Goal: Task Accomplishment & Management: Use online tool/utility

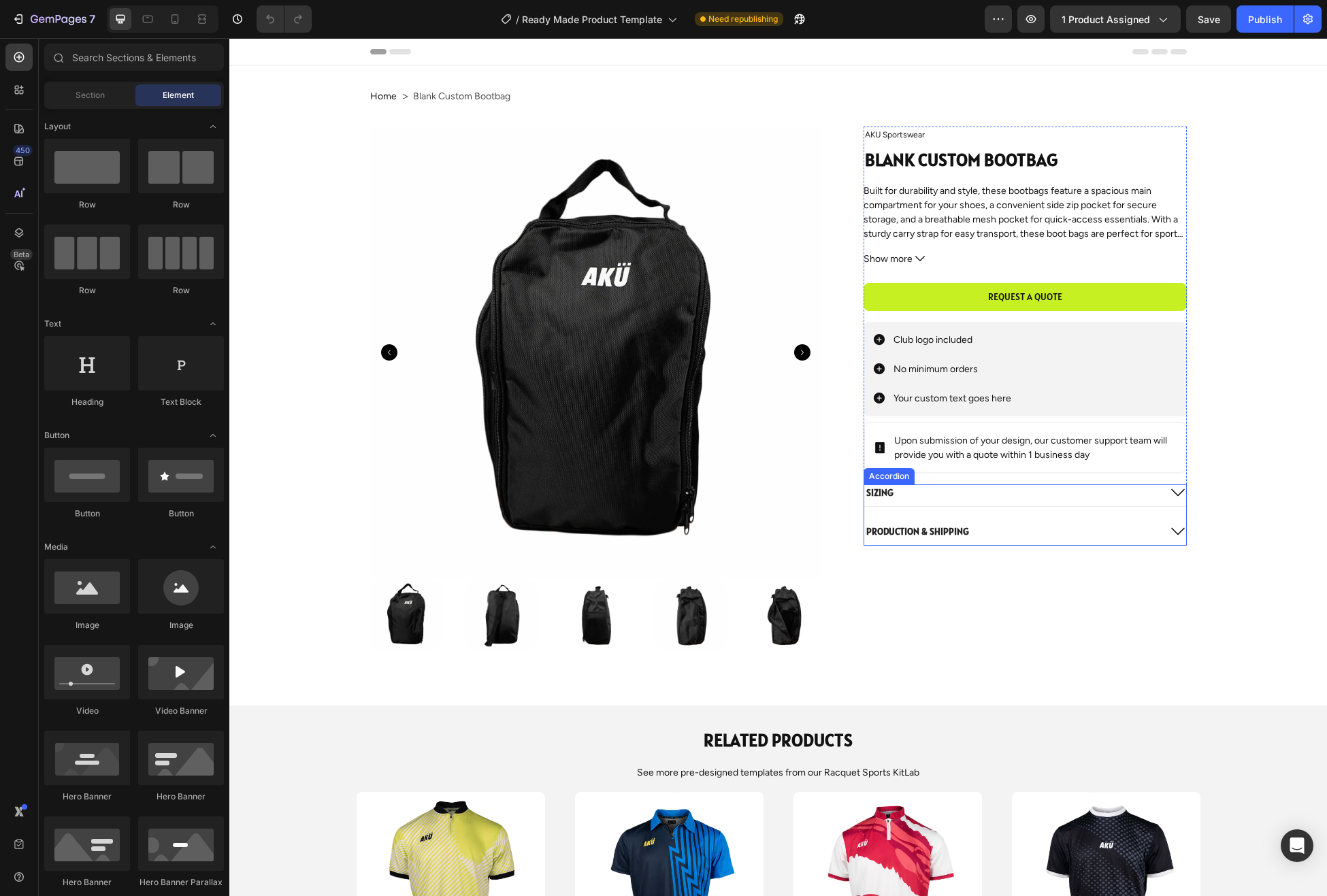
click at [1181, 493] on icon at bounding box center [1179, 493] width 14 height 8
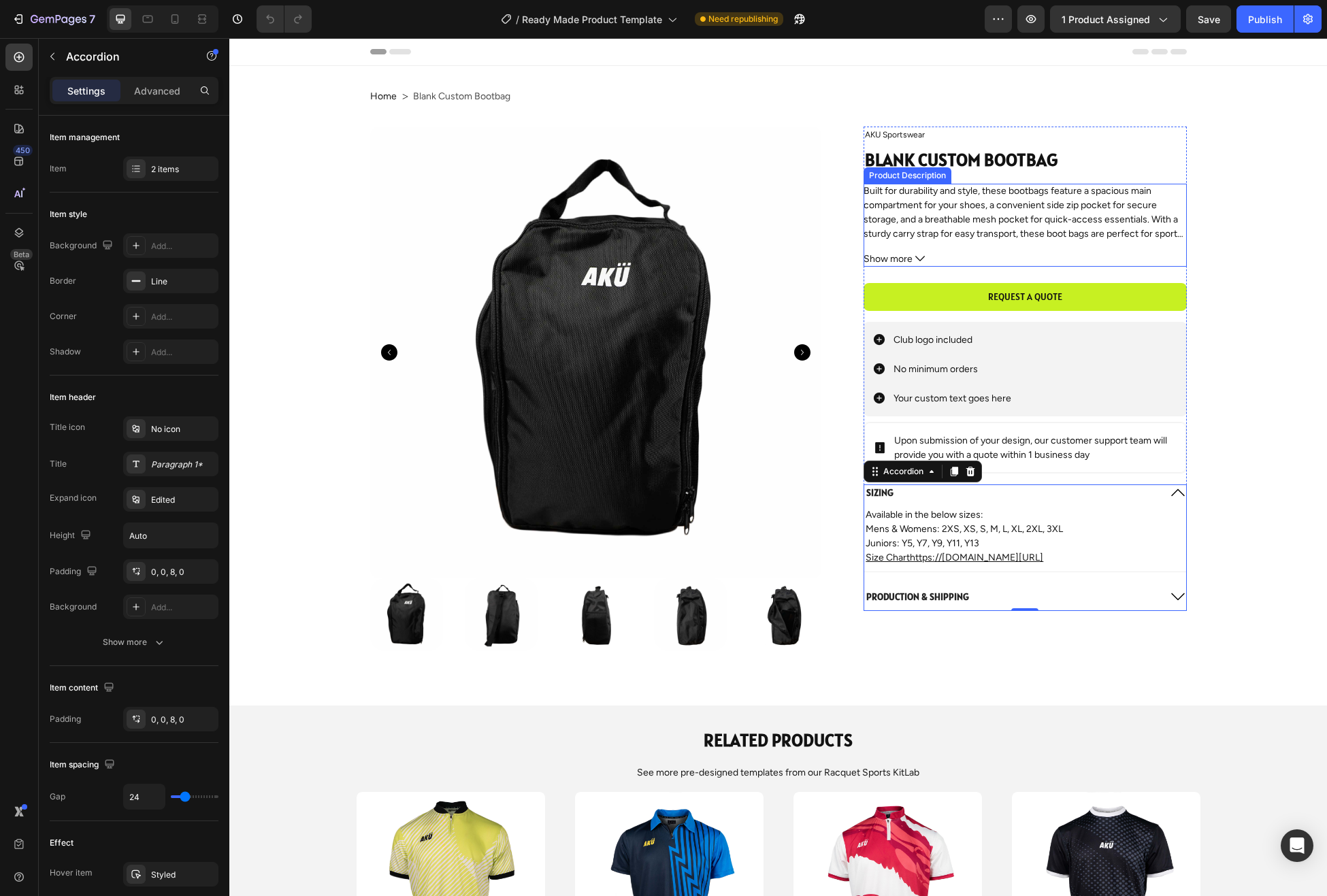
click at [1014, 222] on span "Built for durability and style, these bootbags feature a spacious main compartm…" at bounding box center [1024, 226] width 321 height 83
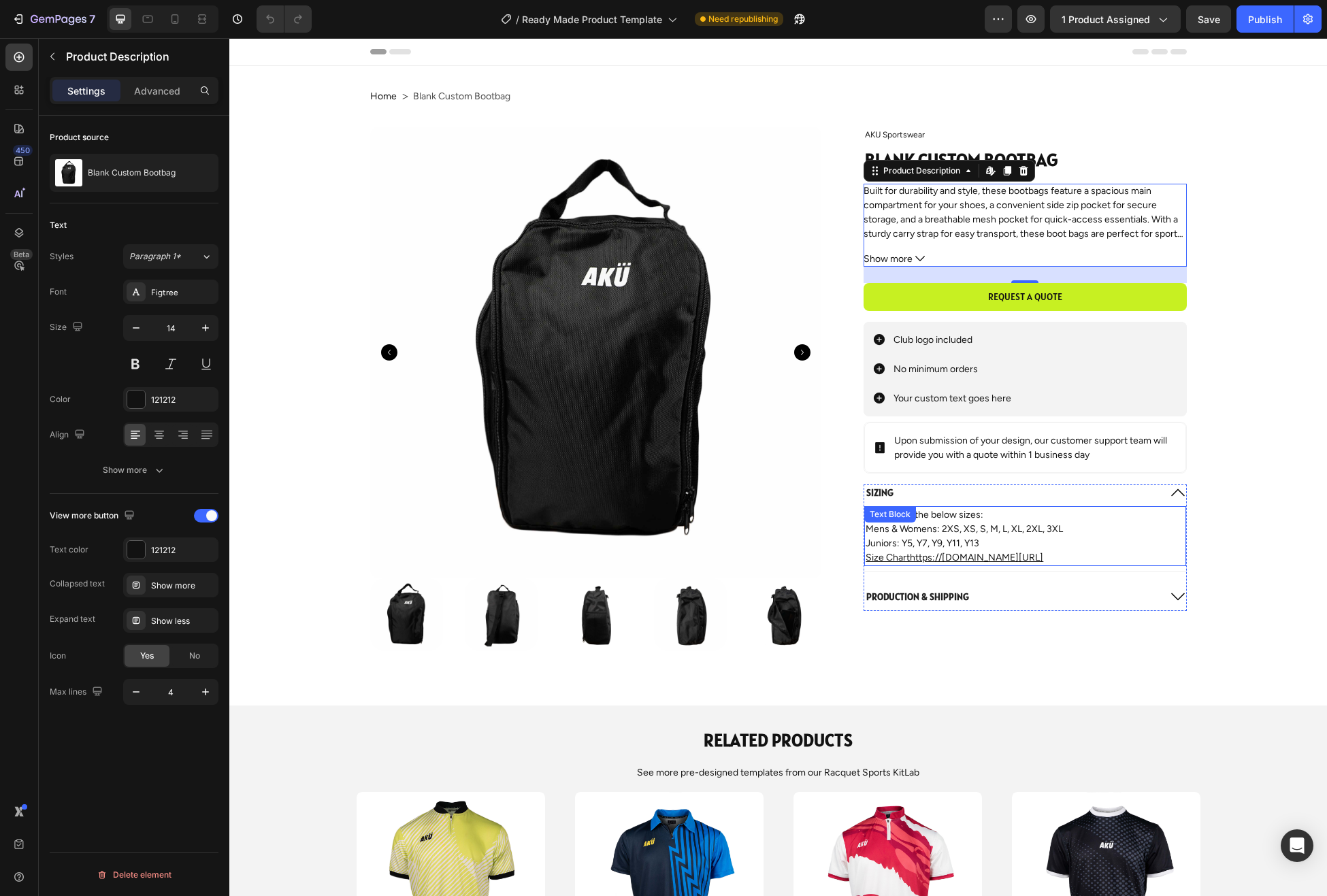
click at [1024, 528] on p "Mens & Womens: 2XS, XS, S, M, L, XL, 2XL, 3XL" at bounding box center [1025, 529] width 319 height 15
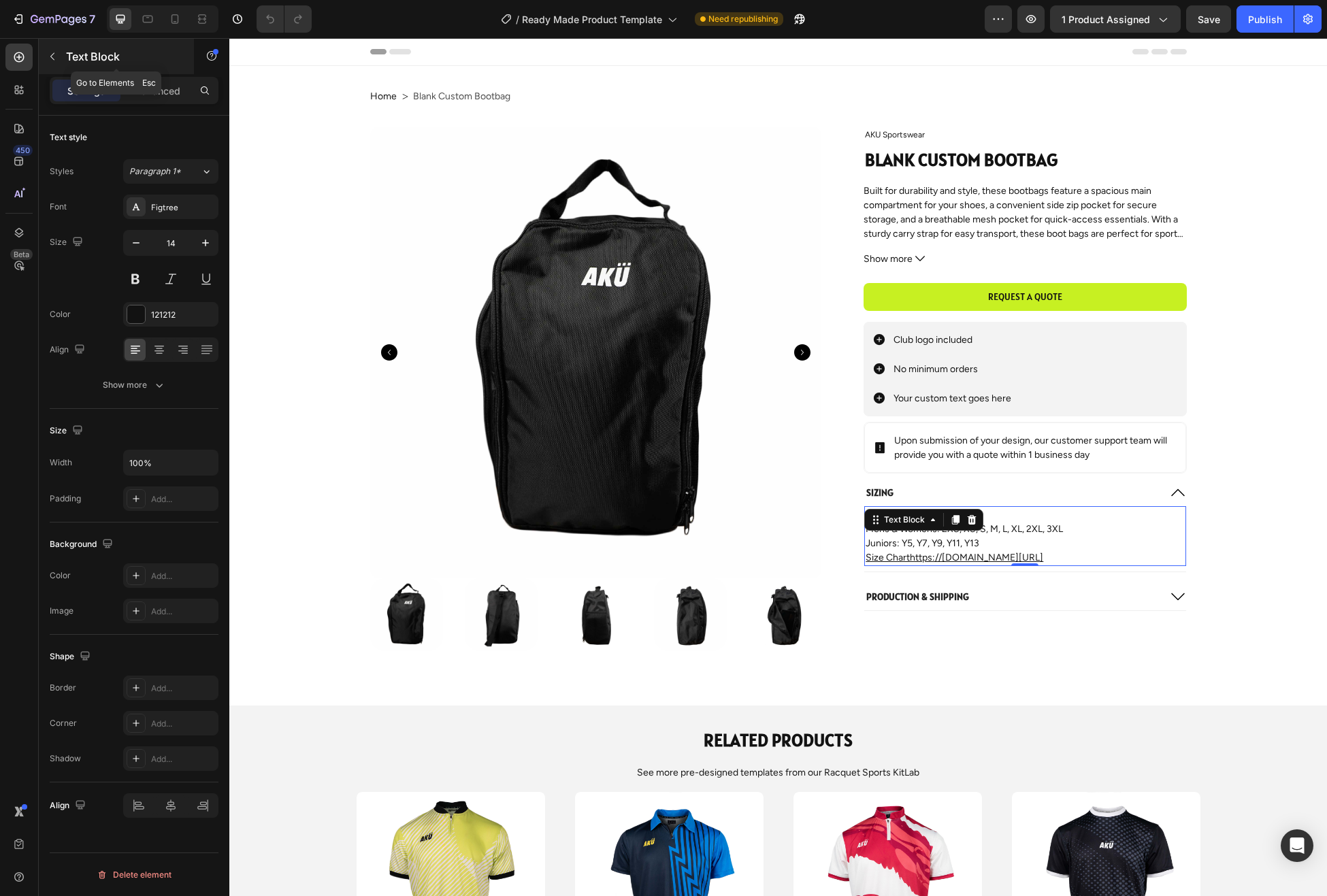
click at [51, 58] on icon "button" at bounding box center [52, 56] width 11 height 11
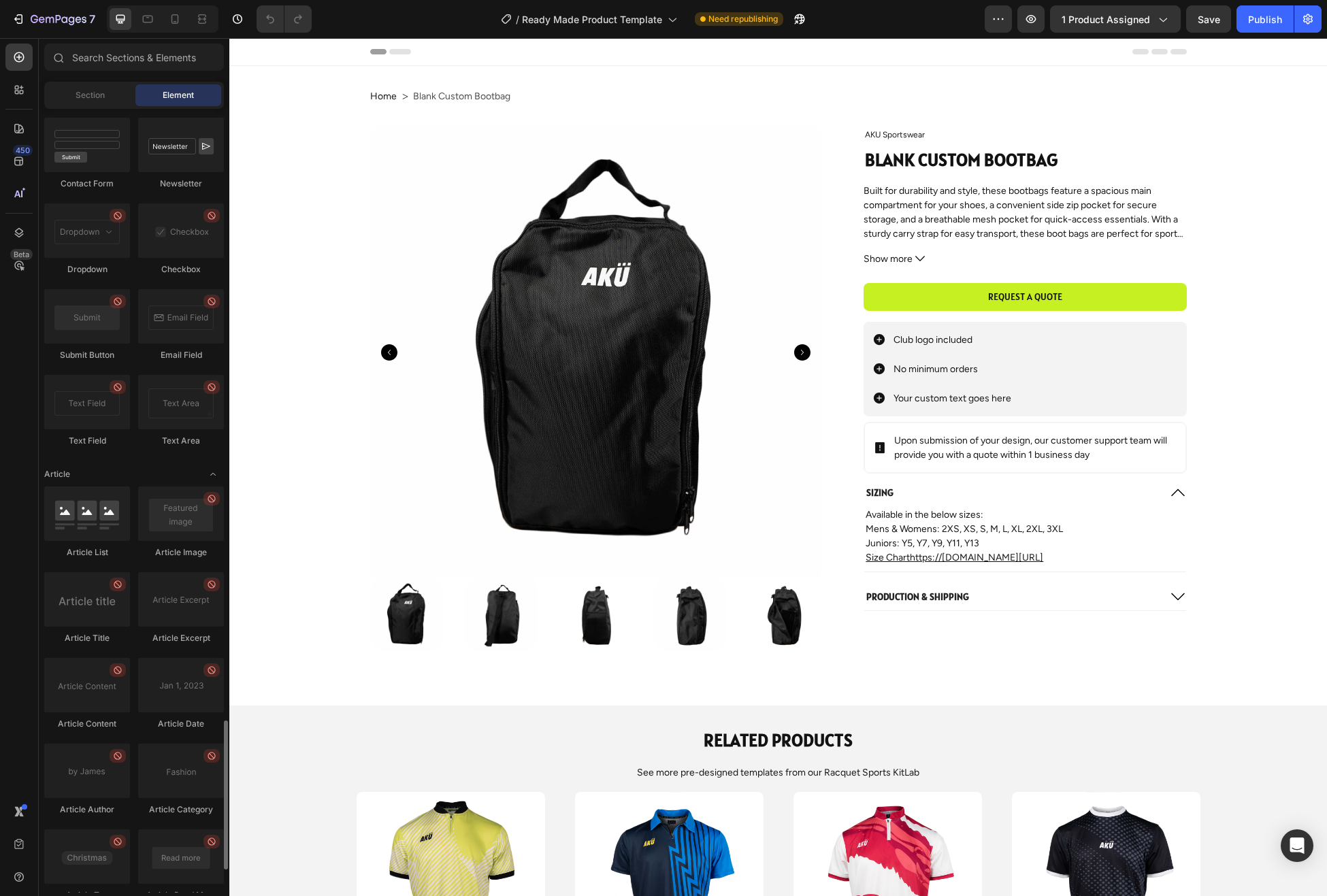
scroll to position [3207, 0]
click at [958, 516] on p "Available in the below sizes:" at bounding box center [1025, 515] width 319 height 15
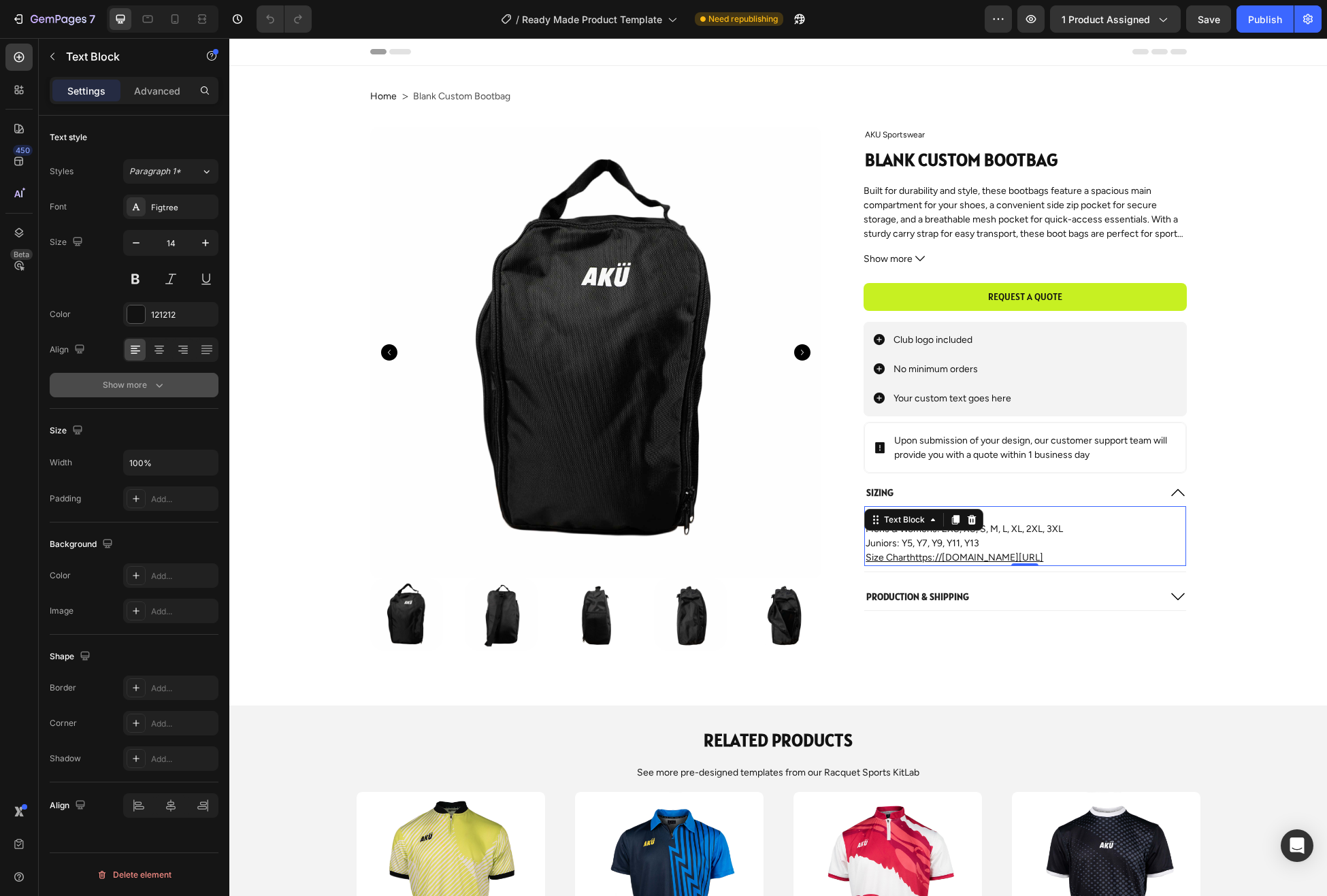
click at [143, 385] on div "Show more" at bounding box center [134, 385] width 63 height 14
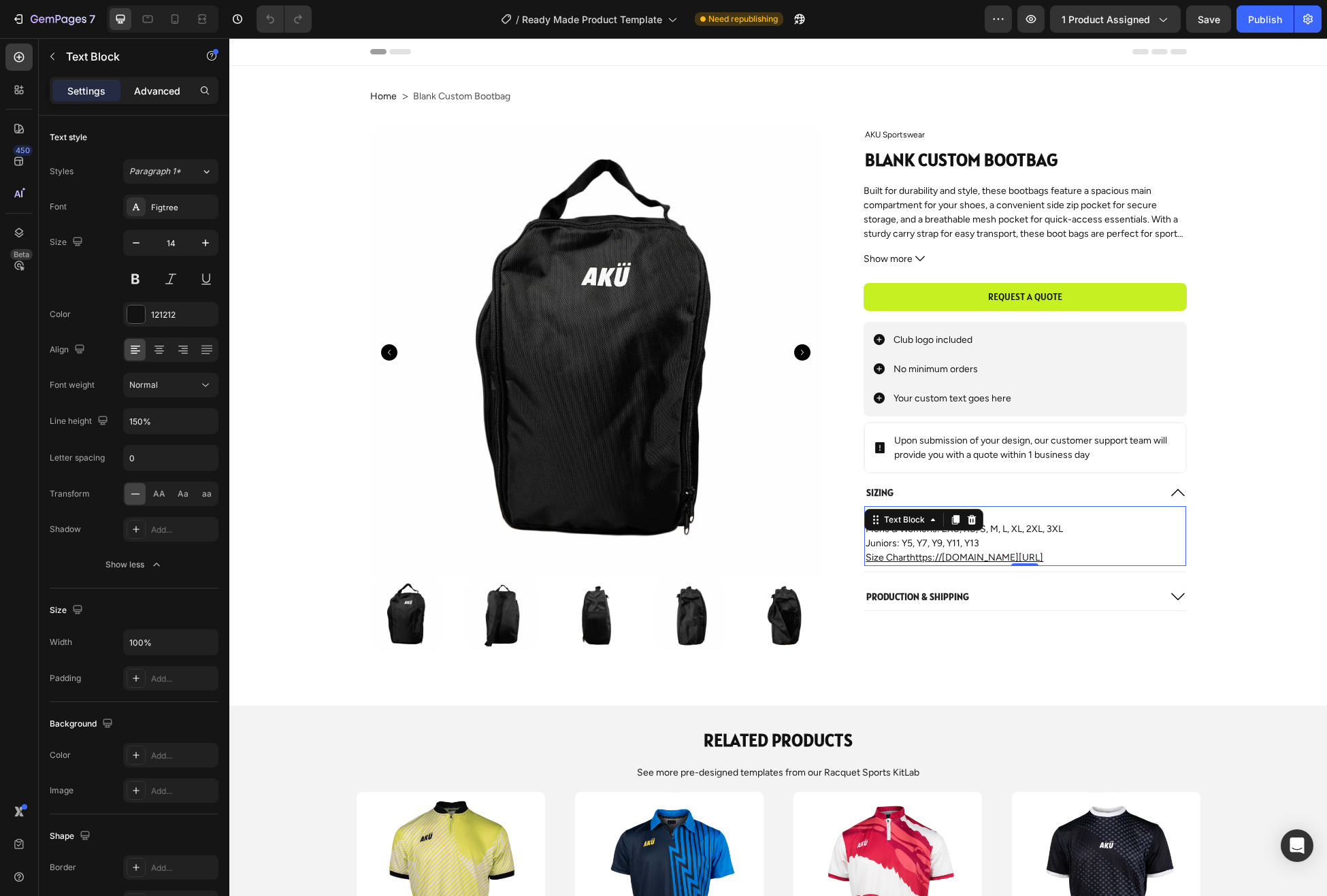
click at [171, 90] on p "Advanced" at bounding box center [157, 91] width 46 height 15
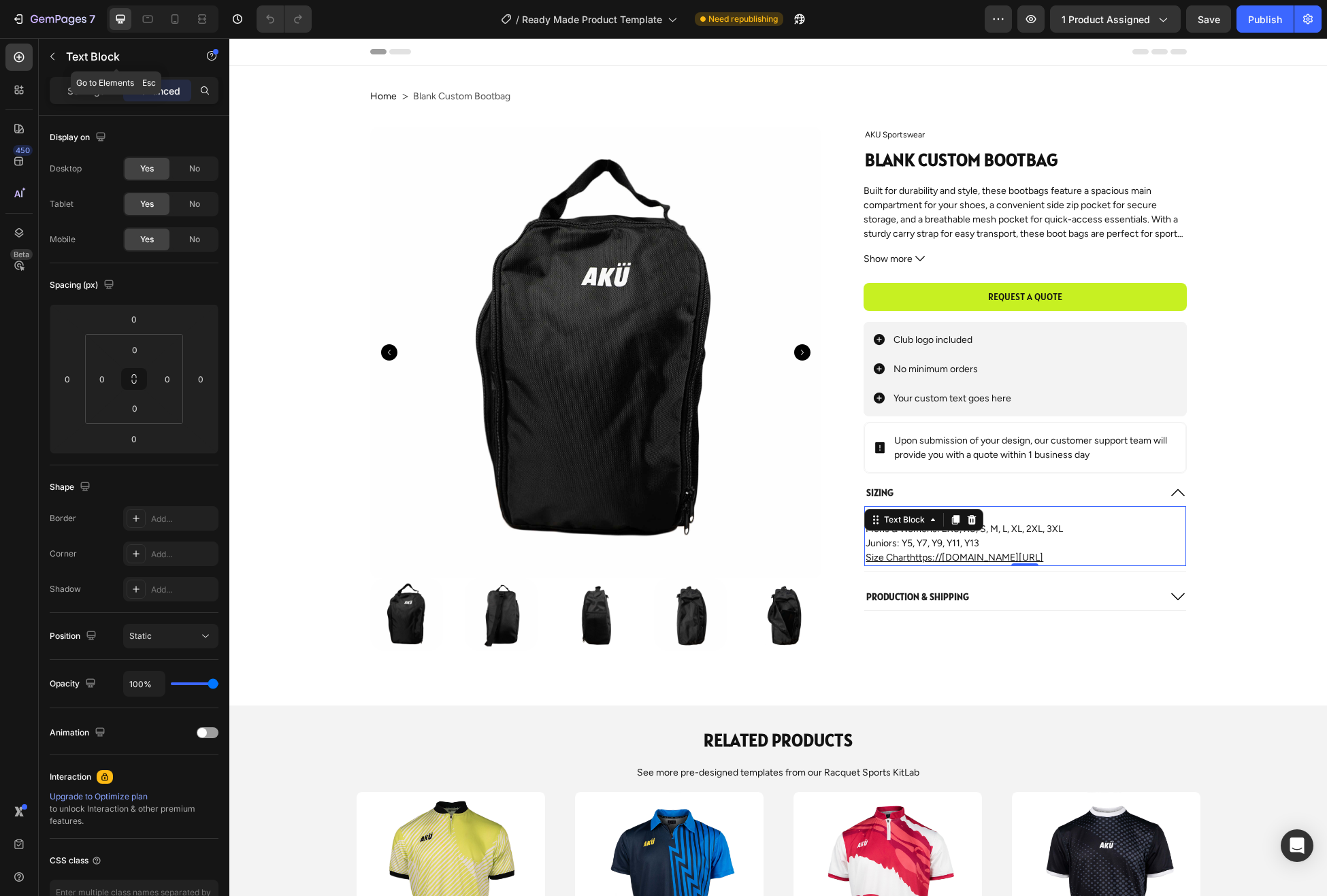
click at [52, 54] on icon "button" at bounding box center [52, 56] width 11 height 11
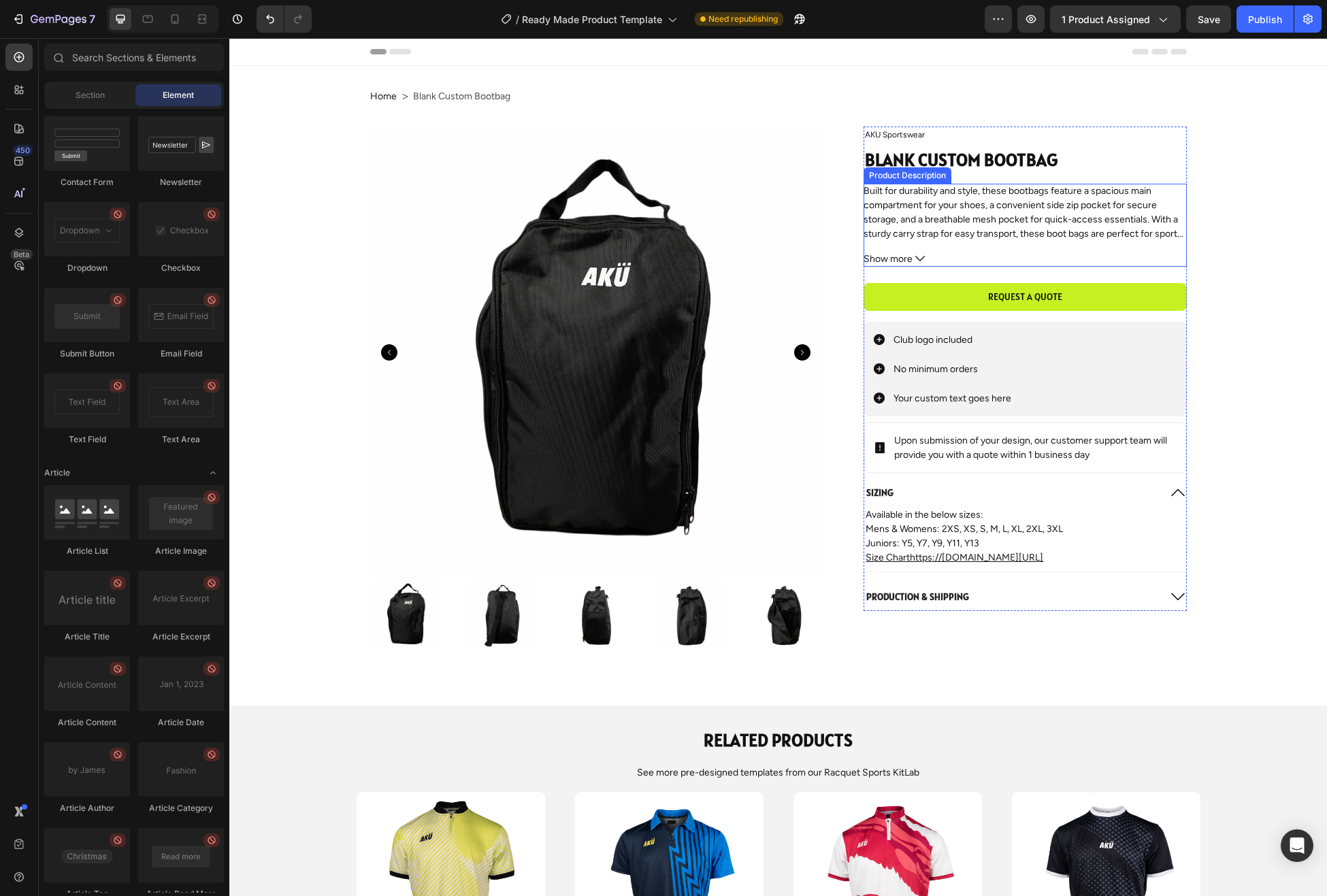
click at [951, 222] on span "Built for durability and style, these bootbags feature a spacious main compartm…" at bounding box center [1024, 226] width 321 height 83
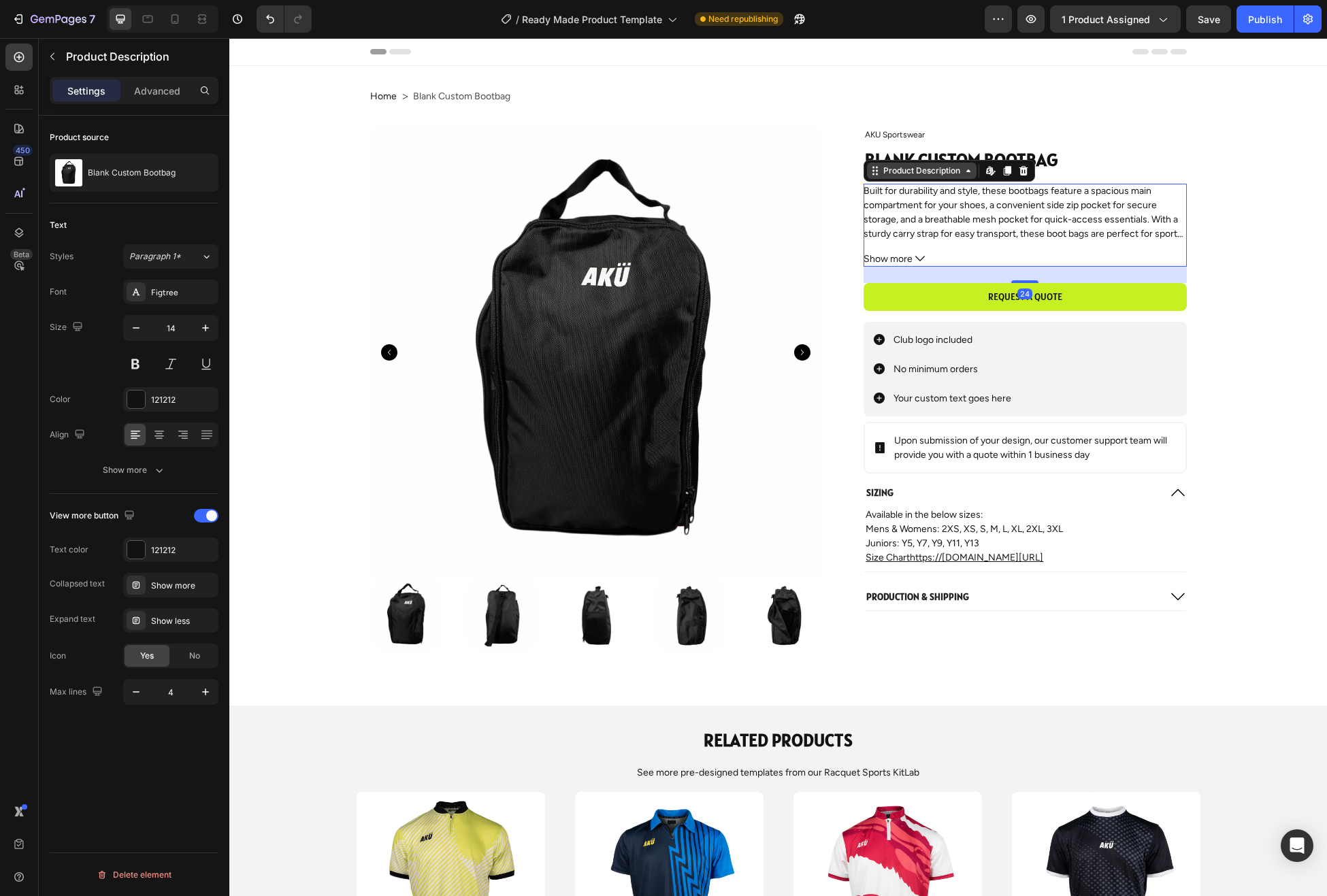
click at [949, 173] on div "Product Description" at bounding box center [922, 171] width 82 height 13
click at [54, 55] on icon "button" at bounding box center [52, 56] width 11 height 11
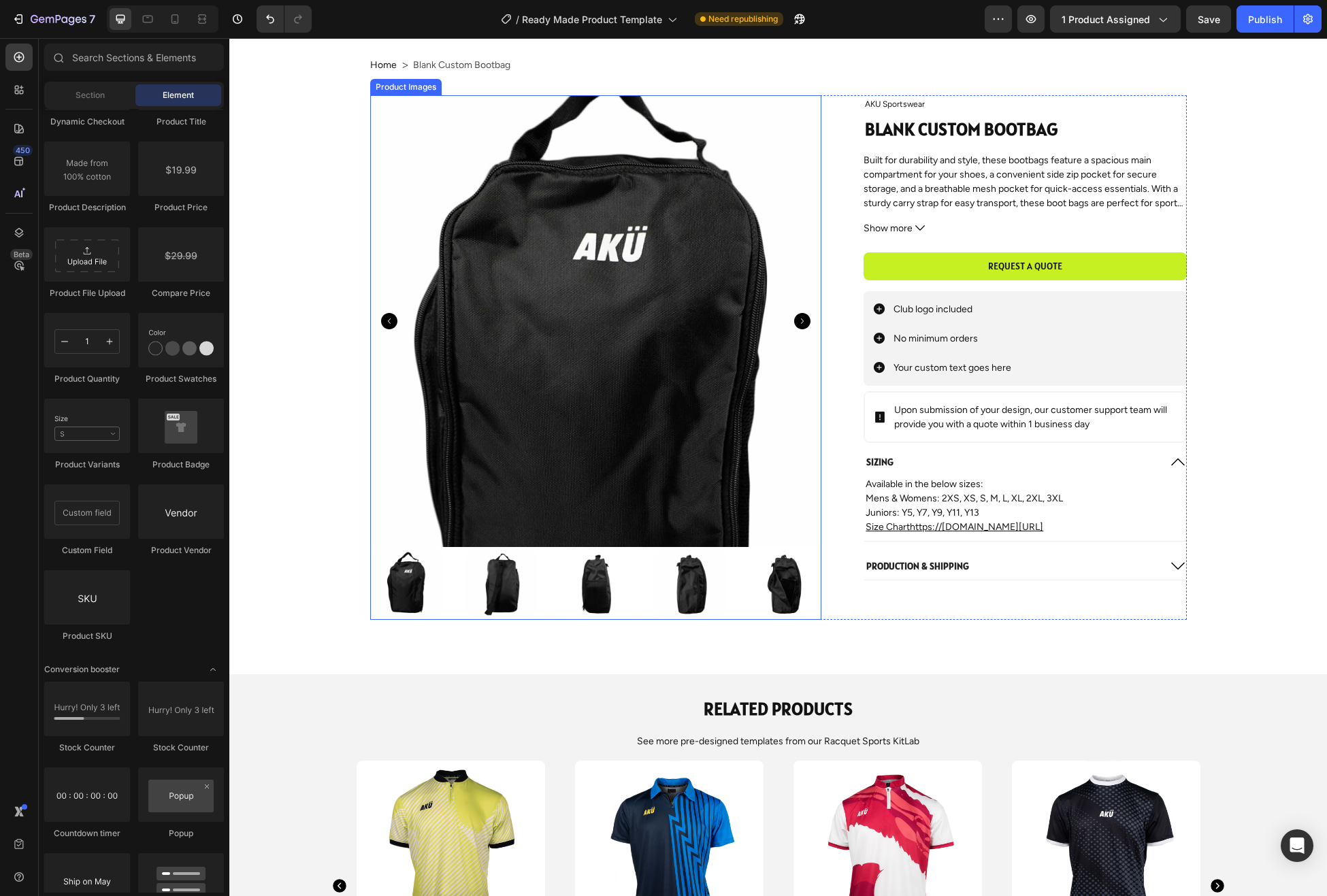
scroll to position [37, 0]
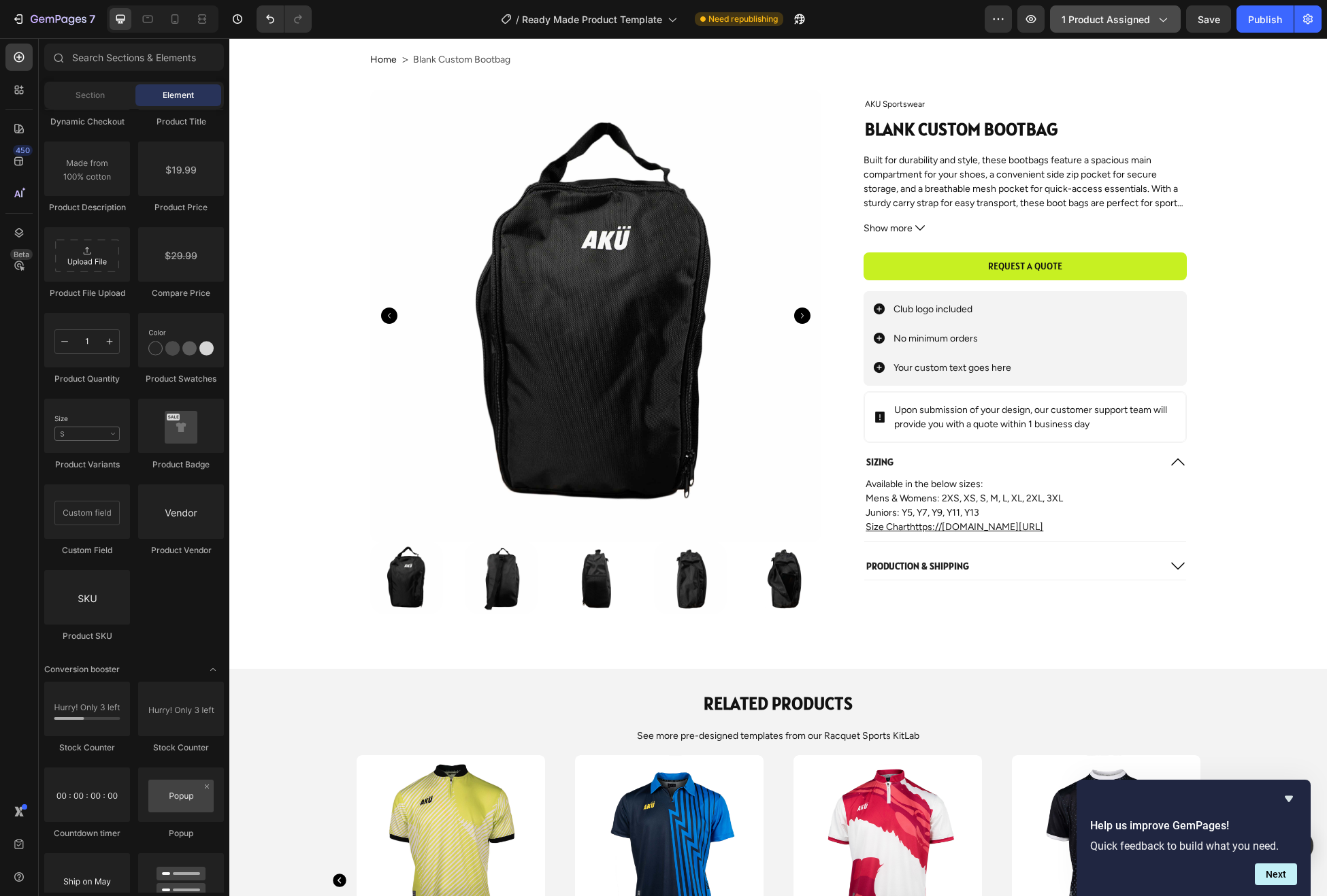
click at [1133, 17] on span "1 product assigned" at bounding box center [1105, 20] width 89 height 15
click at [933, 18] on div "/ Ready Made Product Template Need republishing" at bounding box center [654, 19] width 662 height 27
click at [910, 513] on p "Juniors: Y5, Y7, Y9, Y11, Y13" at bounding box center [1025, 513] width 319 height 15
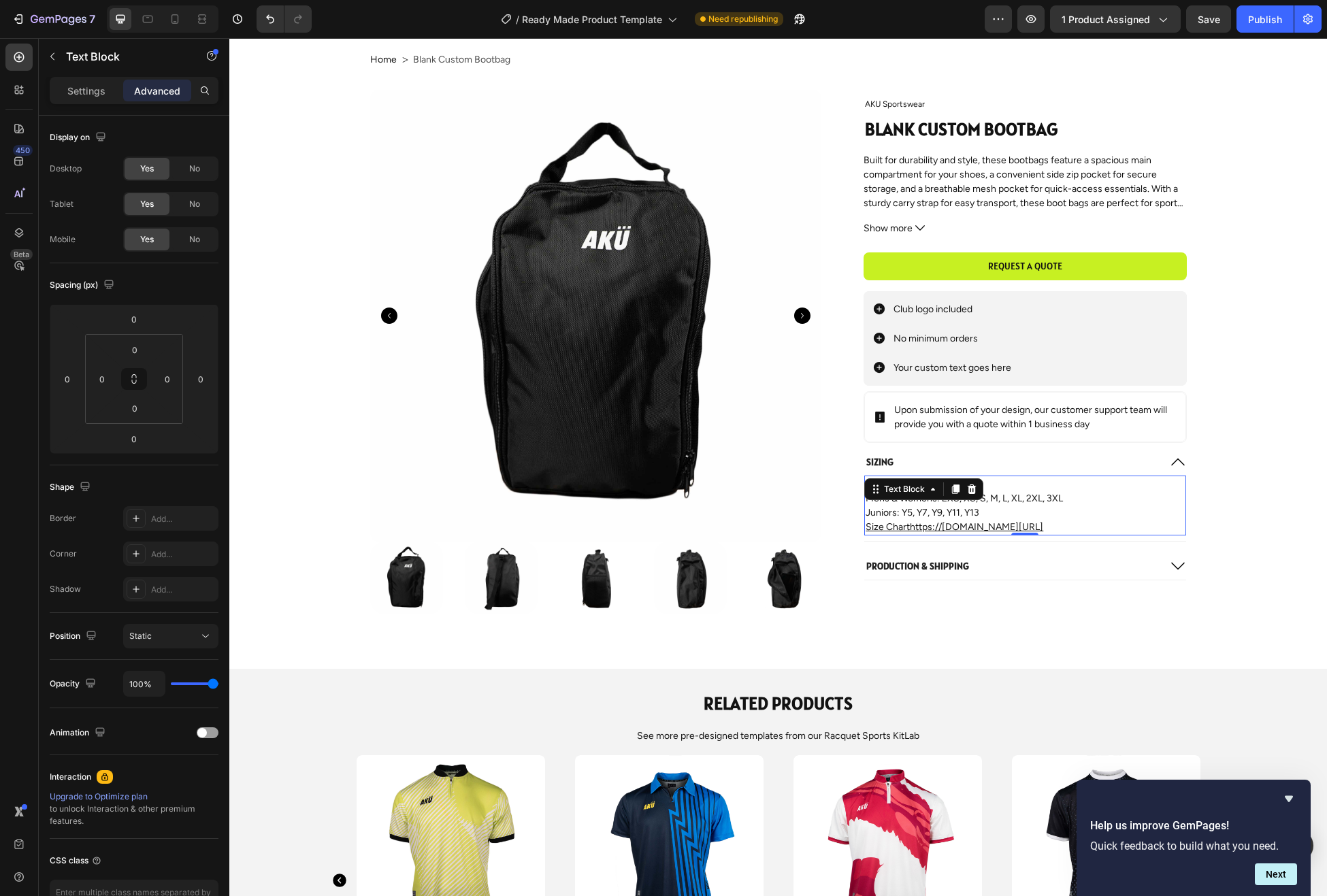
click at [914, 512] on p "Juniors: Y5, Y7, Y9, Y11, Y13" at bounding box center [1025, 513] width 319 height 15
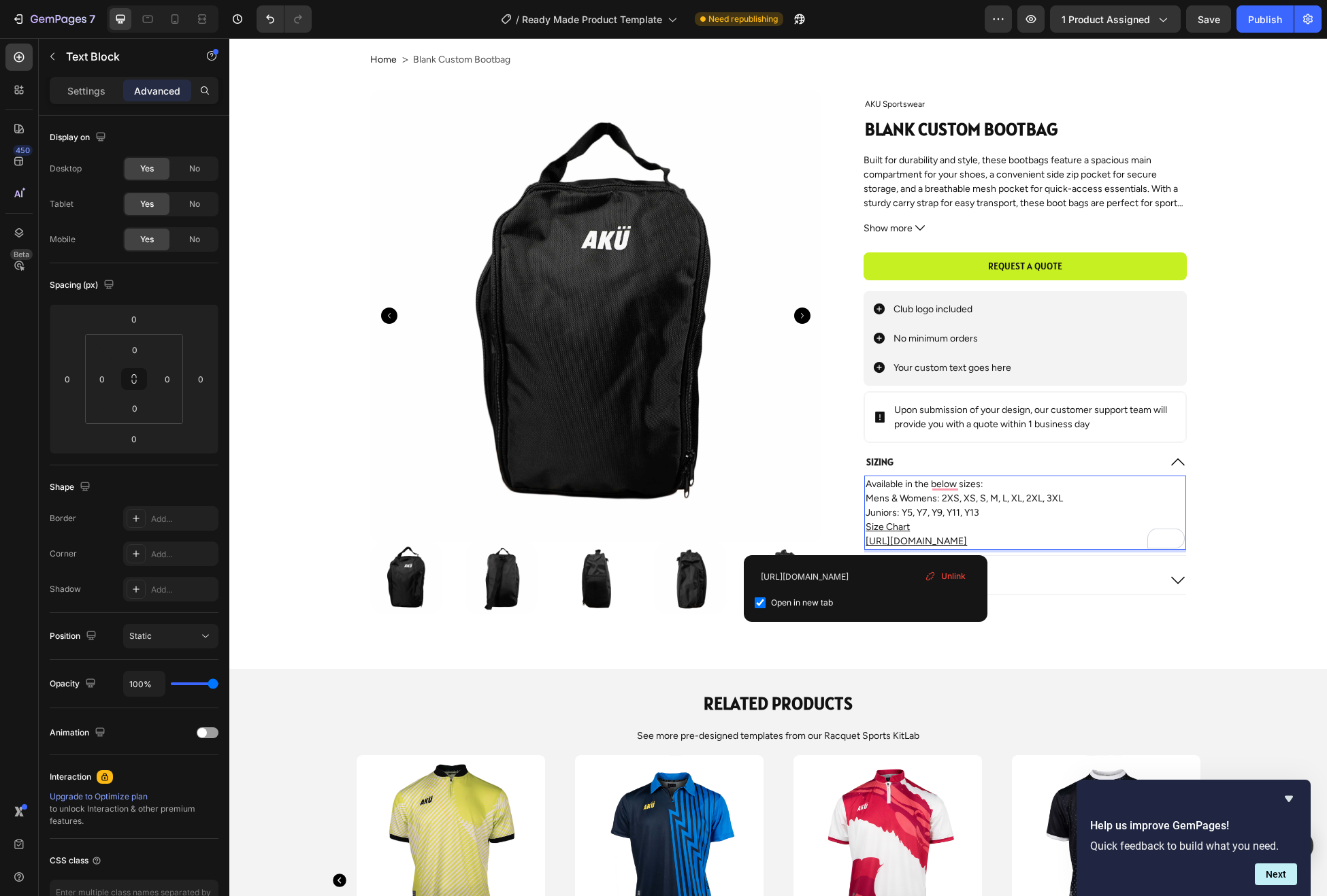
click at [979, 512] on p "Juniors: Y5, Y7, Y9, Y11, Y13" at bounding box center [1025, 513] width 319 height 15
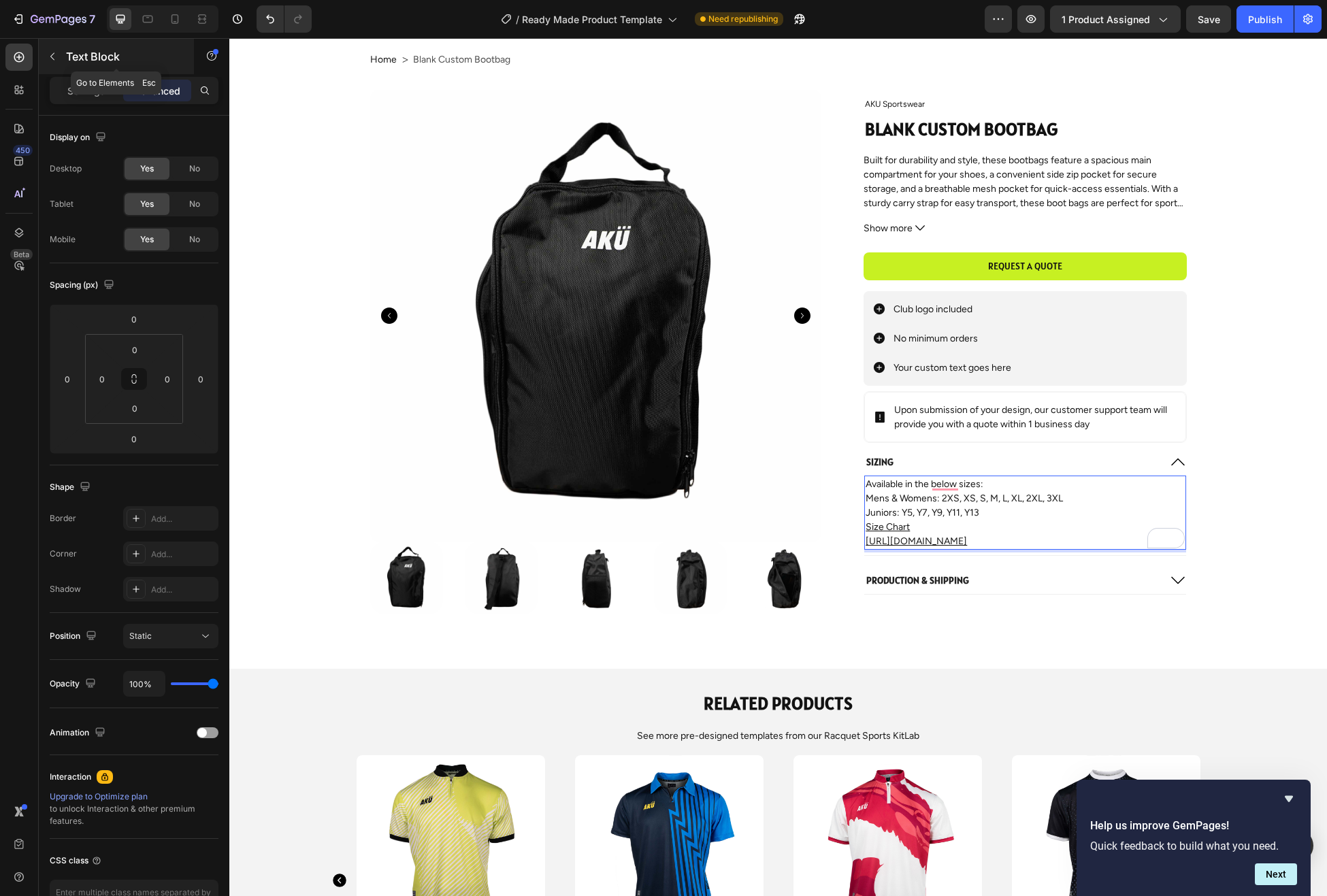
click at [50, 55] on icon "button" at bounding box center [52, 56] width 11 height 11
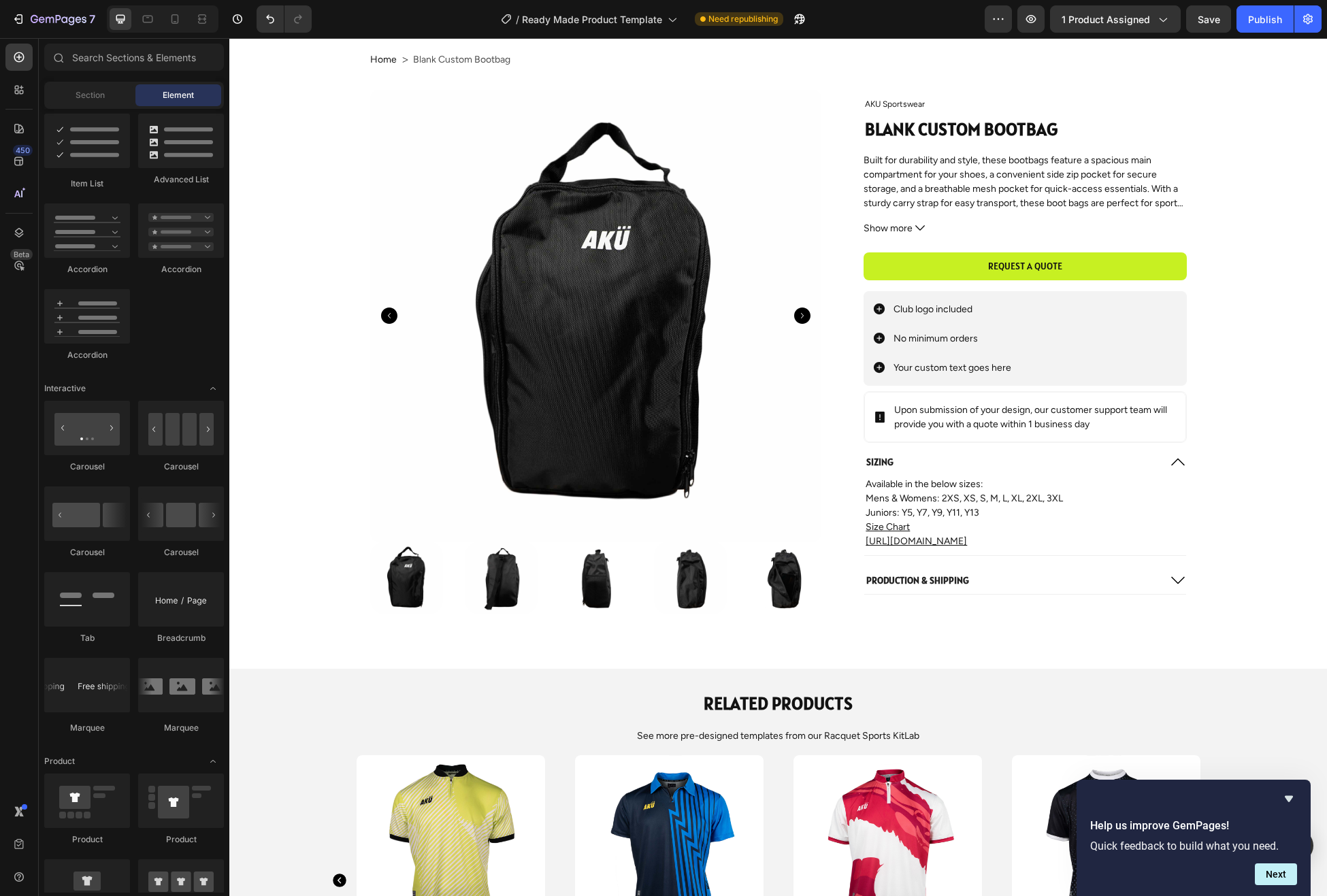
scroll to position [0, 0]
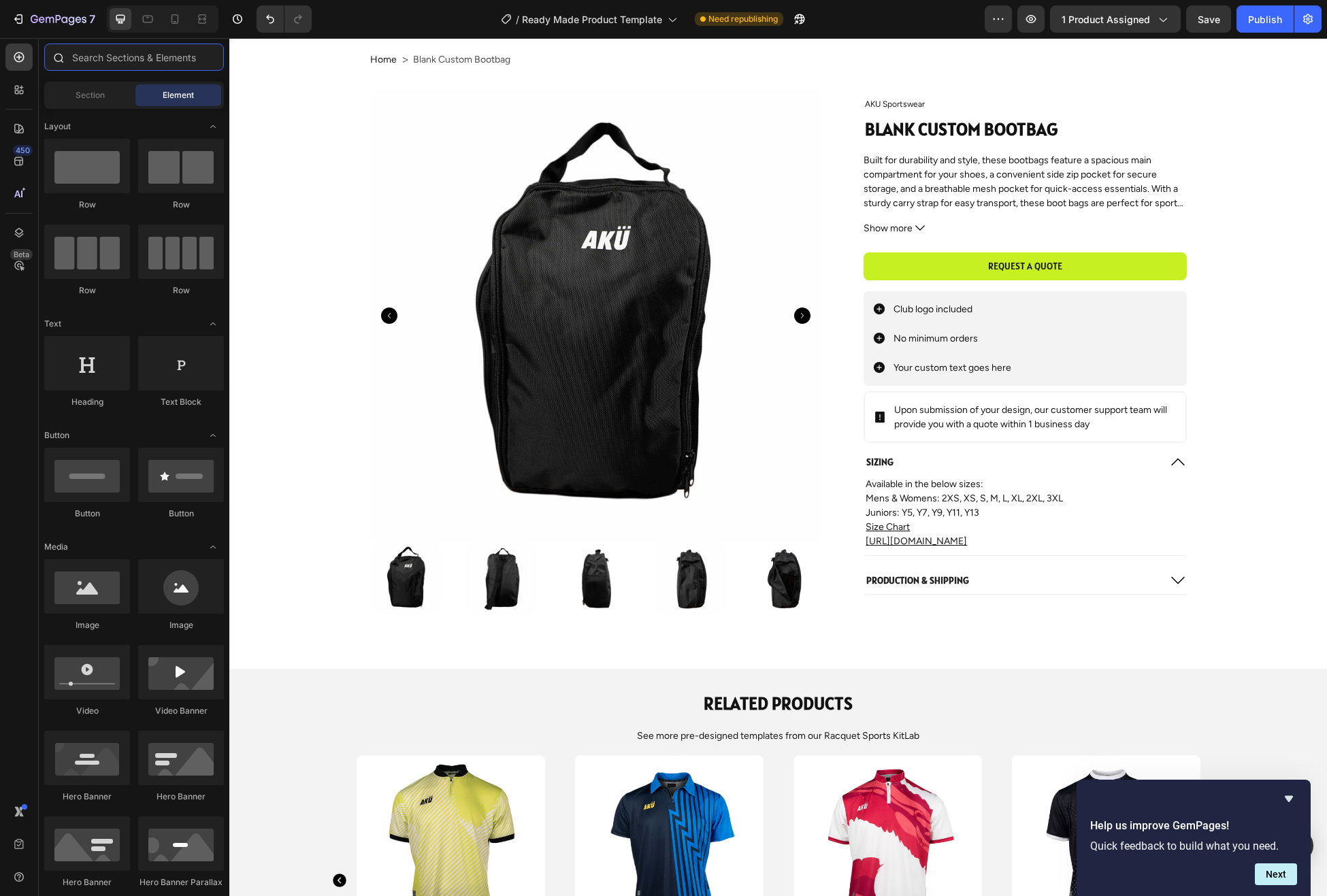
click at [102, 59] on input "text" at bounding box center [134, 56] width 180 height 27
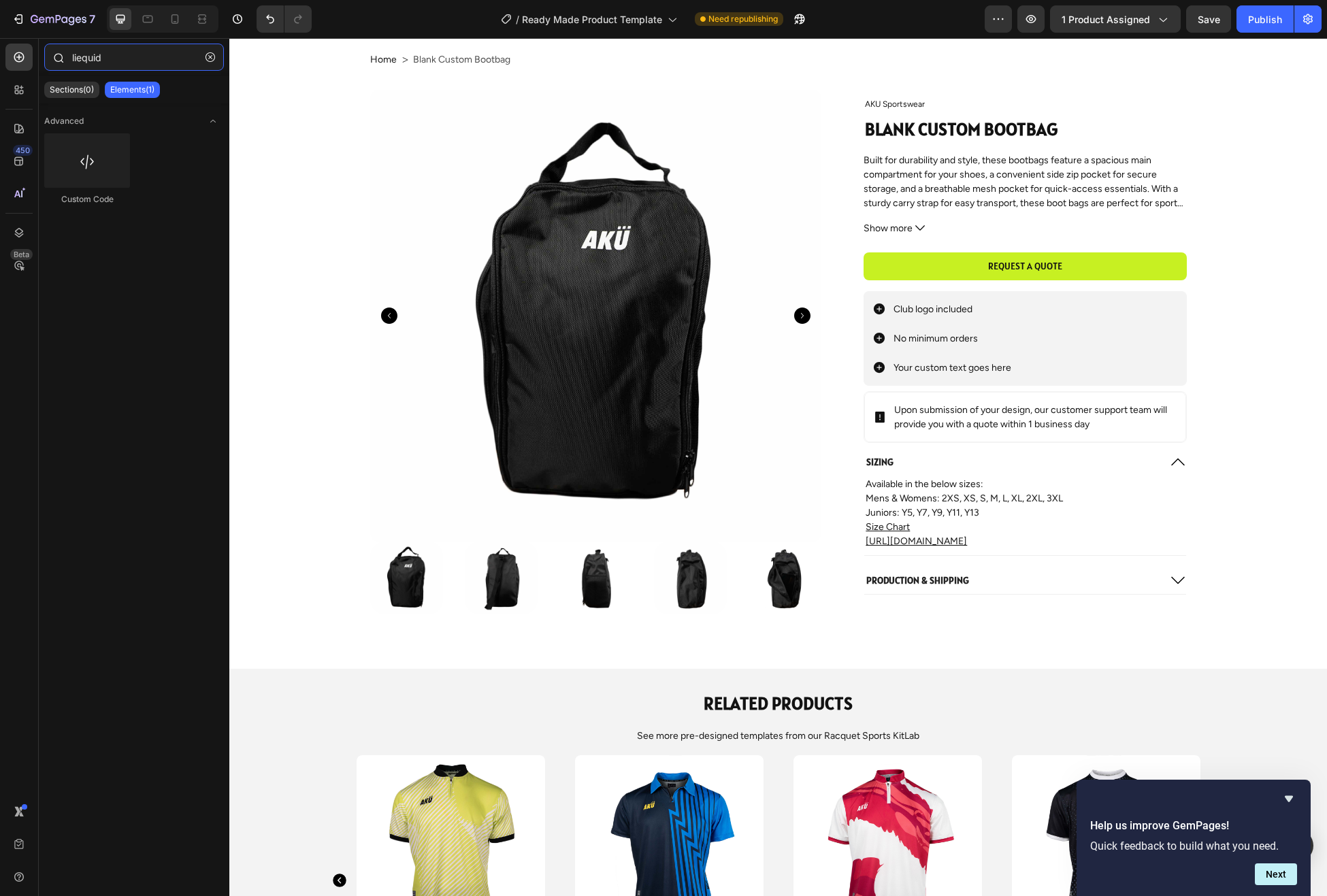
click at [82, 53] on input "liequid" at bounding box center [134, 56] width 180 height 27
type input "liquid"
drag, startPoint x: 322, startPoint y: 191, endPoint x: 1002, endPoint y: 479, distance: 738.5
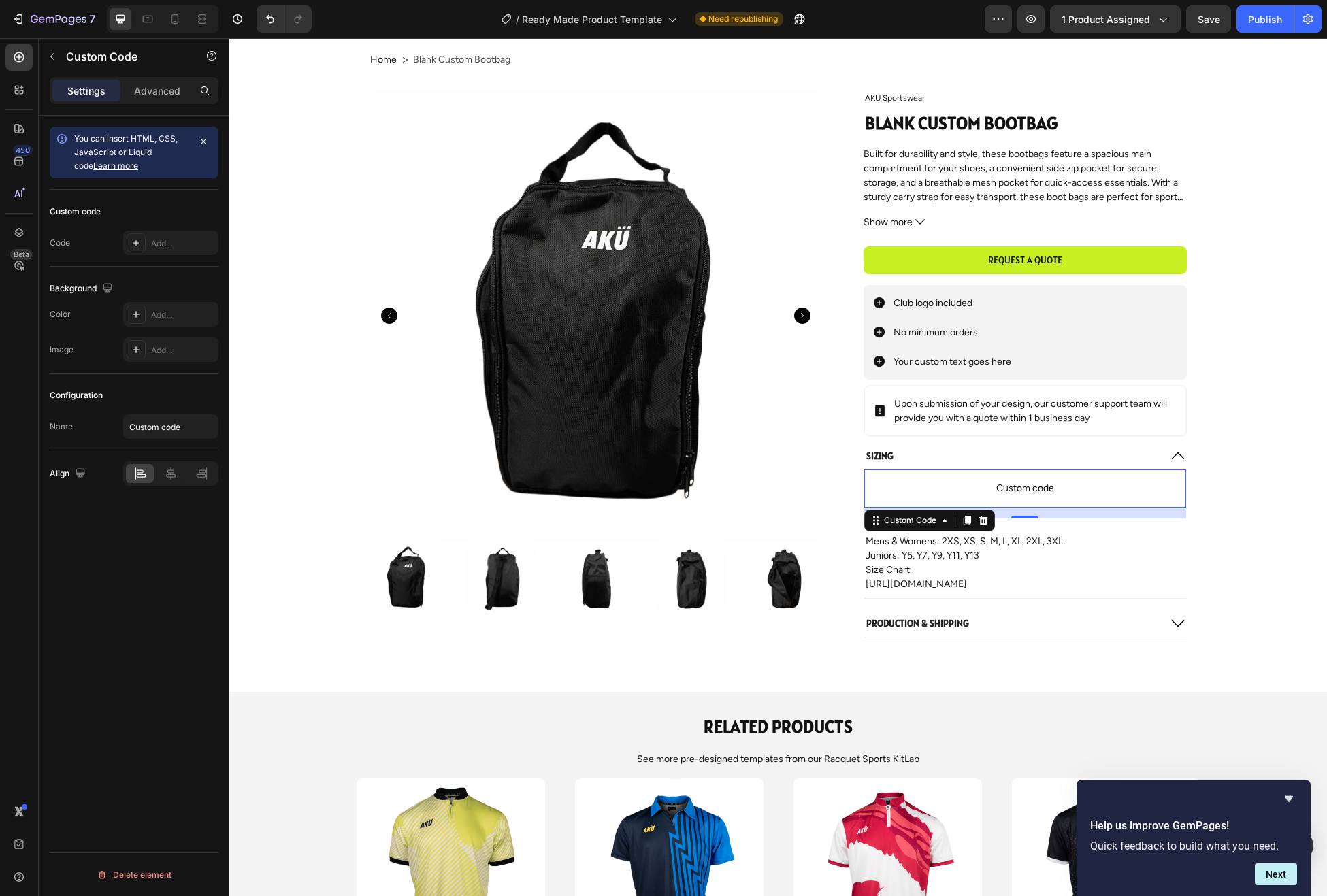
click at [999, 488] on span "Custom code" at bounding box center [1025, 488] width 321 height 16
click at [173, 241] on div "Add..." at bounding box center [183, 244] width 64 height 13
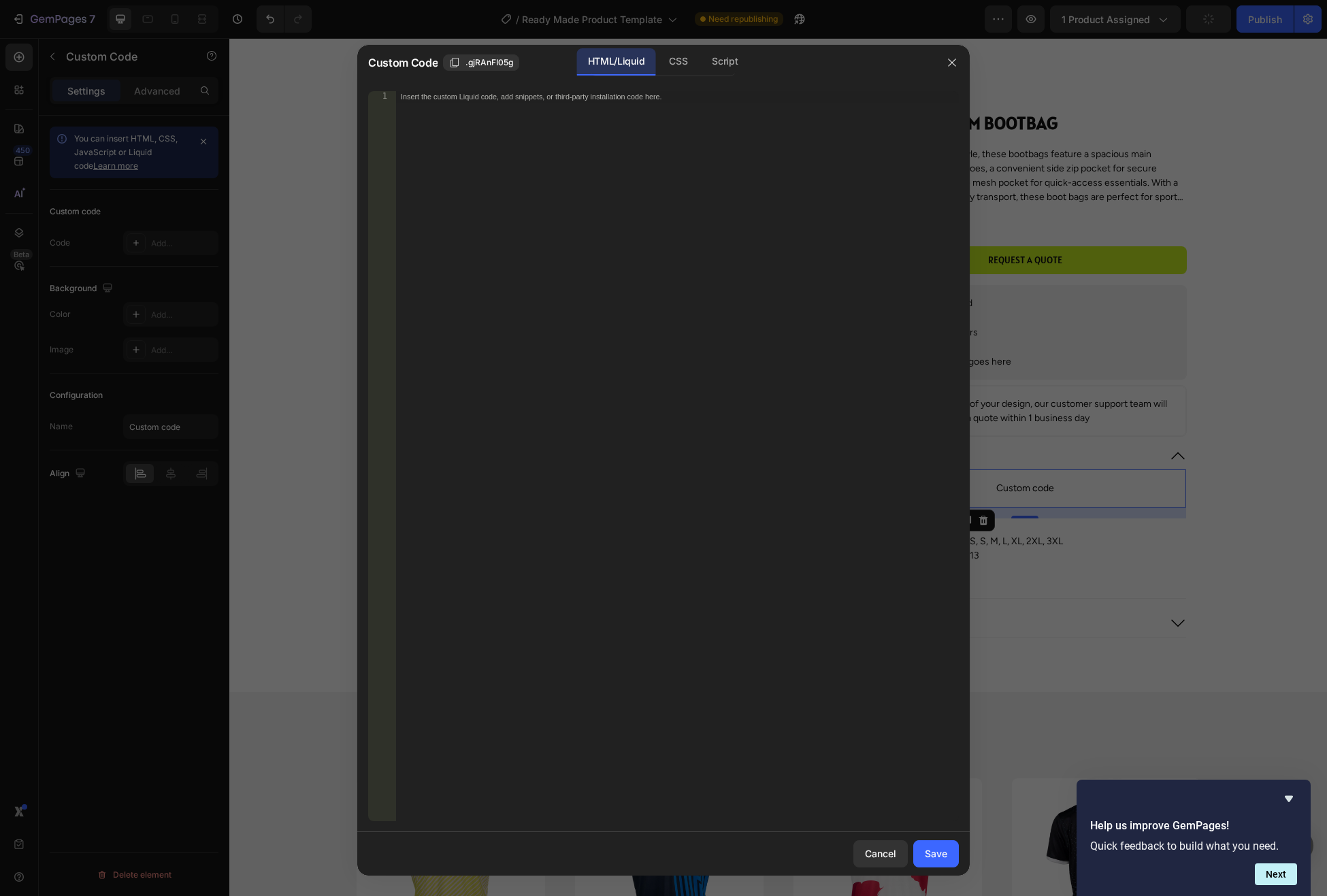
click at [649, 99] on div "Insert the custom Liquid code, add snippets, or third-party installation code h…" at bounding box center [649, 97] width 496 height 10
click at [952, 64] on icon "button" at bounding box center [952, 63] width 11 height 11
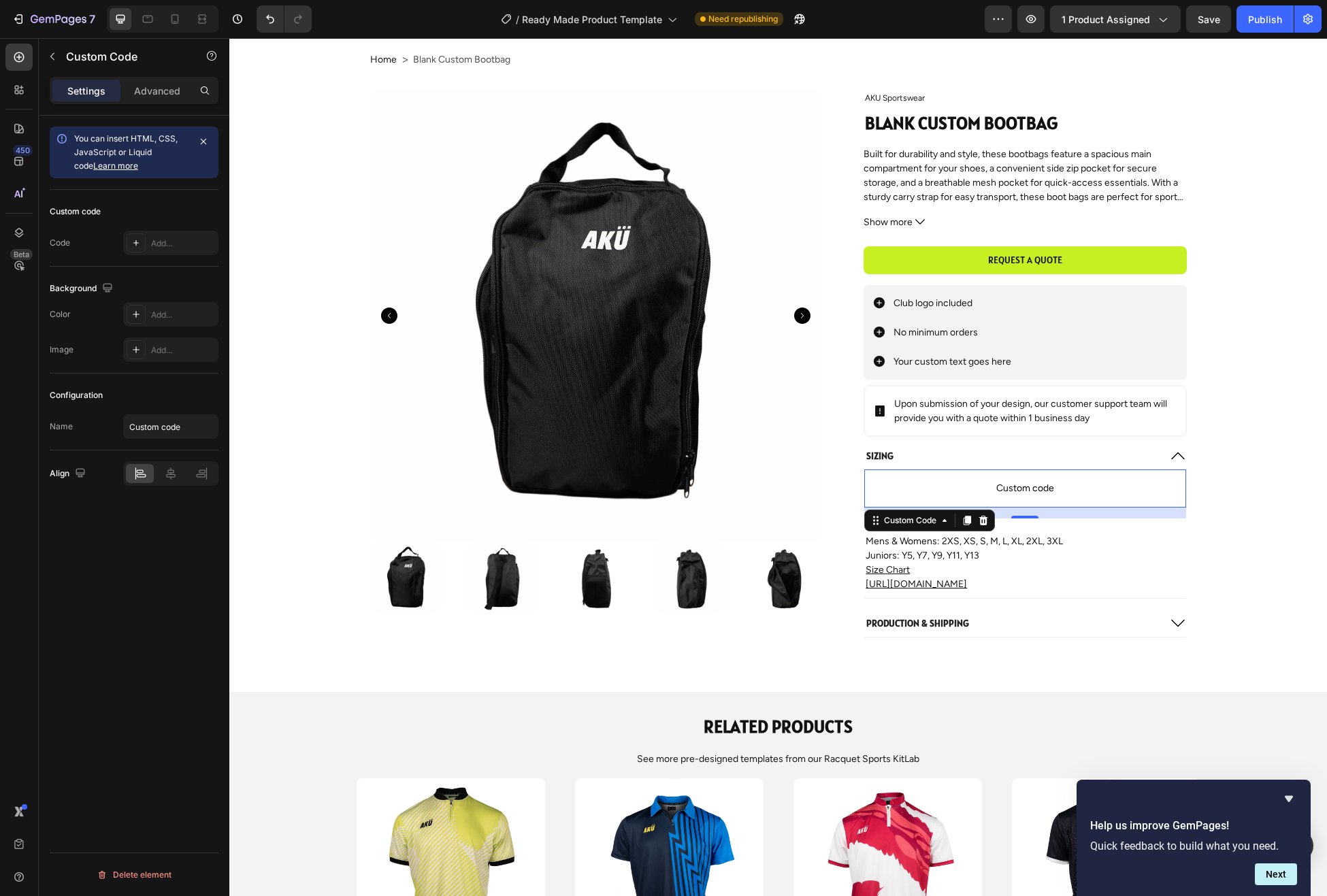
click at [984, 522] on icon at bounding box center [983, 520] width 9 height 10
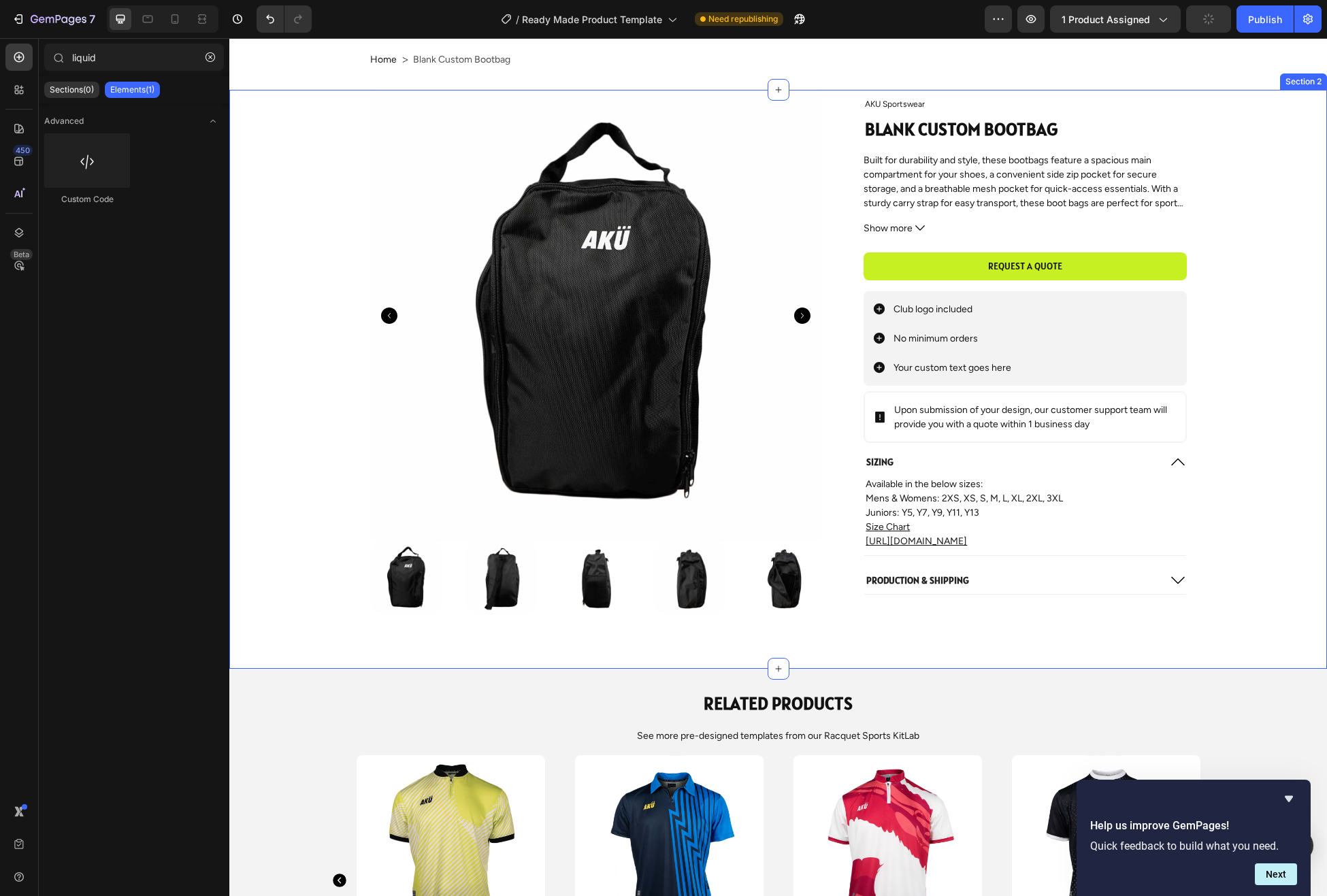
click at [1259, 477] on div "Product Images AKU Sportswear Product Vendor Blank Custom Bootbag Product Title…" at bounding box center [778, 352] width 1071 height 525
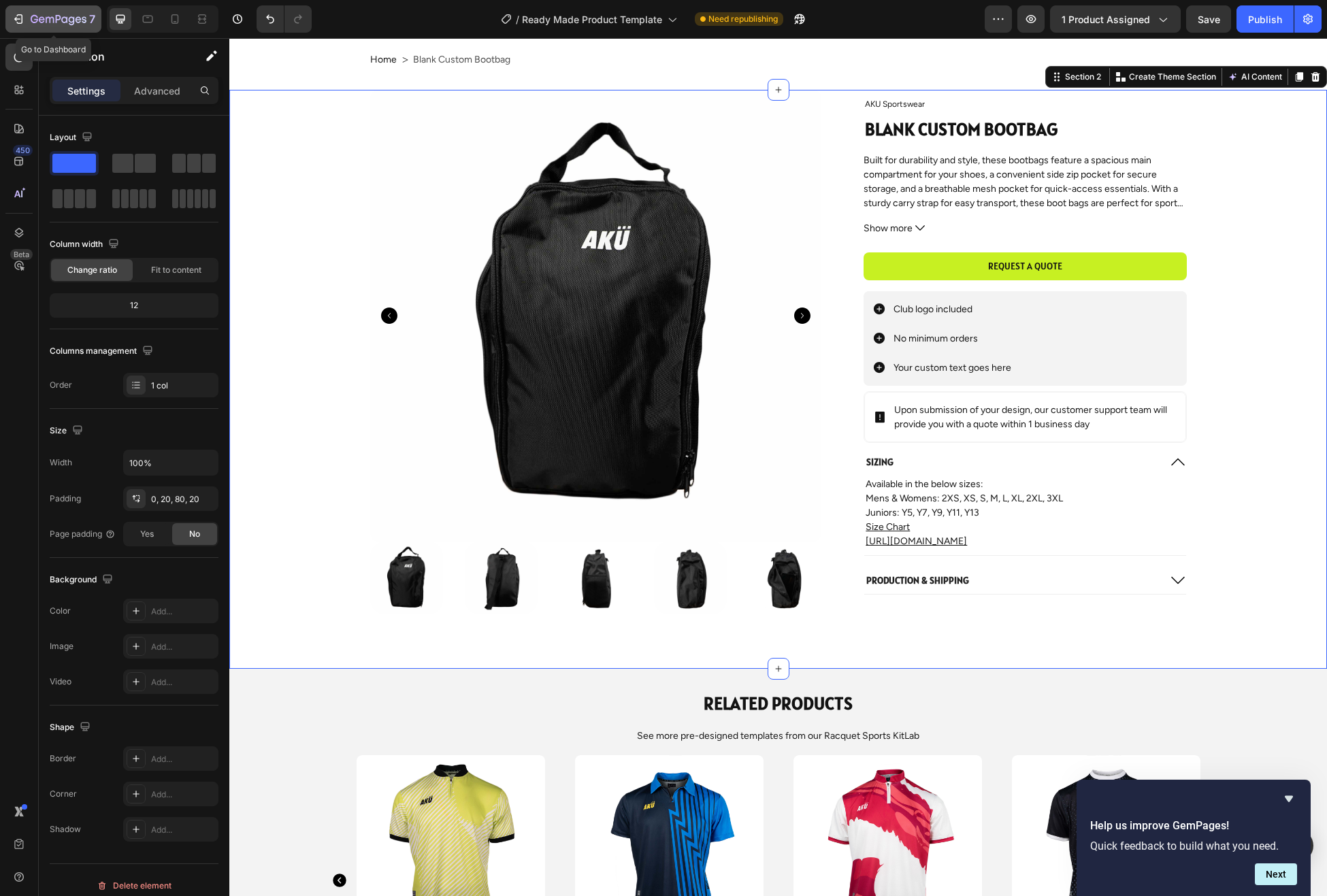
click at [66, 22] on icon "button" at bounding box center [64, 19] width 6 height 6
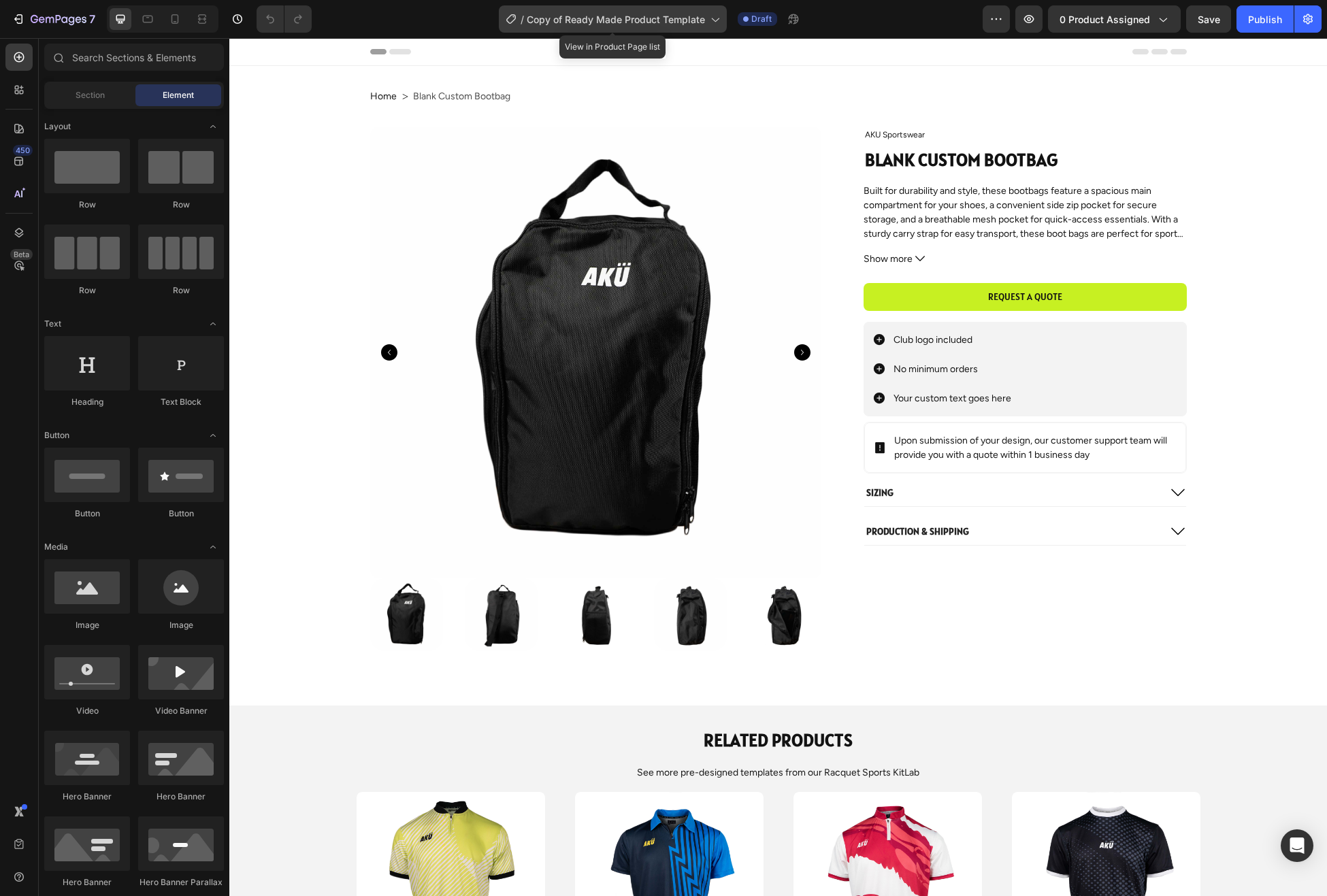
click at [711, 15] on icon at bounding box center [715, 20] width 14 height 14
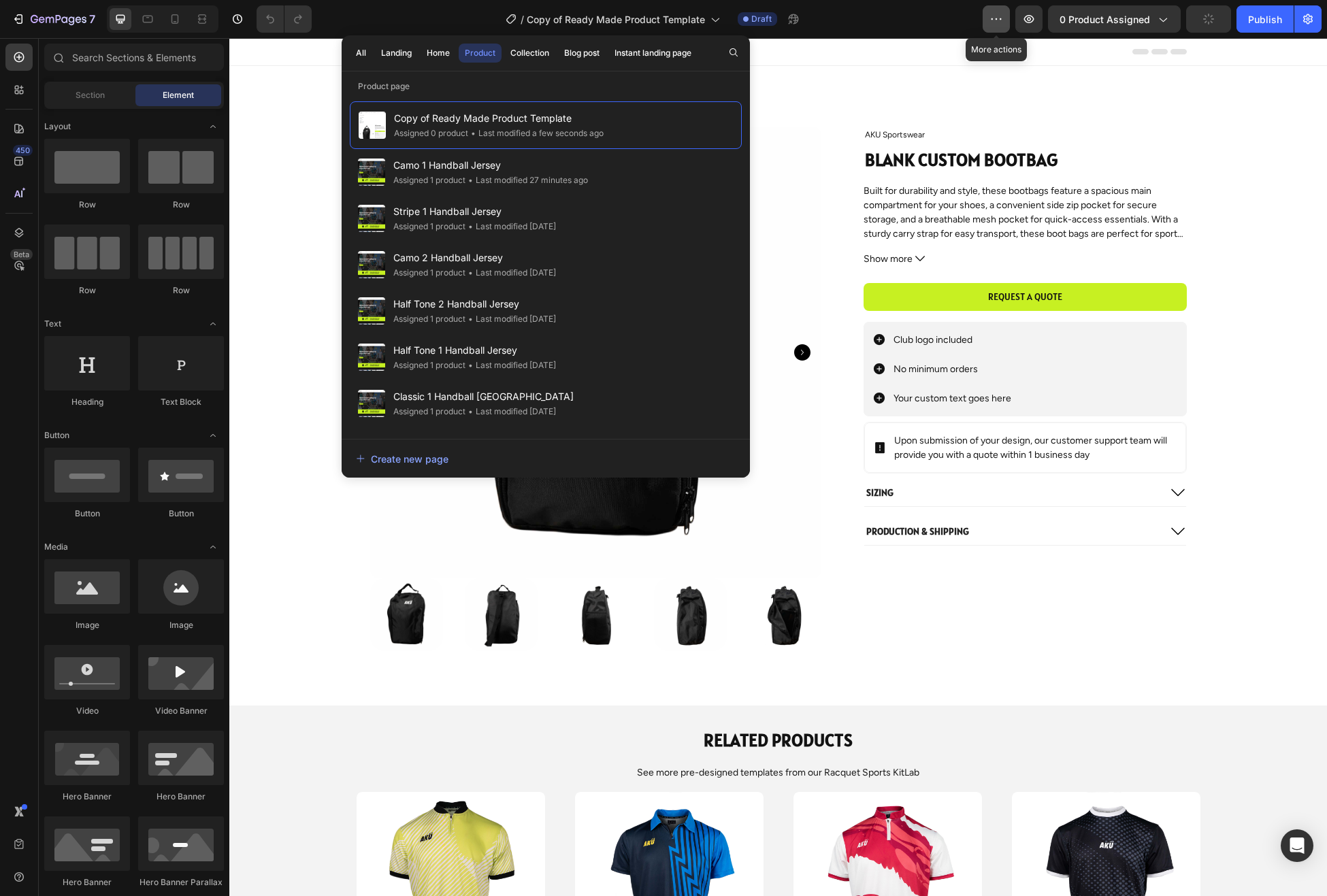
click at [997, 22] on icon "button" at bounding box center [997, 20] width 14 height 14
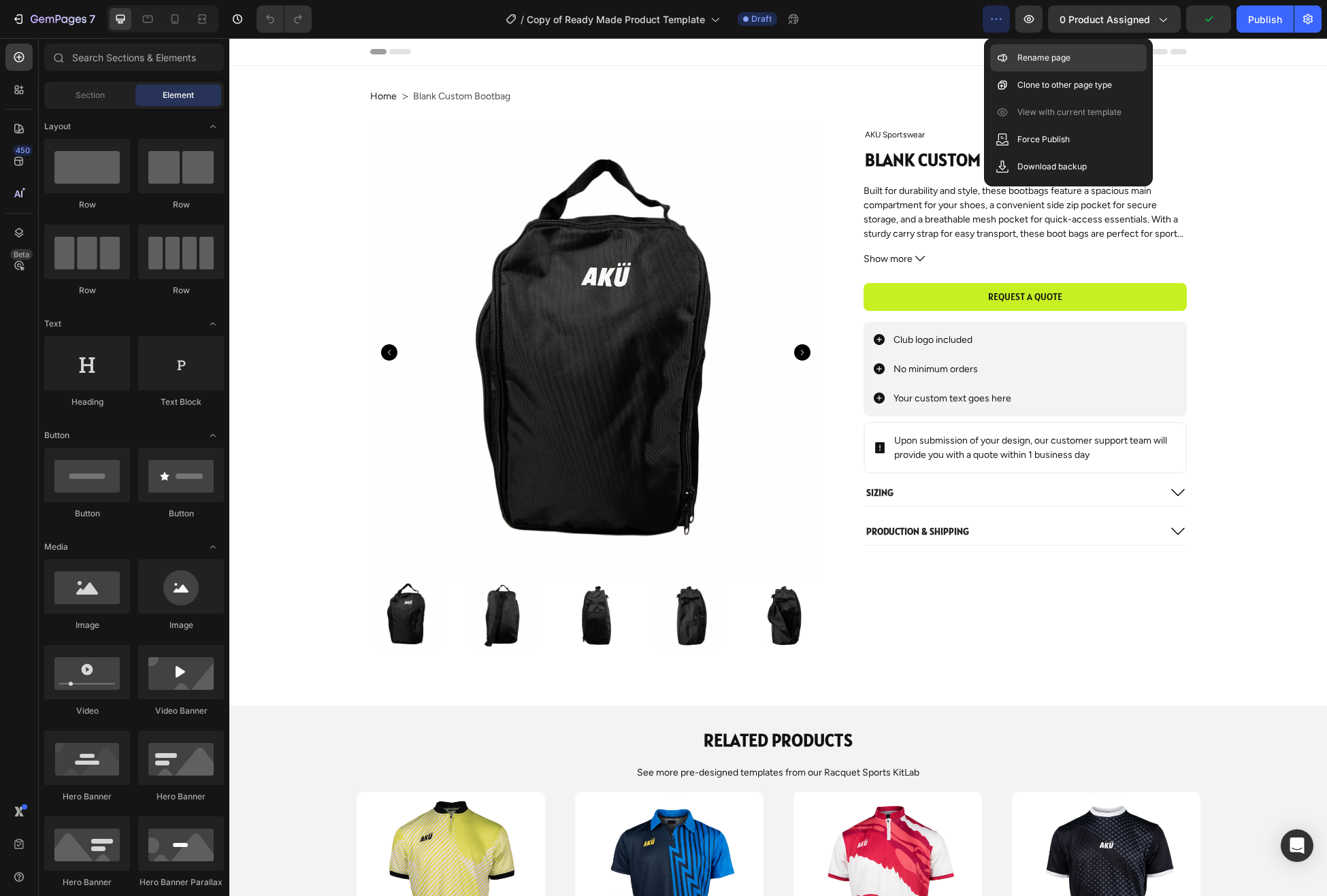
click at [1058, 54] on p "Rename page" at bounding box center [1044, 58] width 53 height 14
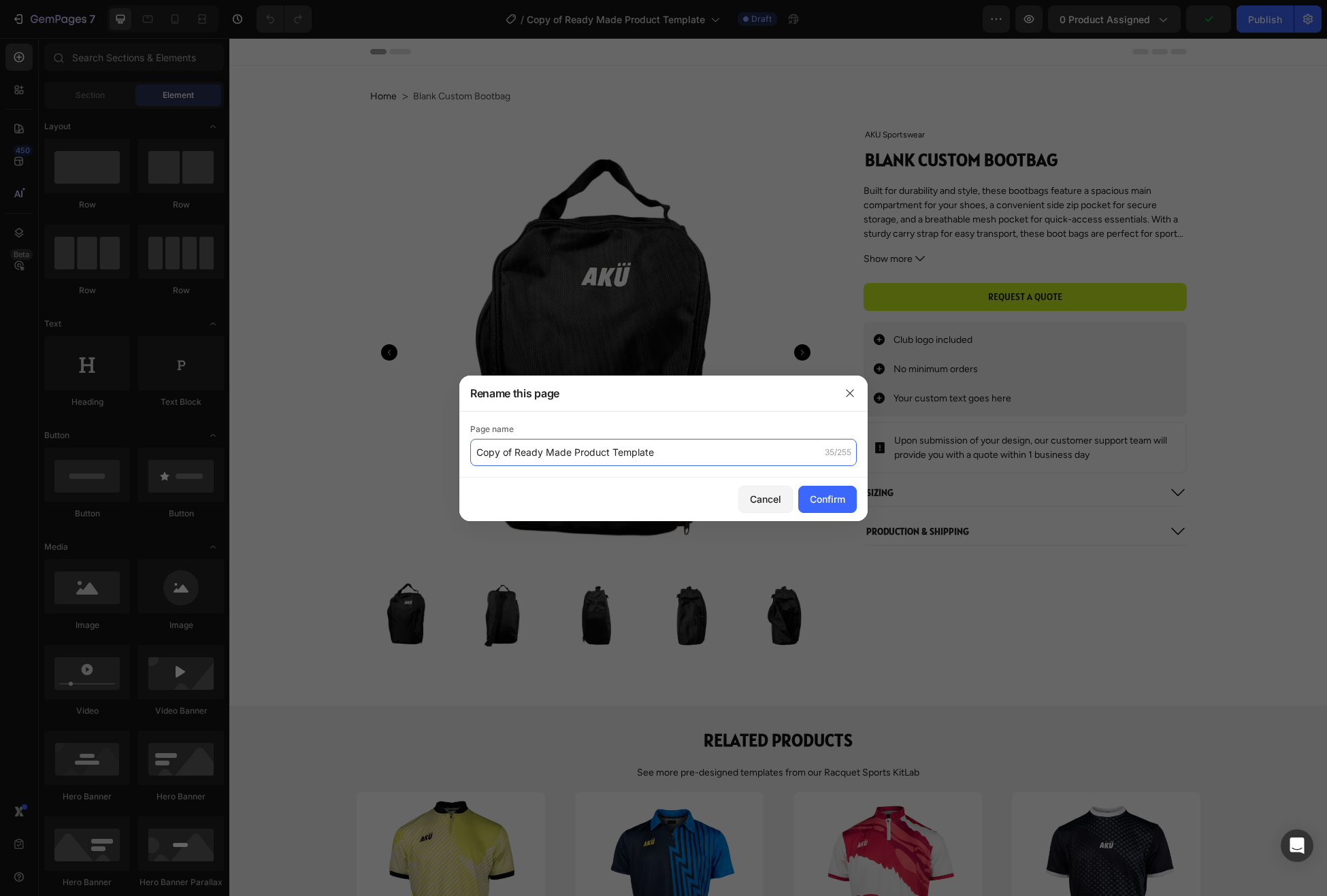
click at [668, 456] on input "Copy of Ready Made Product Template" at bounding box center [664, 452] width 387 height 27
click at [705, 455] on input "Copy of Ready Made Product Template" at bounding box center [664, 452] width 387 height 27
drag, startPoint x: 663, startPoint y: 451, endPoint x: 716, endPoint y: 456, distance: 53.2
click at [663, 451] on input "Copy of Ready Made Product Template - DO NOT TOUCH" at bounding box center [664, 452] width 387 height 27
click at [760, 451] on input "Copy of Ready Made Product Template - TEST DO NOT TOUCH" at bounding box center [664, 452] width 387 height 27
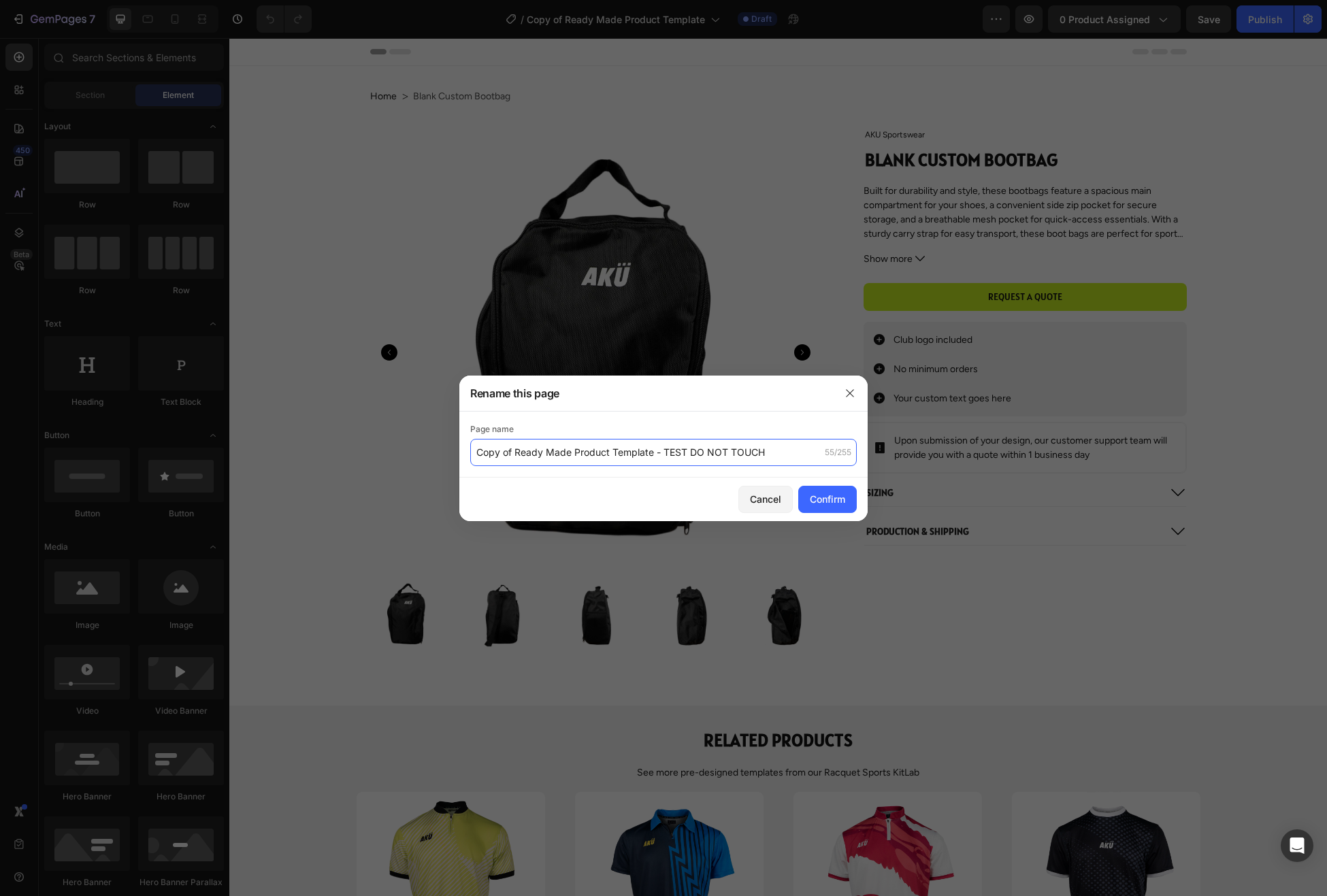
click at [760, 451] on input "Copy of Ready Made Product Template - TEST DO NOT TOUCH" at bounding box center [664, 452] width 387 height 27
type input "Copy of Ready Made Product Template - TEST DO NOT DELETE"
click at [841, 504] on div "Confirm" at bounding box center [827, 499] width 36 height 15
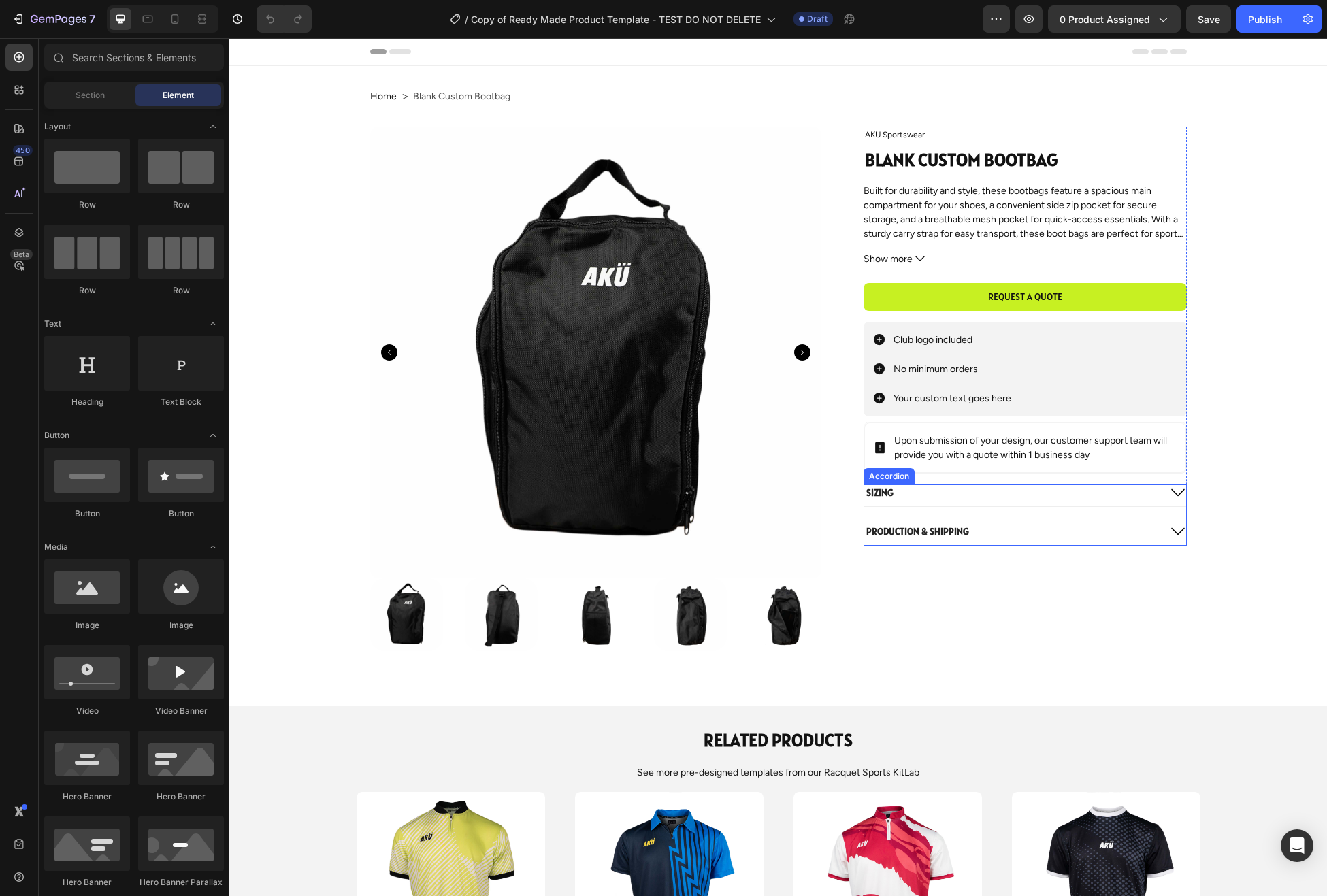
click at [1177, 492] on icon at bounding box center [1178, 492] width 16 height 16
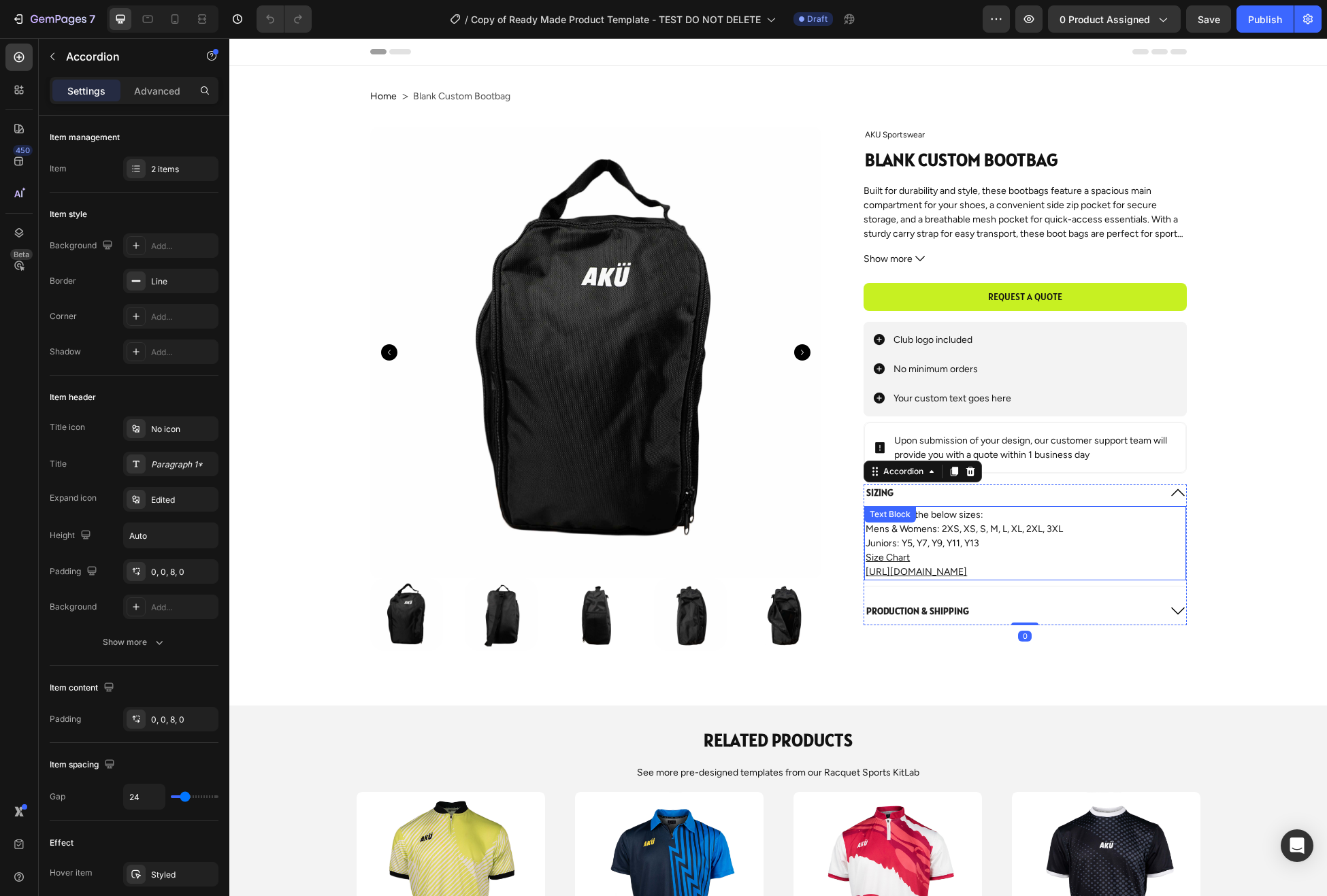
click at [981, 534] on p "Mens & Womens: 2XS, XS, S, M, L, XL, 2XL, 3XL" at bounding box center [1025, 529] width 319 height 15
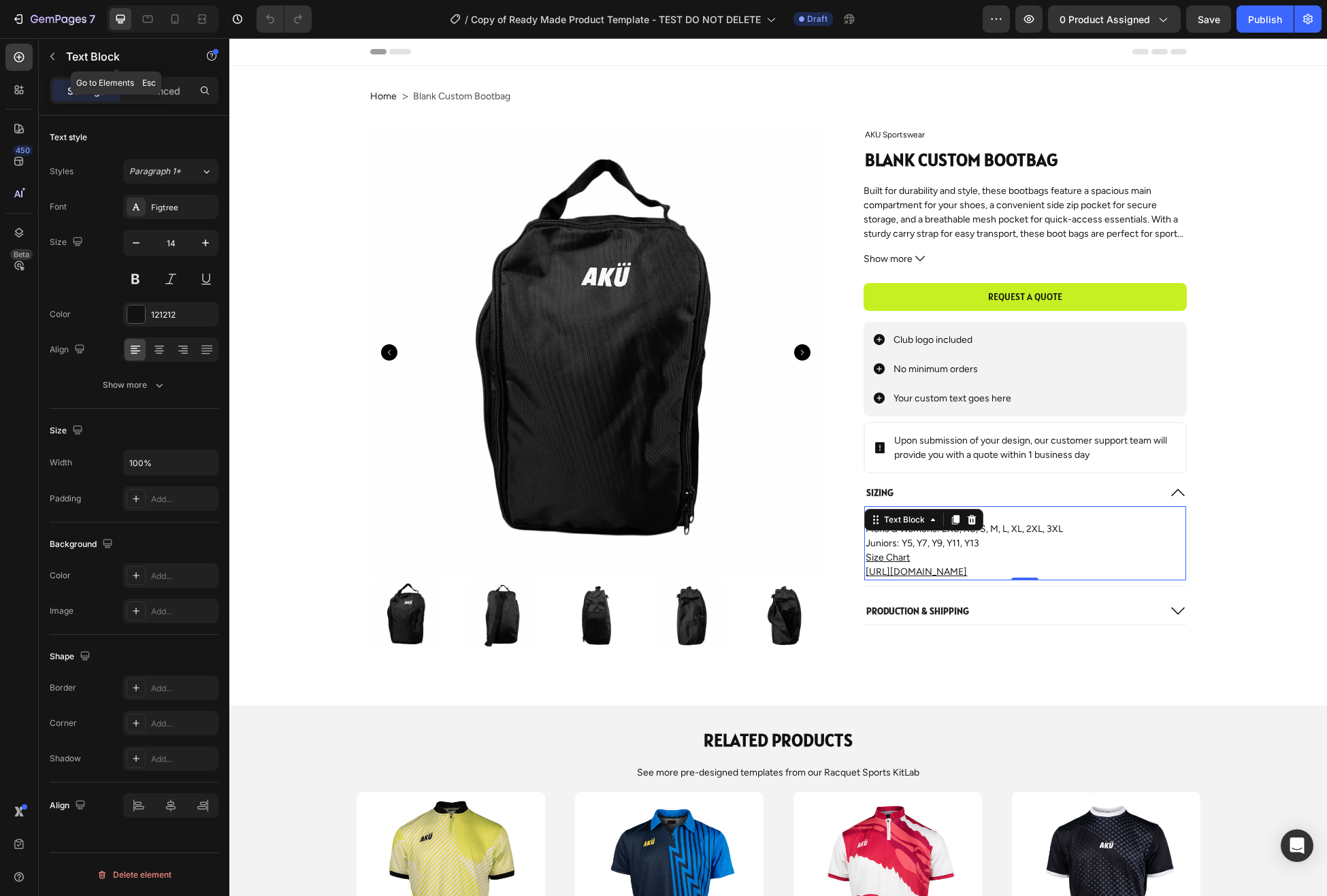
click at [51, 58] on icon "button" at bounding box center [52, 56] width 11 height 11
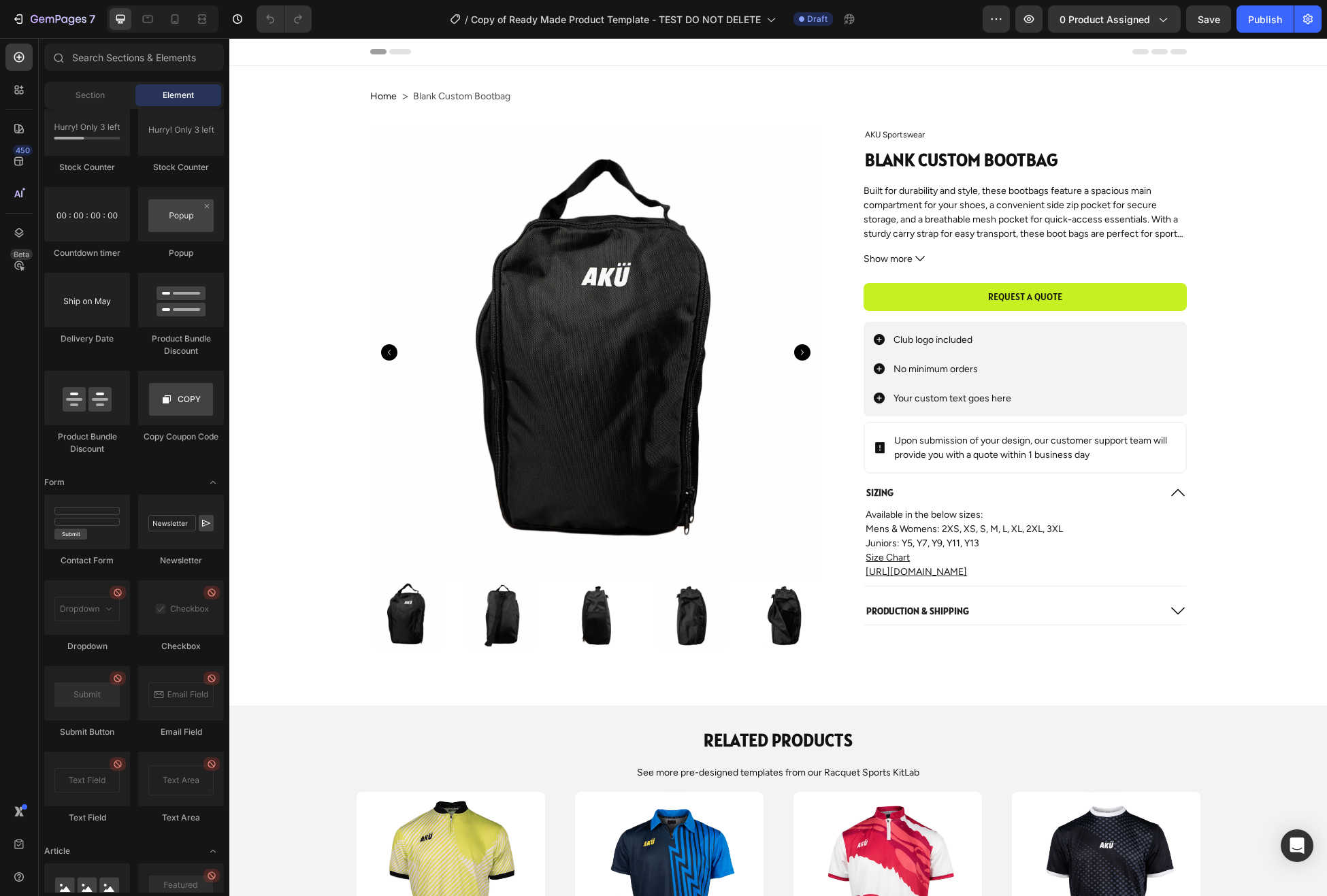
scroll to position [3337, 0]
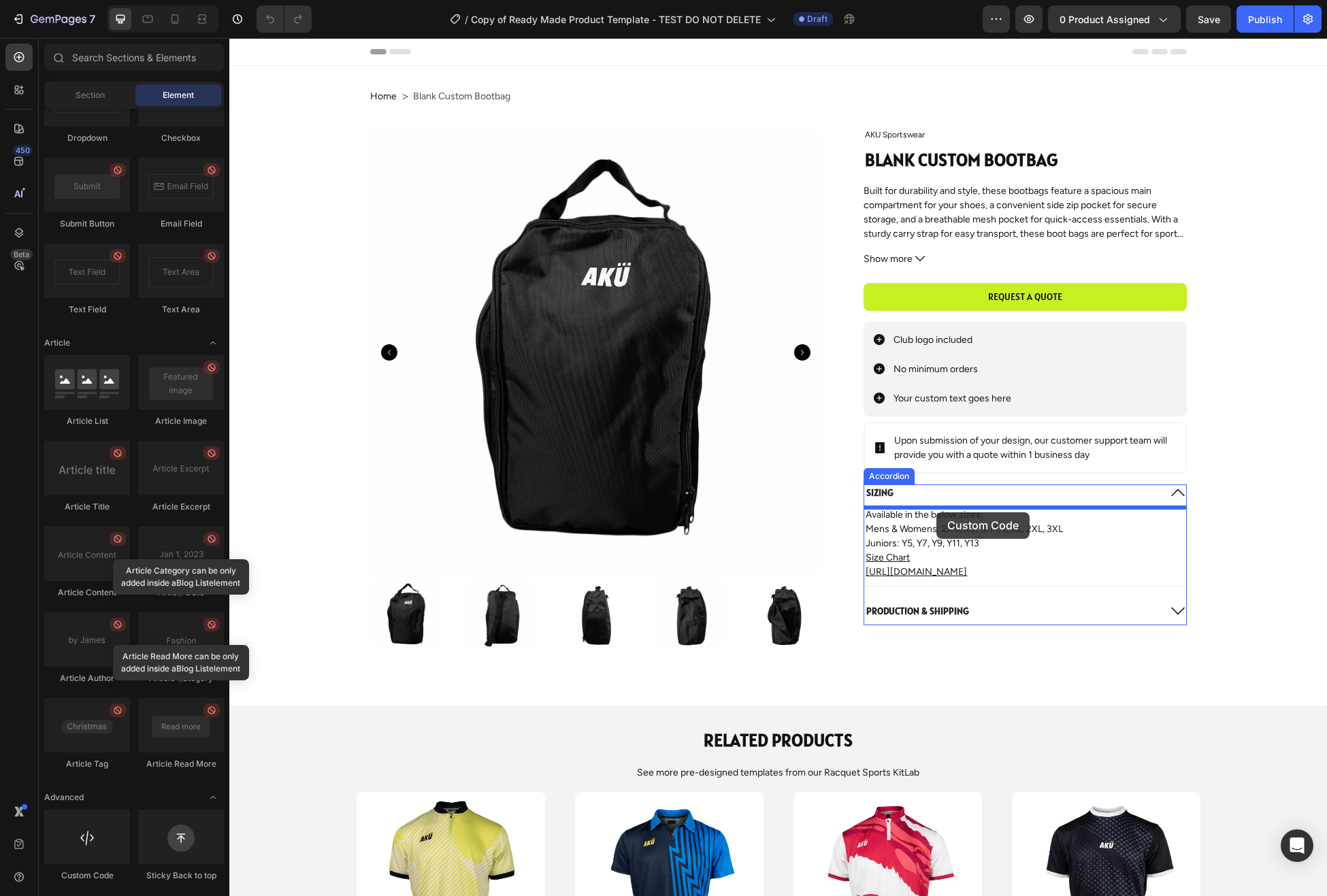
drag, startPoint x: 319, startPoint y: 876, endPoint x: 937, endPoint y: 512, distance: 717.2
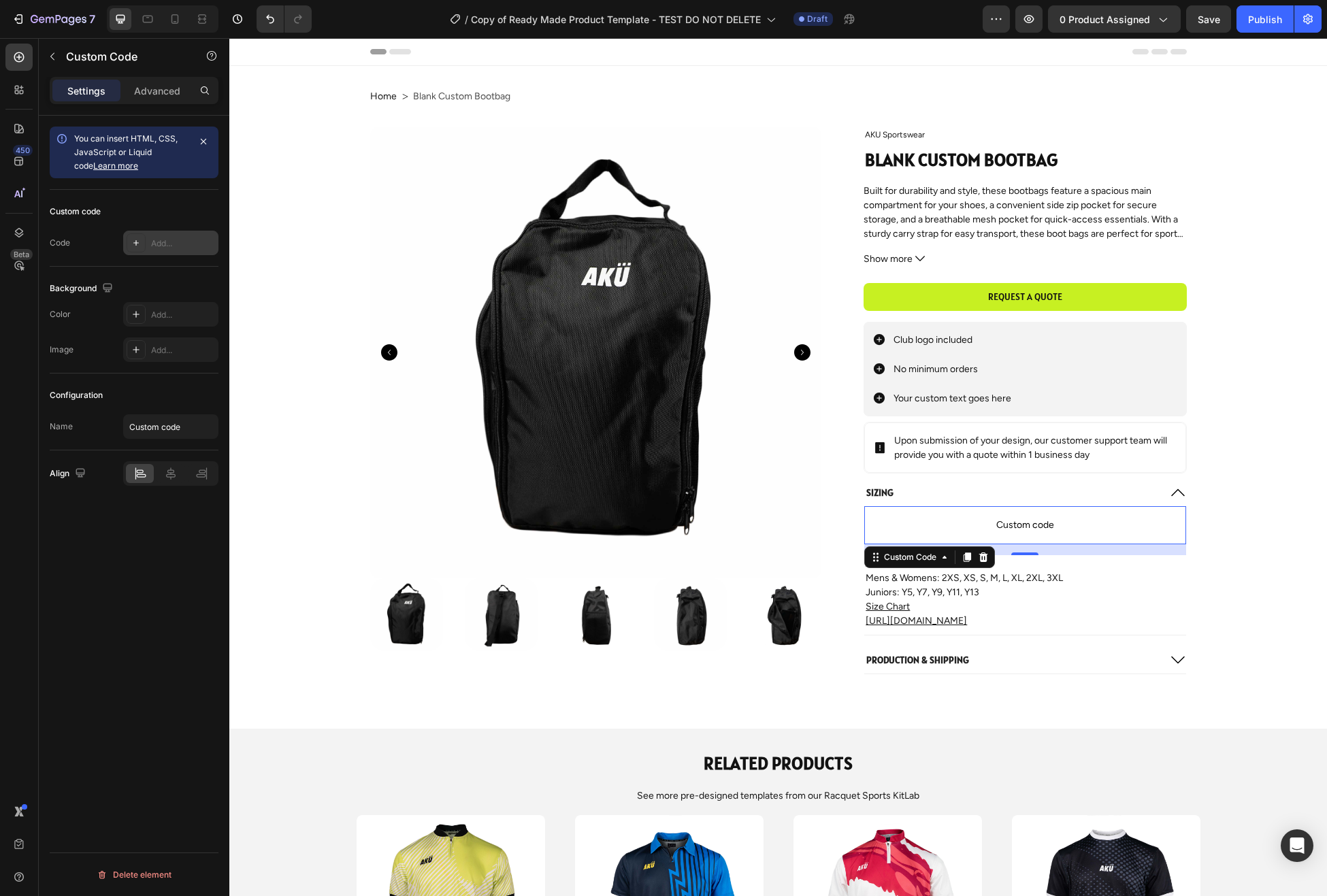
click at [166, 245] on div "Add..." at bounding box center [183, 244] width 64 height 13
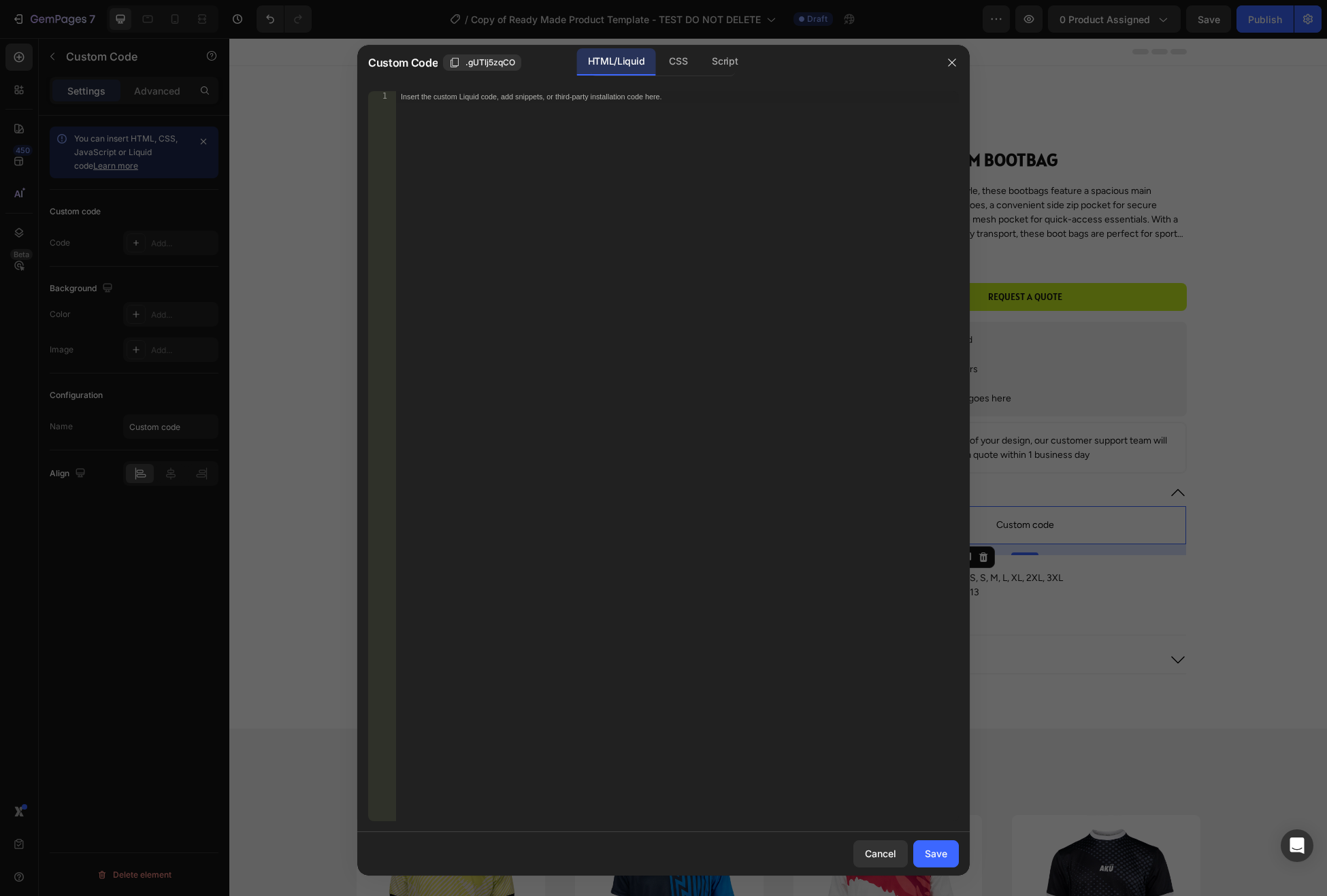
click at [740, 121] on div "Insert the custom Liquid code, add snippets, or third-party installation code h…" at bounding box center [677, 468] width 564 height 754
paste textarea "theme.size_guide"
type textarea "theme.size_guide"
click at [939, 857] on div "Save" at bounding box center [936, 853] width 22 height 15
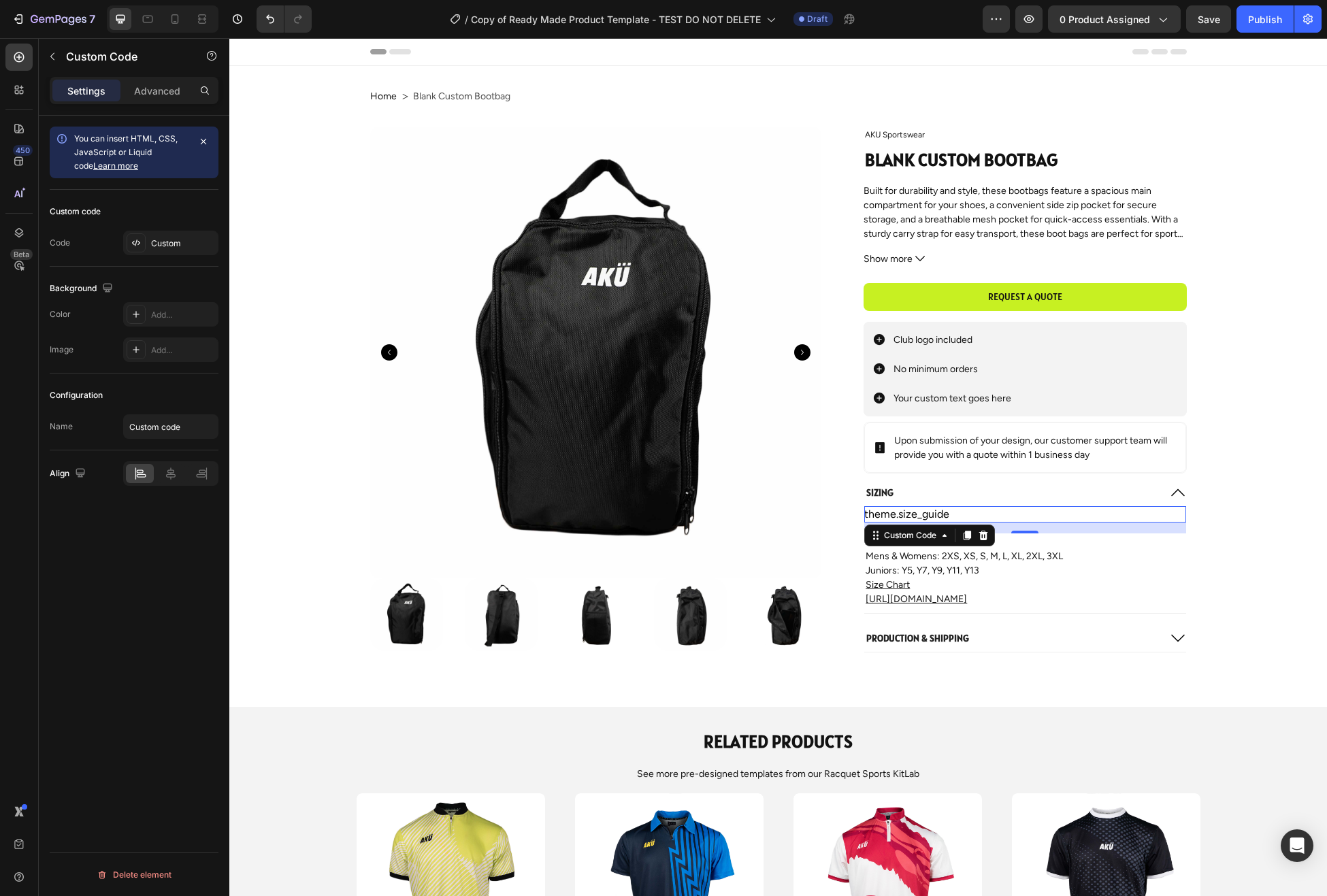
click at [953, 519] on div "theme.size_guide" at bounding box center [1025, 514] width 321 height 16
click at [162, 242] on div "Custom" at bounding box center [183, 244] width 64 height 13
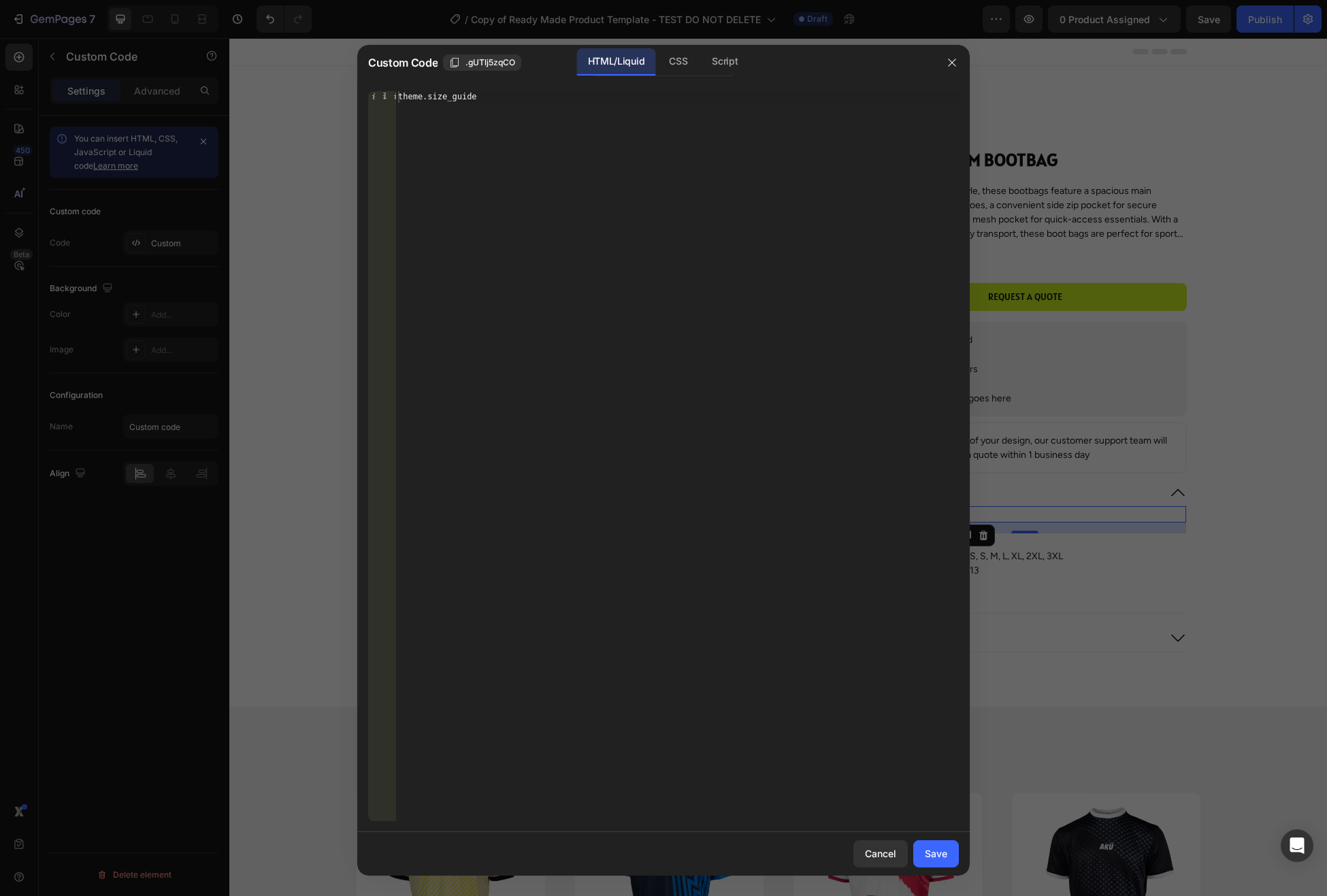
click at [532, 106] on div "theme.size_guide" at bounding box center [677, 468] width 564 height 754
paste textarea "theme.size_guide"
click at [414, 98] on div "{{ theme.size_guide }}" at bounding box center [677, 468] width 564 height 754
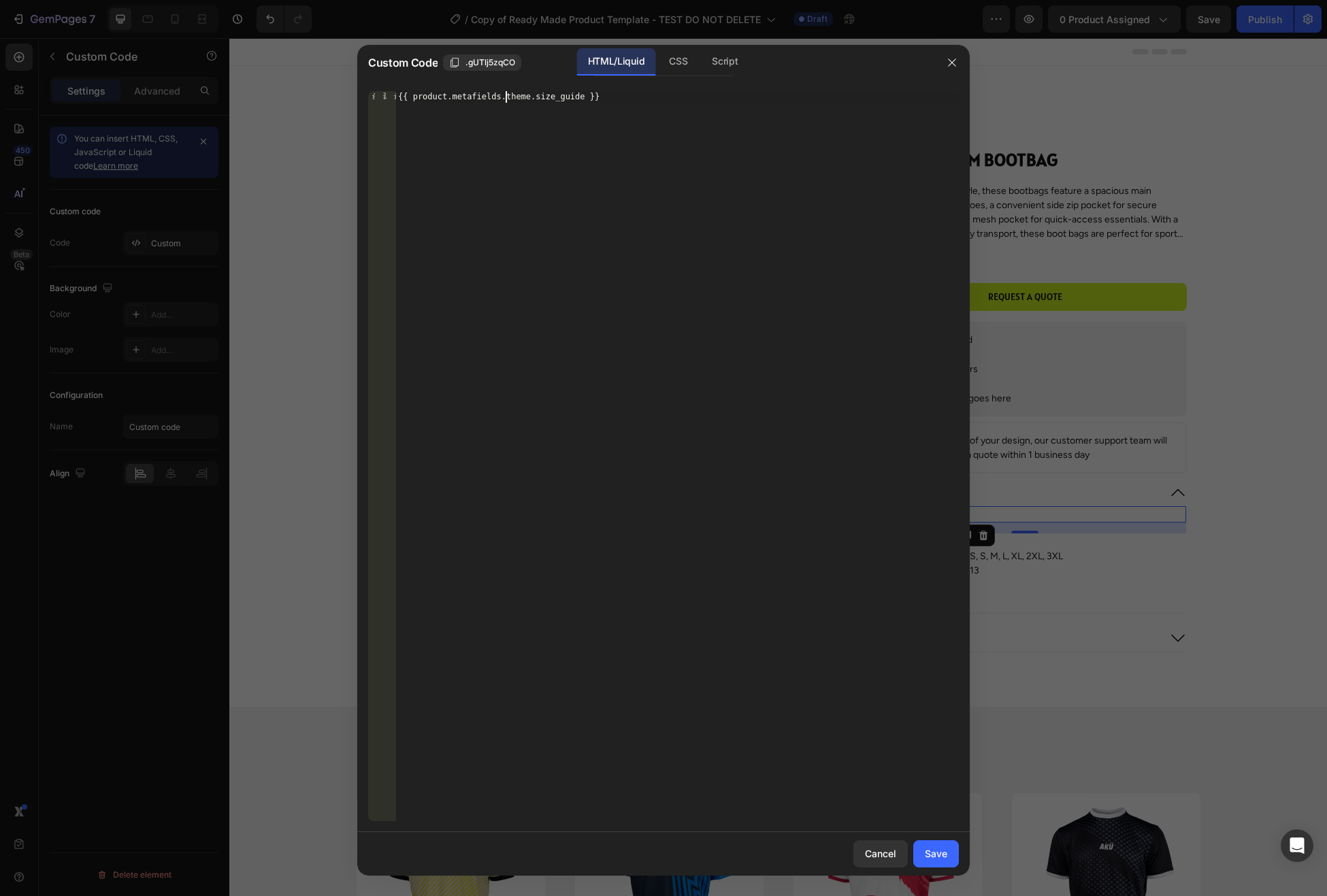
type textarea "{{ product.metafields.theme.size_guide }}"
click at [933, 851] on div "Save" at bounding box center [936, 853] width 22 height 15
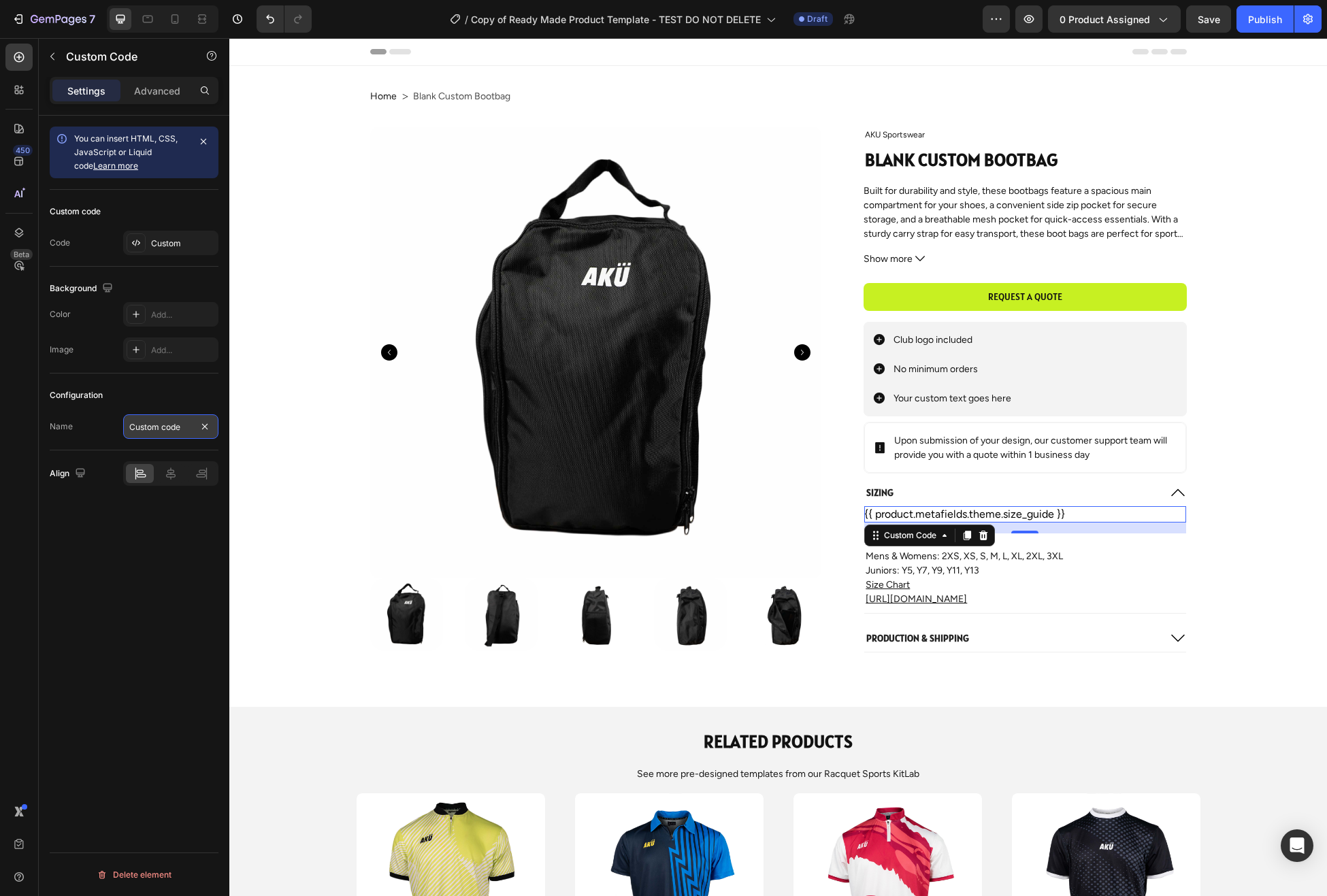
click at [182, 427] on input "Custom code" at bounding box center [171, 426] width 95 height 24
type input "Size guide"
click at [104, 567] on div "You can insert HTML, CSS, JavaScript or Liquid code Learn more Custom code Code…" at bounding box center [134, 525] width 190 height 819
click at [159, 244] on div "Custom" at bounding box center [183, 244] width 64 height 13
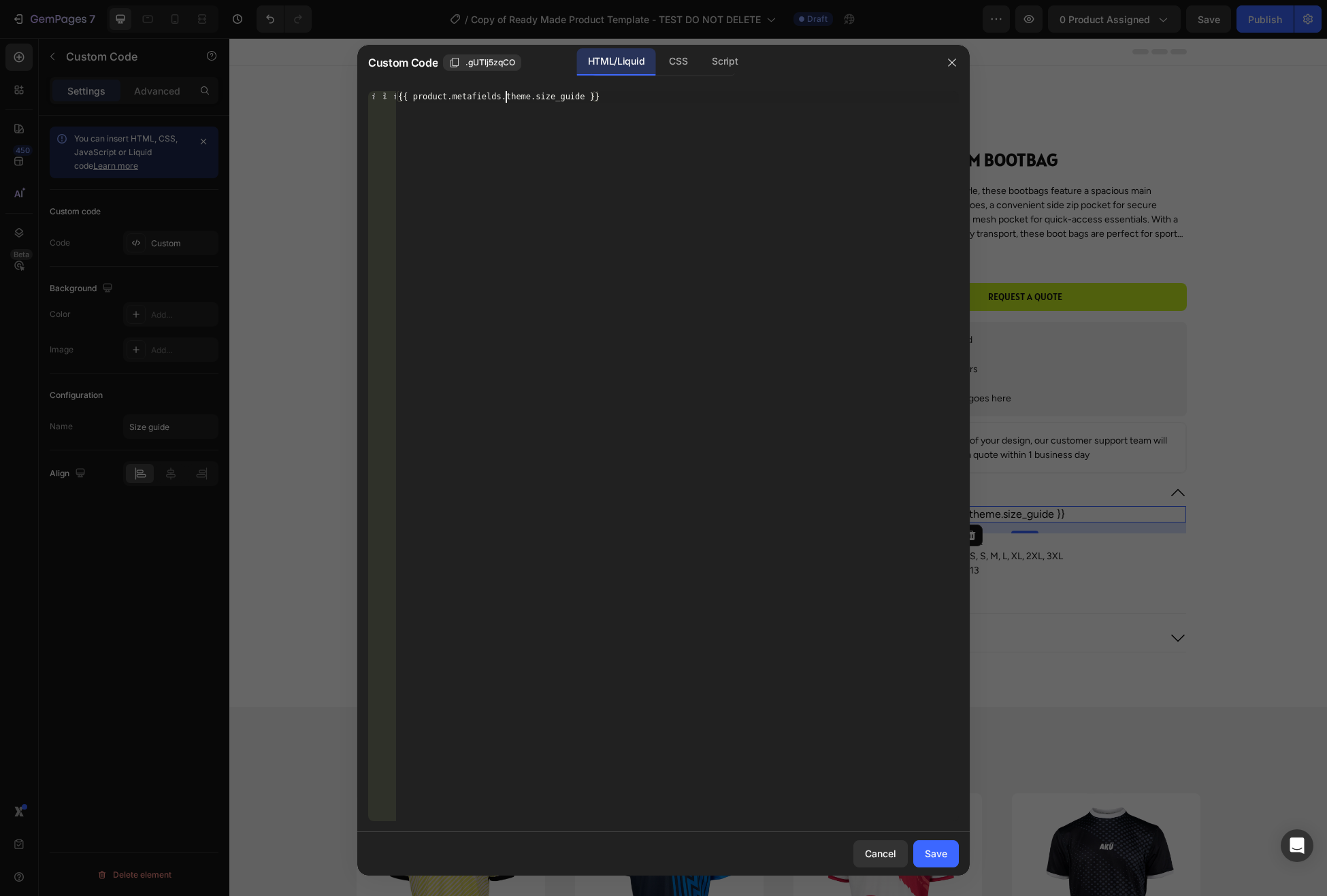
click at [504, 95] on div "{{ product.metafields.theme.size_guide }}" at bounding box center [677, 468] width 564 height 754
click at [618, 95] on div "{{ product.metafields.custom.theme.size_guide }}" at bounding box center [677, 468] width 564 height 754
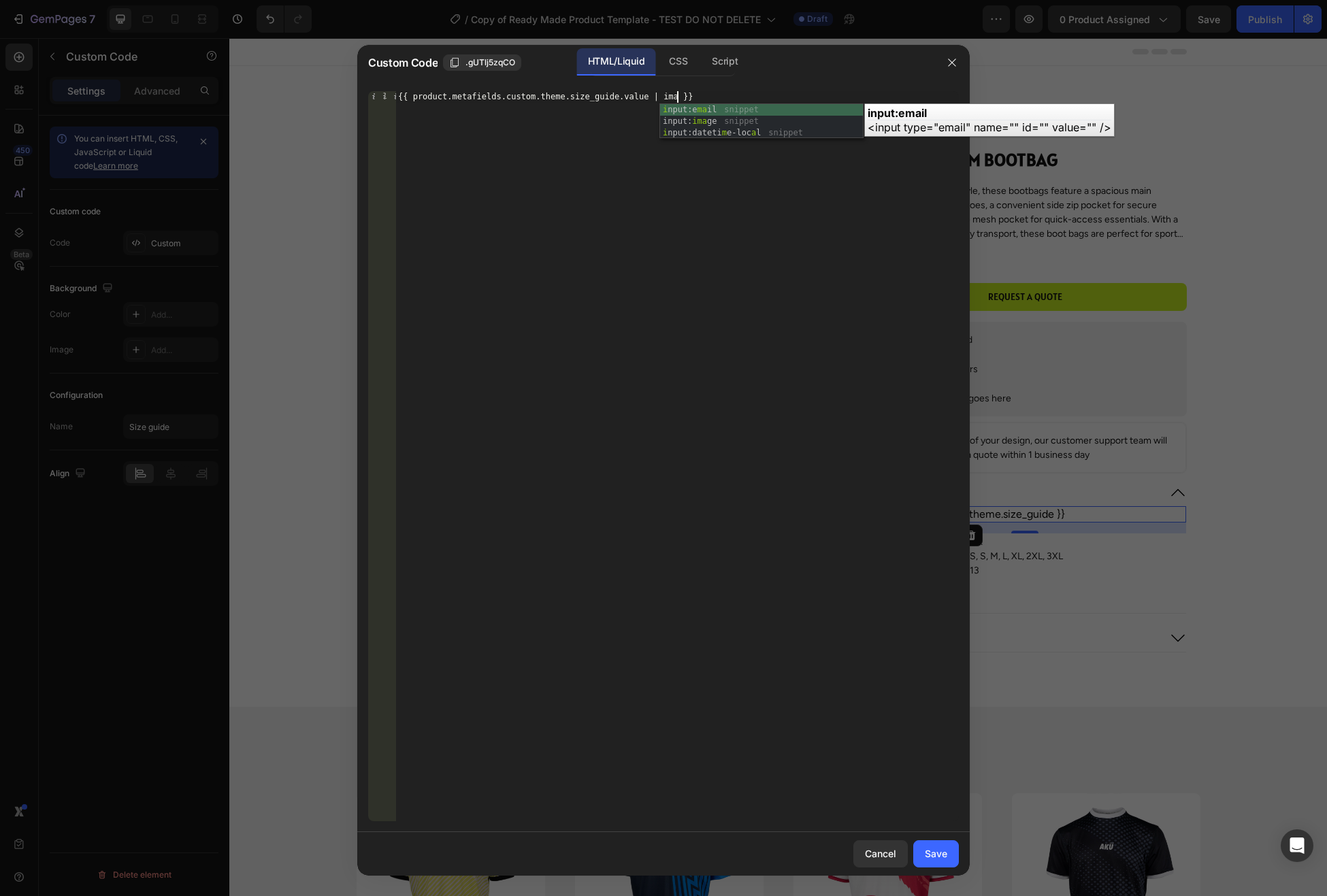
scroll to position [0, 23]
click at [698, 111] on div "input: image snippet" at bounding box center [761, 121] width 203 height 35
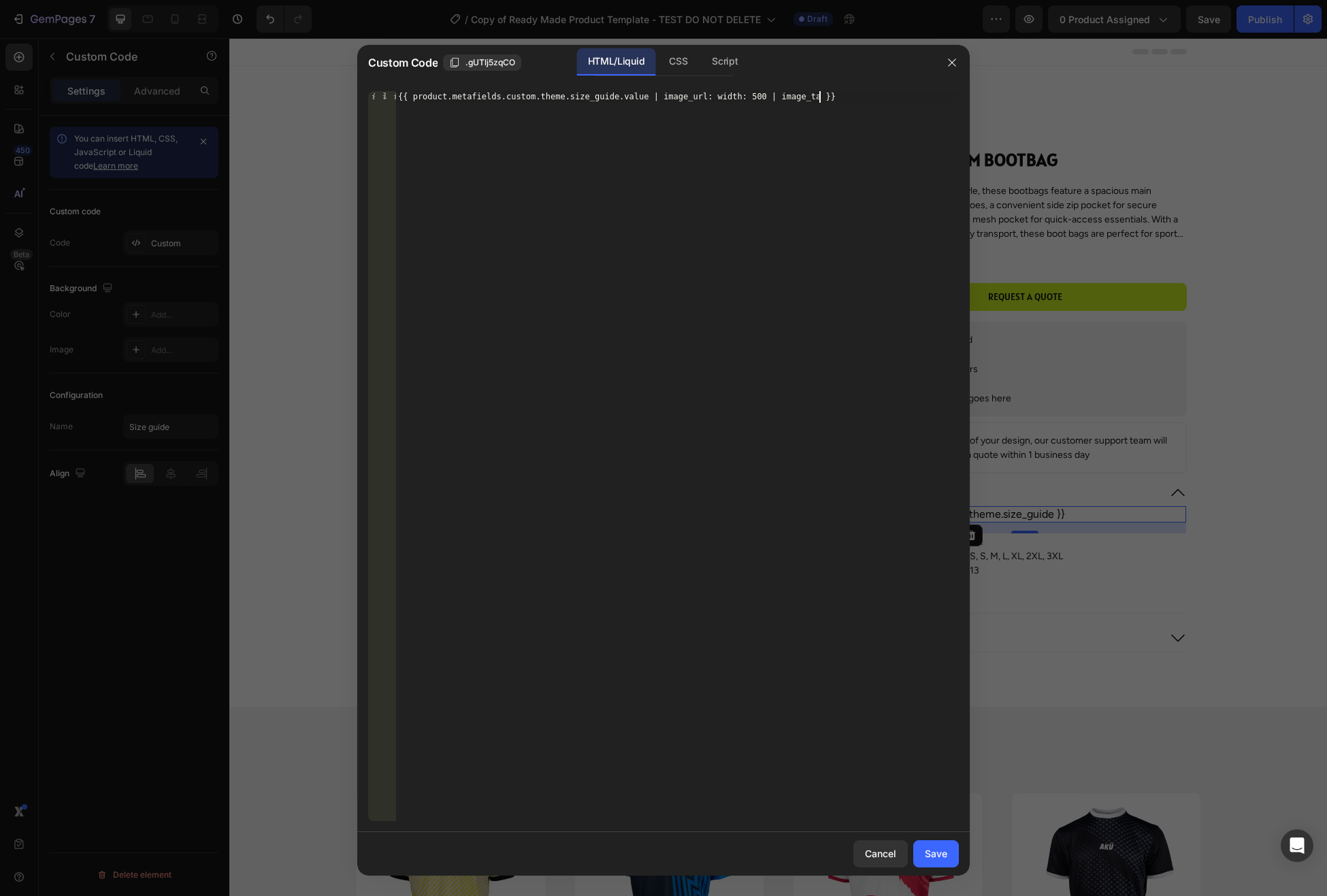
scroll to position [0, 36]
type textarea "{{ product.metafields.custom.theme.size_guide.value | image_url: width: 500 | i…"
click at [946, 856] on div "Save" at bounding box center [936, 853] width 22 height 15
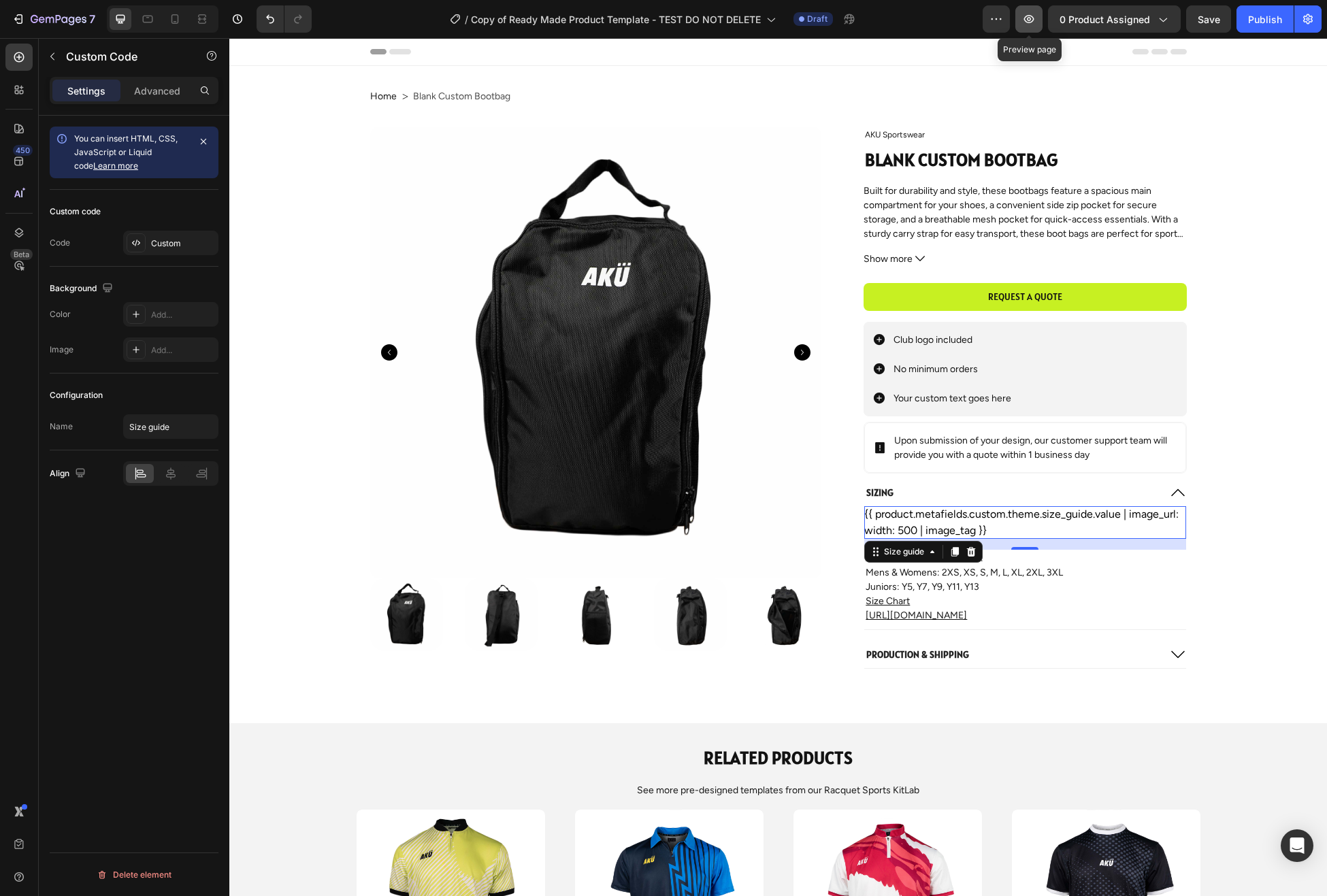
click at [1031, 17] on icon "button" at bounding box center [1029, 19] width 4 height 4
click at [999, 525] on div "{{ product.metafields.custom.theme.size_guide.value | image_url: width: 500 | i…" at bounding box center [1025, 523] width 321 height 33
click at [171, 238] on div "Custom" at bounding box center [183, 244] width 64 height 13
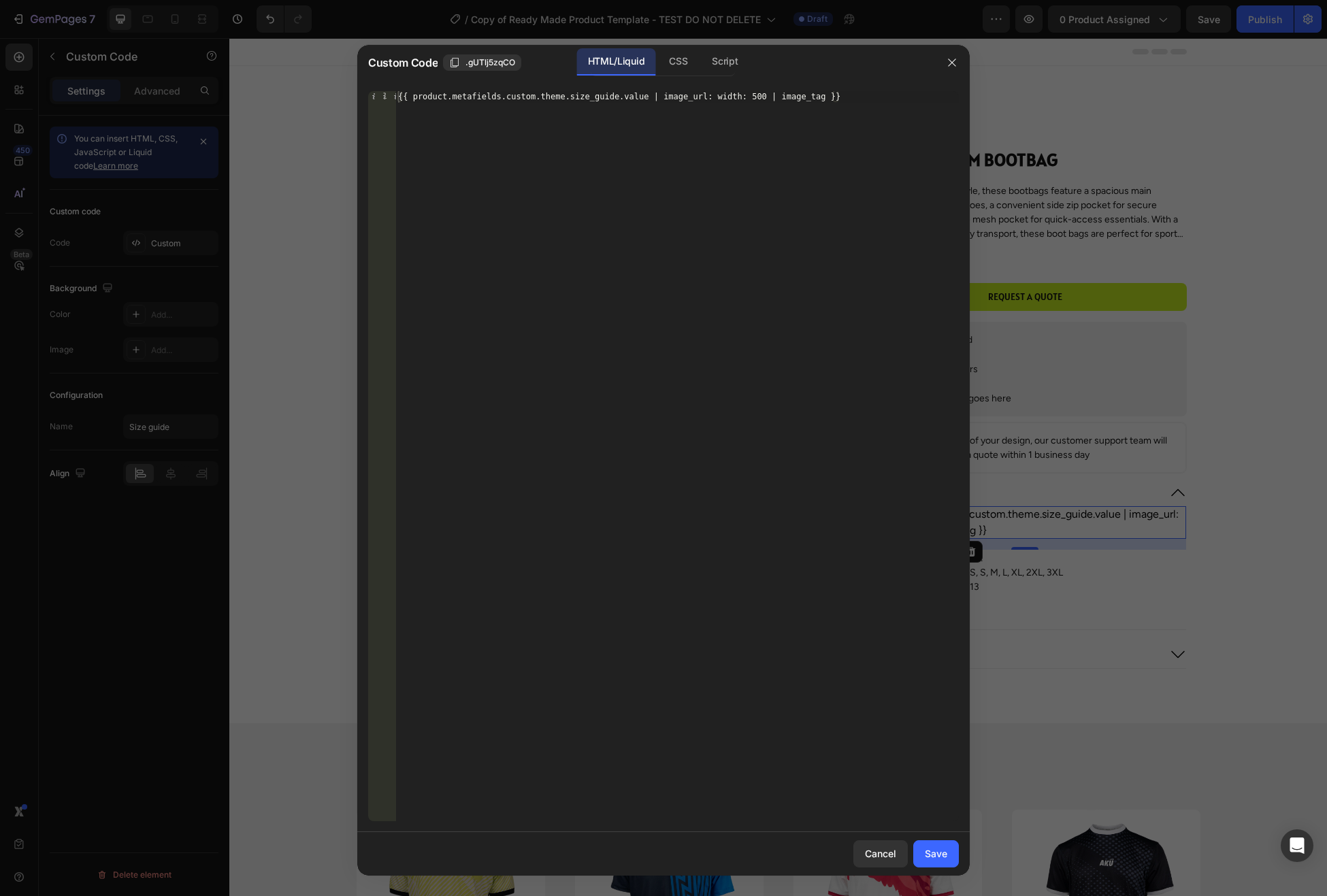
click at [753, 98] on div "{{ product.metafields.custom.theme.size_guide.value | image_url: width: 500 | i…" at bounding box center [677, 468] width 564 height 754
click at [799, 98] on div "{{ product.metafields.custom.theme.size_guide.value | image_url: width: 500 | i…" at bounding box center [677, 468] width 564 height 754
drag, startPoint x: 827, startPoint y: 96, endPoint x: 619, endPoint y: 95, distance: 208.0
click at [618, 95] on div "{{ product.metafields.custom.theme.size_guide.value | image_url: width: 500 | i…" at bounding box center [677, 468] width 564 height 754
drag, startPoint x: 537, startPoint y: 96, endPoint x: 506, endPoint y: 96, distance: 31.0
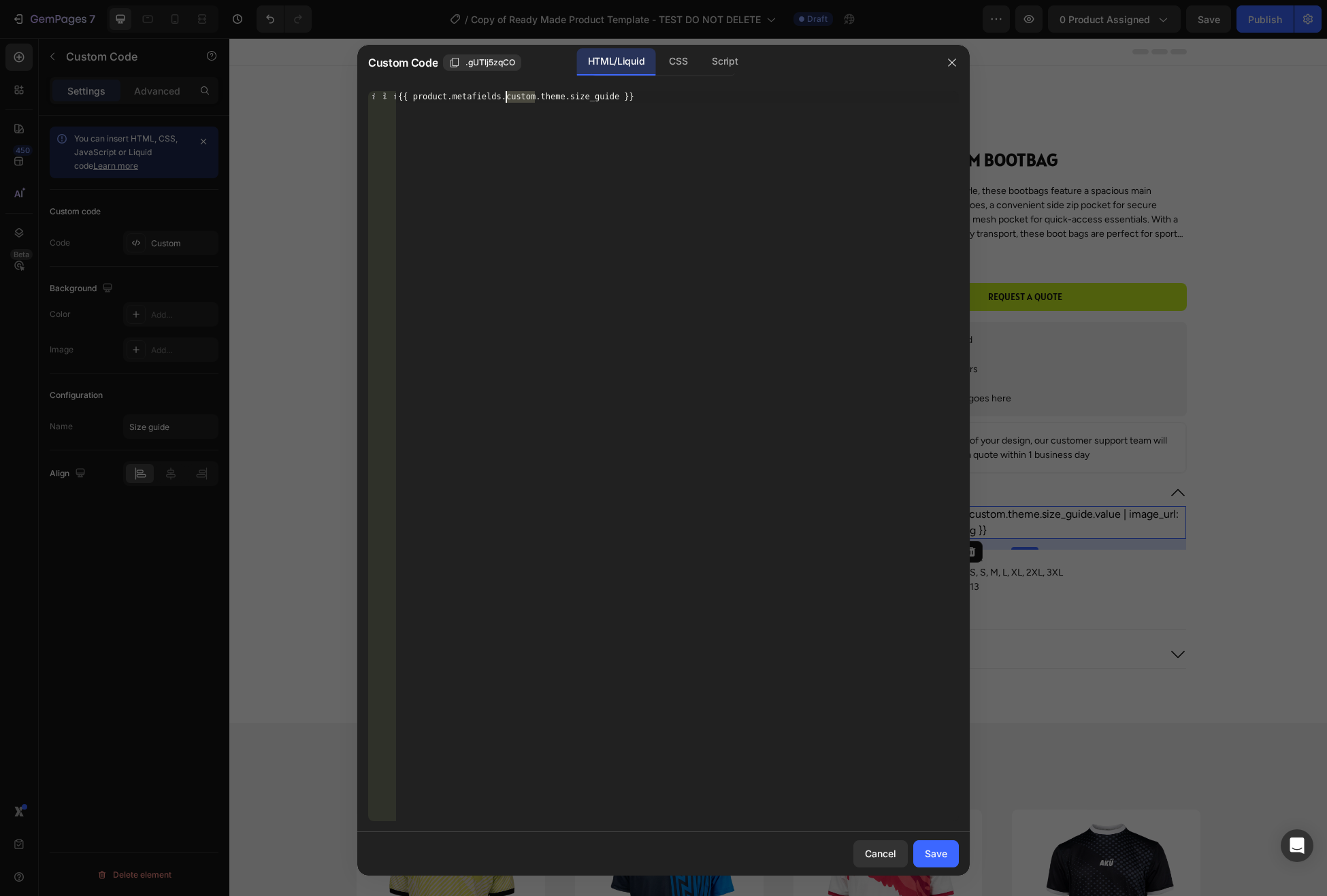
click at [506, 96] on div "{{ product.metafields.custom.theme.size_guide }}" at bounding box center [677, 468] width 564 height 754
type textarea "{{ product.metafields.theme.size_guide }}"
drag, startPoint x: 930, startPoint y: 859, endPoint x: 939, endPoint y: 808, distance: 51.8
click at [929, 860] on div "Save" at bounding box center [936, 853] width 22 height 15
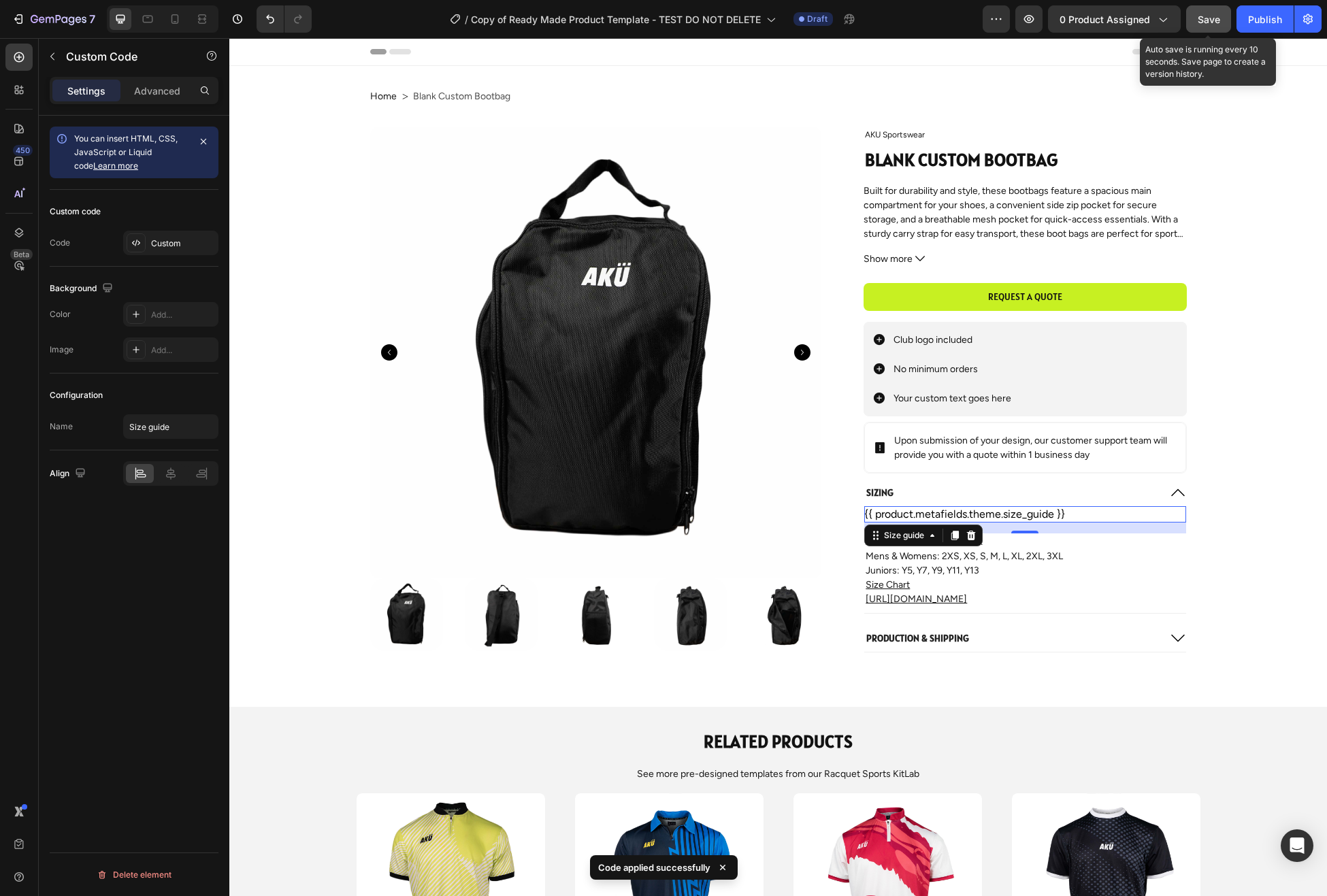
click at [1207, 20] on span "Save" at bounding box center [1209, 20] width 22 height 12
click at [1031, 18] on icon "button" at bounding box center [1029, 19] width 4 height 4
click at [1068, 515] on div "{{ product.metafields.theme.size_guide }}" at bounding box center [1025, 514] width 321 height 16
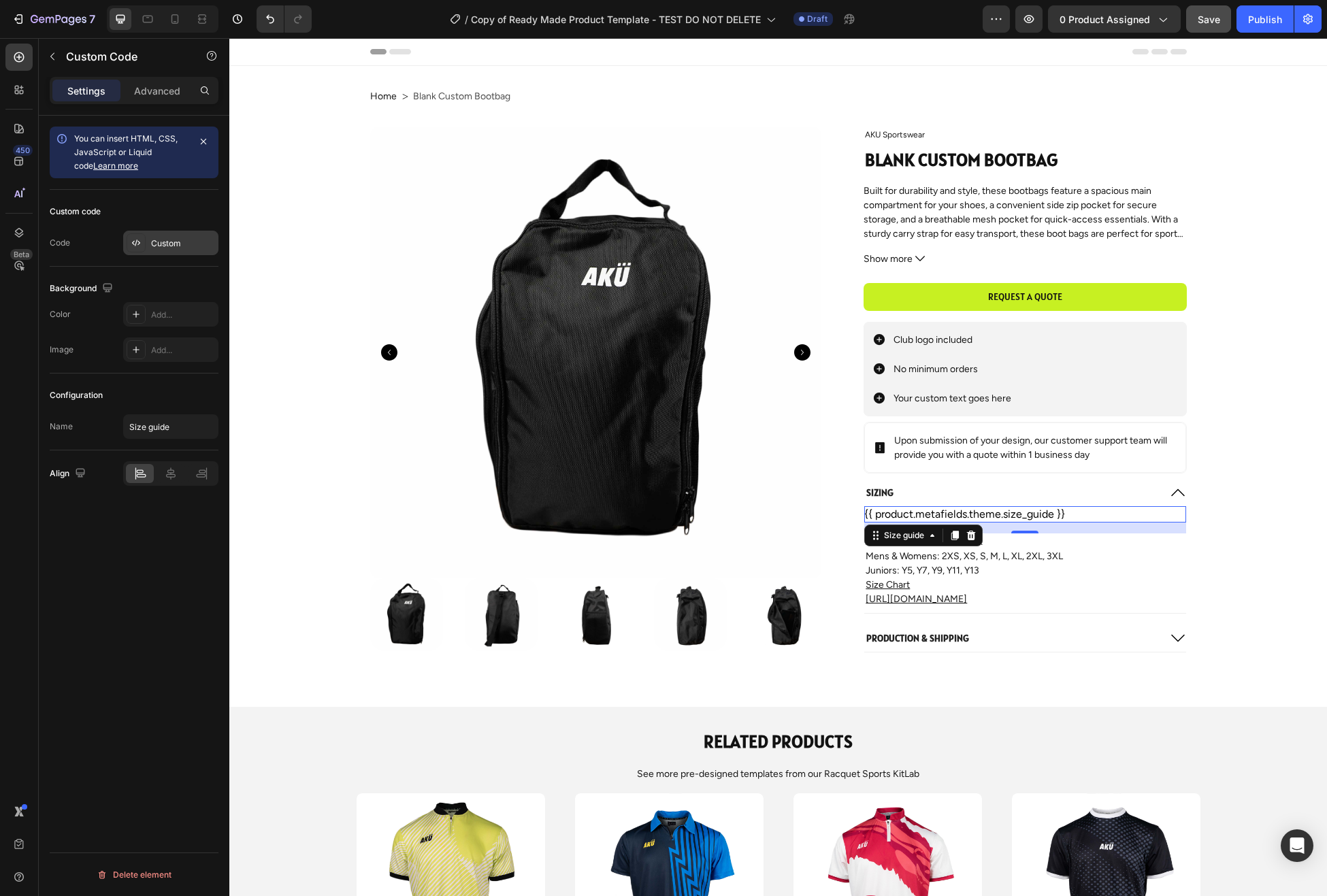
click at [173, 242] on div "Custom" at bounding box center [183, 244] width 64 height 13
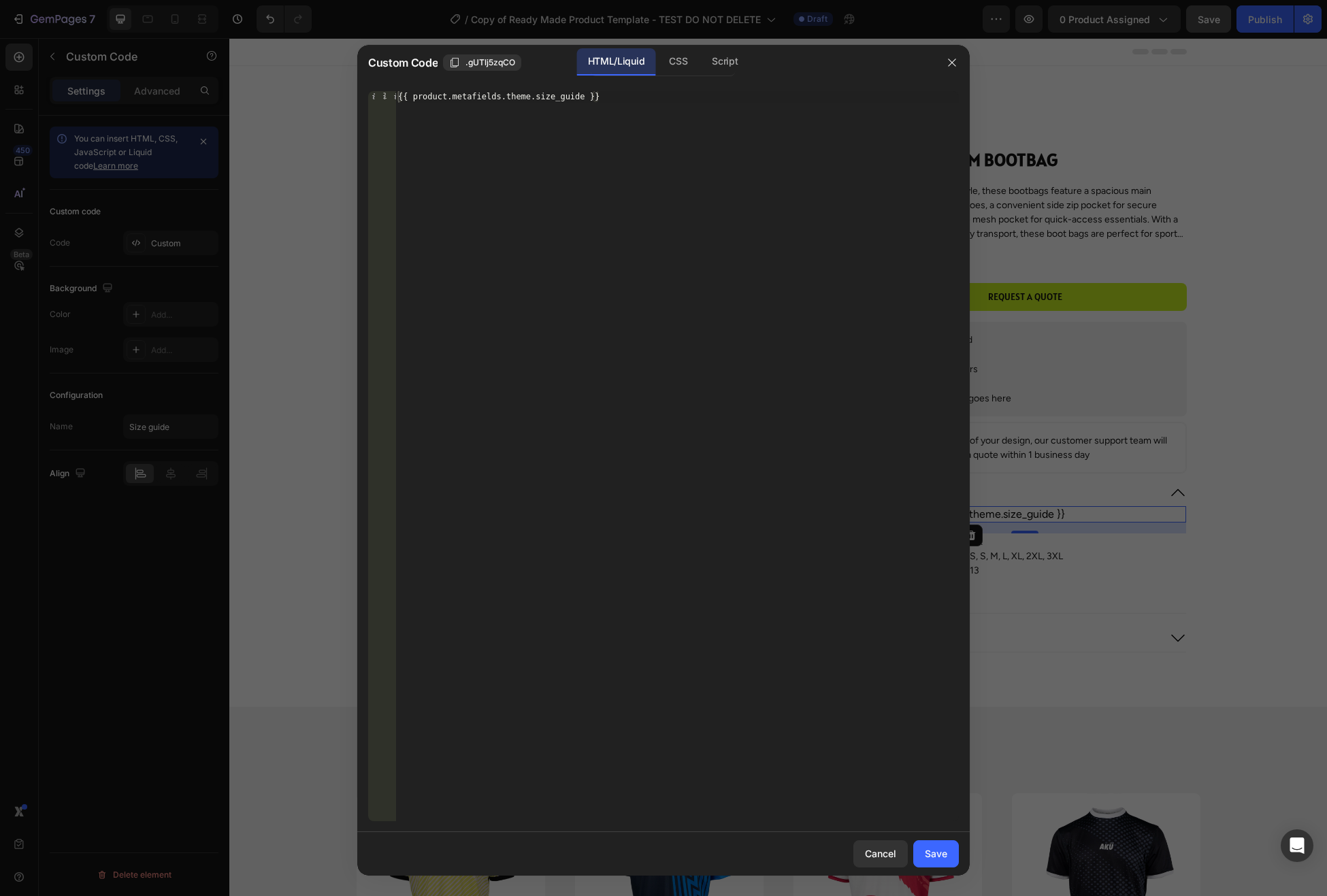
drag, startPoint x: 506, startPoint y: 93, endPoint x: 610, endPoint y: 110, distance: 105.4
click at [506, 93] on div "{{ product.metafields.theme.size_guide }}" at bounding box center [677, 468] width 564 height 754
drag, startPoint x: 618, startPoint y: 93, endPoint x: 631, endPoint y: 95, distance: 13.2
click at [618, 93] on div "{{ product.metafields.custom.theme.size_guide }}" at bounding box center [677, 468] width 564 height 754
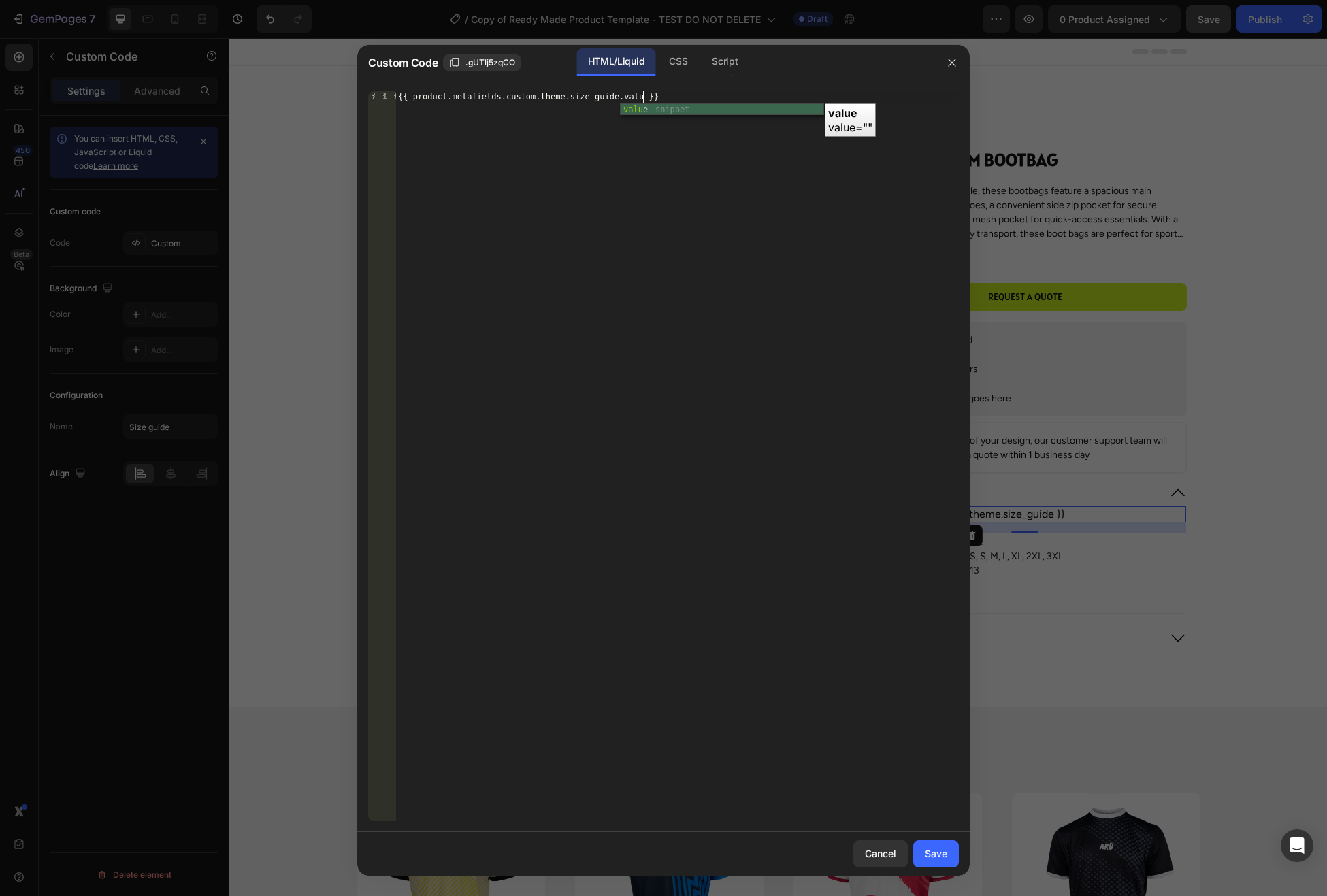
scroll to position [0, 21]
click at [673, 109] on div "value snippet" at bounding box center [722, 121] width 203 height 35
type textarea "{{ product.metafields.custom.theme.size_guide }}"
click at [939, 851] on div "Save" at bounding box center [936, 853] width 22 height 15
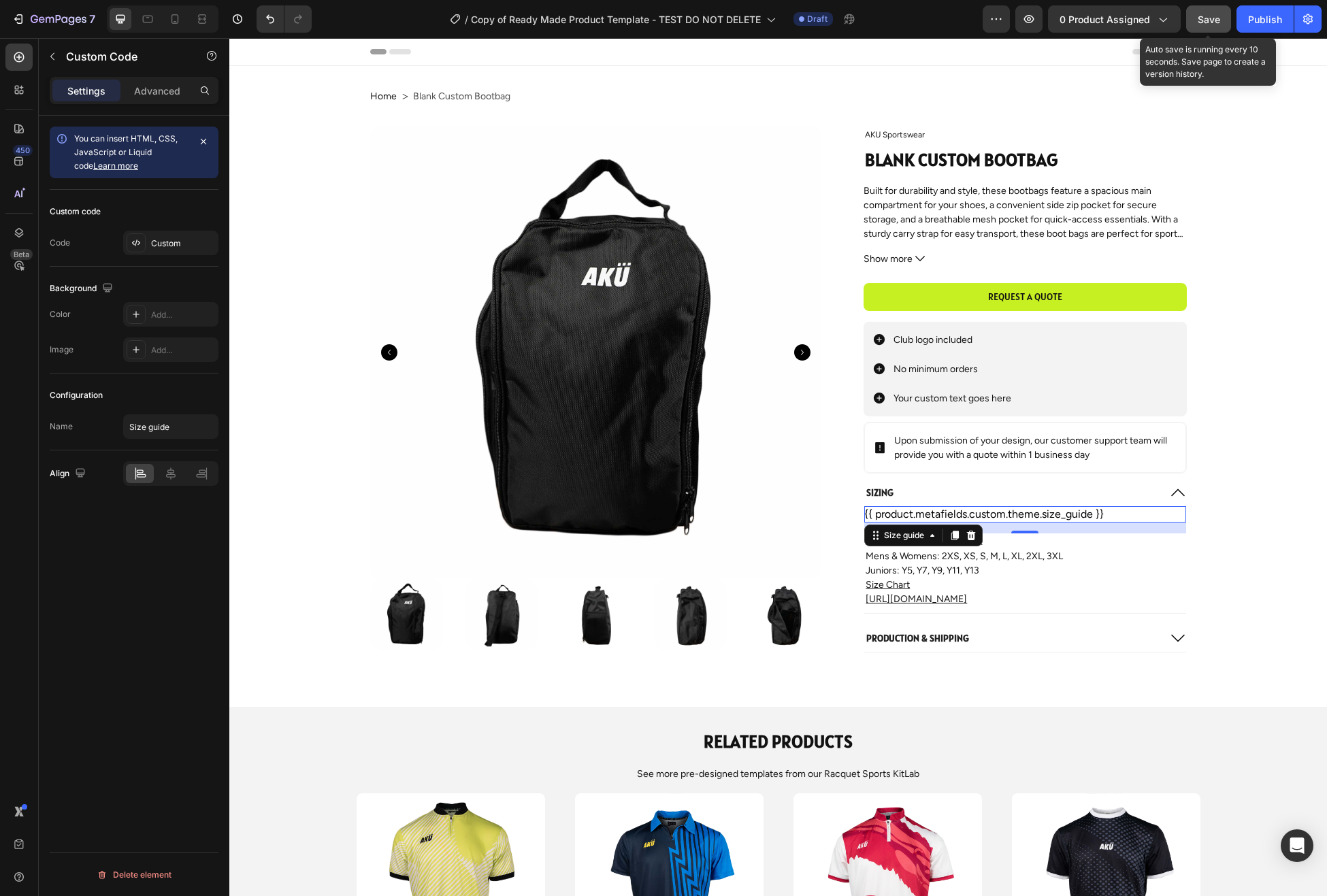
click at [1213, 16] on span "Save" at bounding box center [1209, 20] width 22 height 12
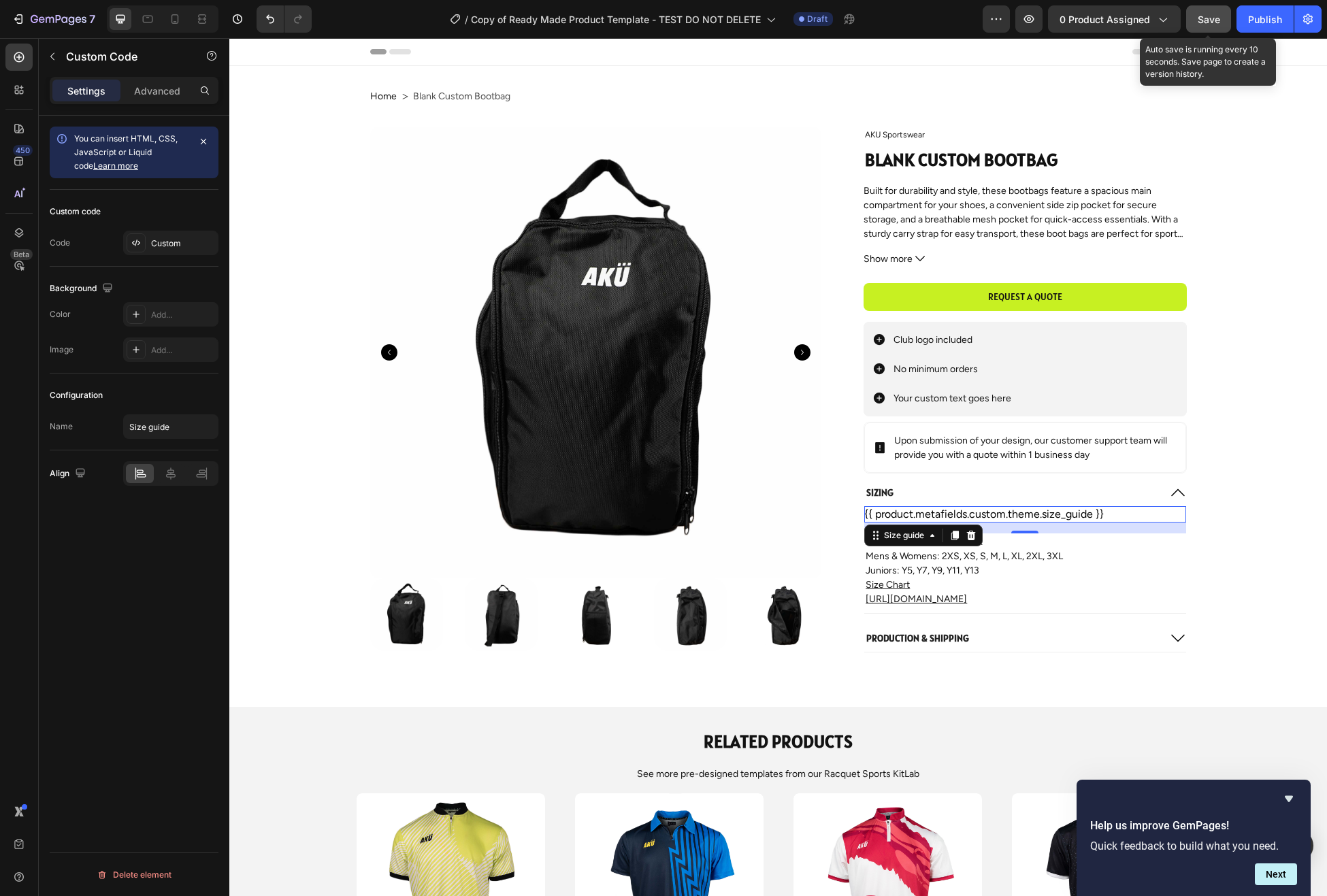
click at [1210, 16] on span "Save" at bounding box center [1209, 20] width 22 height 12
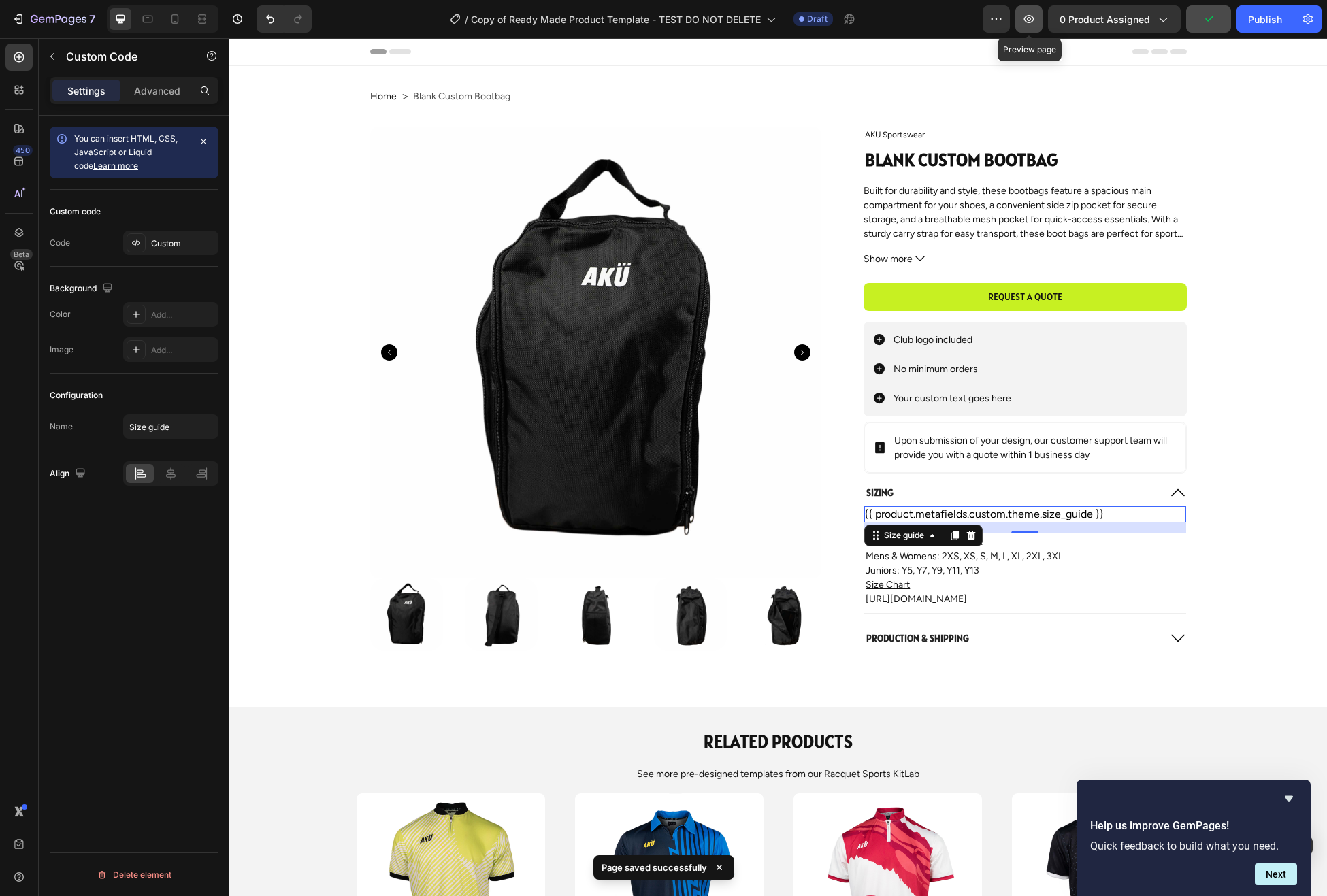
click at [1027, 15] on icon "button" at bounding box center [1029, 20] width 14 height 14
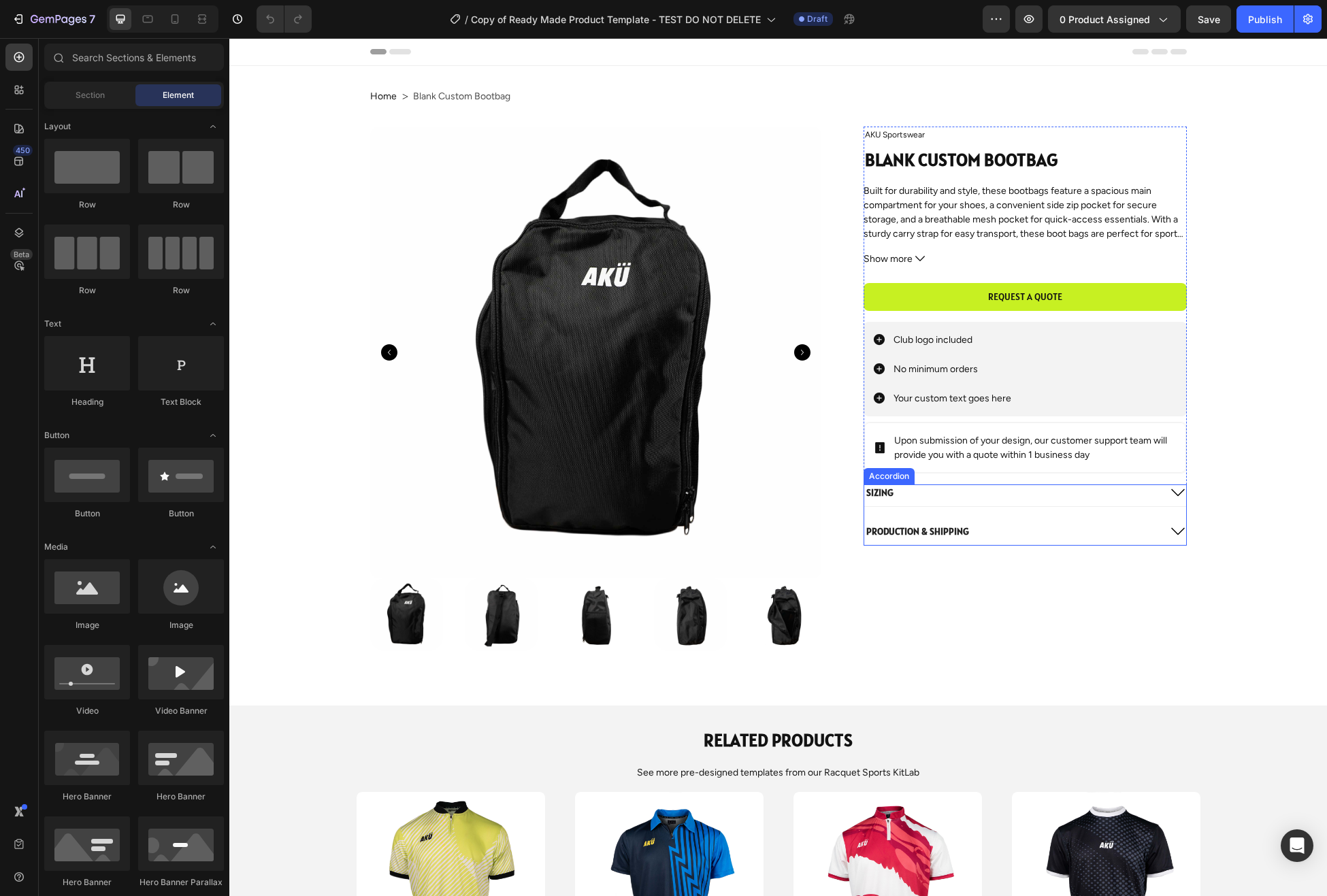
click at [1179, 495] on icon at bounding box center [1179, 493] width 14 height 8
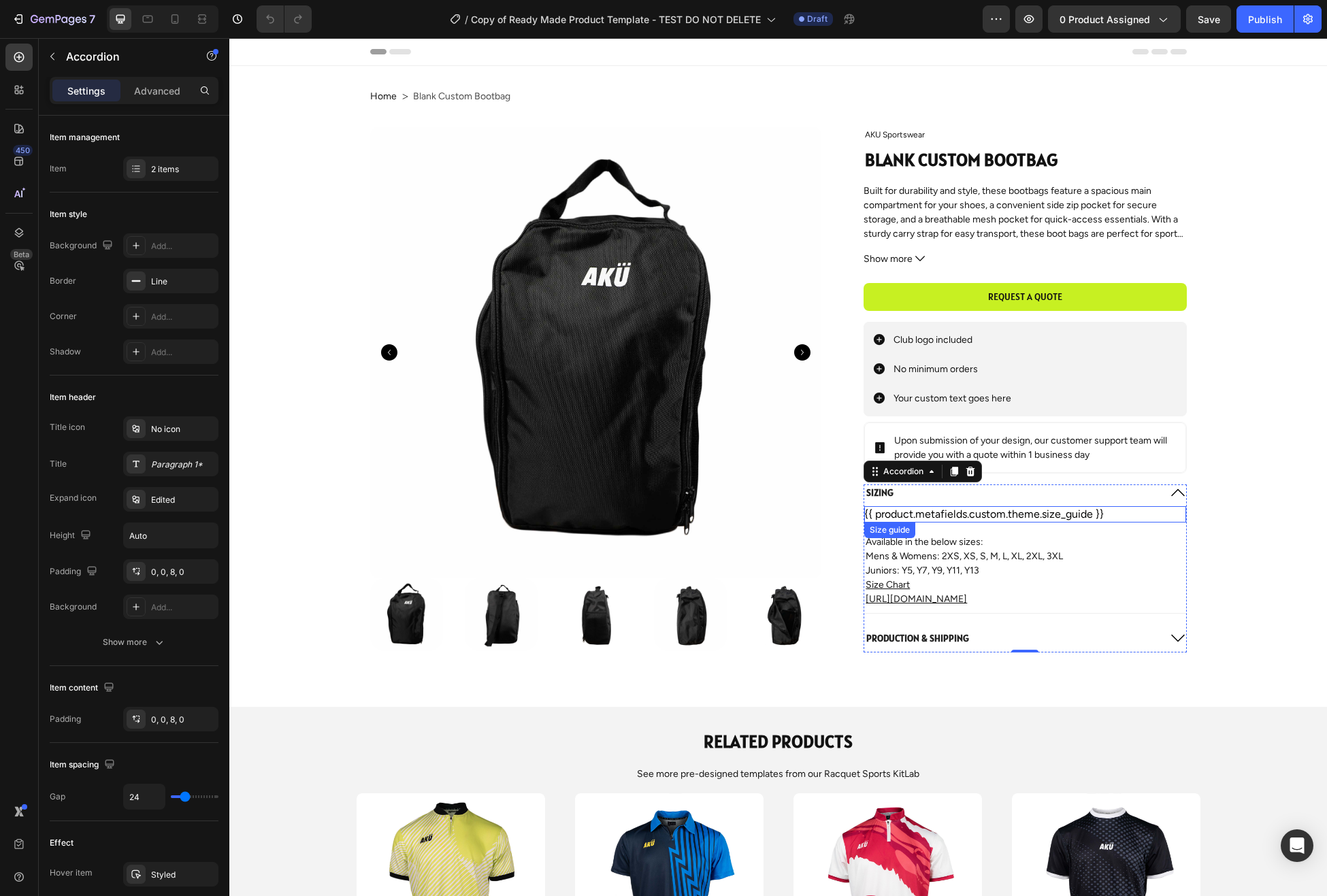
click at [1044, 516] on div "{{ product.metafields.custom.theme.size_guide }}" at bounding box center [1025, 514] width 321 height 16
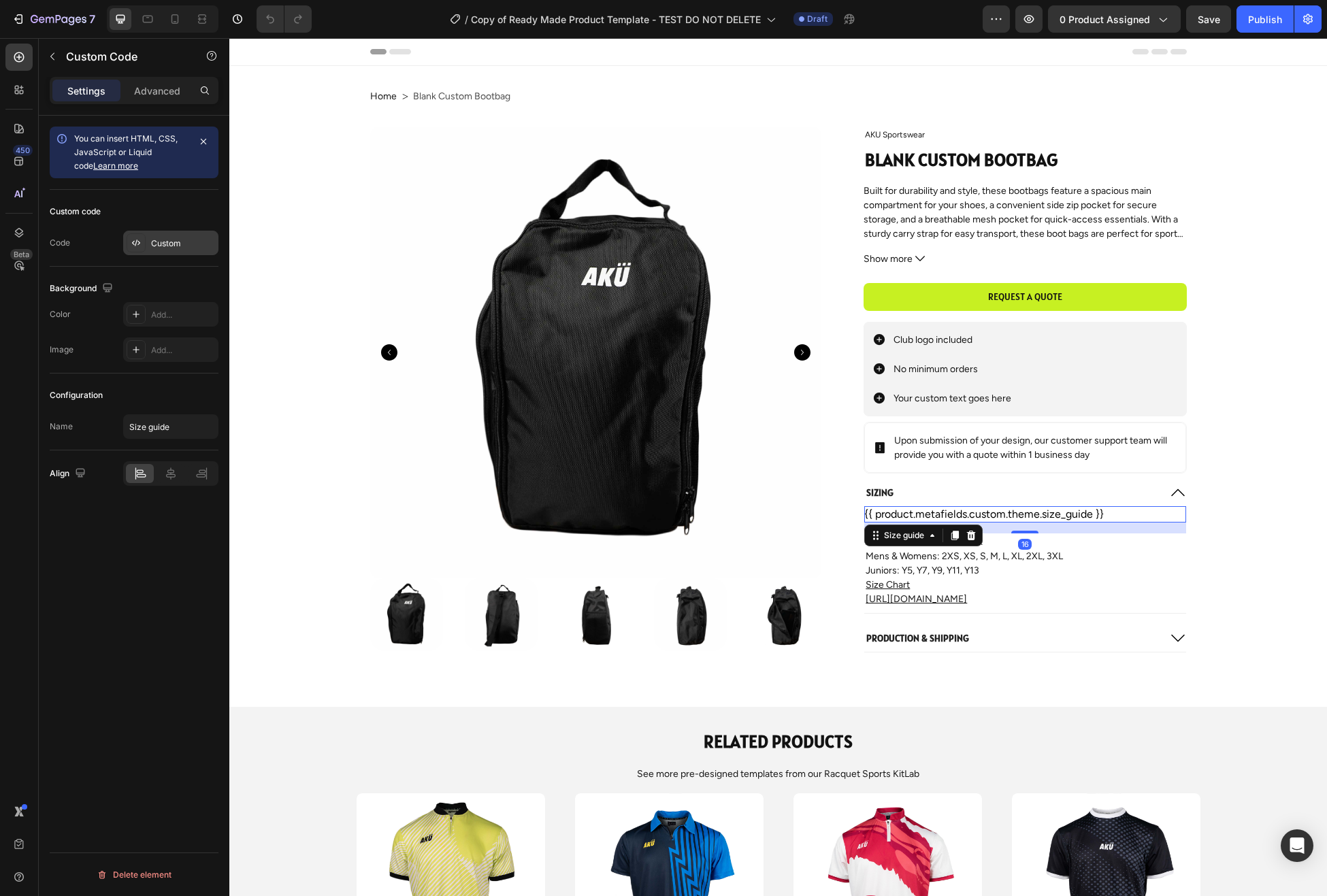
click at [164, 248] on div "Custom" at bounding box center [183, 244] width 64 height 13
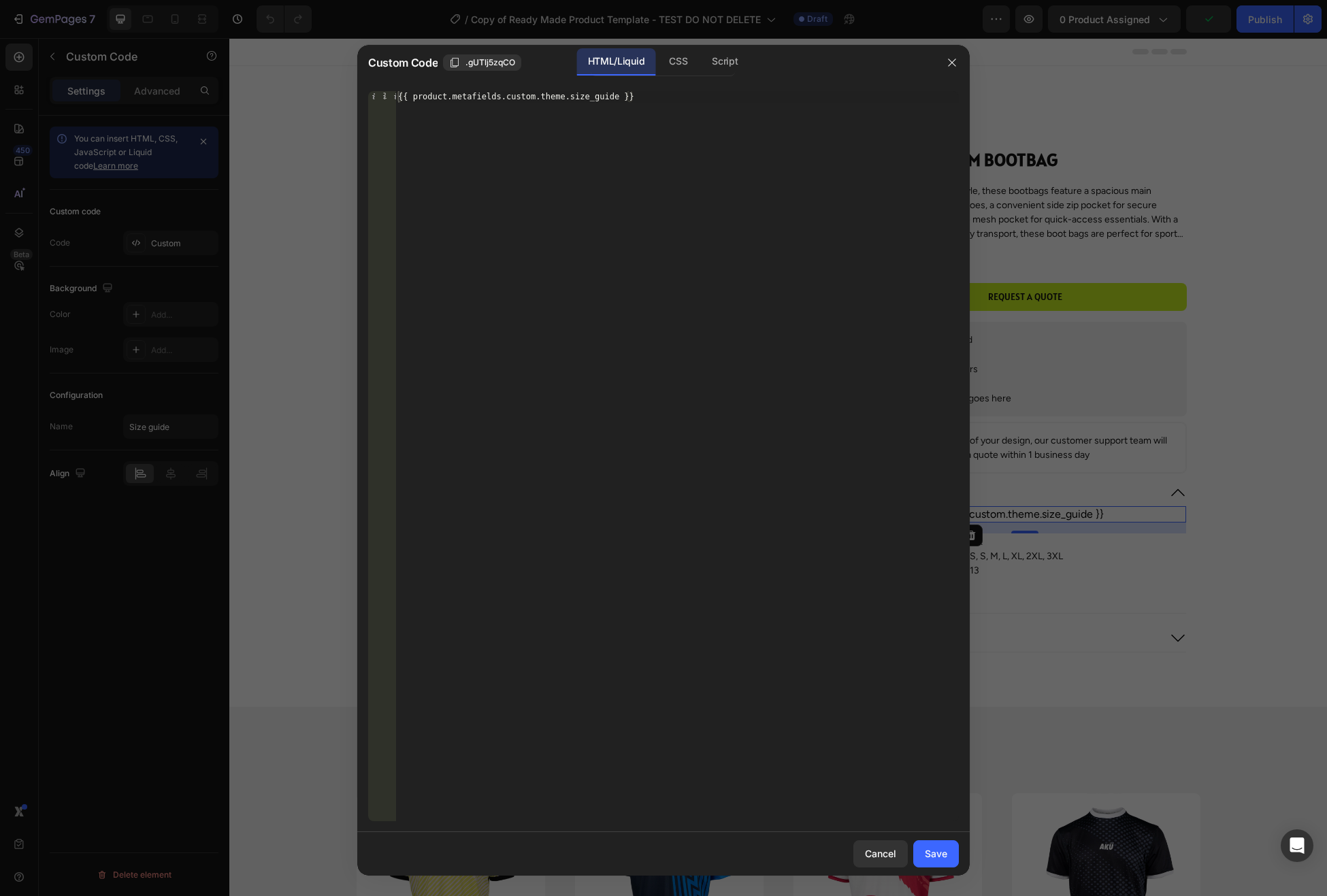
click at [535, 101] on div "{{ product.metafields.custom.theme.size_guide }}" at bounding box center [677, 468] width 564 height 754
type textarea "{{ product.metafields.theme.size_guide }}"
click at [935, 854] on div "Save" at bounding box center [936, 853] width 22 height 15
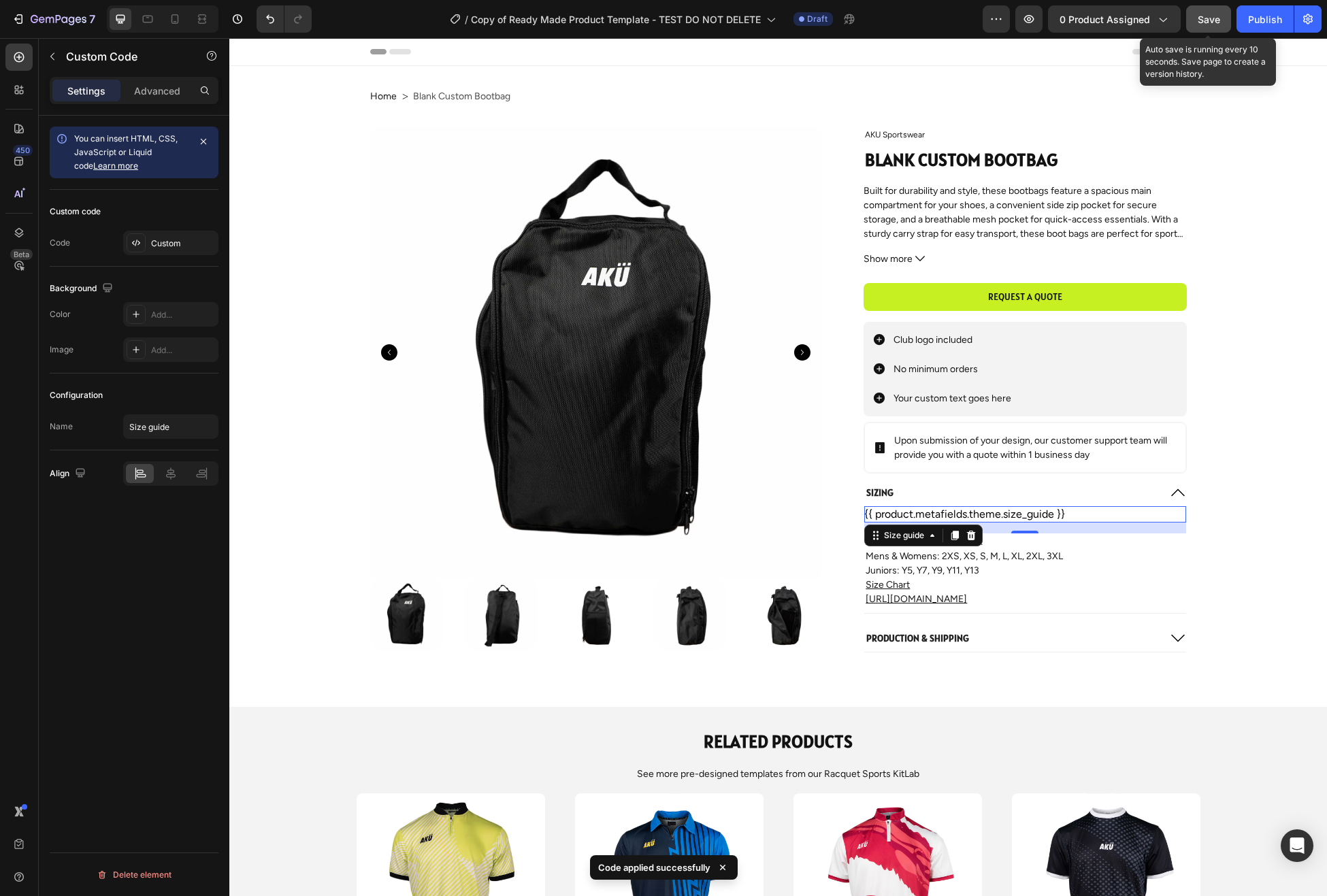
click at [1199, 20] on span "Save" at bounding box center [1209, 20] width 22 height 12
click at [1027, 19] on icon "button" at bounding box center [1029, 20] width 14 height 14
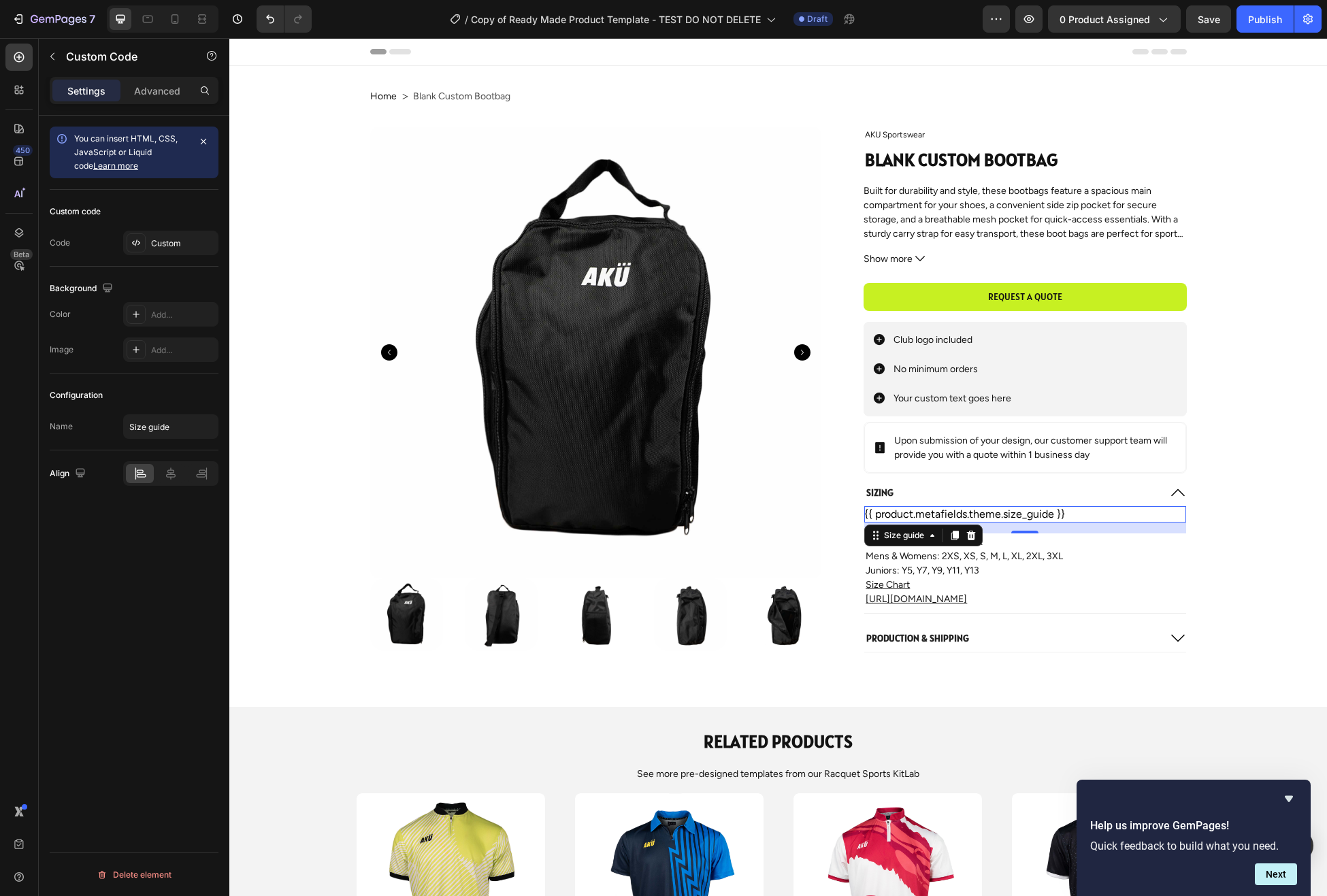
click at [1117, 513] on div "{{ product.metafields.theme.size_guide }}" at bounding box center [1025, 514] width 321 height 16
click at [970, 537] on icon at bounding box center [972, 536] width 9 height 10
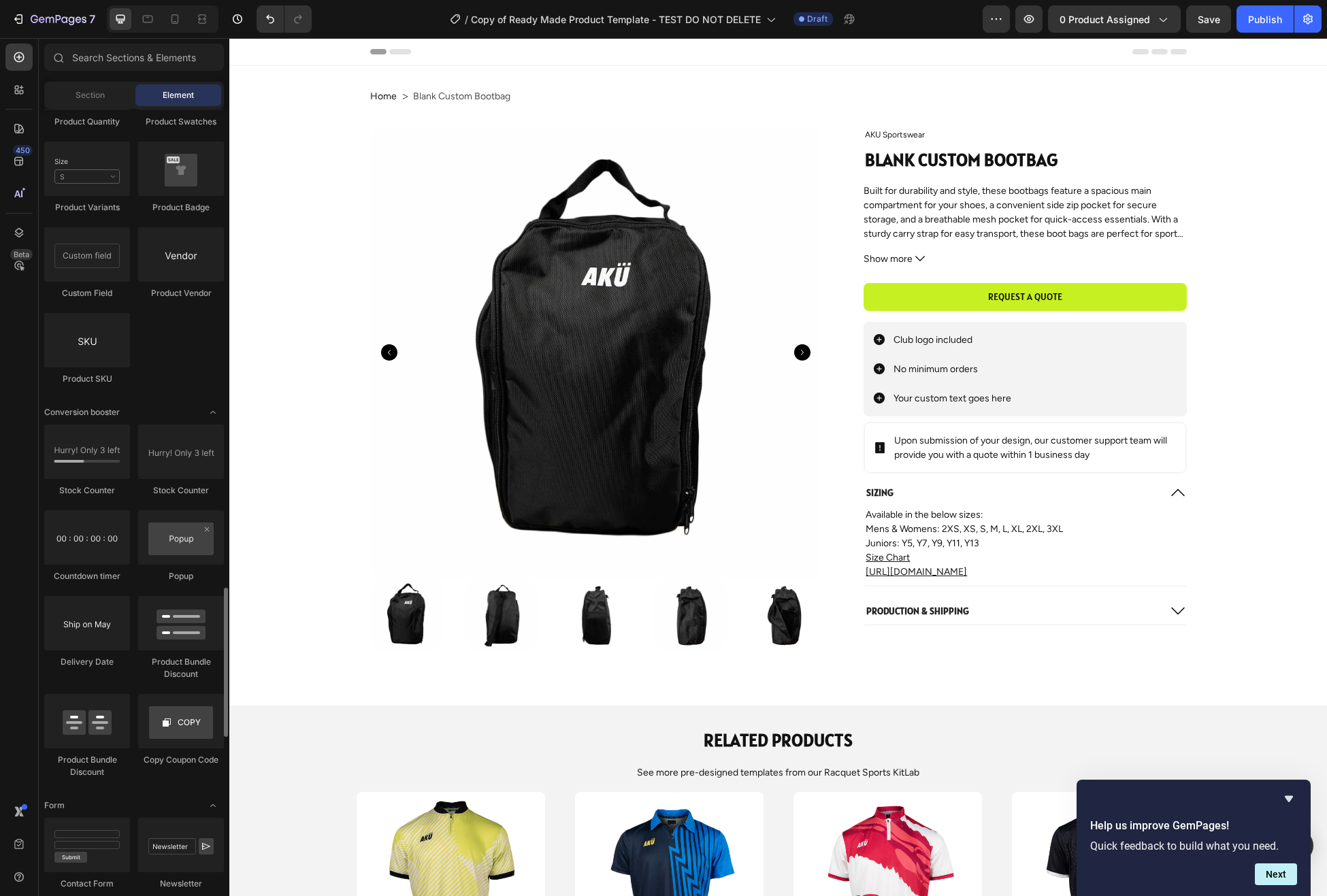
scroll to position [2494, 0]
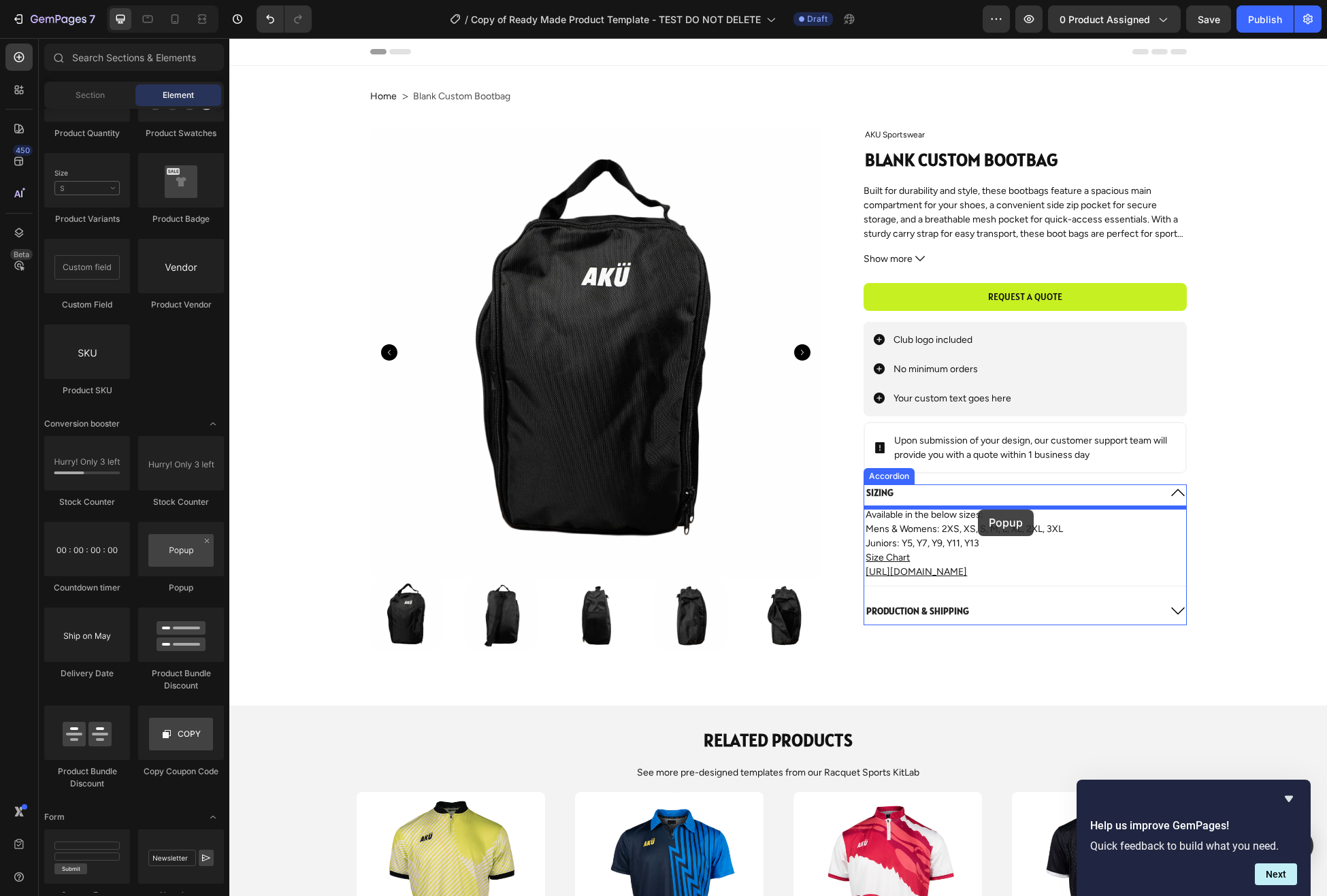
drag, startPoint x: 408, startPoint y: 592, endPoint x: 978, endPoint y: 509, distance: 576.0
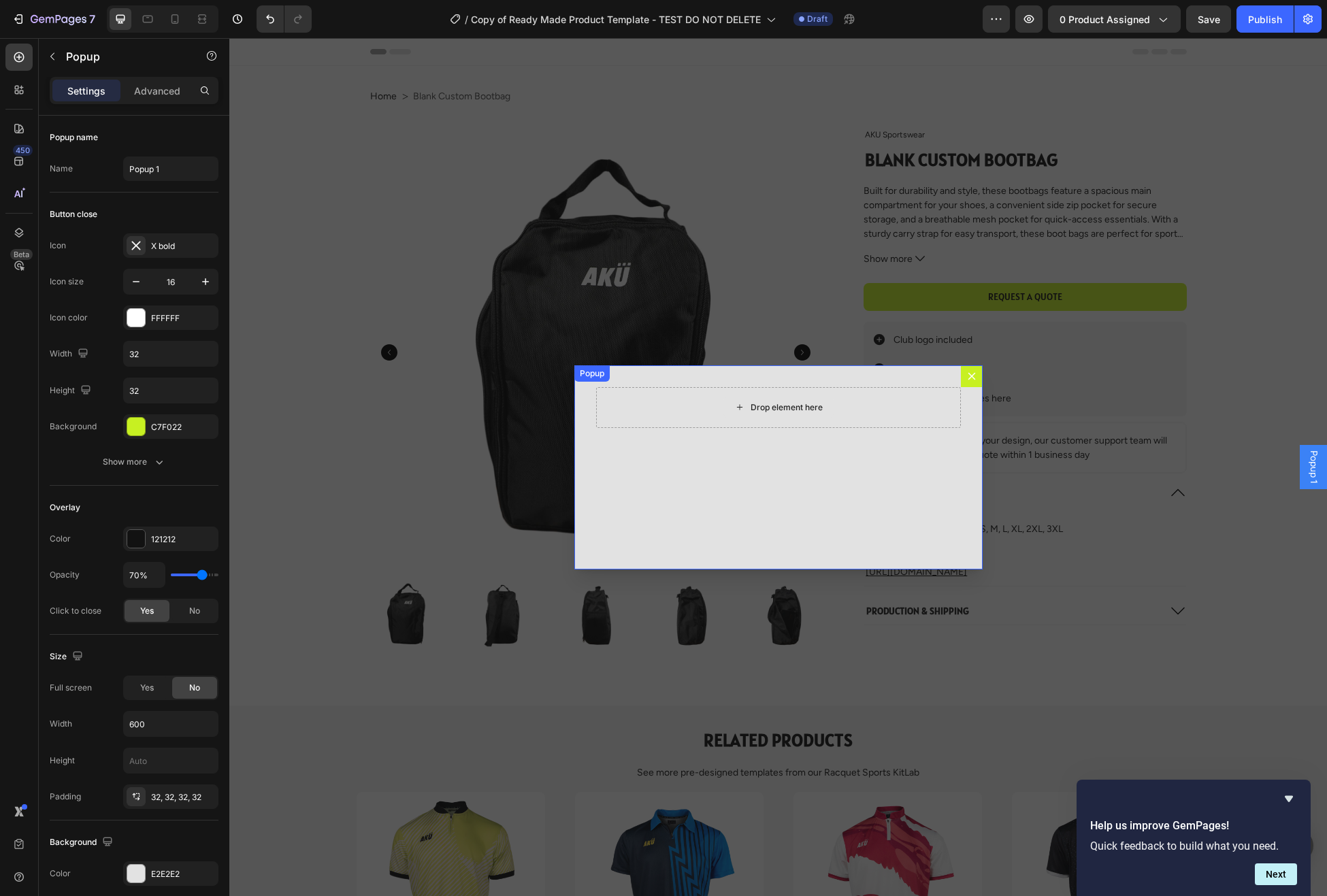
click at [746, 408] on div "Drop element here" at bounding box center [778, 407] width 110 height 22
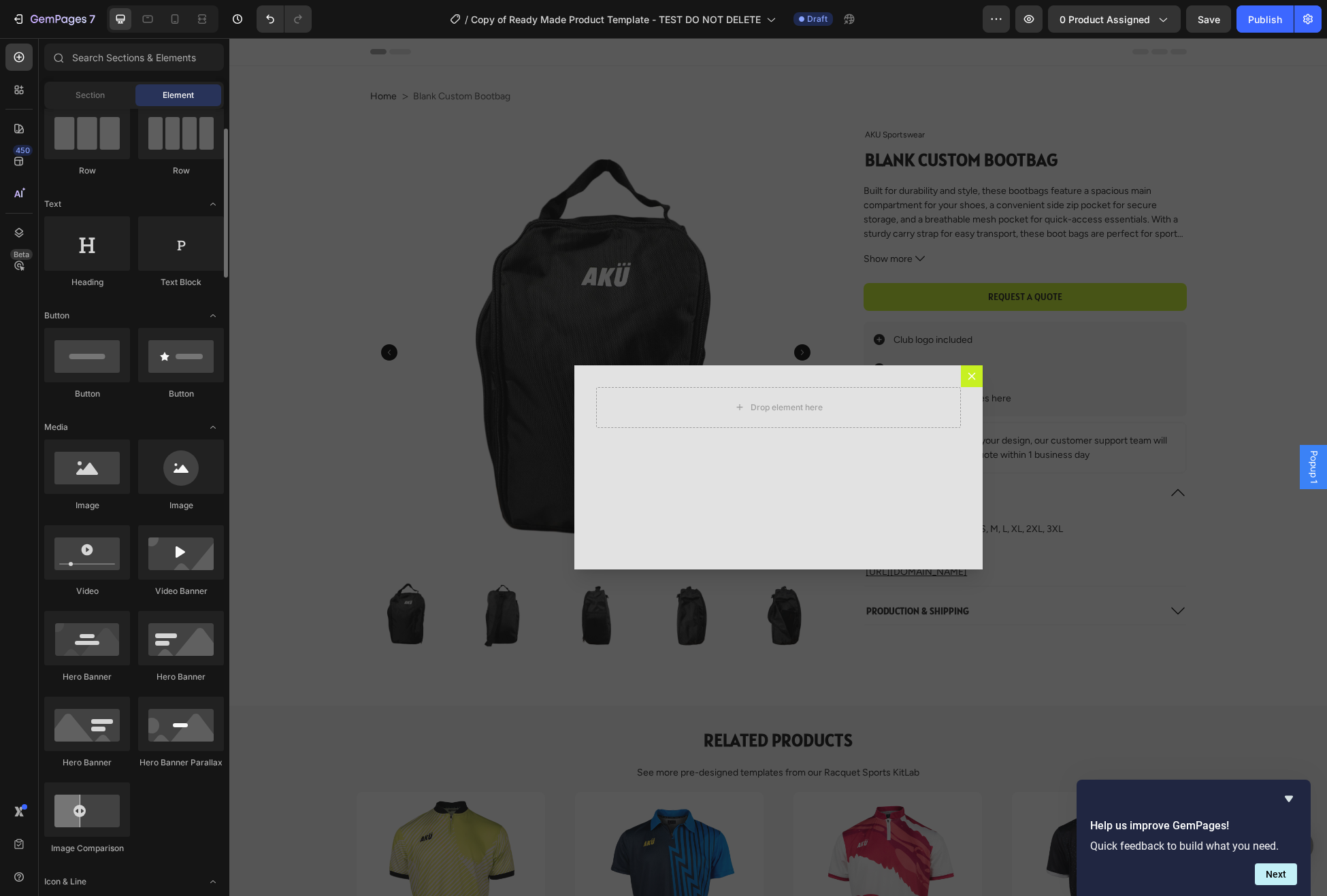
scroll to position [121, 0]
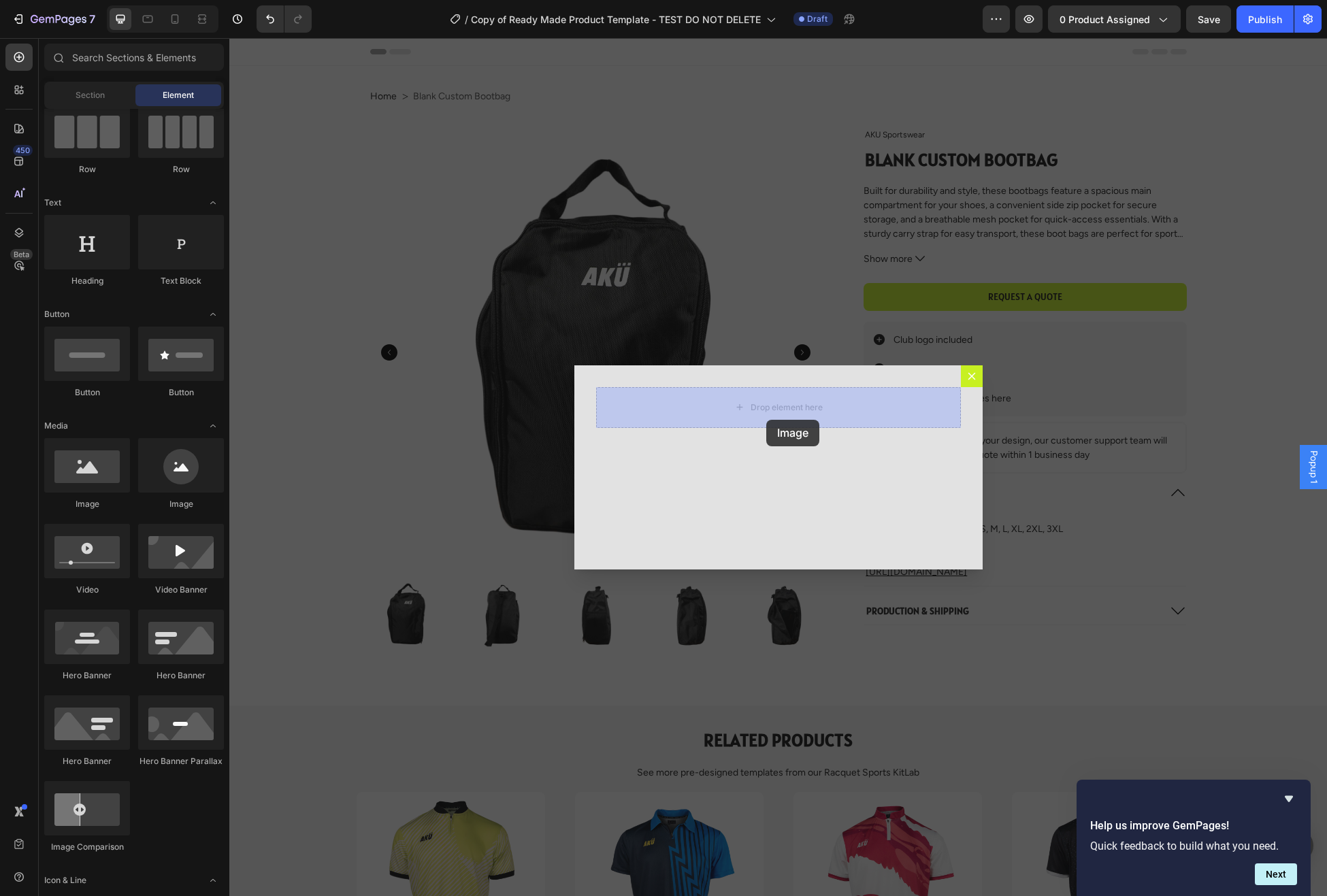
drag, startPoint x: 322, startPoint y: 507, endPoint x: 767, endPoint y: 420, distance: 453.4
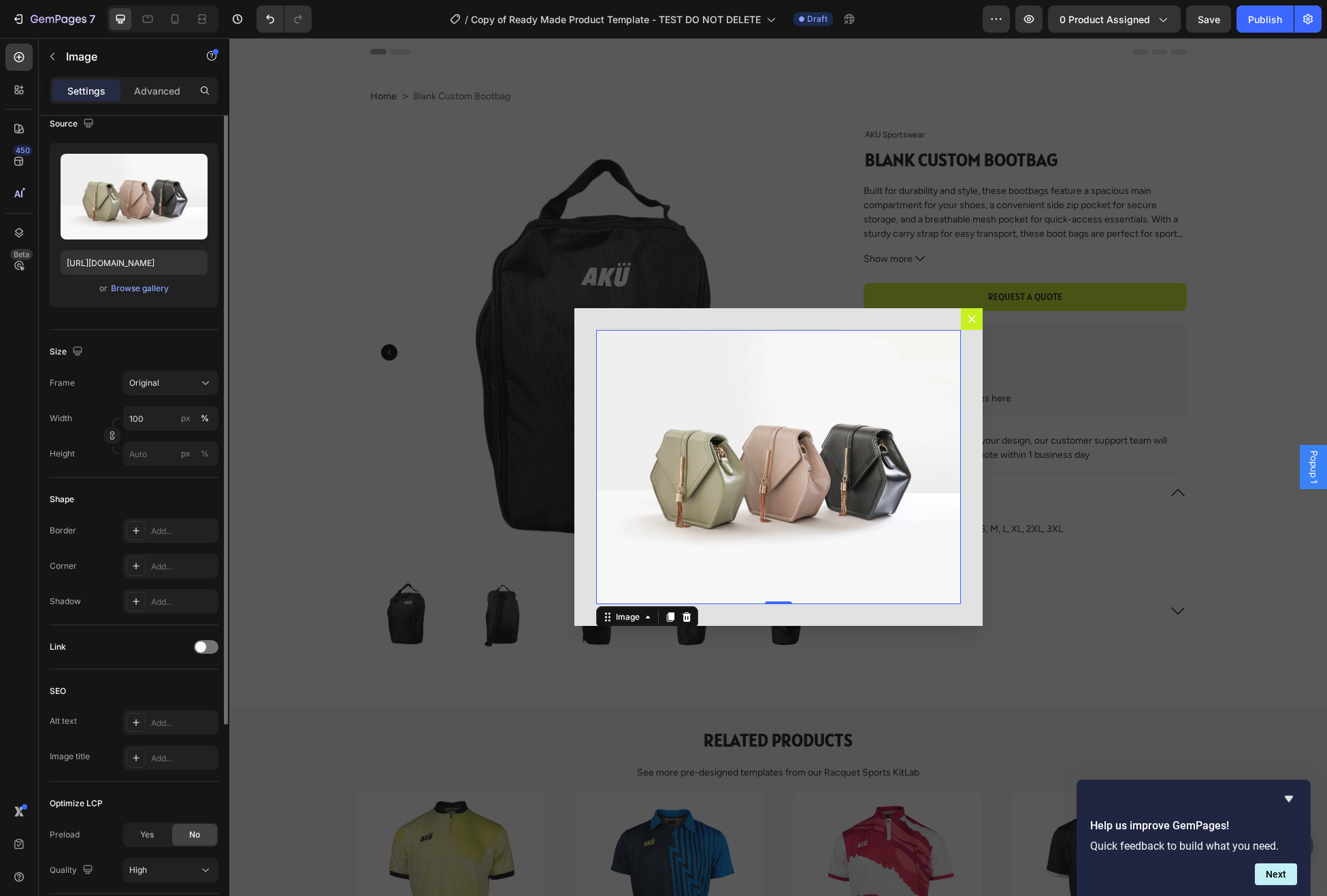
scroll to position [0, 0]
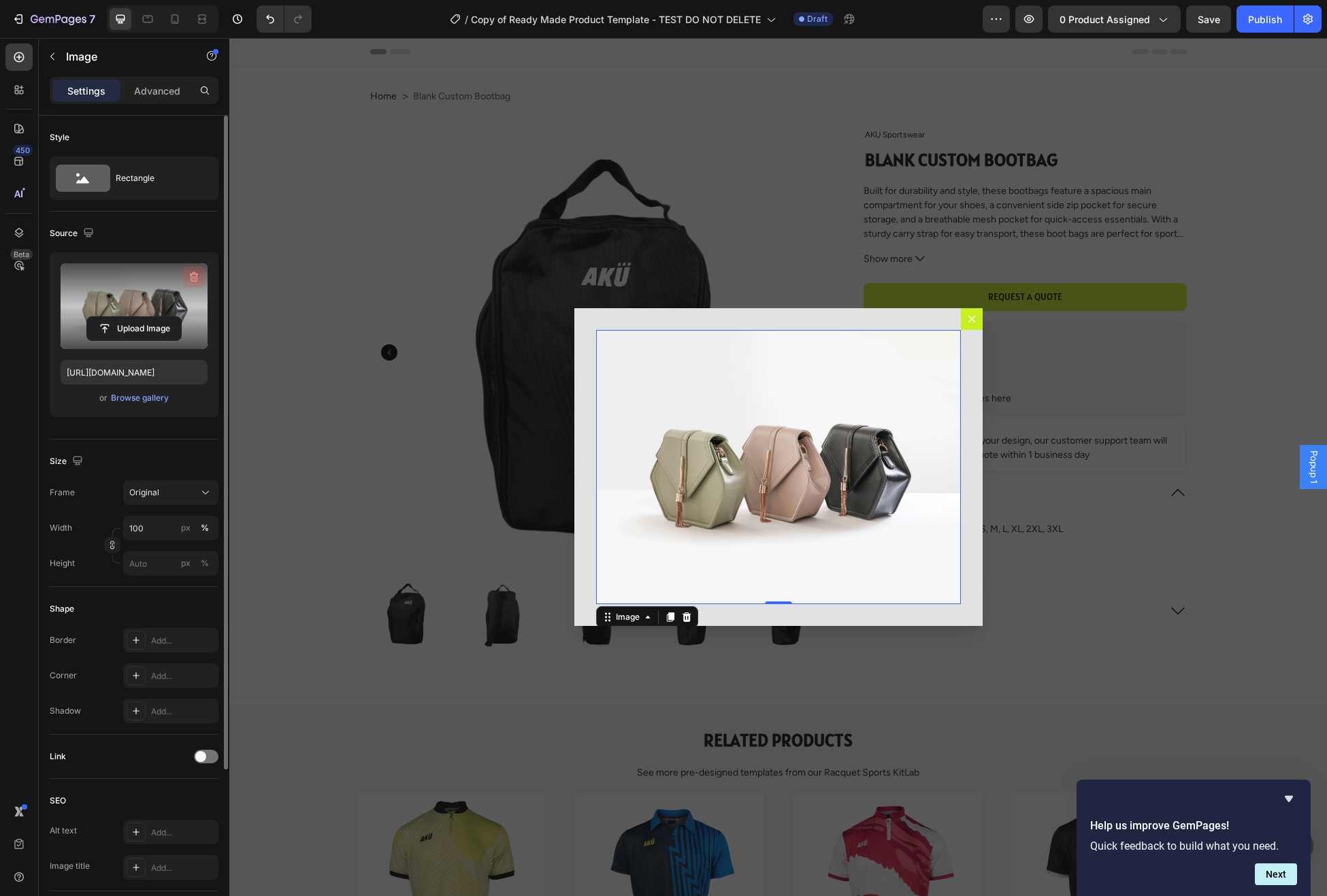
click at [195, 276] on icon "button" at bounding box center [194, 277] width 14 height 14
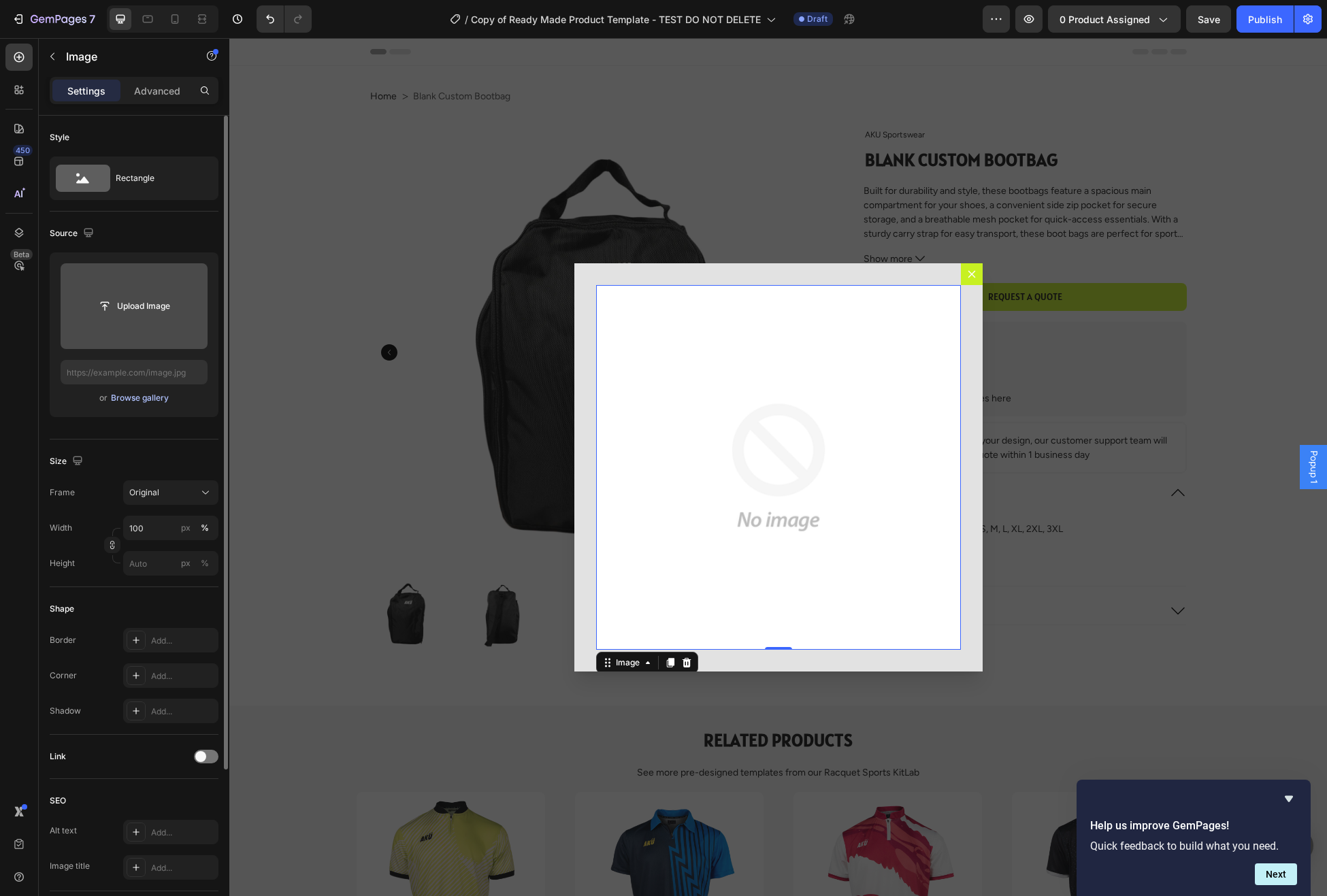
click at [130, 399] on div "Browse gallery" at bounding box center [139, 398] width 58 height 13
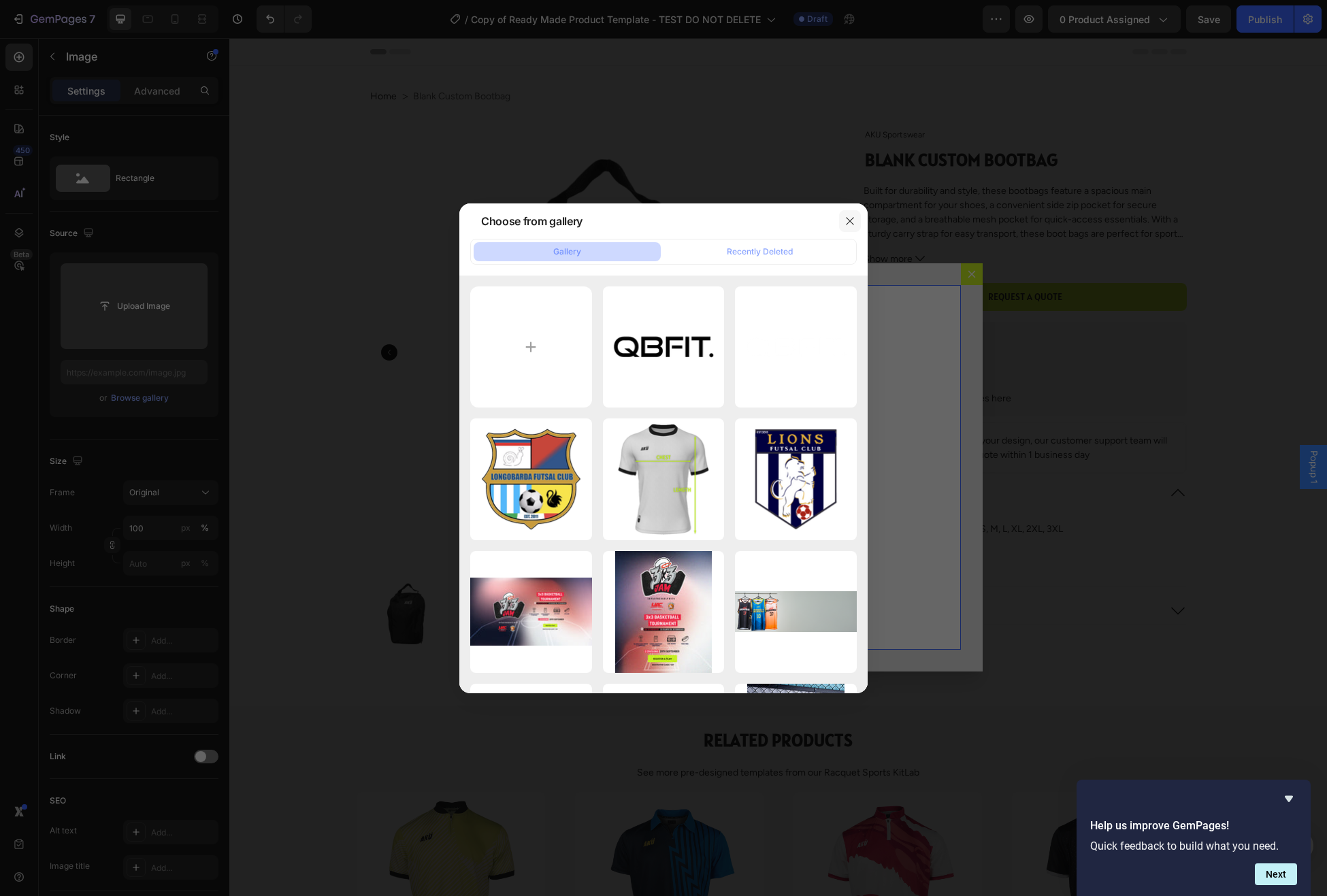
click at [846, 218] on icon "button" at bounding box center [850, 222] width 11 height 11
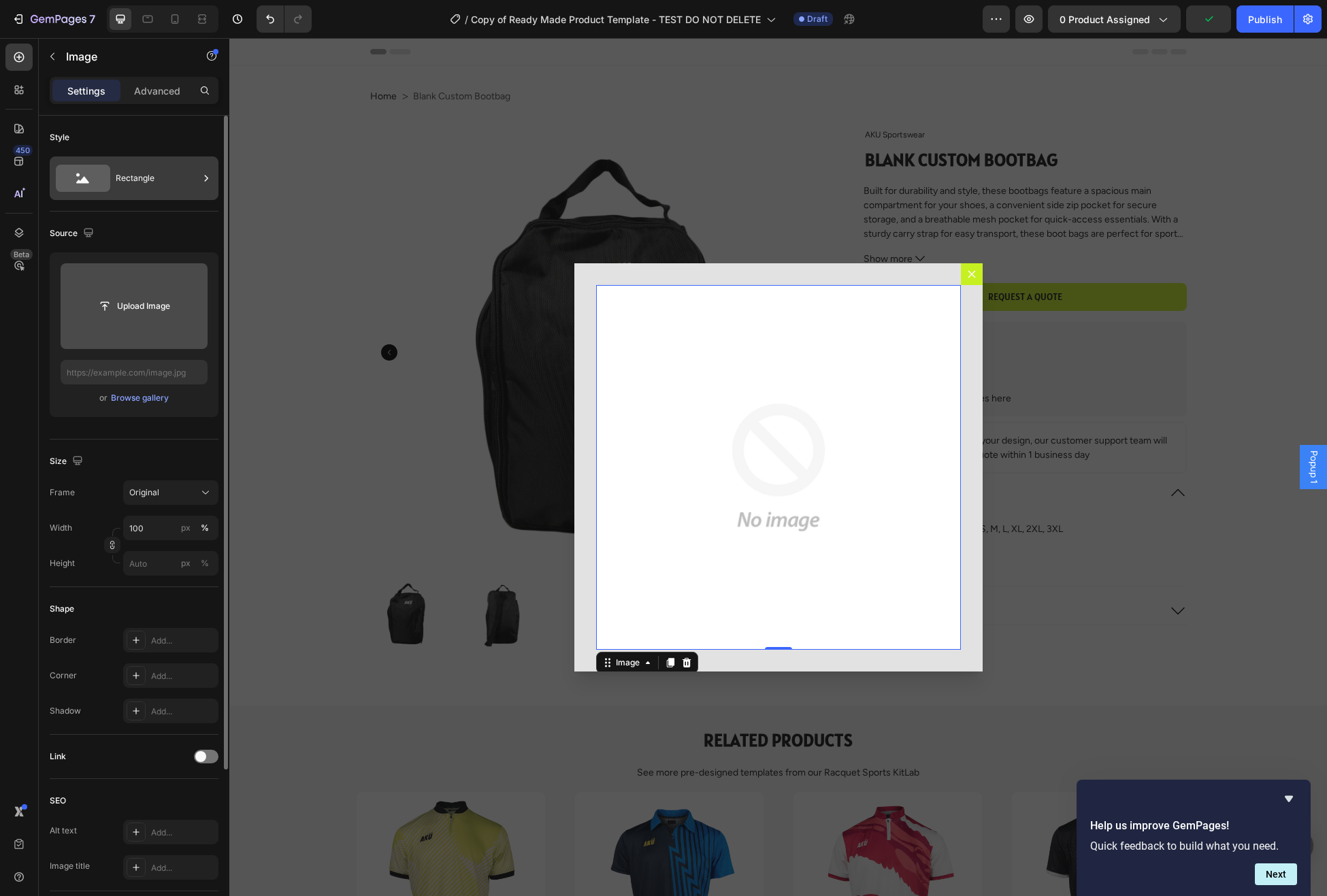
click at [135, 175] on div "Rectangle" at bounding box center [157, 178] width 83 height 31
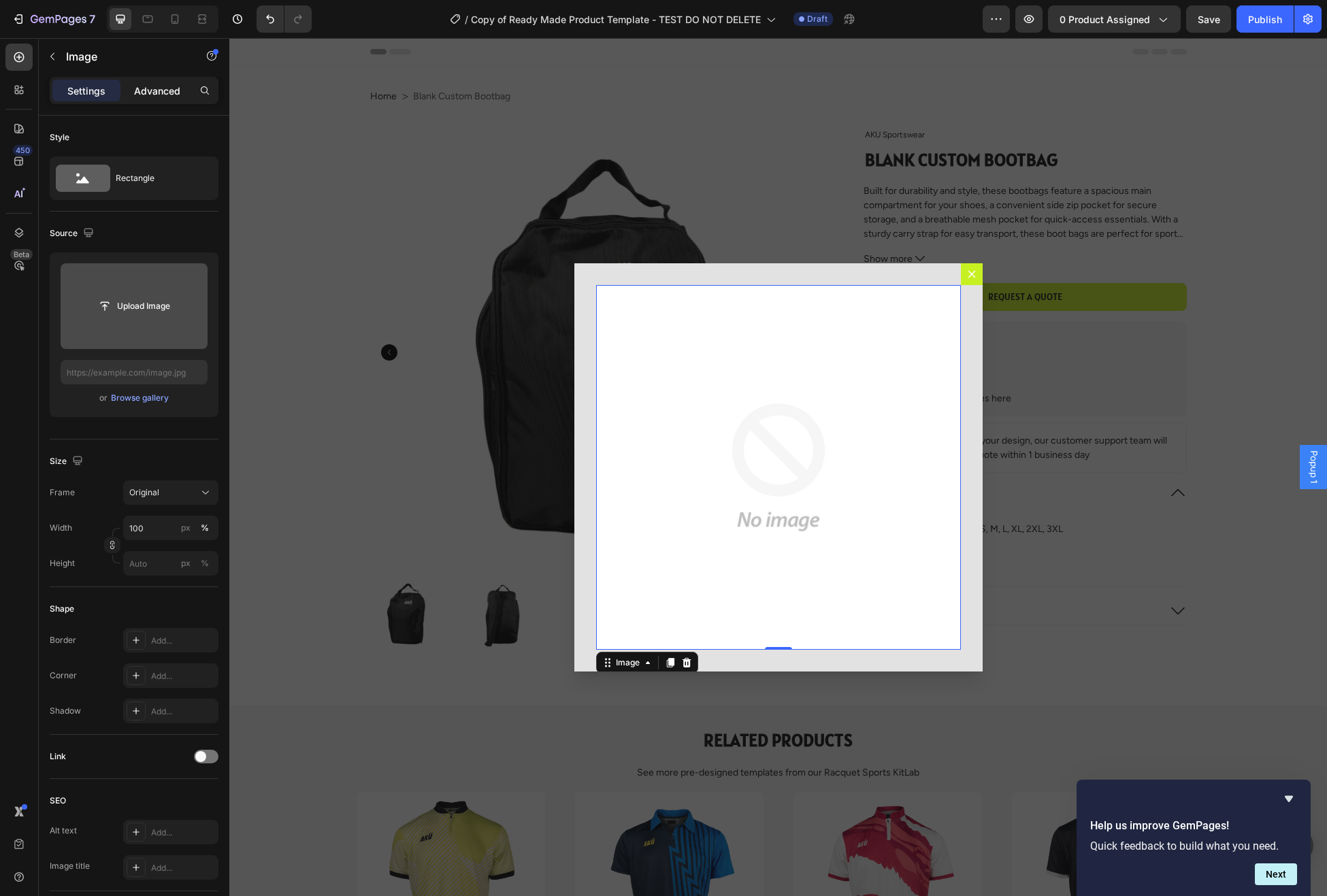
click at [157, 94] on p "Advanced" at bounding box center [157, 91] width 46 height 15
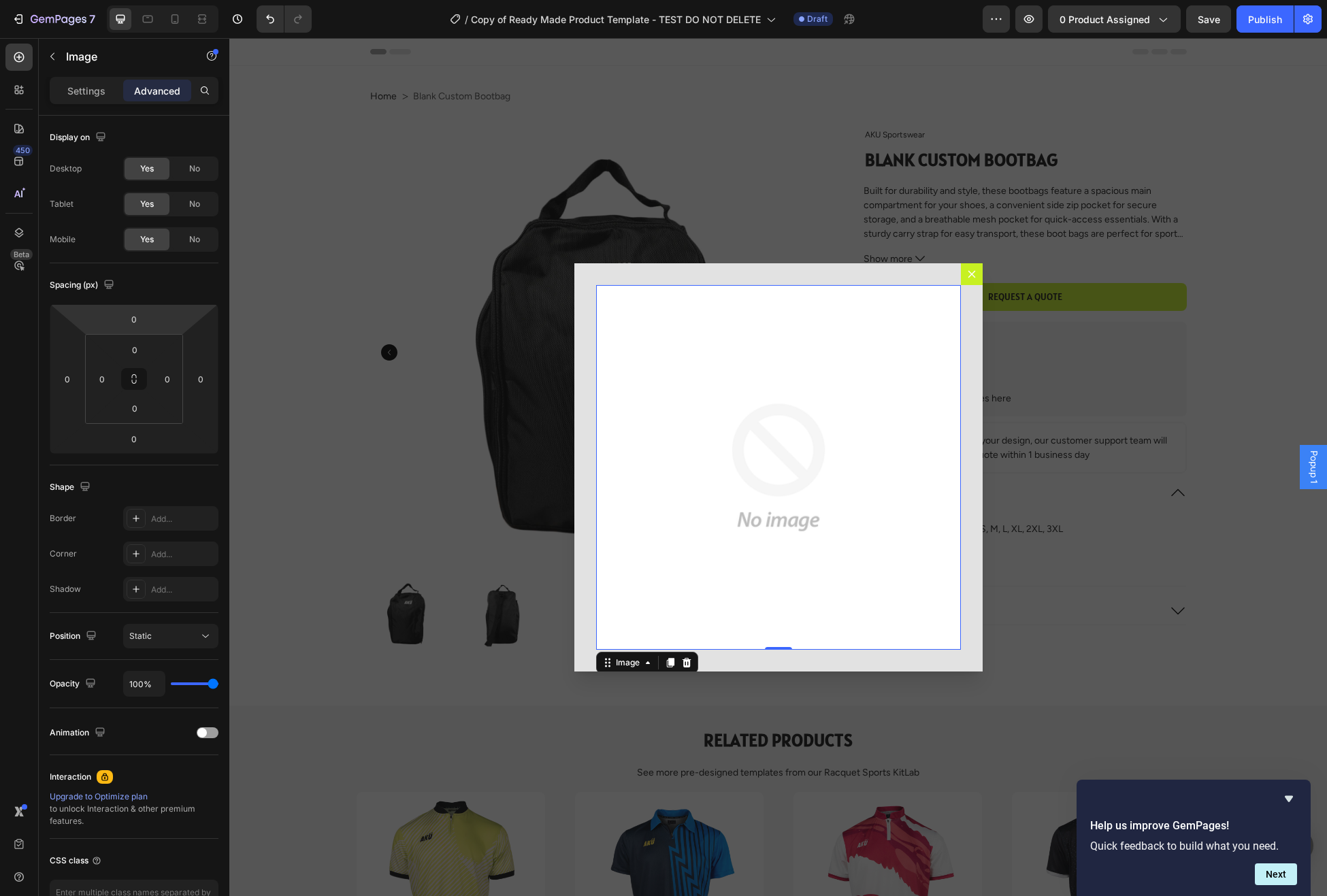
click at [687, 663] on icon "Dialog body" at bounding box center [687, 663] width 11 height 11
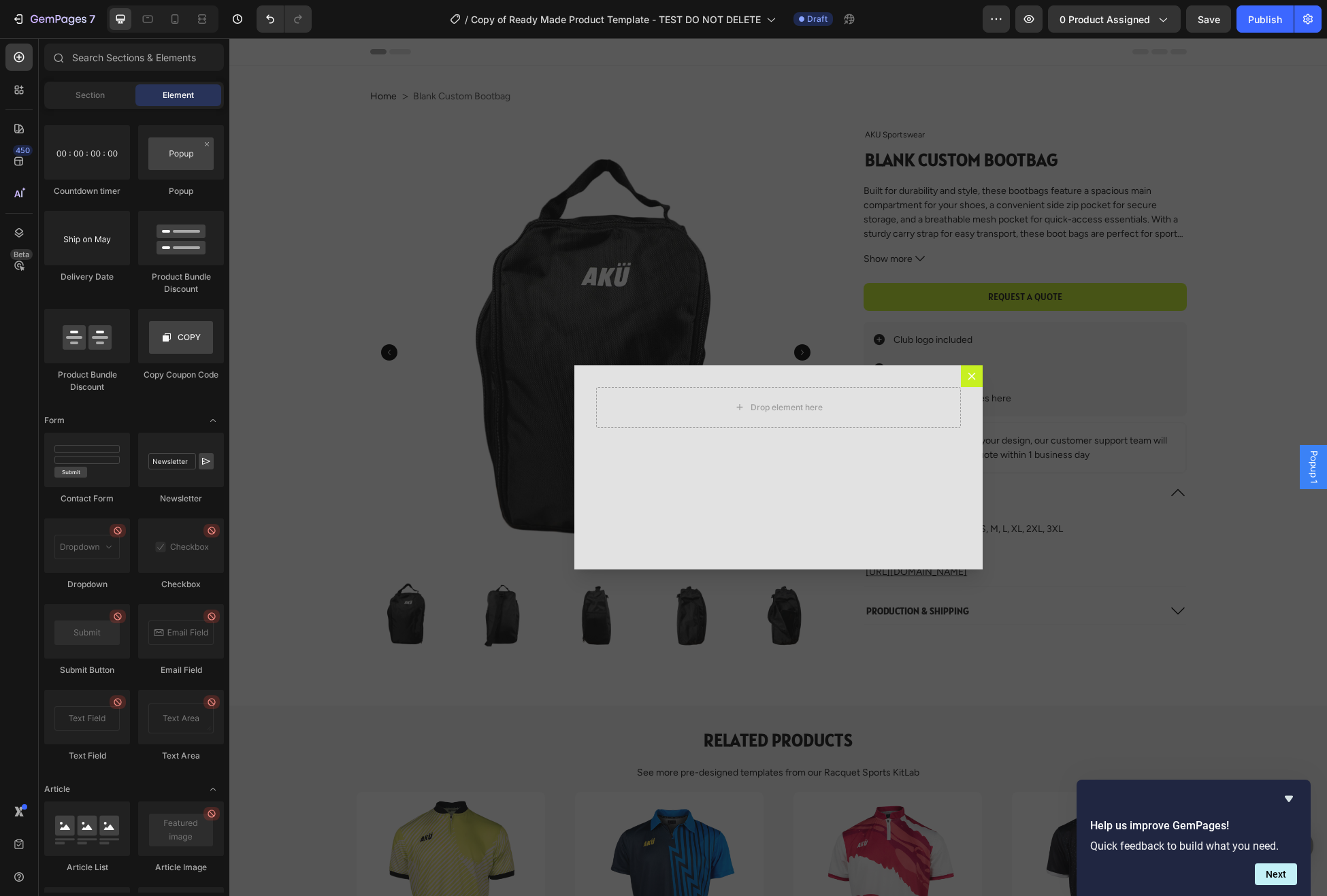
scroll to position [3337, 0]
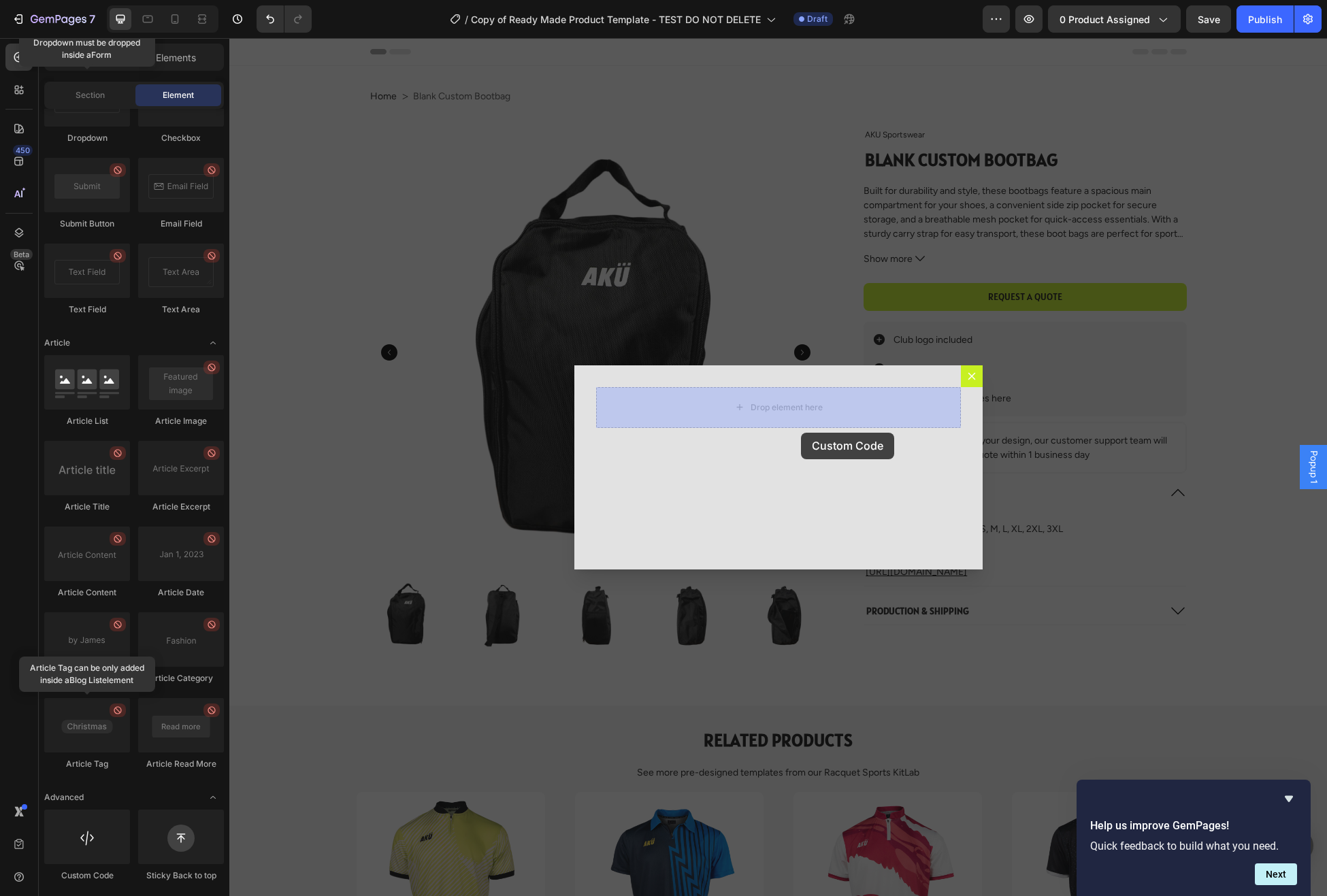
drag, startPoint x: 304, startPoint y: 886, endPoint x: 800, endPoint y: 428, distance: 675.1
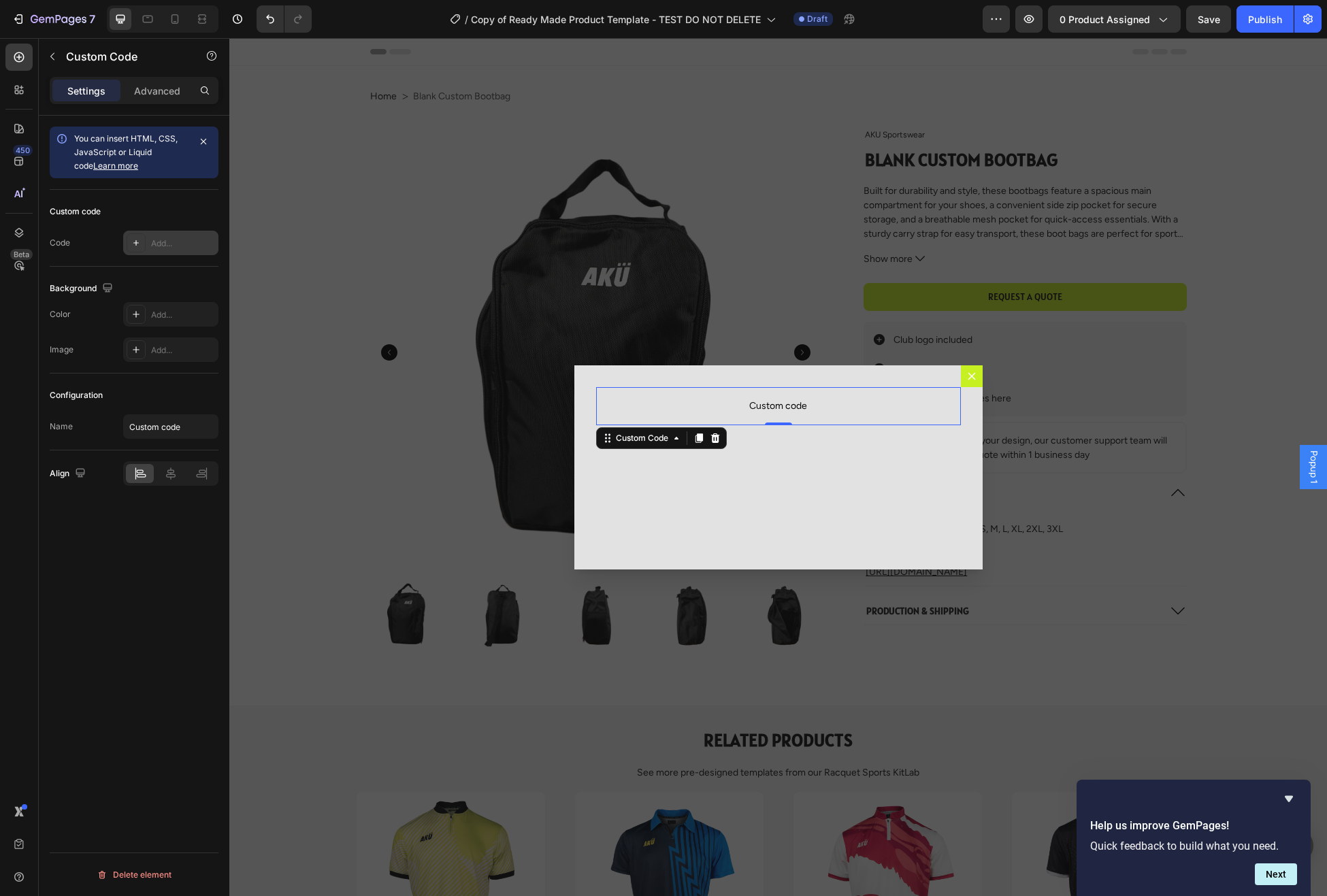
click at [168, 242] on div "Add..." at bounding box center [183, 244] width 64 height 13
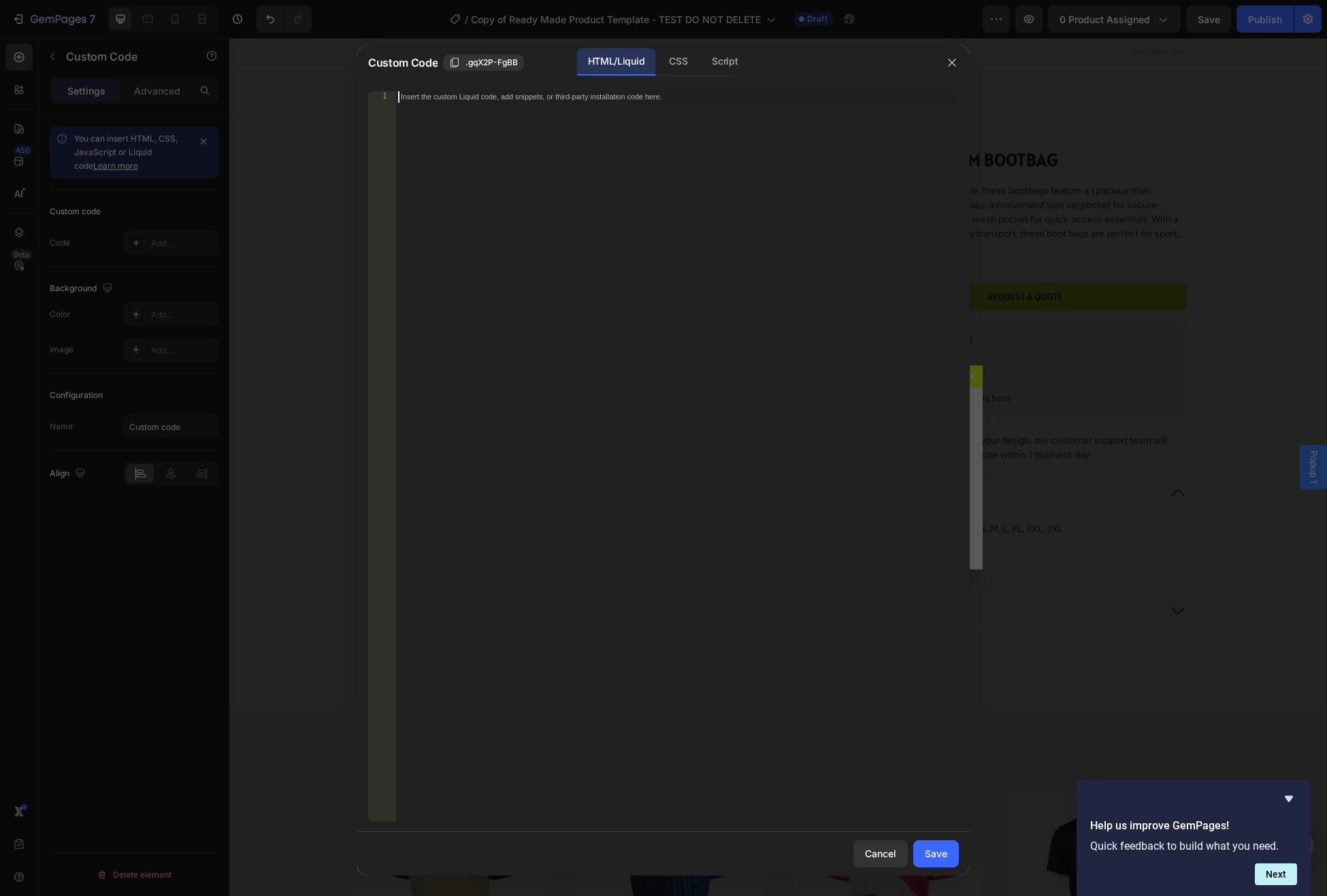
drag, startPoint x: 773, startPoint y: 231, endPoint x: 752, endPoint y: 233, distance: 21.1
click at [773, 232] on div "Insert the custom Liquid code, add snippets, or third-party installation code h…" at bounding box center [677, 468] width 564 height 754
paste textarea "{% endif %}"
type textarea "{% endif %}"
click at [933, 857] on div "Save" at bounding box center [936, 853] width 22 height 15
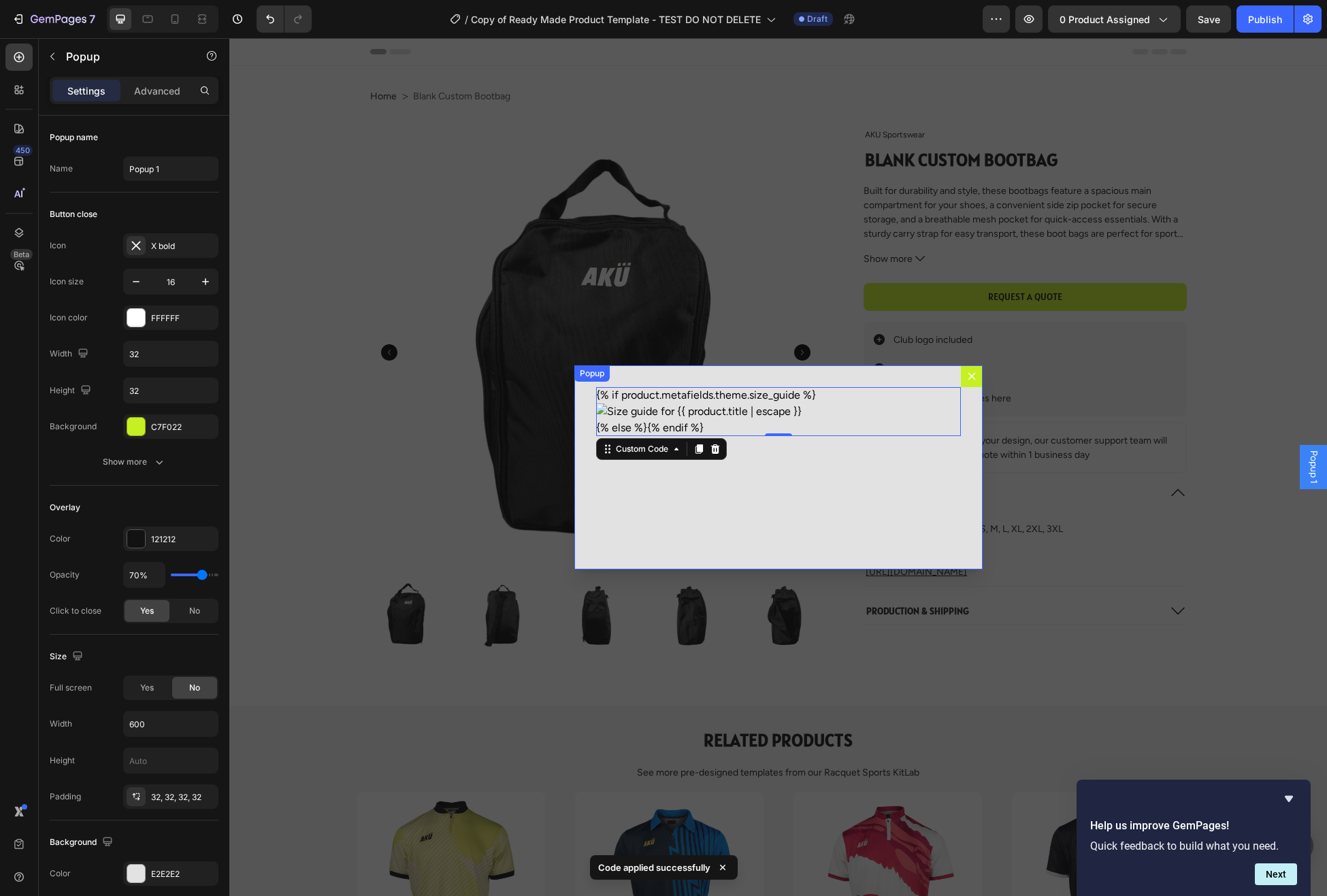
click at [972, 375] on icon "Dialog content" at bounding box center [972, 376] width 8 height 8
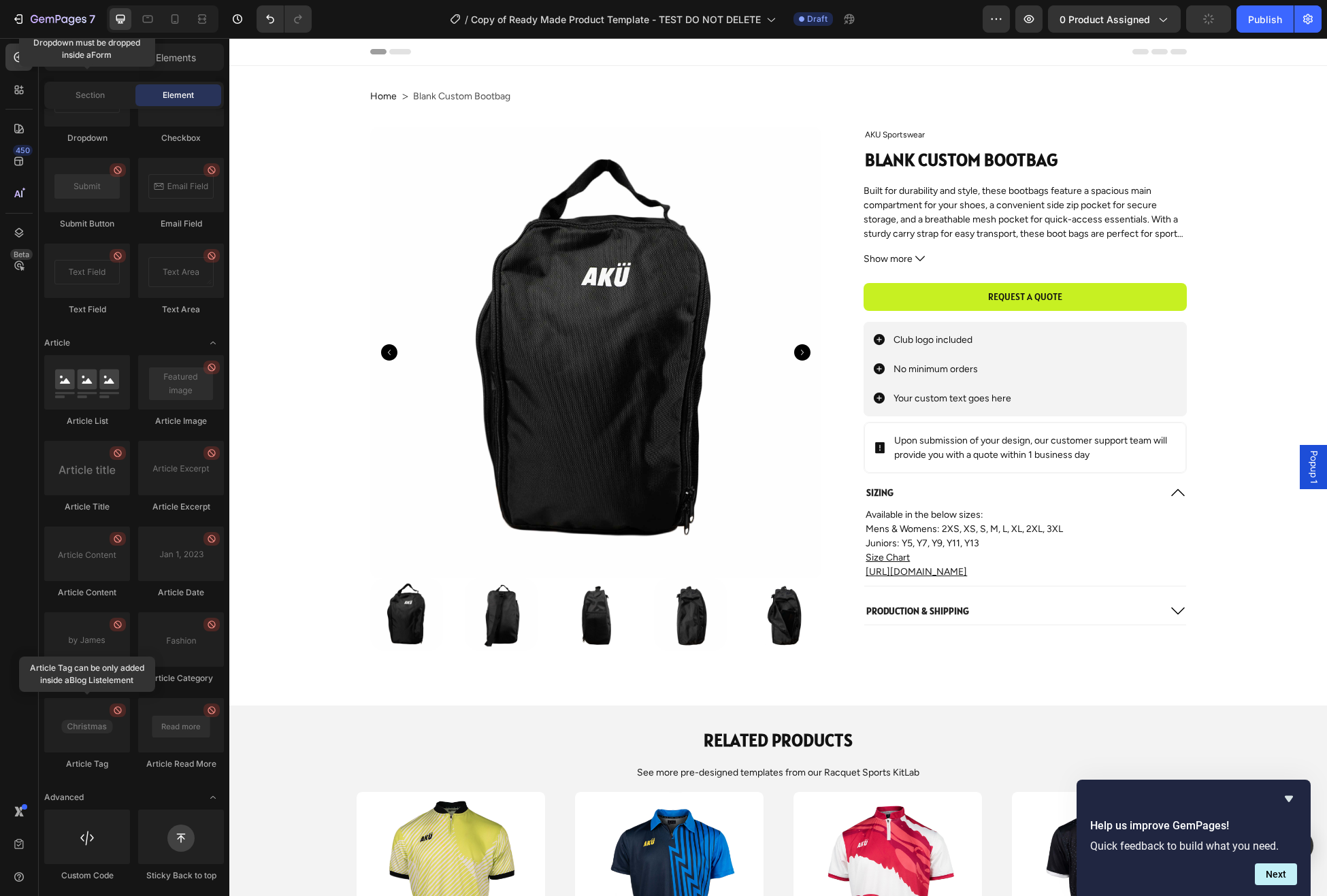
click at [1312, 470] on span "Popup 1" at bounding box center [1314, 467] width 14 height 33
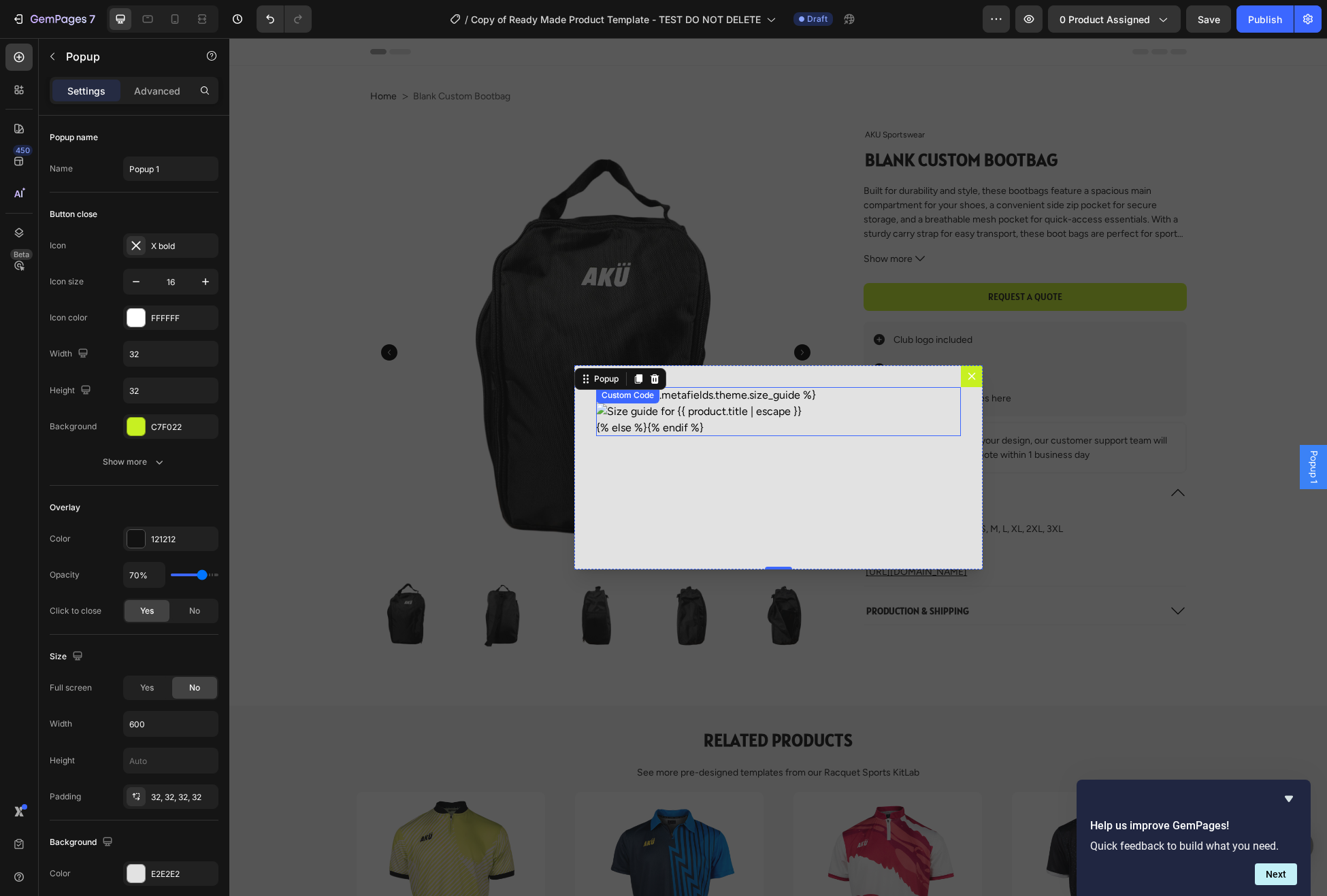
click at [636, 403] on div "{% if product.metafields.theme.size_guide %} {% else %} {% endif %} Custom Code" at bounding box center [778, 412] width 365 height 49
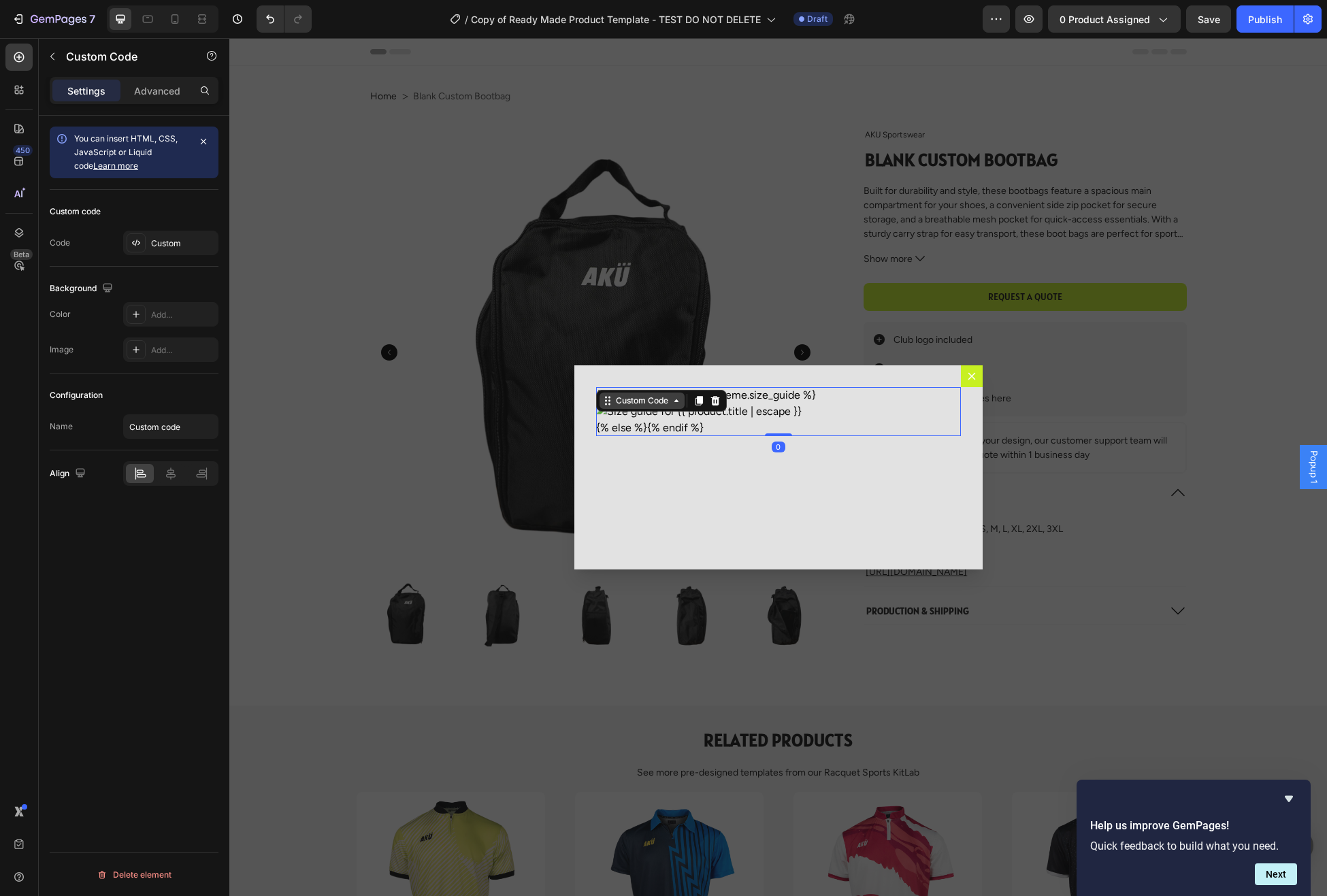
click at [645, 400] on div "Custom Code" at bounding box center [642, 401] width 58 height 13
click at [169, 247] on div "Custom" at bounding box center [183, 244] width 64 height 13
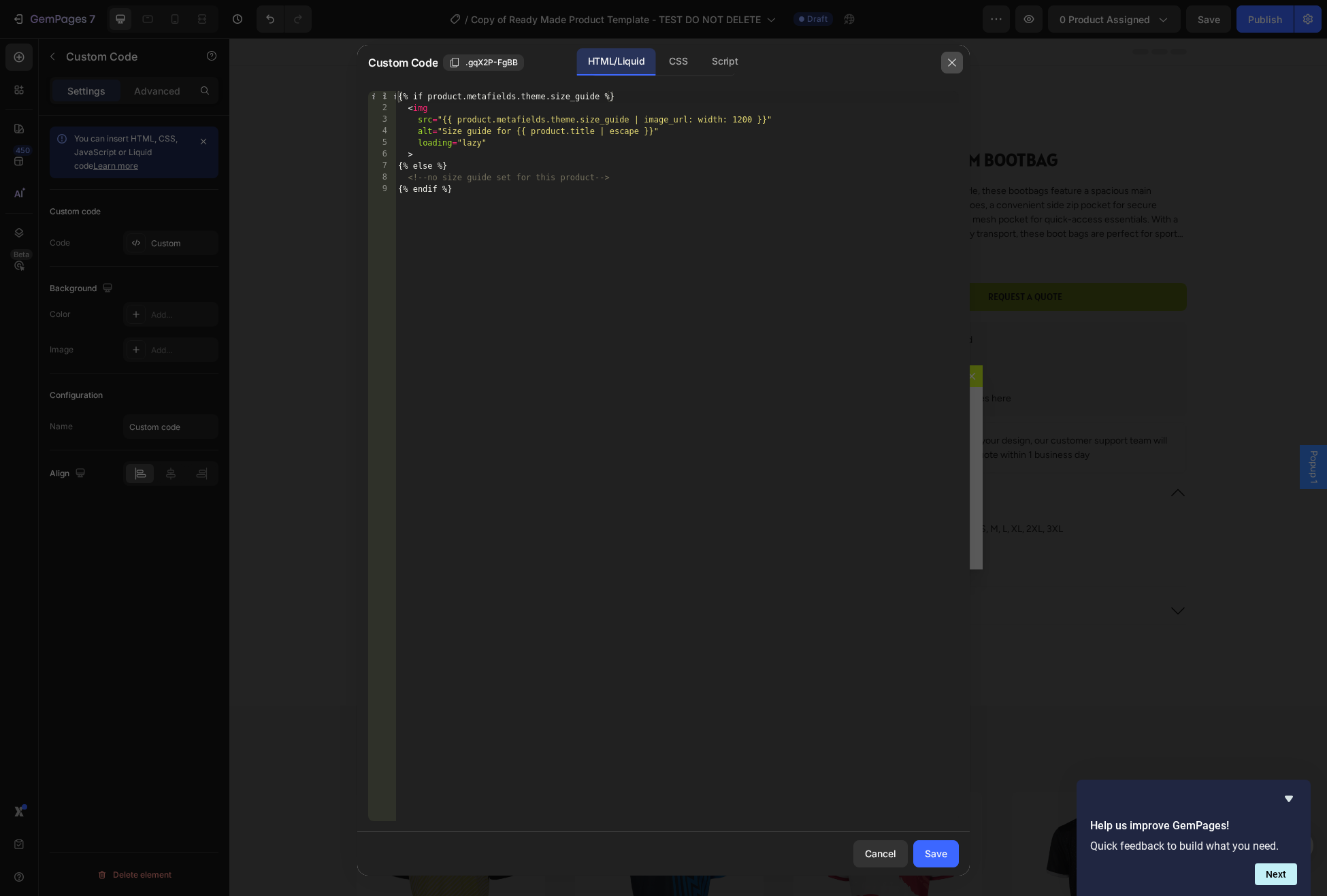
click at [948, 57] on icon "button" at bounding box center [952, 63] width 11 height 11
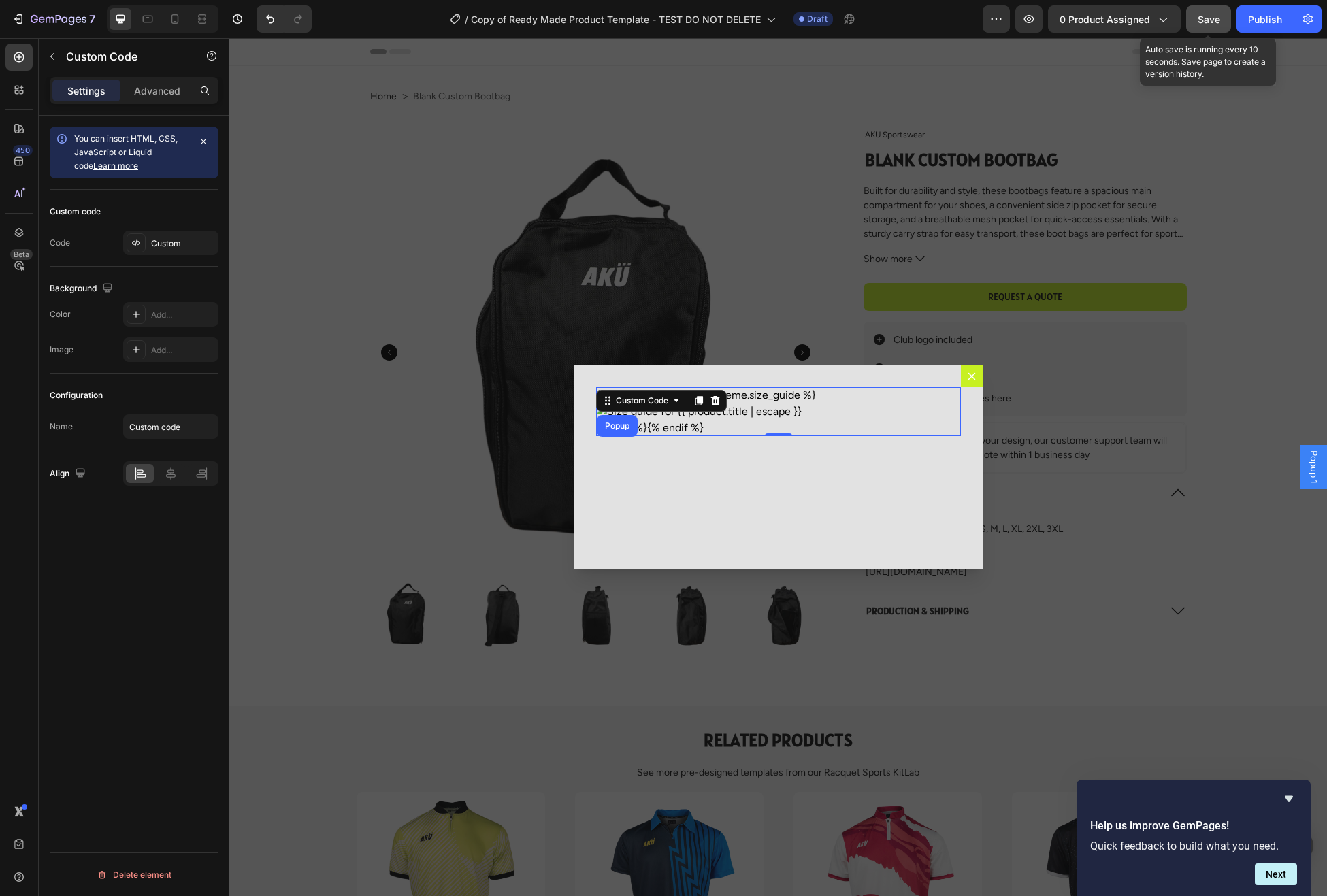
click at [1212, 24] on div "Save" at bounding box center [1209, 20] width 22 height 15
click at [967, 375] on icon "Dialog content" at bounding box center [972, 376] width 11 height 11
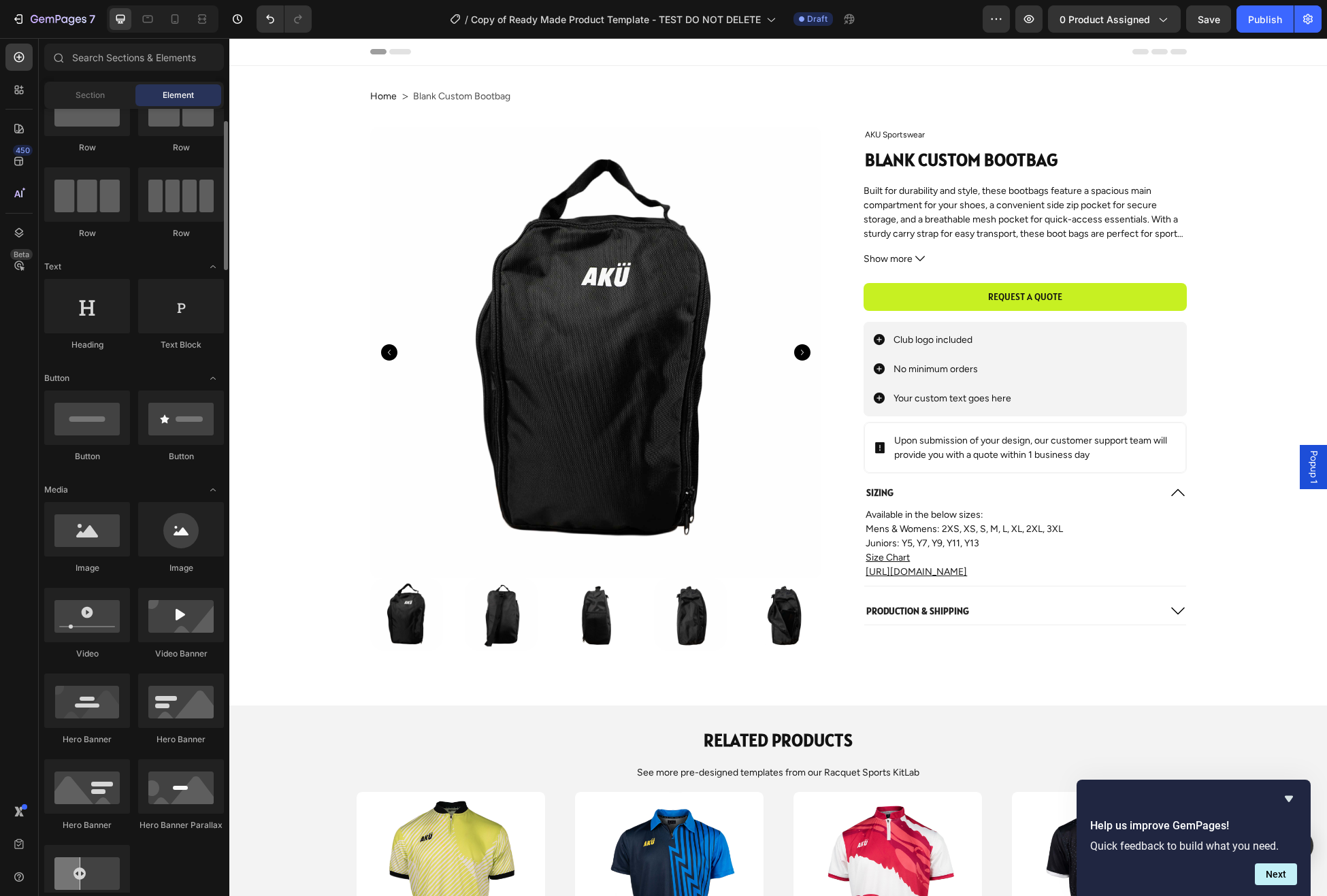
scroll to position [0, 0]
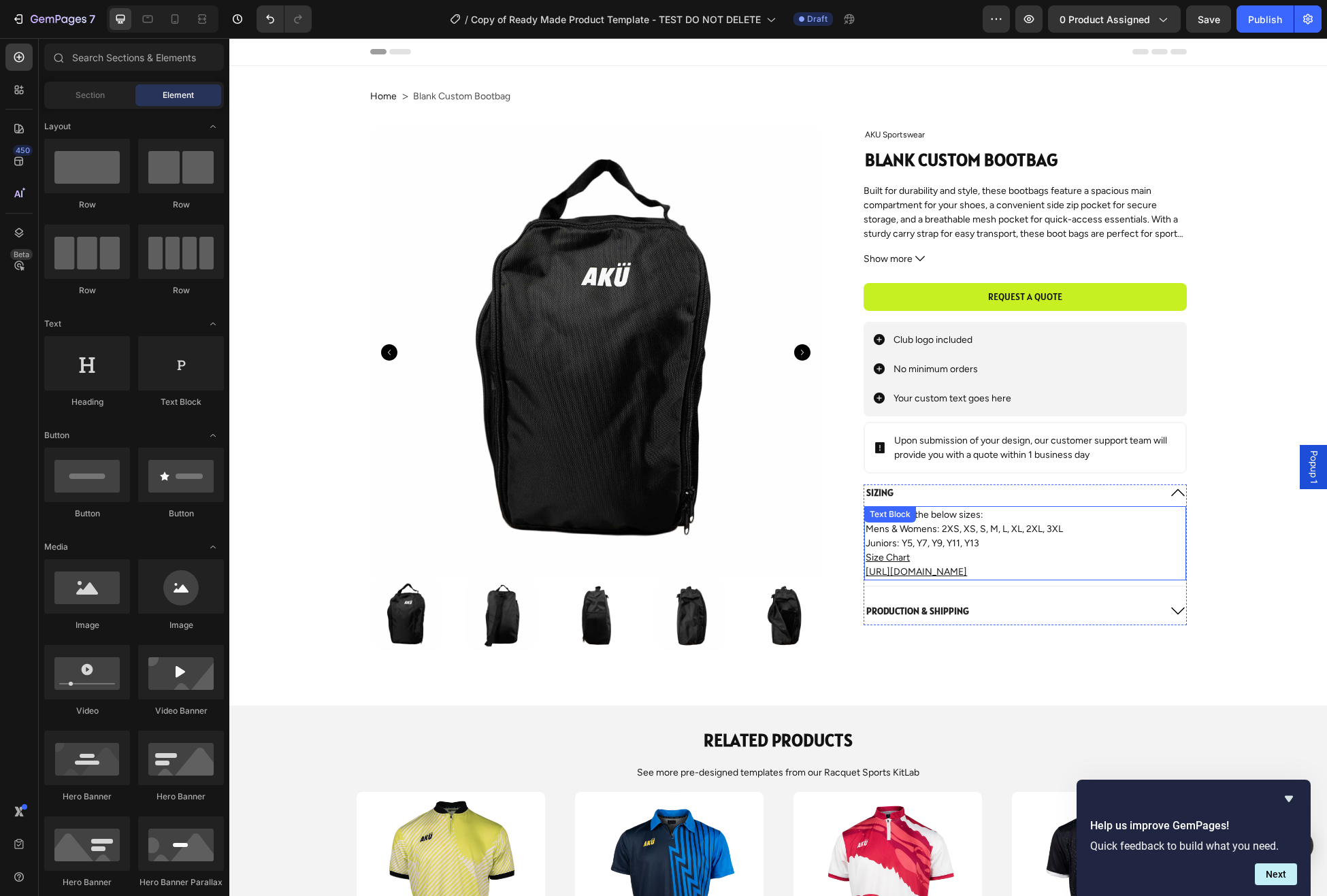
click at [1002, 534] on p "Mens & Womens: 2XS, XS, S, M, L, XL, 2XL, 3XL" at bounding box center [1025, 529] width 319 height 15
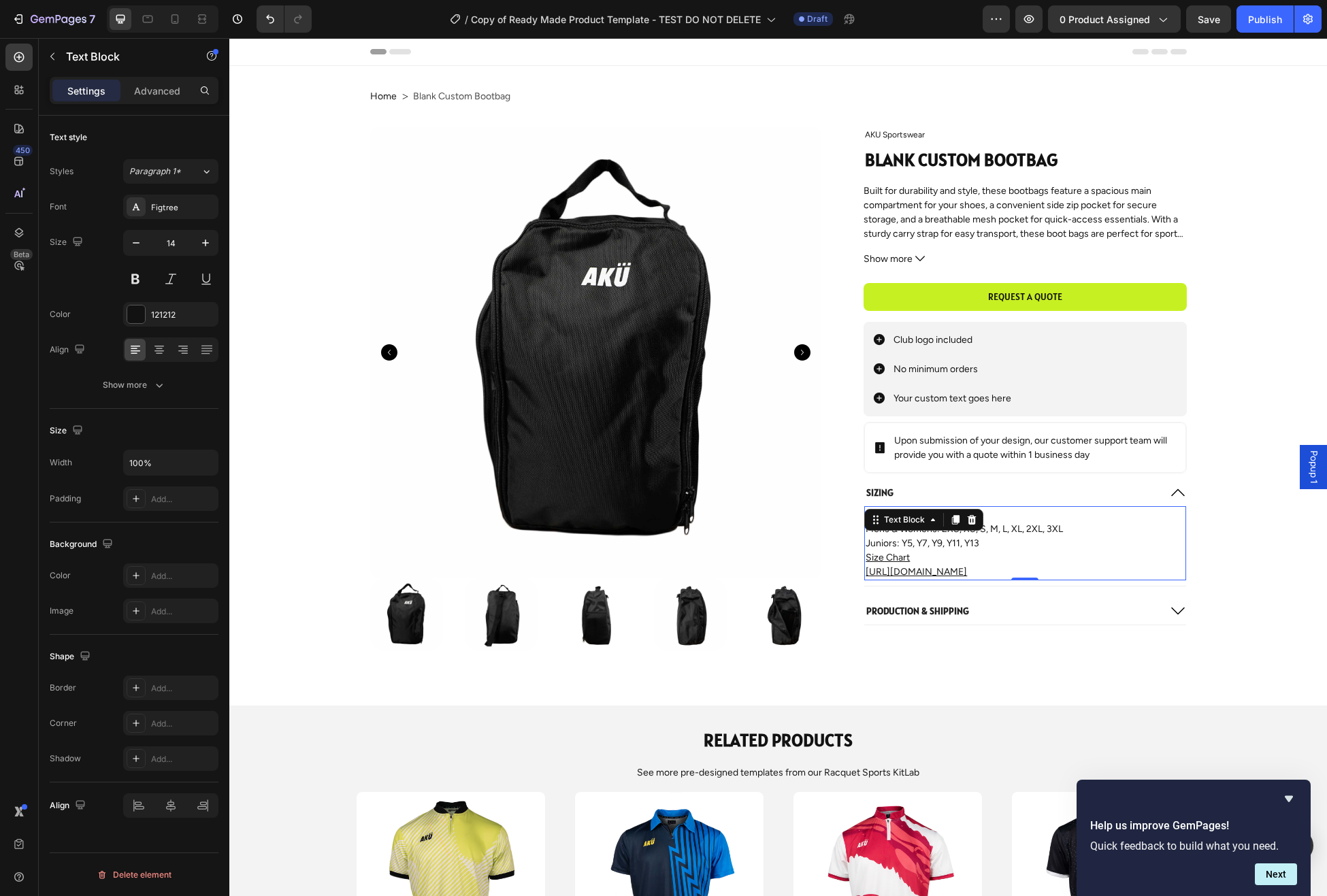
click at [1018, 536] on p "Mens & Womens: 2XS, XS, S, M, L, XL, 2XL, 3XL" at bounding box center [1025, 529] width 319 height 15
click at [1028, 532] on p "Mens & Womens: 2XS, XS, S, M, L, XL, 2XL, 3XL" at bounding box center [1025, 529] width 319 height 15
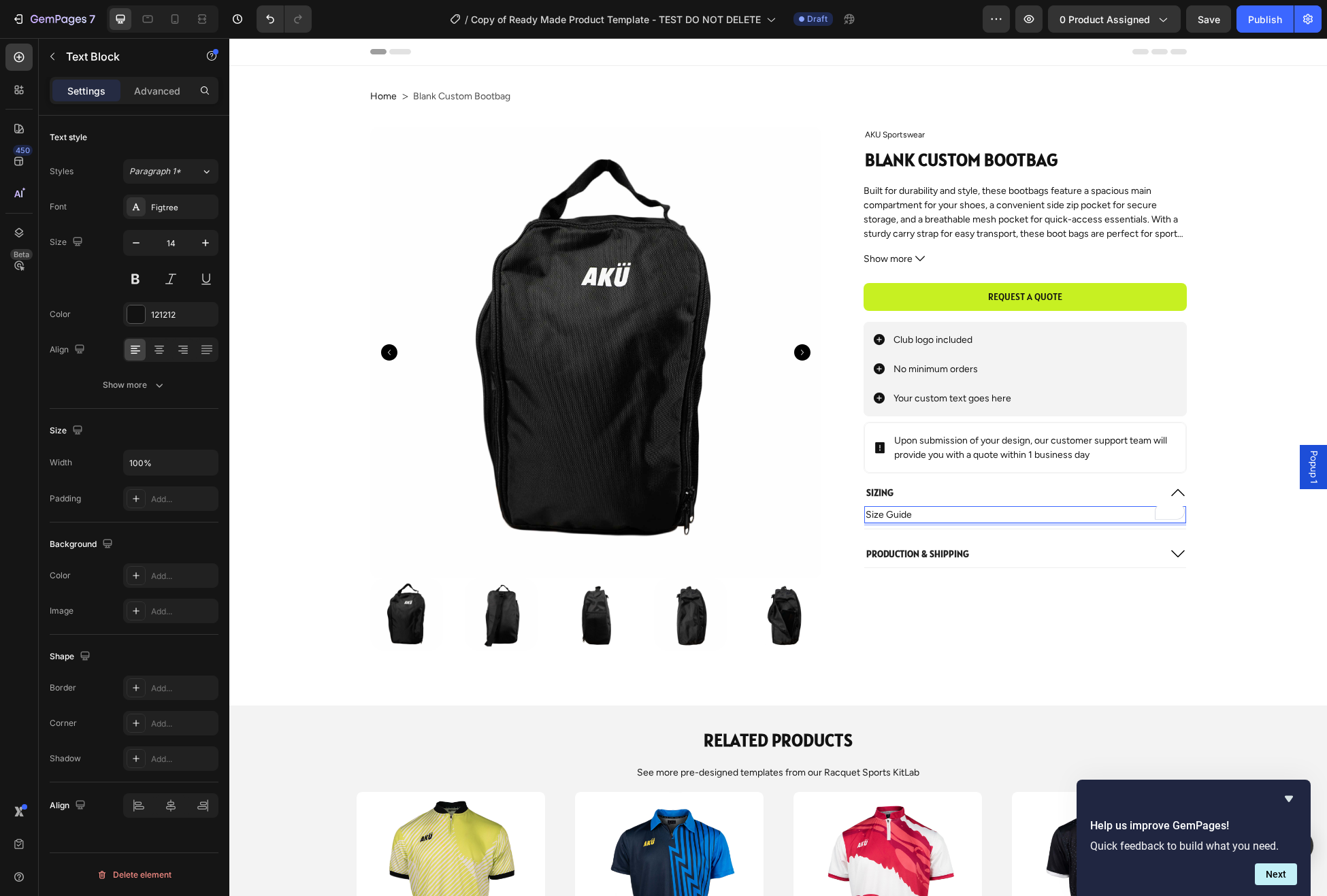
click at [951, 513] on p "Size Guide" at bounding box center [1025, 515] width 319 height 15
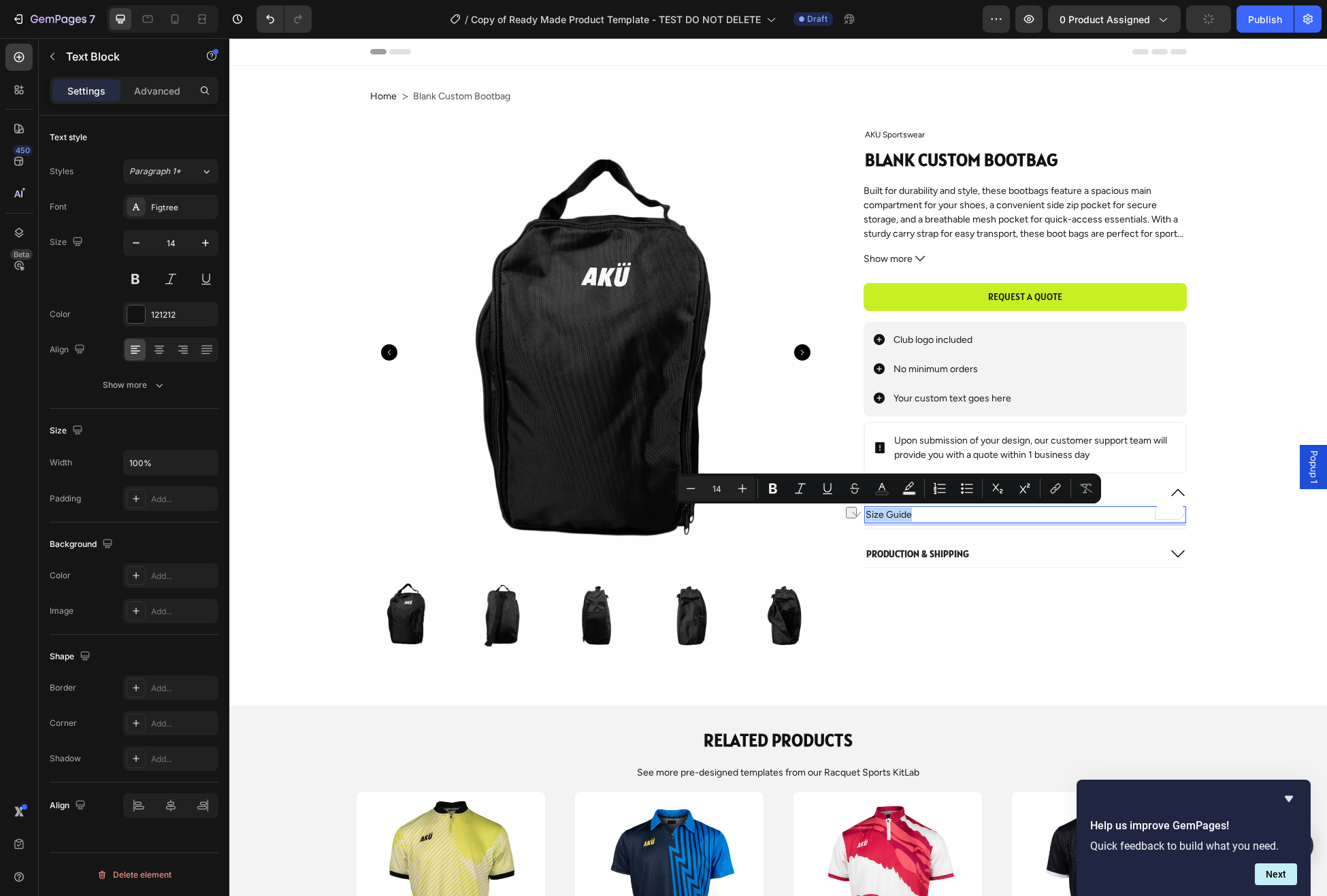
drag, startPoint x: 919, startPoint y: 516, endPoint x: 905, endPoint y: 516, distance: 14.0
click at [919, 516] on p "Size Guide" at bounding box center [1025, 515] width 319 height 15
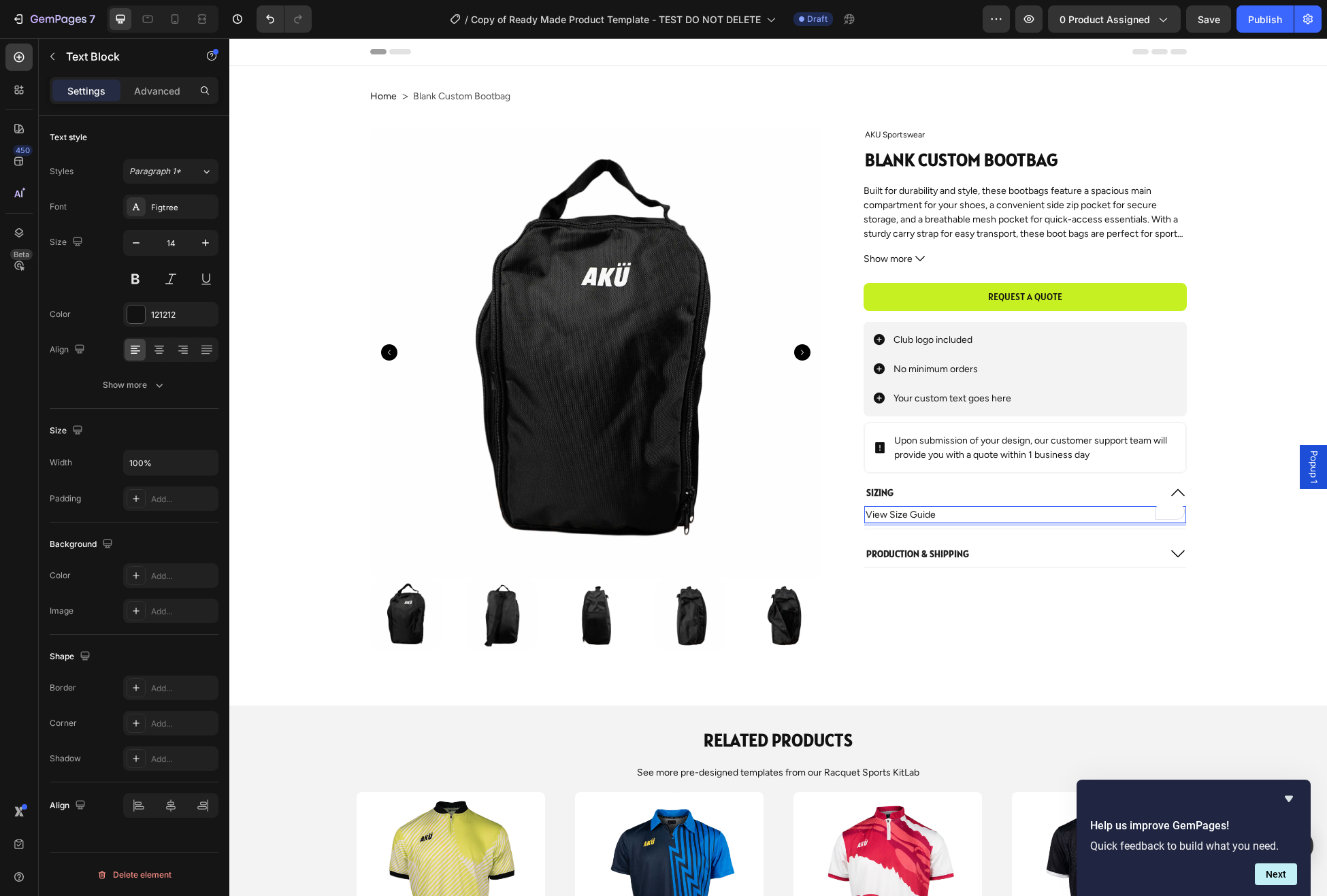
click at [932, 513] on p "View Size Guide" at bounding box center [1025, 515] width 319 height 15
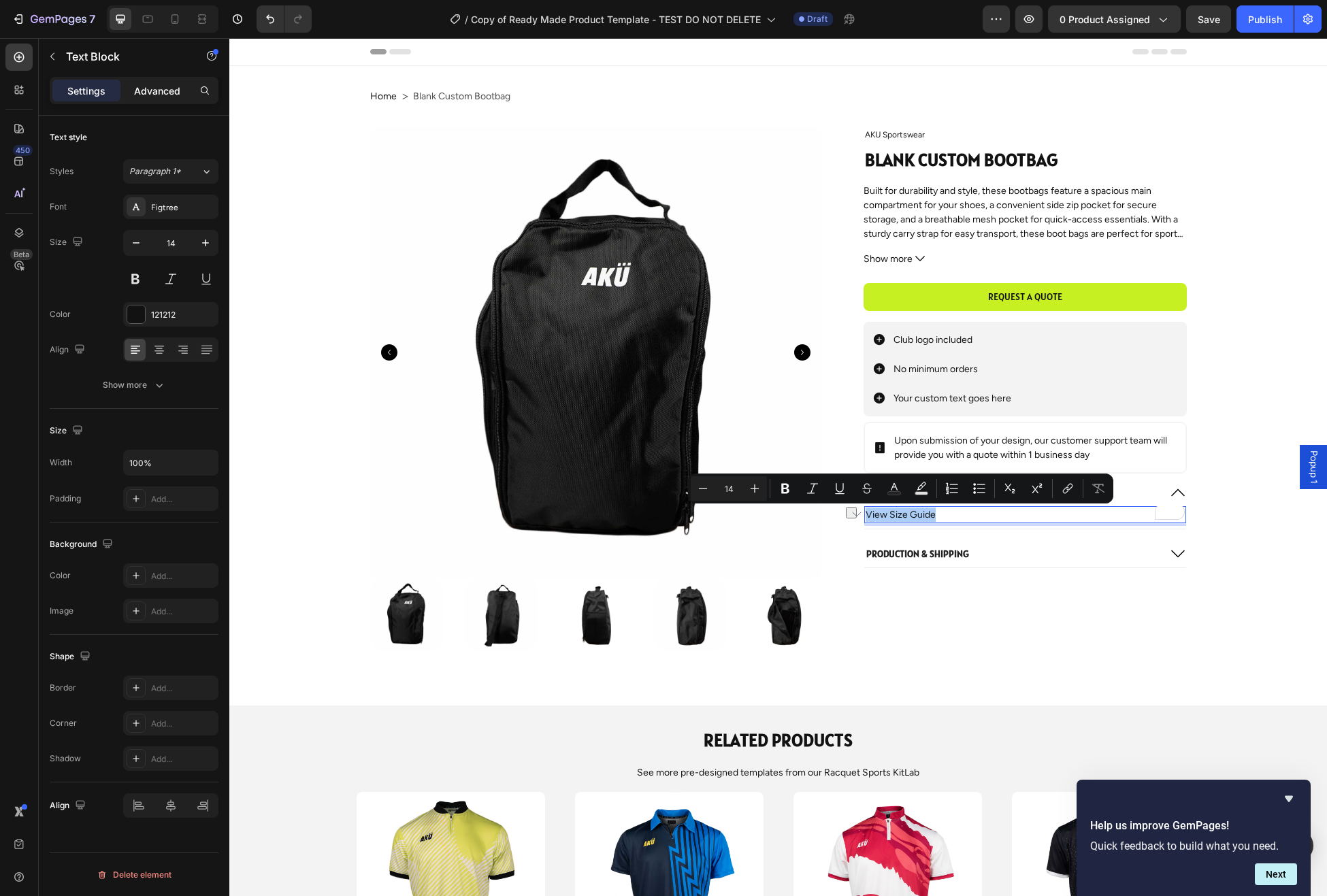
click at [169, 86] on p "Advanced" at bounding box center [157, 91] width 46 height 15
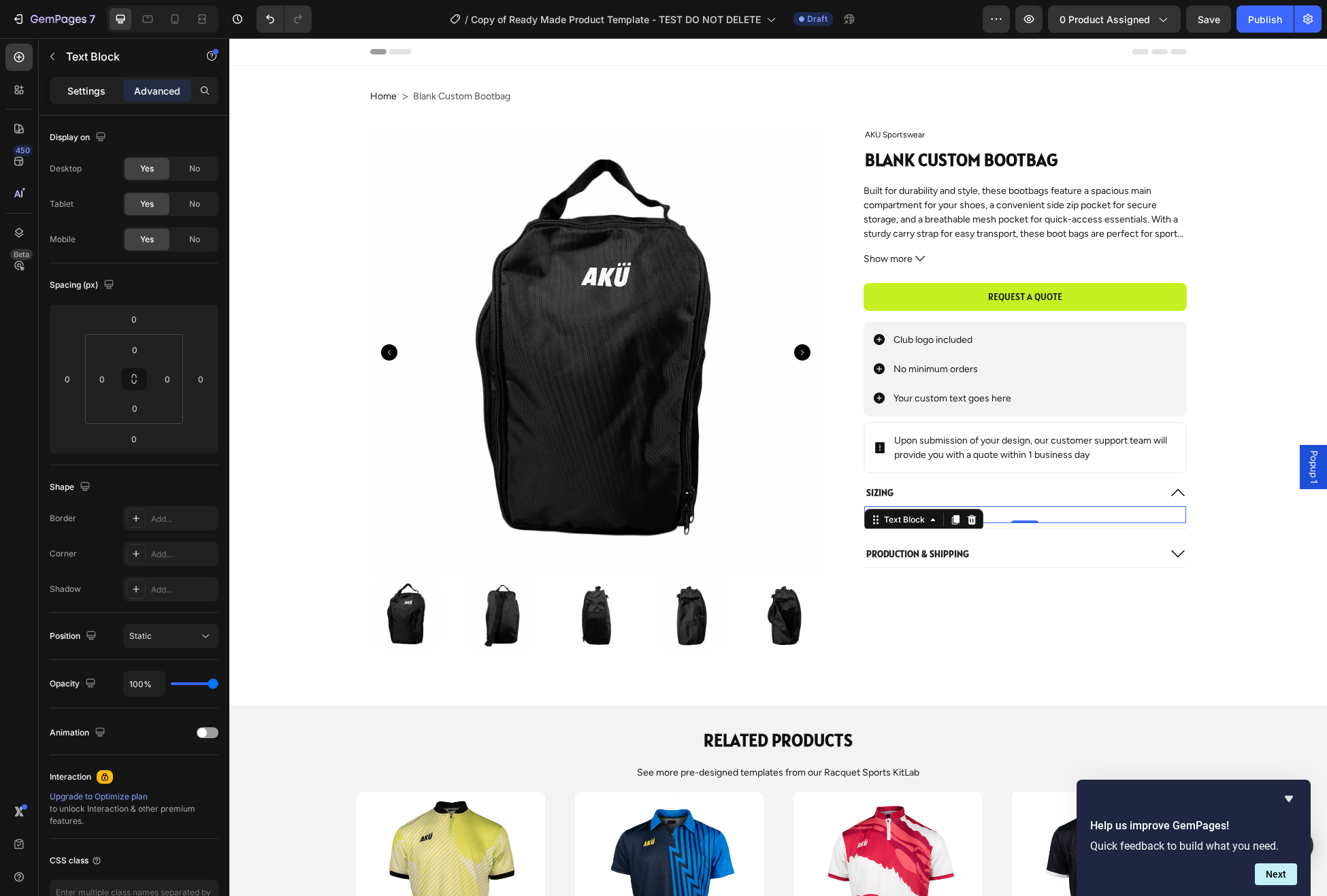
click at [73, 88] on p "Settings" at bounding box center [86, 91] width 38 height 15
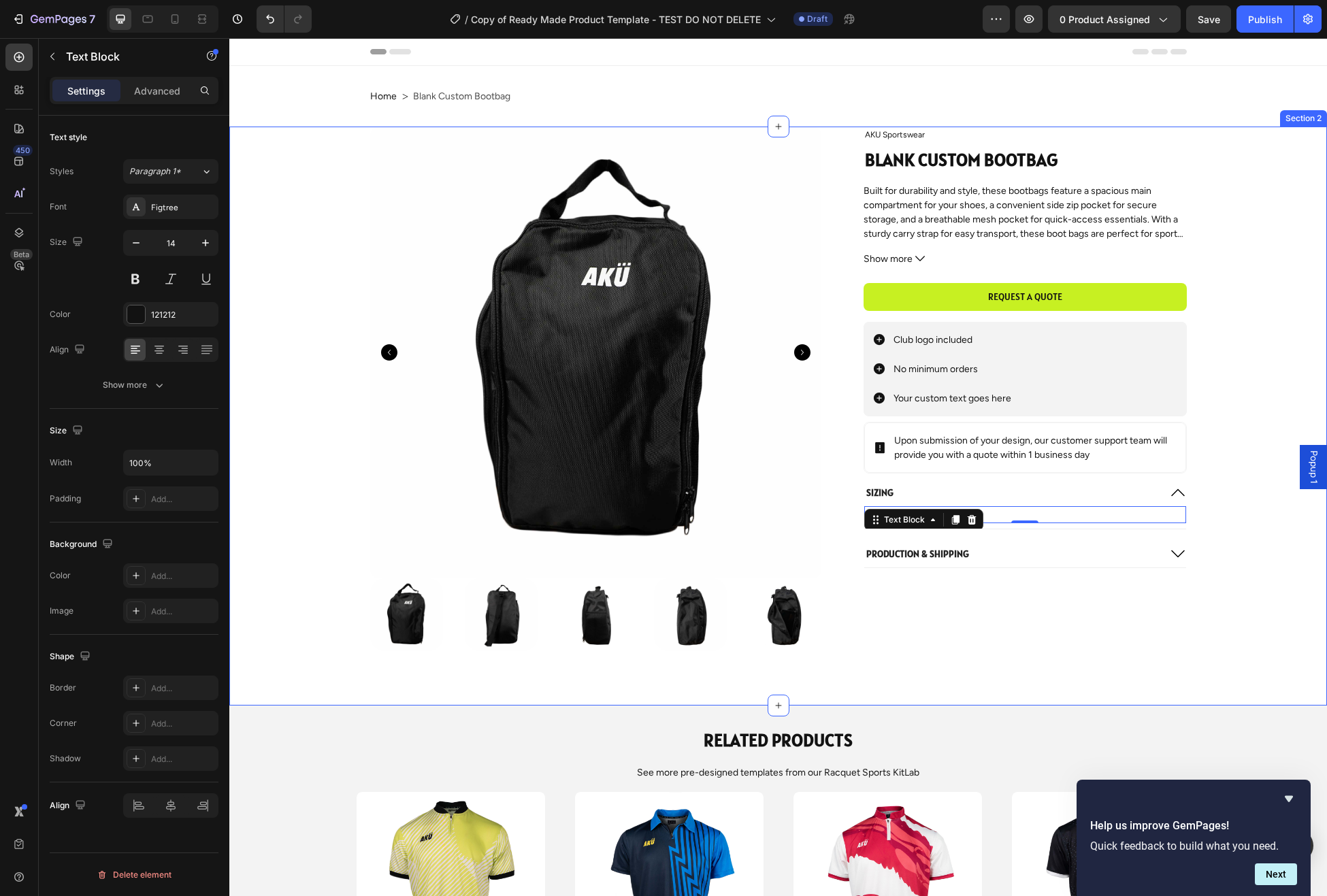
click at [1220, 515] on div "Product Images AKU Sportswear Product Vendor Blank Custom Bootbag Product Title…" at bounding box center [778, 389] width 1071 height 525
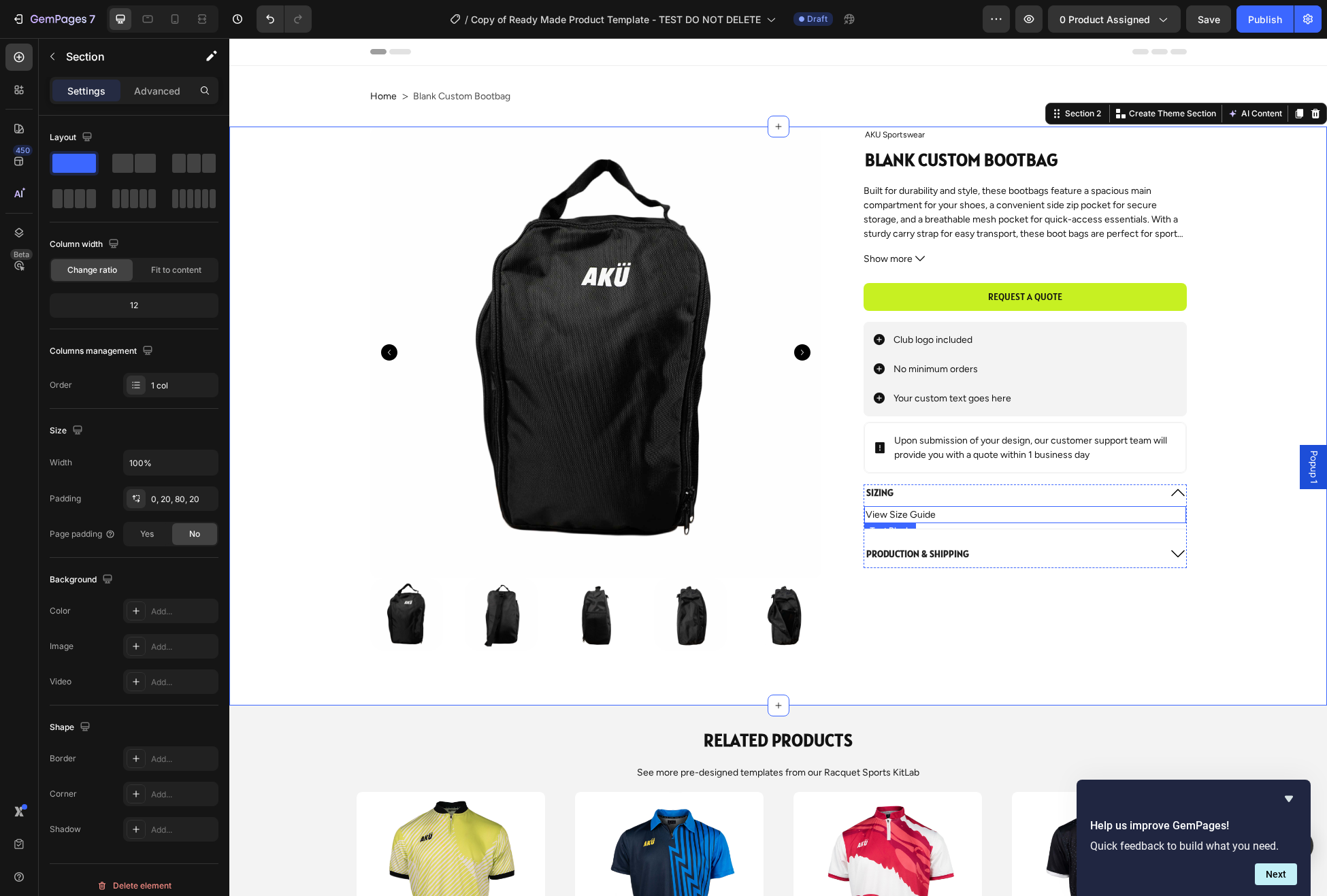
click at [1019, 512] on p "View Size Guide" at bounding box center [1025, 515] width 319 height 15
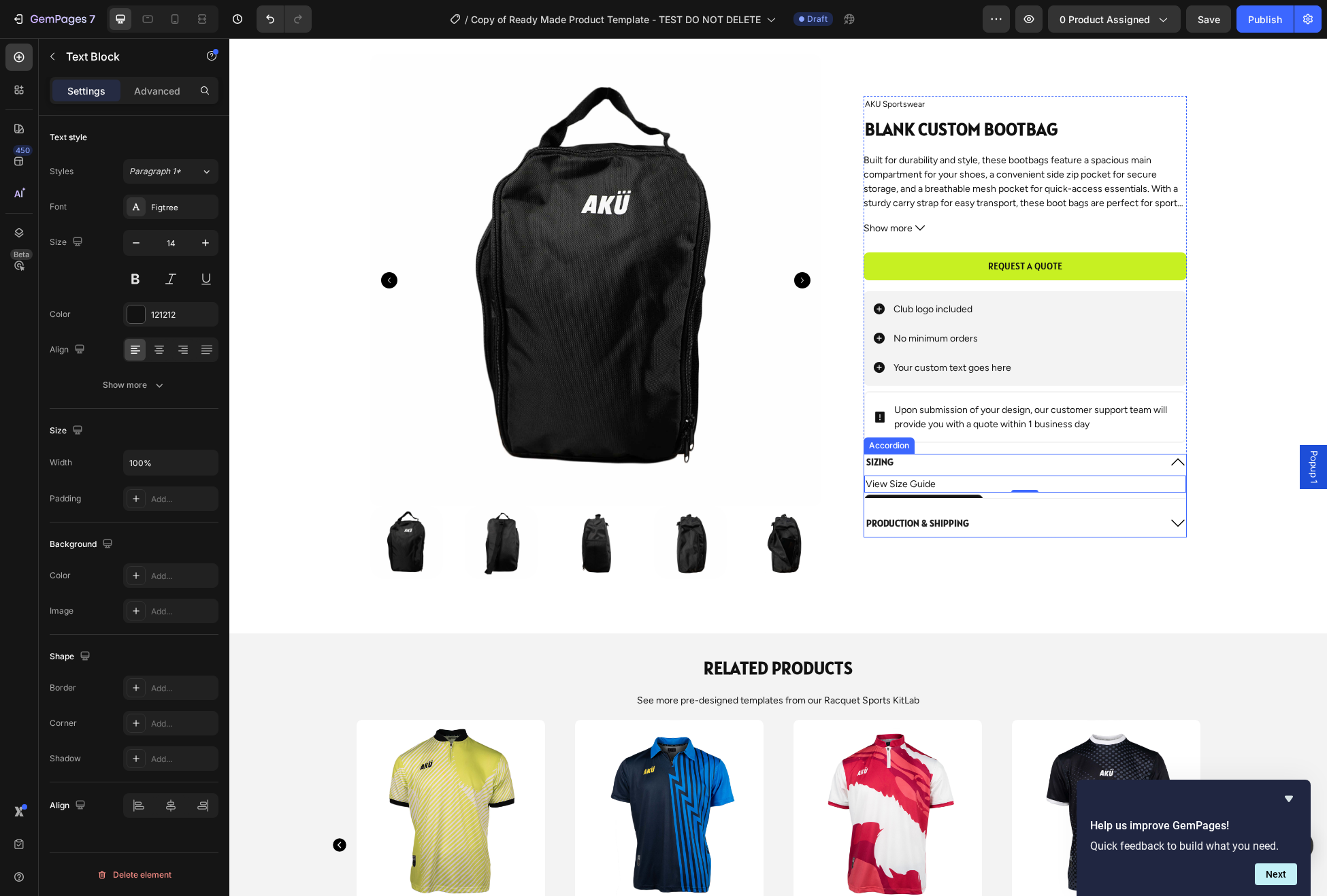
scroll to position [79, 0]
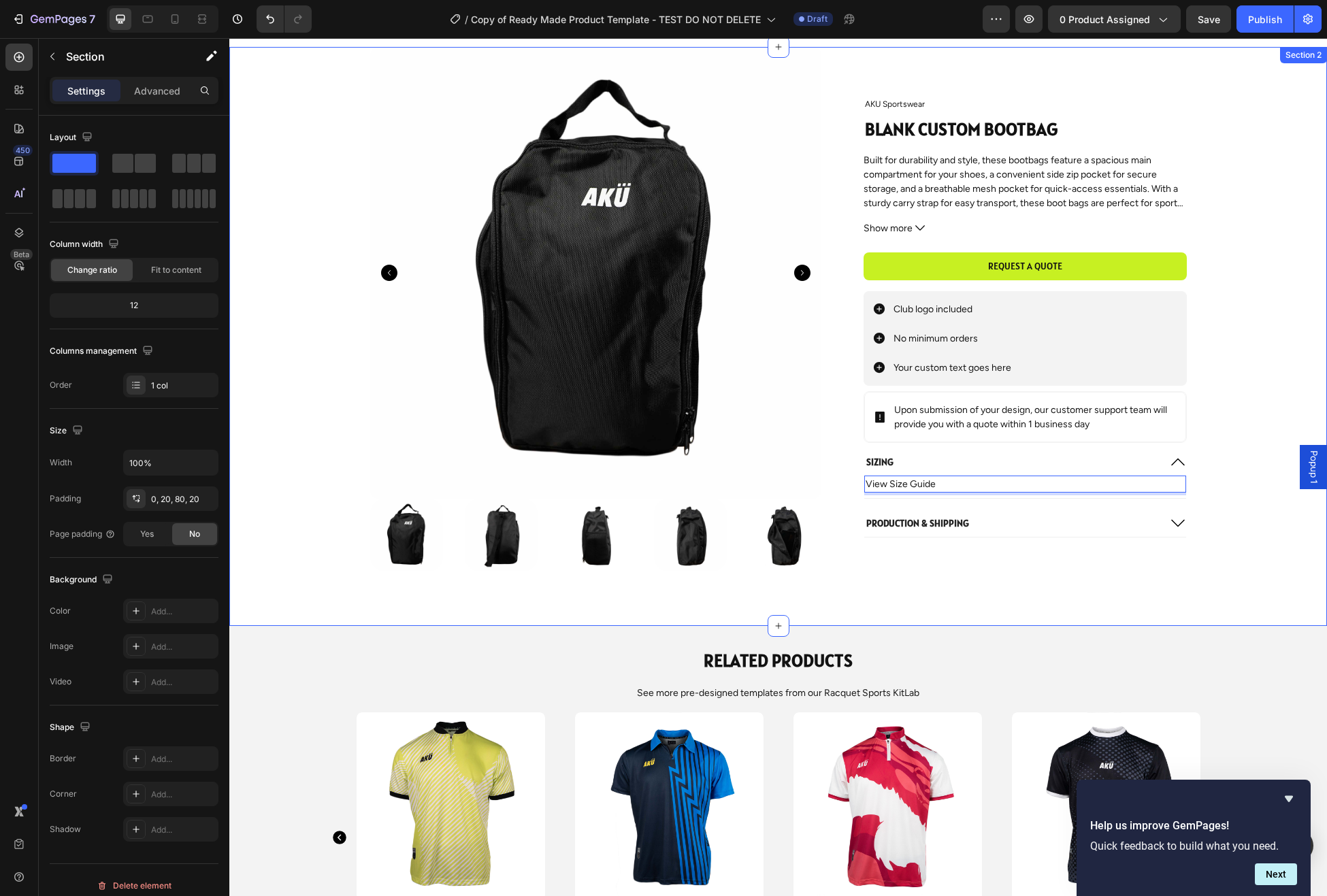
click at [1228, 465] on div "Product Images AKU Sportswear Product Vendor Blank Custom Bootbag Product Title…" at bounding box center [778, 309] width 1071 height 525
click at [987, 482] on p "View Size Guide" at bounding box center [1025, 484] width 319 height 15
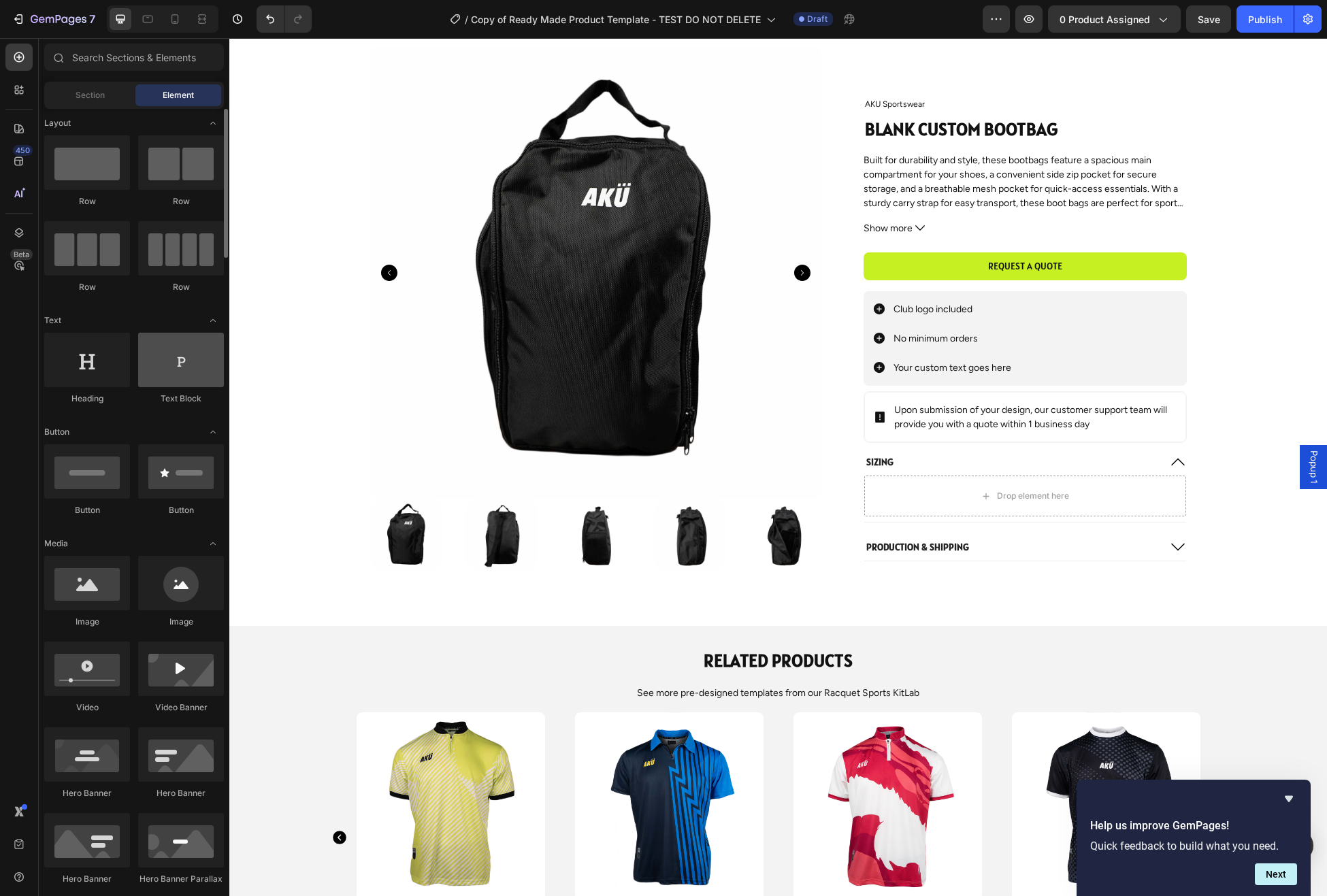
scroll to position [0, 0]
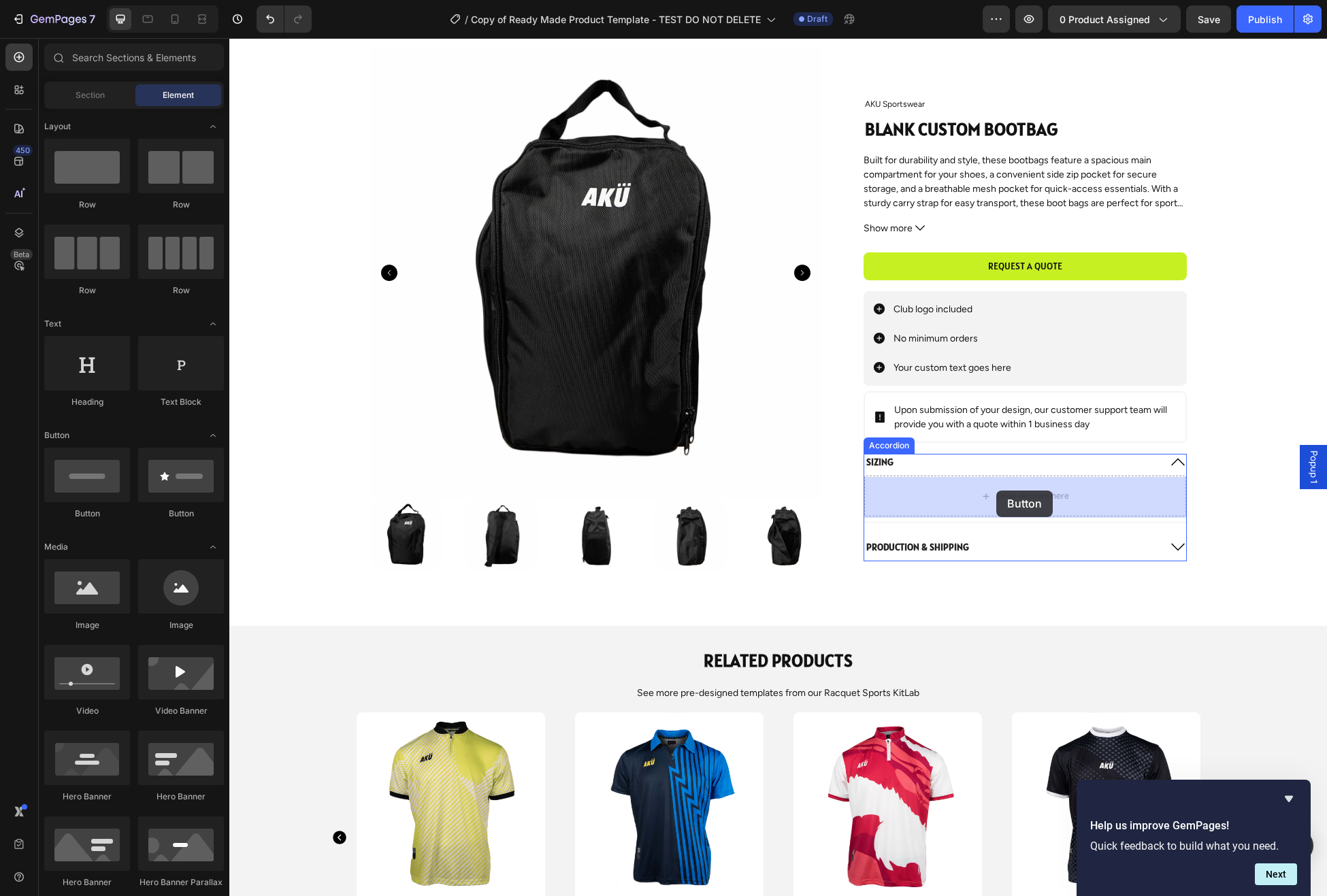
drag, startPoint x: 339, startPoint y: 525, endPoint x: 997, endPoint y: 490, distance: 658.9
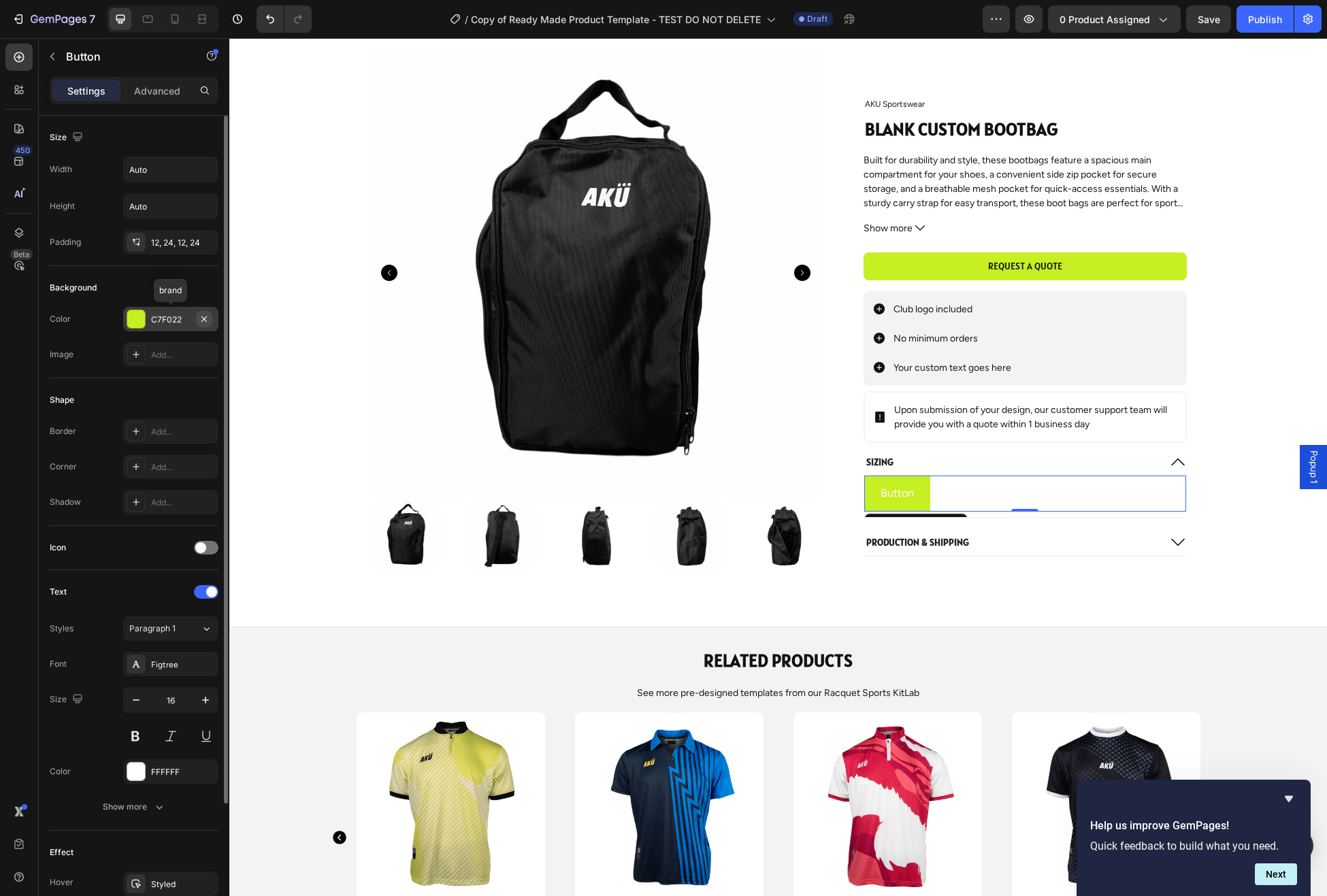
click at [204, 318] on icon "button" at bounding box center [204, 318] width 6 height 6
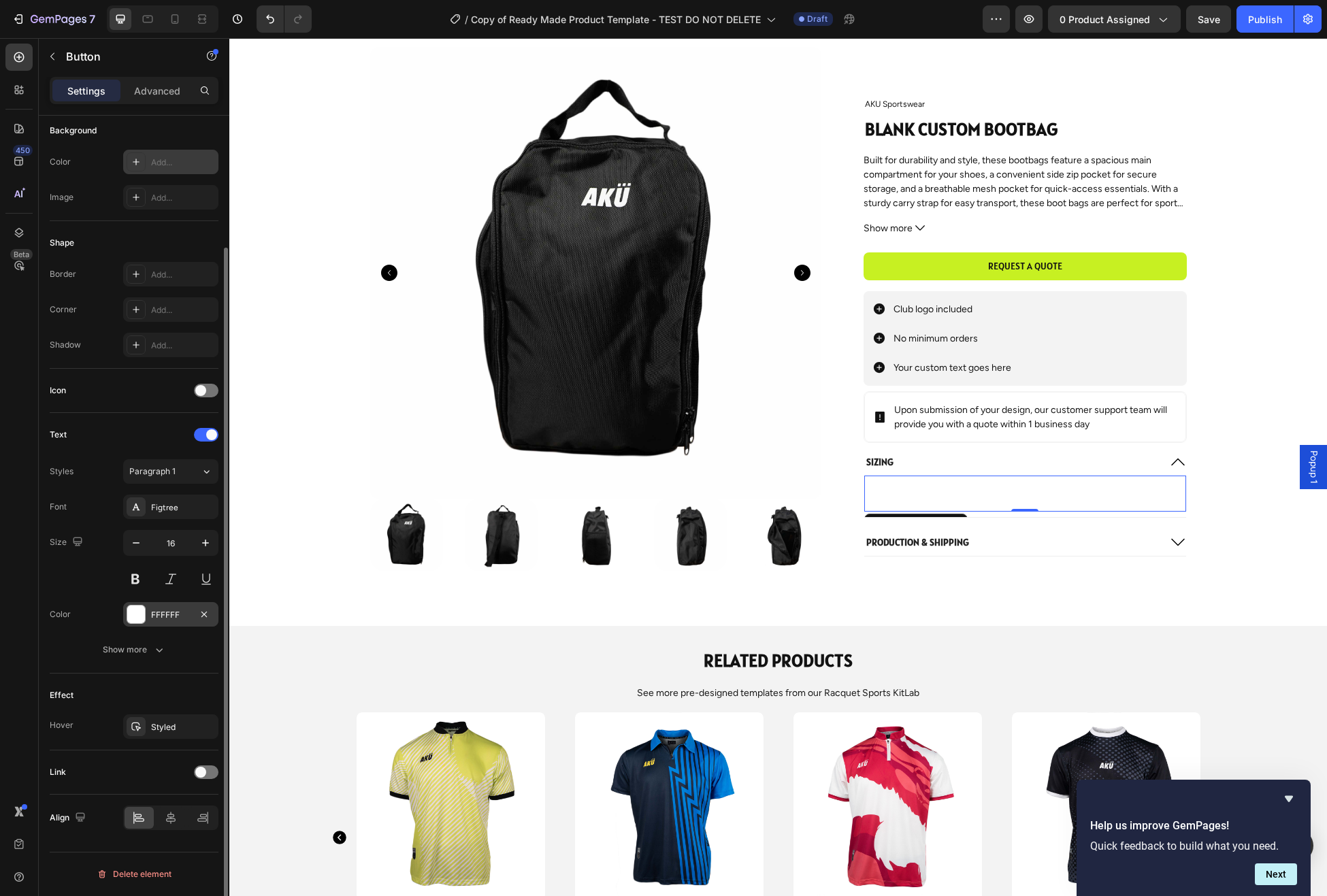
click at [148, 619] on div "FFFFFF" at bounding box center [171, 614] width 95 height 24
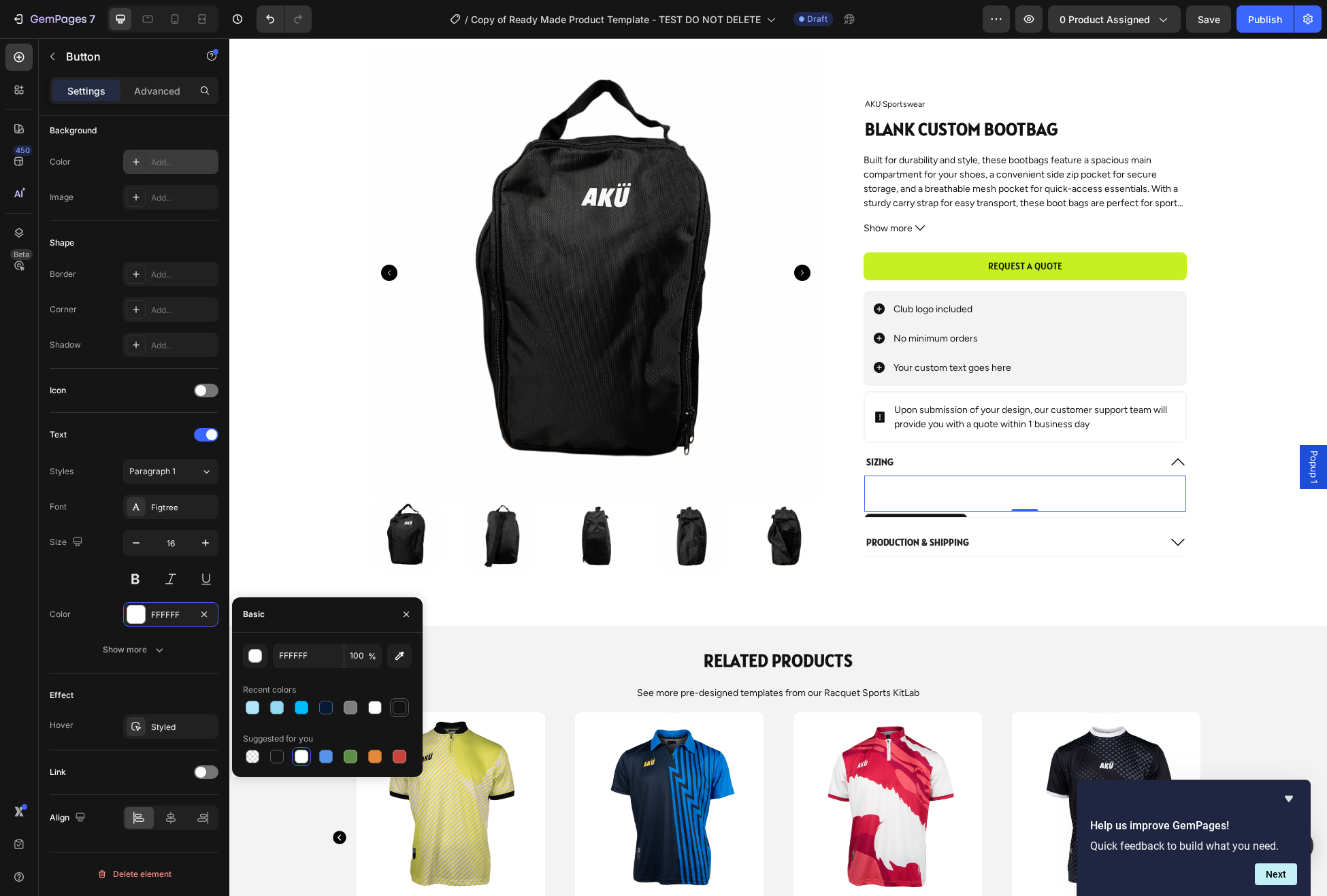
click at [399, 714] on div at bounding box center [399, 707] width 16 height 16
type input "121212"
click at [898, 491] on p "Button" at bounding box center [898, 493] width 33 height 20
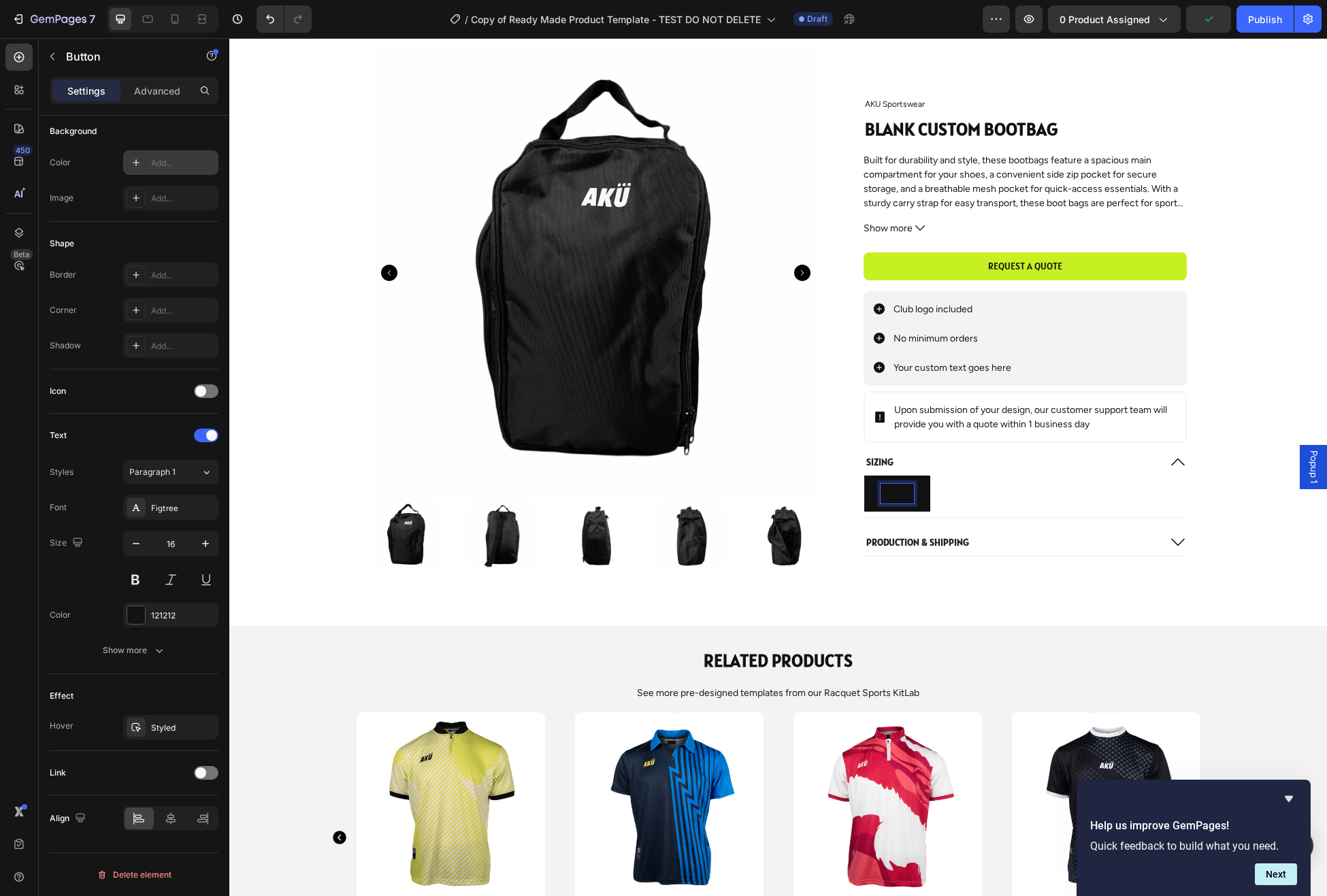
click at [900, 494] on p "Button" at bounding box center [898, 493] width 33 height 20
click at [864, 476] on button "View" at bounding box center [893, 494] width 58 height 36
click at [864, 476] on button "View Siz" at bounding box center [902, 494] width 75 height 36
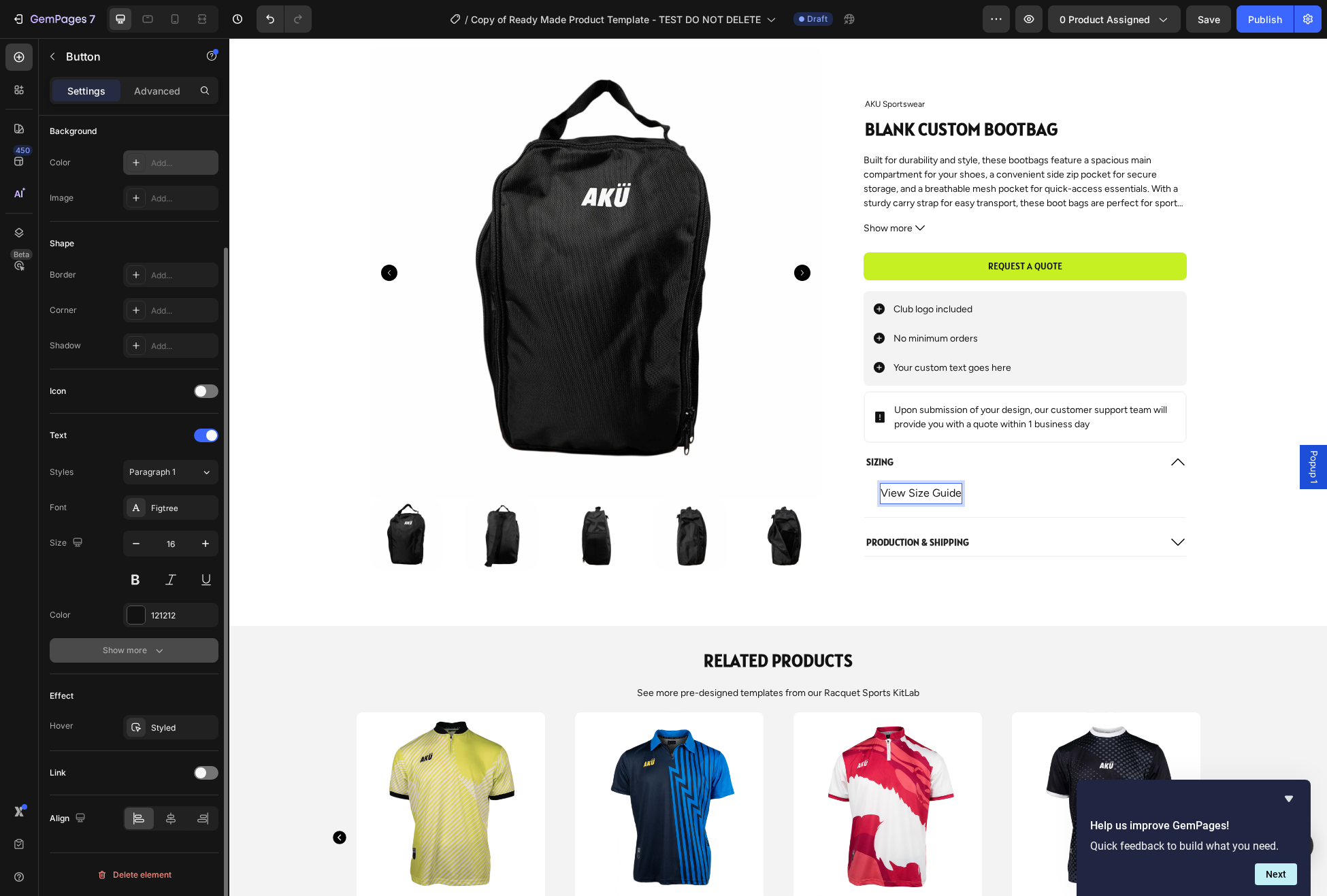
click at [130, 652] on div "Show more" at bounding box center [134, 651] width 63 height 14
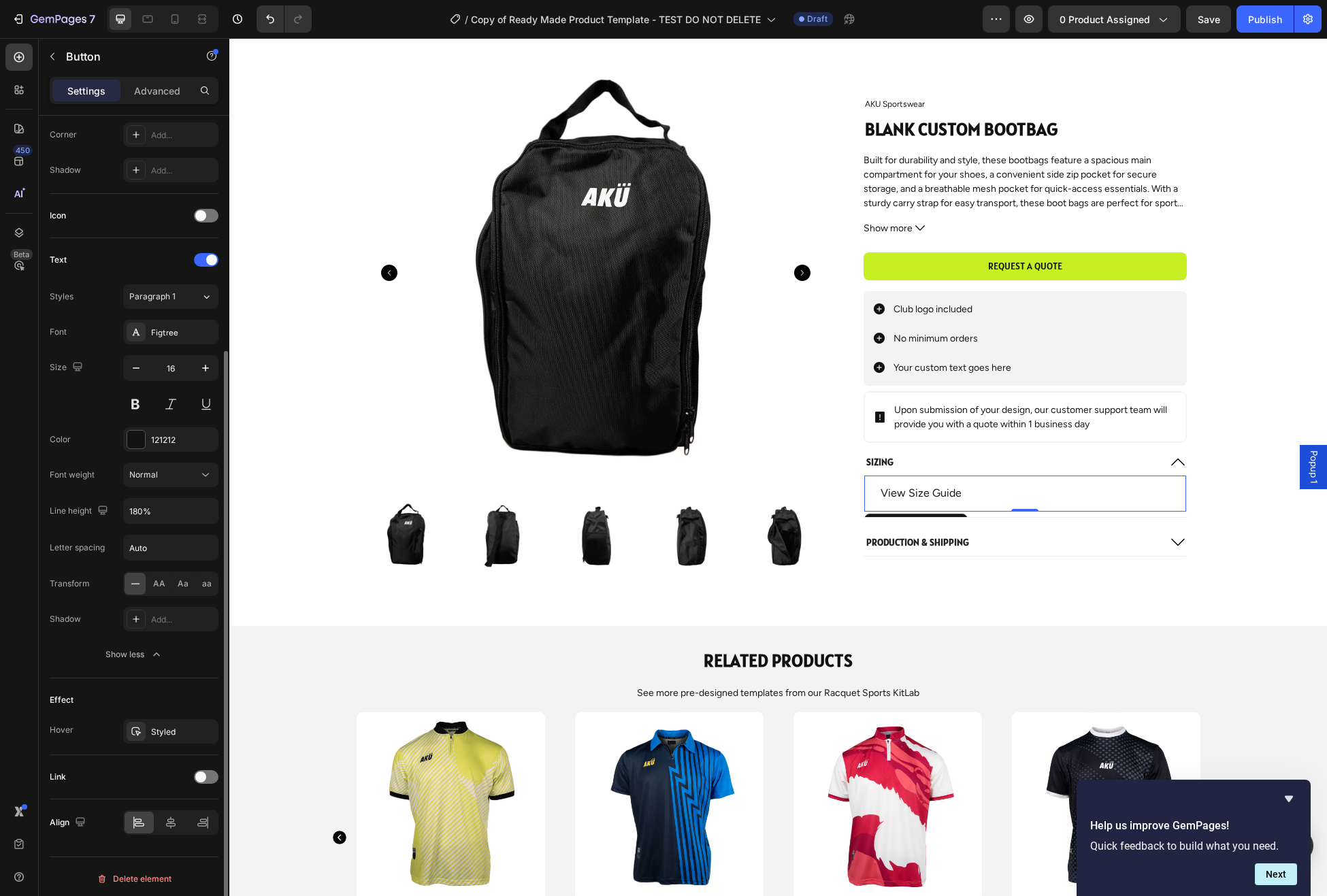
scroll to position [336, 0]
click at [159, 724] on div "Styled" at bounding box center [171, 728] width 40 height 13
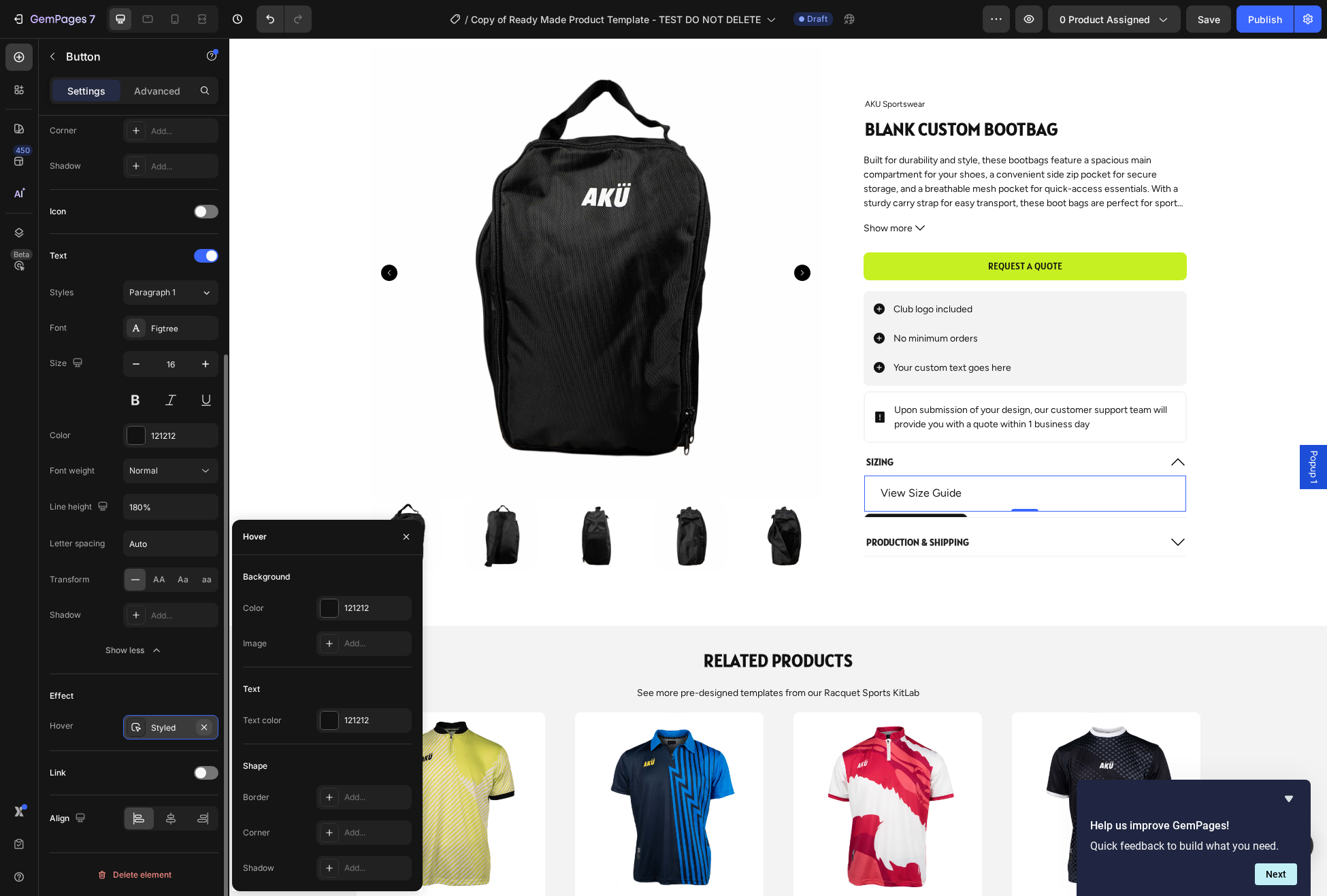
click at [204, 725] on icon "button" at bounding box center [204, 727] width 11 height 11
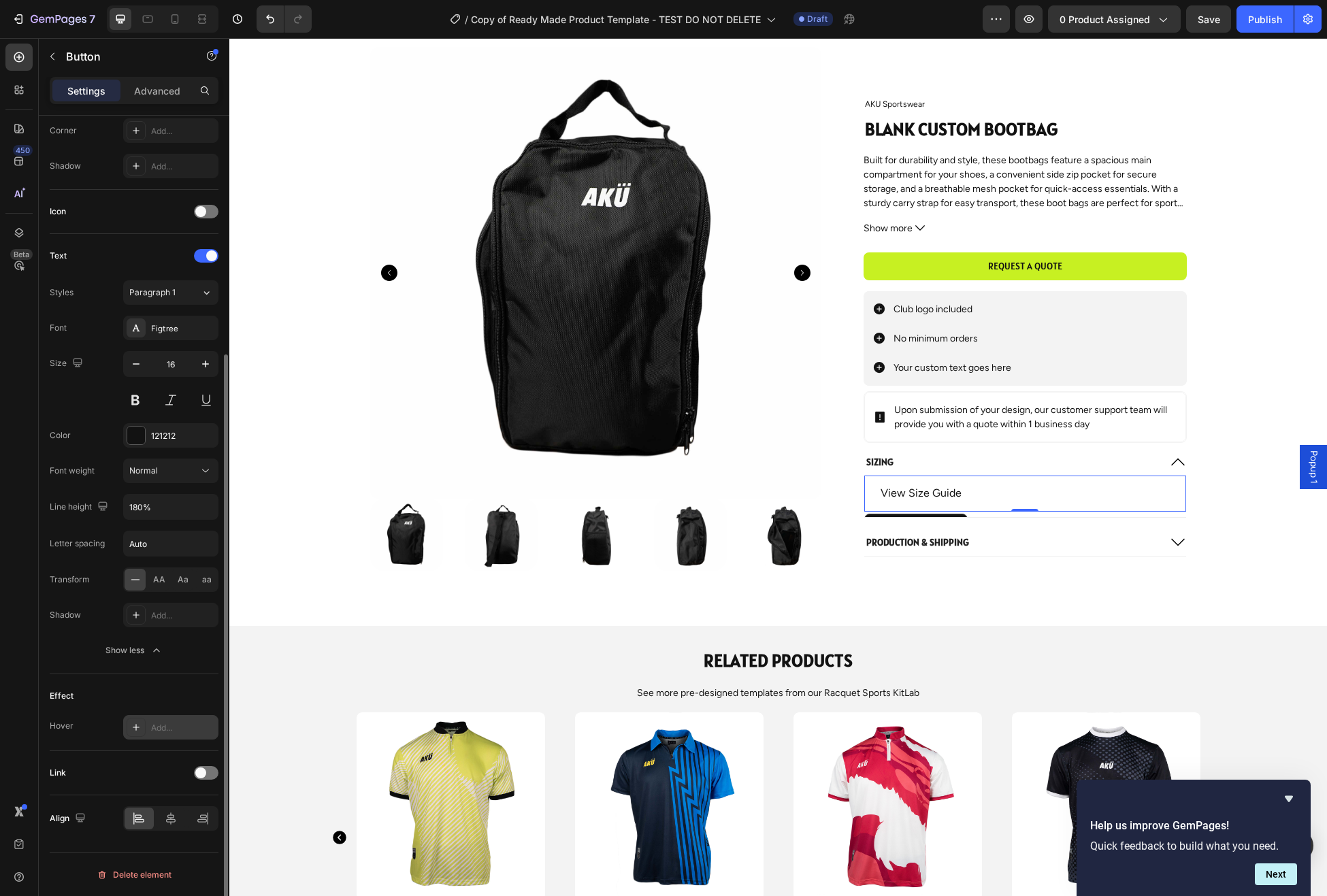
click at [177, 726] on div "Add..." at bounding box center [183, 728] width 64 height 13
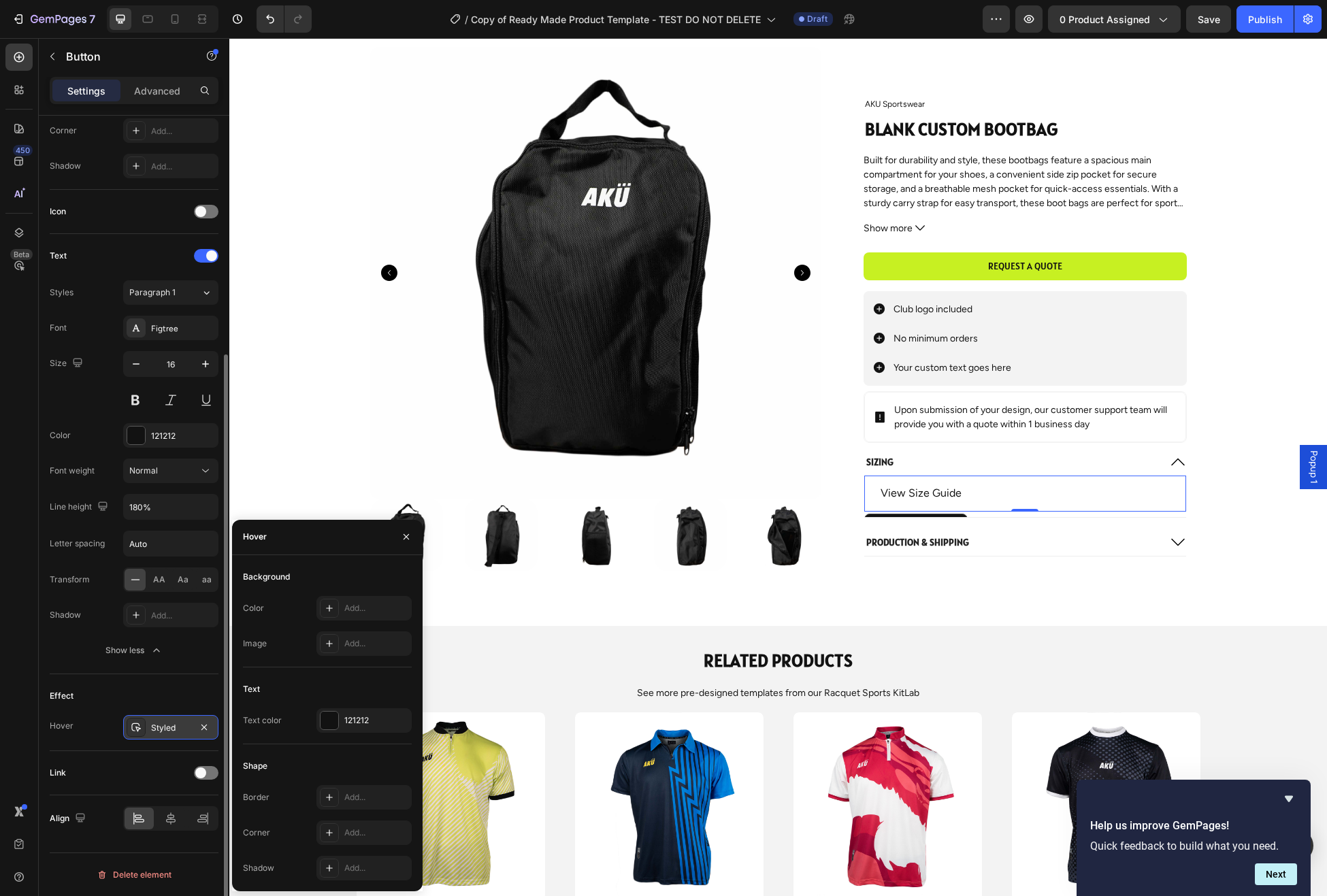
click at [132, 728] on icon at bounding box center [136, 727] width 11 height 11
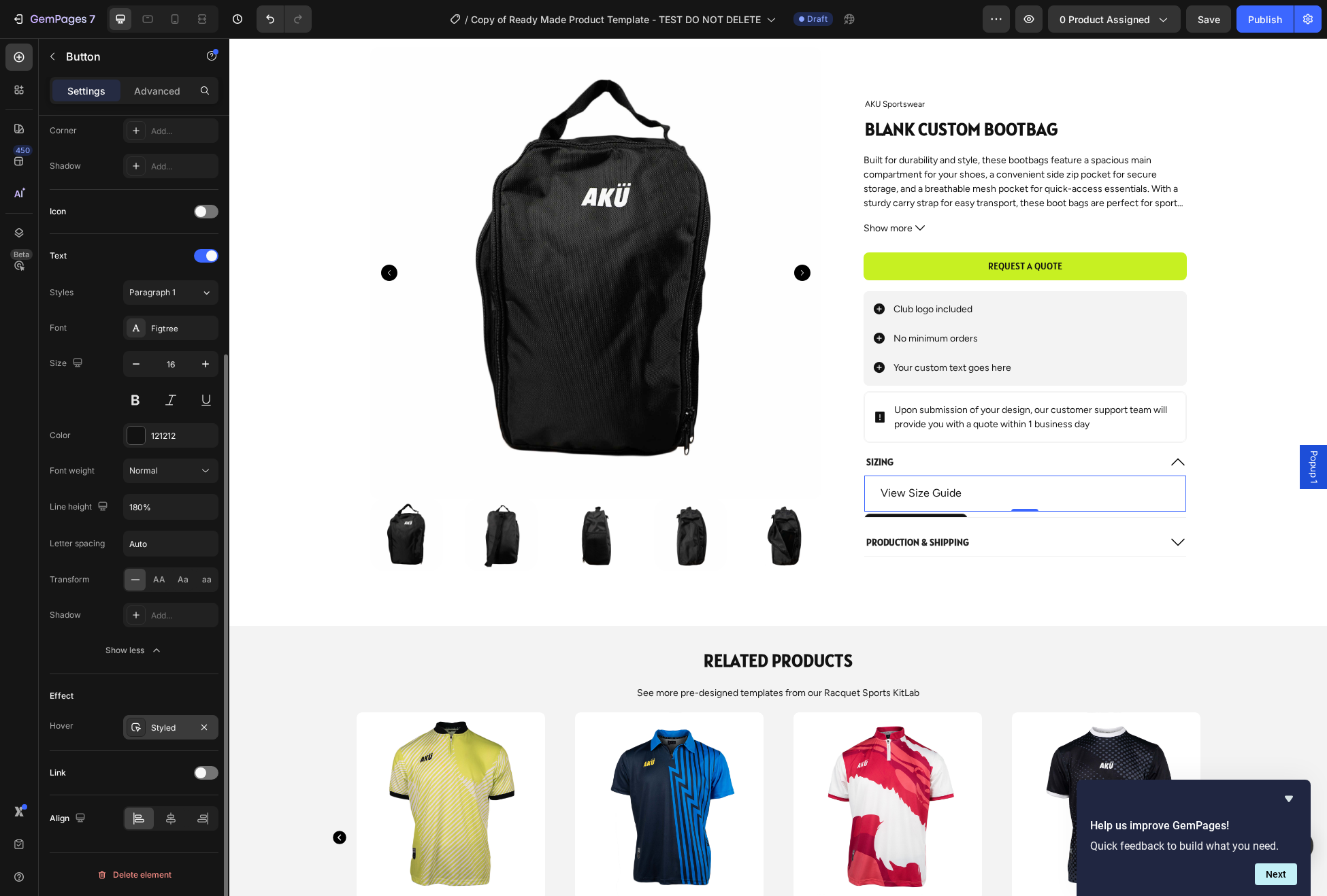
click at [137, 729] on icon at bounding box center [136, 727] width 11 height 11
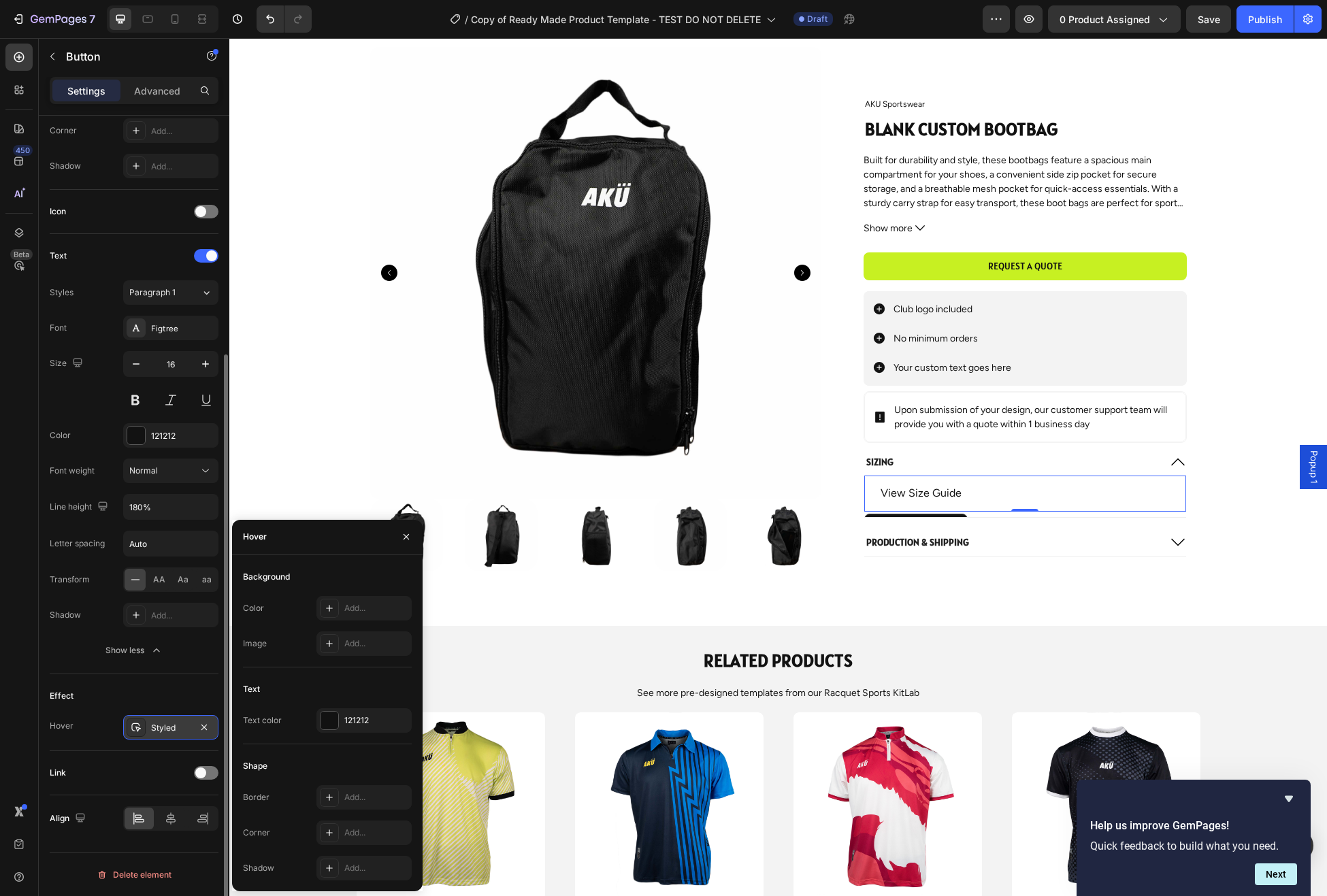
click at [160, 727] on div "Styled" at bounding box center [171, 728] width 40 height 13
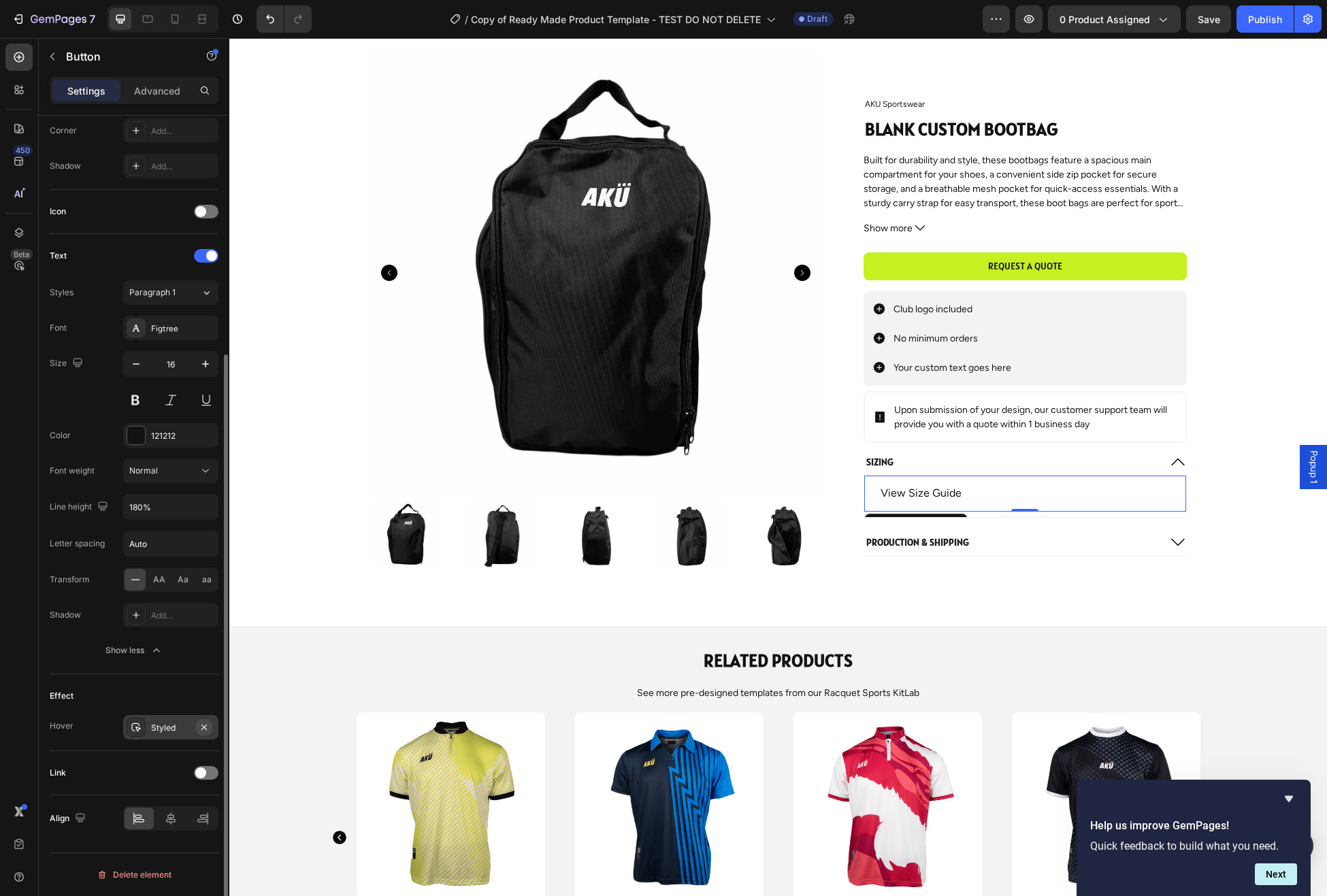
click at [203, 727] on icon "button" at bounding box center [204, 727] width 6 height 6
click at [134, 728] on icon at bounding box center [136, 727] width 7 height 7
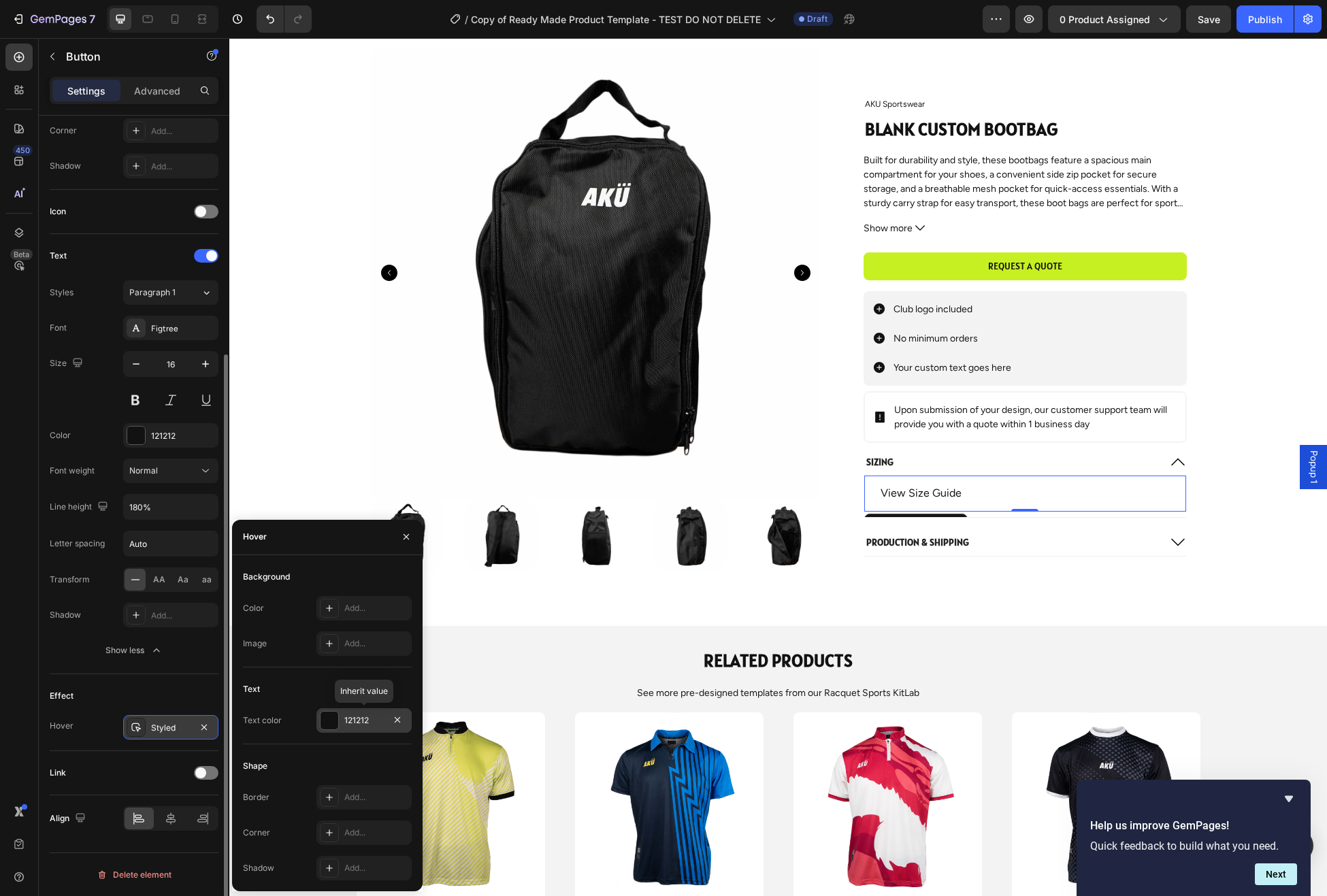
click at [358, 720] on div "121212" at bounding box center [364, 720] width 40 height 13
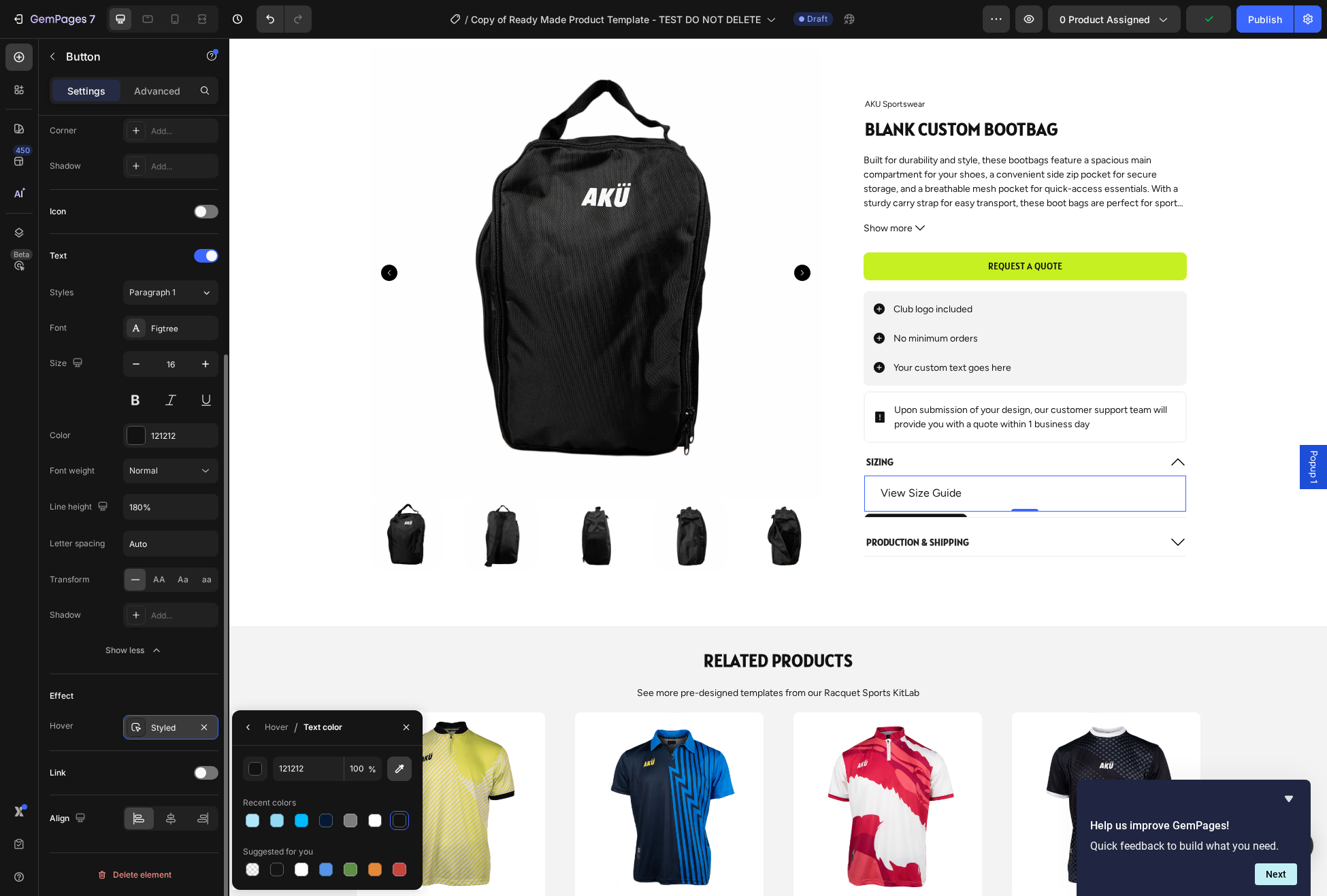
click at [404, 768] on icon "button" at bounding box center [399, 769] width 14 height 14
click at [376, 824] on div at bounding box center [375, 821] width 14 height 14
click at [205, 775] on span at bounding box center [201, 773] width 11 height 11
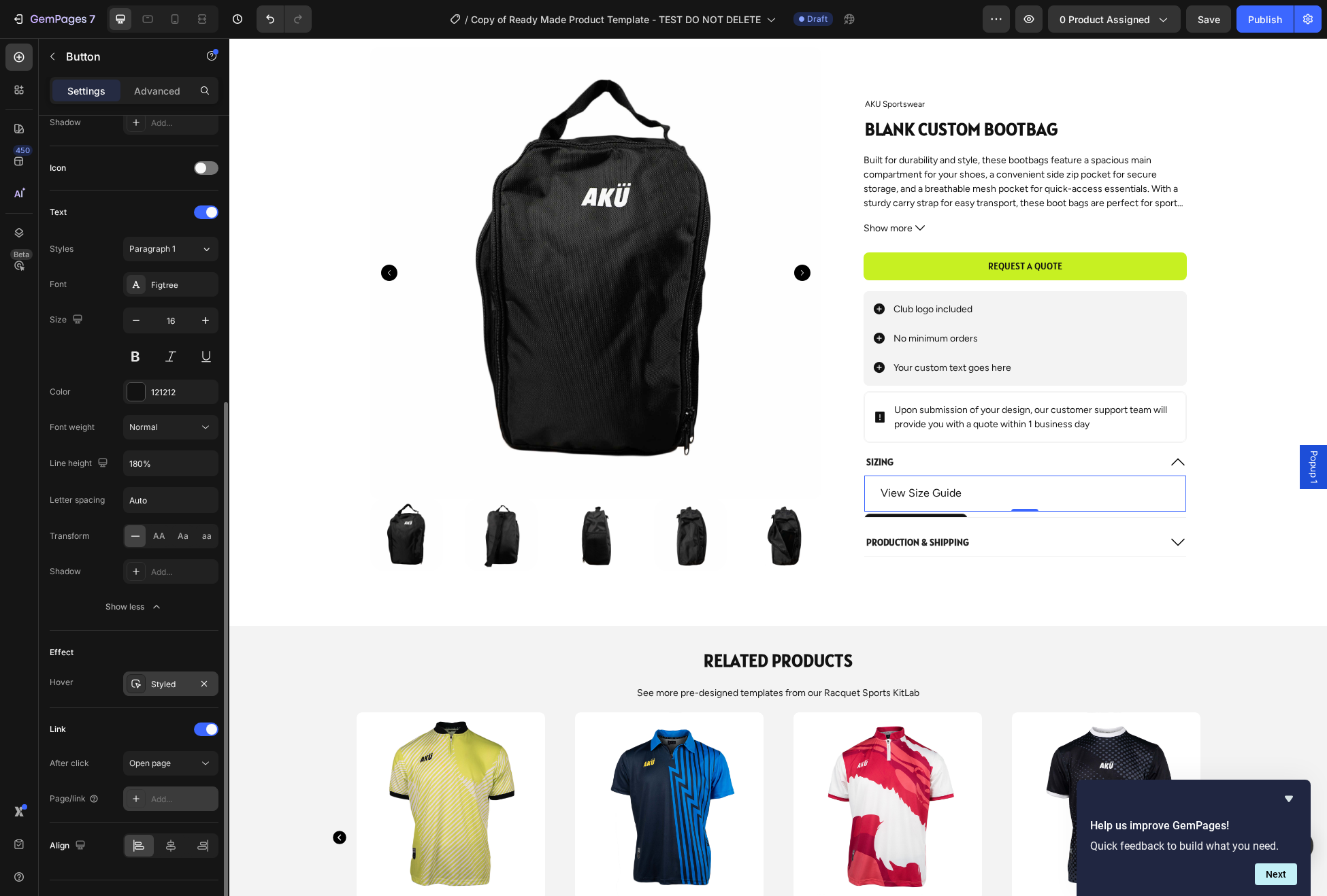
scroll to position [407, 0]
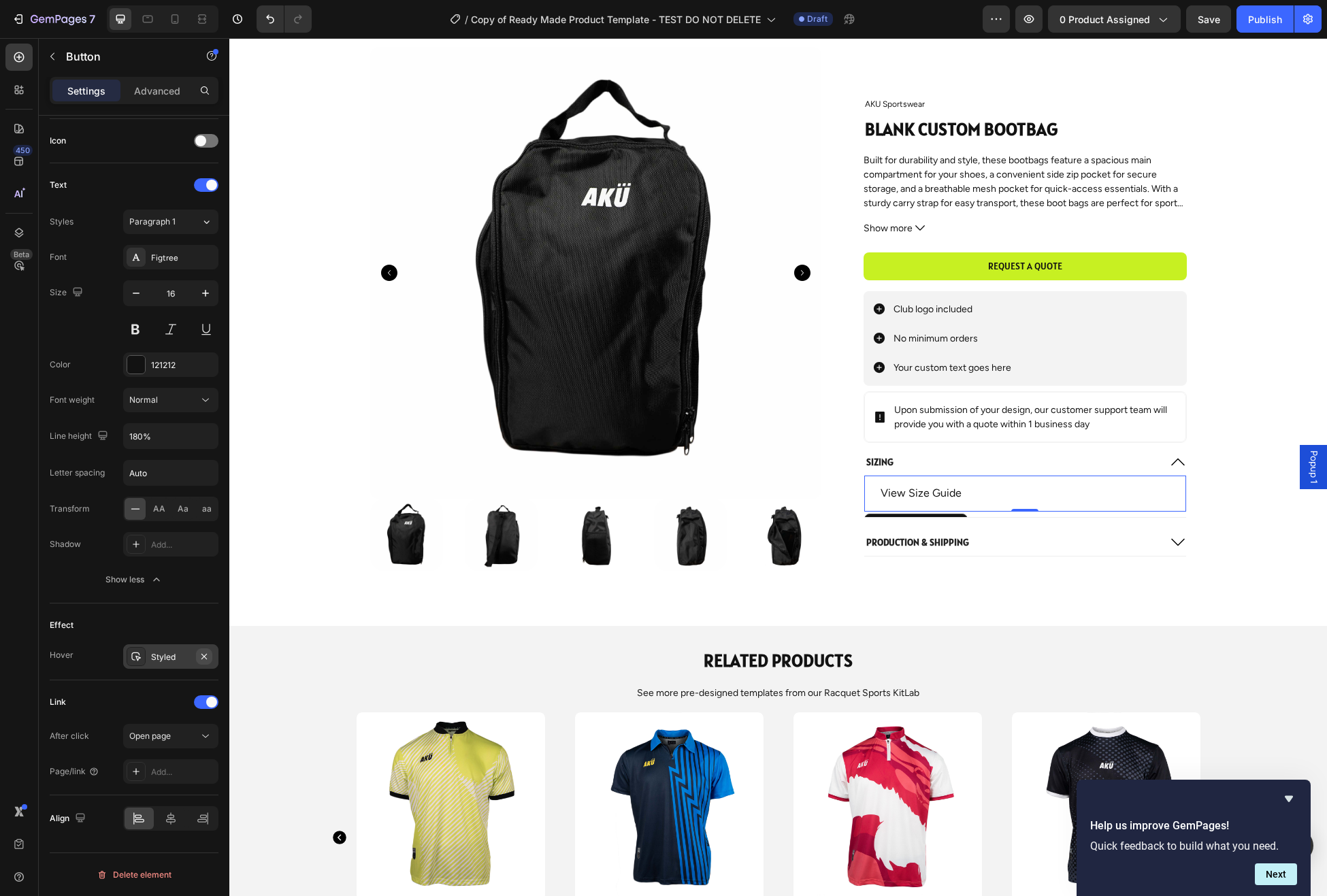
click at [207, 656] on icon "button" at bounding box center [204, 657] width 11 height 11
click at [134, 657] on icon at bounding box center [136, 657] width 11 height 11
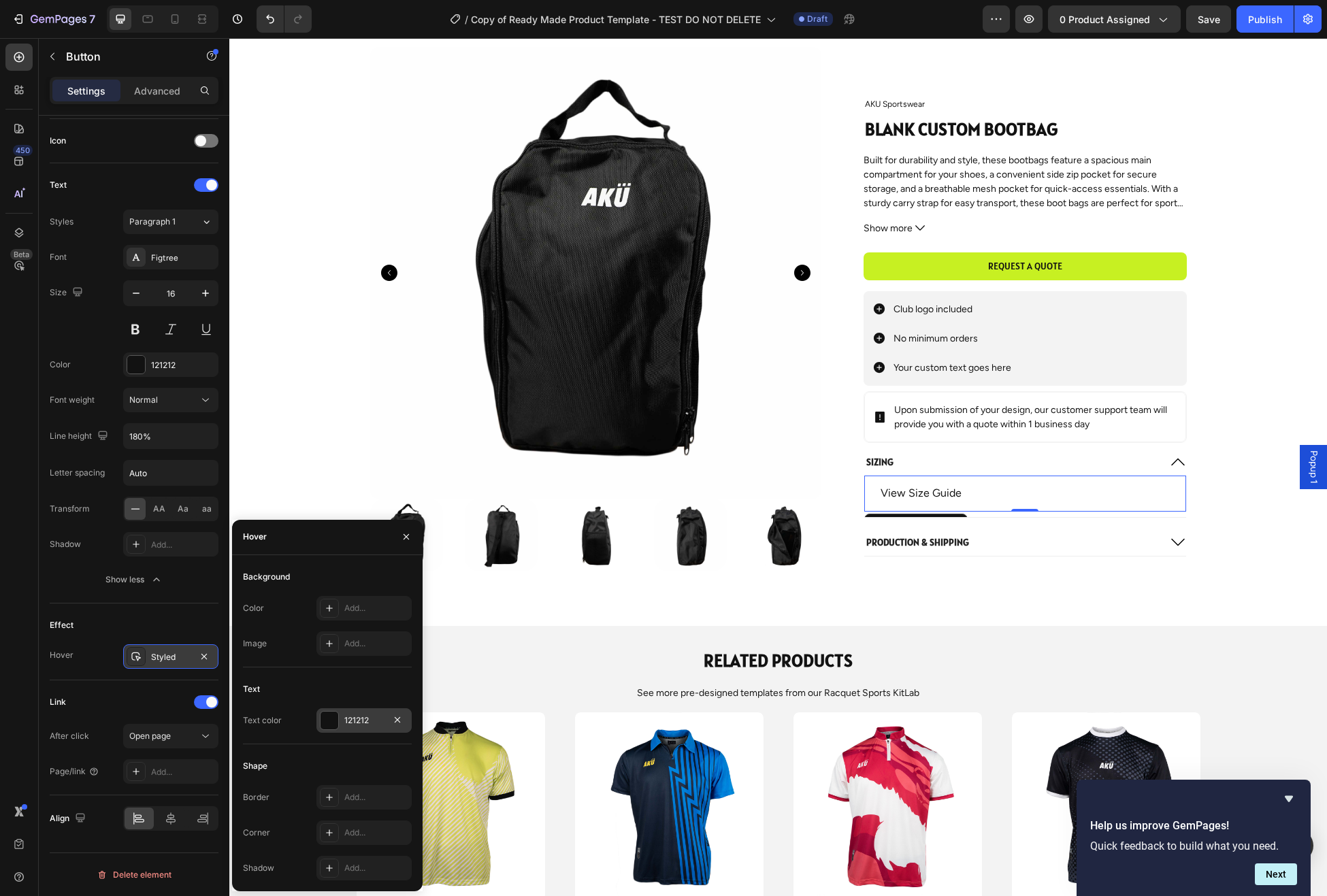
click at [333, 719] on div at bounding box center [329, 720] width 17 height 17
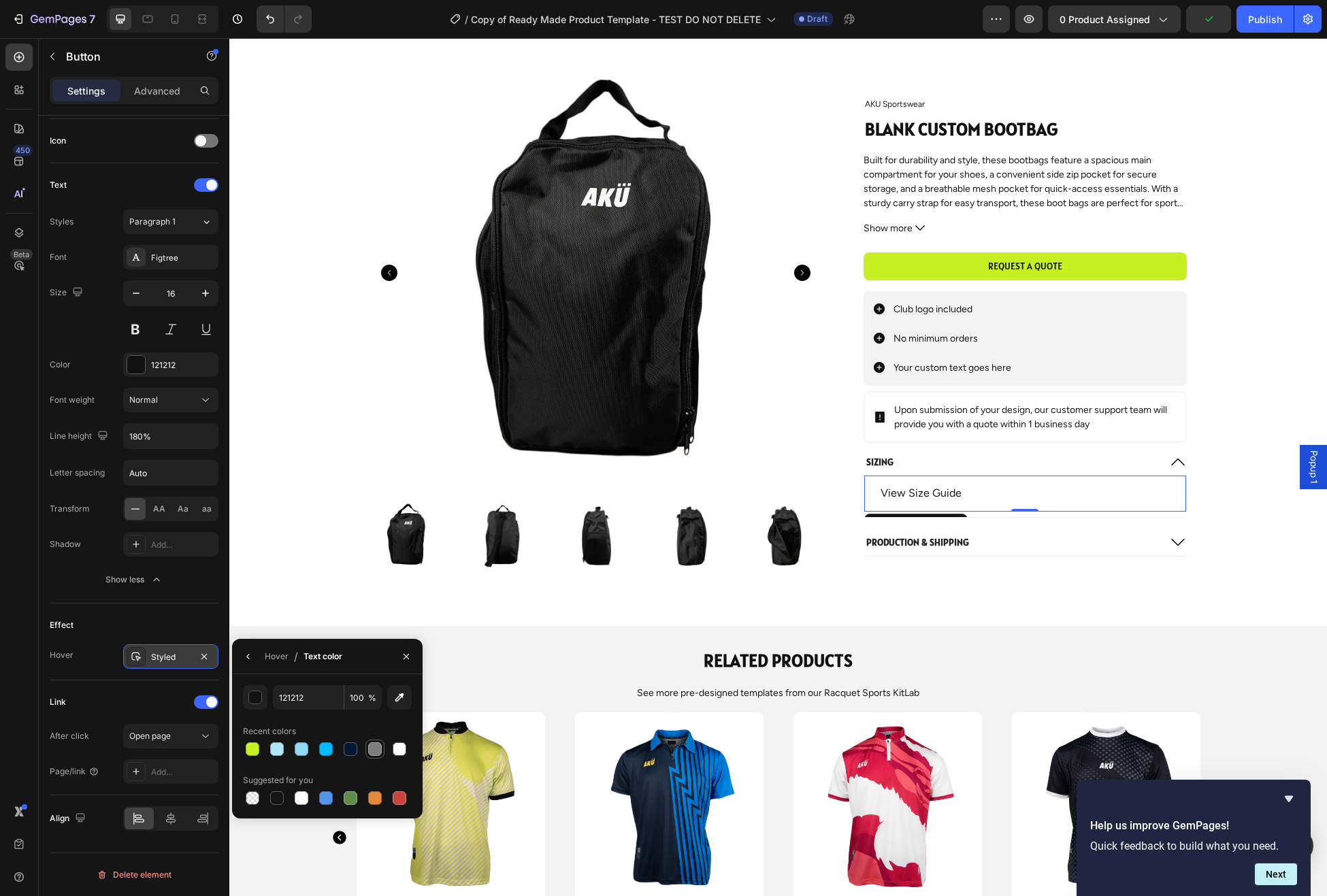
click at [376, 752] on div at bounding box center [375, 749] width 14 height 14
type input "7D7D7D"
click at [250, 657] on icon "button" at bounding box center [249, 657] width 11 height 11
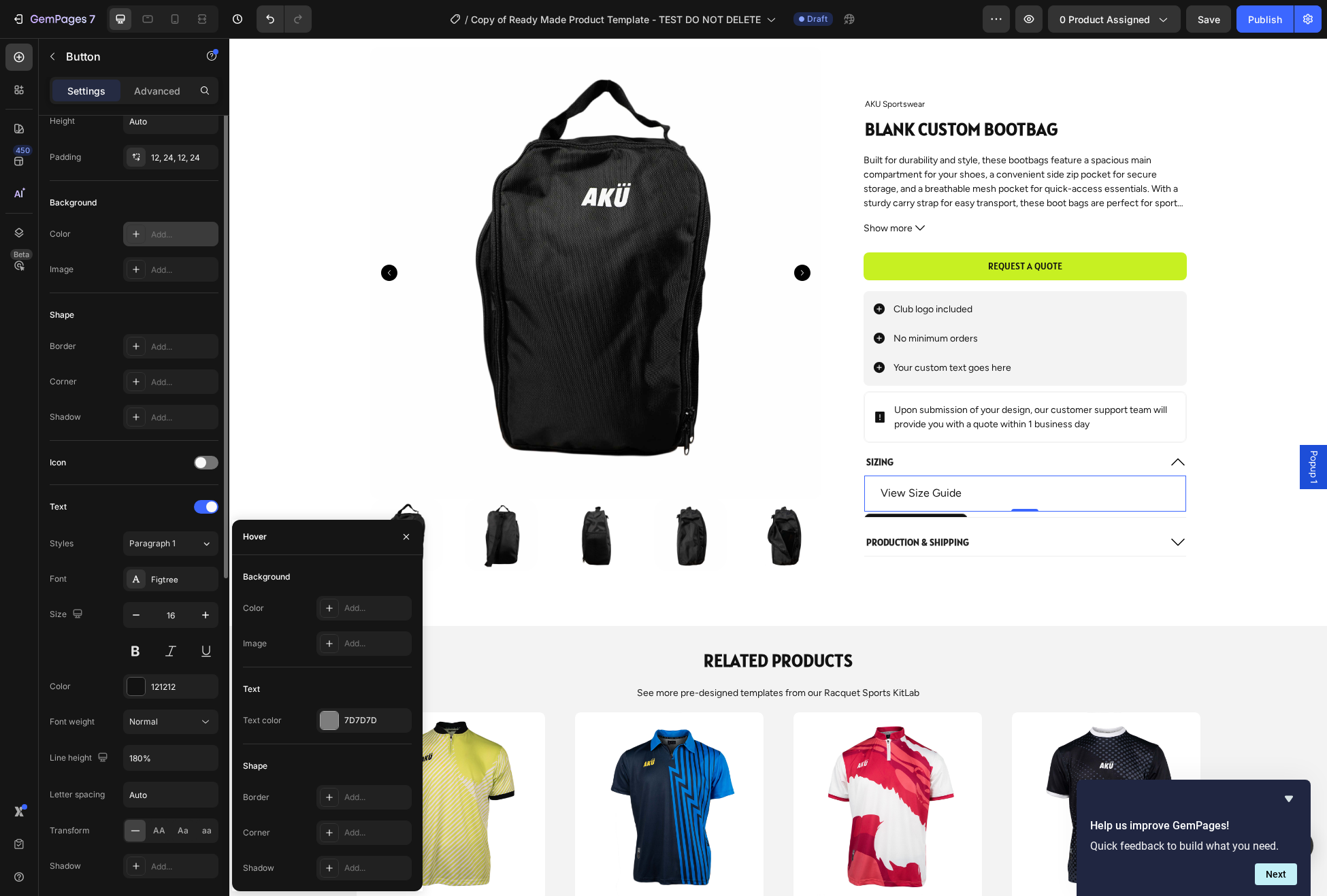
scroll to position [0, 0]
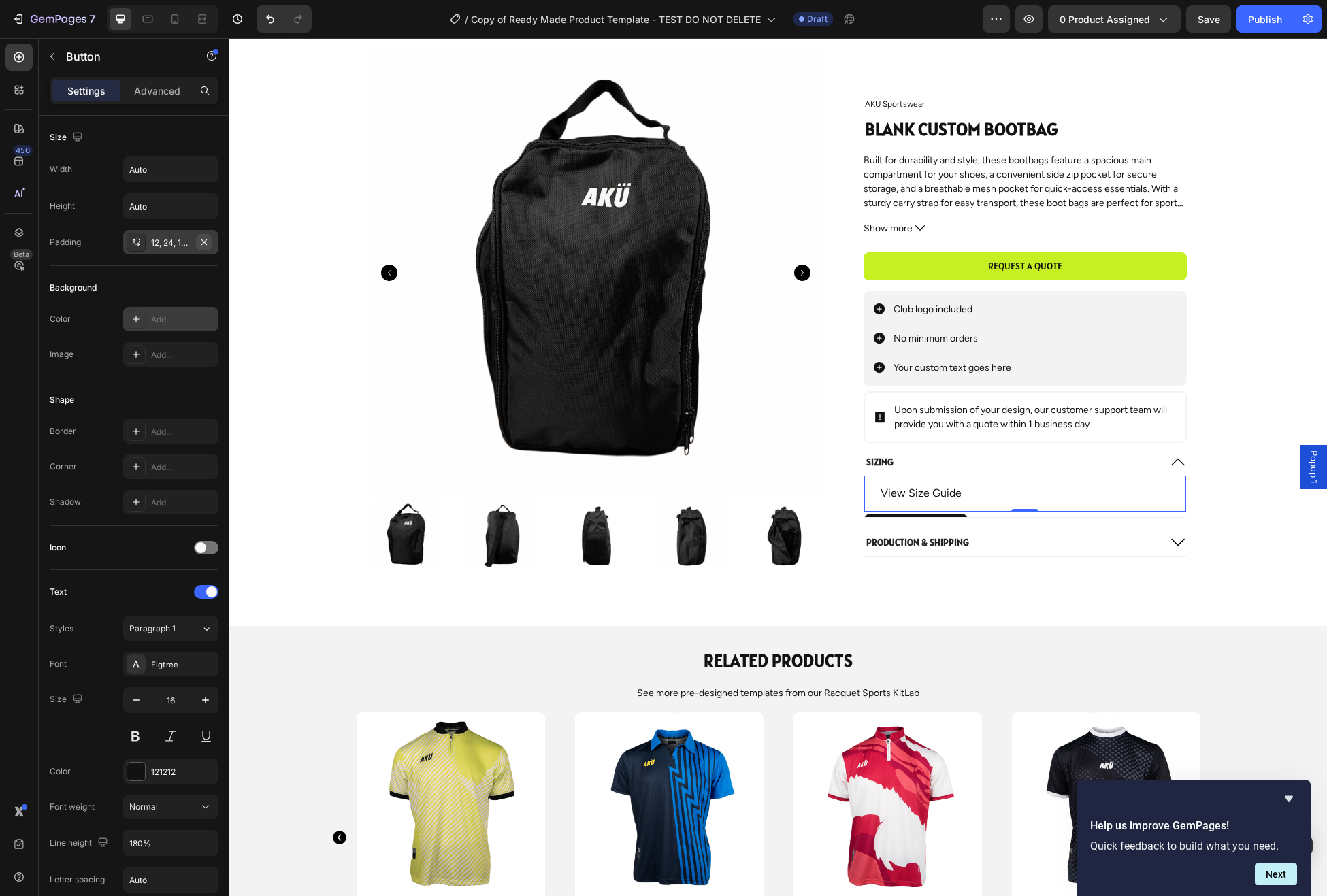
click at [206, 240] on icon "button" at bounding box center [204, 242] width 11 height 11
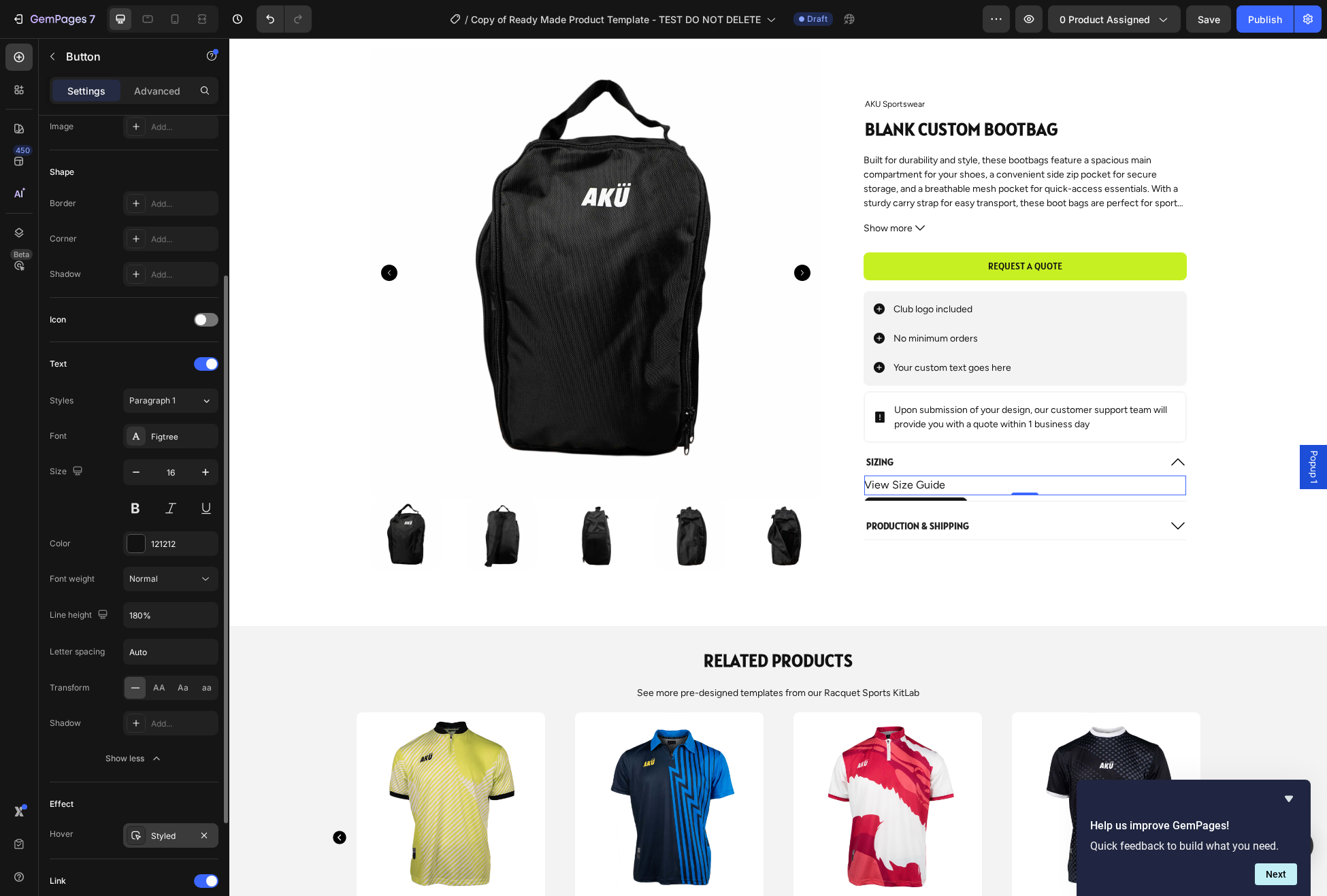
scroll to position [237, 0]
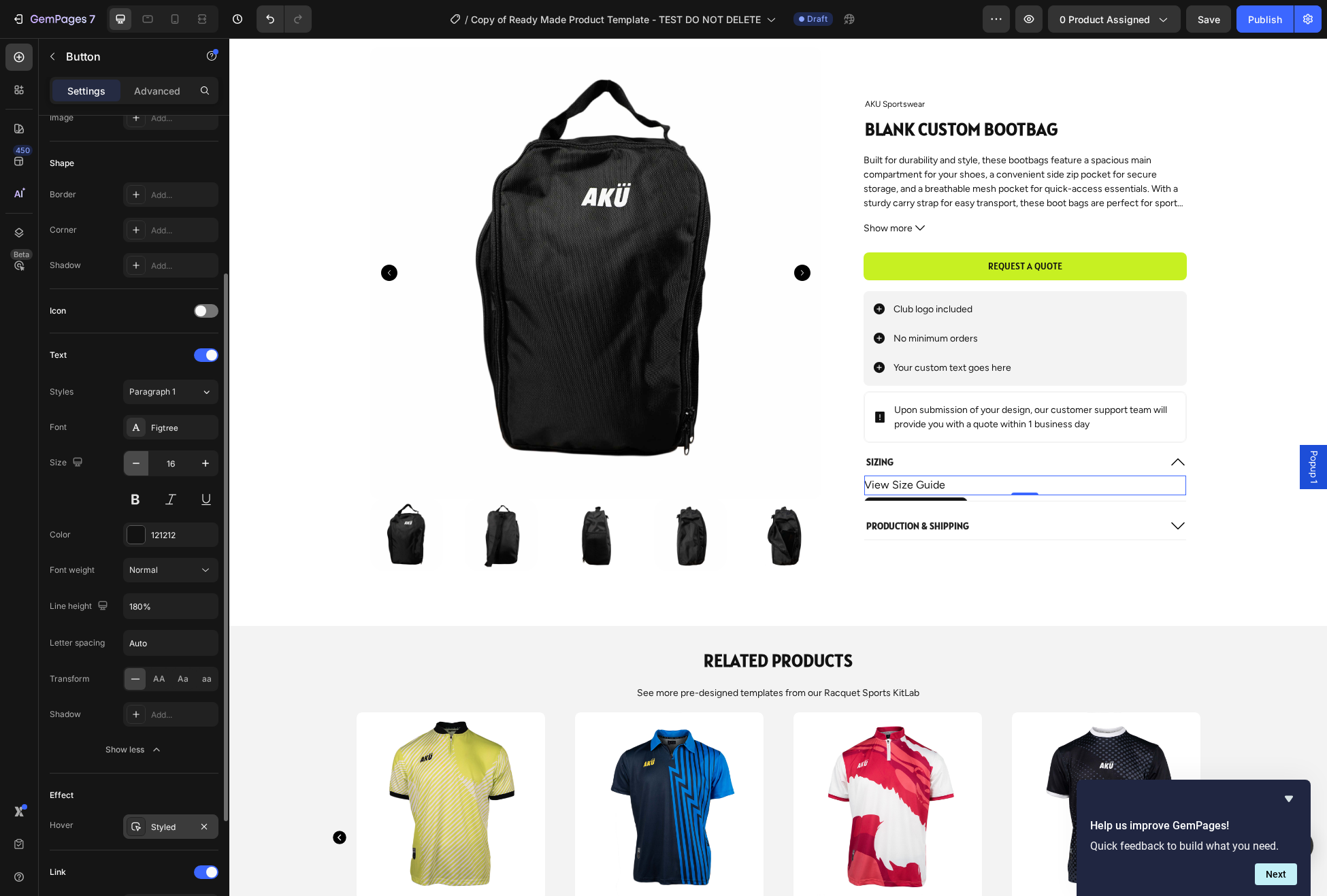
click at [139, 463] on icon "button" at bounding box center [137, 463] width 14 height 14
click at [139, 464] on icon "button" at bounding box center [137, 463] width 14 height 14
type input "14"
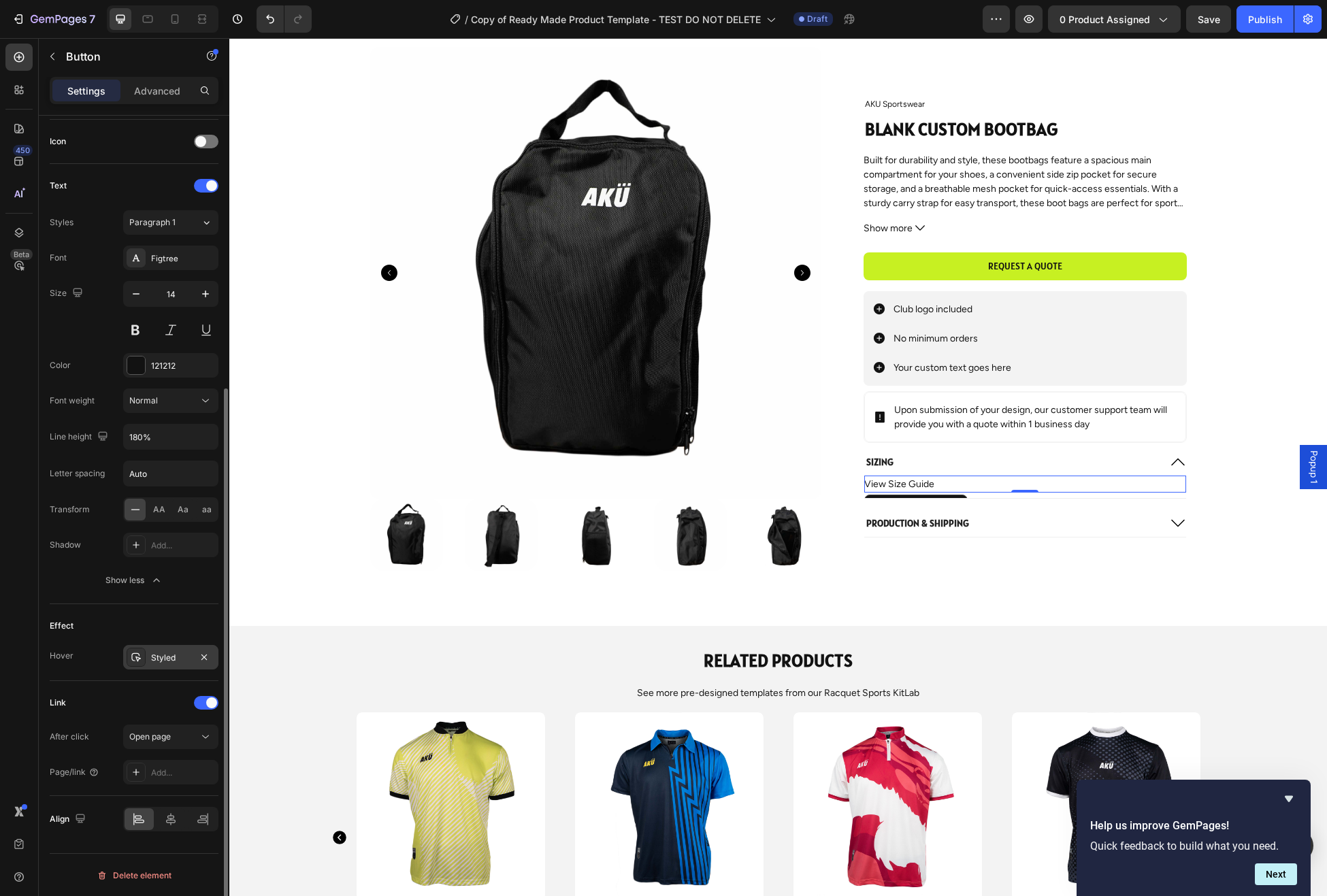
scroll to position [407, 0]
click at [167, 732] on span "Open page" at bounding box center [151, 736] width 42 height 10
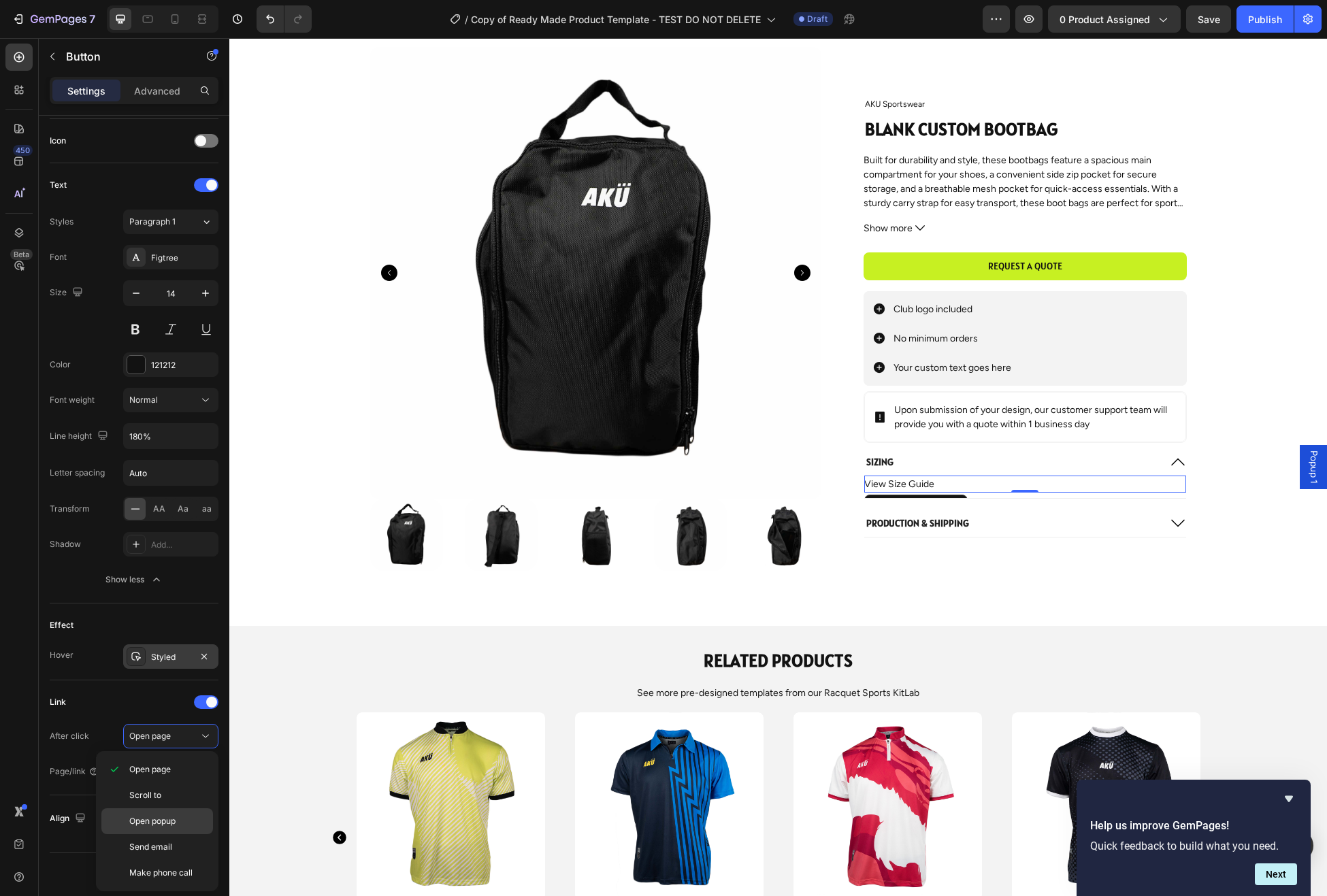
click at [144, 826] on span "Open popup" at bounding box center [153, 821] width 46 height 13
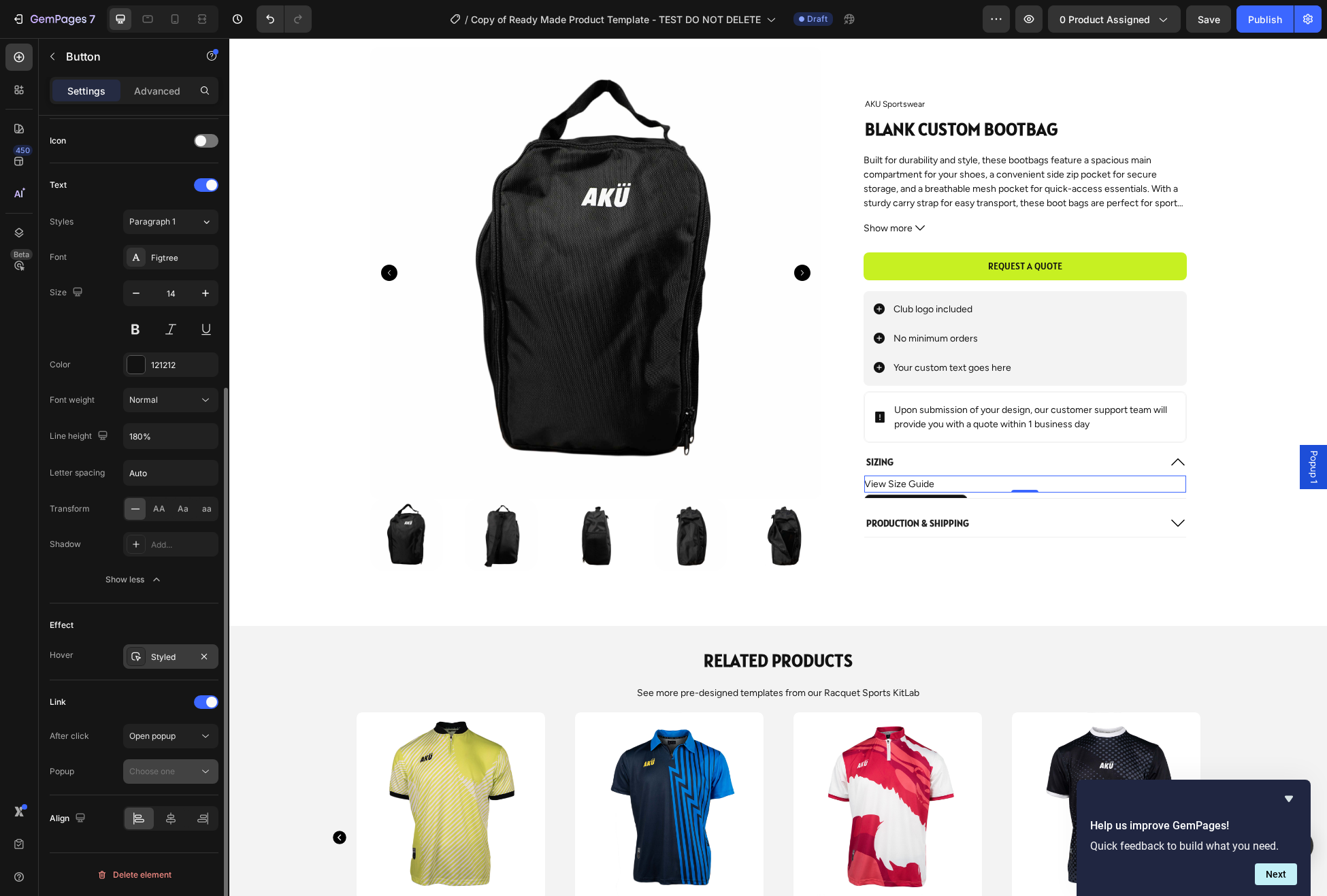
click at [176, 771] on div "Choose one" at bounding box center [164, 772] width 70 height 13
click at [156, 801] on span "Popup 1" at bounding box center [144, 805] width 30 height 13
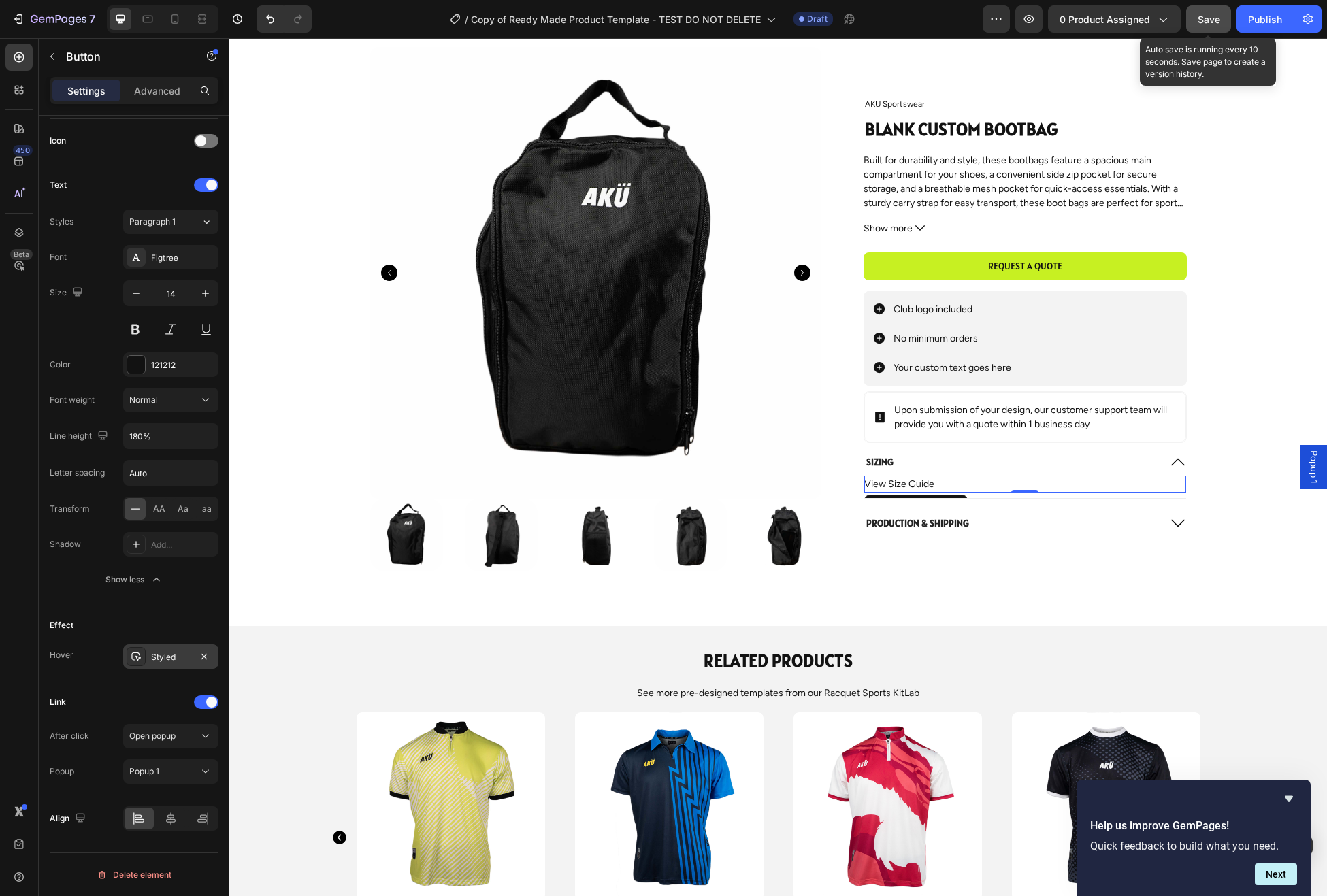
click at [1210, 22] on span "Save" at bounding box center [1209, 20] width 22 height 12
click at [1316, 473] on span "Popup 1" at bounding box center [1314, 467] width 14 height 33
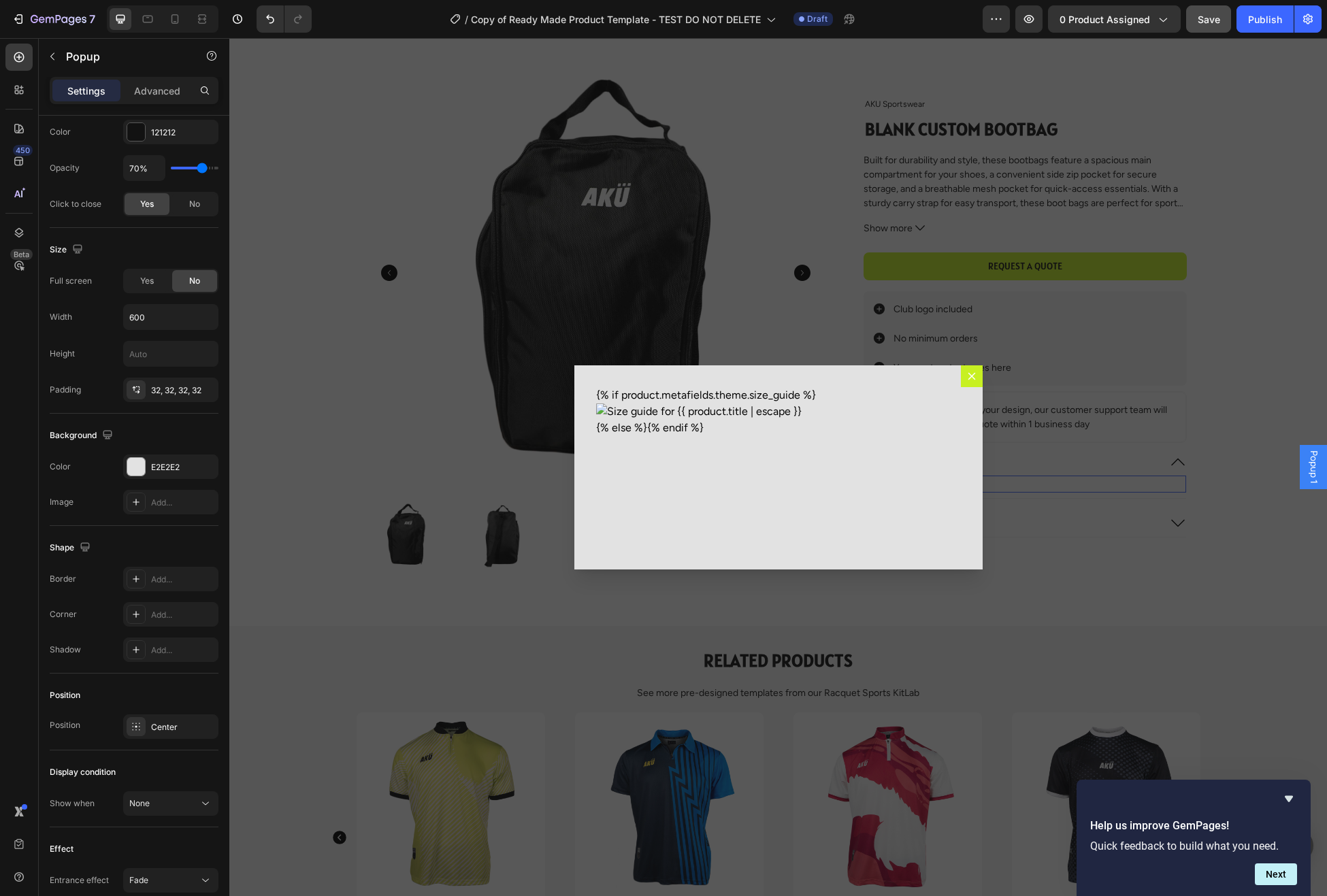
scroll to position [0, 0]
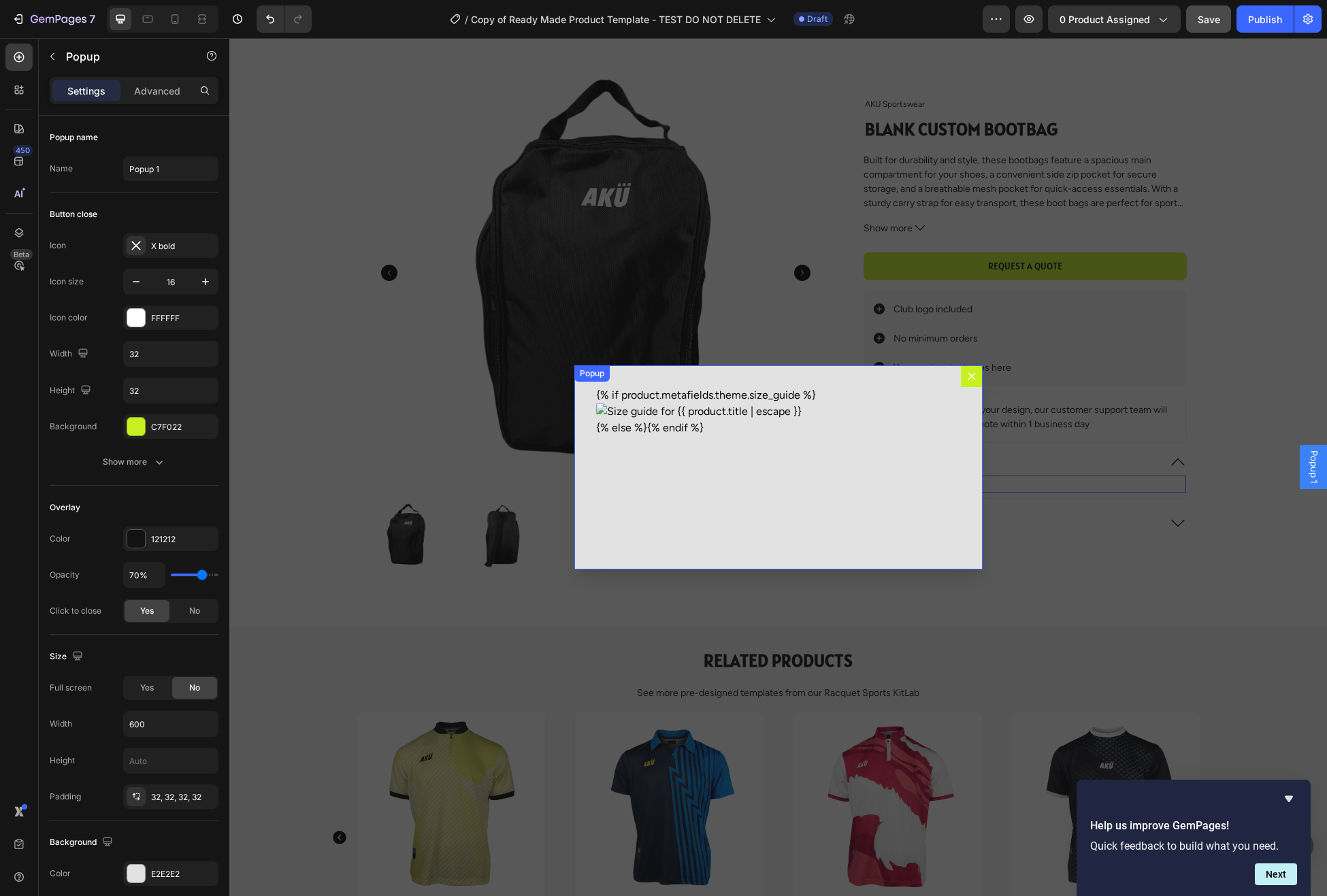
click at [967, 378] on icon "Dialog content" at bounding box center [972, 376] width 11 height 11
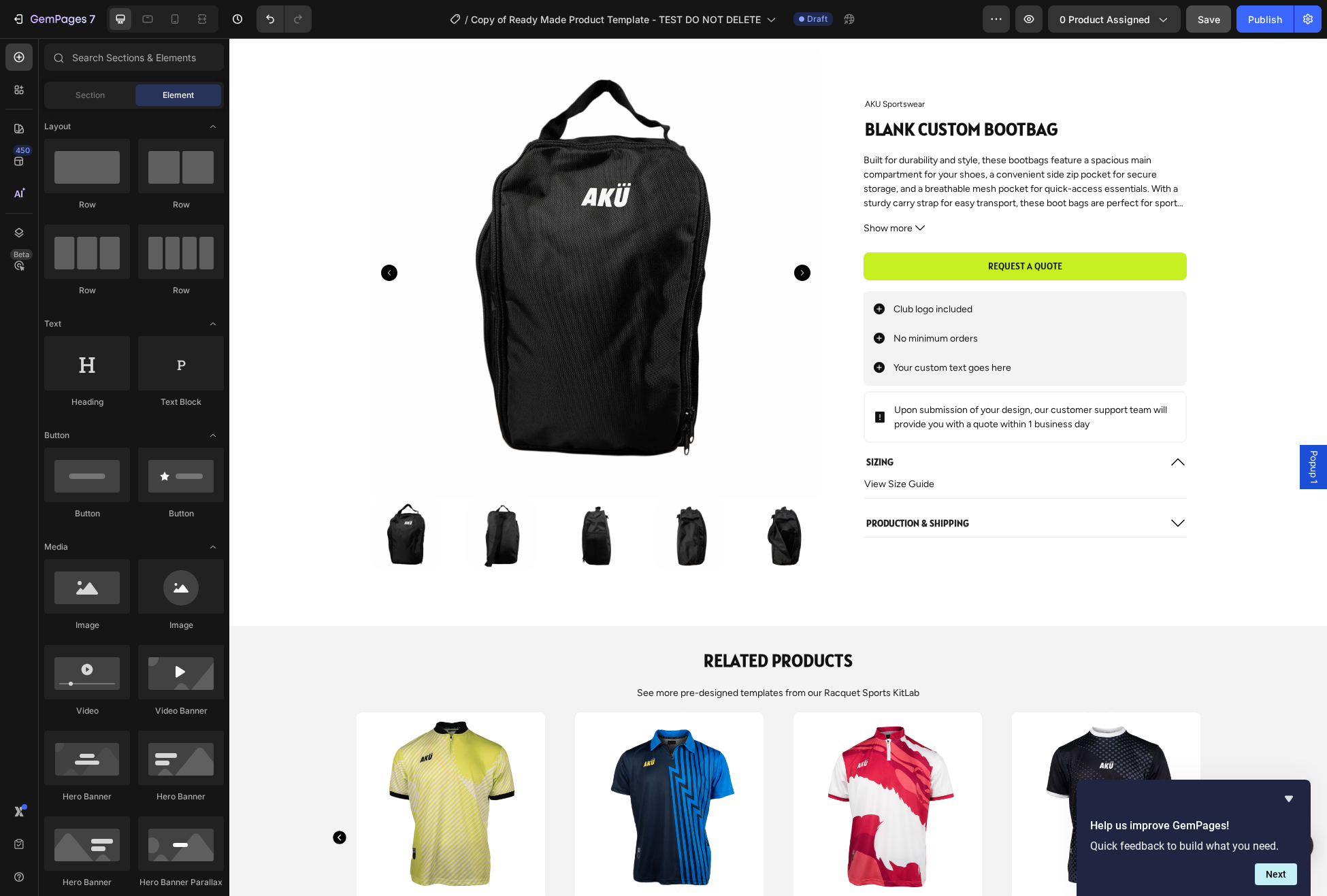
click at [1307, 474] on span "Popup 1" at bounding box center [1314, 467] width 14 height 33
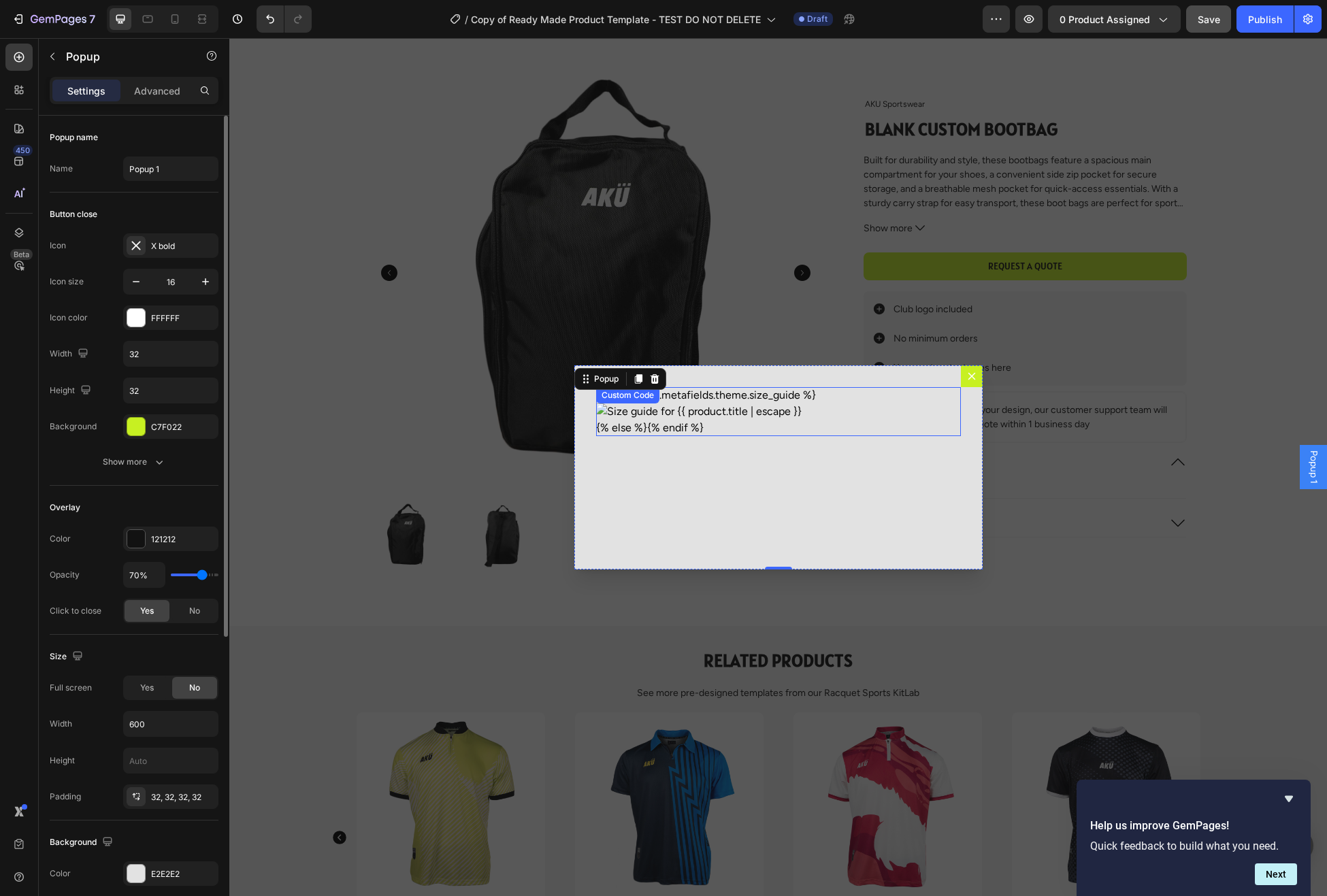
click at [705, 417] on img "Dialog body" at bounding box center [778, 411] width 365 height 16
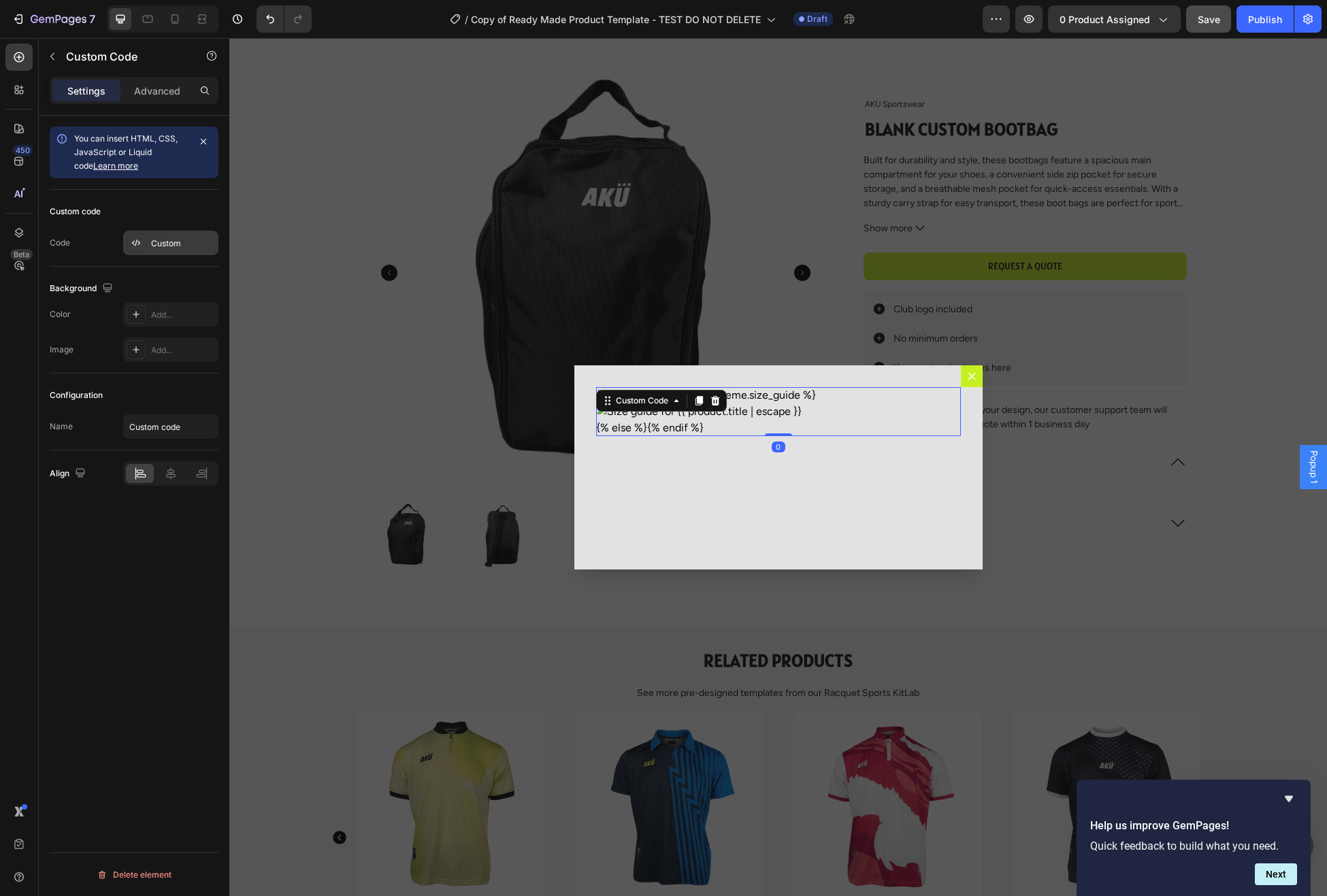
click at [164, 241] on div "Custom" at bounding box center [183, 244] width 64 height 13
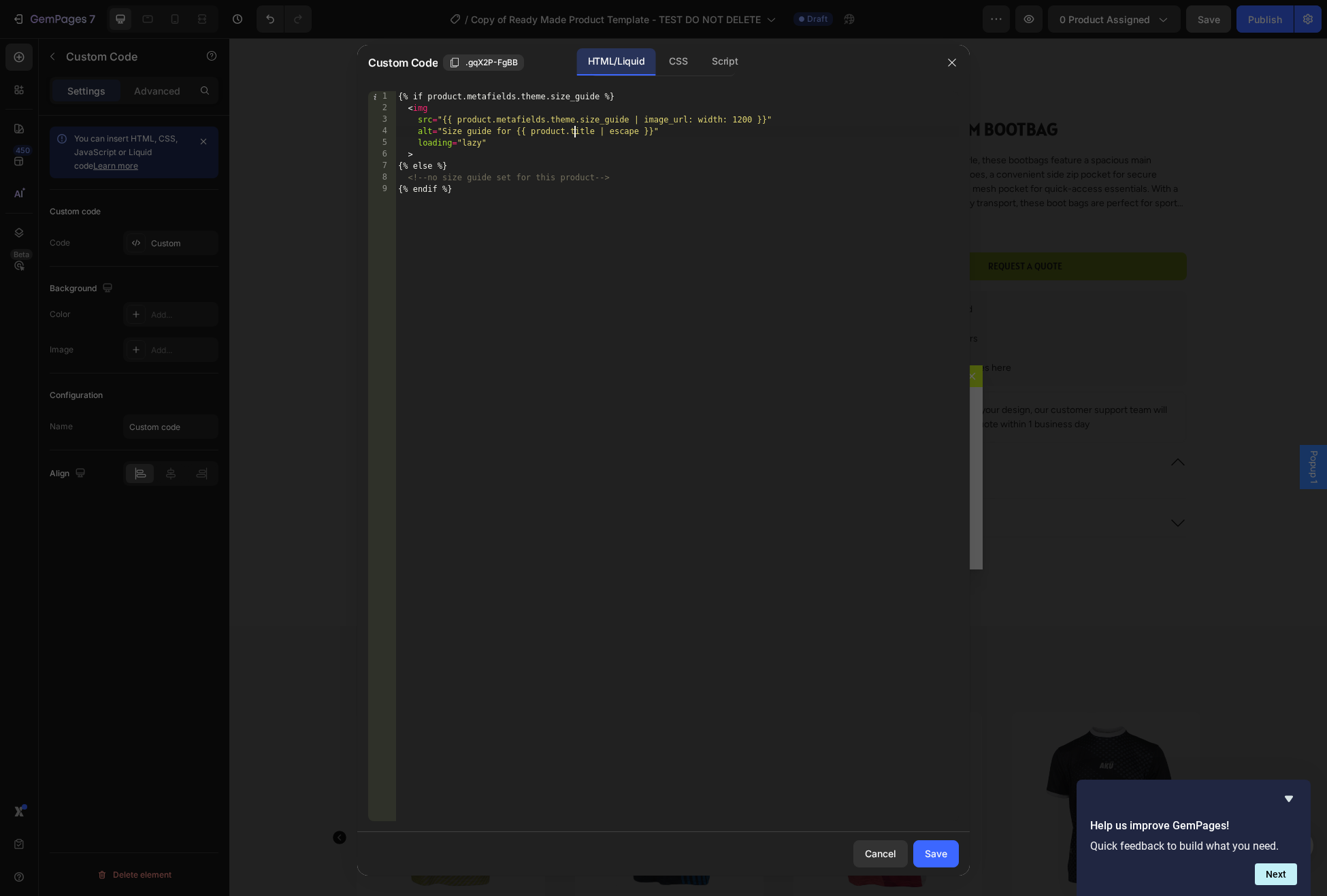
click at [572, 133] on div "{% if product.metafields.theme.size_guide %} < img src = "{{ product.metafields…" at bounding box center [677, 468] width 564 height 754
drag, startPoint x: 749, startPoint y: 119, endPoint x: 633, endPoint y: 121, distance: 116.0
click at [633, 121] on div "{% if product.metafields.theme.size_guide %} < img src = "{{ product.metafields…" at bounding box center [677, 468] width 564 height 754
type textarea "src="{{ product.metafields.theme.size_guide }}""
click at [941, 855] on div "Save" at bounding box center [936, 853] width 22 height 15
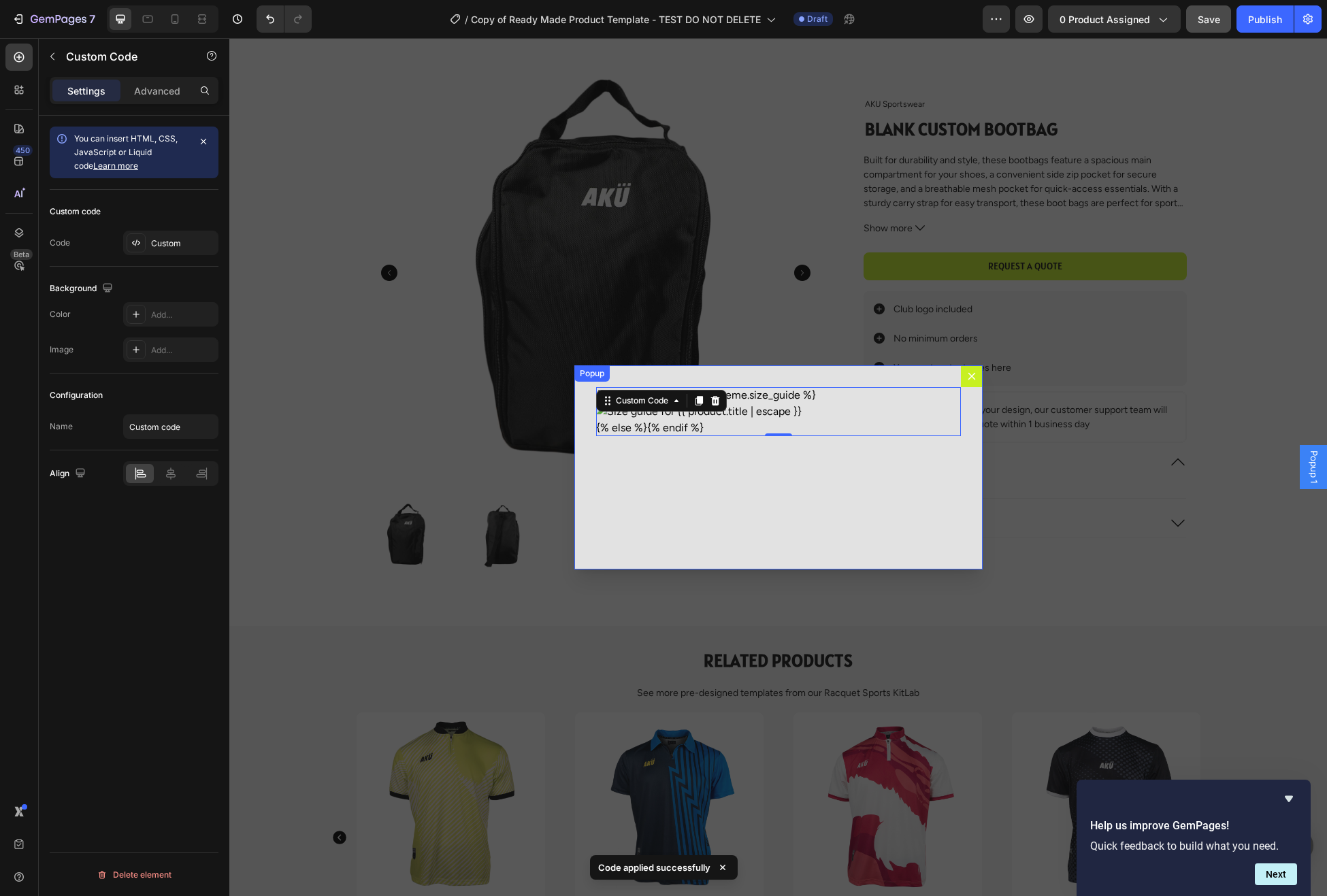
click at [975, 378] on icon "Dialog content" at bounding box center [972, 376] width 11 height 11
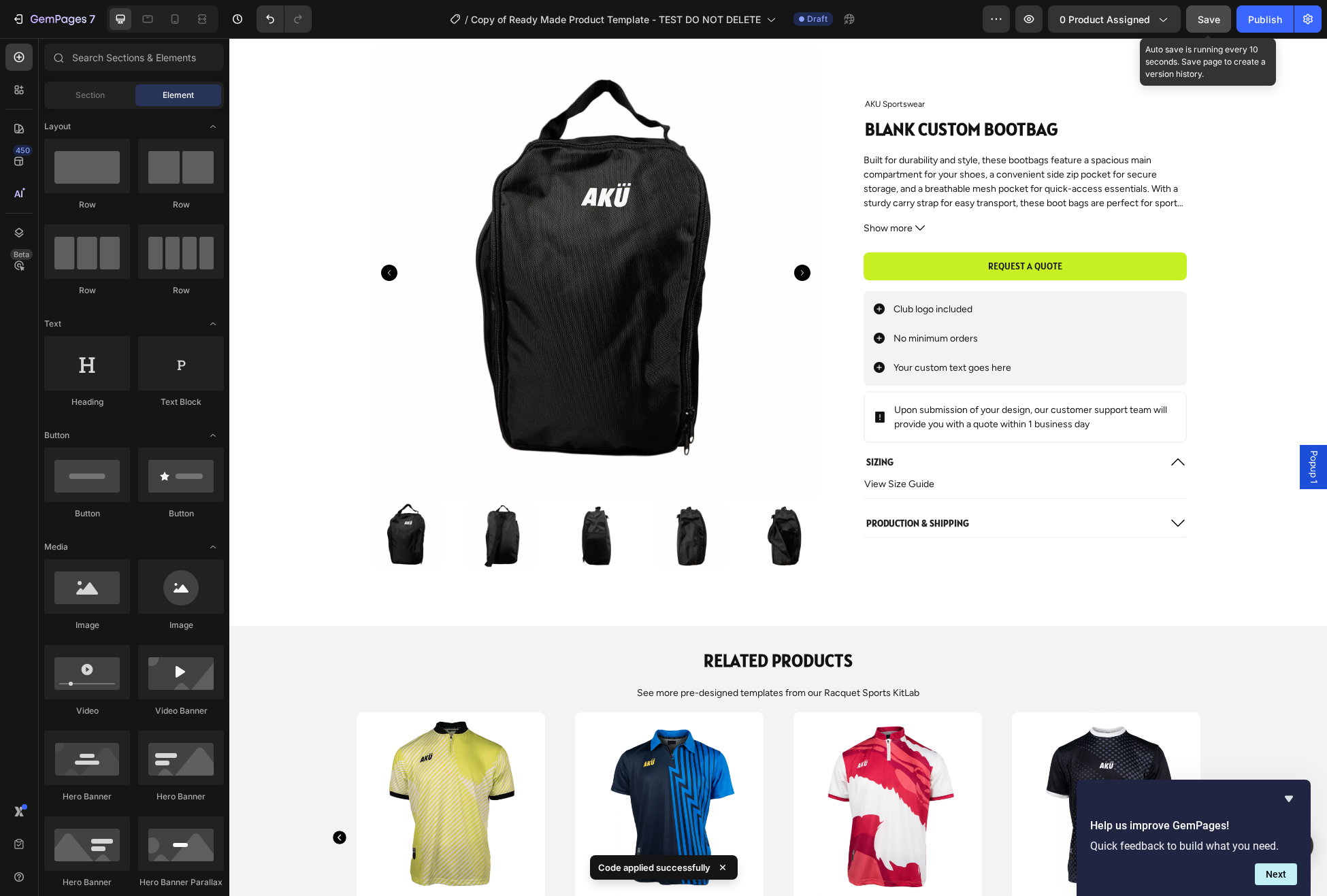
click at [1209, 17] on span "Save" at bounding box center [1209, 20] width 22 height 12
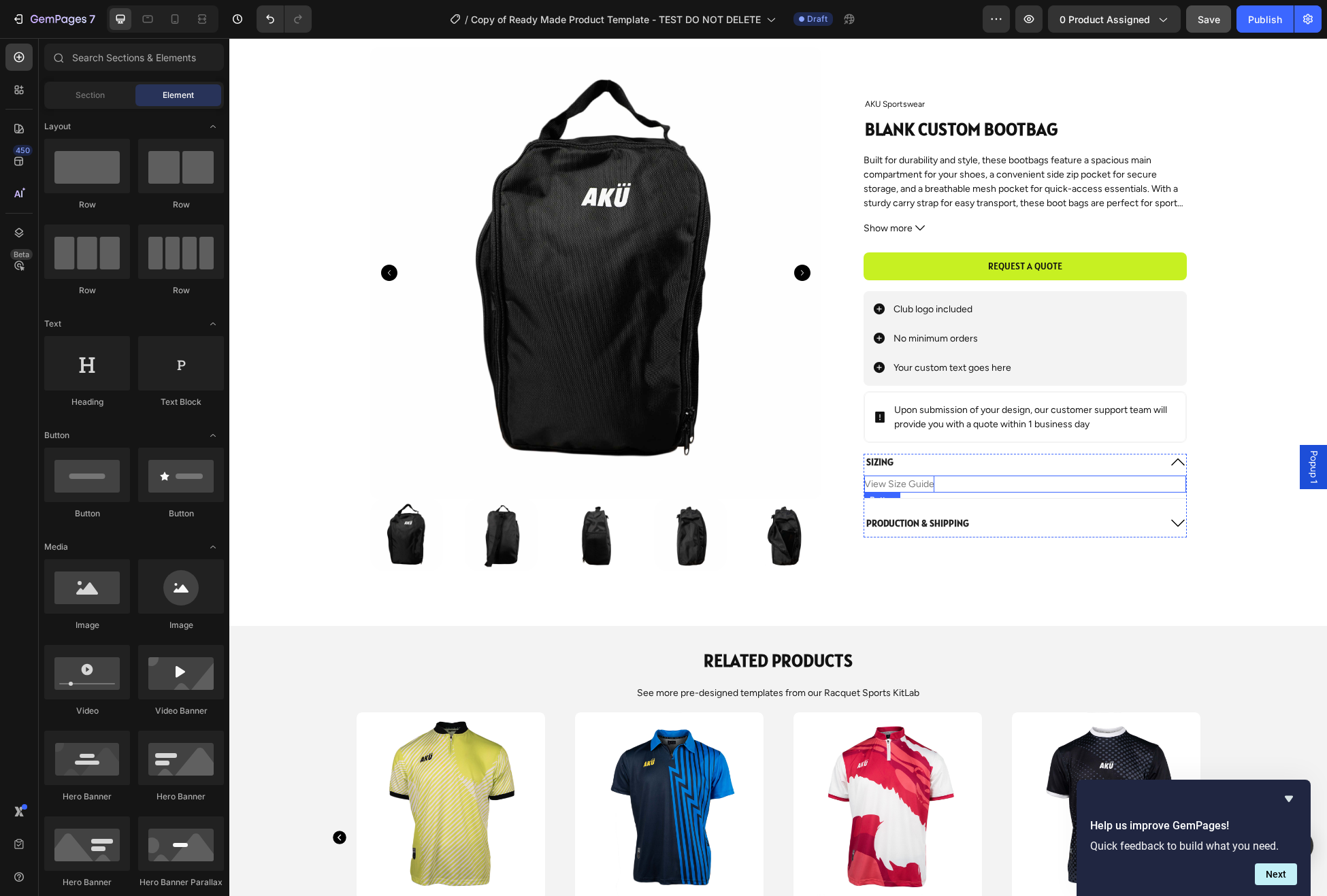
click at [928, 483] on p "View Size Guide" at bounding box center [899, 484] width 70 height 17
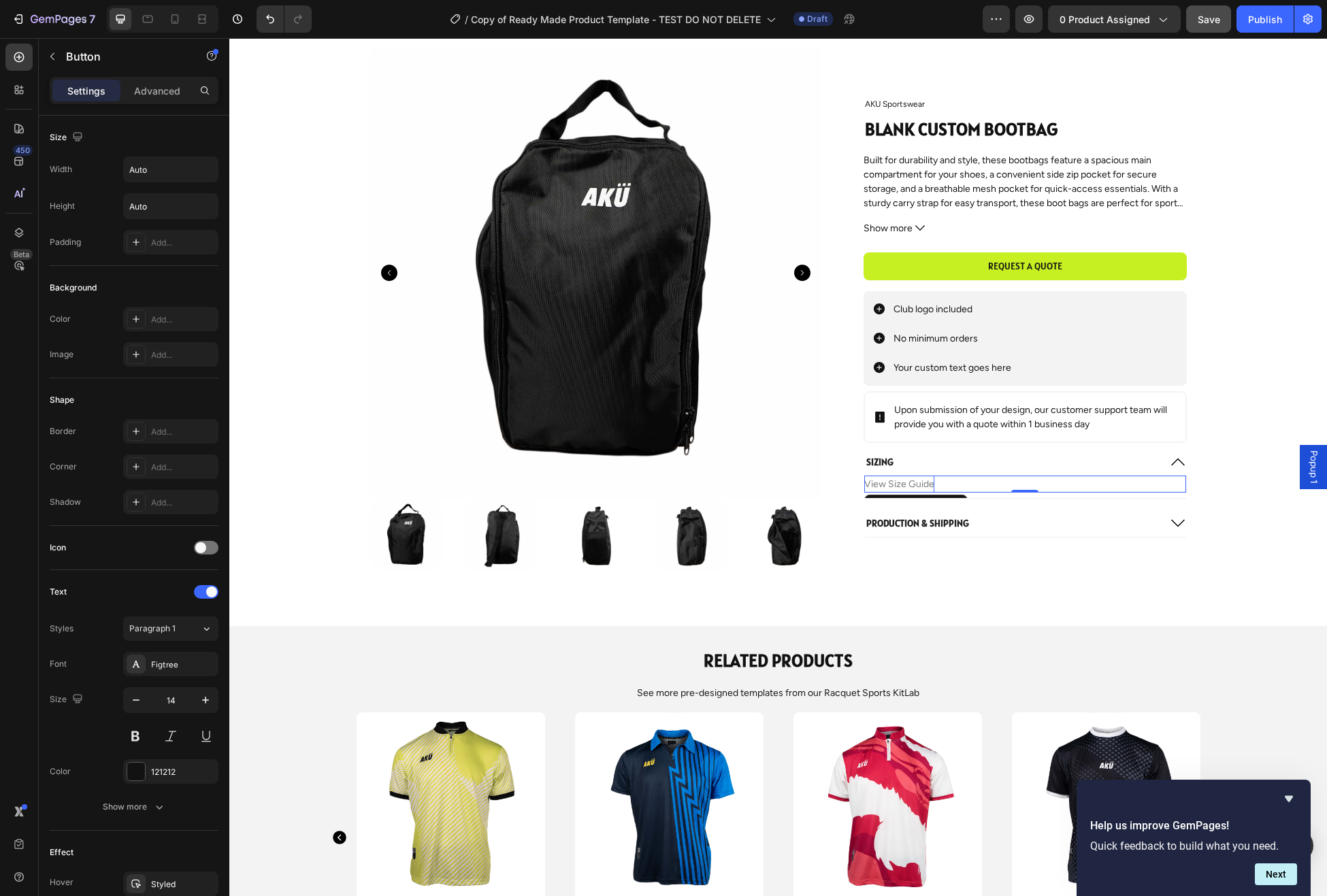
click at [916, 484] on p "View Size Guide" at bounding box center [899, 484] width 70 height 17
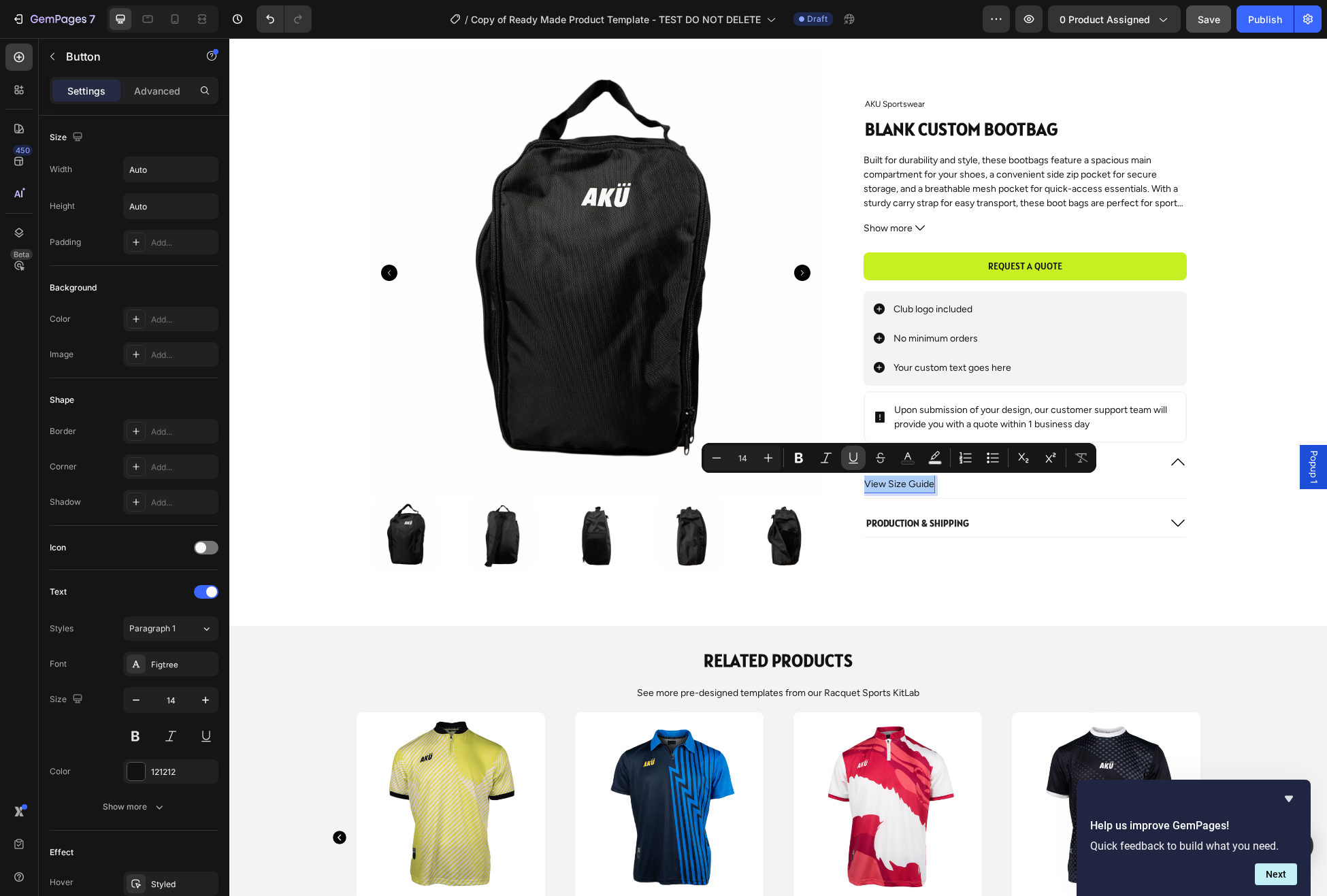
click at [854, 459] on icon "Editor contextual toolbar" at bounding box center [854, 458] width 14 height 14
click at [1227, 476] on div "Product Images AKU Sportswear Product Vendor Blank Custom Bootbag Product Title…" at bounding box center [778, 309] width 1071 height 525
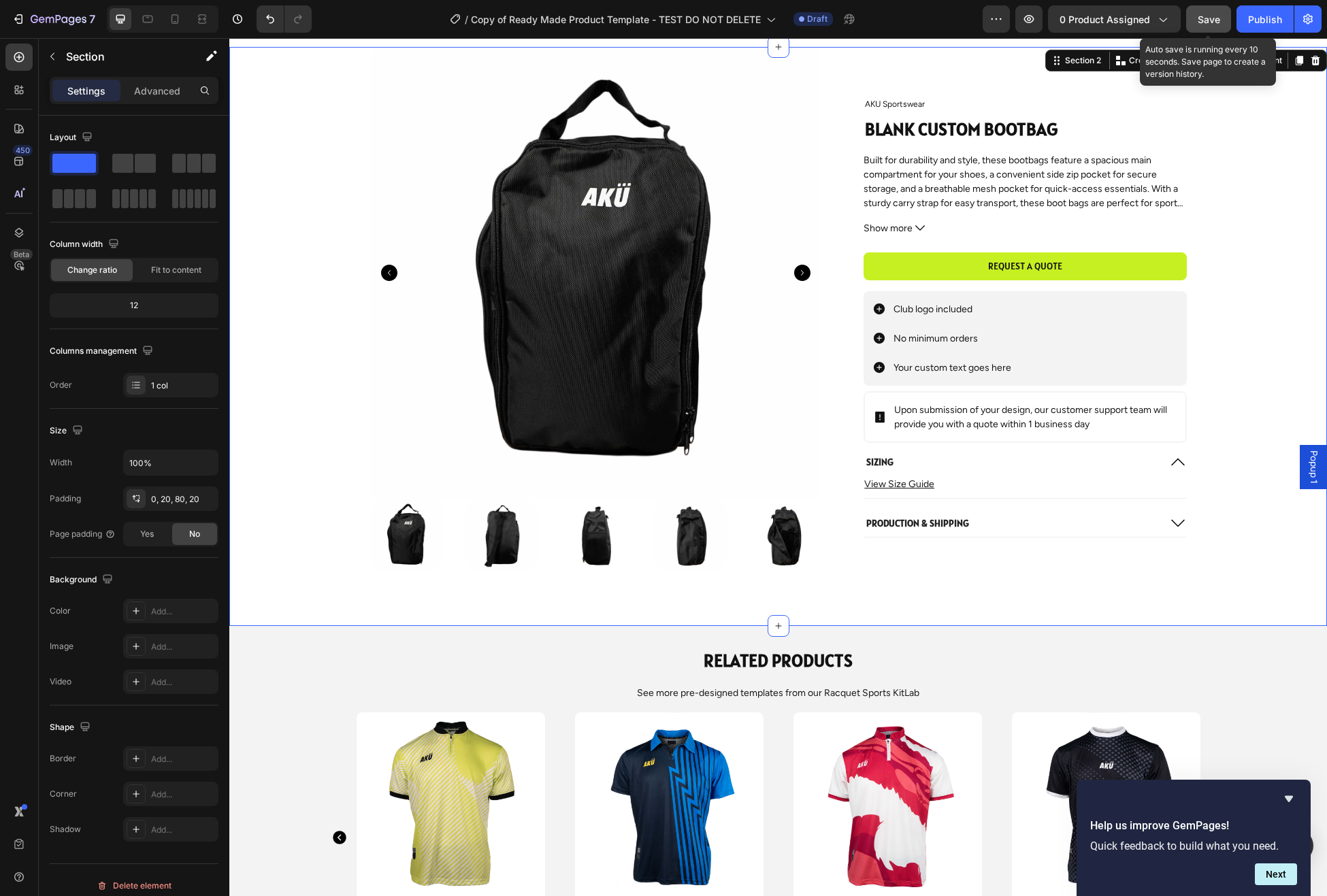
click at [1213, 15] on span "Save" at bounding box center [1209, 20] width 22 height 12
click at [1319, 469] on span "Popup 1" at bounding box center [1314, 467] width 14 height 33
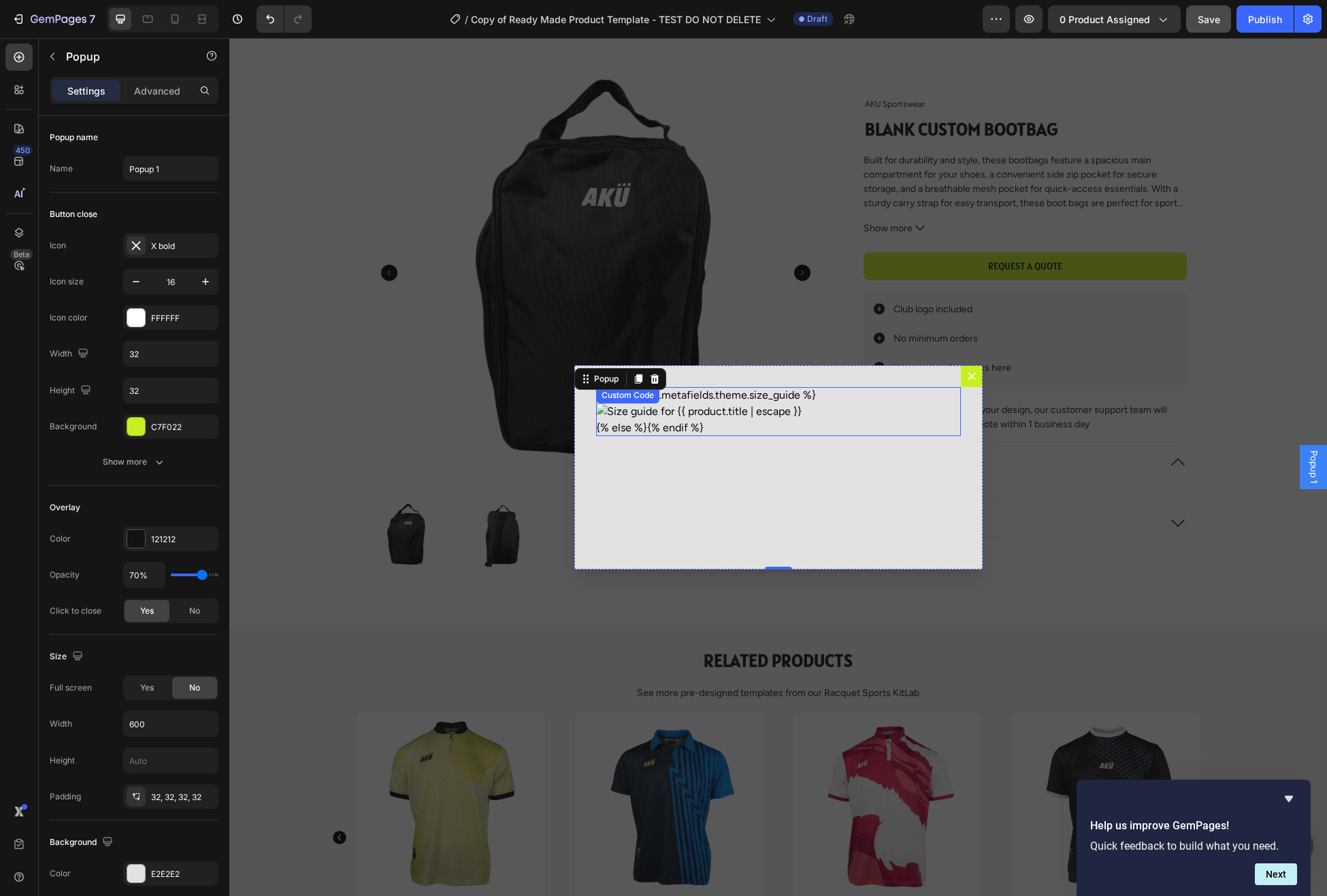
click at [739, 408] on img "Dialog body" at bounding box center [778, 411] width 365 height 16
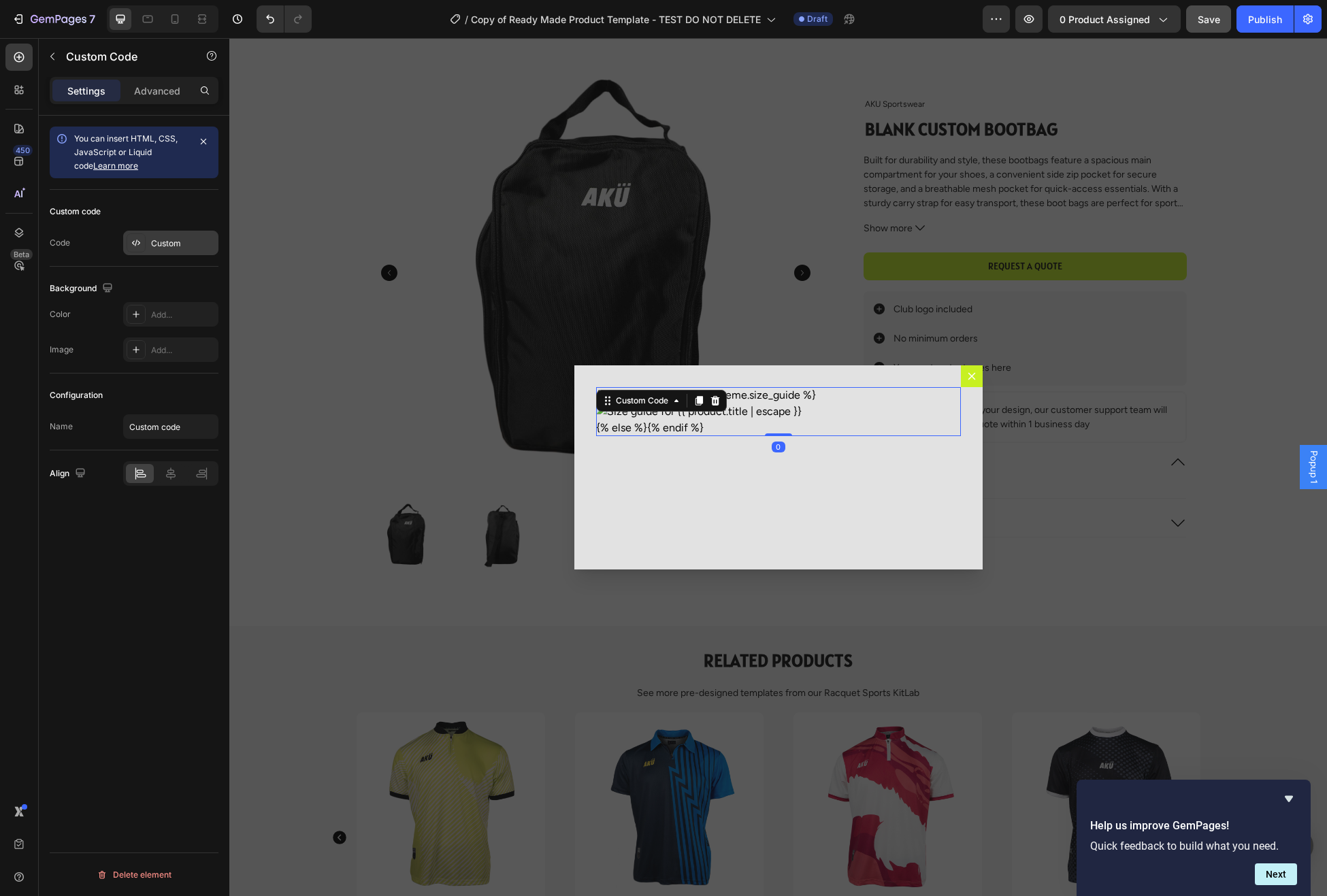
click at [187, 247] on div "Custom" at bounding box center [183, 244] width 64 height 13
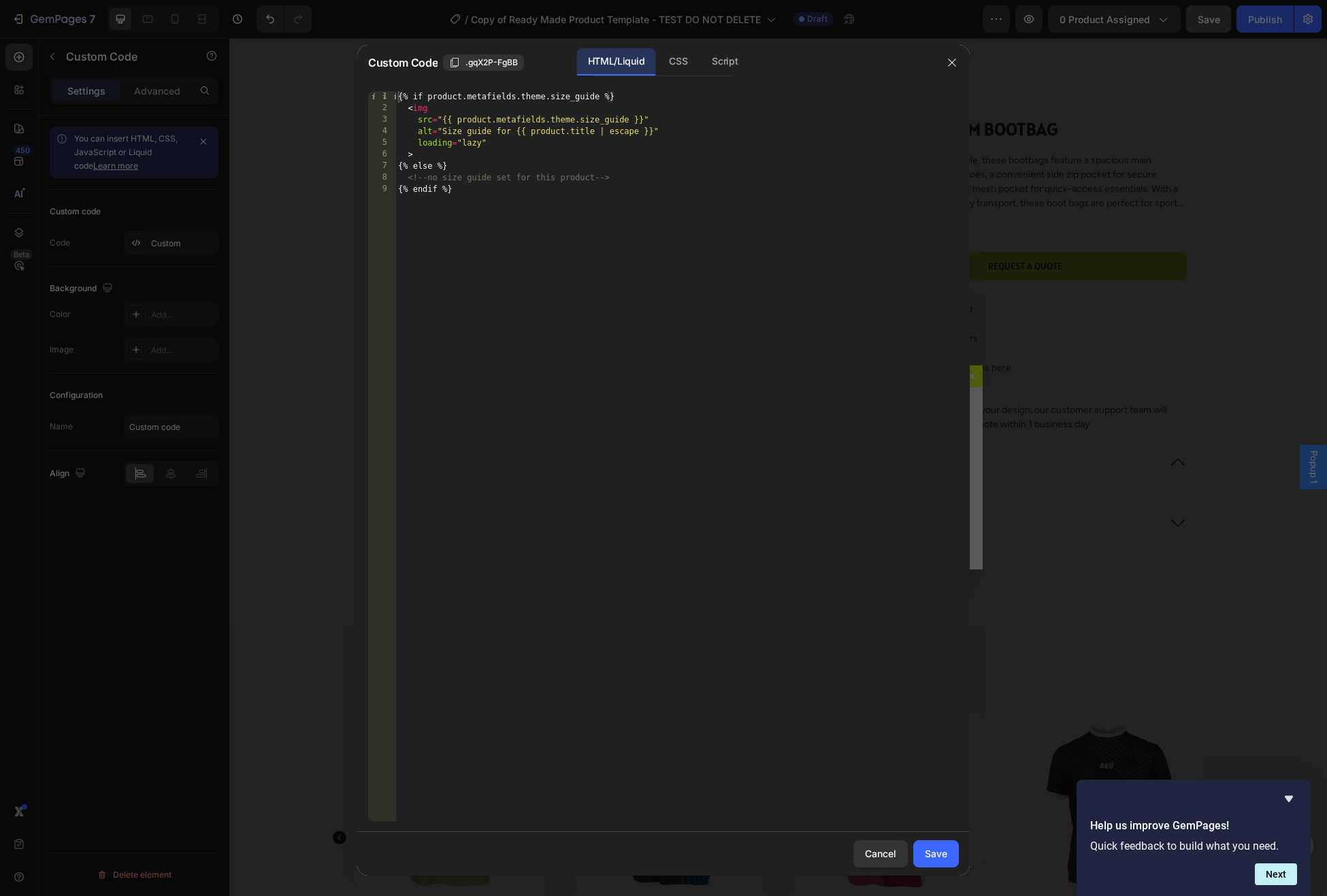
click at [537, 199] on div "{% if product.metafields.theme.size_guide %} < img src = "{{ product.metafields…" at bounding box center [677, 468] width 564 height 754
type textarea "<!-- no size guide set for this product --> {% endif %}"
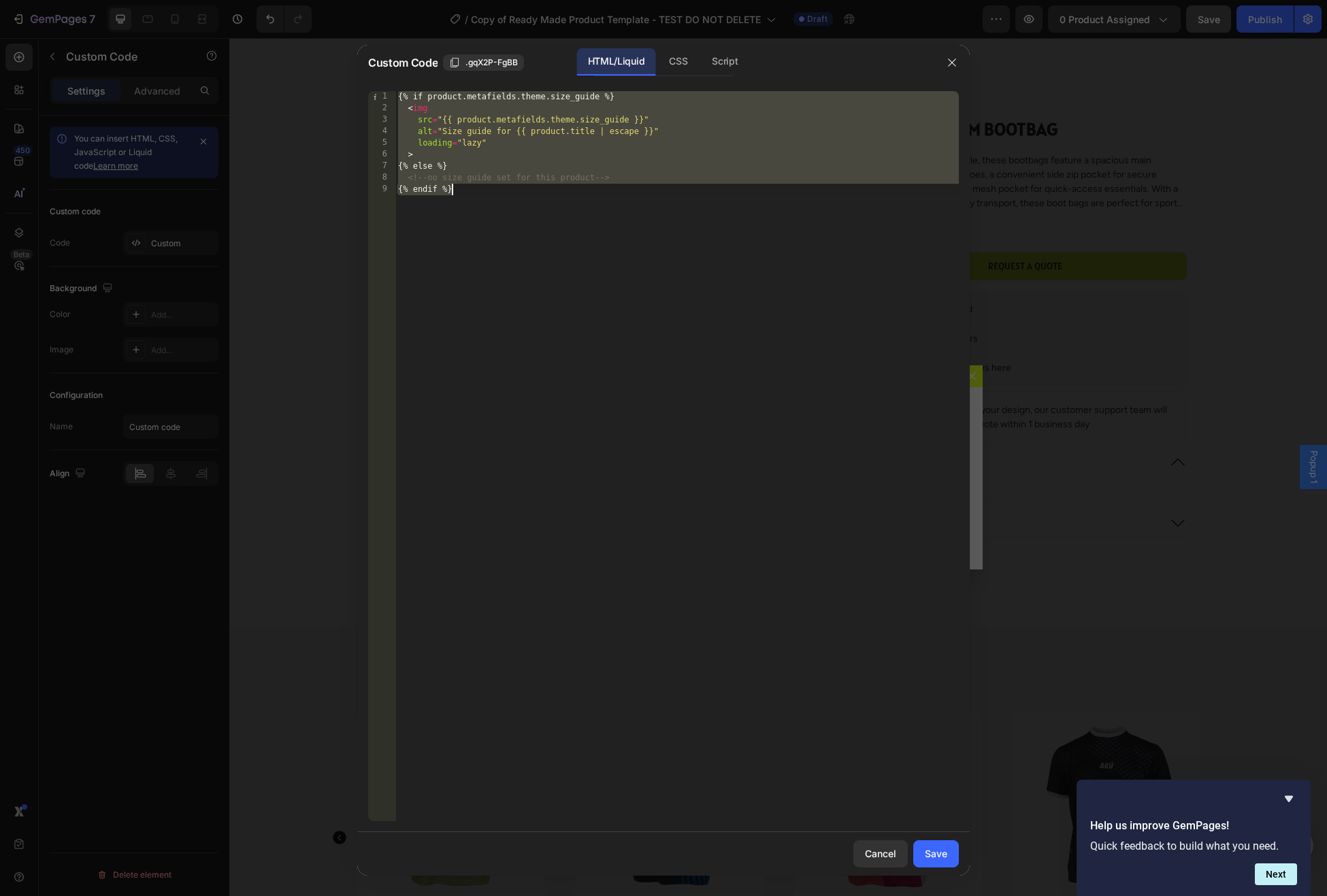
paste textarea
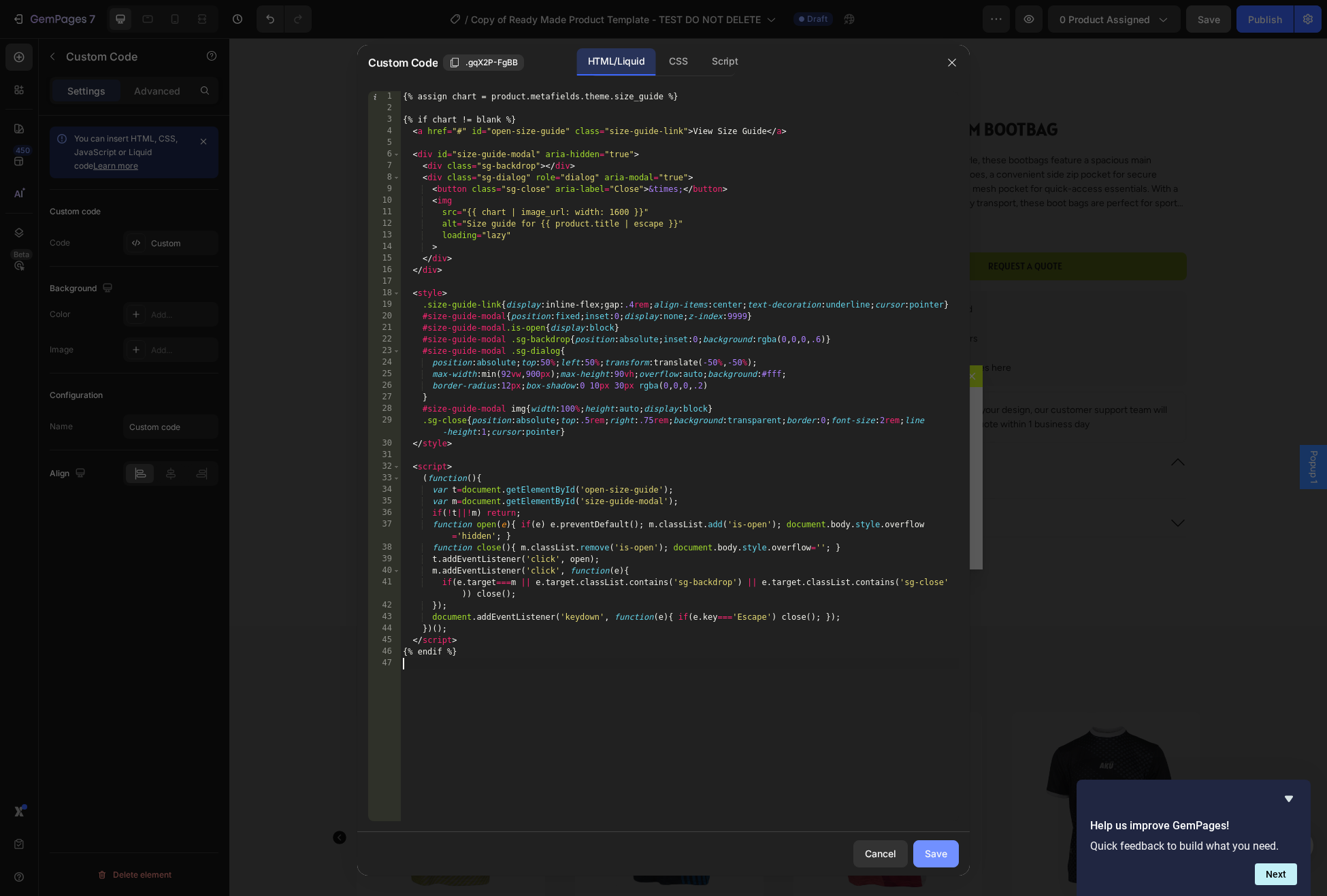
click at [929, 851] on div "Save" at bounding box center [936, 853] width 22 height 15
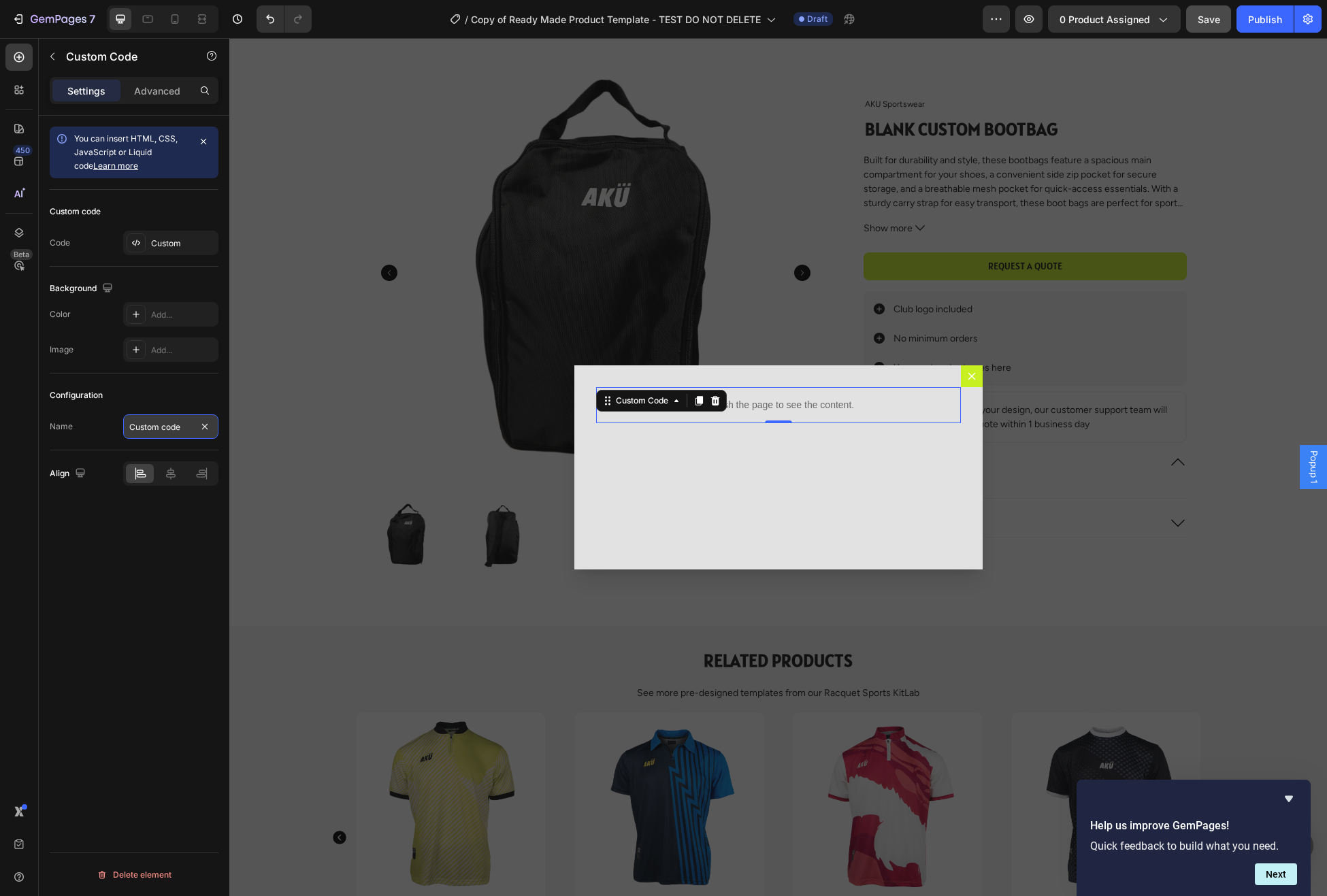
click at [163, 432] on input "Custom code" at bounding box center [171, 426] width 95 height 24
type input "Size guide"
drag, startPoint x: 1213, startPoint y: 20, endPoint x: 1207, endPoint y: 26, distance: 8.5
click at [1213, 20] on span "Save" at bounding box center [1209, 20] width 22 height 12
click at [973, 378] on icon "Dialog content" at bounding box center [972, 376] width 8 height 8
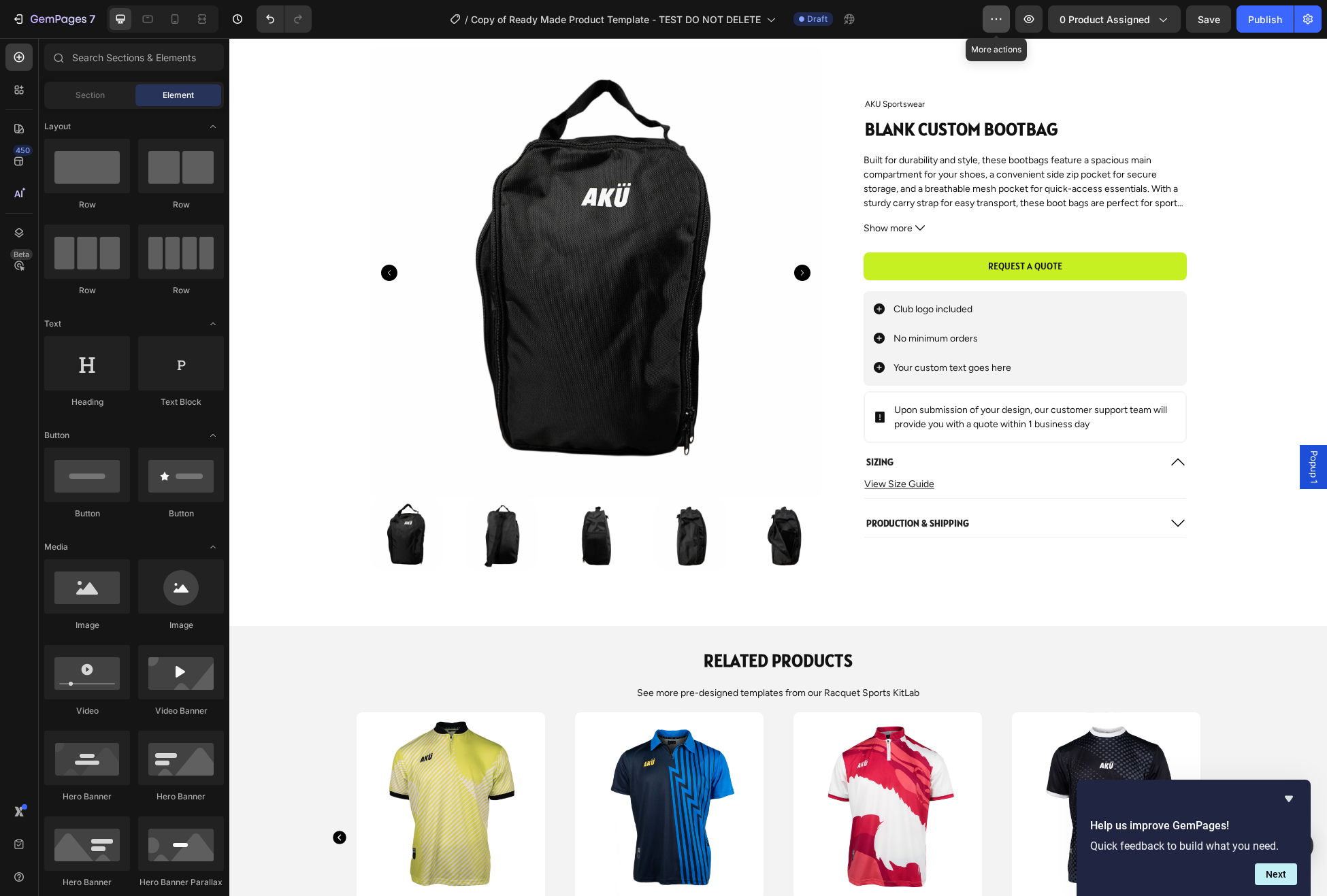
click at [990, 22] on button "button" at bounding box center [996, 19] width 27 height 27
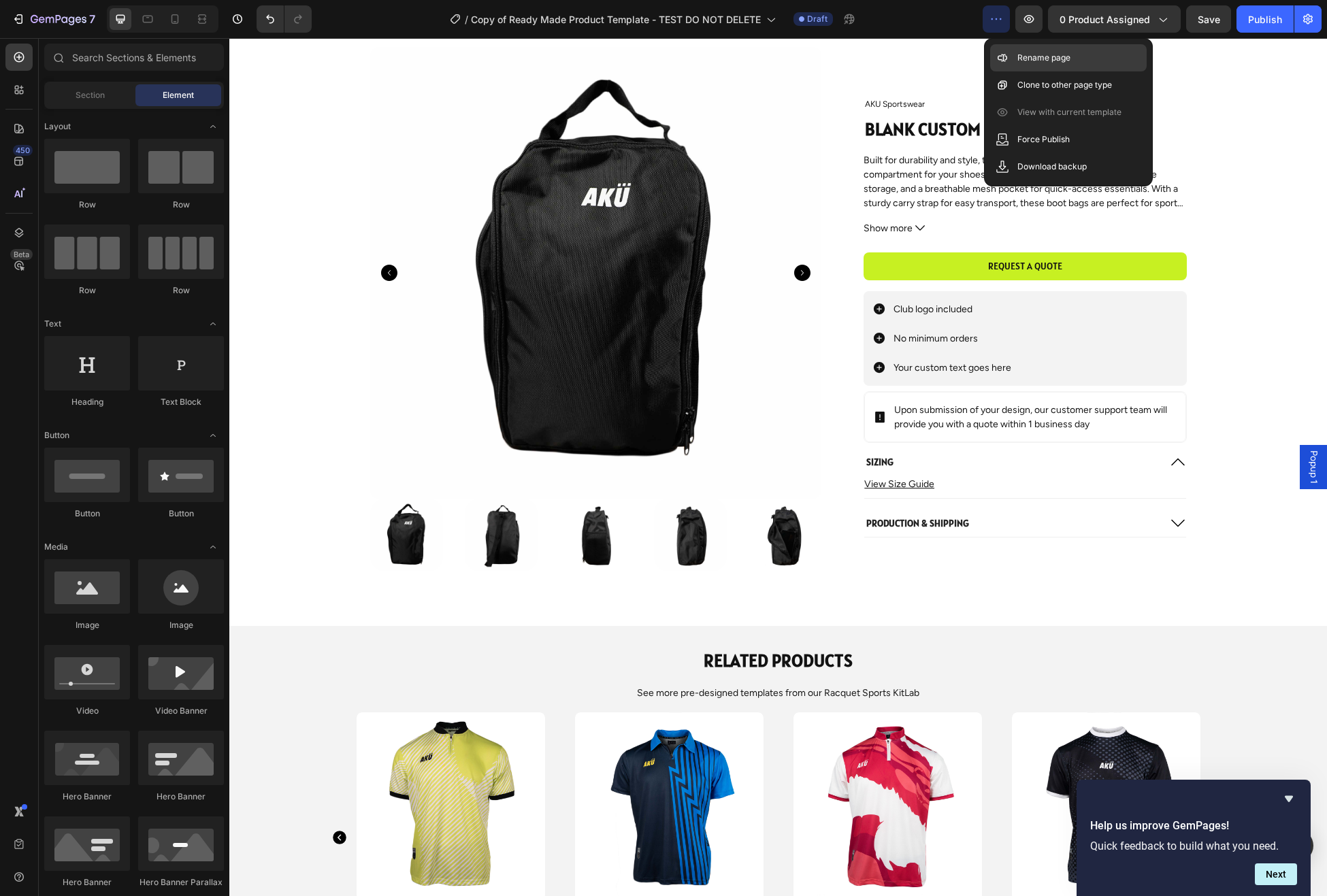
click at [1059, 55] on p "Rename page" at bounding box center [1044, 58] width 53 height 14
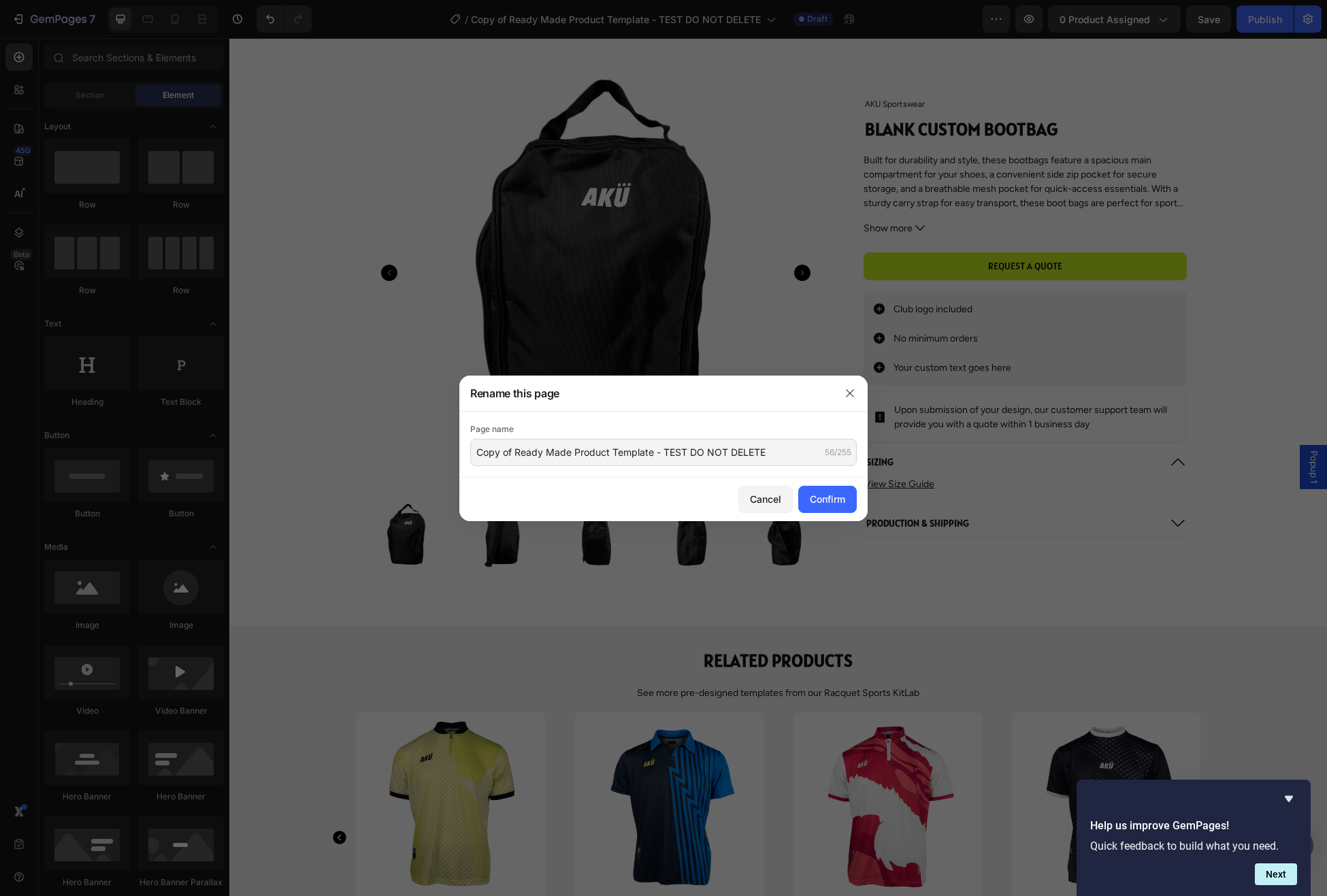
drag, startPoint x: 849, startPoint y: 393, endPoint x: 948, endPoint y: 339, distance: 112.8
click at [849, 393] on icon "button" at bounding box center [850, 394] width 11 height 11
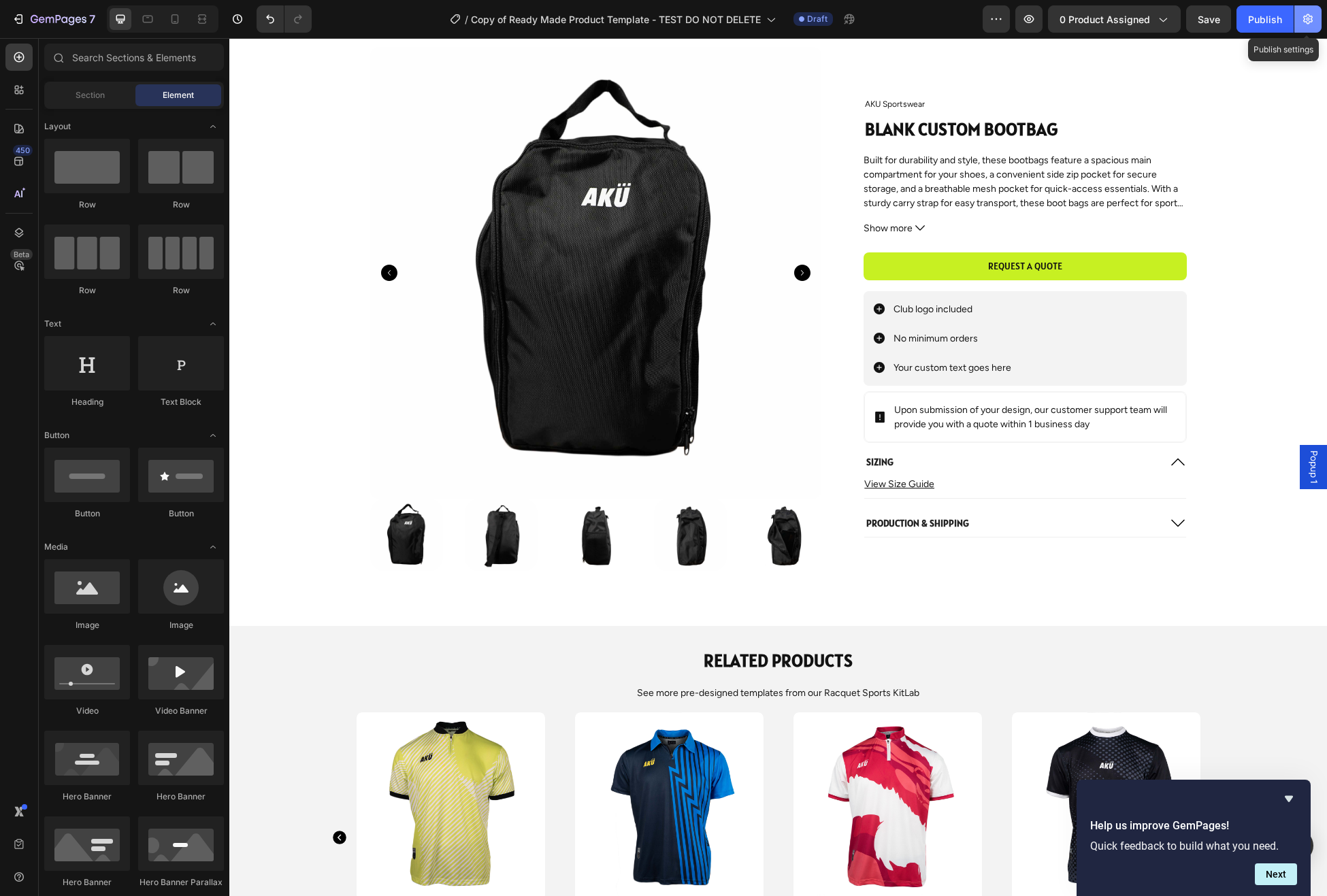
click at [1313, 22] on icon "button" at bounding box center [1308, 20] width 14 height 14
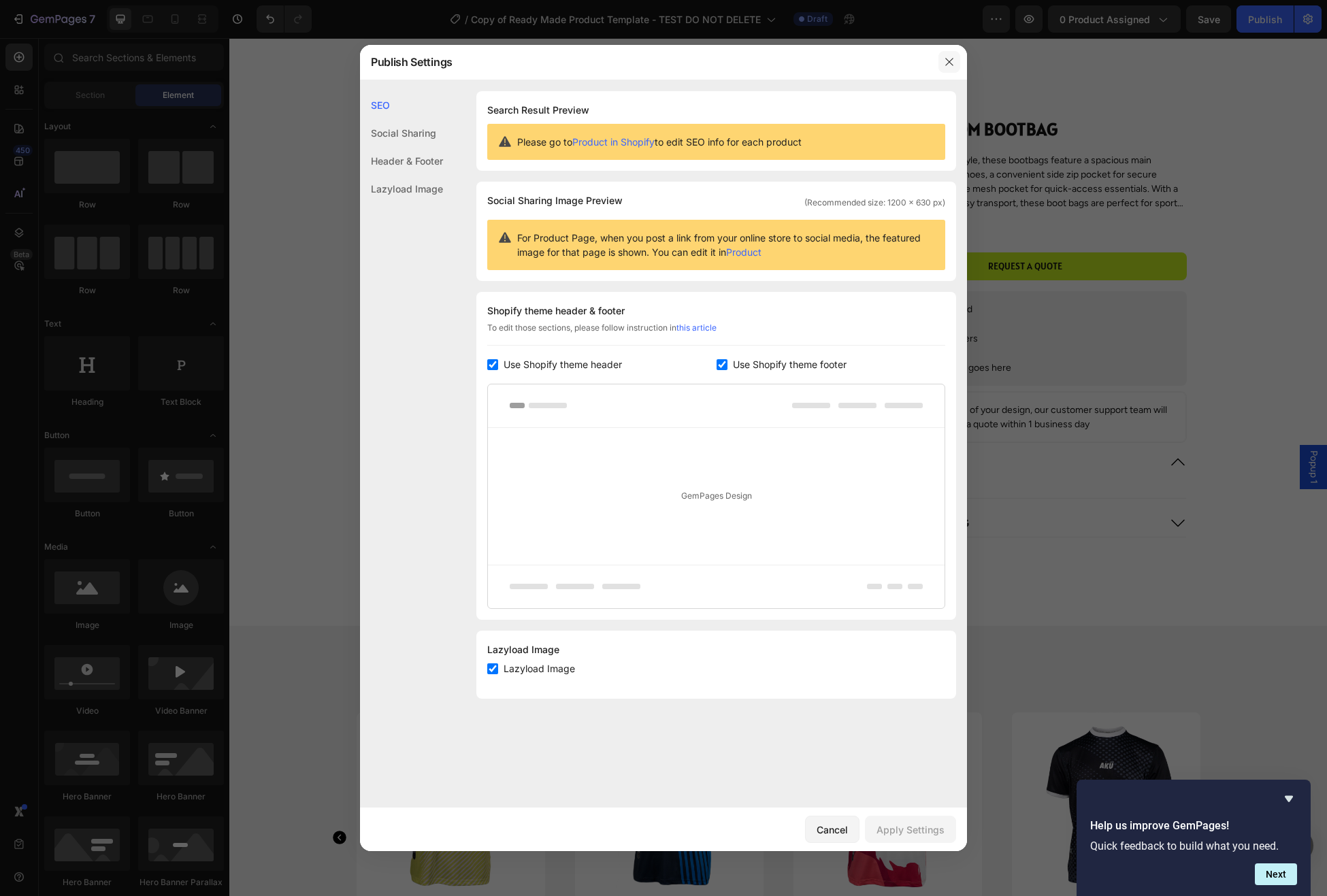
click at [949, 63] on icon "button" at bounding box center [949, 62] width 11 height 11
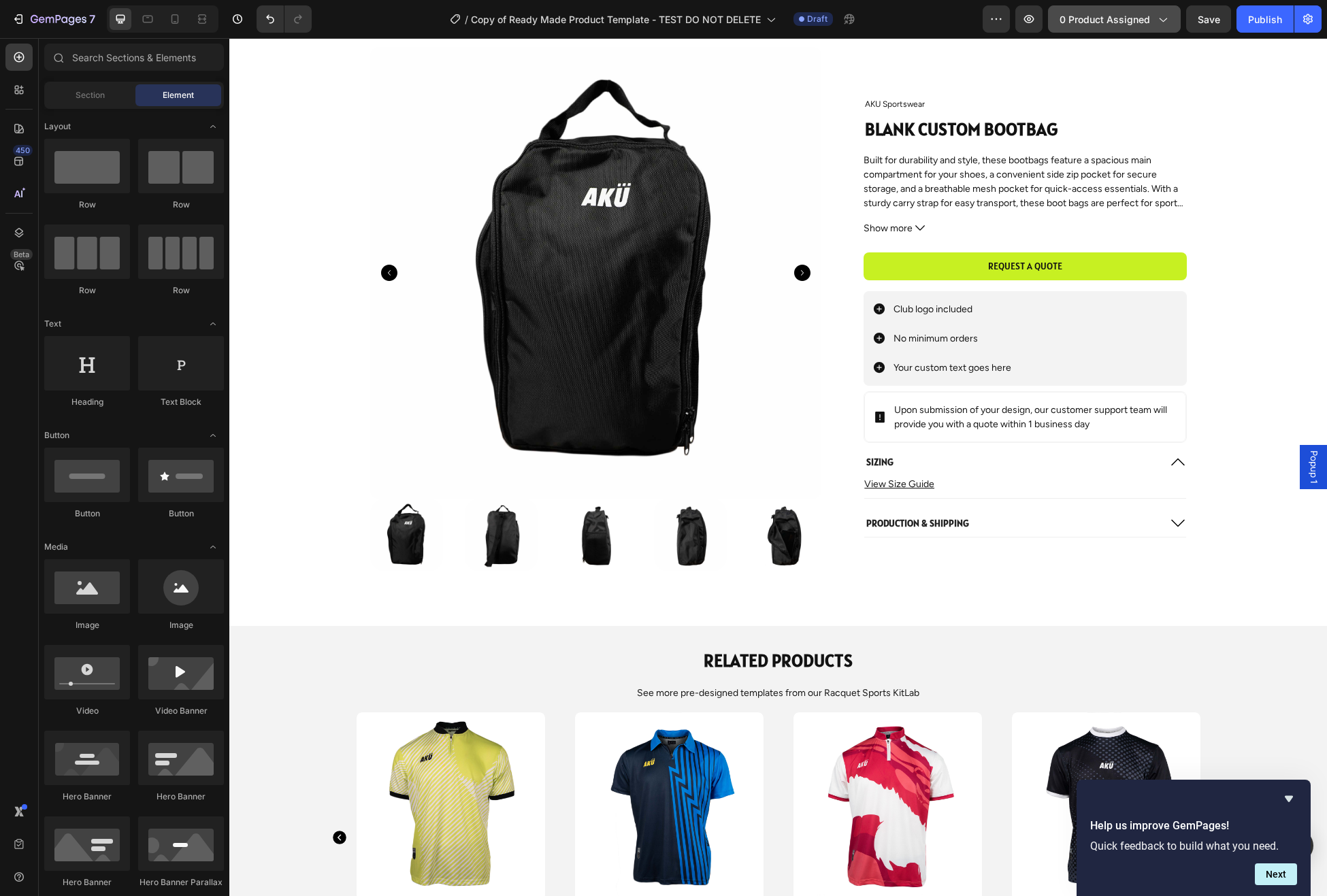
click at [1154, 20] on div "0 product assigned" at bounding box center [1114, 20] width 109 height 15
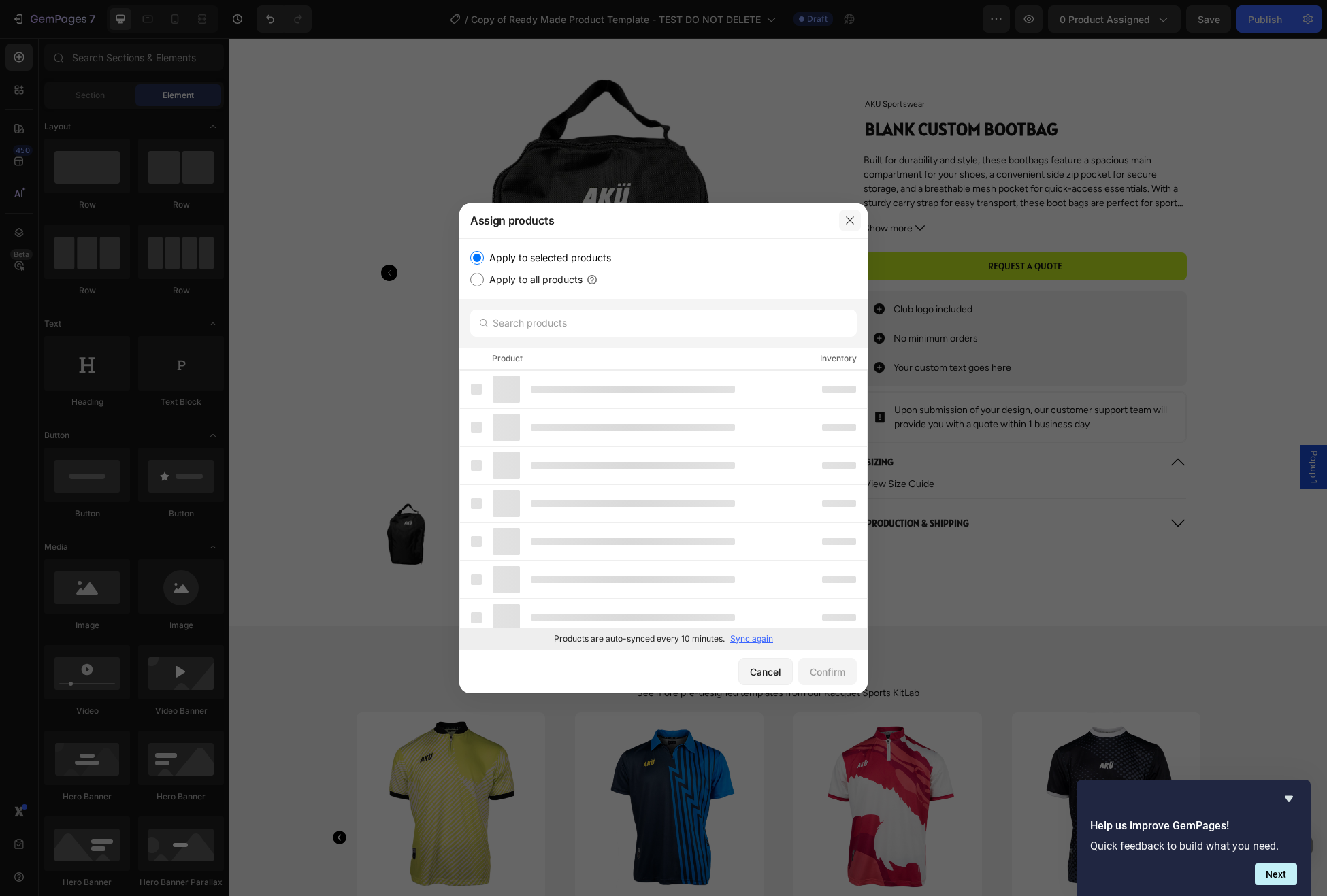
click at [847, 222] on icon "button" at bounding box center [850, 221] width 11 height 11
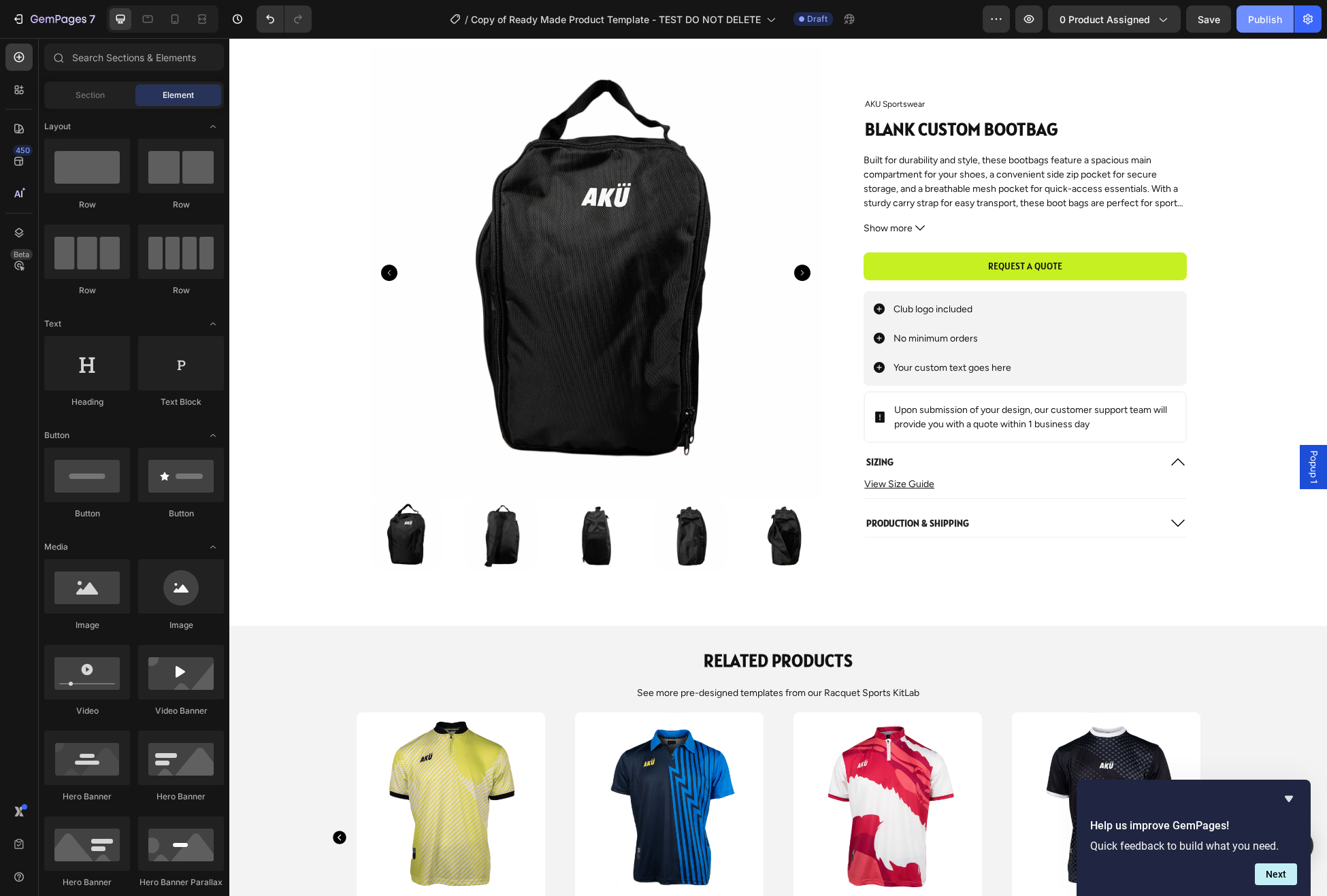
click at [1271, 21] on div "Publish" at bounding box center [1265, 20] width 34 height 15
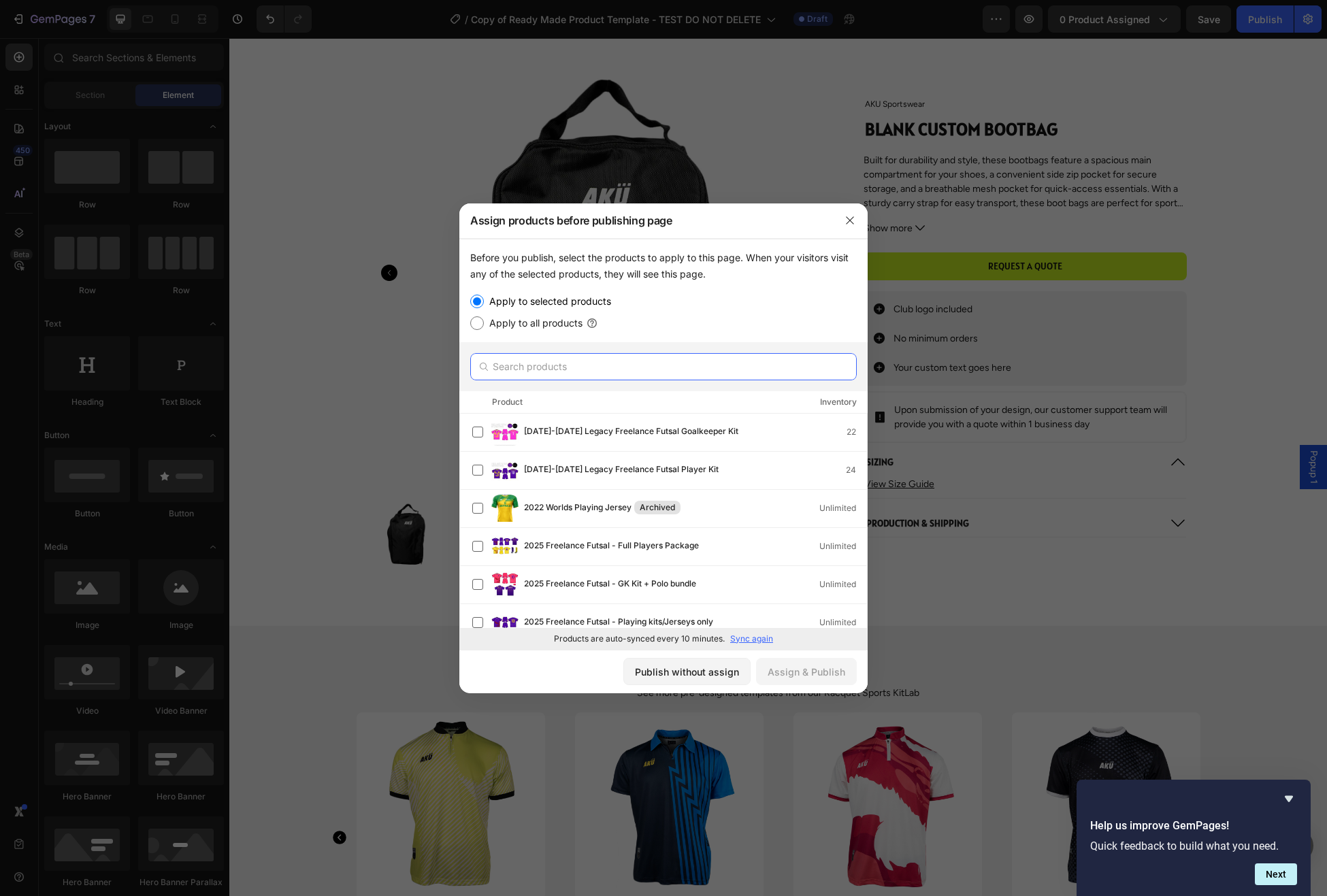
click at [519, 373] on input "text" at bounding box center [664, 366] width 387 height 27
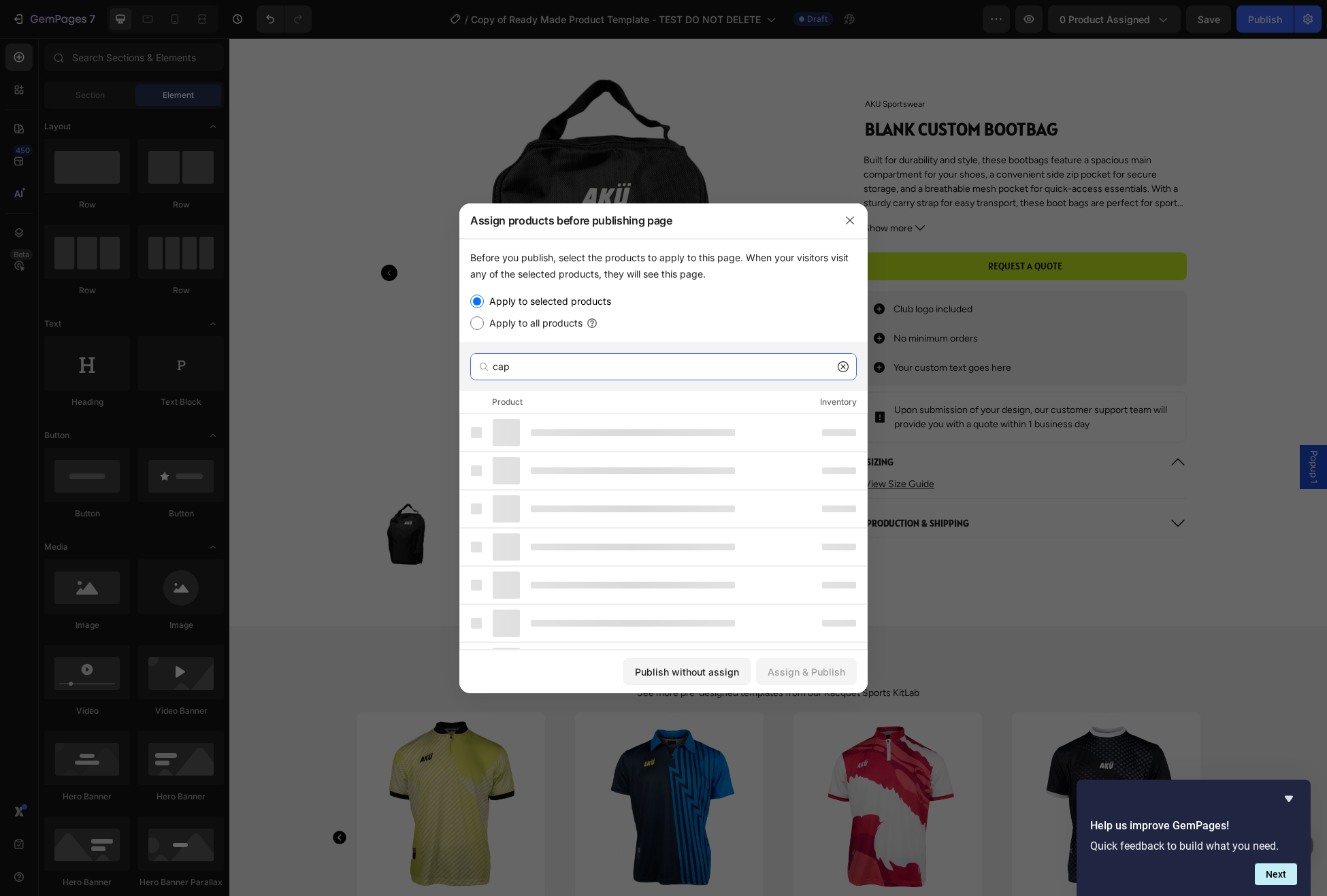
type input "cap"
click at [845, 366] on icon at bounding box center [843, 367] width 11 height 11
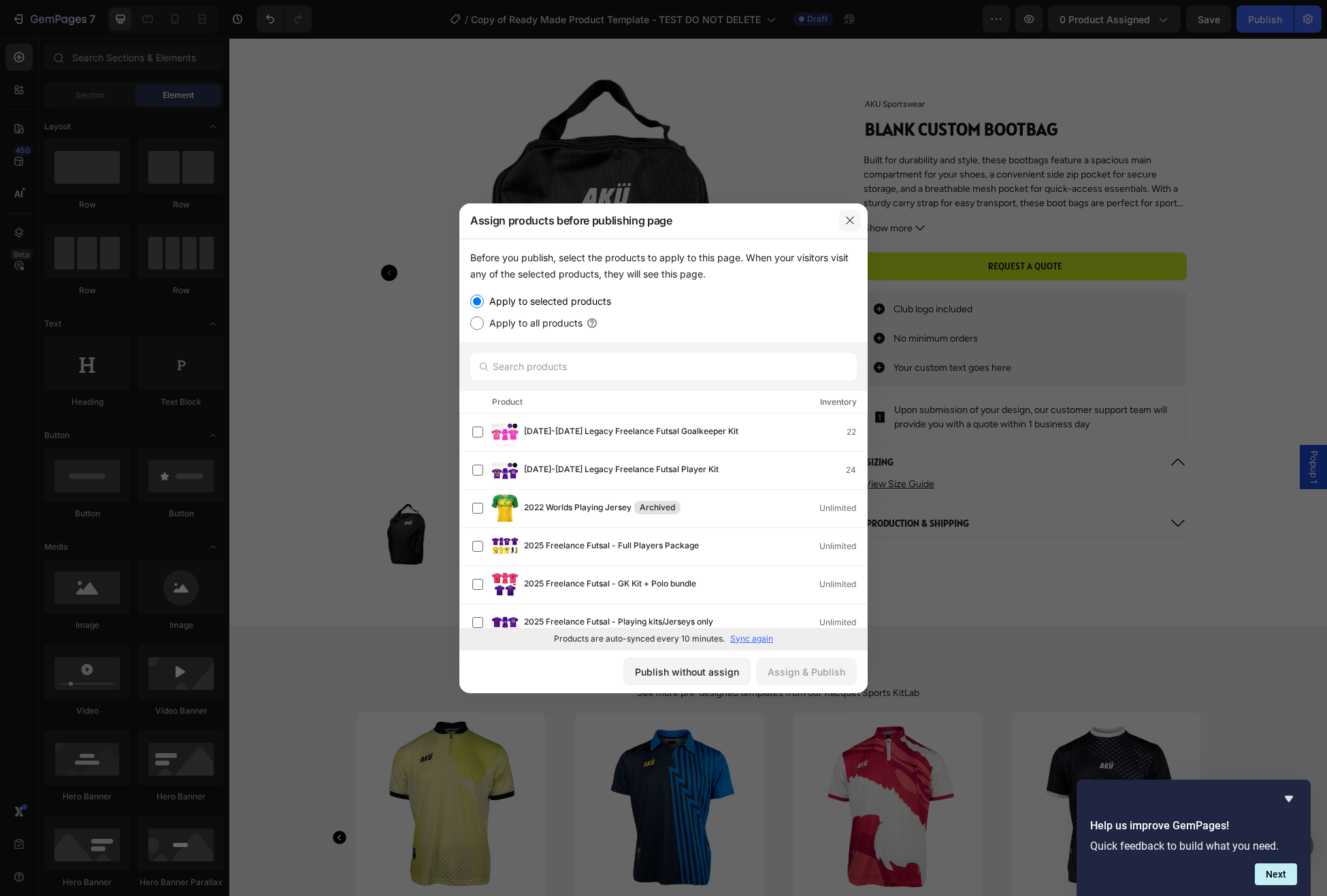
drag, startPoint x: 850, startPoint y: 218, endPoint x: 620, endPoint y: 181, distance: 233.0
click at [850, 218] on icon "button" at bounding box center [850, 221] width 11 height 11
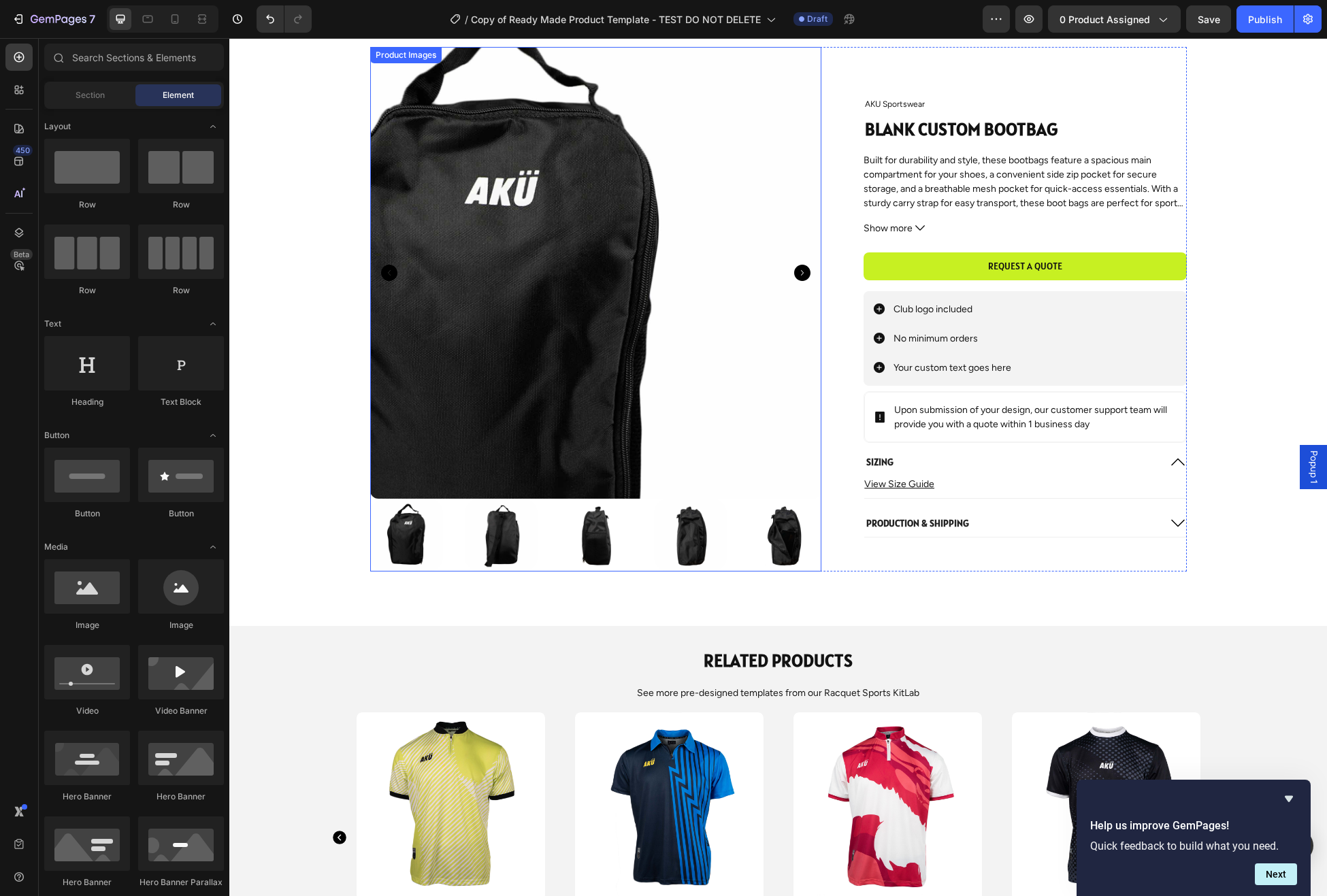
click at [753, 214] on img at bounding box center [596, 272] width 452 height 451
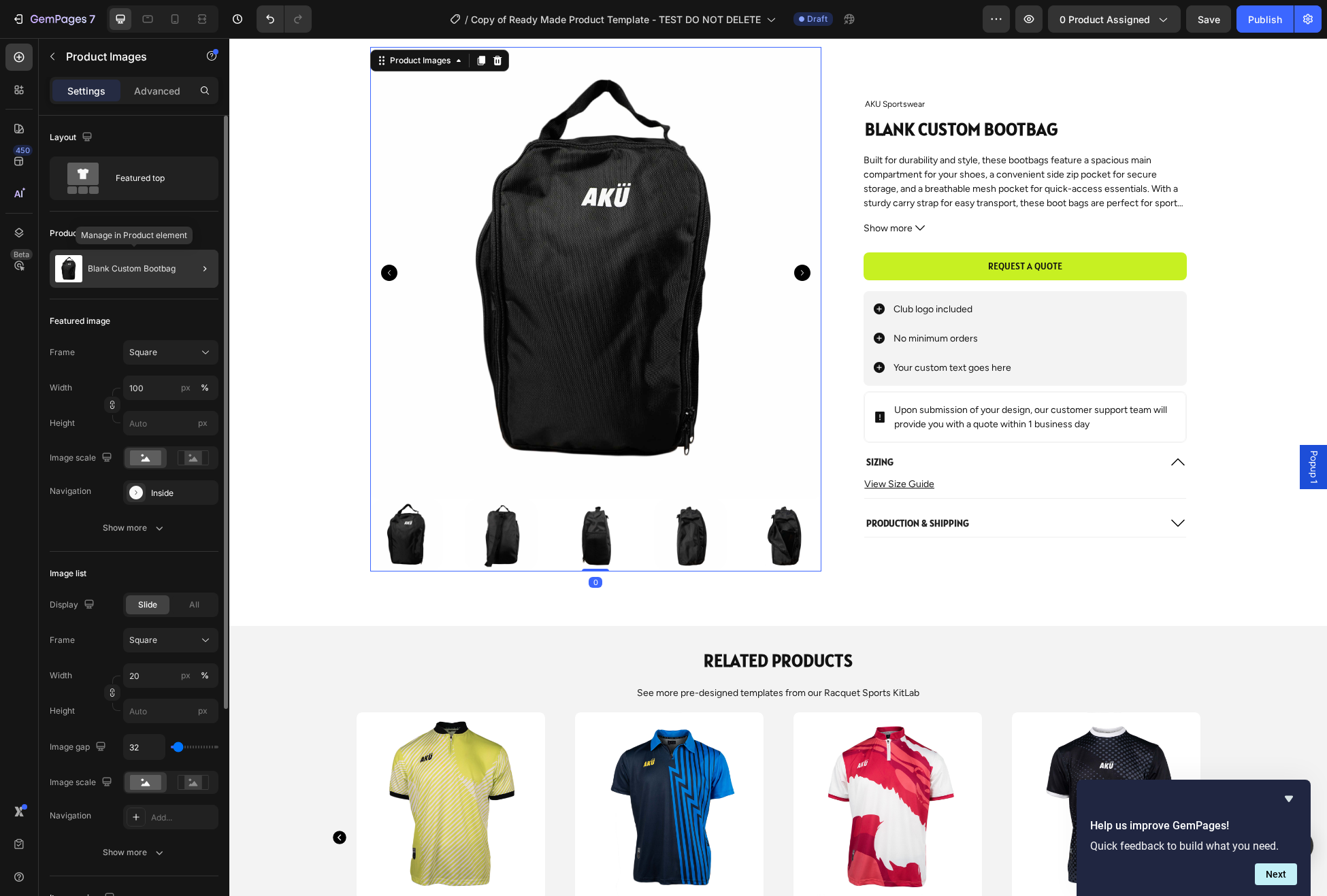
click at [134, 272] on p "Blank Custom Bootbag" at bounding box center [132, 269] width 88 height 10
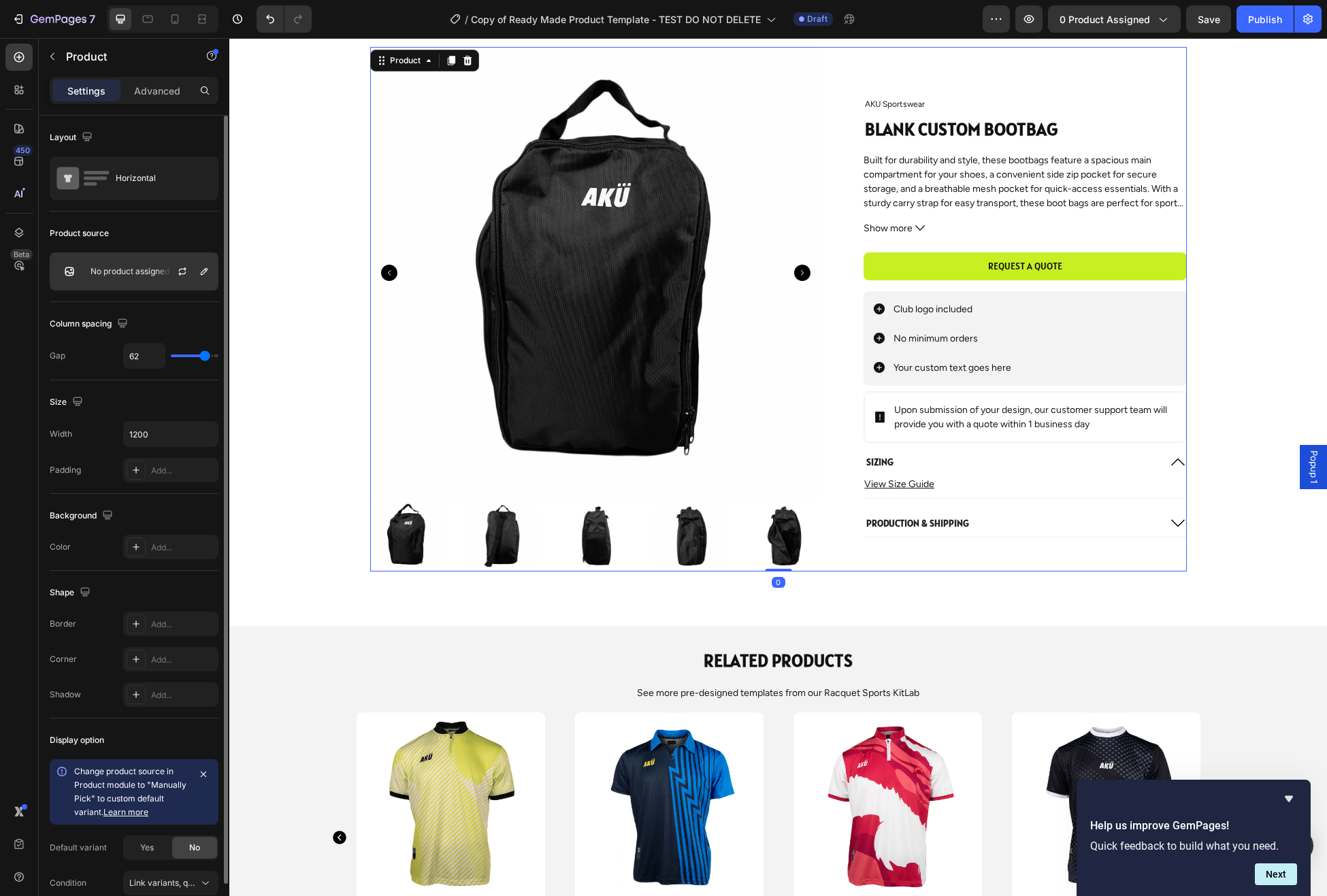
click at [140, 274] on p "No product assigned" at bounding box center [130, 272] width 79 height 10
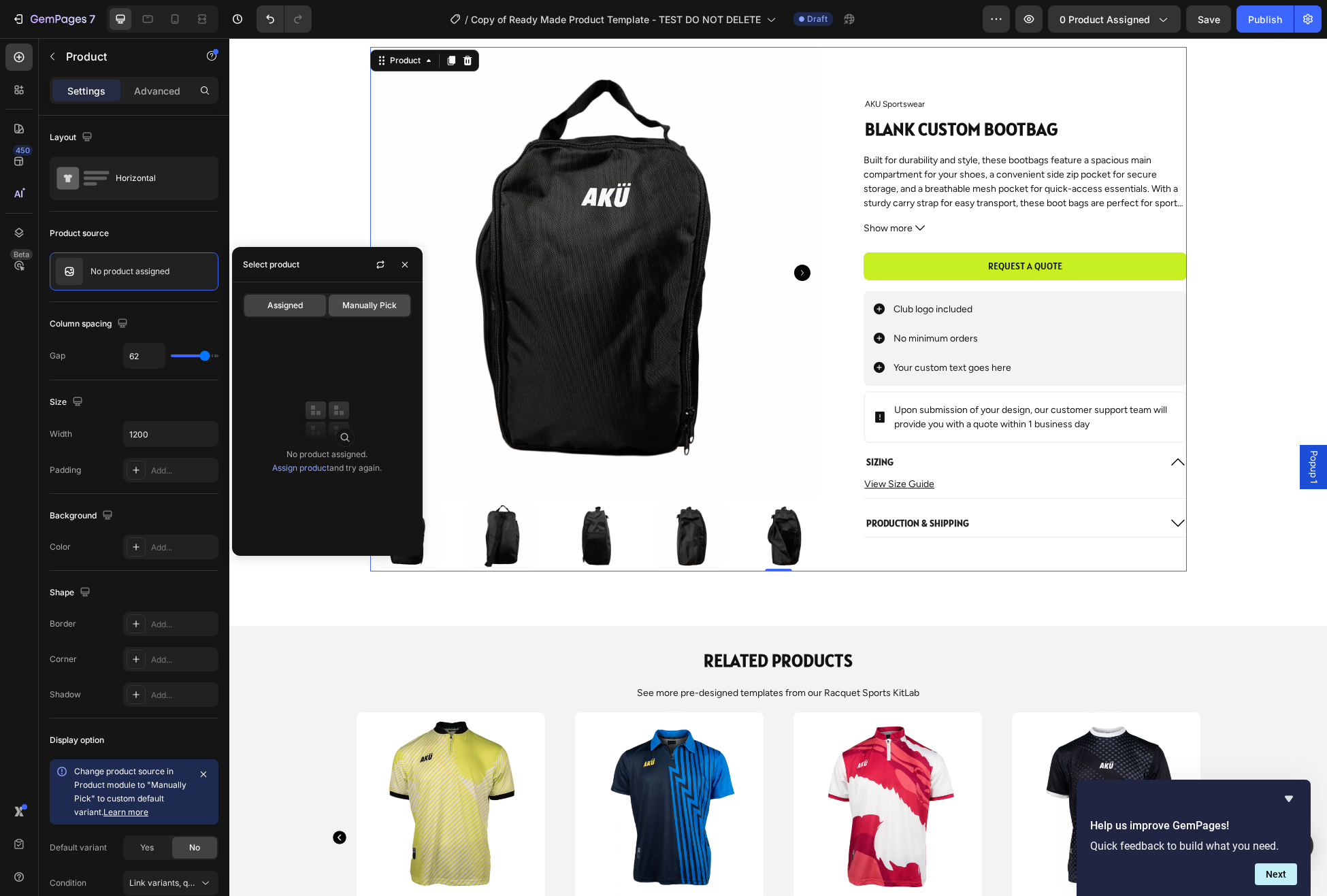
click at [363, 304] on span "Manually Pick" at bounding box center [369, 306] width 54 height 13
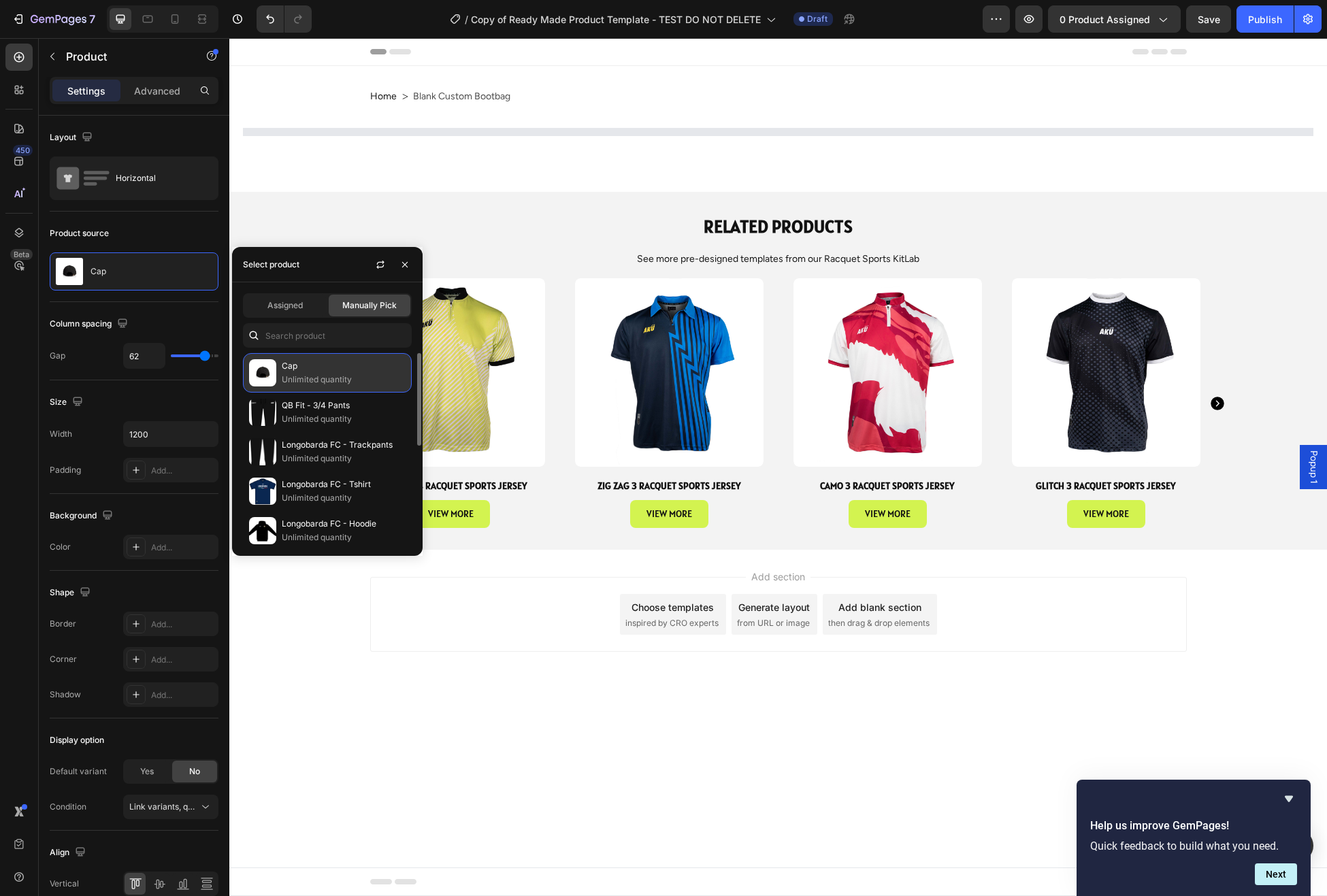
click at [307, 375] on p "Unlimited quantity" at bounding box center [344, 380] width 124 height 14
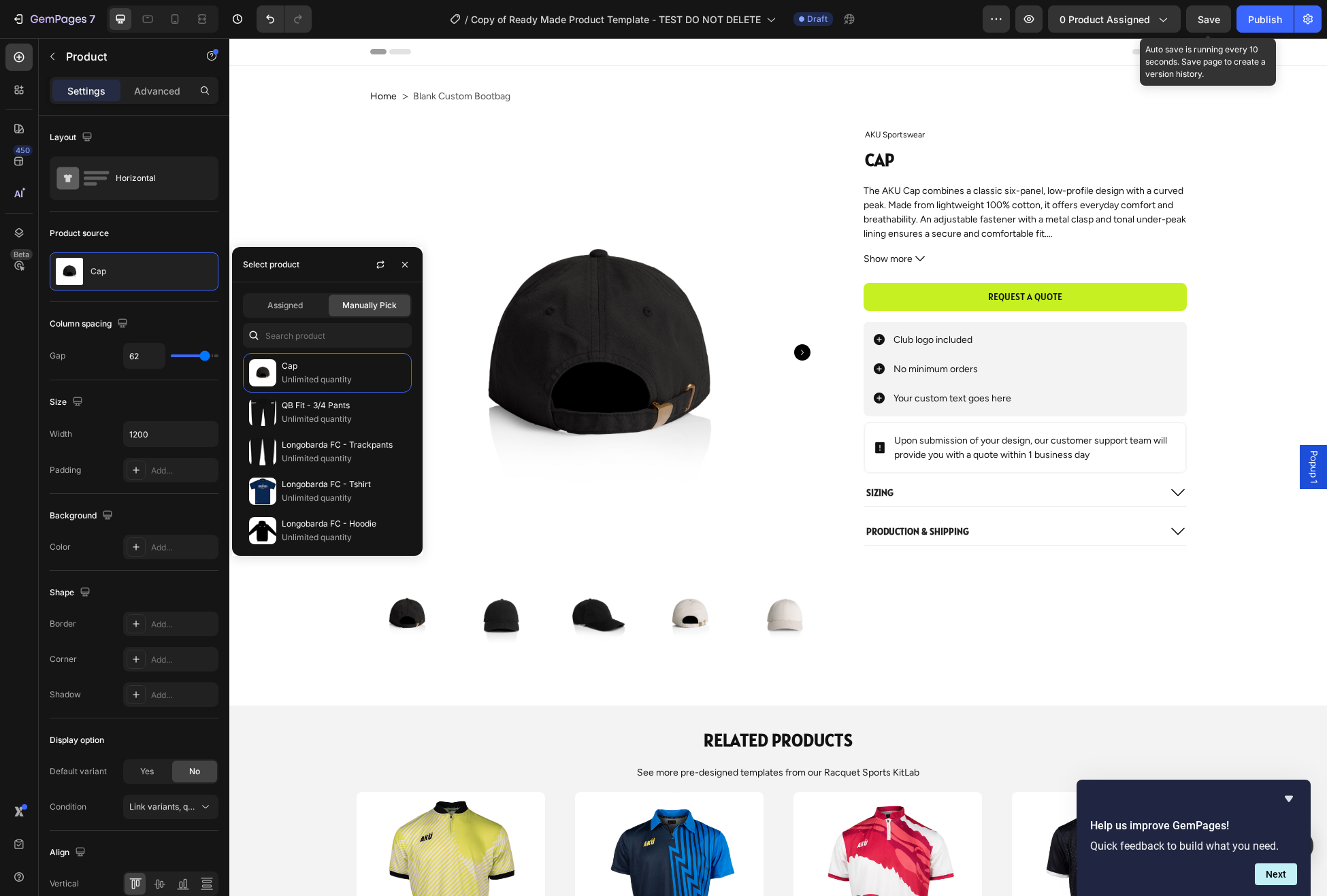
click at [1214, 22] on span "Save" at bounding box center [1209, 20] width 22 height 12
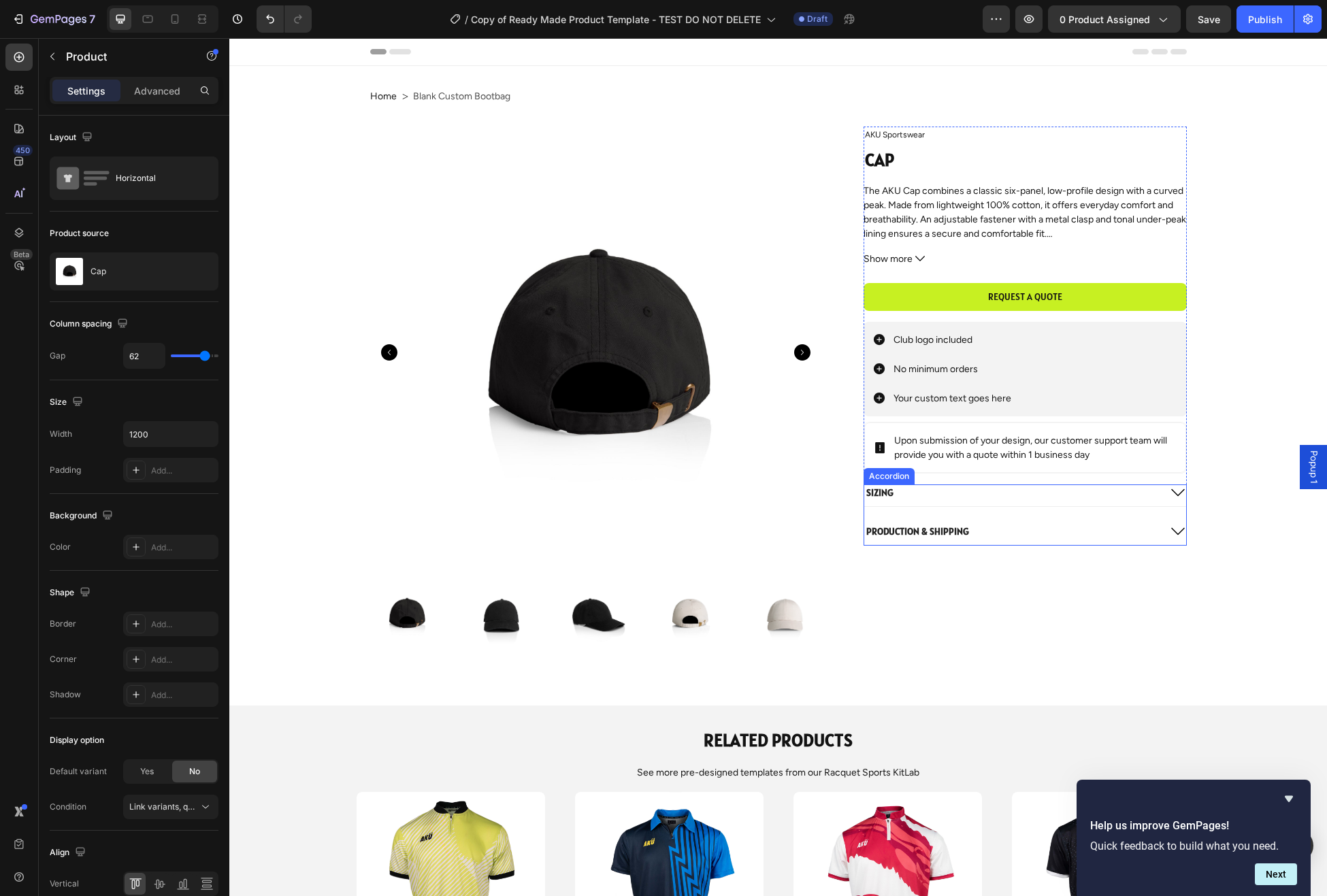
click at [1181, 493] on icon at bounding box center [1179, 493] width 14 height 8
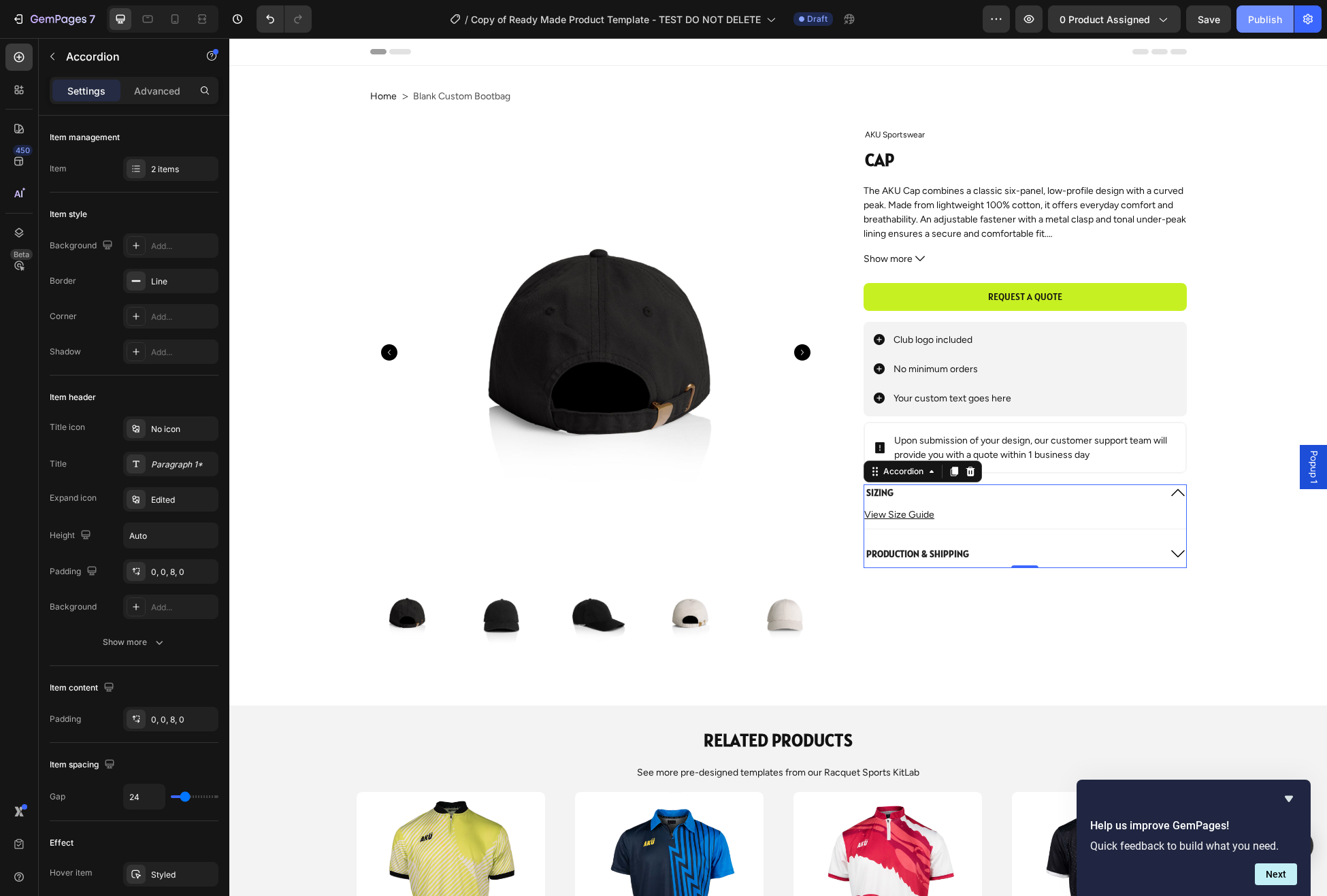
click at [1264, 20] on div "Publish" at bounding box center [1265, 20] width 34 height 15
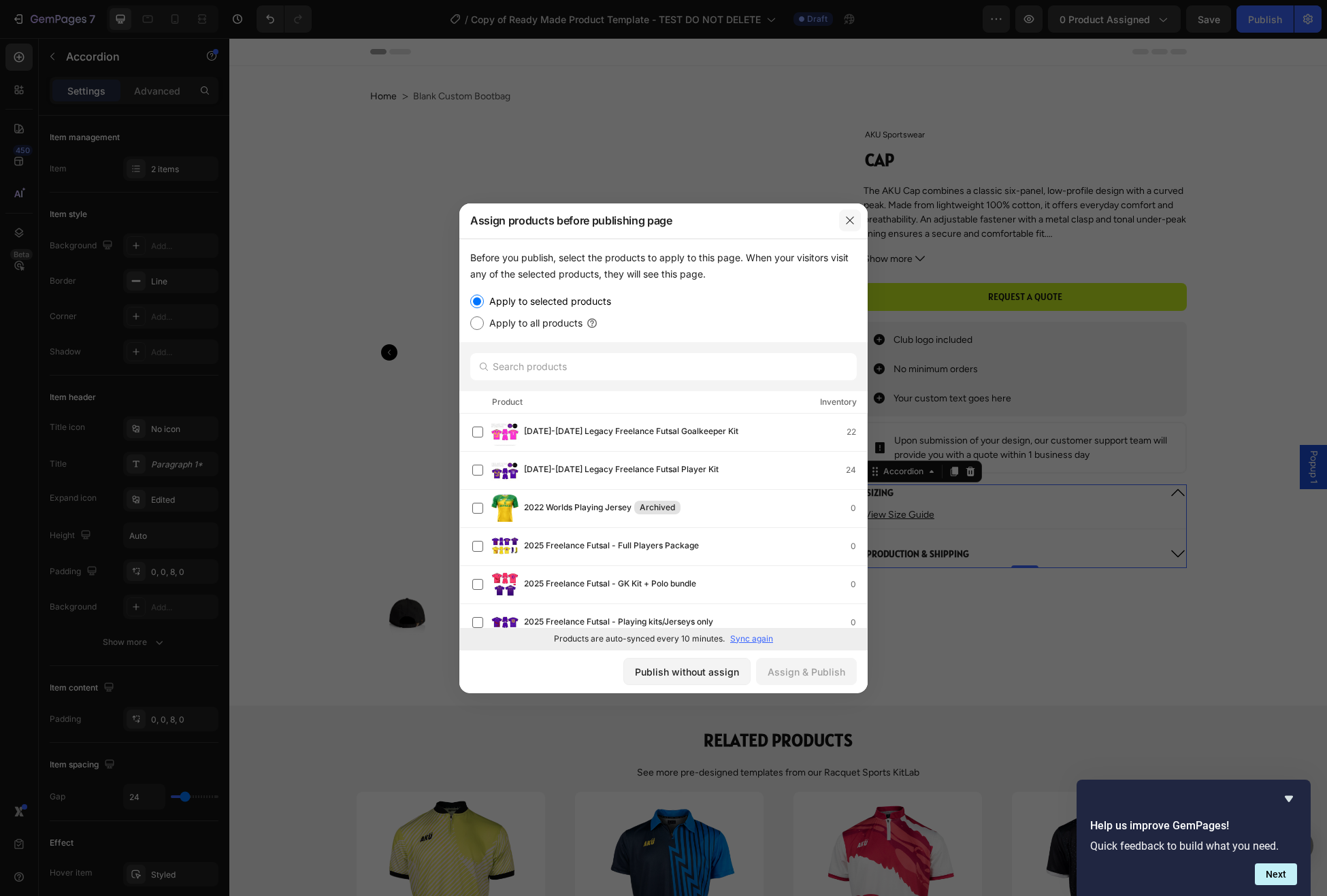
click at [851, 219] on icon "button" at bounding box center [850, 220] width 8 height 8
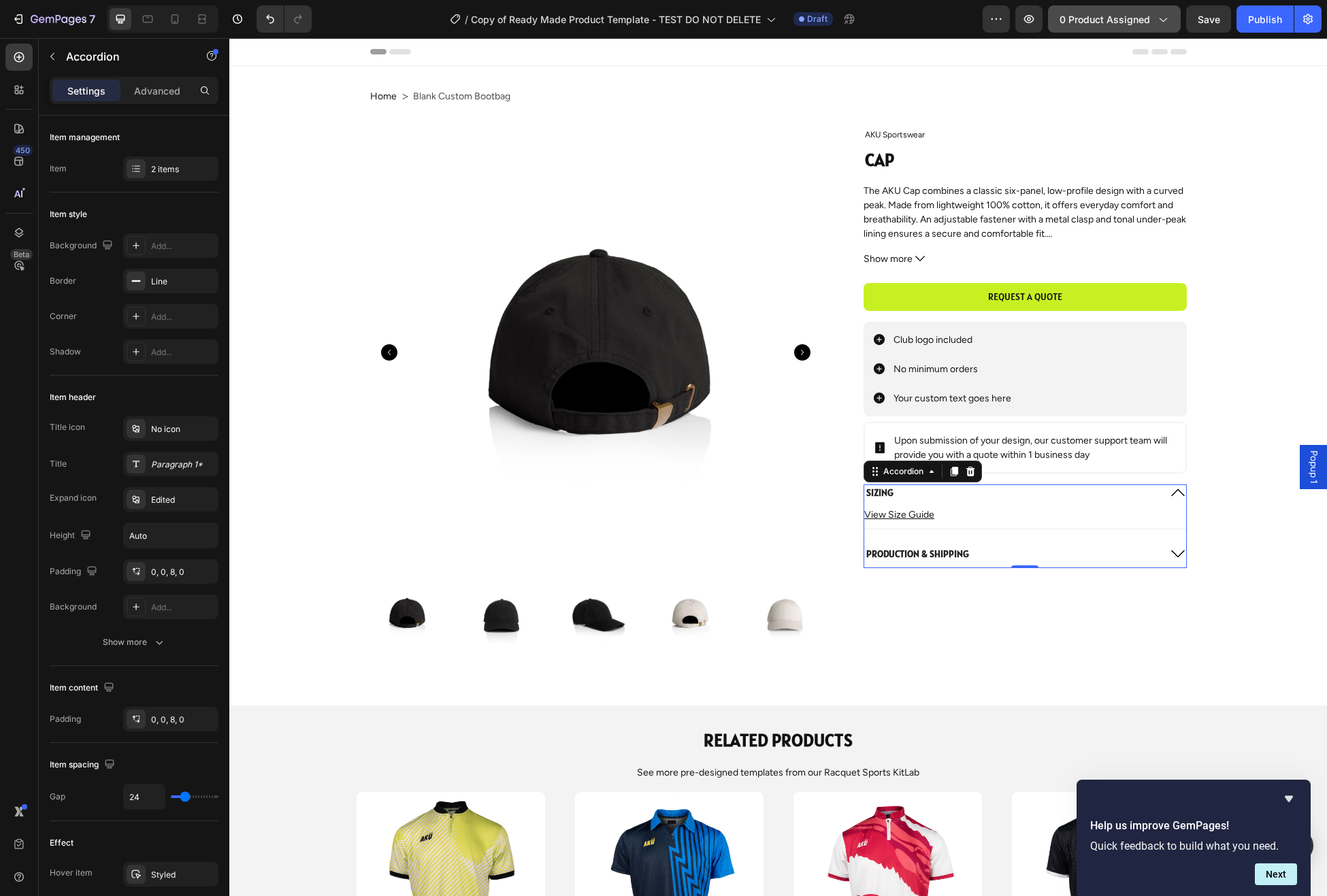
click at [1098, 19] on span "0 product assigned" at bounding box center [1105, 20] width 91 height 15
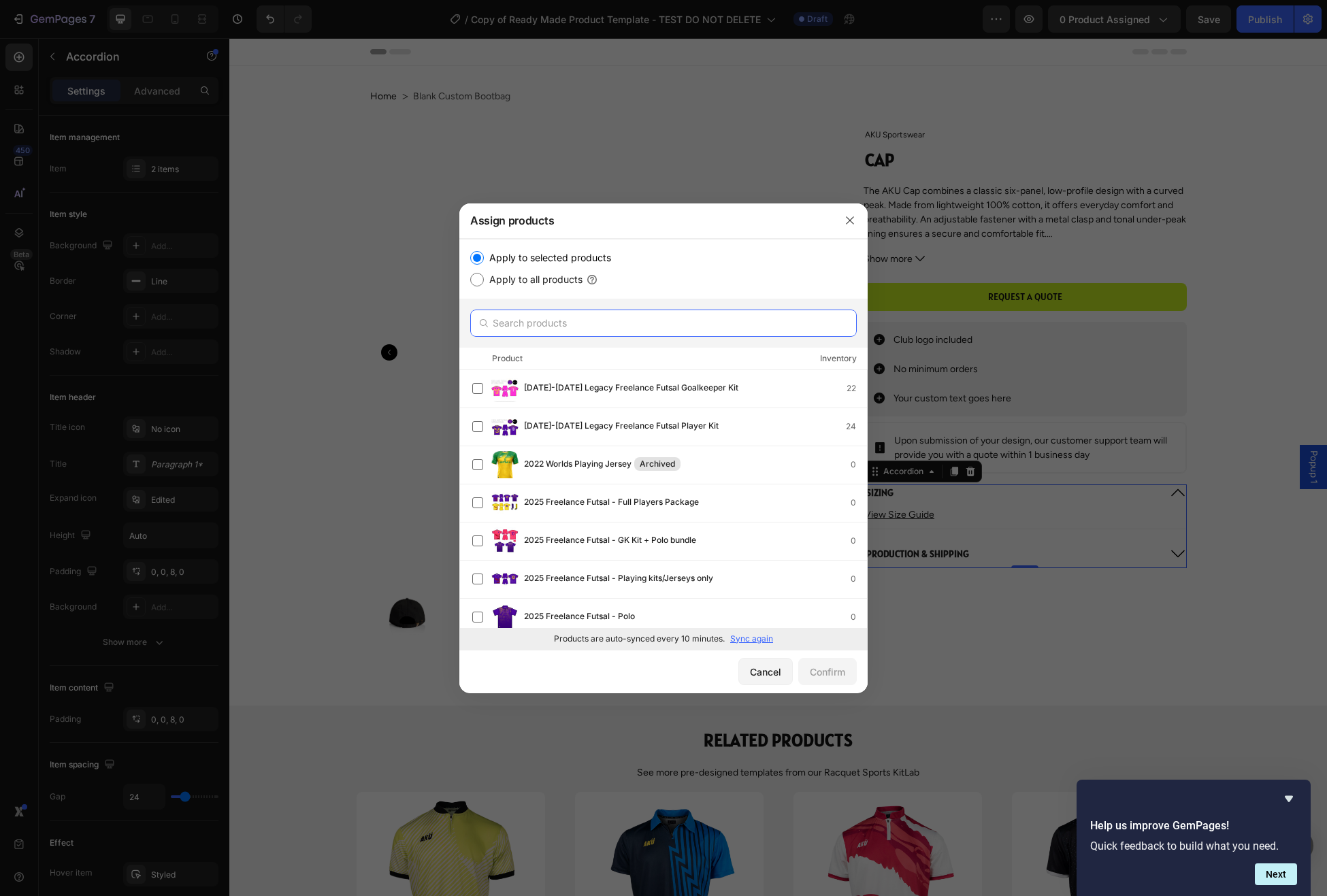
click at [560, 322] on input "text" at bounding box center [664, 323] width 387 height 27
click at [748, 642] on p "Sync again" at bounding box center [752, 639] width 43 height 13
click at [635, 329] on input "text" at bounding box center [664, 323] width 387 height 27
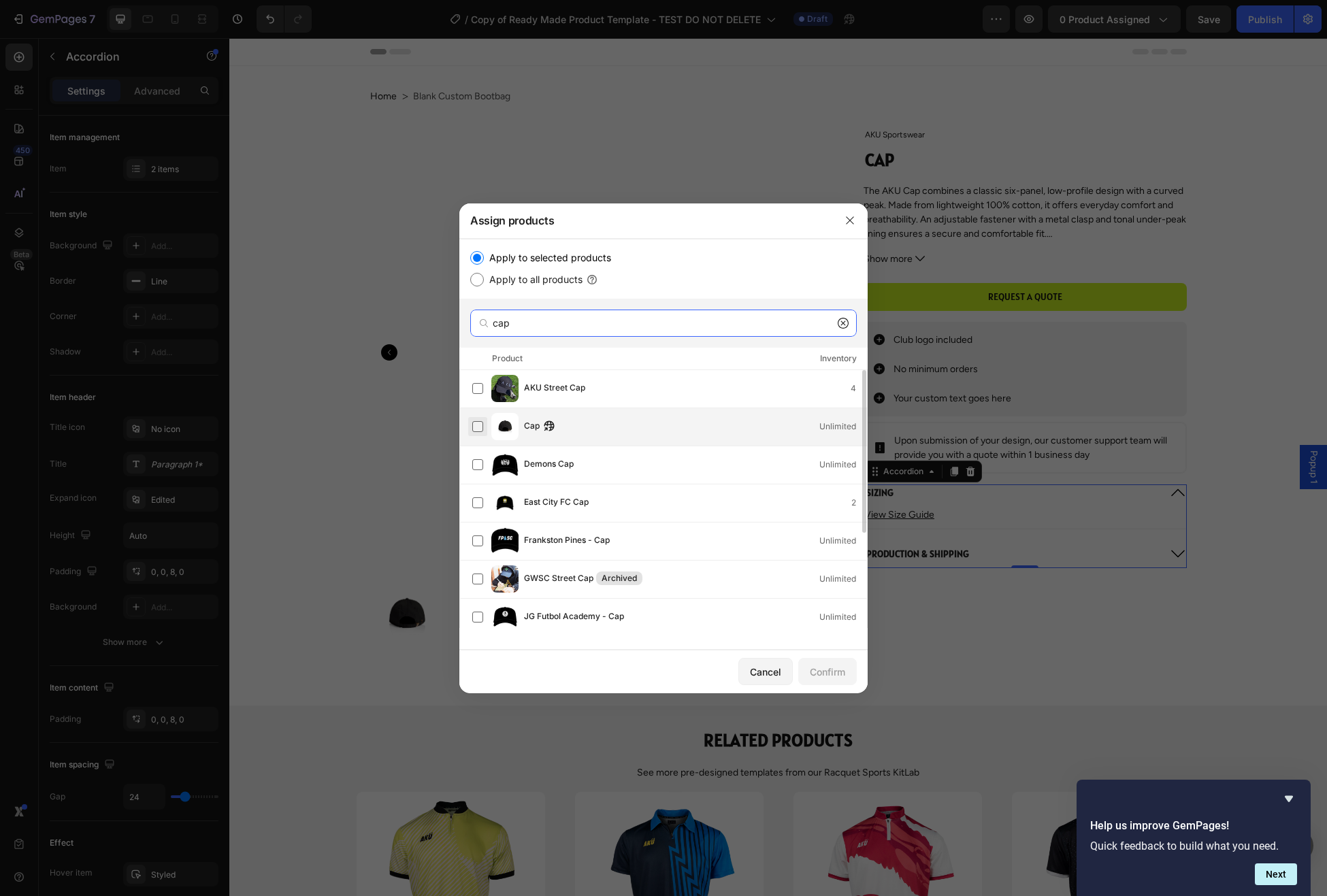
type input "cap"
click at [479, 425] on label at bounding box center [478, 426] width 11 height 11
click at [827, 677] on div "Confirm" at bounding box center [827, 672] width 36 height 15
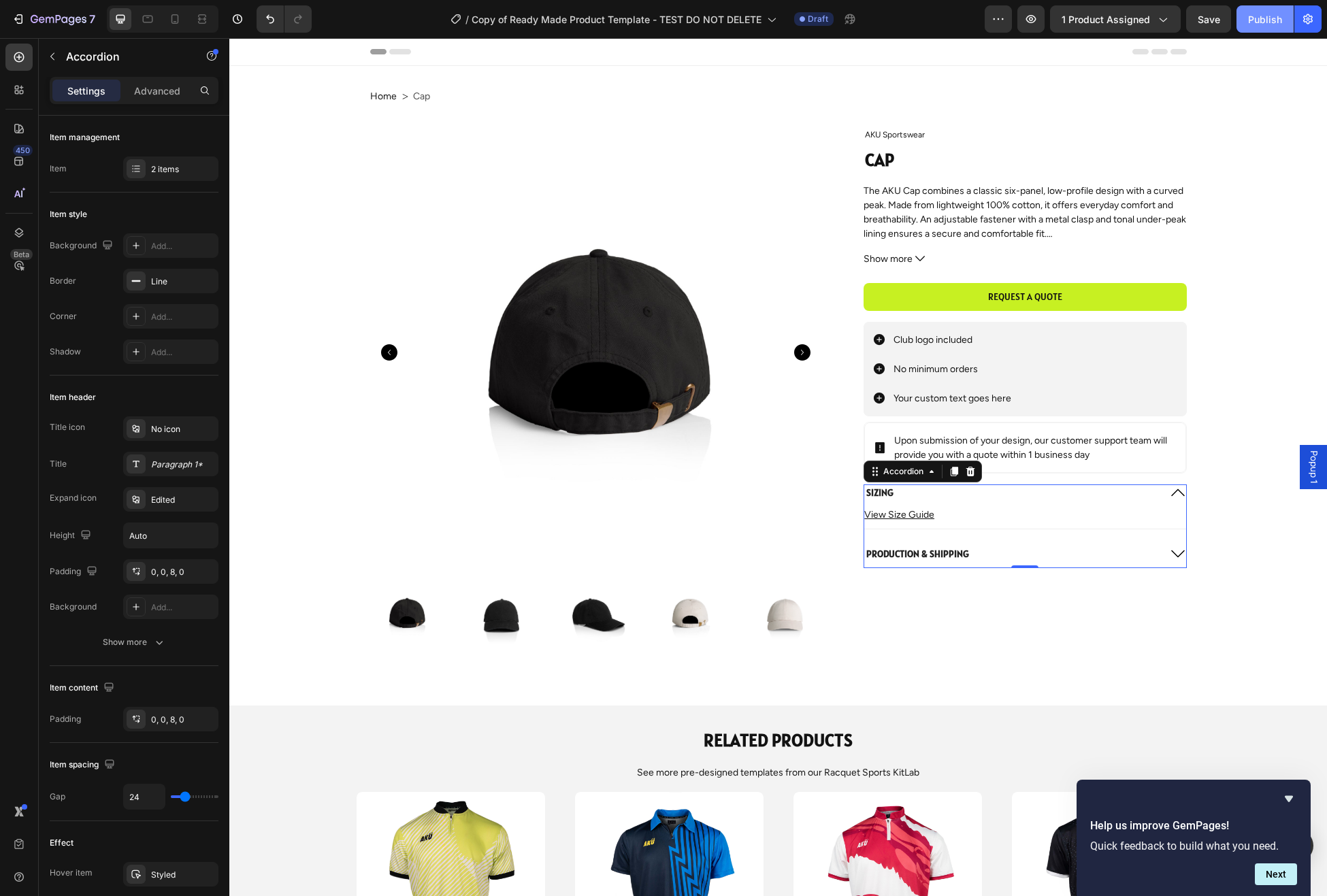
click at [1265, 21] on div "Publish" at bounding box center [1265, 20] width 34 height 15
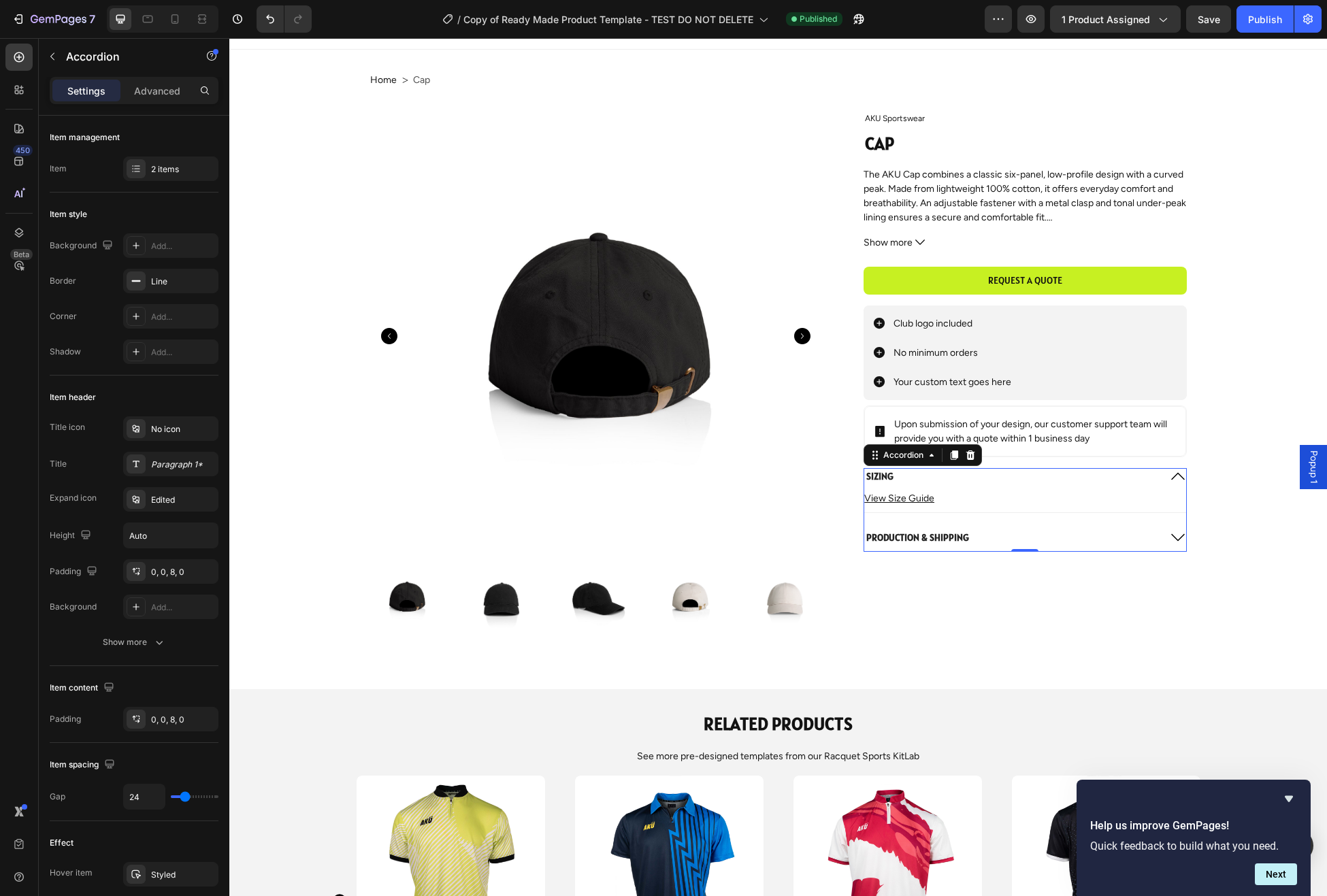
scroll to position [24, 0]
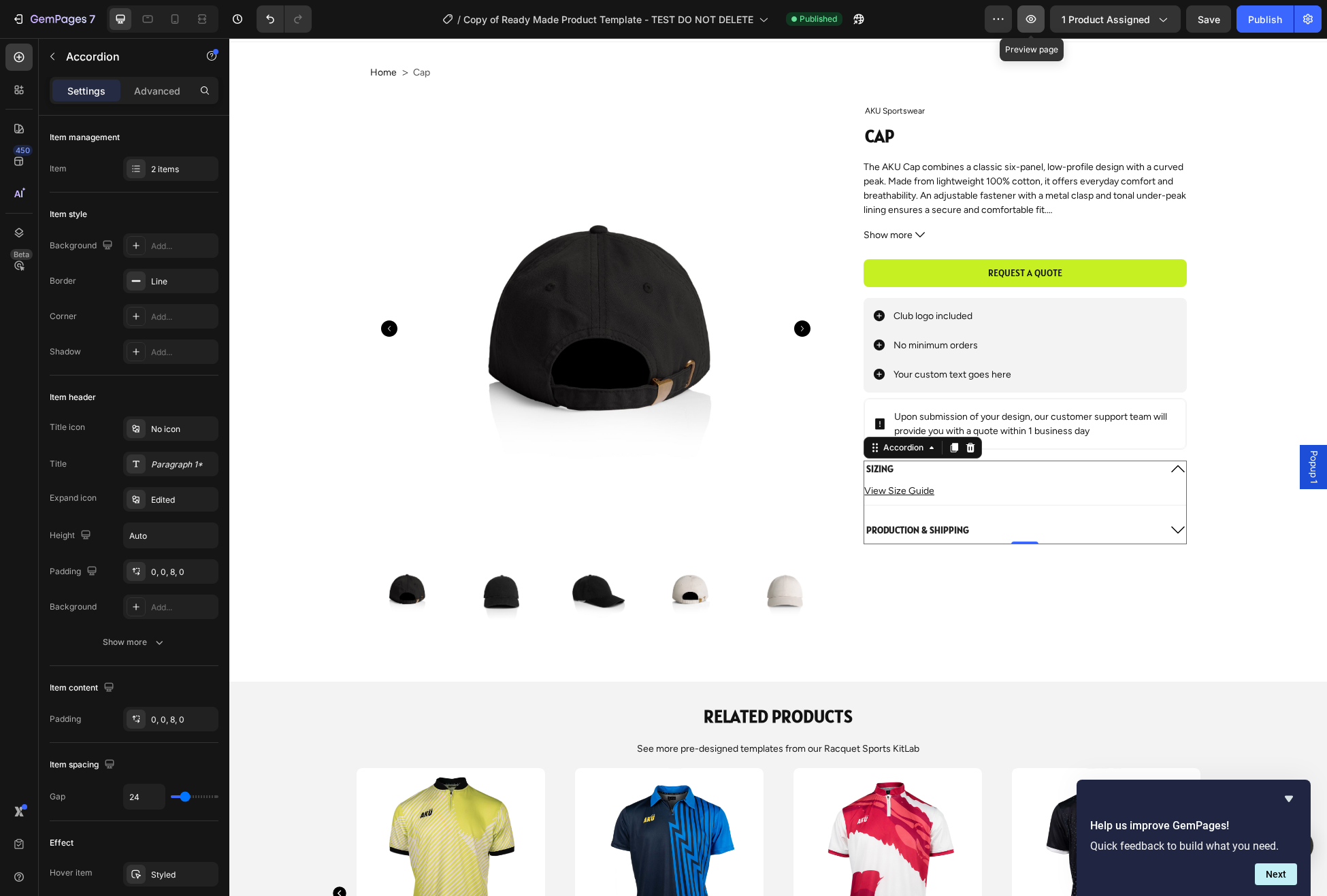
click at [1029, 18] on icon "button" at bounding box center [1031, 19] width 10 height 8
click at [913, 493] on u "View Size Guide" at bounding box center [899, 491] width 70 height 12
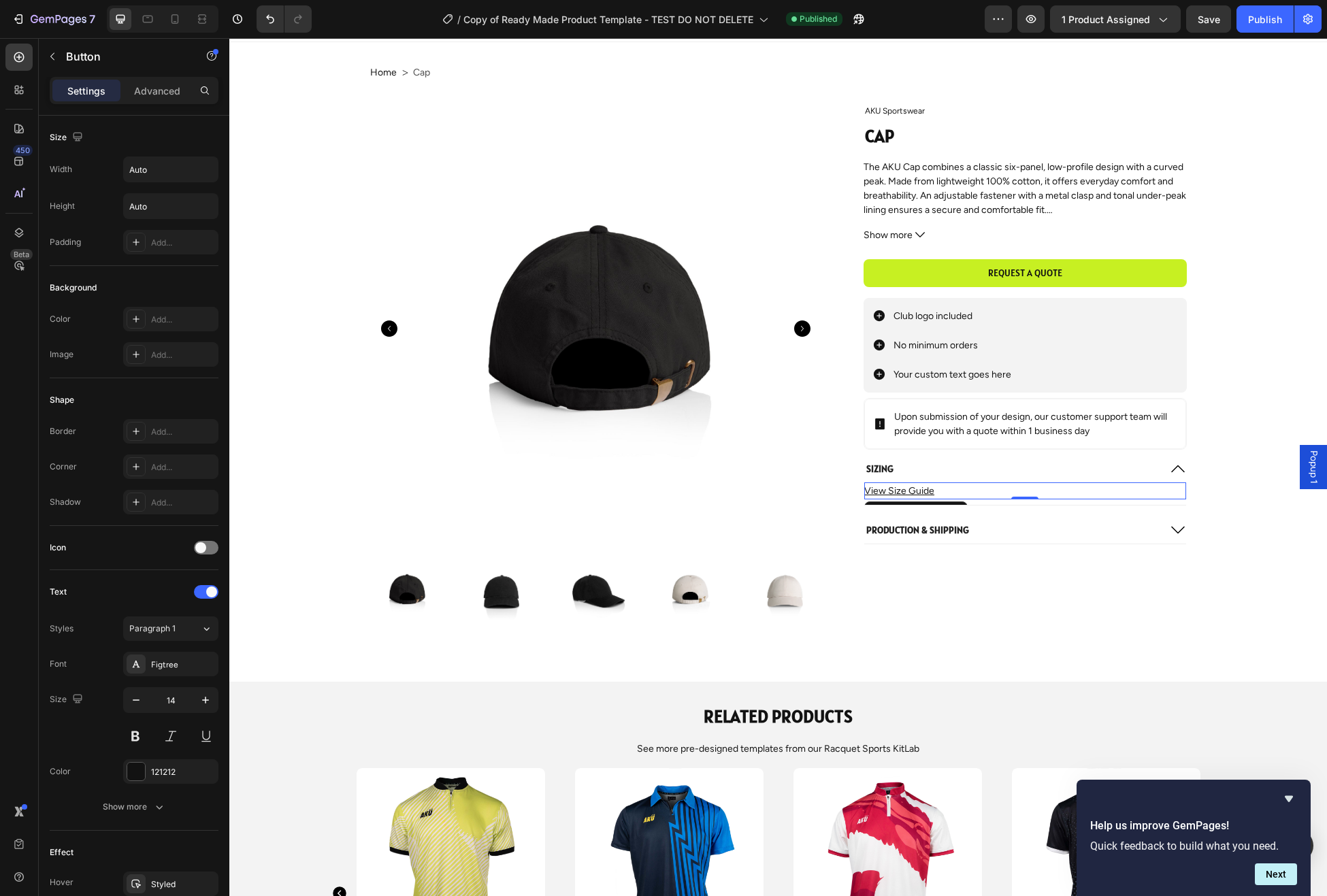
click at [1312, 465] on span "Popup 1" at bounding box center [1314, 467] width 14 height 33
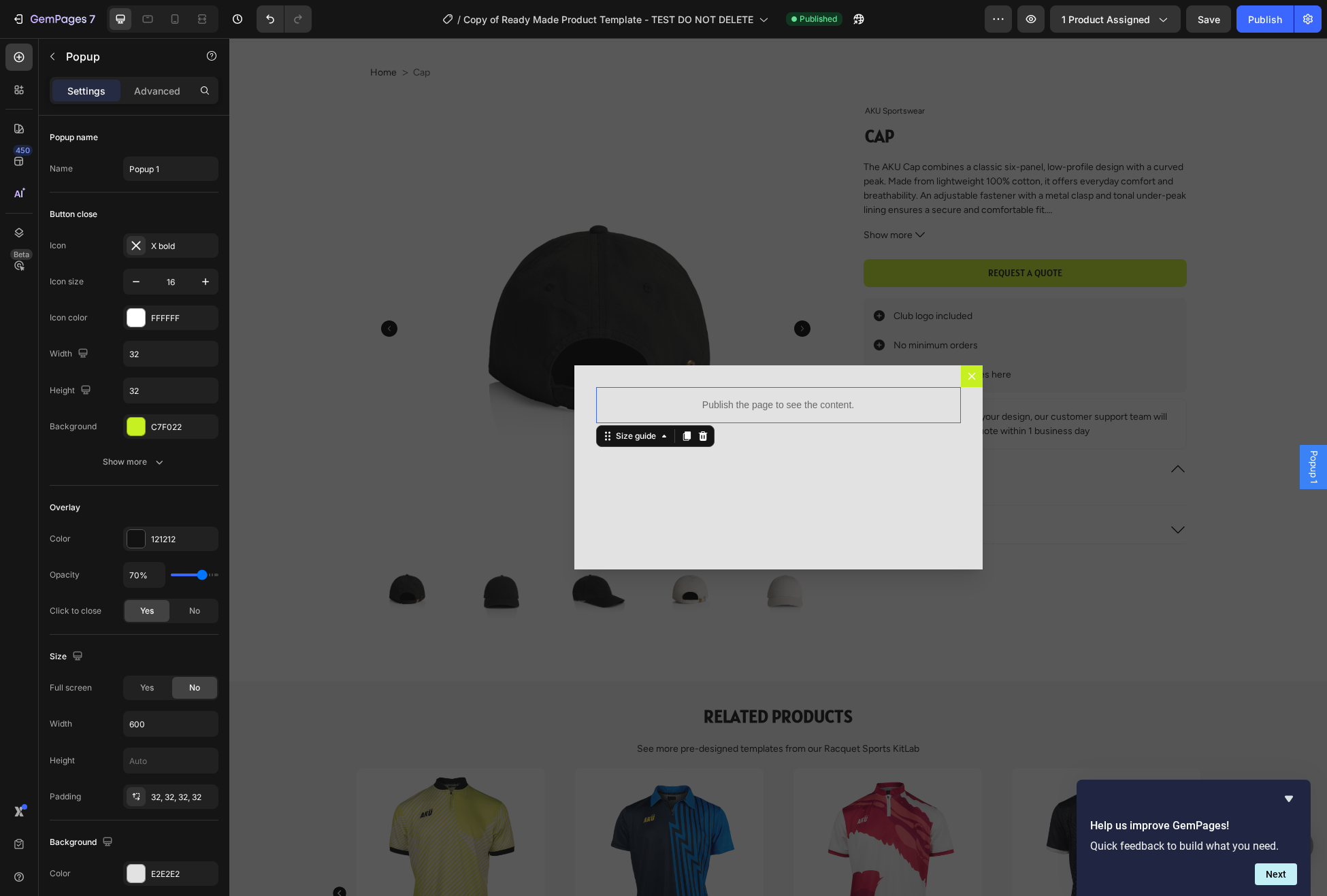
drag, startPoint x: 736, startPoint y: 399, endPoint x: 673, endPoint y: 399, distance: 63.0
click at [736, 399] on p "Publish the page to see the content." at bounding box center [778, 405] width 365 height 15
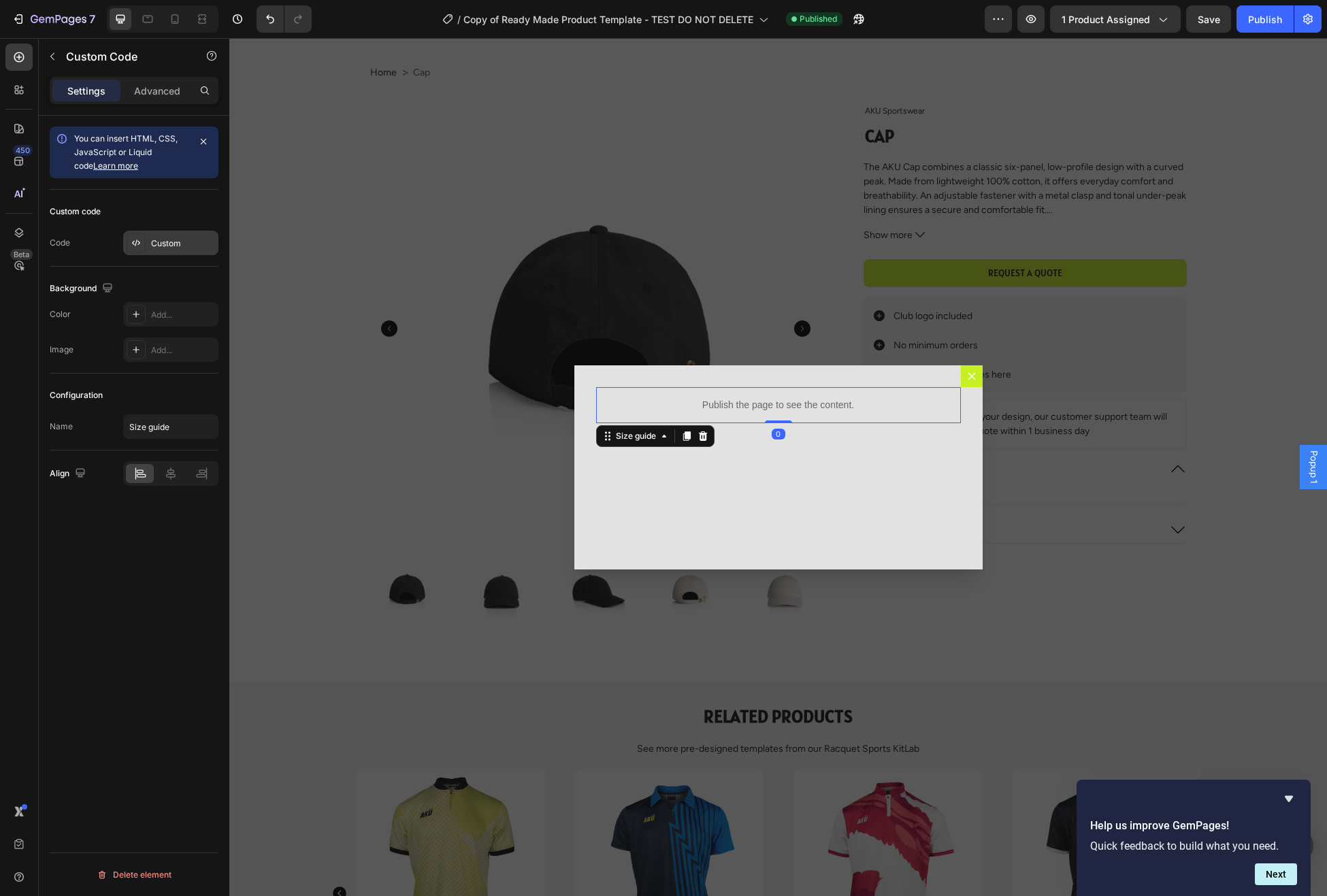
click at [175, 240] on div "Custom" at bounding box center [183, 244] width 64 height 13
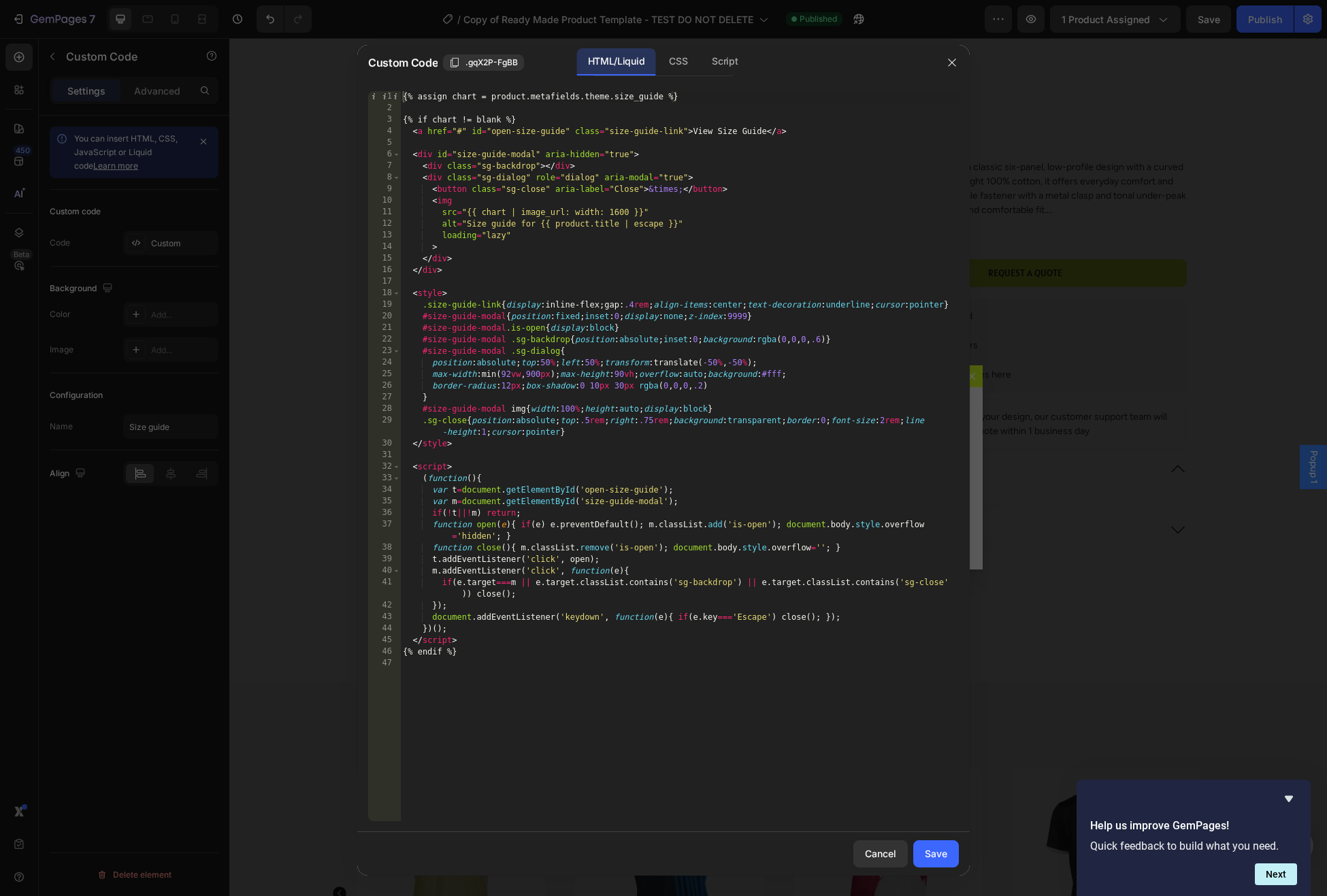
click at [722, 222] on div "{% assign chart = product.metafields.theme.size_guide %} {% if chart != blank %…" at bounding box center [680, 468] width 559 height 754
type textarea "{% endif %}"
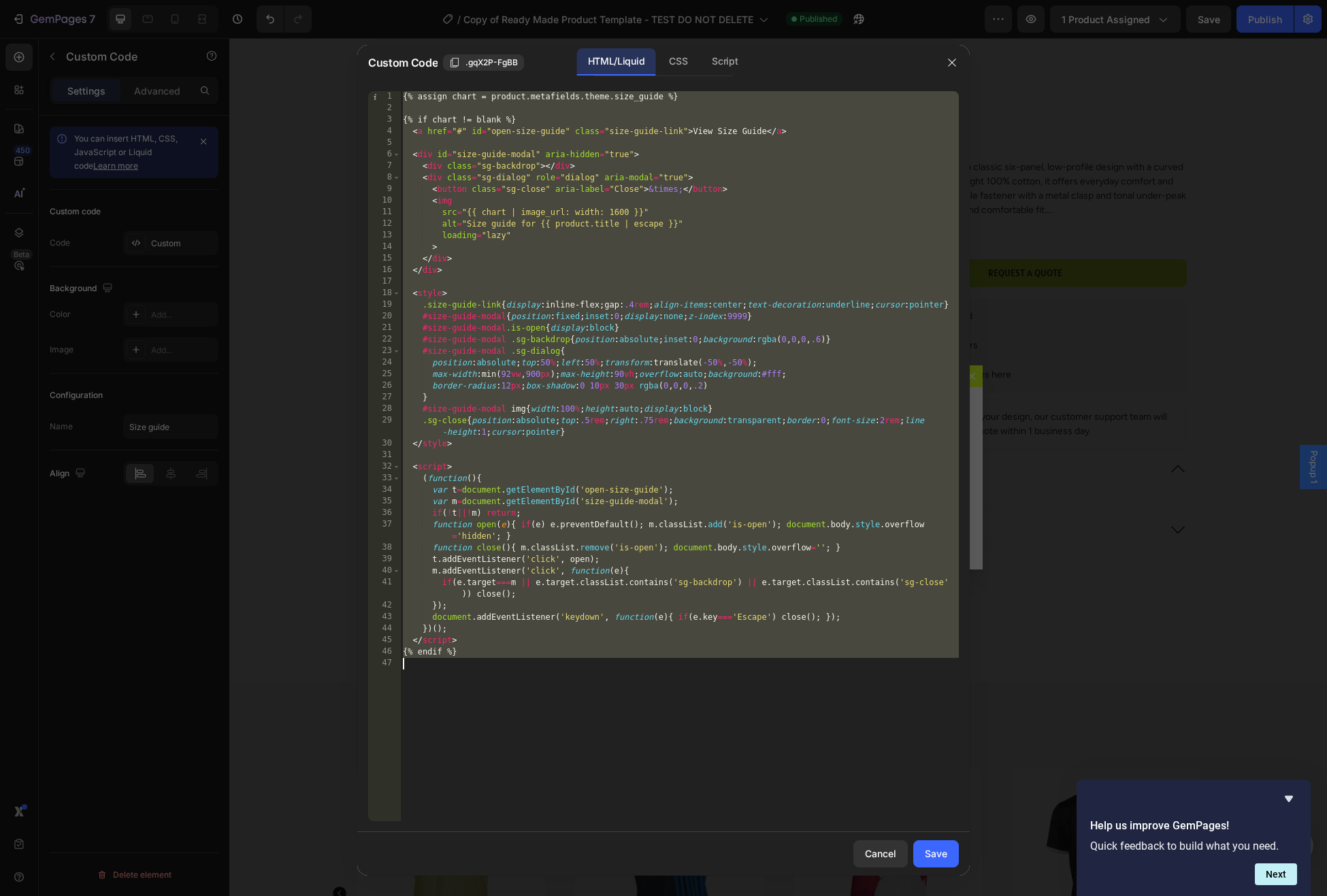
paste textarea
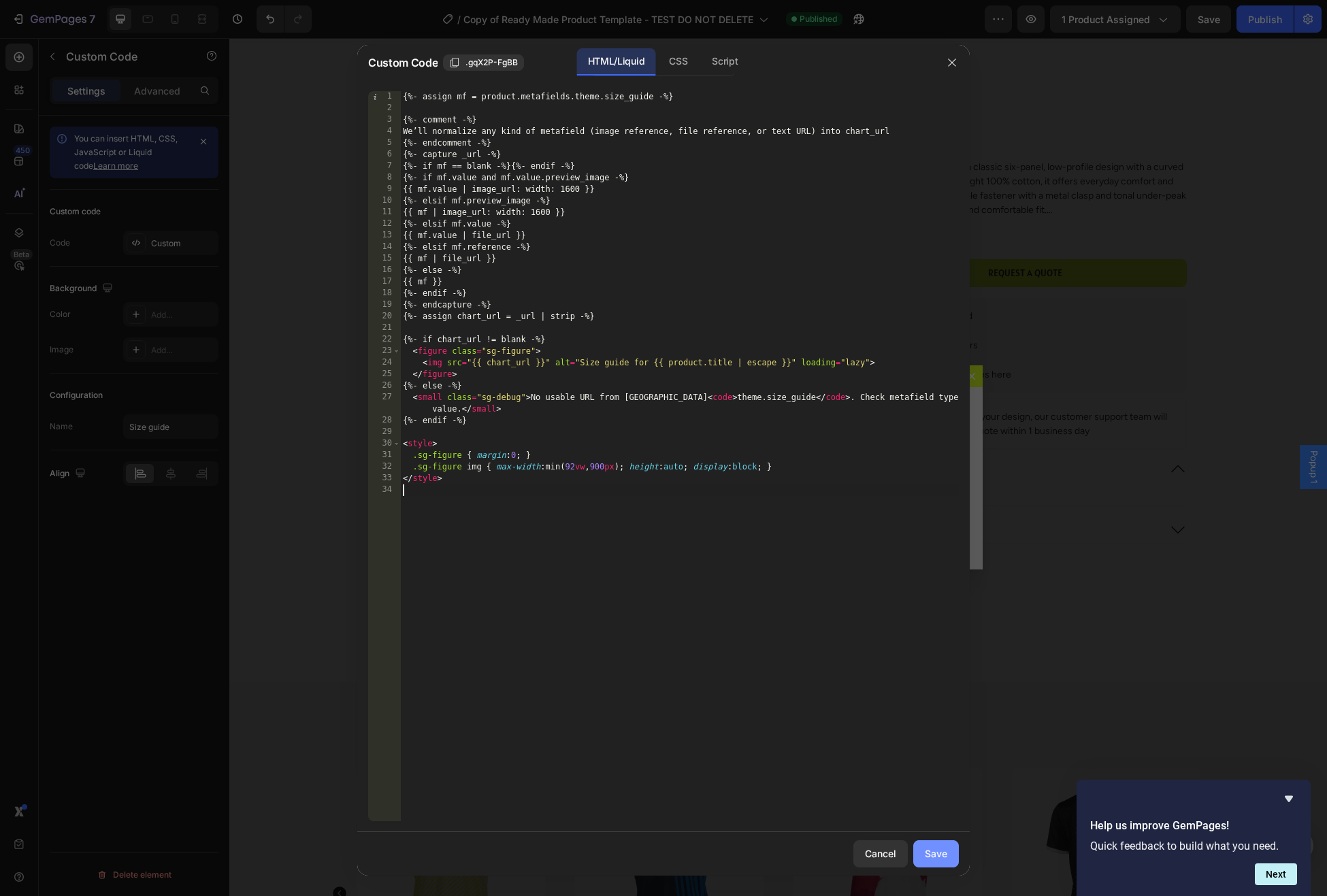
click at [935, 855] on div "Save" at bounding box center [936, 853] width 22 height 15
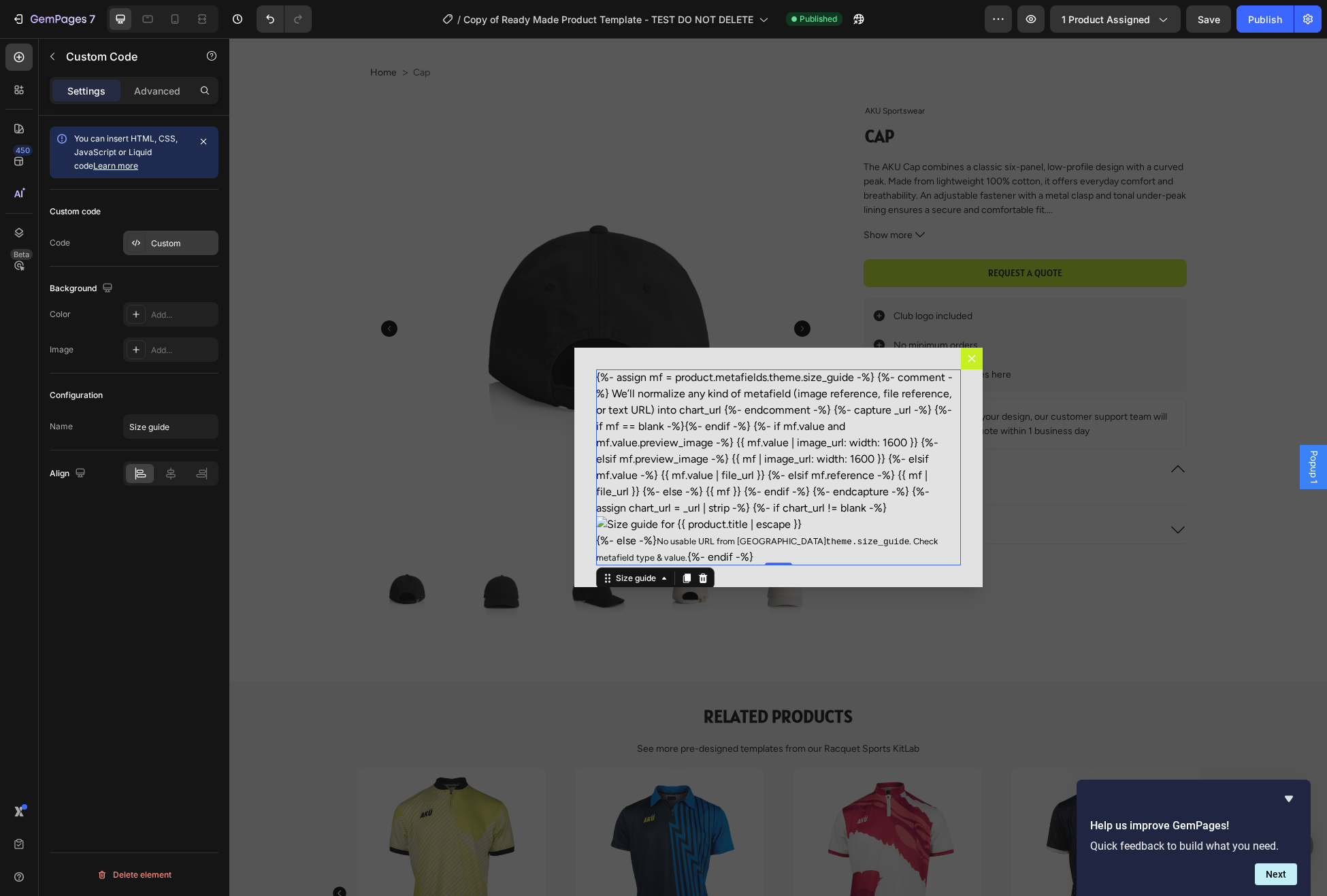
click at [165, 247] on div "Custom" at bounding box center [183, 244] width 64 height 13
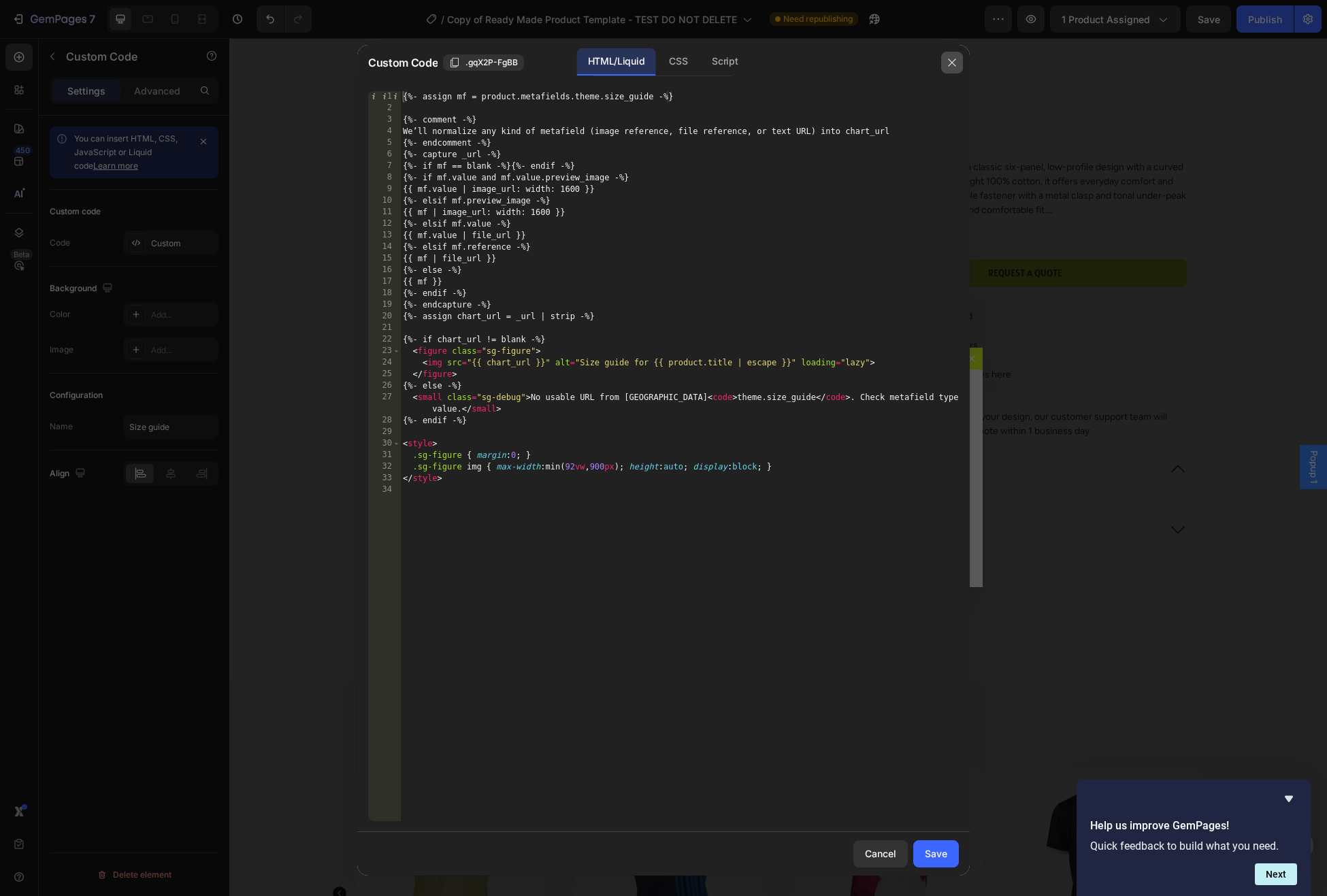
click at [951, 62] on icon "button" at bounding box center [952, 63] width 11 height 11
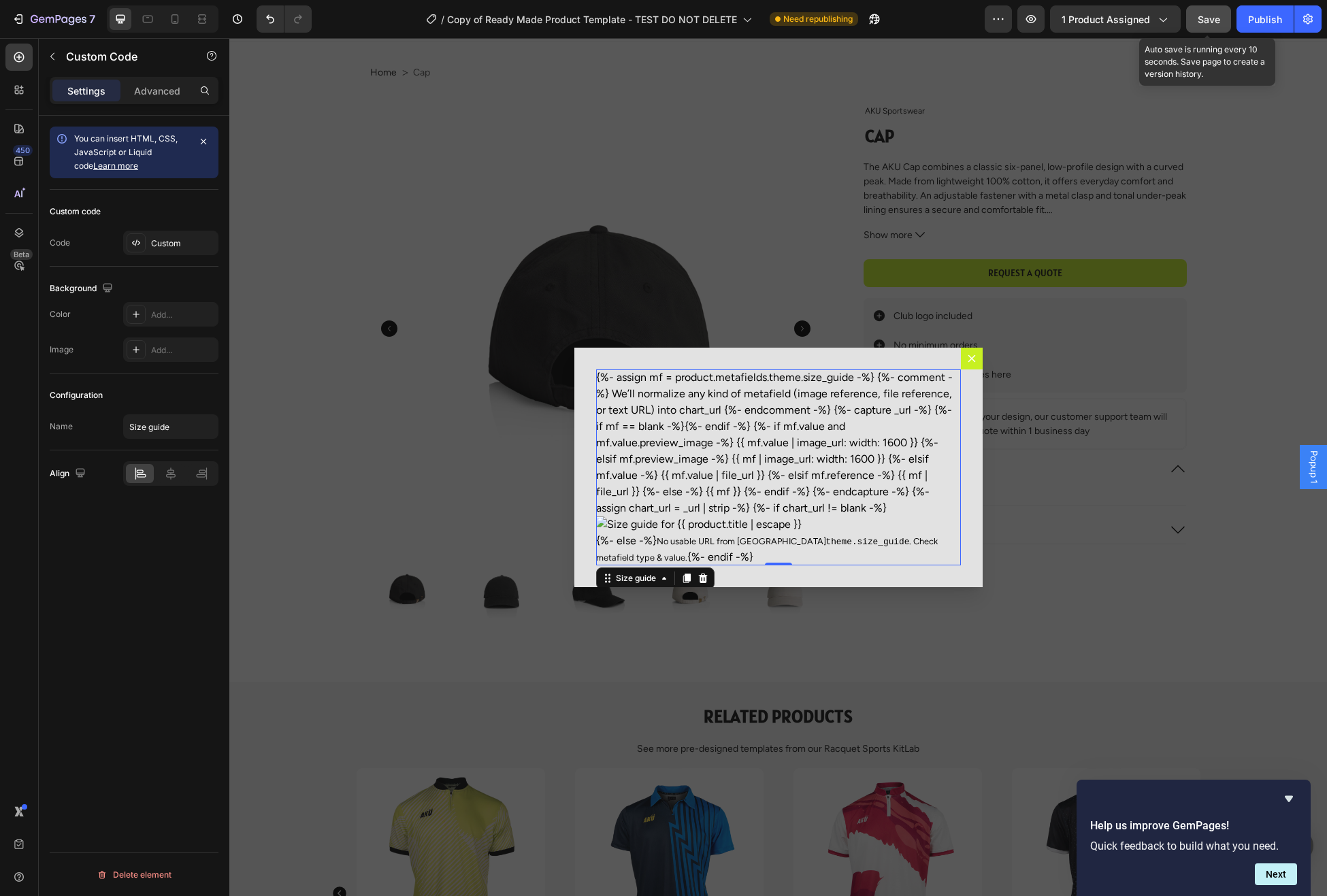
click at [1212, 16] on span "Save" at bounding box center [1209, 20] width 22 height 12
click at [1259, 22] on div "Publish" at bounding box center [1265, 20] width 34 height 15
click at [169, 243] on div "Custom" at bounding box center [183, 244] width 64 height 13
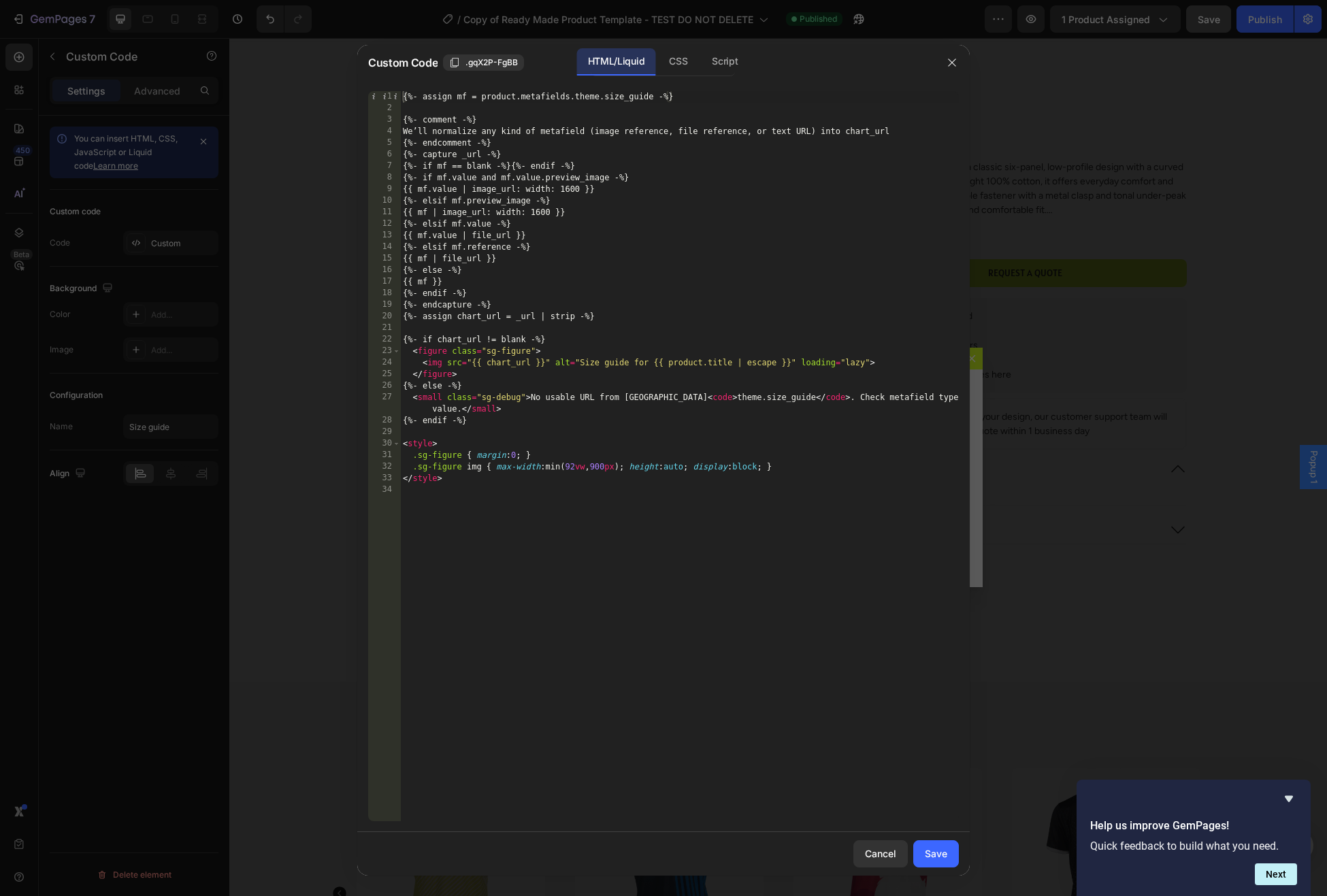
type textarea "</style>"
click at [472, 480] on div "{%- assign mf = product.metafields.theme.size_guide -%} {%- comment -%} We’ll n…" at bounding box center [680, 468] width 559 height 754
click at [674, 65] on div "CSS" at bounding box center [678, 61] width 40 height 27
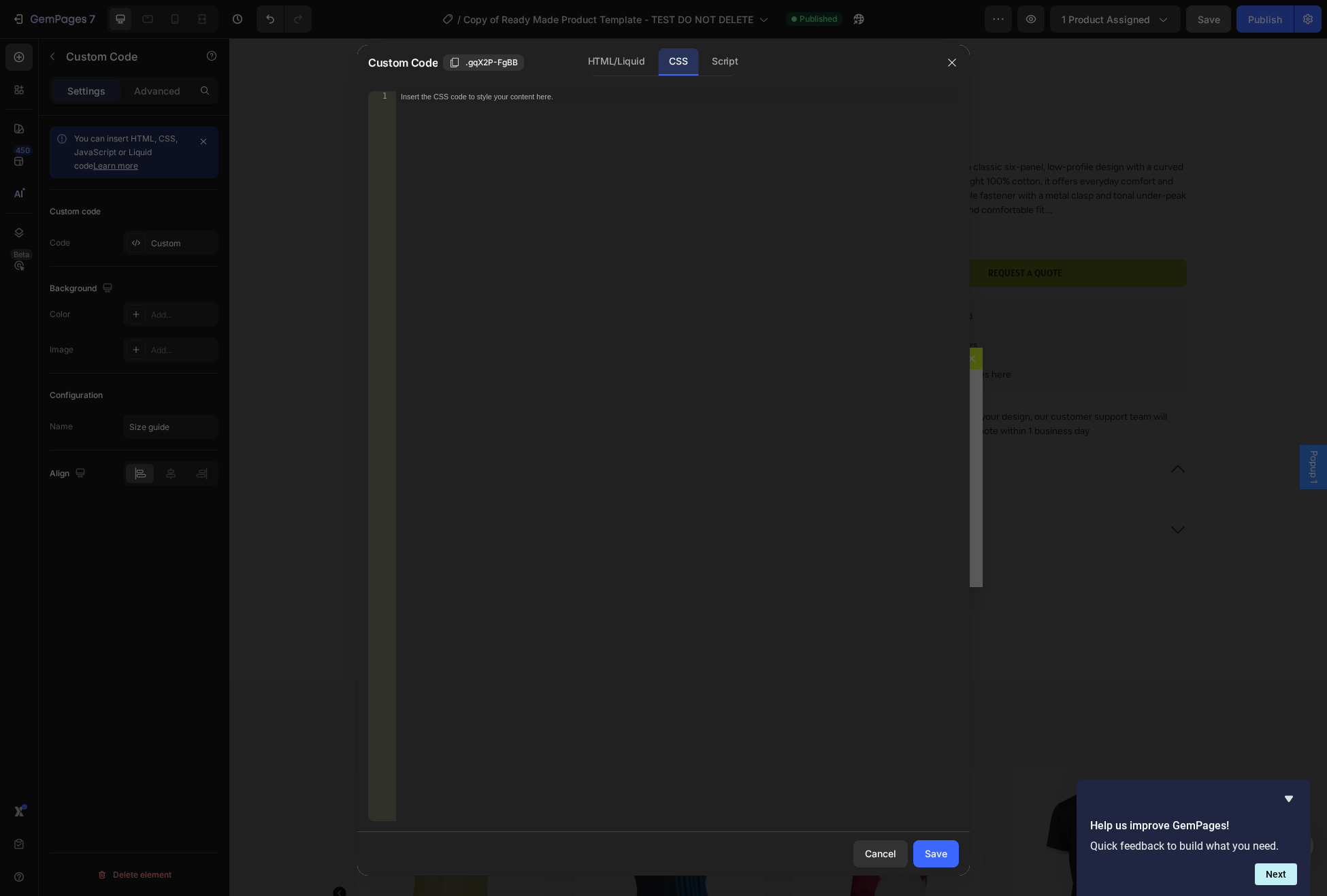
click at [498, 110] on div "Insert the CSS code to style your content here." at bounding box center [677, 468] width 564 height 754
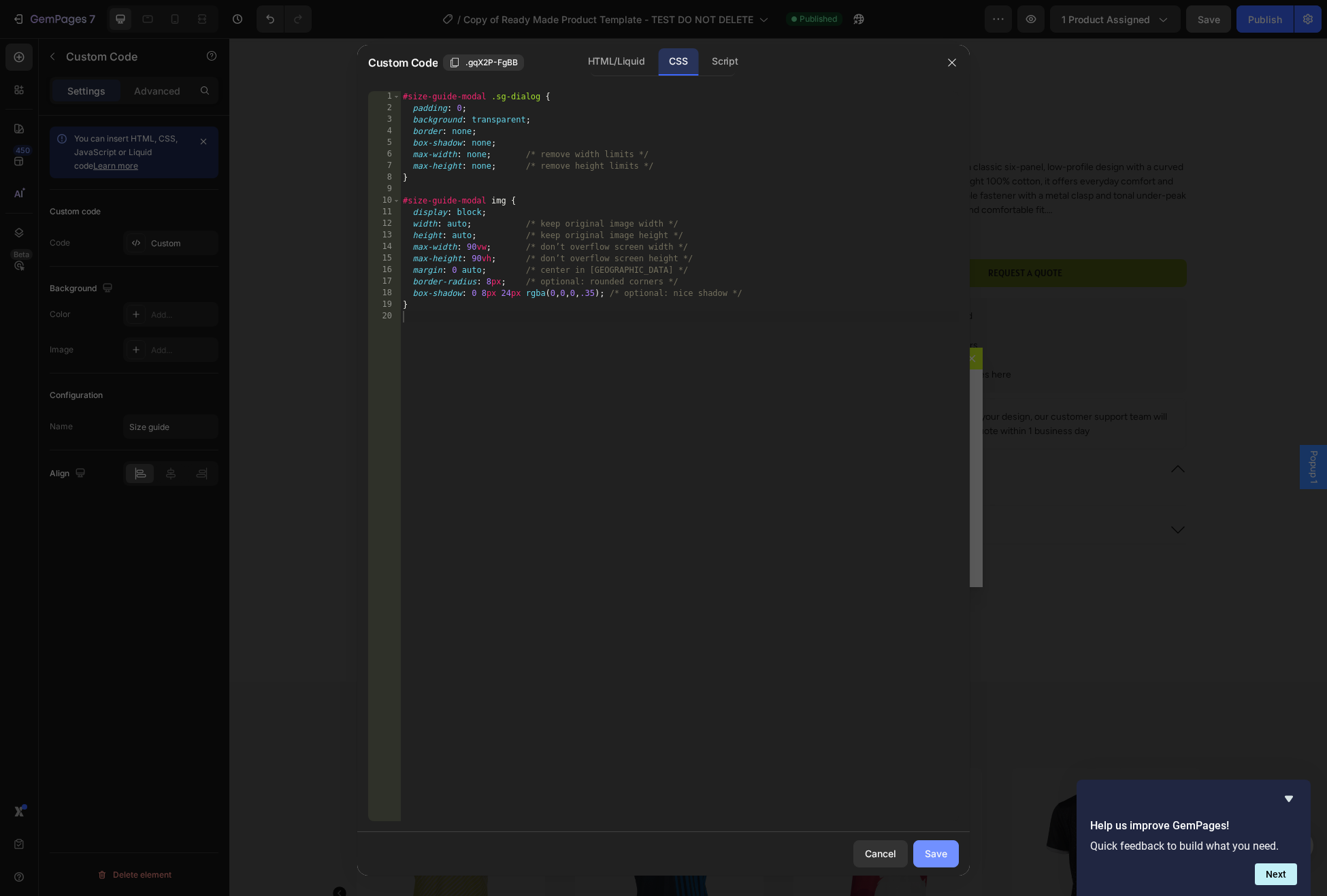
drag, startPoint x: 931, startPoint y: 853, endPoint x: 928, endPoint y: 840, distance: 13.3
click at [930, 854] on div "Save" at bounding box center [936, 853] width 22 height 15
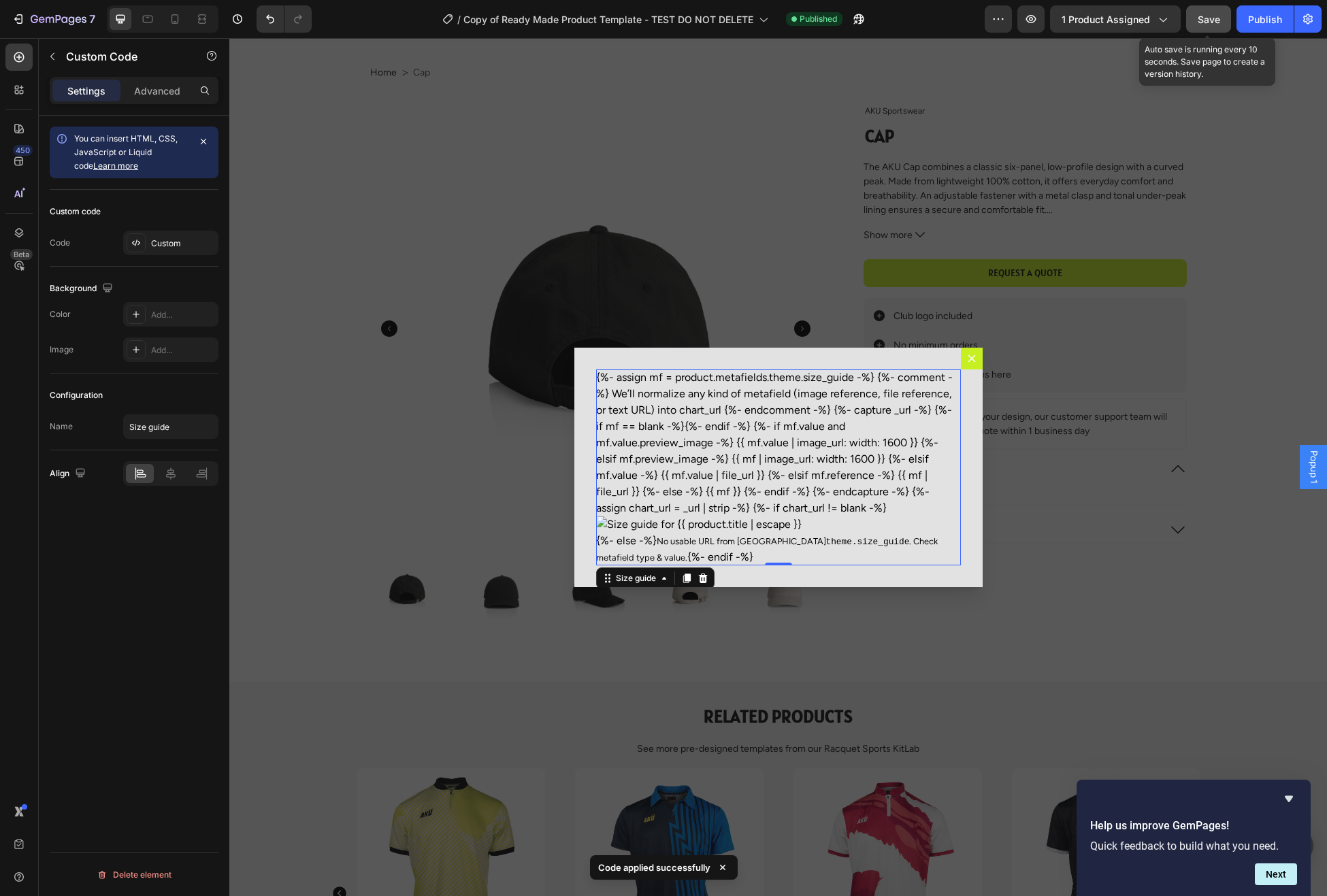
click at [1213, 21] on span "Save" at bounding box center [1209, 20] width 22 height 12
click at [1260, 16] on div "Publish" at bounding box center [1265, 20] width 34 height 15
drag, startPoint x: 818, startPoint y: 416, endPoint x: 724, endPoint y: 404, distance: 94.8
click at [818, 416] on div "{%- assign mf = product.metafields.theme.size_guide -%} {%- comment -%} We’ll n…" at bounding box center [778, 467] width 365 height 196
click at [185, 244] on div "Custom" at bounding box center [183, 244] width 64 height 13
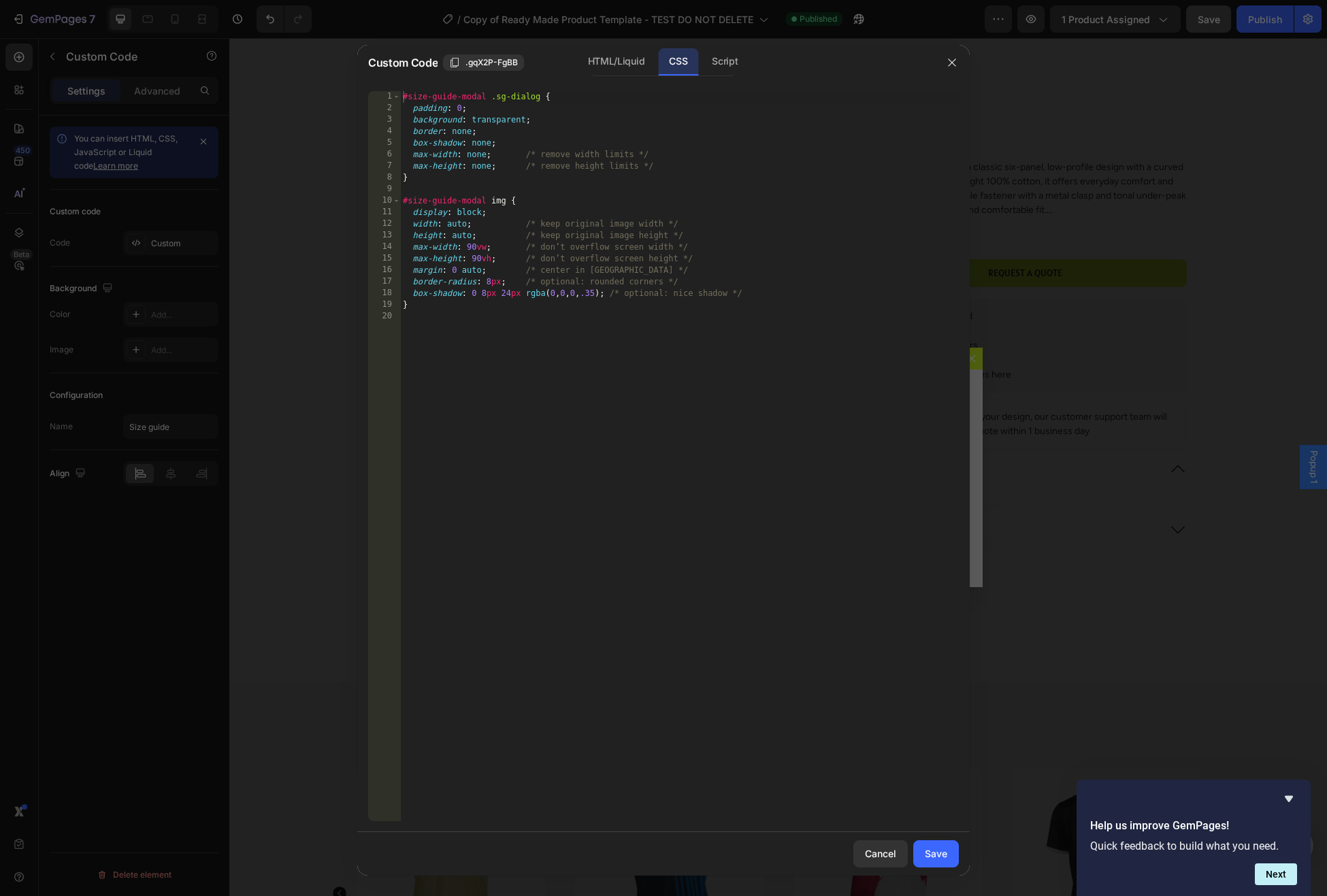
click at [566, 174] on div "#size-guide-modal .sg-dialog { padding : 0 ; background : transparent ; border …" at bounding box center [680, 468] width 559 height 754
type textarea "}"
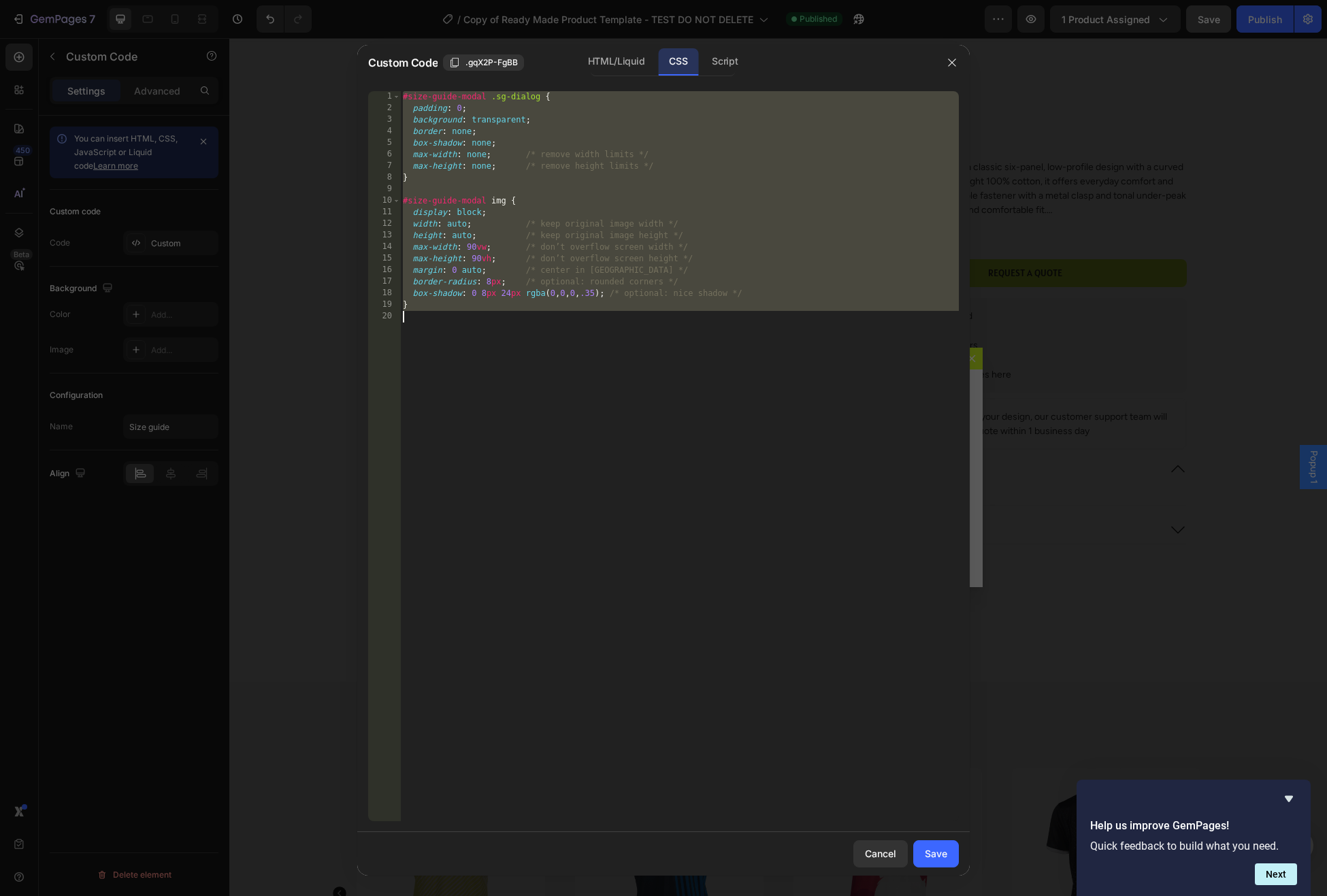
paste textarea
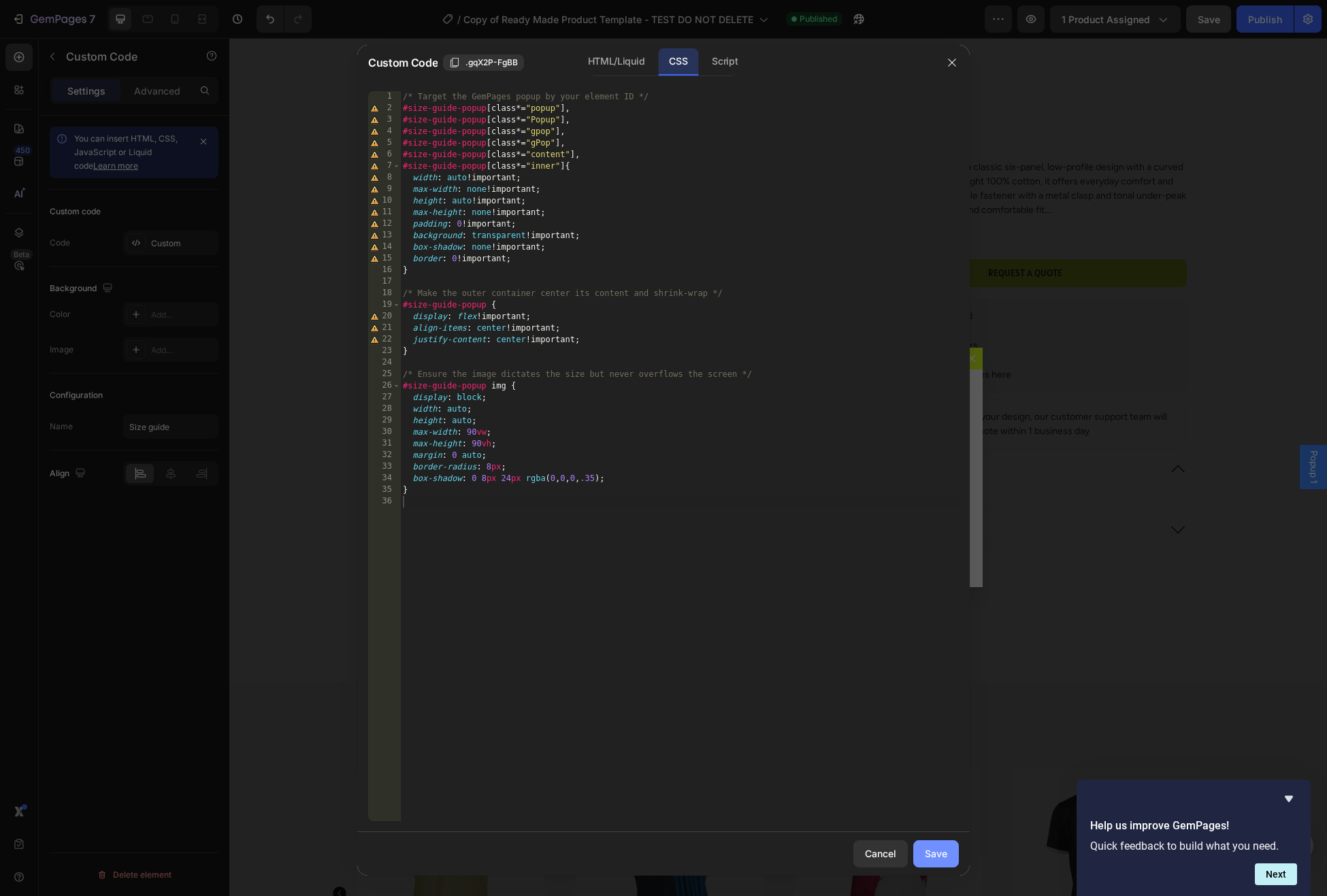
click at [939, 856] on div "Save" at bounding box center [936, 853] width 22 height 15
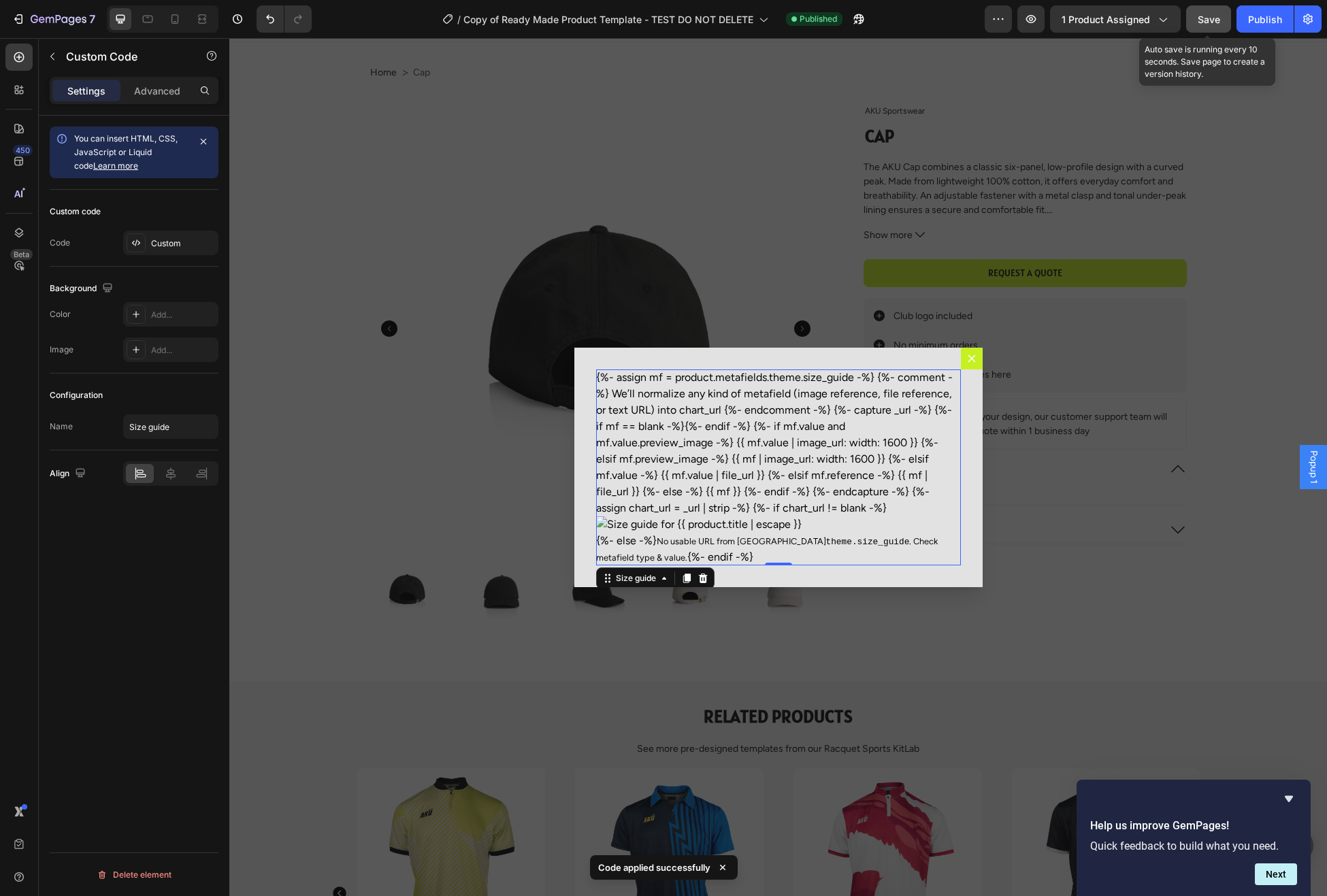
click at [1208, 17] on span "Save" at bounding box center [1209, 20] width 22 height 12
click at [1261, 16] on div "Publish" at bounding box center [1265, 20] width 34 height 15
click at [177, 244] on div "Custom" at bounding box center [183, 244] width 64 height 13
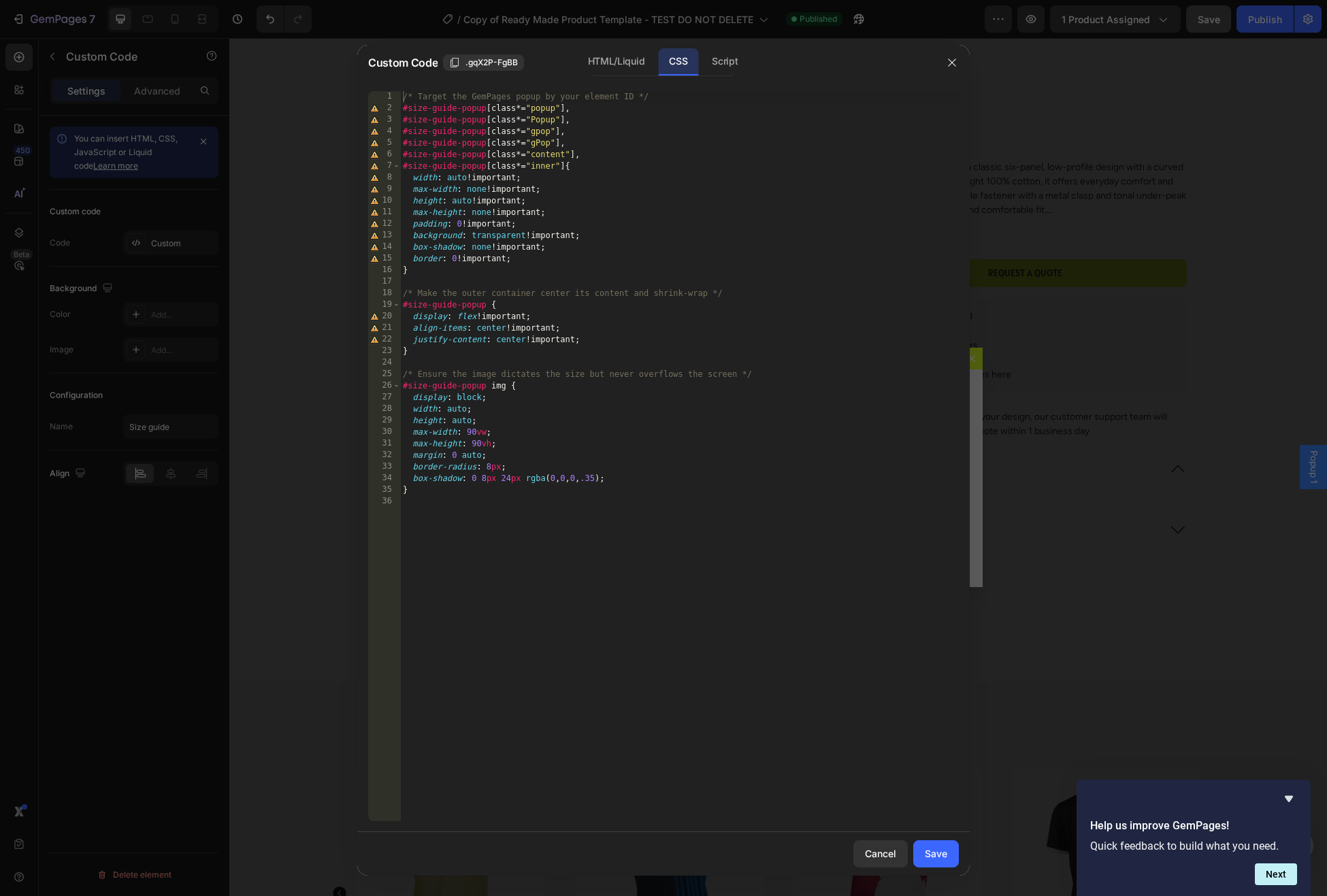
click at [555, 275] on div "/* Target the GemPages popup by your element ID */ #size-guide-popup [ class *=…" at bounding box center [680, 468] width 559 height 754
type textarea "}"
click at [607, 59] on div "HTML/Liquid" at bounding box center [616, 61] width 78 height 27
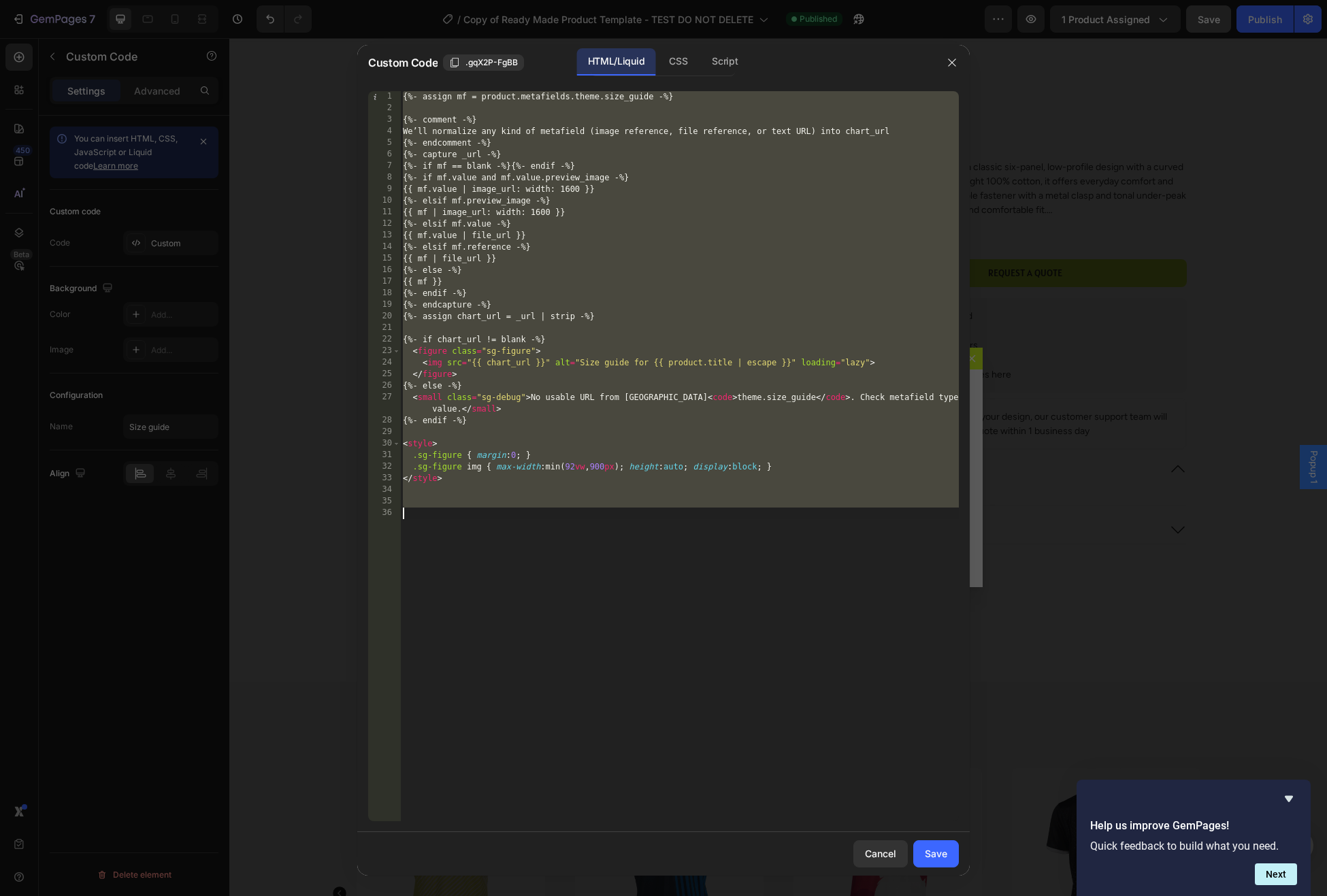
click at [566, 227] on div "{%- assign mf = product.metafields.theme.size_guide -%} {%- comment -%} We’ll n…" at bounding box center [680, 468] width 559 height 754
type textarea "{%- elsif mf.value -%}"
click at [954, 65] on icon "button" at bounding box center [951, 62] width 8 height 8
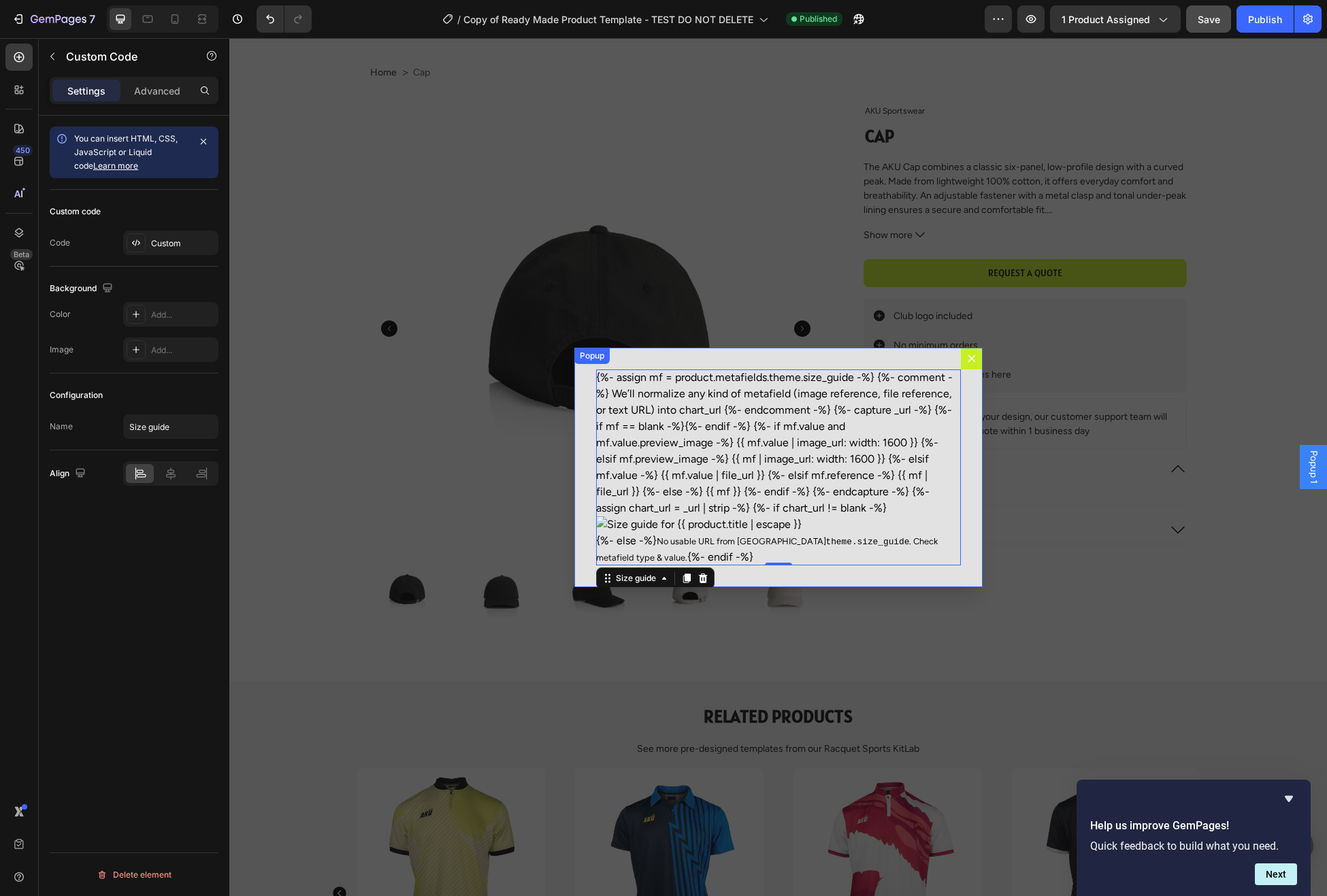
click at [930, 358] on div "{%- assign mf = product.metafields.theme.size_guide -%} {%- comment -%} We’ll n…" at bounding box center [778, 468] width 408 height 240
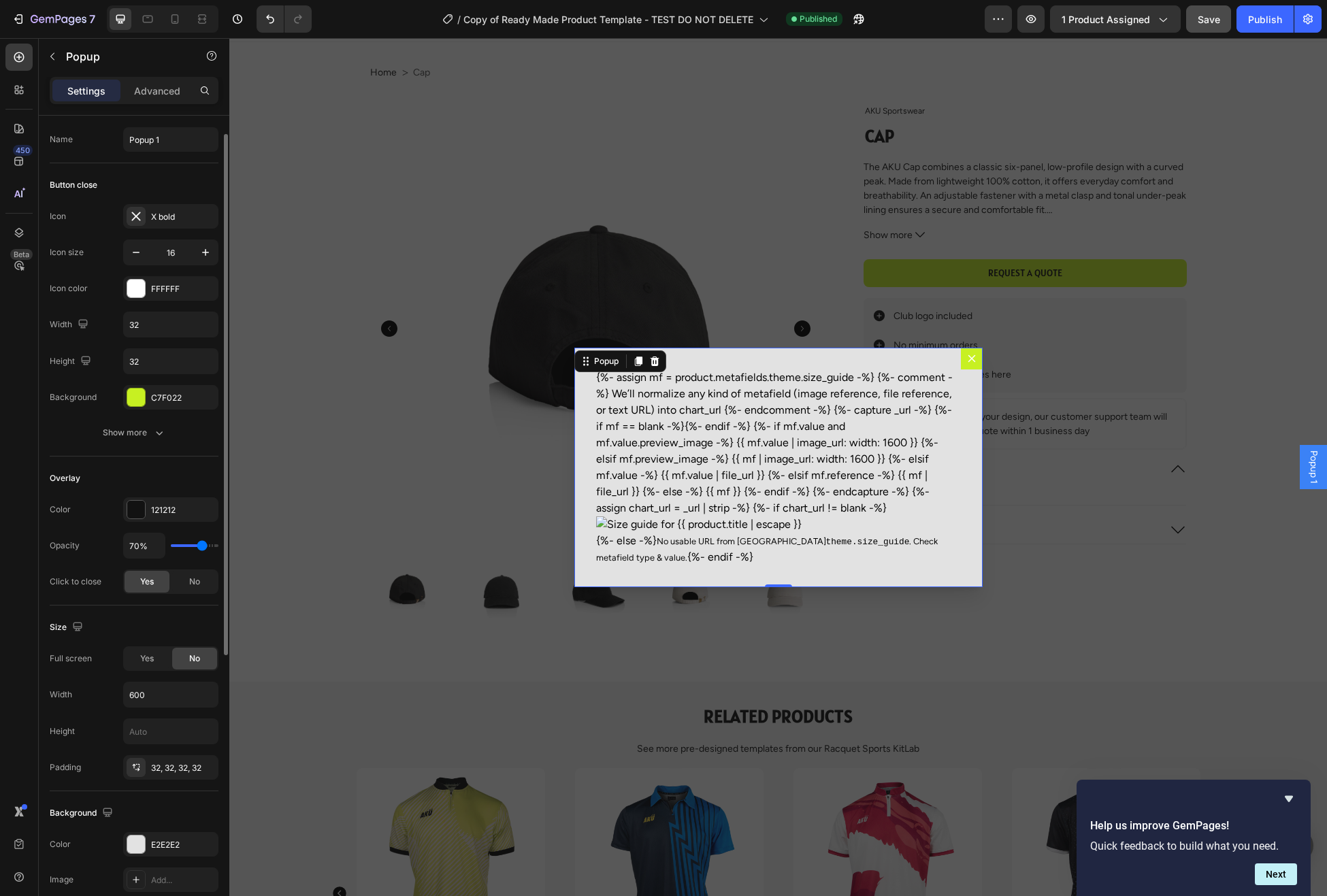
scroll to position [31, 0]
click at [146, 431] on div "Show more" at bounding box center [134, 431] width 63 height 14
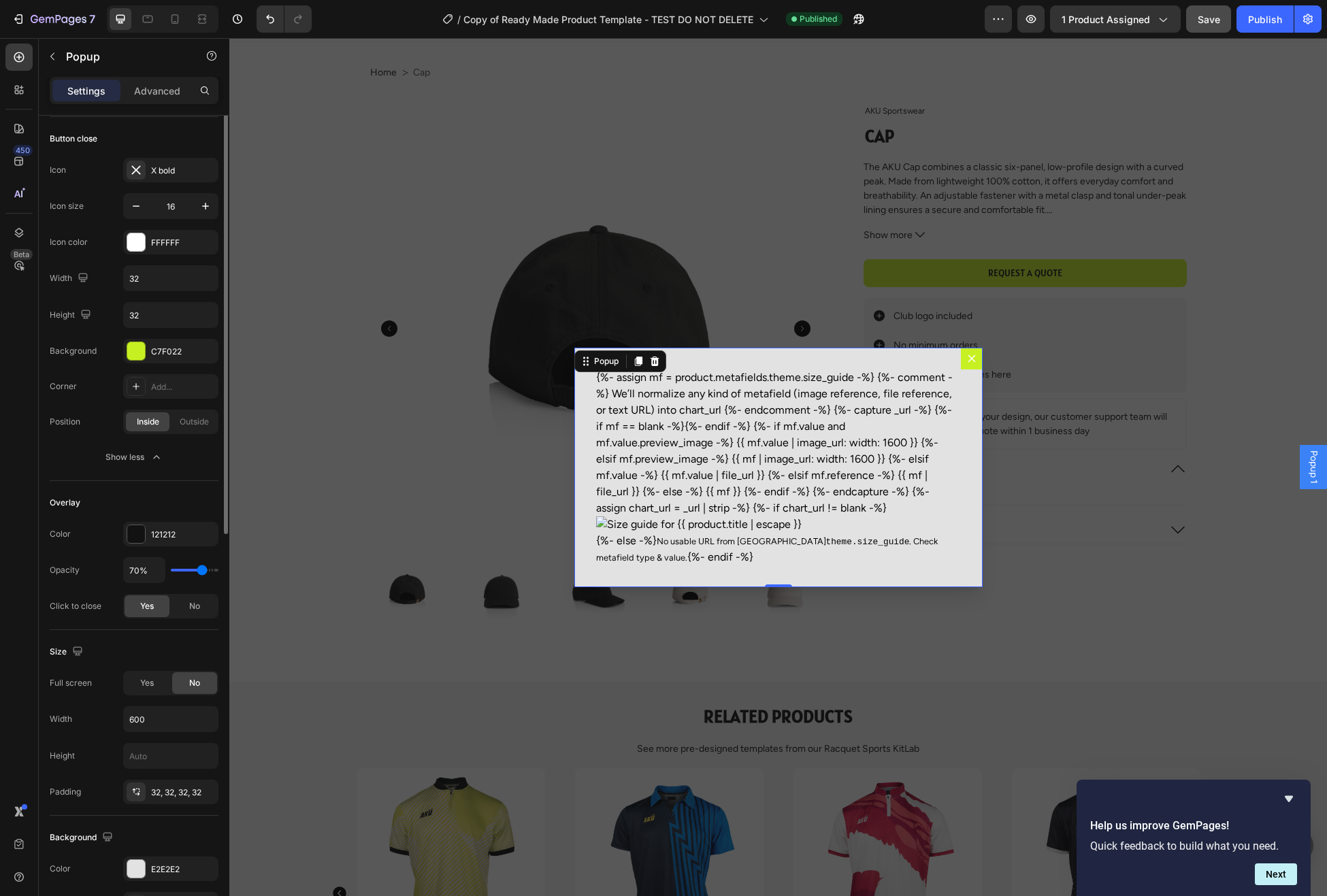
scroll to position [0, 0]
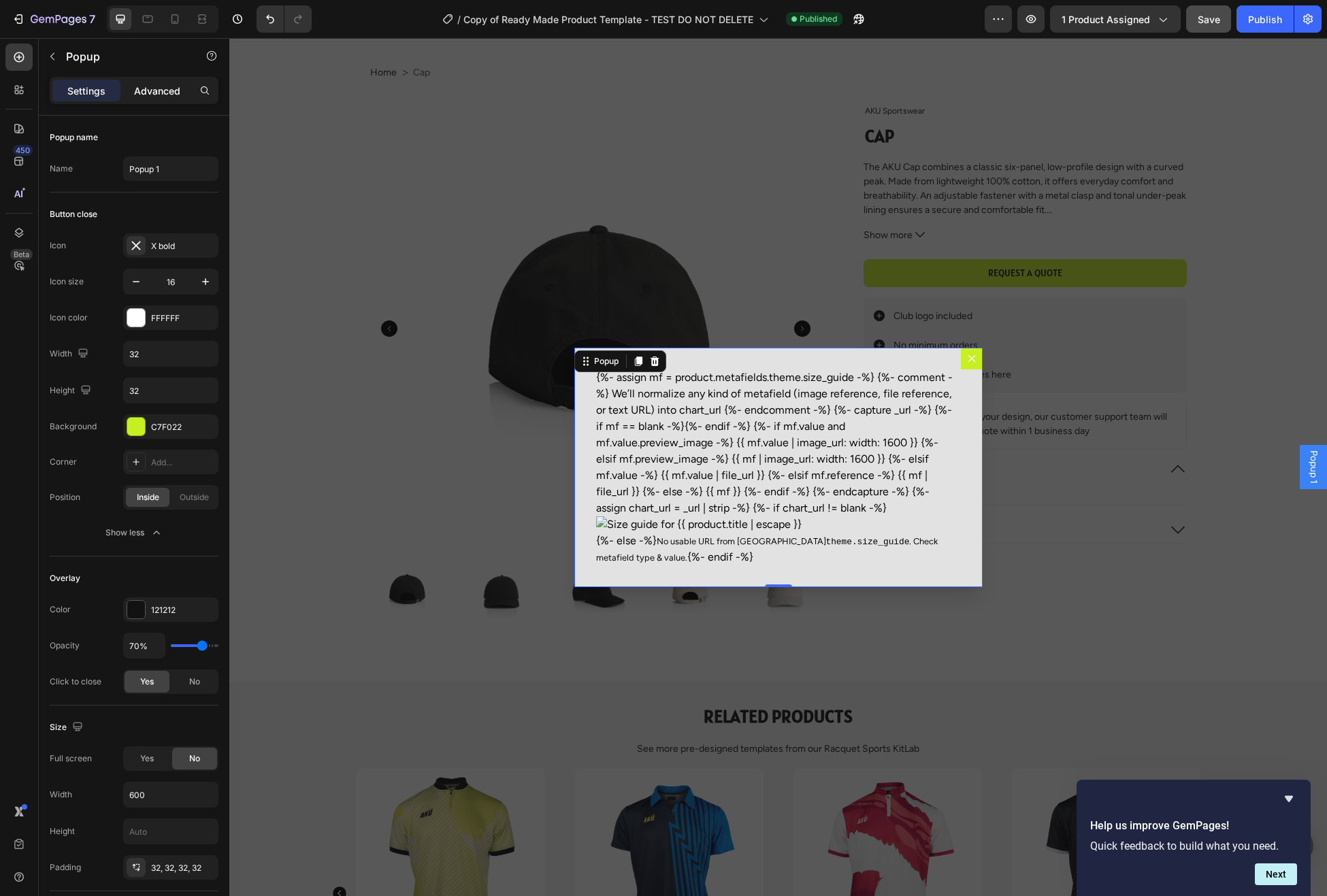
click at [157, 88] on p "Advanced" at bounding box center [157, 91] width 46 height 15
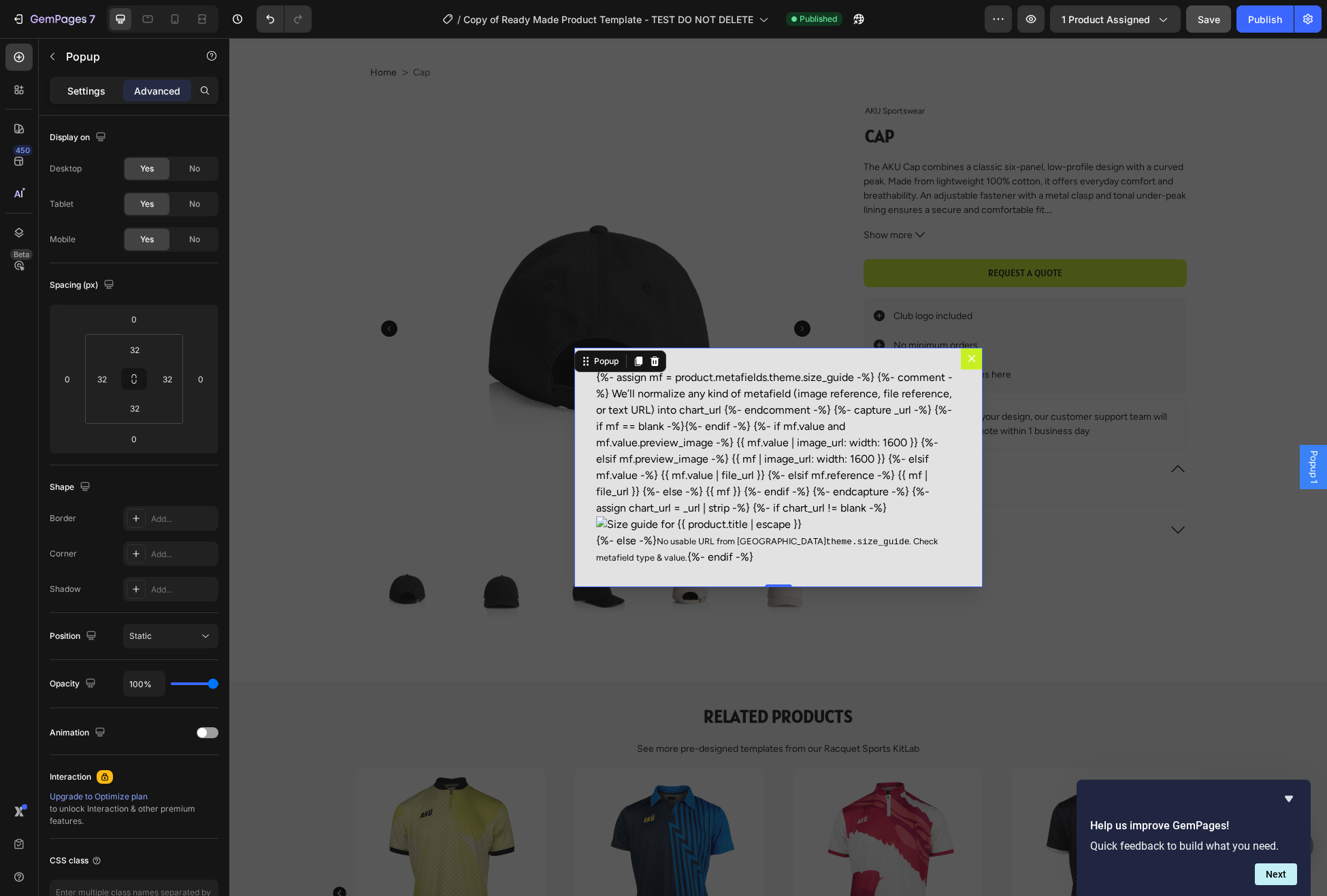
click at [73, 84] on p "Settings" at bounding box center [86, 91] width 38 height 15
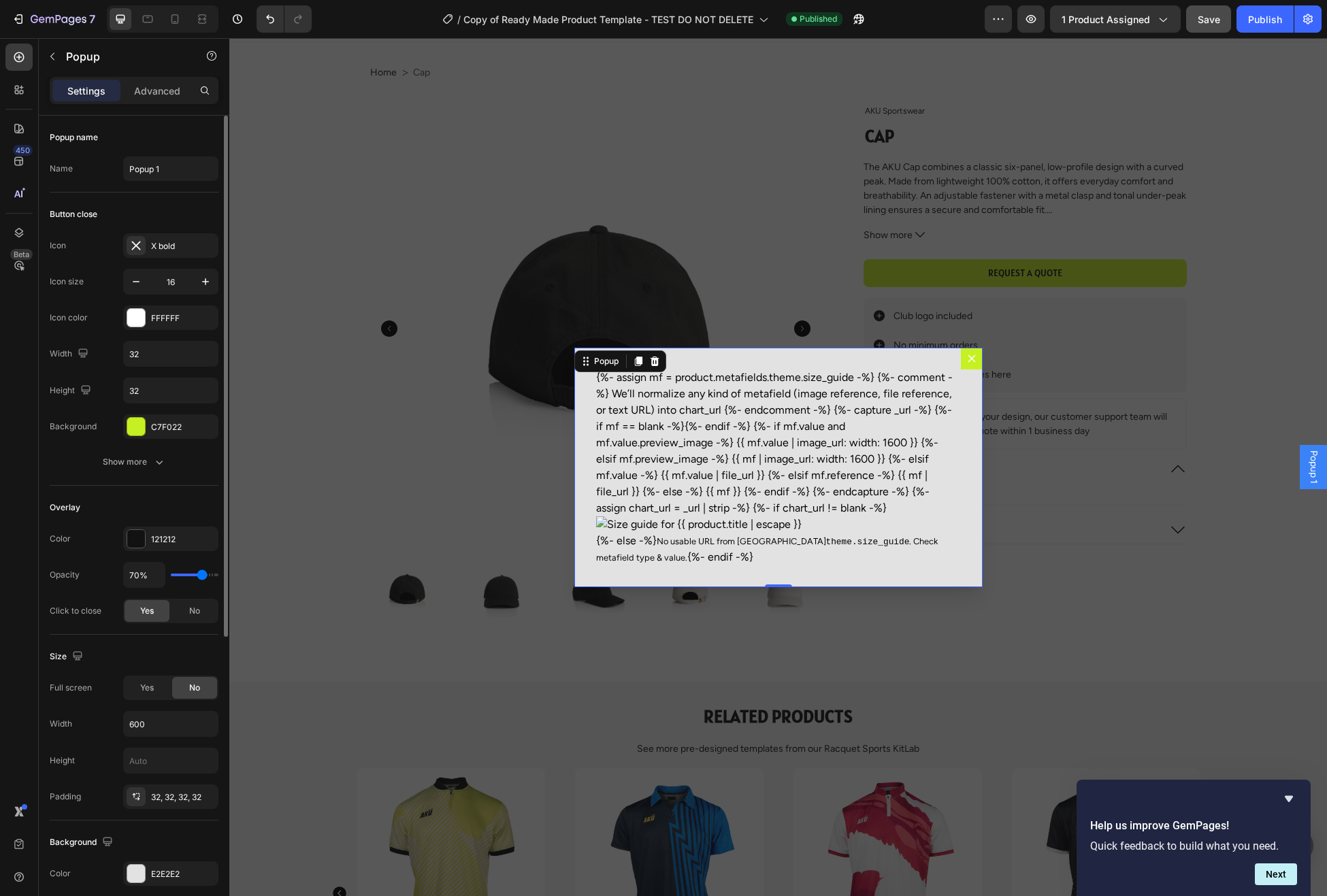
scroll to position [8, 0]
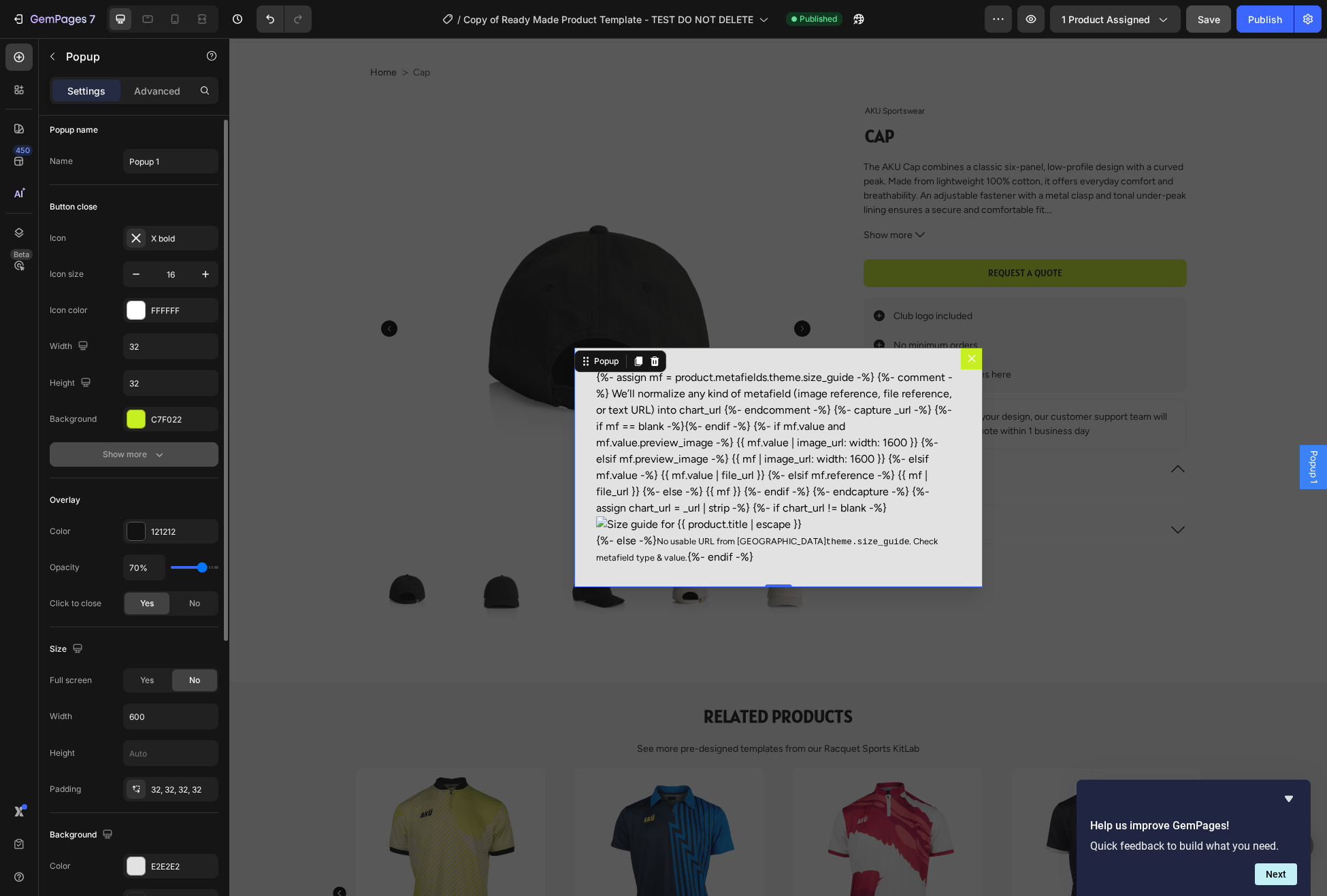
click at [138, 455] on div "Show more" at bounding box center [134, 455] width 63 height 14
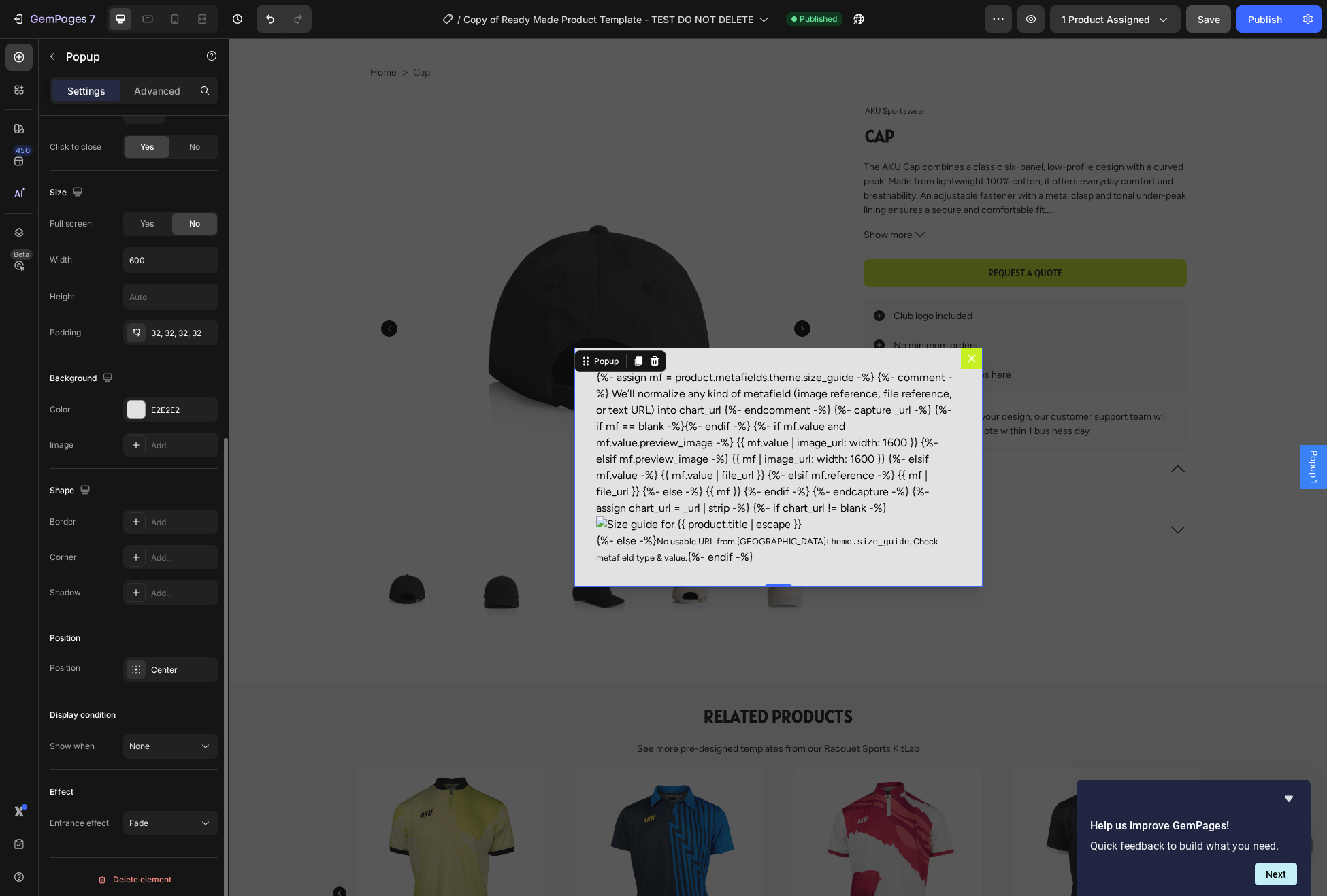
scroll to position [540, 0]
click at [185, 739] on div "None" at bounding box center [164, 741] width 70 height 13
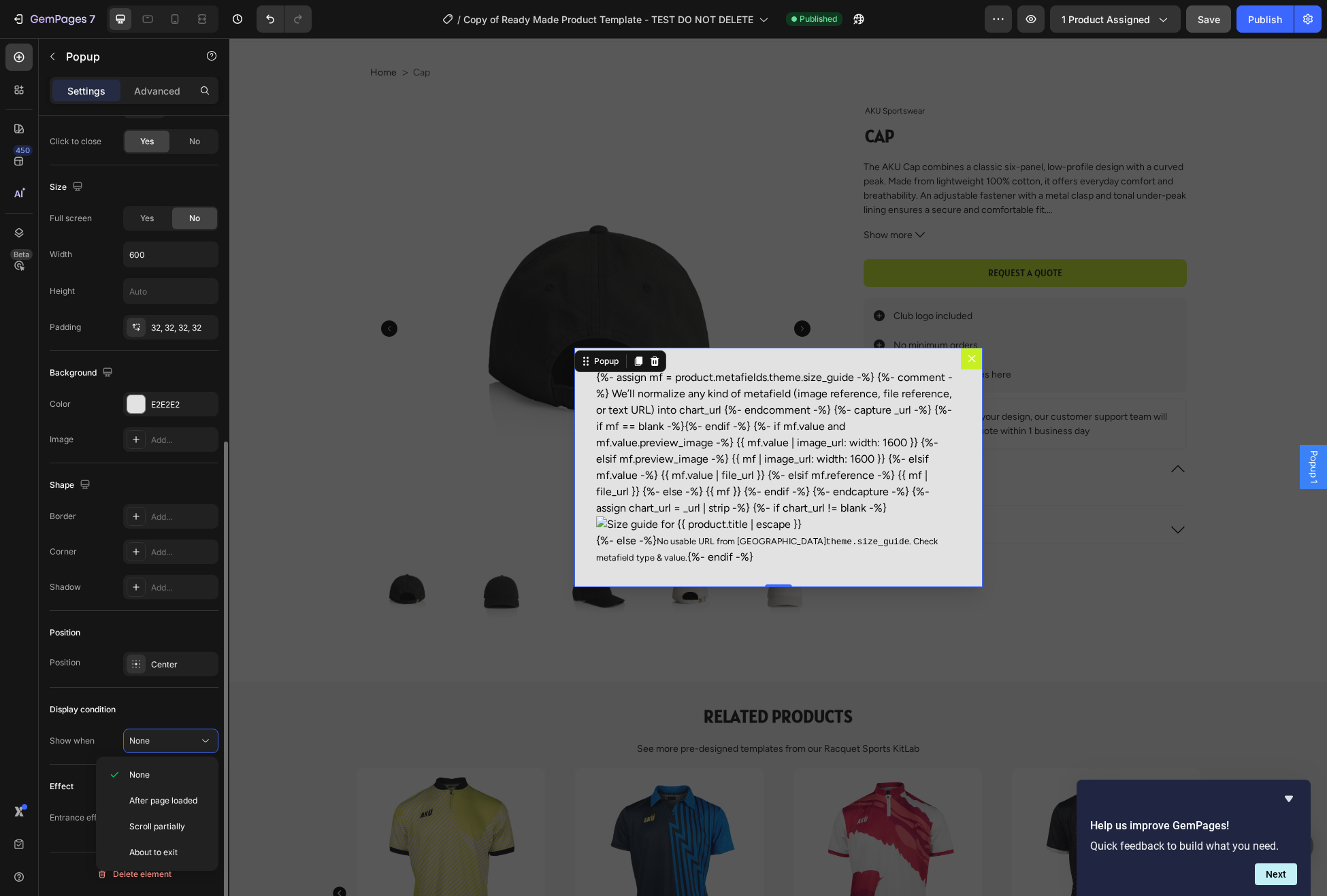
click at [95, 731] on div "Show when None" at bounding box center [134, 741] width 169 height 24
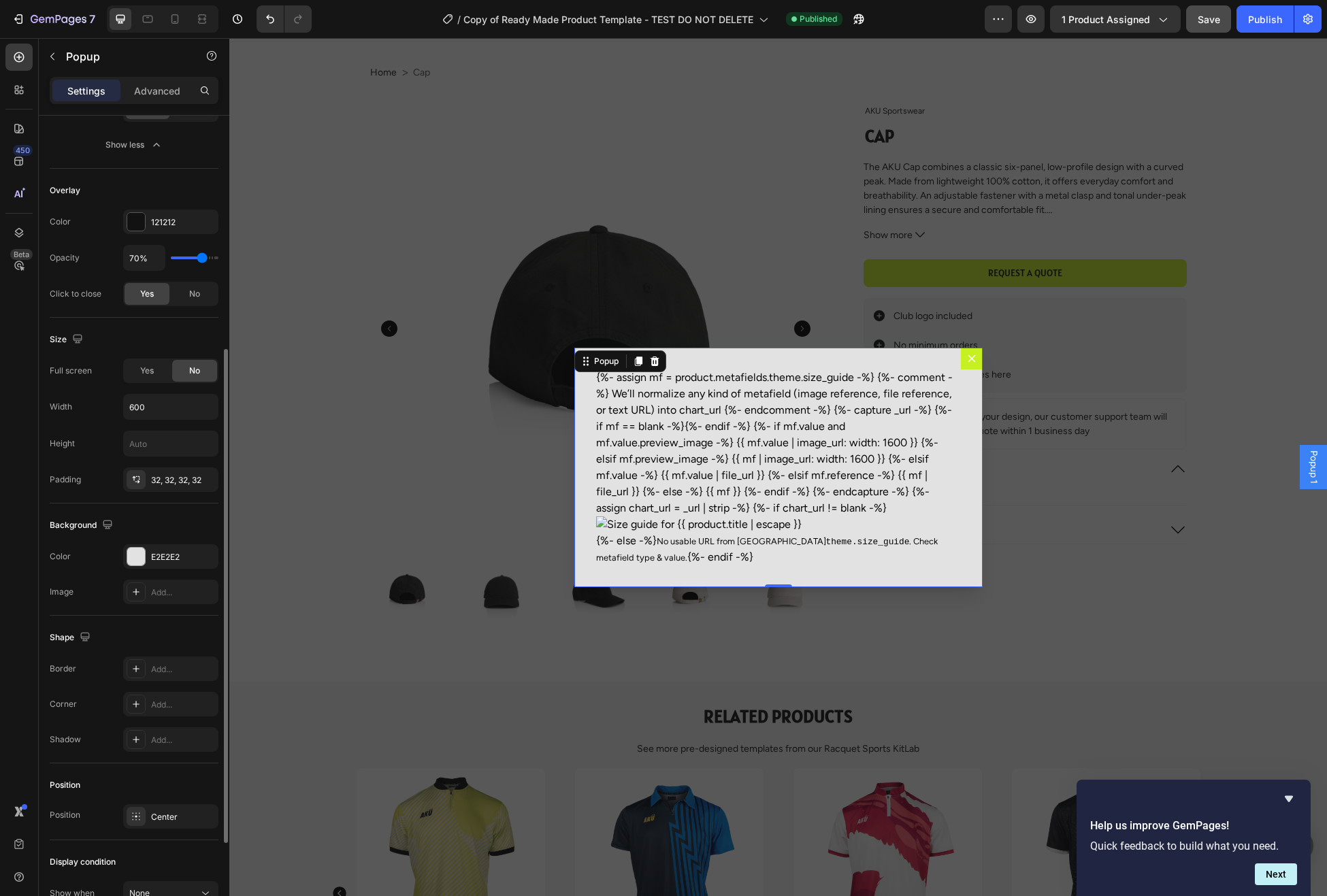
scroll to position [258, 0]
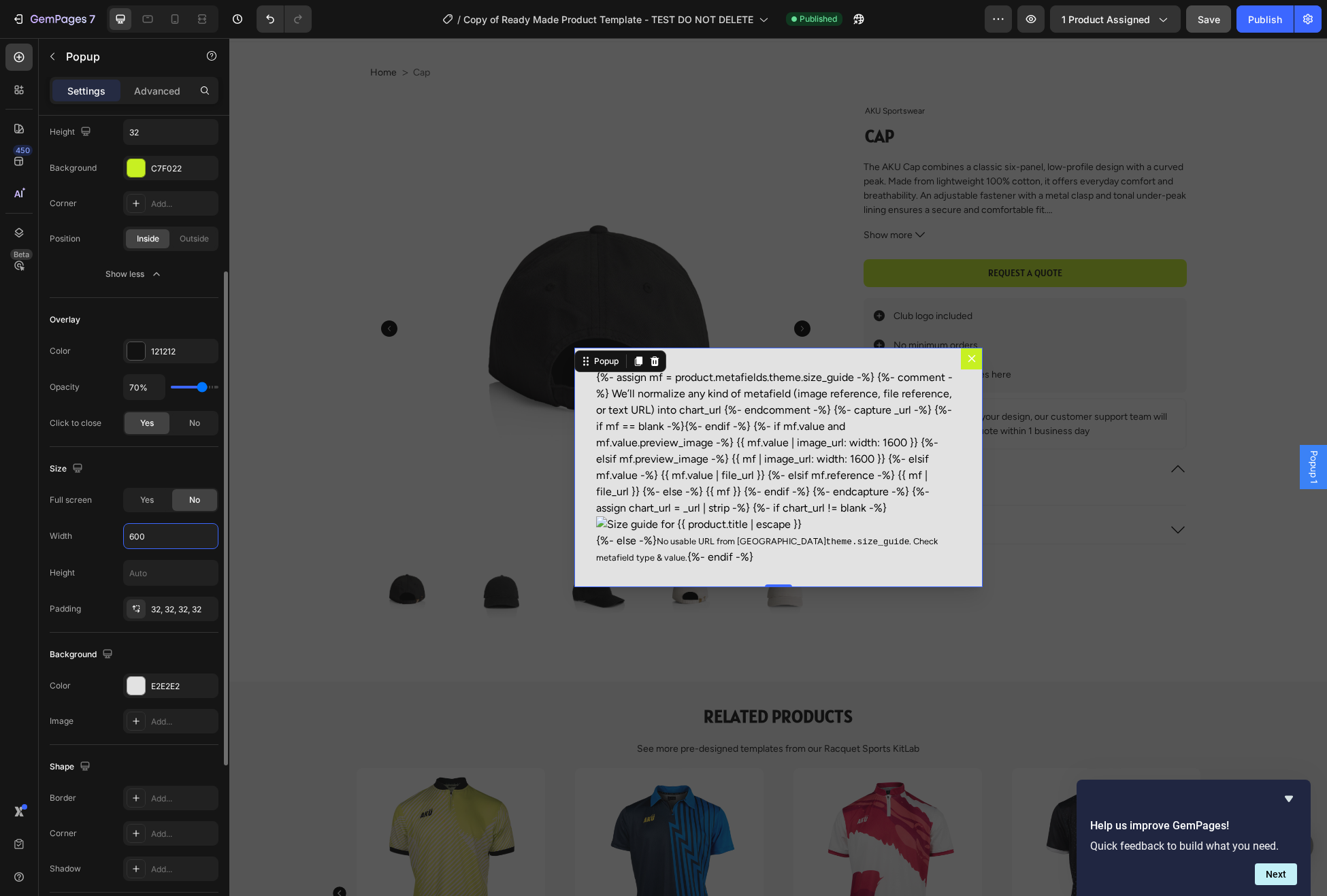
click at [178, 533] on input "600" at bounding box center [171, 536] width 94 height 24
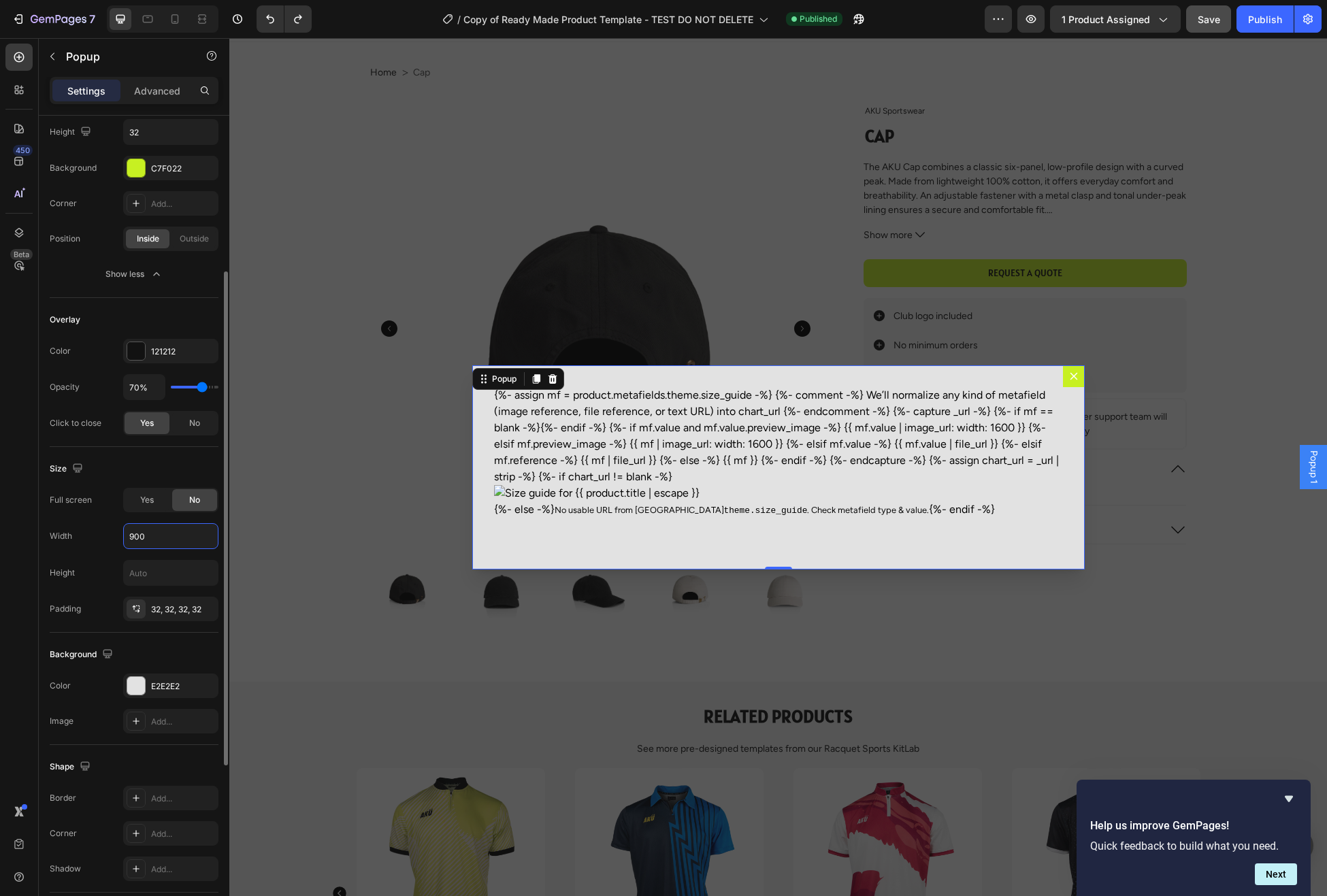
click at [98, 555] on div "Full screen Yes No Width 900 Height Padding 32, 32, 32, 32" at bounding box center [134, 554] width 169 height 133
click at [160, 537] on input "900" at bounding box center [171, 536] width 94 height 24
click at [96, 553] on div "Full screen Yes No Width 900 Height Padding 32, 32, 32, 32" at bounding box center [134, 554] width 169 height 133
drag, startPoint x: 157, startPoint y: 540, endPoint x: 116, endPoint y: 536, distance: 41.2
click at [116, 536] on div "Width 900" at bounding box center [134, 536] width 169 height 26
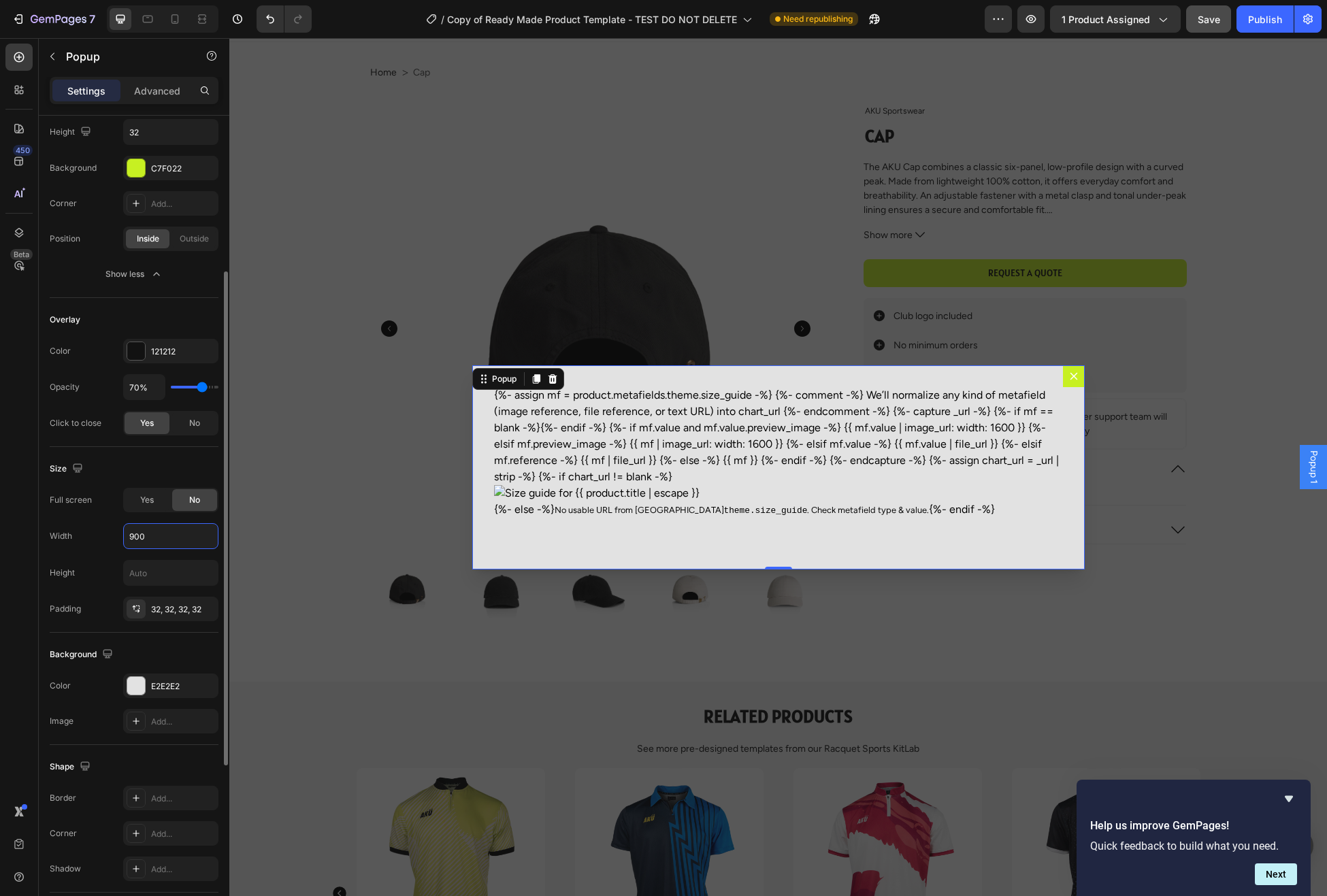
click at [145, 535] on input "900" at bounding box center [171, 536] width 94 height 24
drag, startPoint x: 160, startPoint y: 534, endPoint x: 128, endPoint y: 536, distance: 32.1
click at [128, 536] on input "900" at bounding box center [171, 536] width 94 height 24
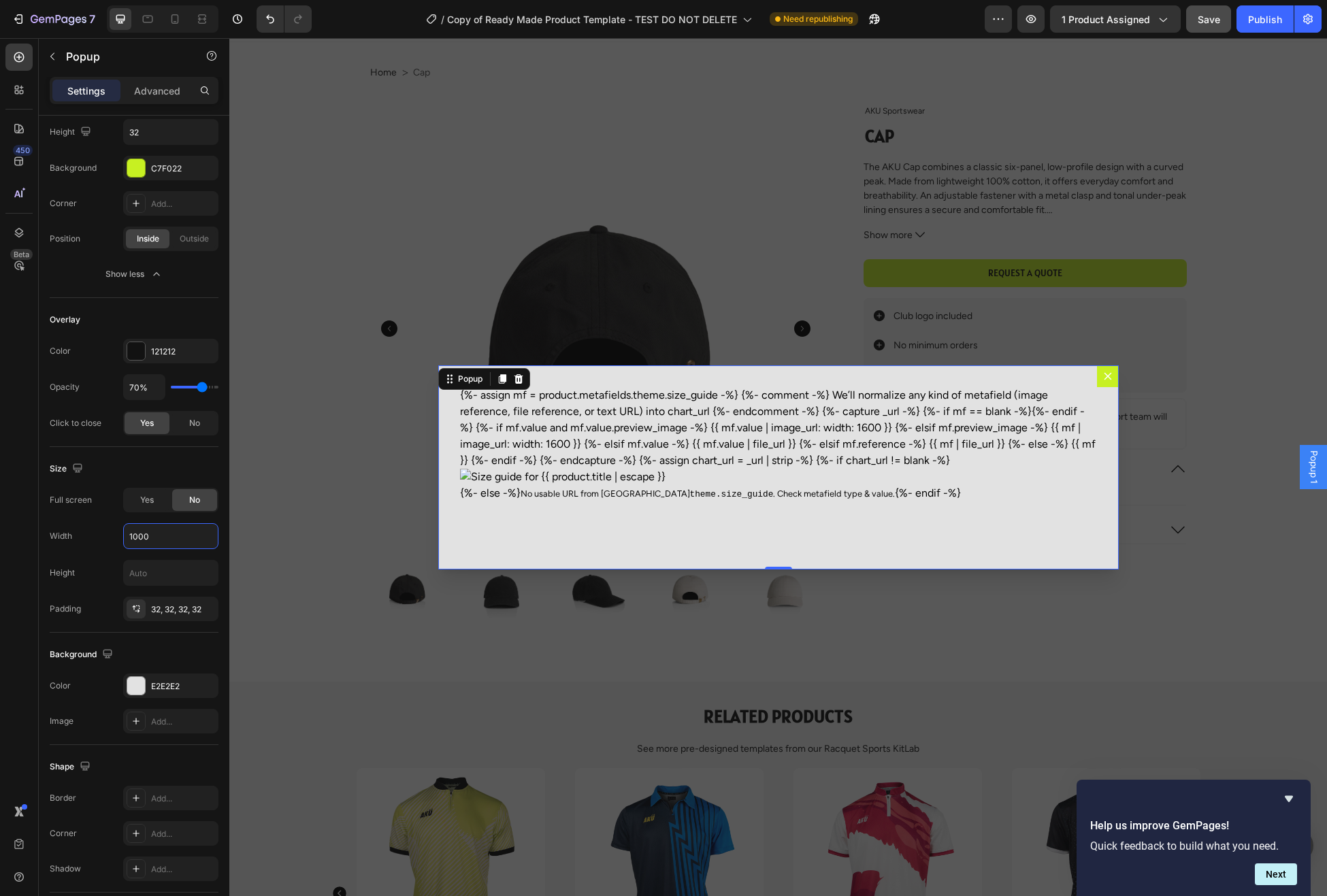
type input "1000"
click at [596, 425] on div "{%- assign mf = product.metafields.theme.size_guide -%} {%- comment -%} We’ll n…" at bounding box center [778, 445] width 637 height 114
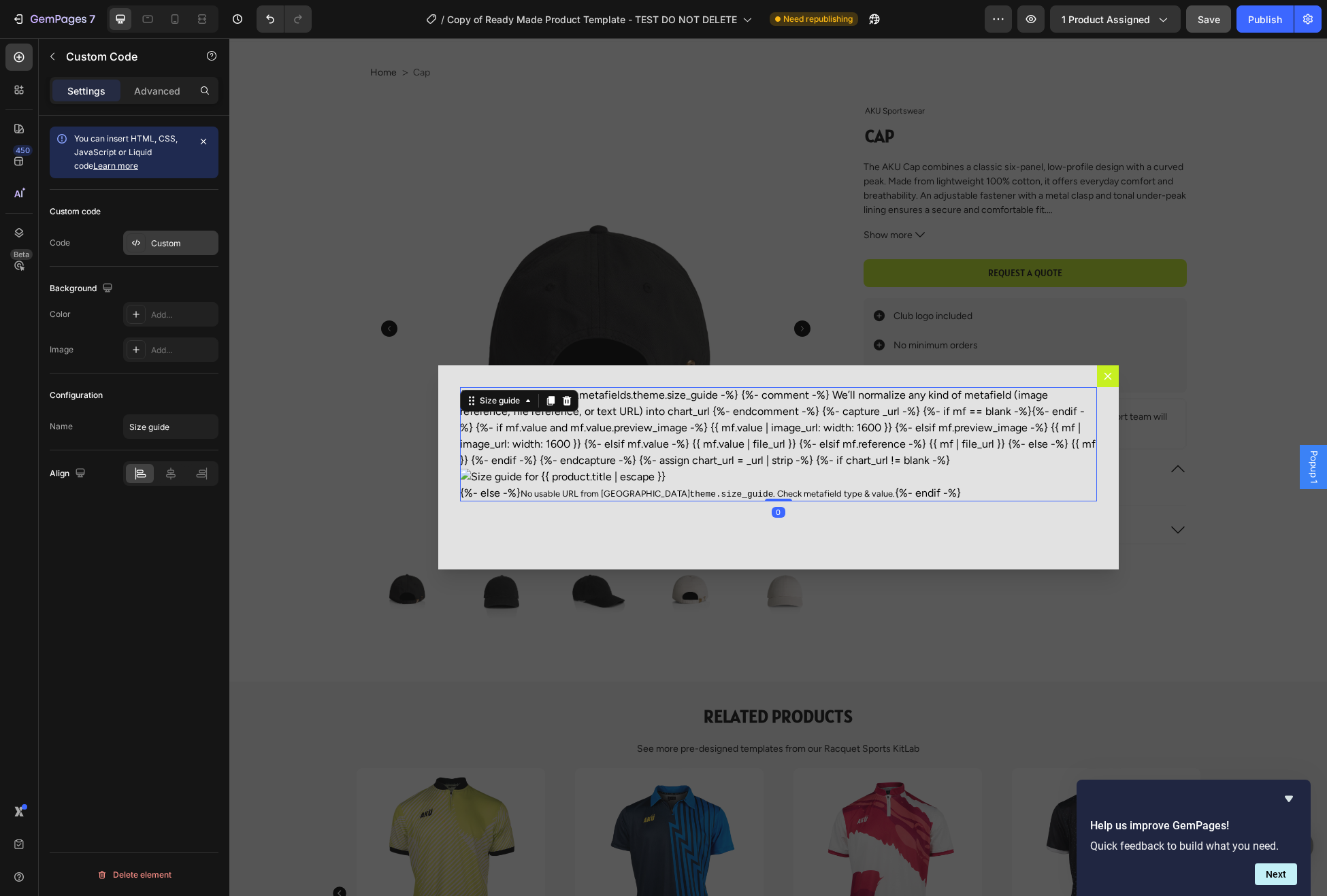
click at [153, 247] on div "Custom" at bounding box center [183, 244] width 64 height 13
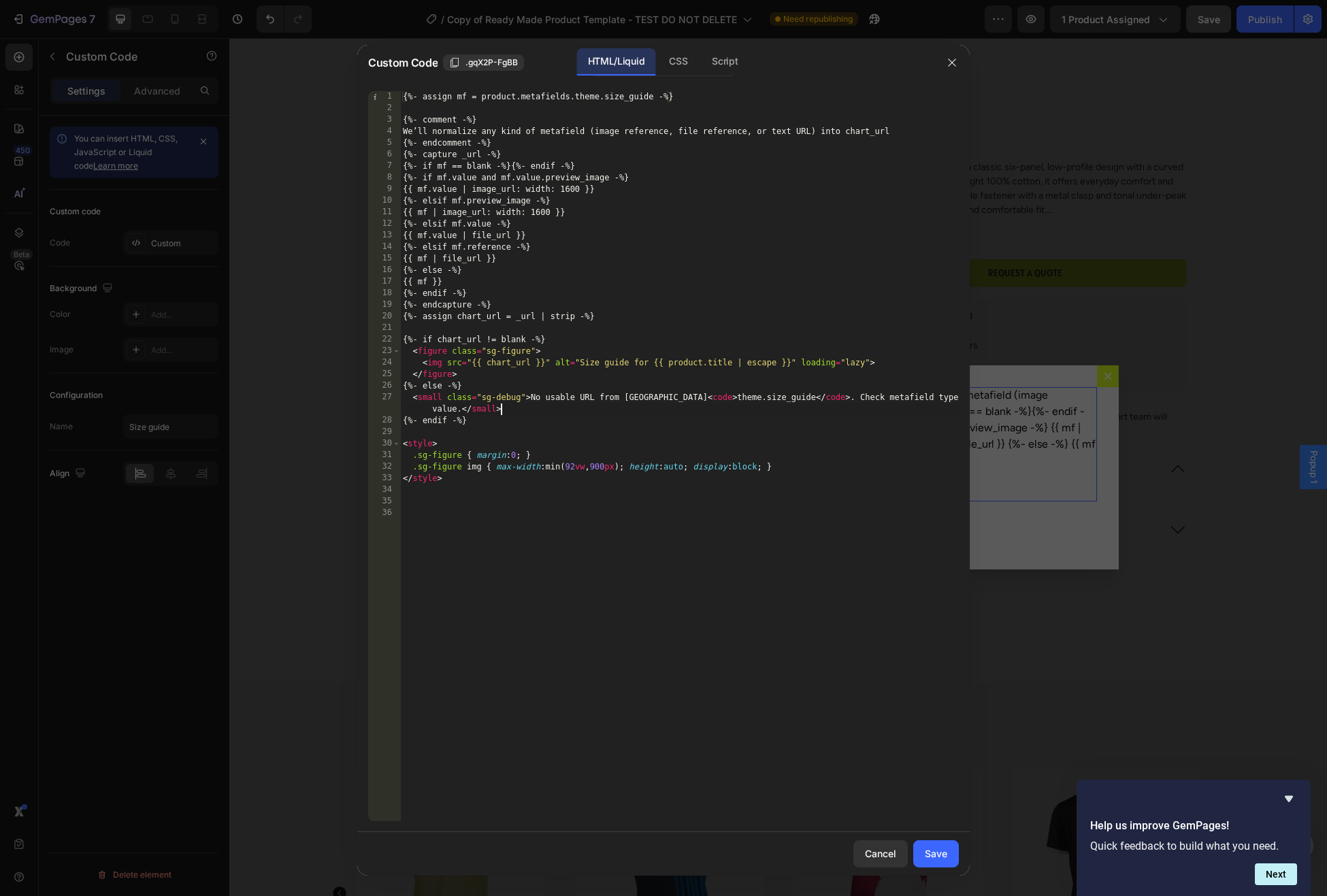
click at [578, 403] on div "{%- assign mf = product.metafields.theme.size_guide -%} {%- comment -%} We’ll n…" at bounding box center [680, 468] width 559 height 754
click at [778, 456] on div "{%- assign mf = product.metafields.theme.size_guide -%} {%- comment -%} We’ll n…" at bounding box center [680, 468] width 559 height 754
click at [806, 462] on div "{%- assign mf = product.metafields.theme.size_guide -%} {%- comment -%} We’ll n…" at bounding box center [680, 468] width 559 height 754
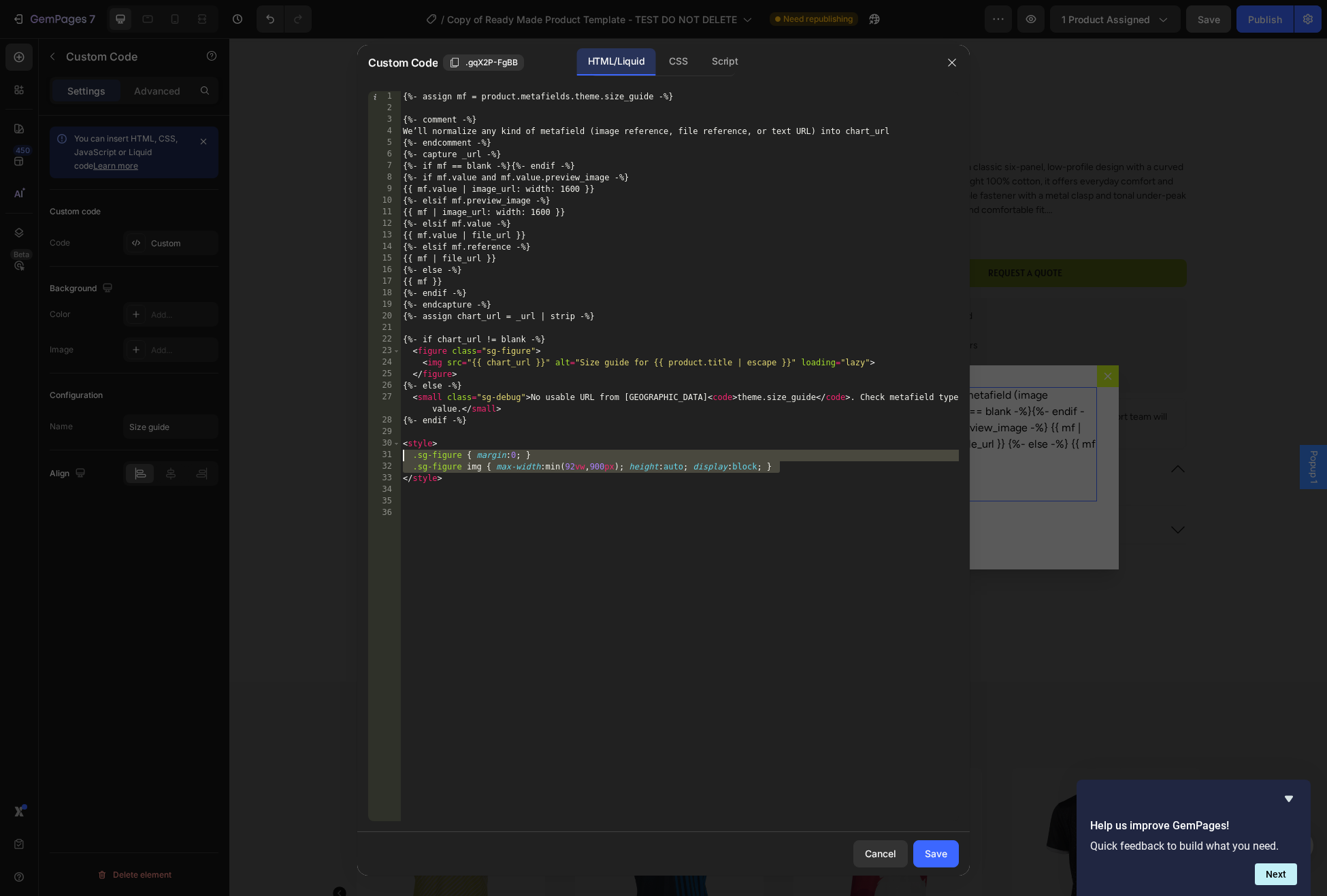
drag, startPoint x: 792, startPoint y: 465, endPoint x: 401, endPoint y: 456, distance: 391.1
click at [399, 456] on div ".sg-figure img { max-width: min(92vw, 900px); height:auto; display:block; } 1 2…" at bounding box center [664, 456] width 591 height 730
paste textarea
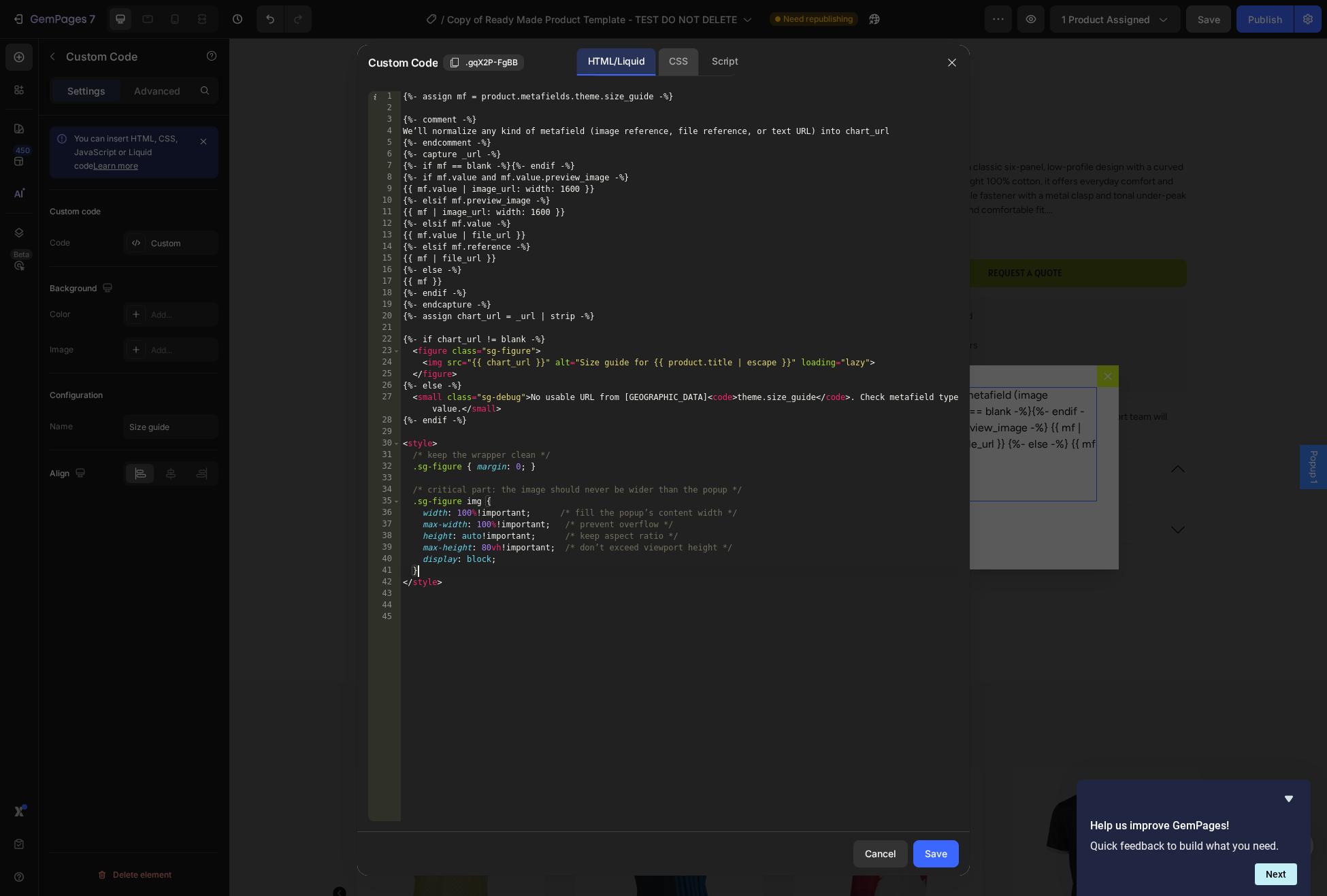
click at [685, 63] on div "CSS" at bounding box center [678, 61] width 40 height 27
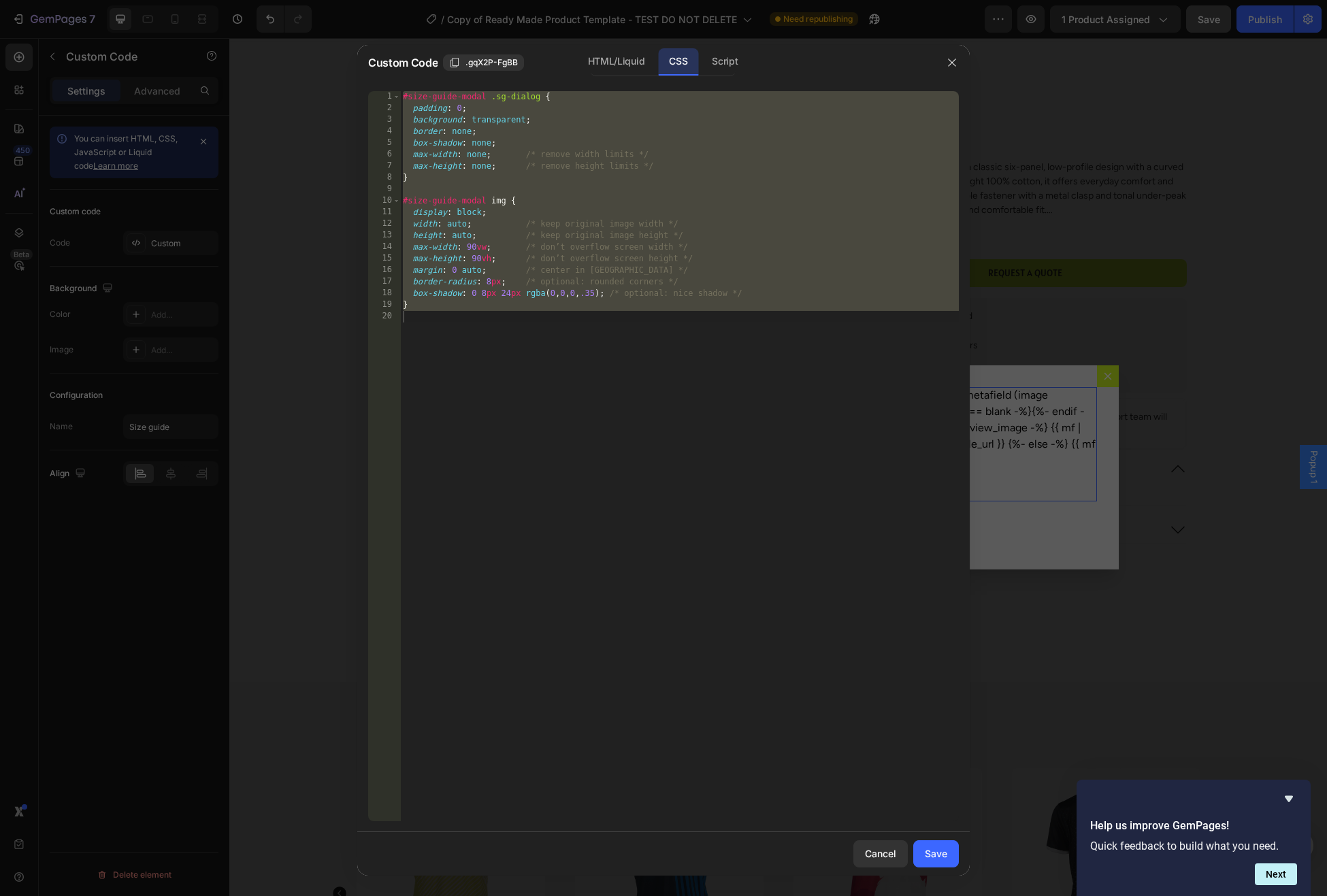
click at [683, 268] on div "#size-guide-modal .sg-dialog { padding : 0 ; background : transparent ; border …" at bounding box center [680, 468] width 559 height 754
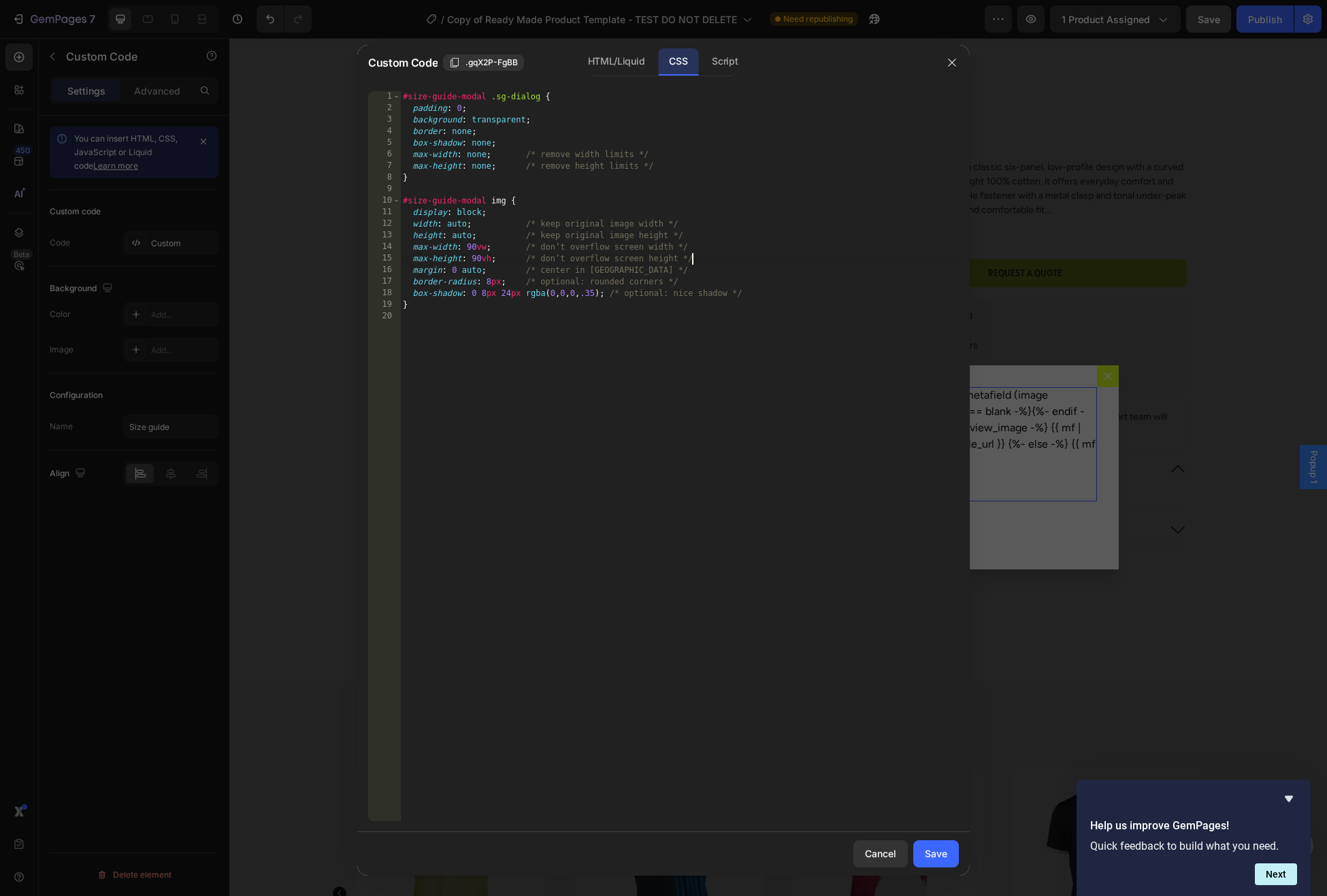
click at [742, 261] on div "#size-guide-modal .sg-dialog { padding : 0 ; background : transparent ; border …" at bounding box center [680, 468] width 559 height 754
type textarea "}"
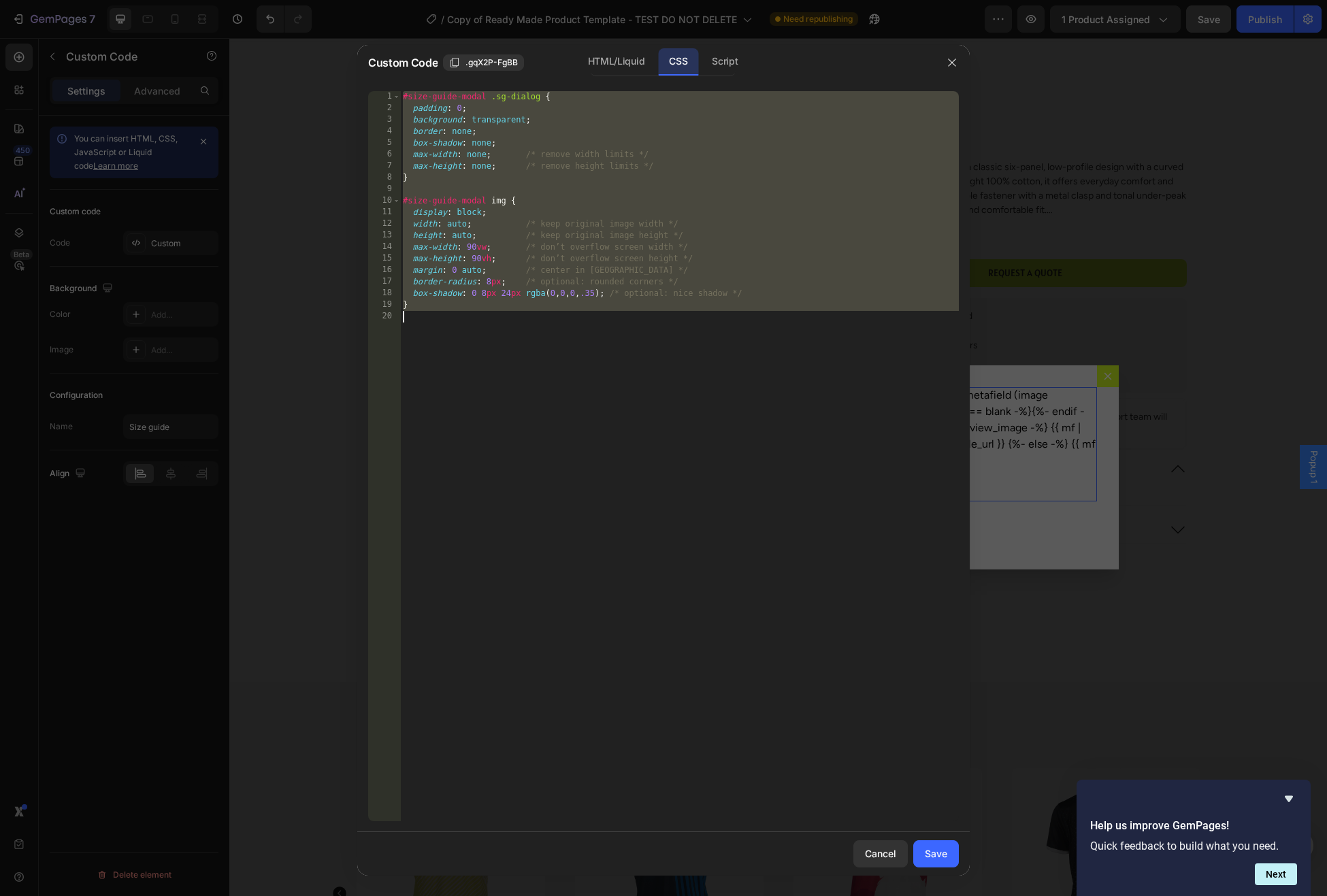
paste textarea
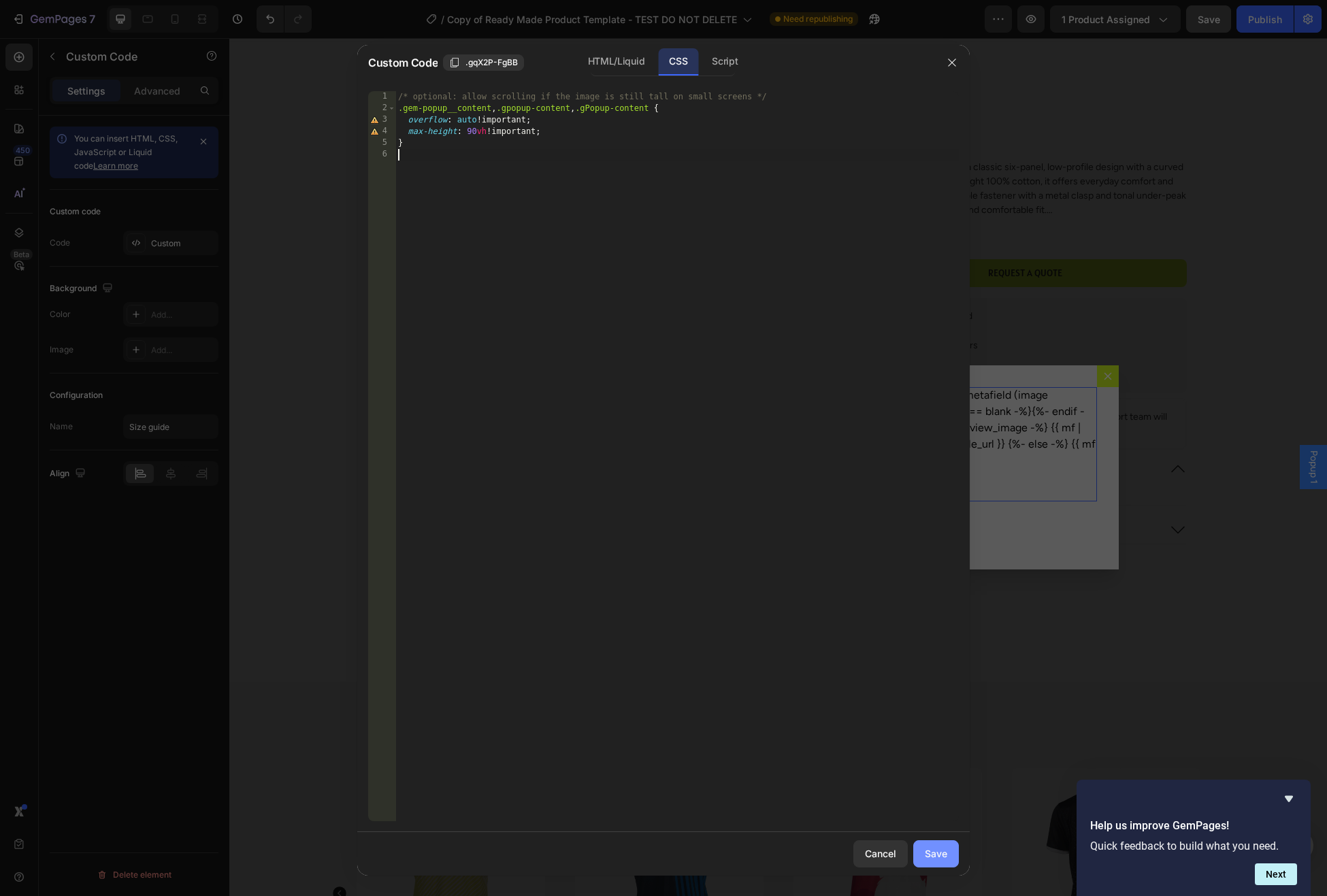
click at [937, 856] on div "Save" at bounding box center [936, 853] width 22 height 15
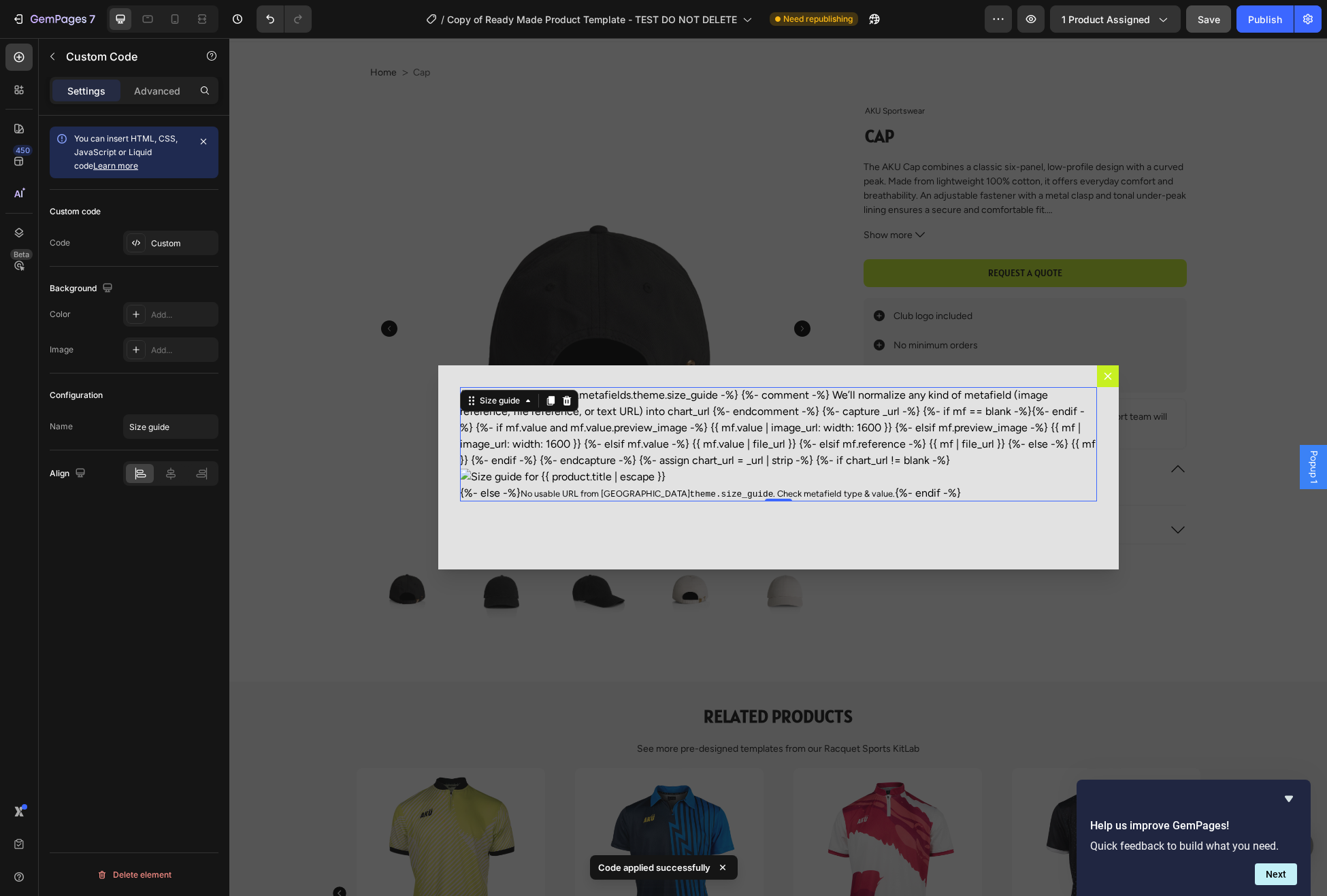
scroll to position [22, 0]
click at [1213, 18] on span "Save" at bounding box center [1209, 20] width 22 height 12
click at [1264, 20] on div "Publish" at bounding box center [1265, 20] width 34 height 15
click at [1114, 377] on button "Dialog content" at bounding box center [1107, 376] width 22 height 22
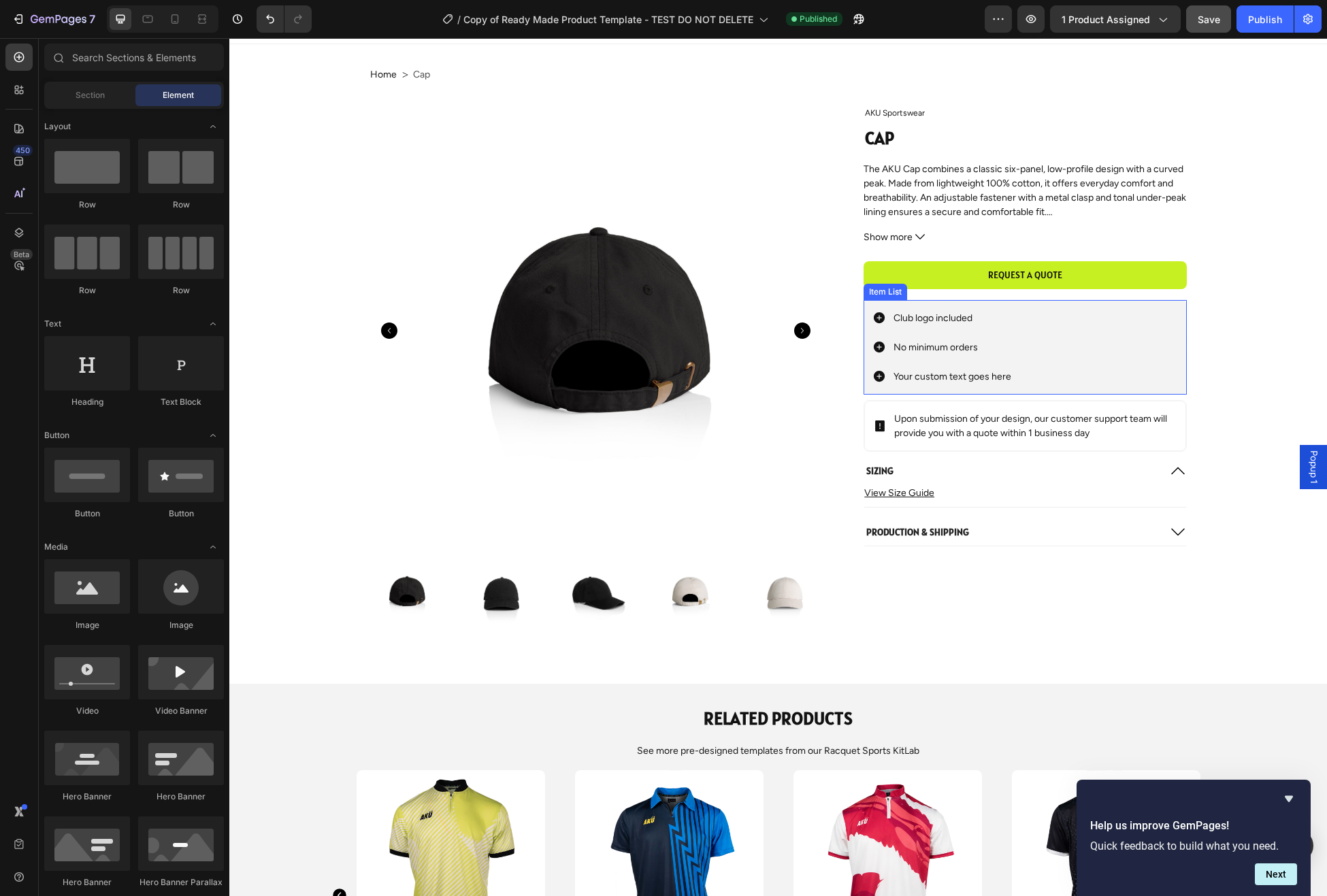
scroll to position [0, 0]
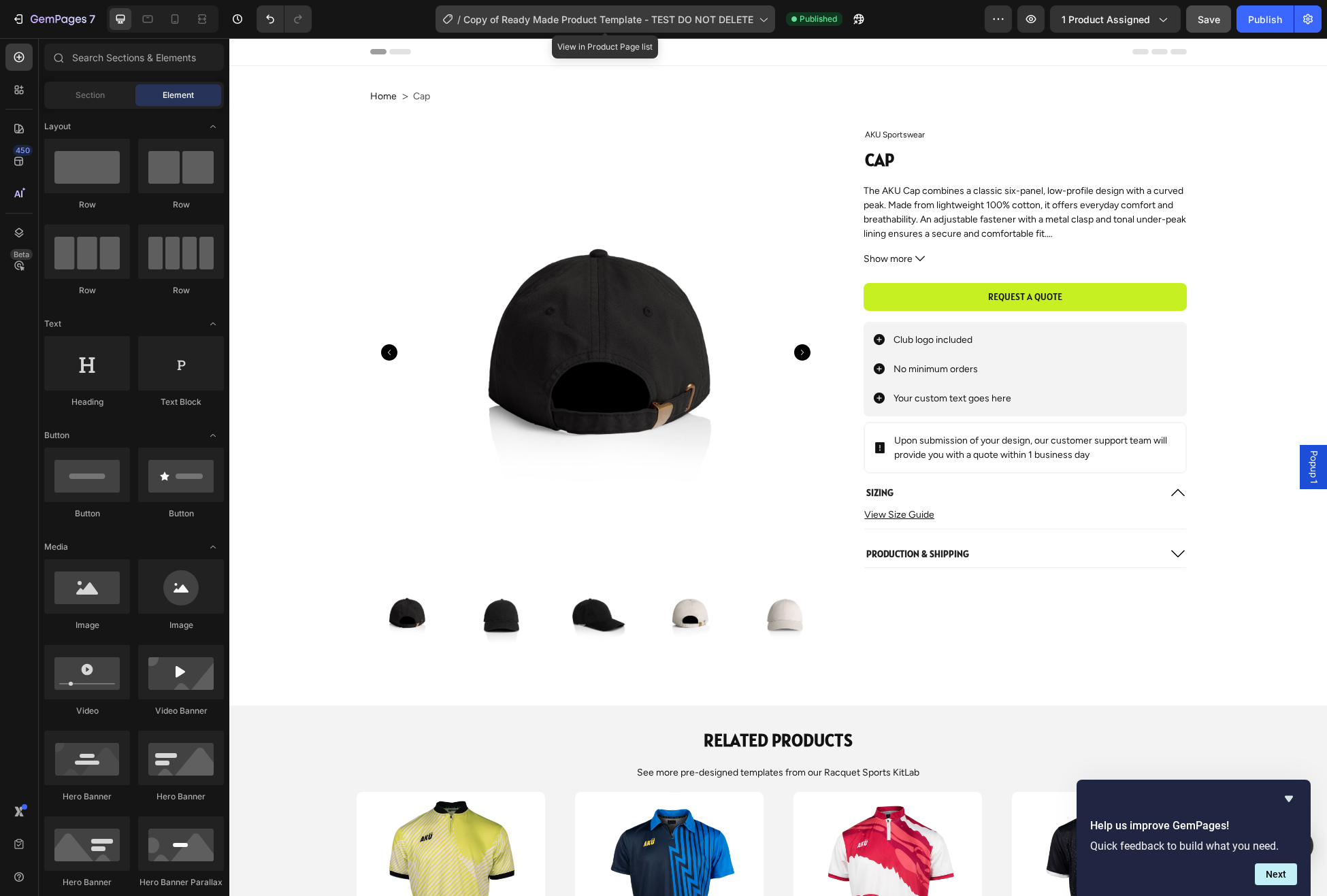
click at [751, 22] on span "Copy of Ready Made Product Template - TEST DO NOT DELETE" at bounding box center [608, 20] width 290 height 15
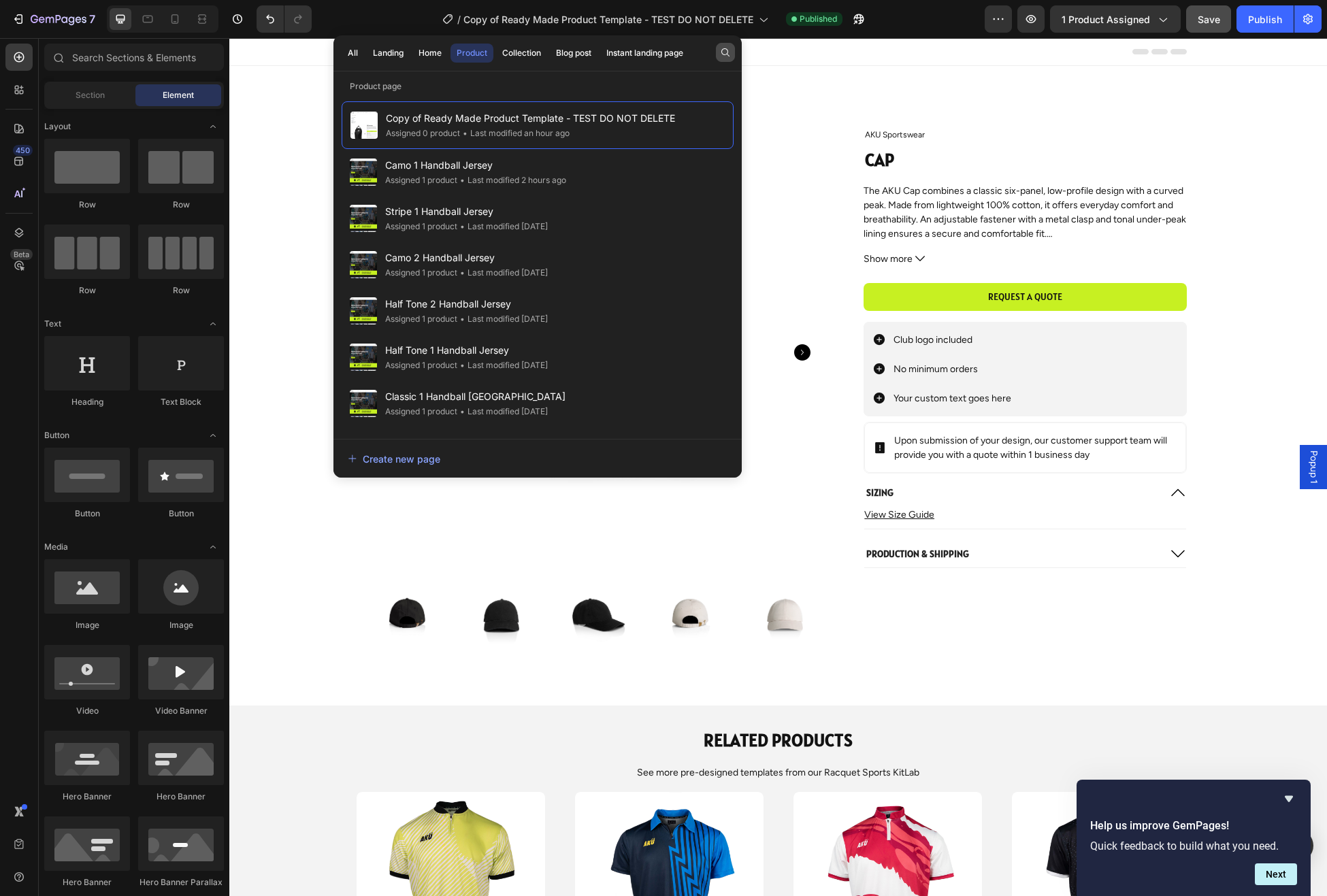
click at [725, 50] on icon "button" at bounding box center [726, 52] width 11 height 11
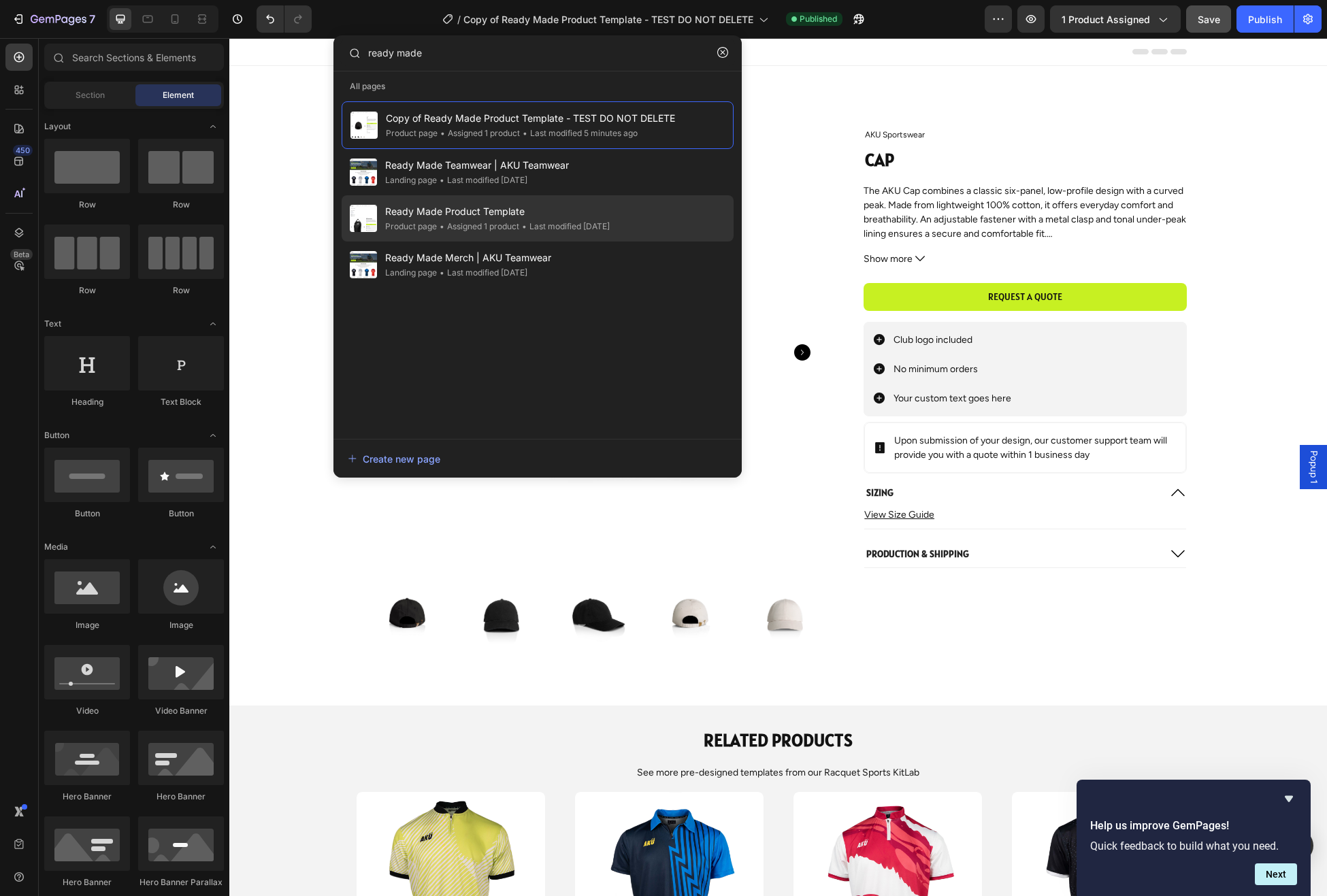
type input "ready made"
click at [525, 213] on span "Ready Made Product Template" at bounding box center [498, 211] width 224 height 16
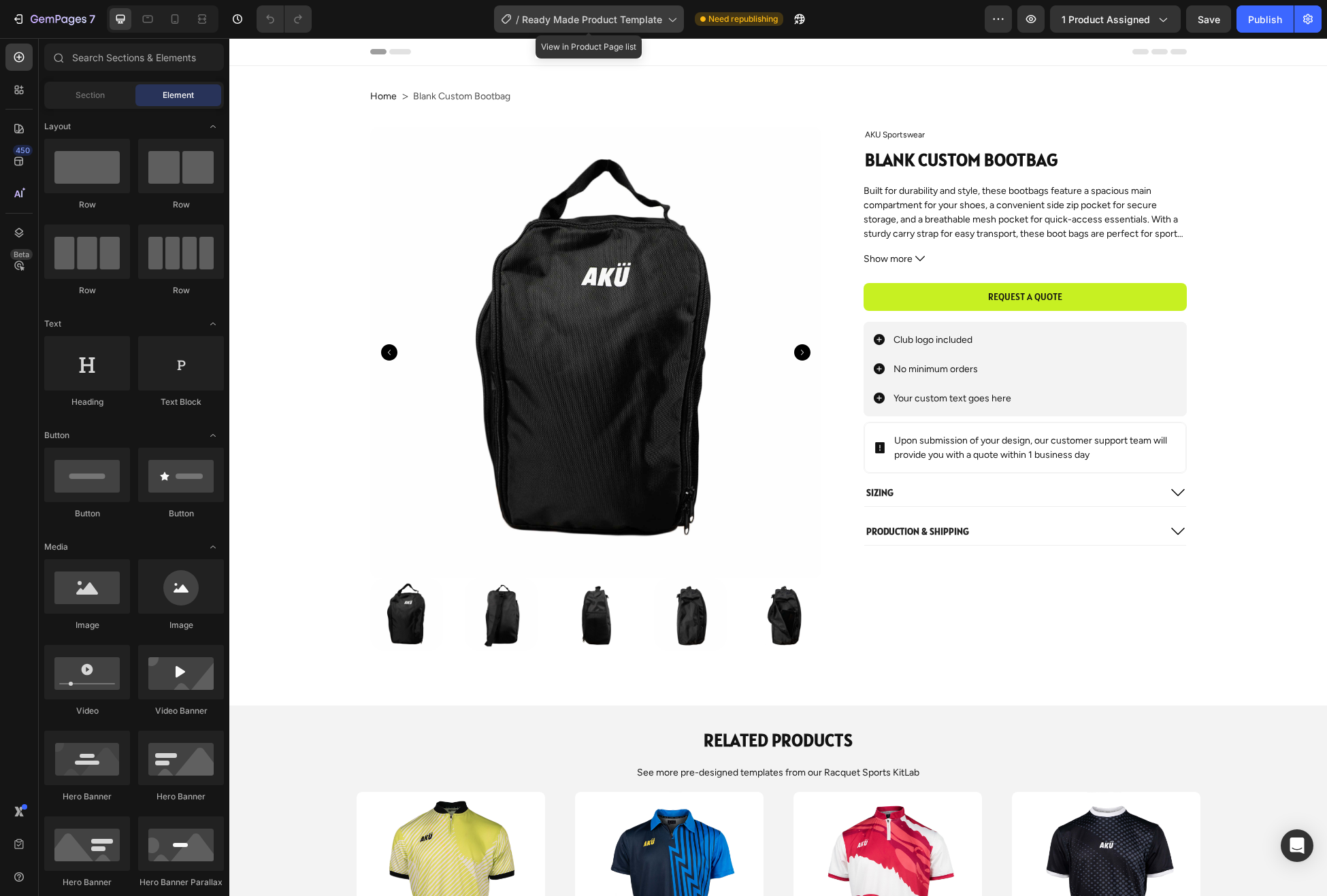
click at [655, 20] on span "Ready Made Product Template" at bounding box center [592, 20] width 140 height 15
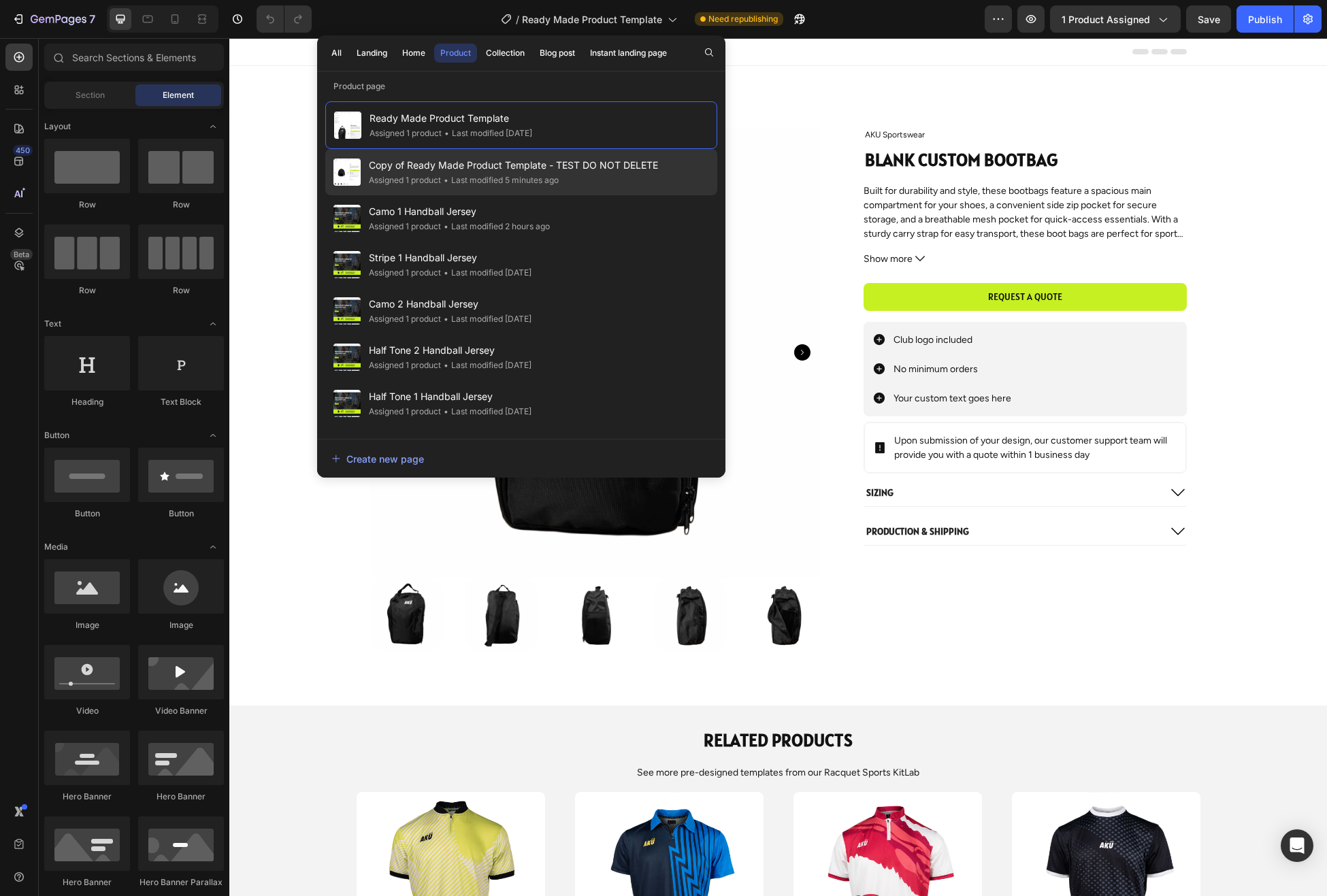
click at [559, 176] on div "• Last modified 5 minutes ago" at bounding box center [500, 180] width 118 height 14
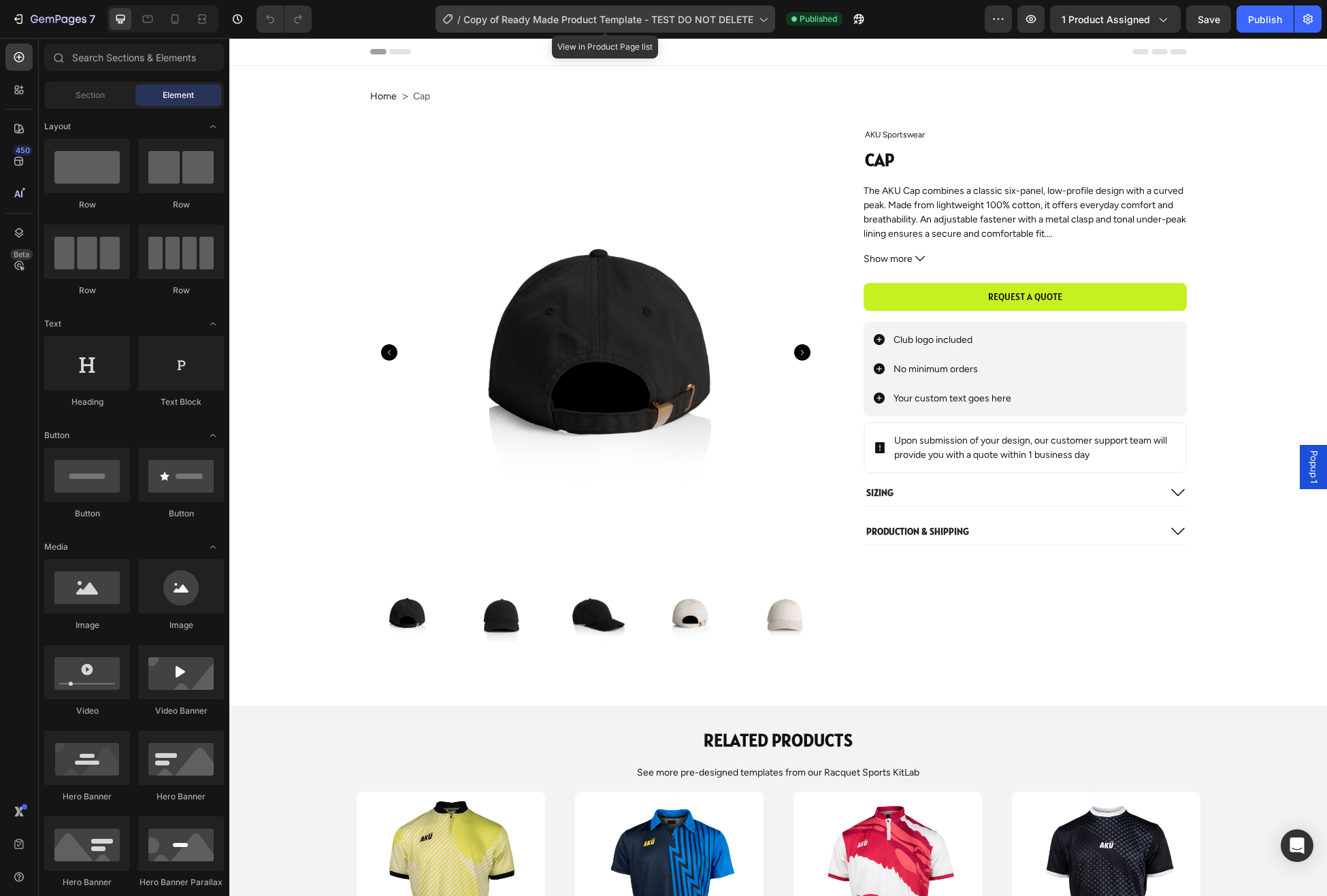
click at [754, 17] on div "/ Copy of Ready Made Product Template - TEST DO NOT DELETE" at bounding box center [605, 19] width 339 height 27
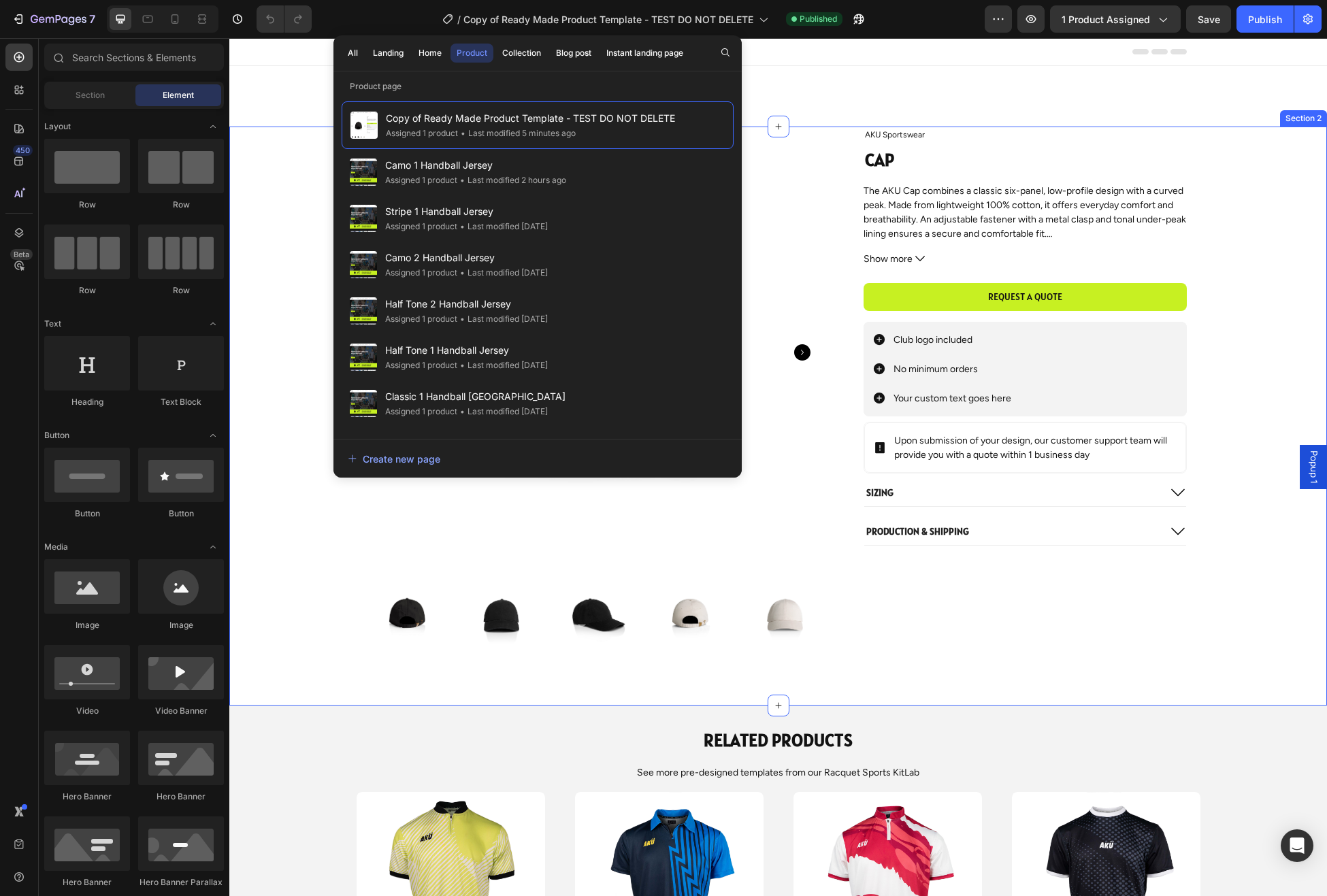
click at [1263, 397] on div "Product Images AKU Sportswear Product Vendor Cap Product Title The AKU Cap comb…" at bounding box center [778, 389] width 1071 height 525
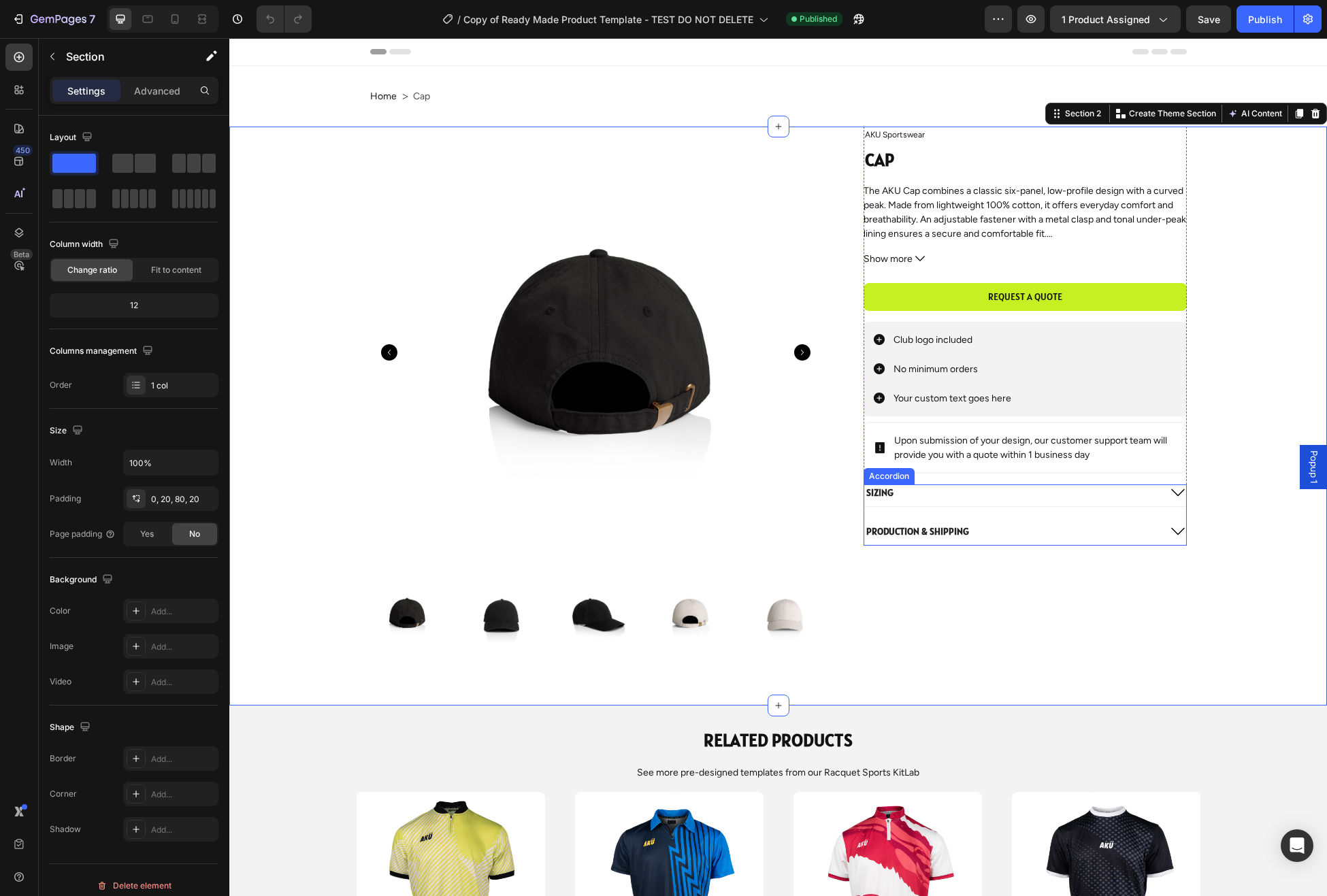
click at [1179, 530] on icon at bounding box center [1178, 531] width 16 height 16
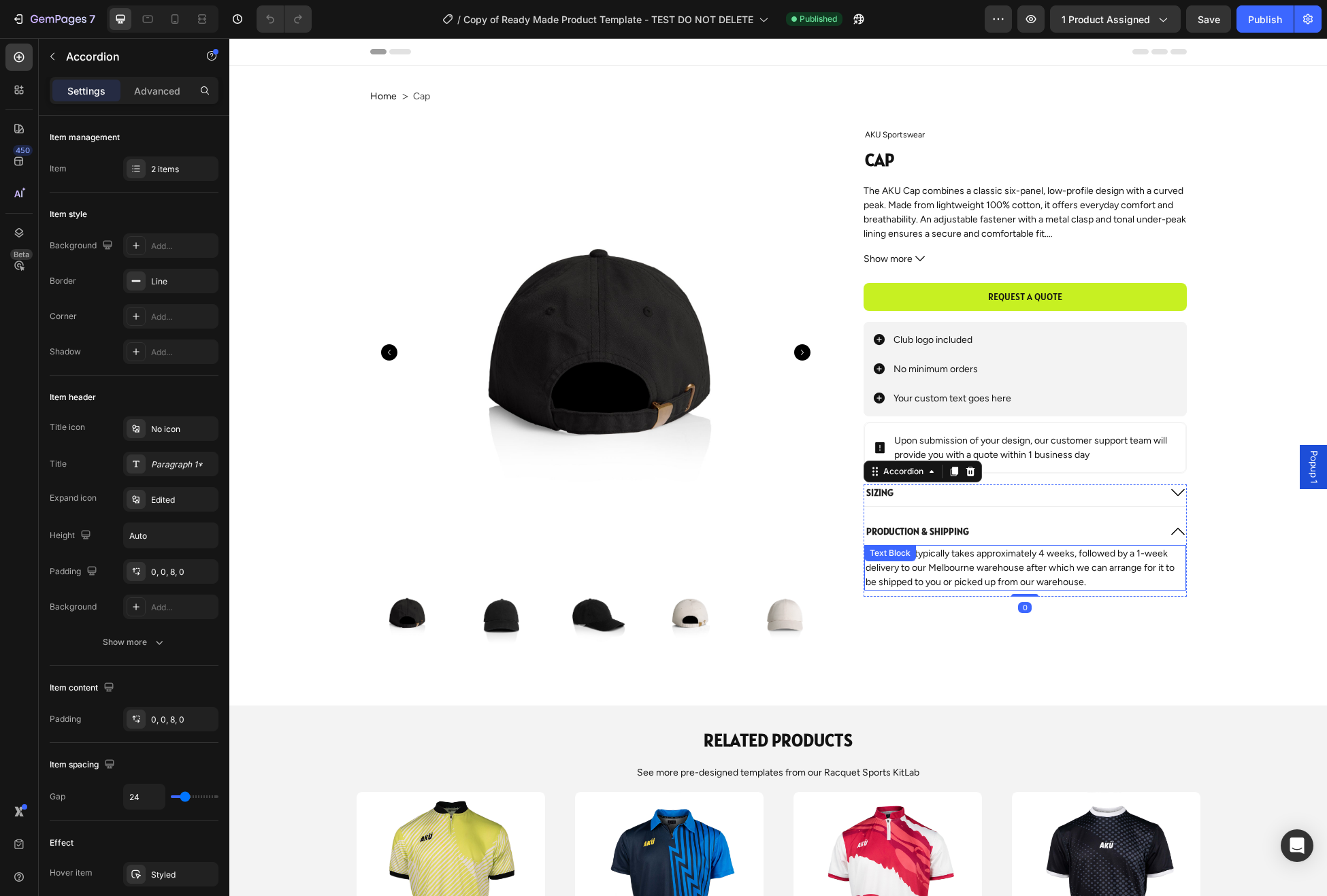
click at [1123, 563] on p "Production typically takes approximately 4 weeks, followed by a 1-week delivery…" at bounding box center [1025, 568] width 319 height 43
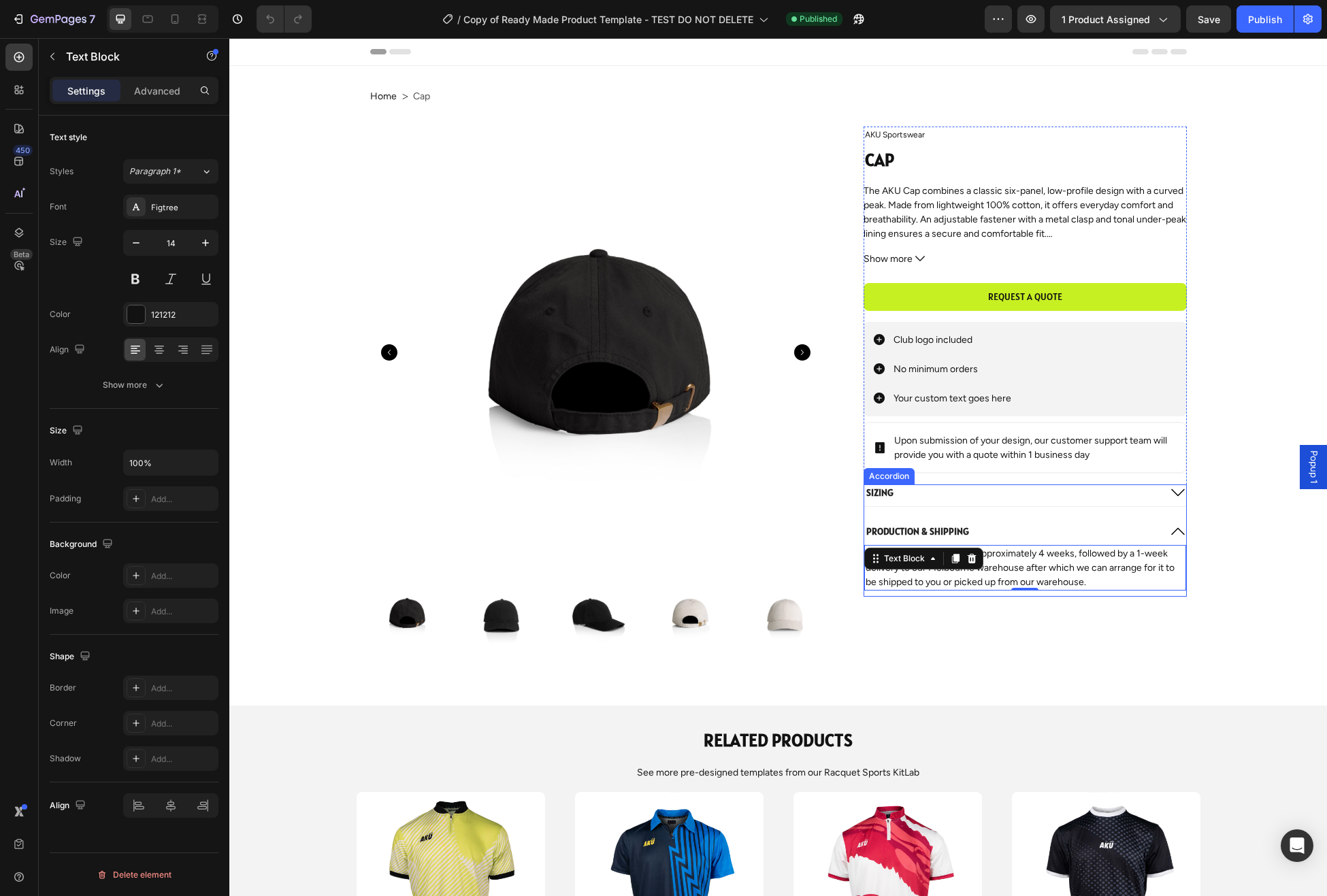
click at [1181, 497] on icon at bounding box center [1178, 492] width 16 height 16
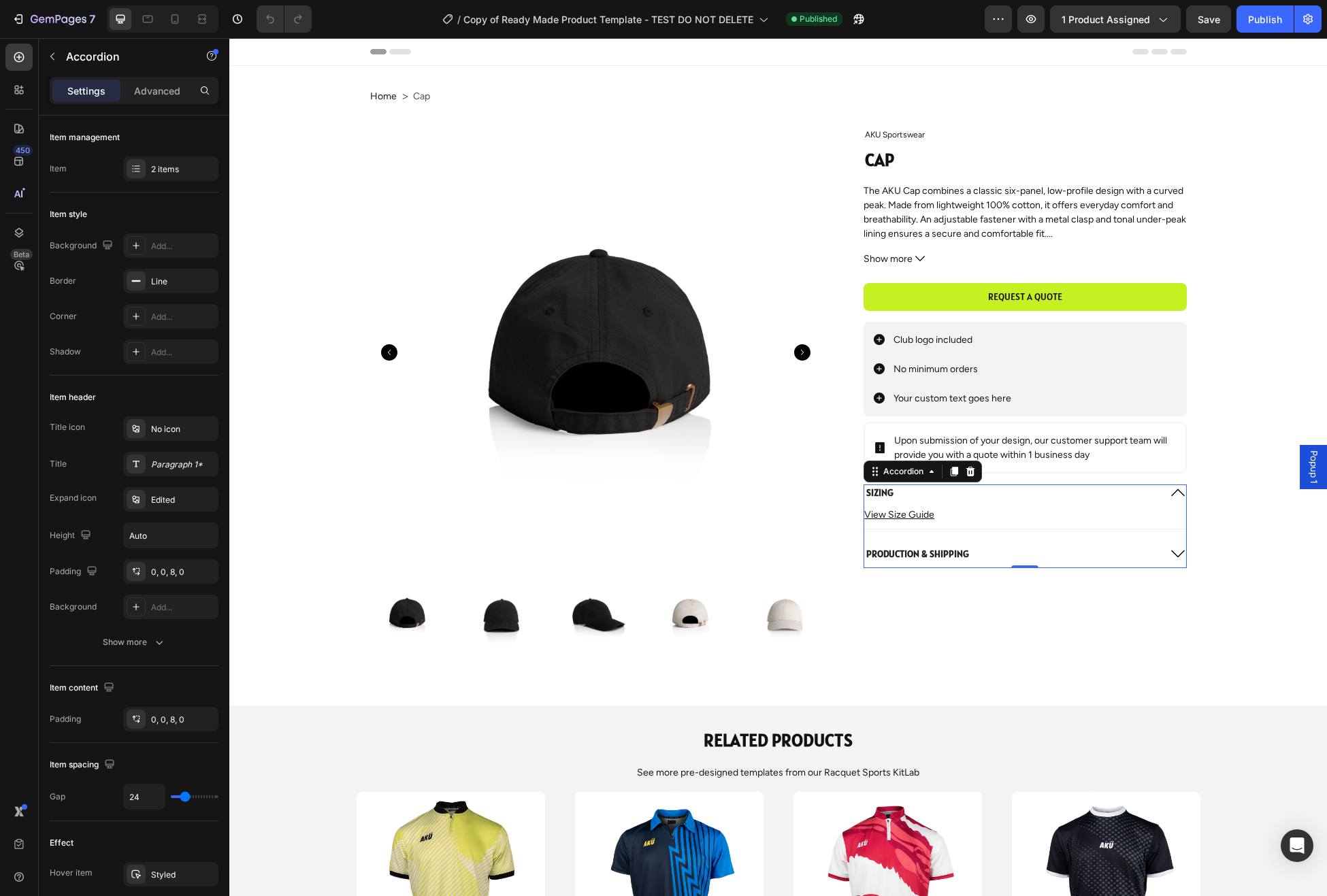
click at [1180, 557] on icon at bounding box center [1178, 553] width 16 height 16
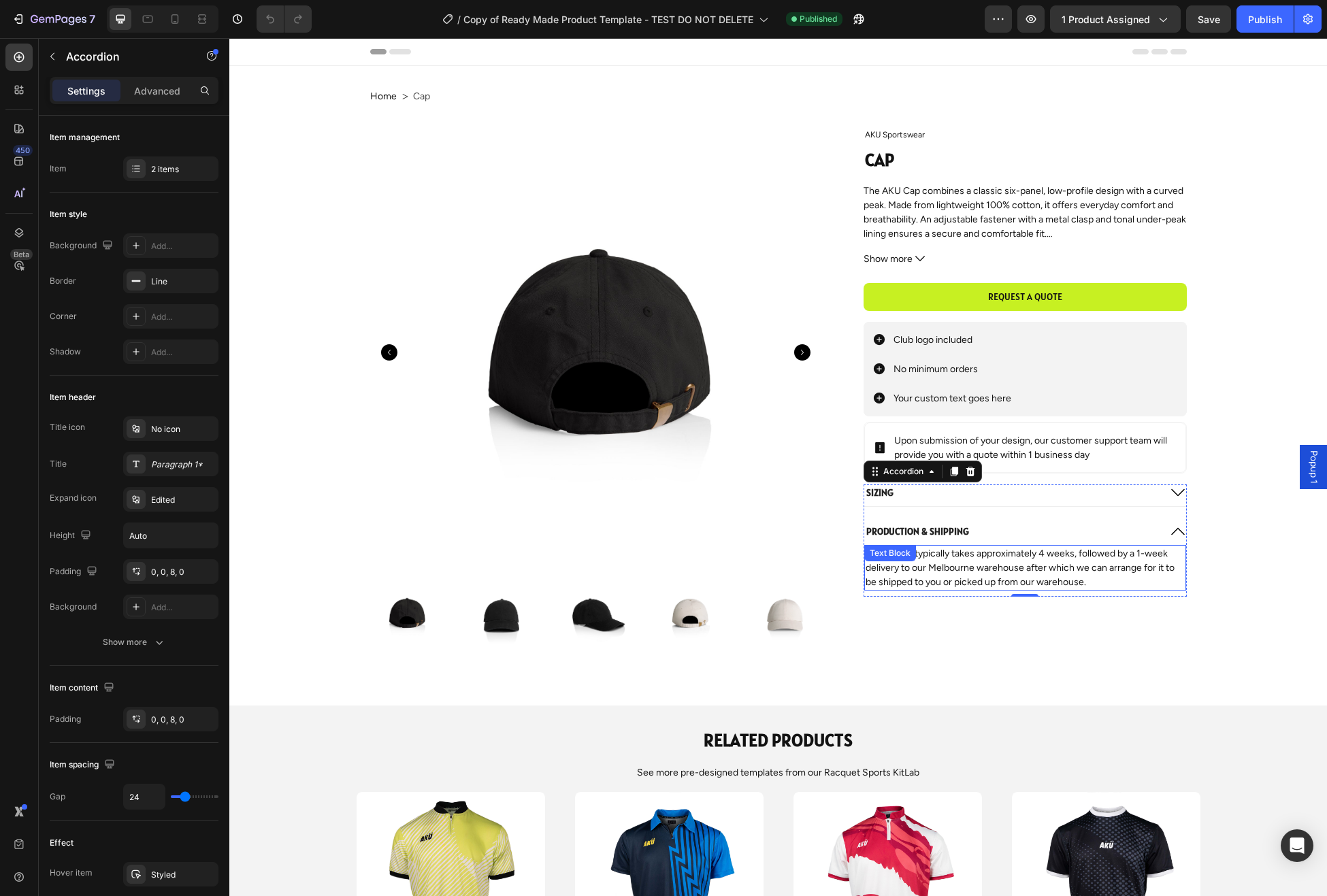
click at [1146, 563] on p "Production typically takes approximately 4 weeks, followed by a 1-week delivery…" at bounding box center [1025, 568] width 319 height 43
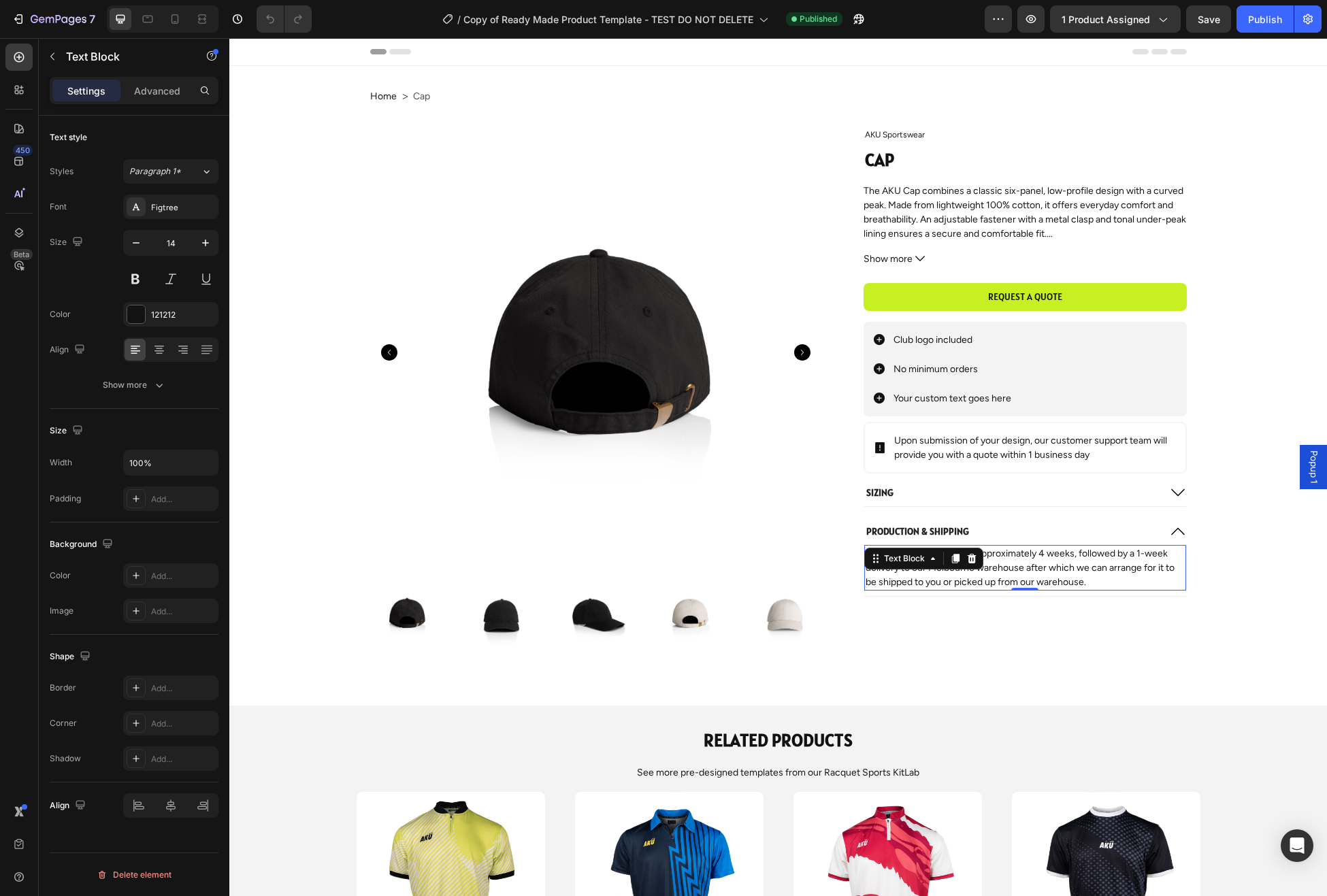
drag, startPoint x: 1114, startPoint y: 564, endPoint x: 1137, endPoint y: 565, distance: 23.0
click at [1114, 564] on p "Production typically takes approximately 4 weeks, followed by a 1-week delivery…" at bounding box center [1025, 568] width 319 height 43
drag, startPoint x: 1038, startPoint y: 568, endPoint x: 1053, endPoint y: 571, distance: 15.3
click at [1038, 568] on p "Production typically takes approximately 4 weeks, followed by a 1-week delivery…" at bounding box center [1025, 568] width 319 height 43
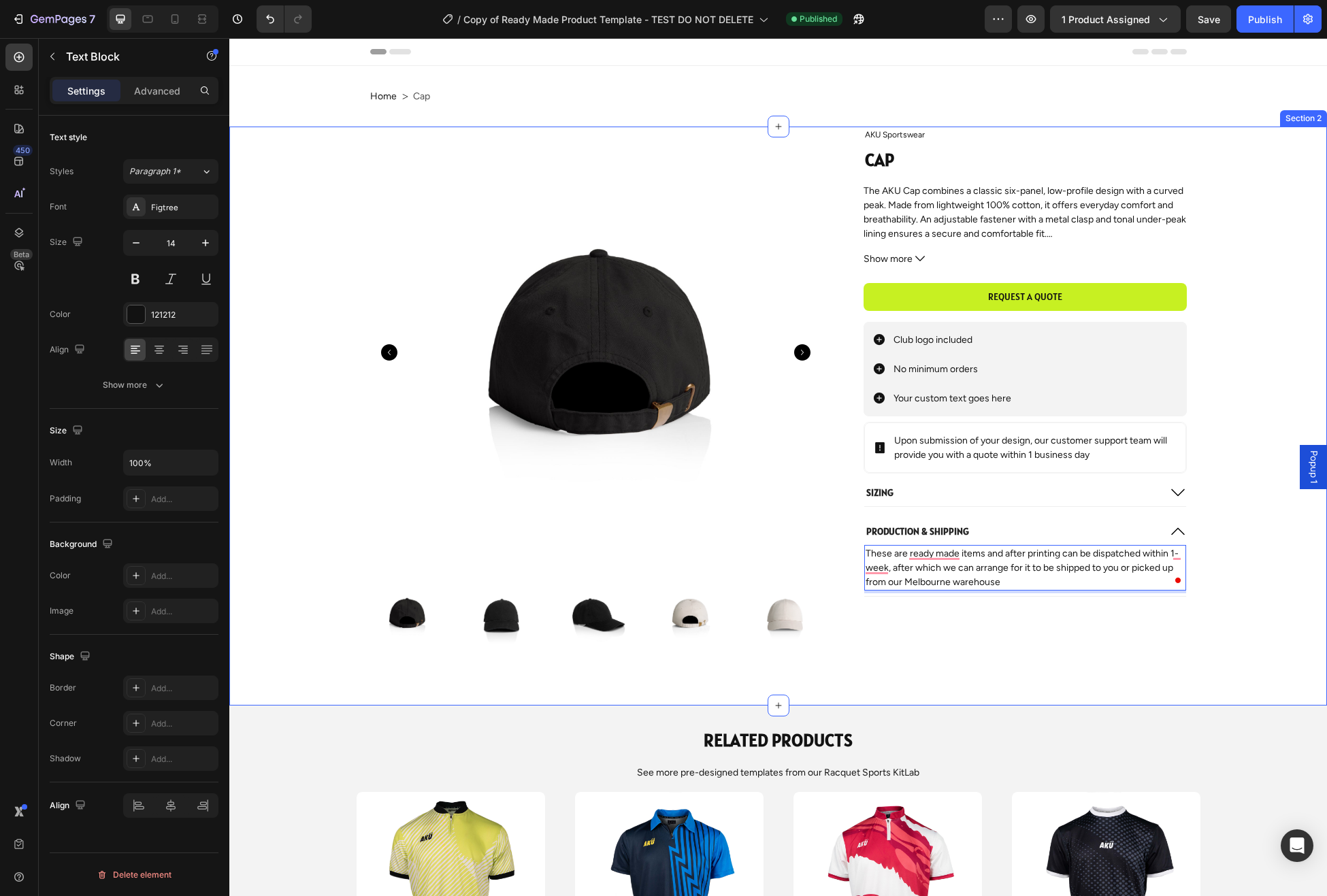
click at [1236, 556] on div "Product Images AKU Sportswear Product Vendor Cap Product Title The AKU Cap comb…" at bounding box center [778, 389] width 1071 height 525
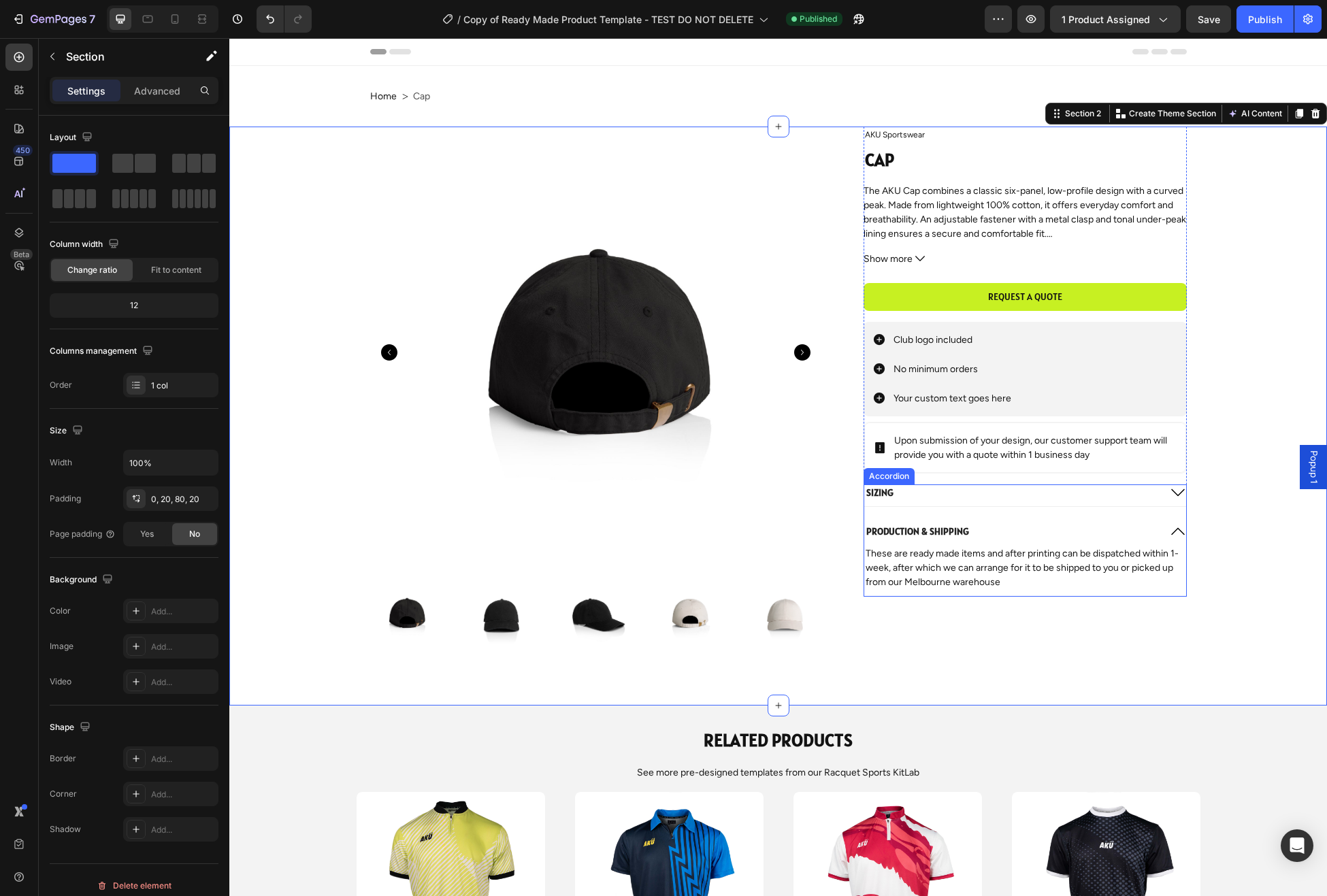
click at [1160, 492] on div "Sizing" at bounding box center [1025, 495] width 321 height 22
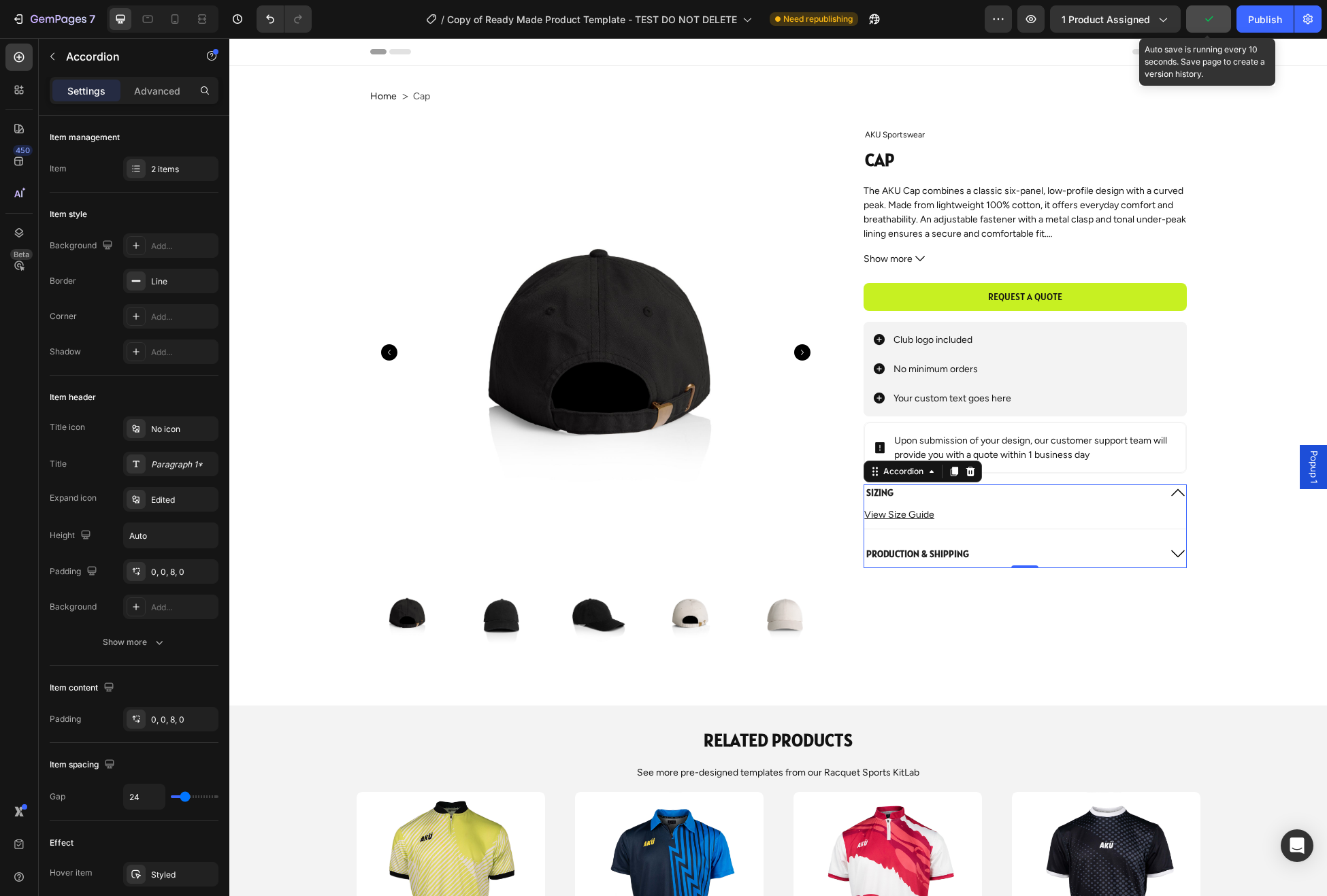
click at [1206, 19] on icon "button" at bounding box center [1209, 19] width 8 height 6
click at [1211, 21] on span "Save" at bounding box center [1209, 20] width 22 height 12
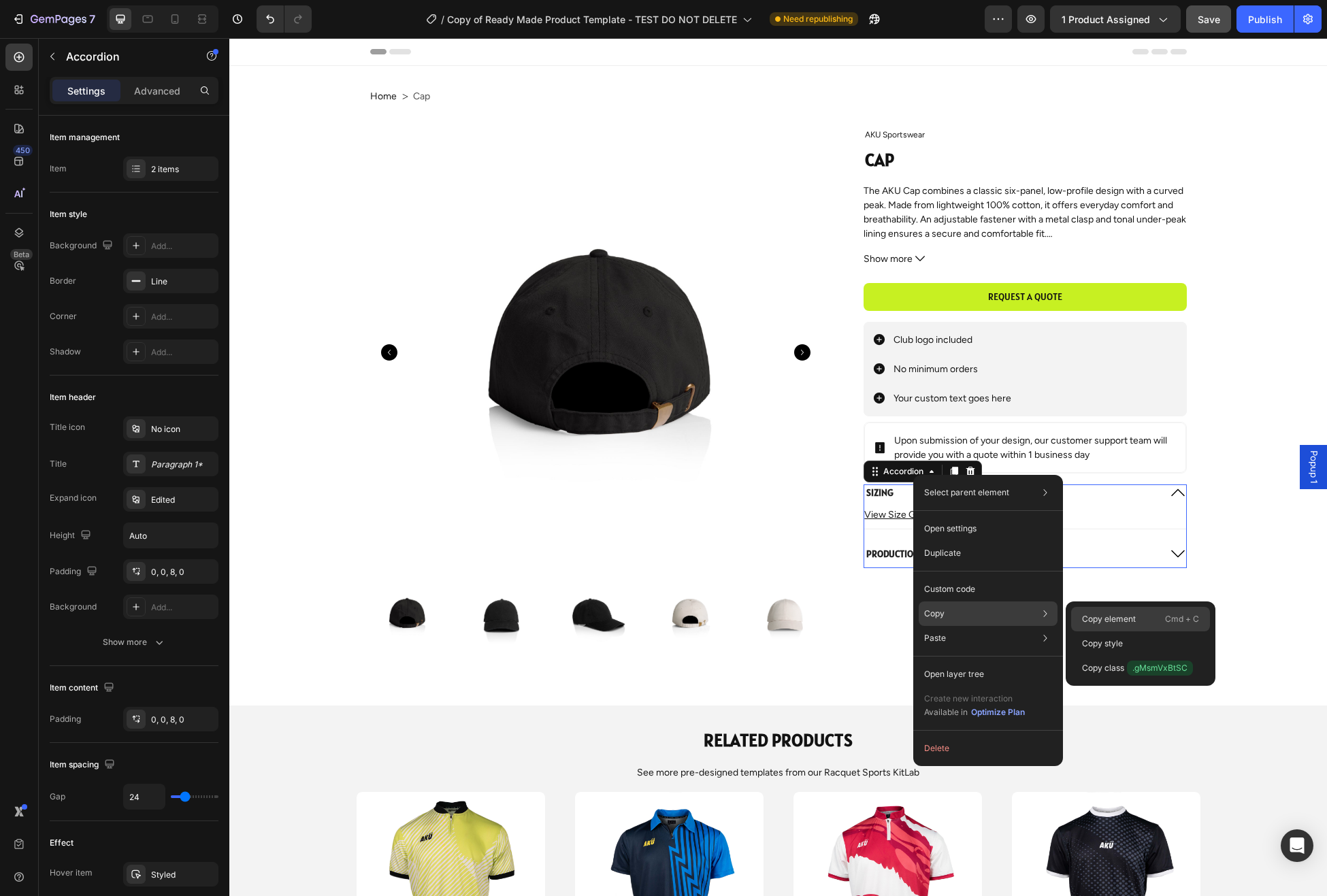
click at [1108, 616] on p "Copy element" at bounding box center [1109, 619] width 54 height 13
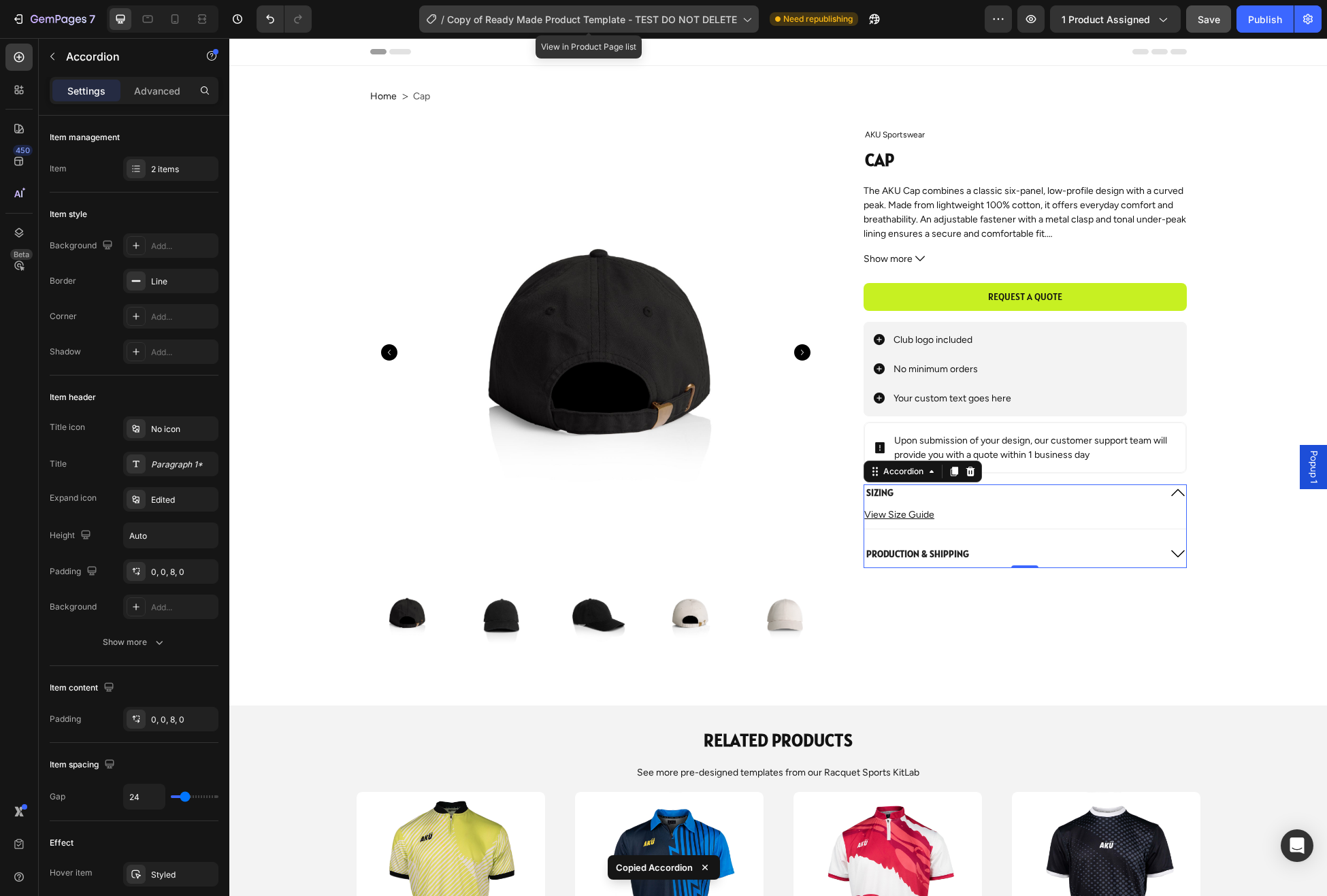
click at [726, 21] on span "Copy of Ready Made Product Template - TEST DO NOT DELETE" at bounding box center [592, 20] width 290 height 15
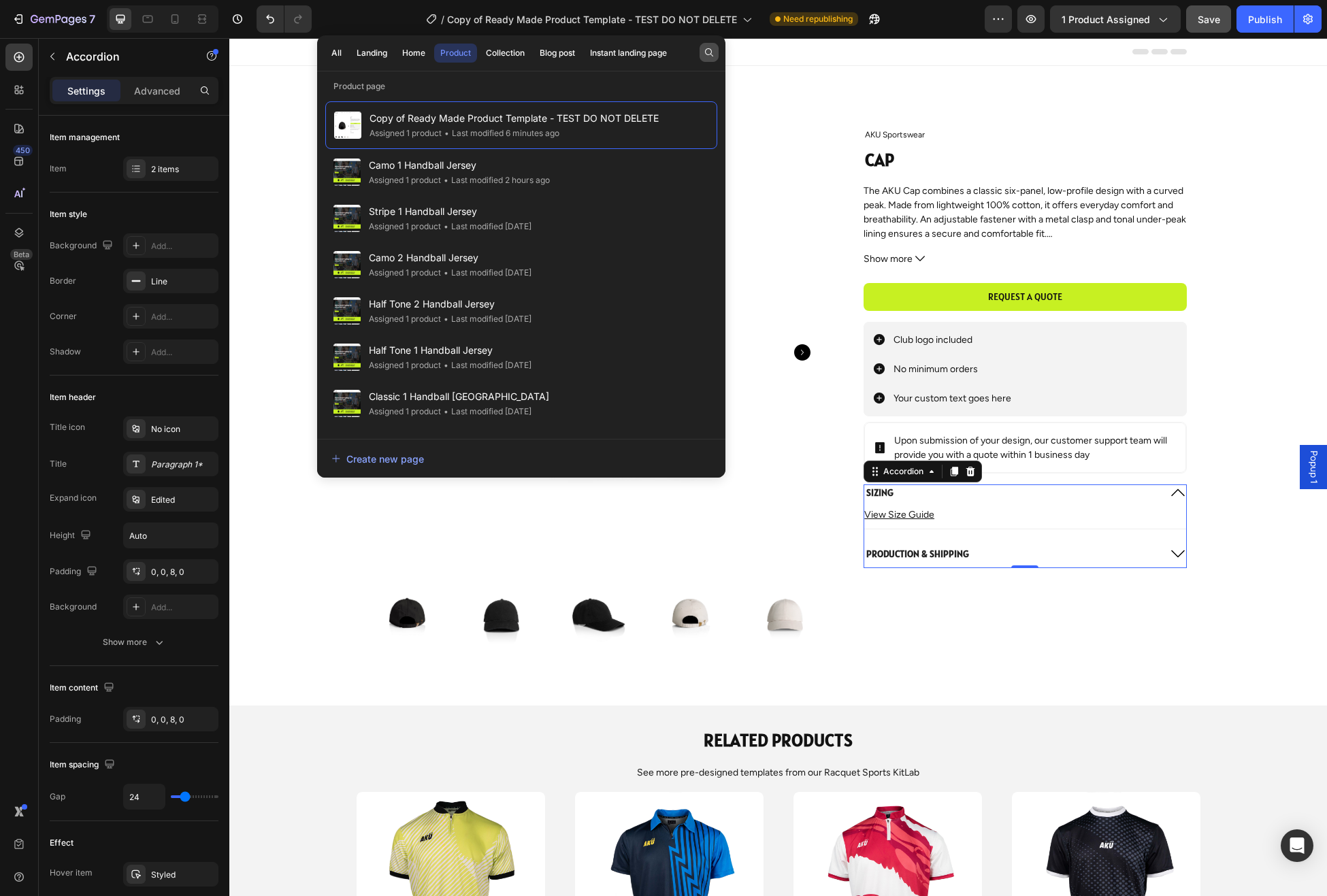
click at [710, 55] on icon "button" at bounding box center [709, 52] width 11 height 11
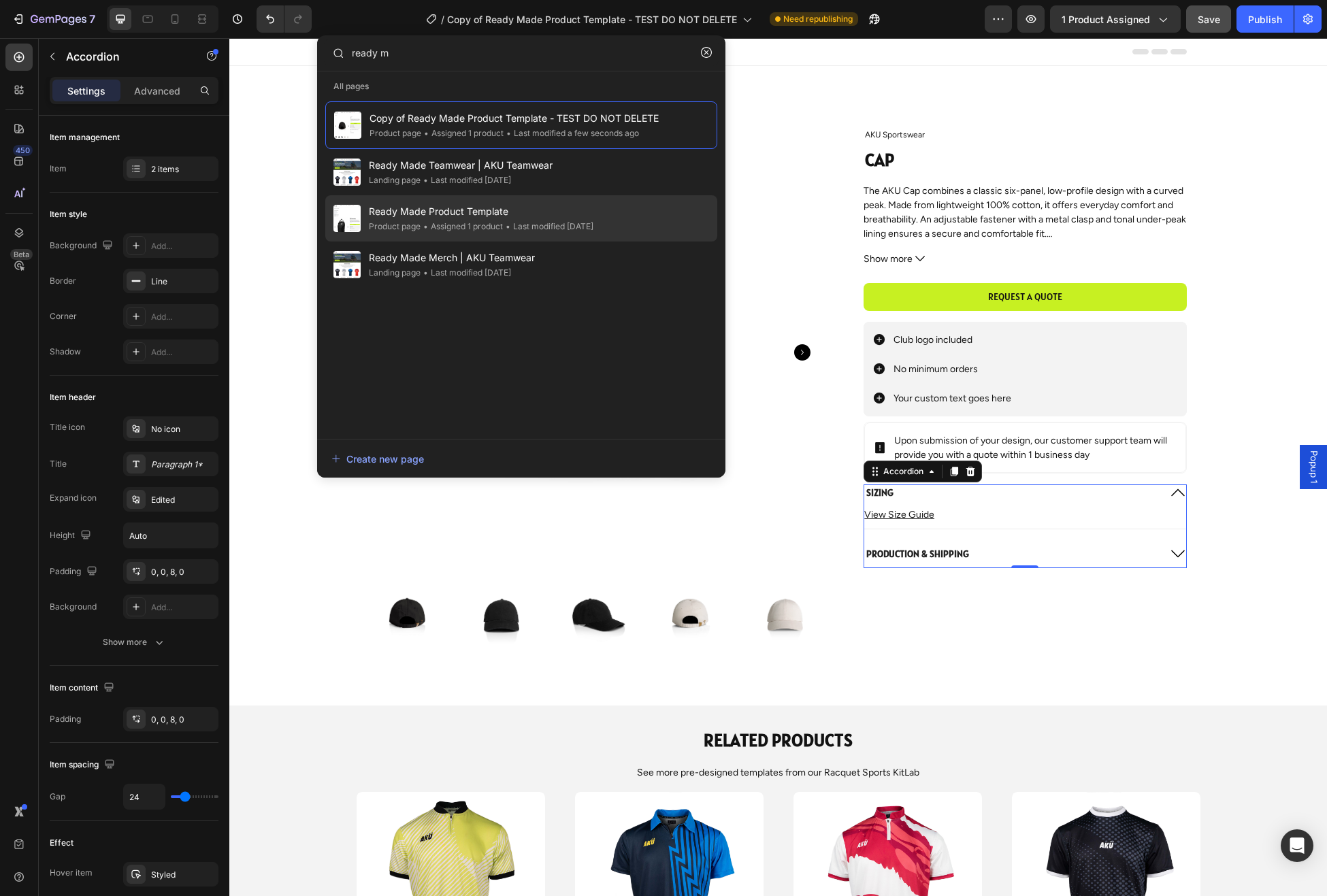
type input "ready m"
click at [519, 214] on span "Ready Made Product Template" at bounding box center [481, 211] width 224 height 16
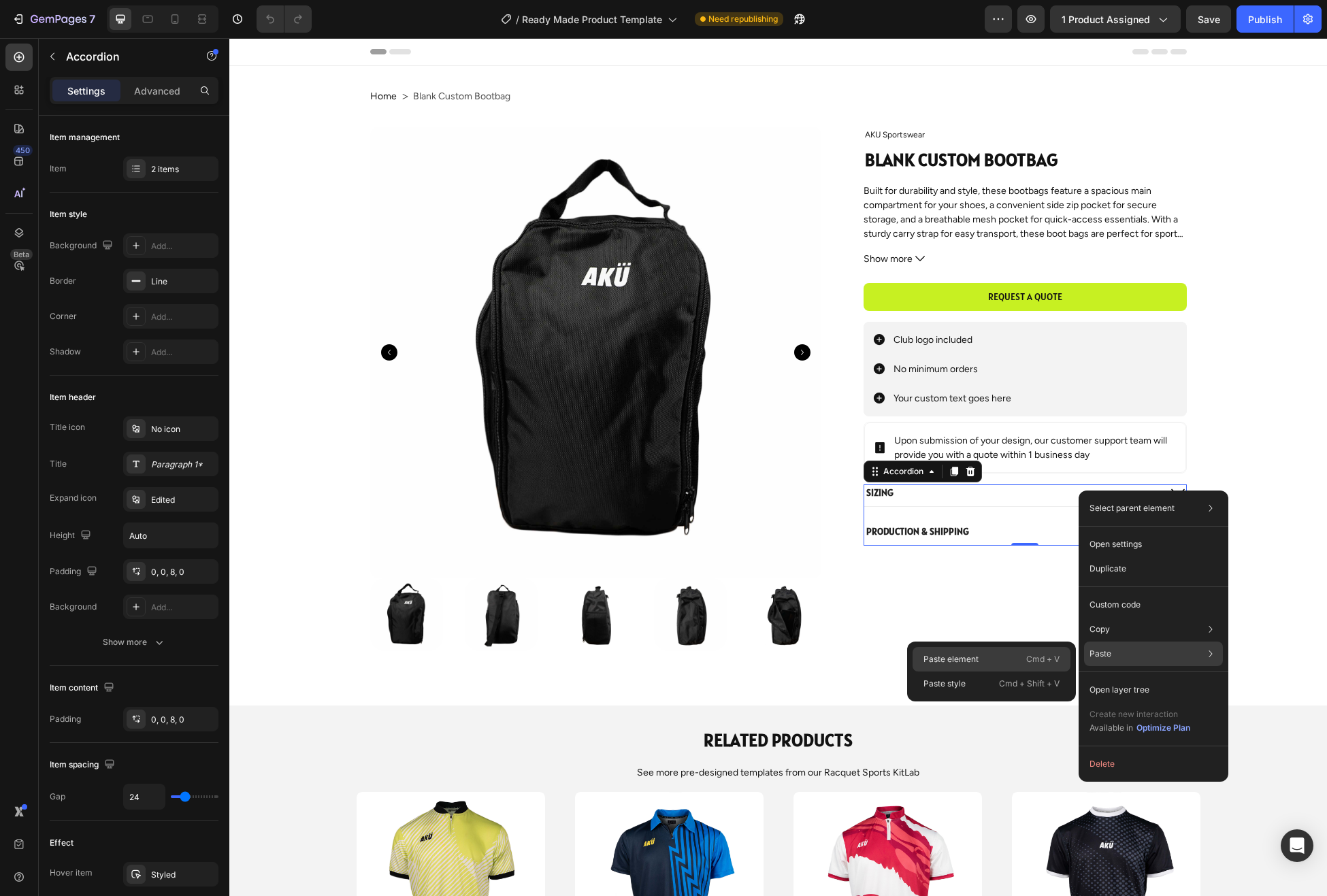
click at [1008, 661] on div "Paste element Cmd + V" at bounding box center [992, 659] width 158 height 24
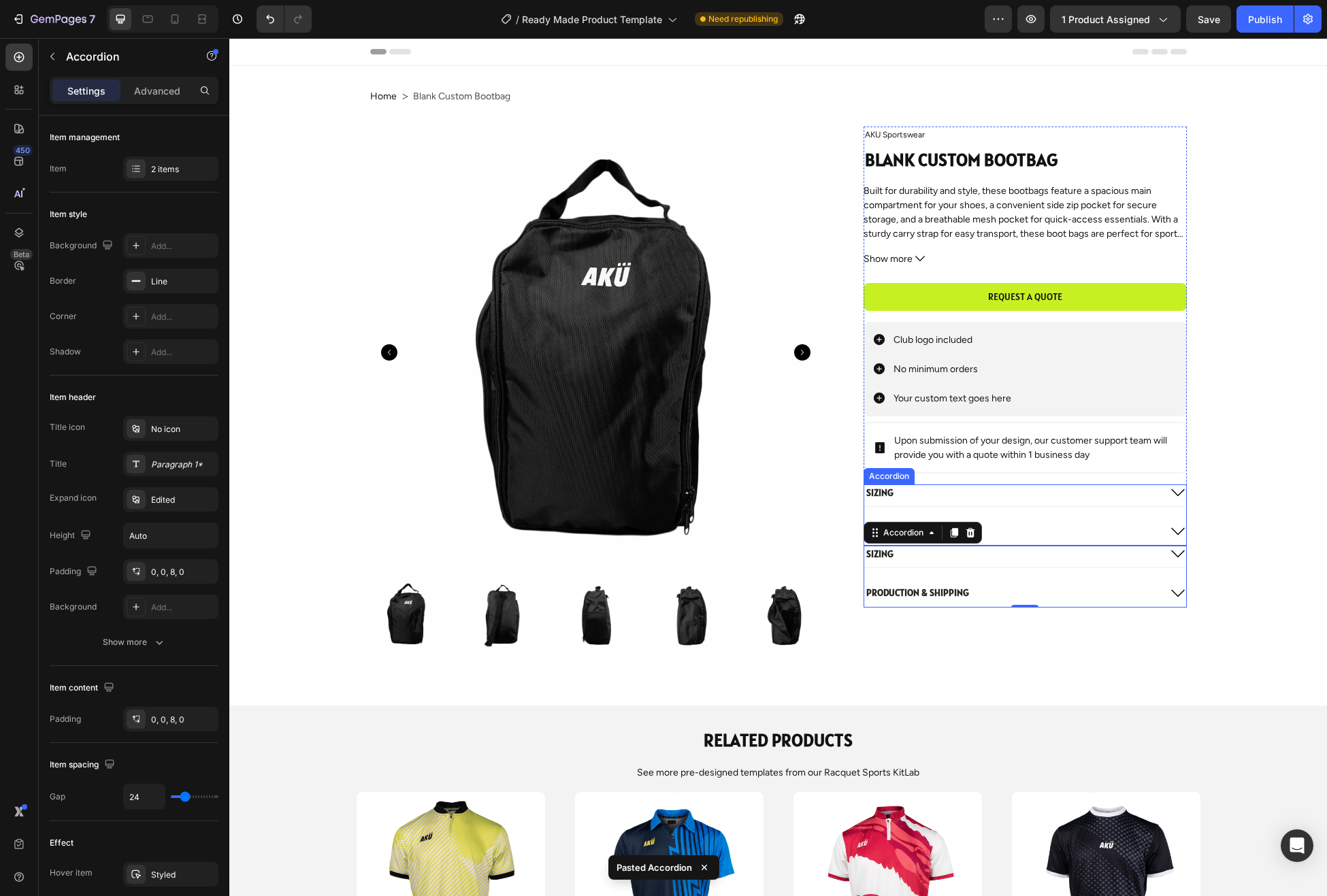
click at [1092, 493] on div "Sizing" at bounding box center [1011, 492] width 294 height 16
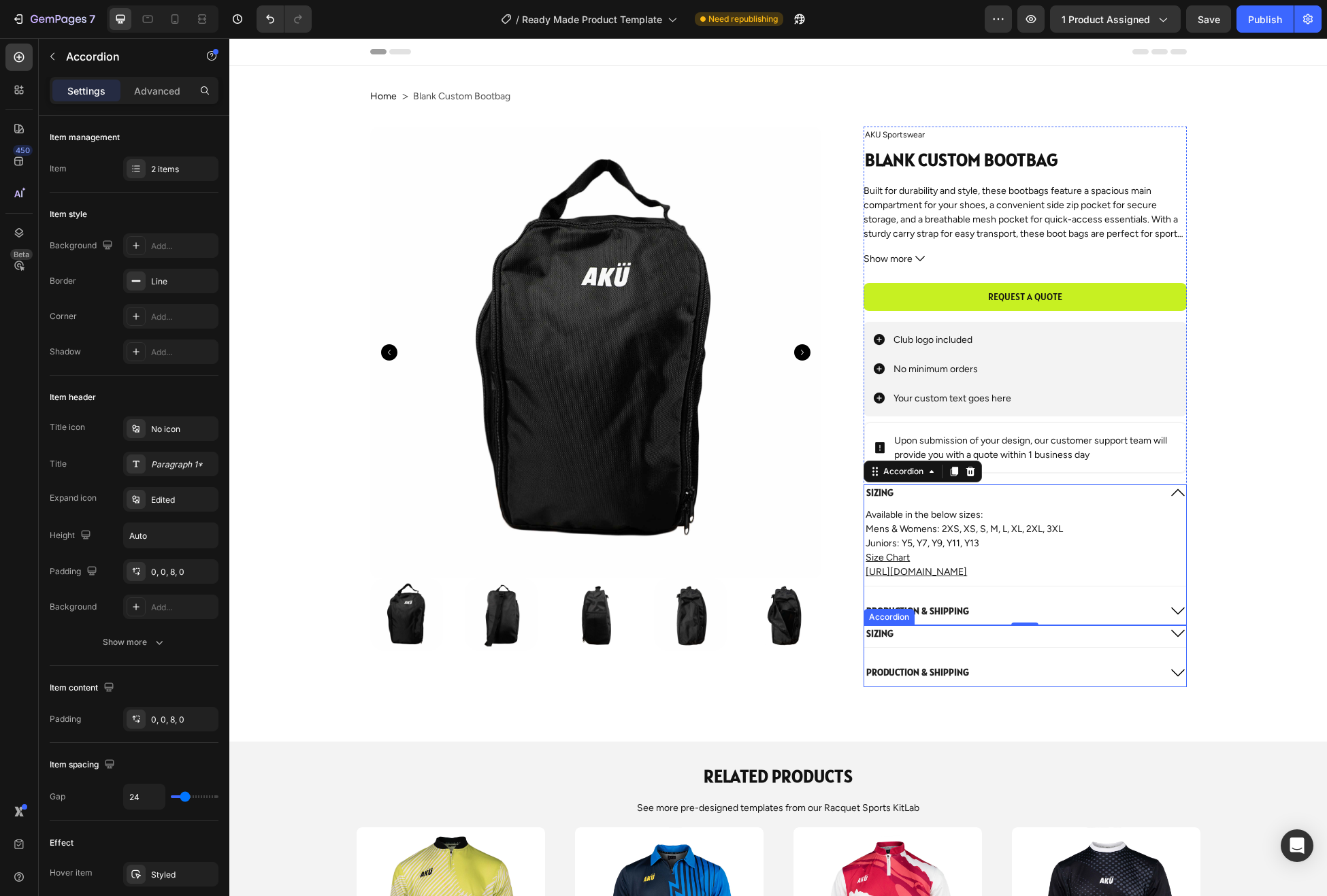
click at [1177, 635] on icon at bounding box center [1178, 633] width 16 height 16
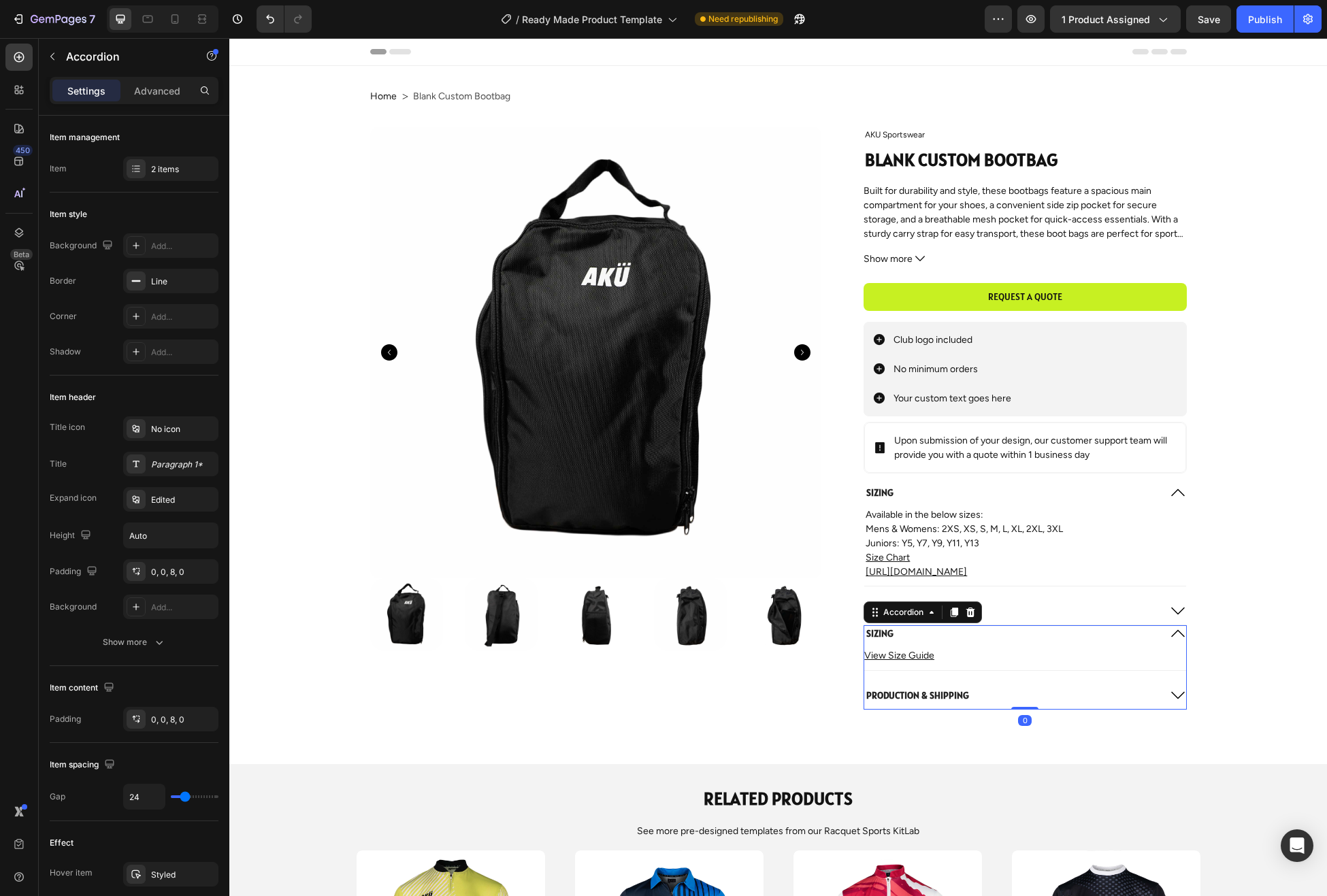
click at [1177, 635] on icon at bounding box center [1178, 633] width 16 height 16
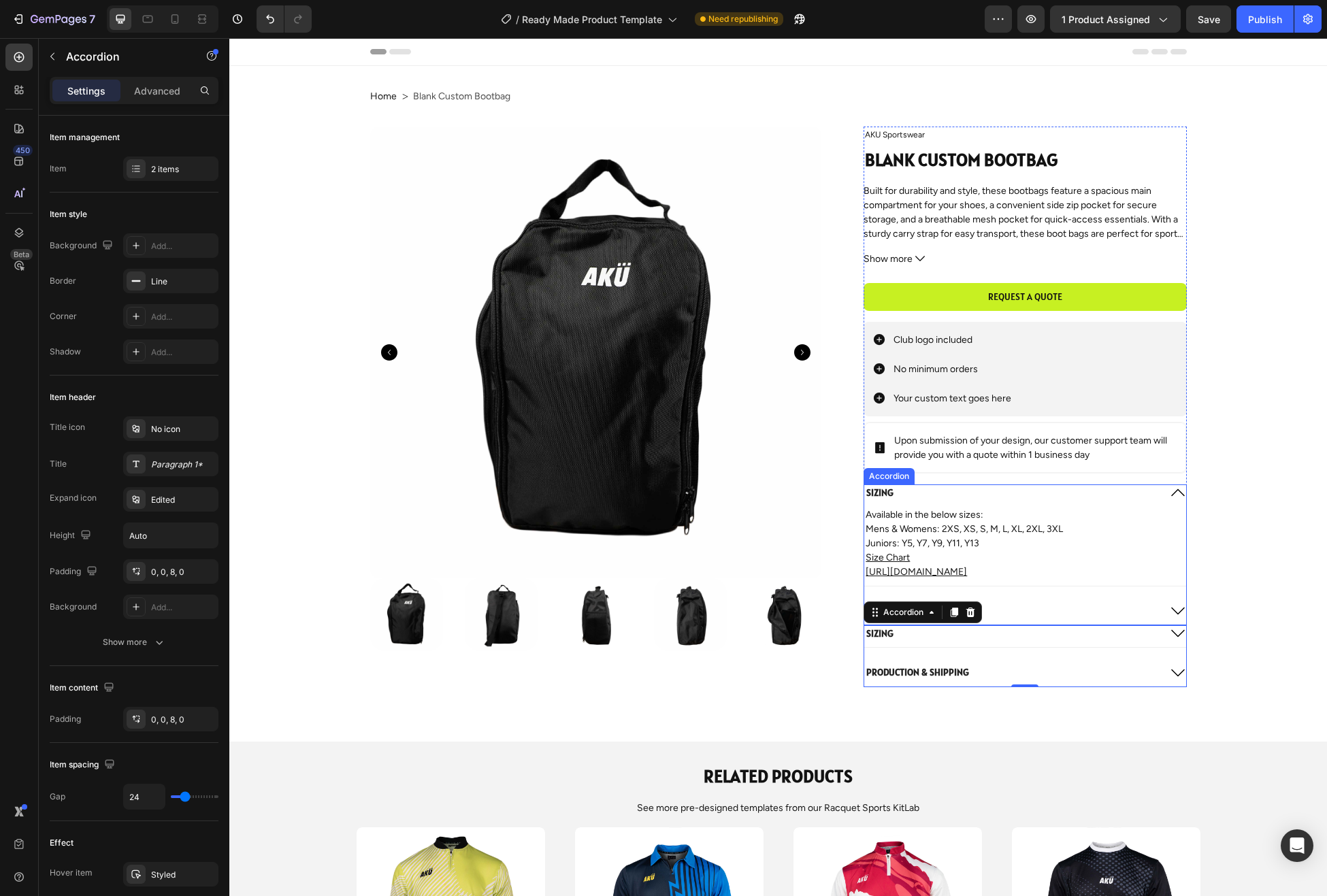
click at [1161, 493] on div "Sizing" at bounding box center [1025, 495] width 321 height 22
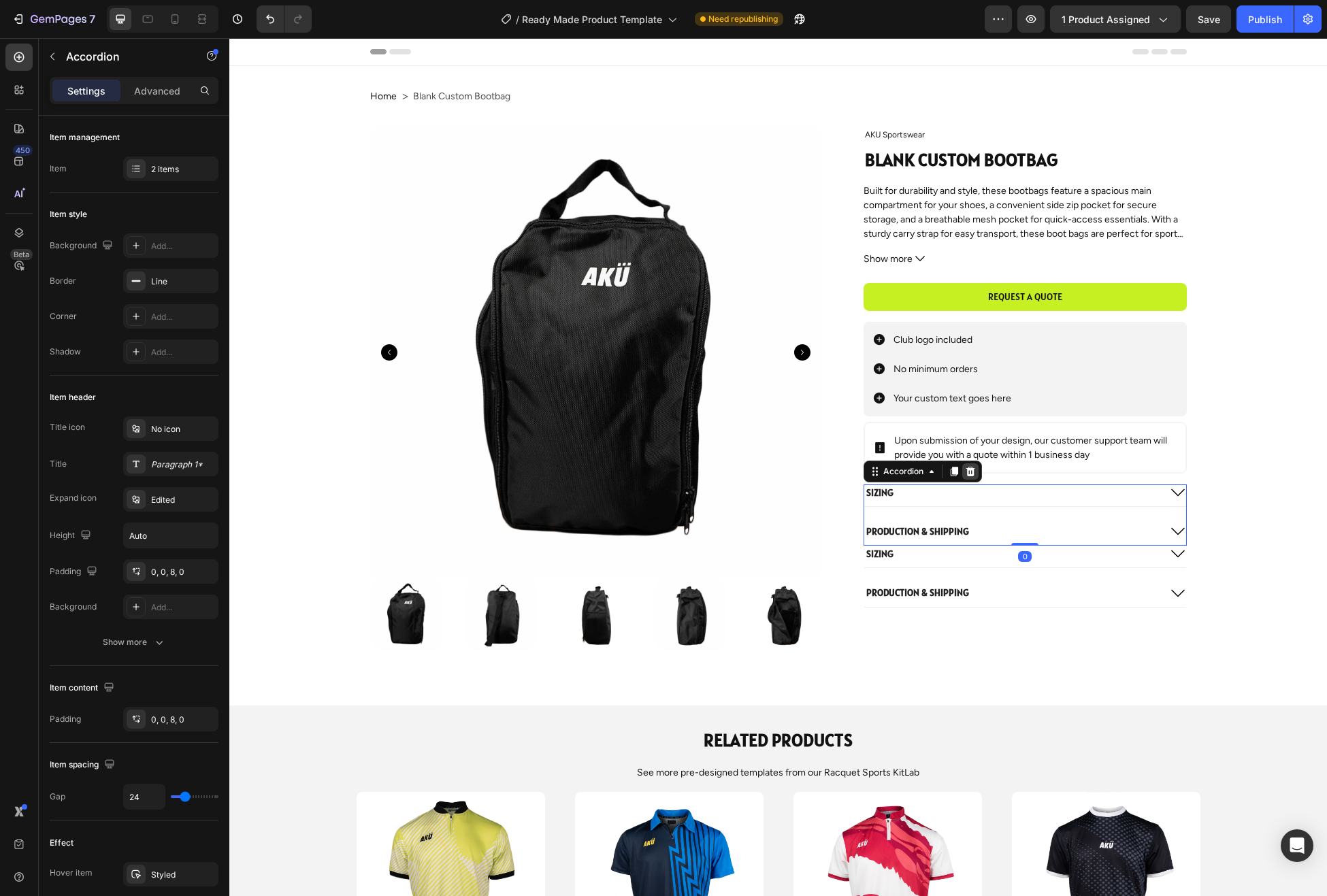
click at [968, 473] on icon at bounding box center [971, 472] width 9 height 10
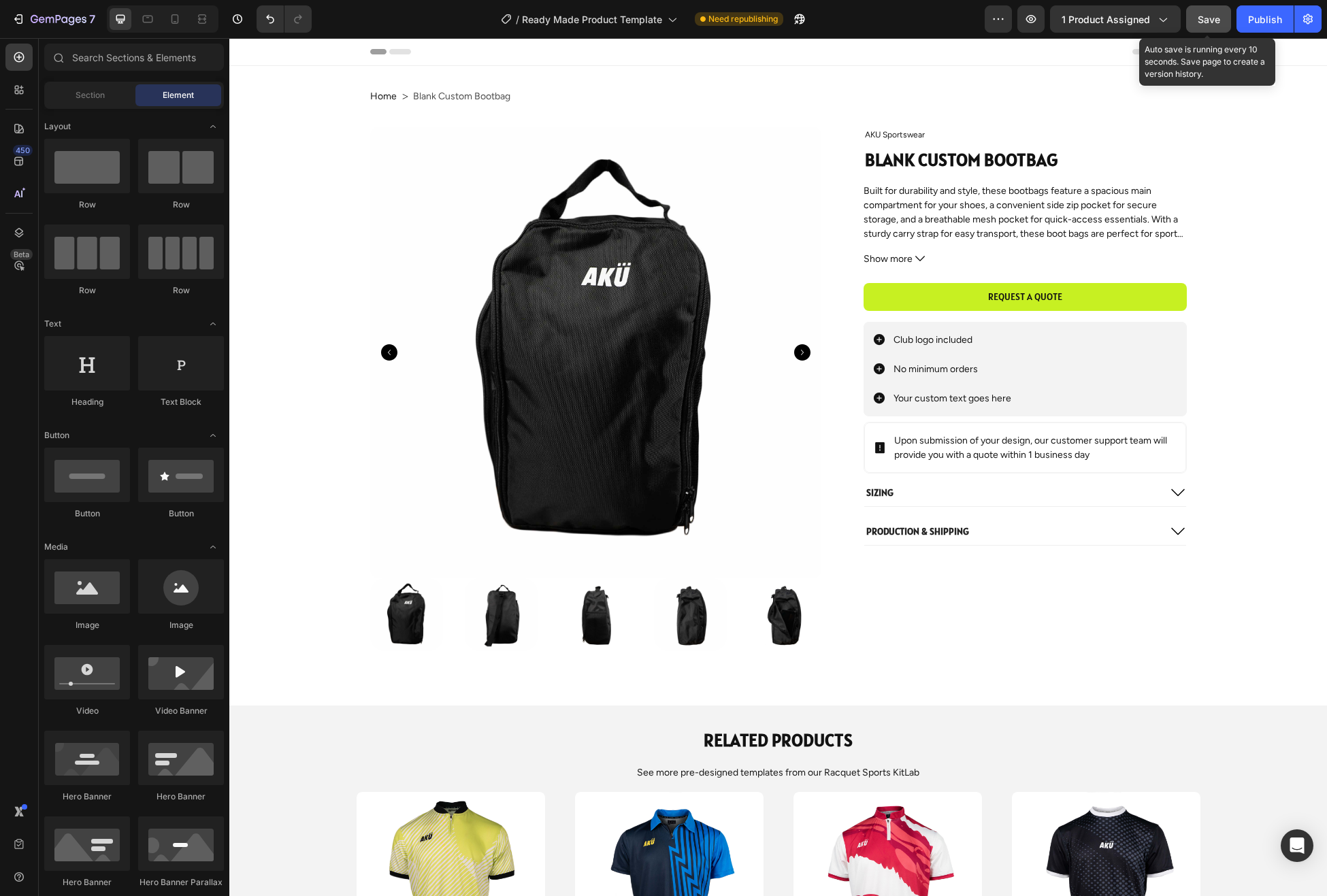
click at [1209, 21] on span "Save" at bounding box center [1209, 20] width 22 height 12
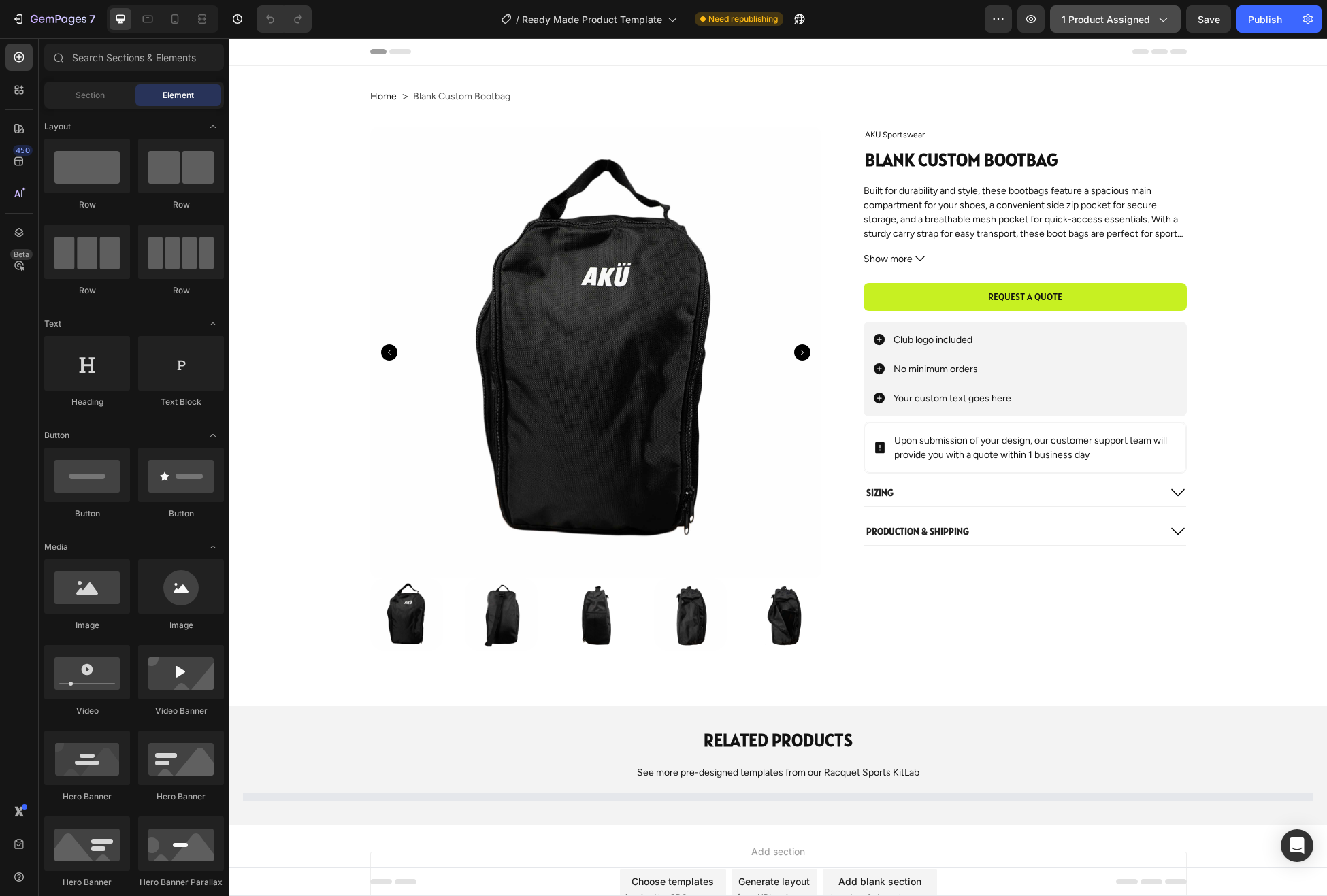
click at [1135, 19] on span "1 product assigned" at bounding box center [1105, 20] width 89 height 15
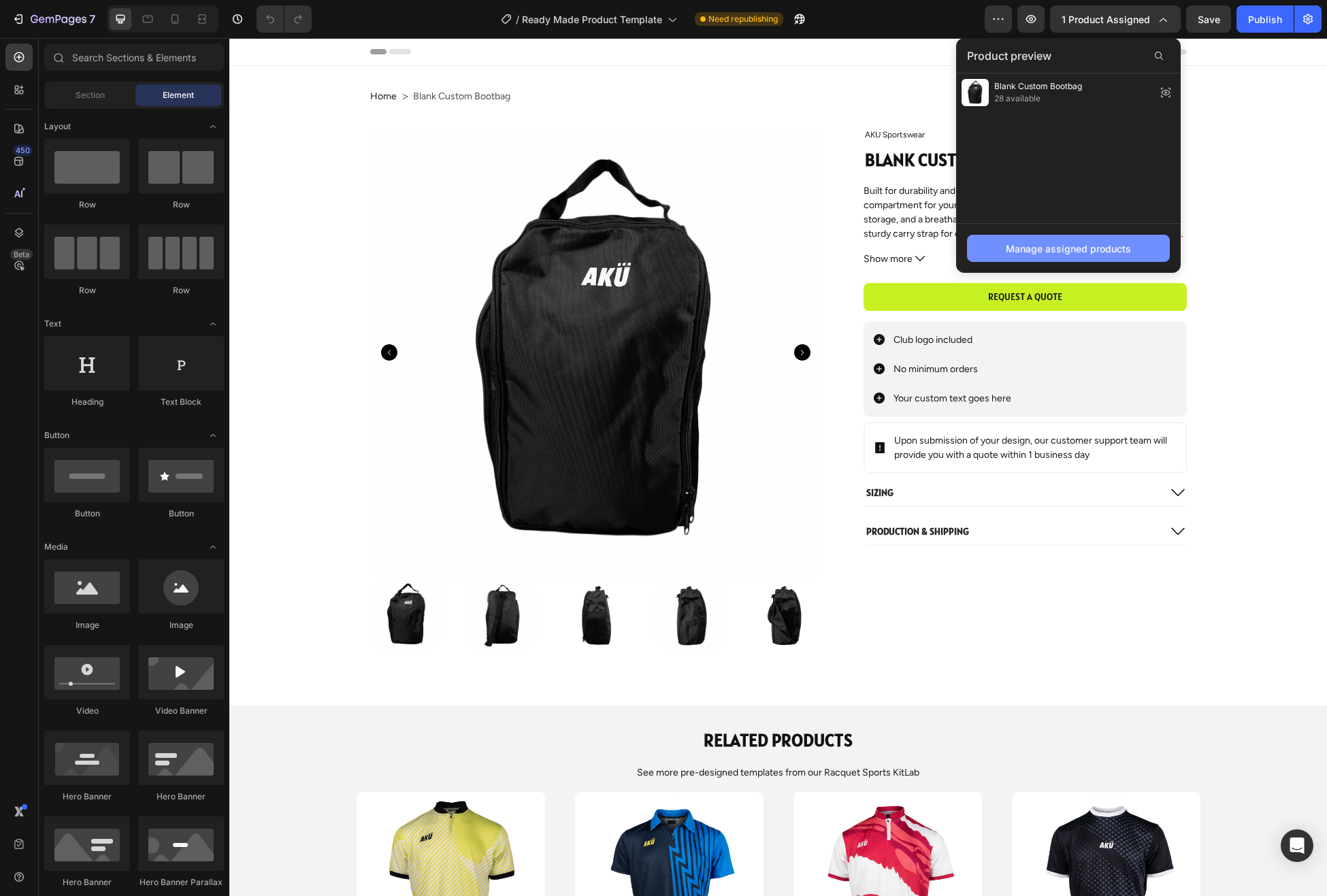
click at [1087, 251] on div "Manage assigned products" at bounding box center [1068, 249] width 125 height 15
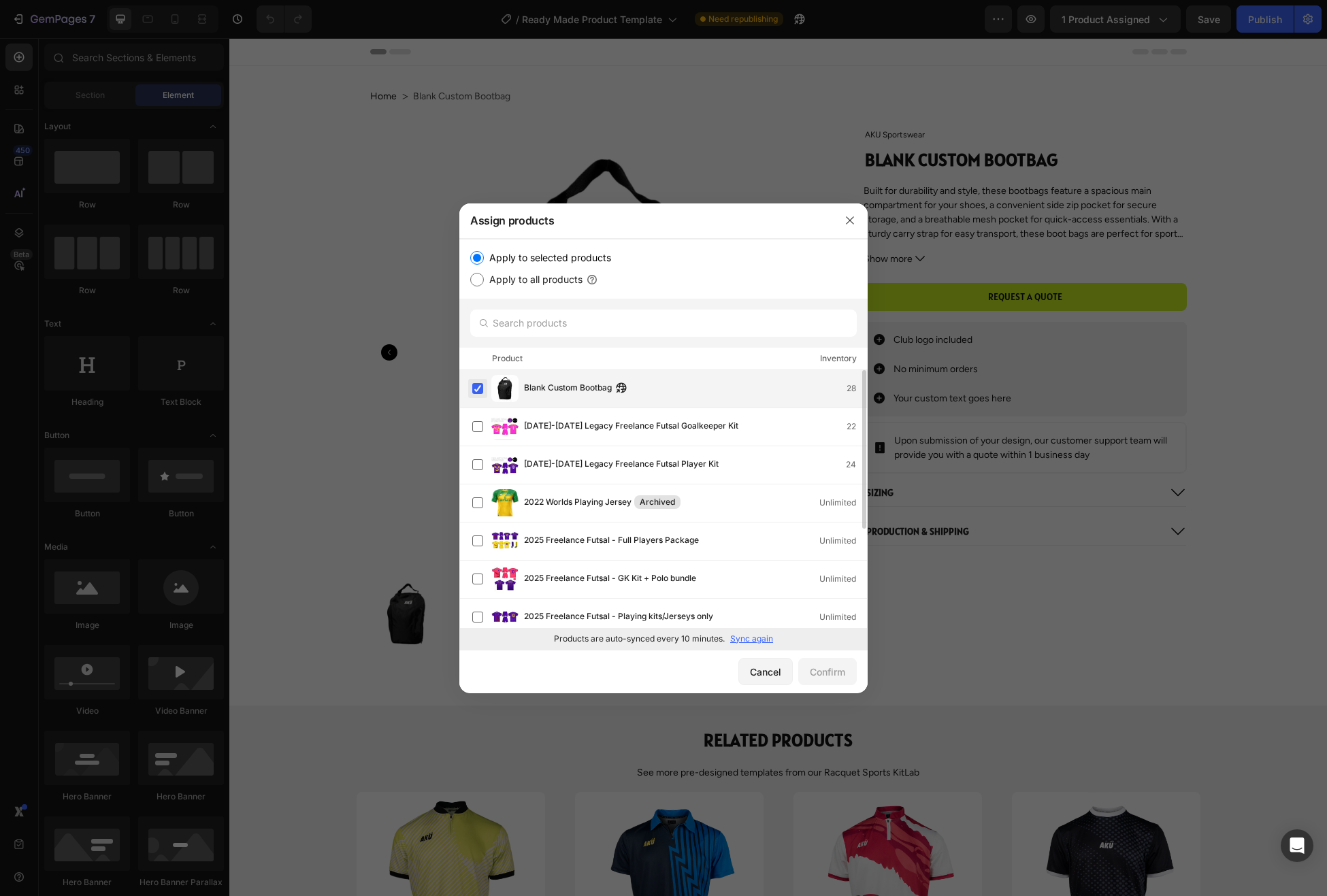
click at [478, 388] on label at bounding box center [478, 389] width 11 height 11
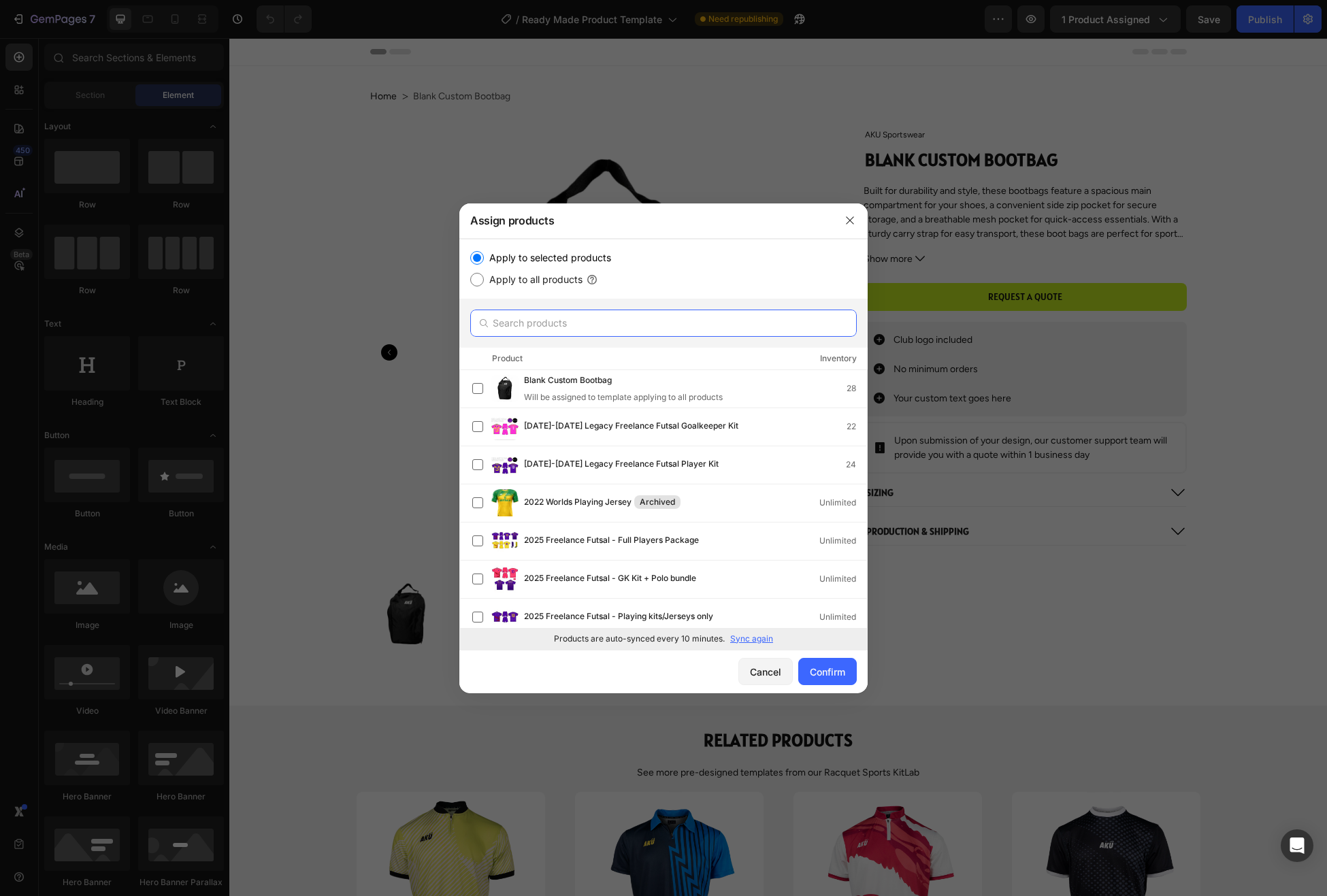
click at [551, 322] on input "text" at bounding box center [664, 323] width 387 height 27
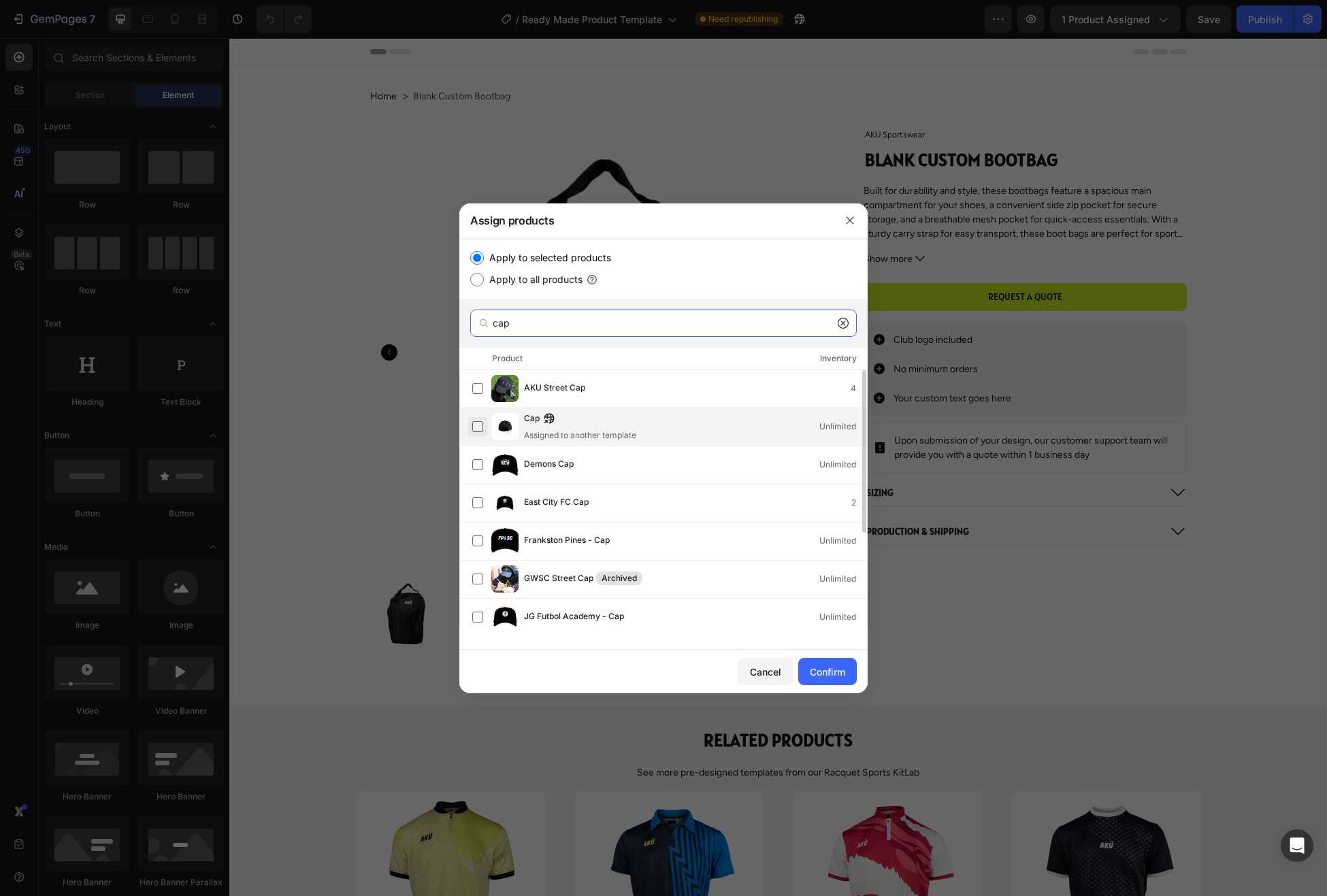
type input "cap"
click at [474, 426] on label at bounding box center [478, 426] width 11 height 11
click at [838, 672] on div "Confirm" at bounding box center [827, 672] width 36 height 15
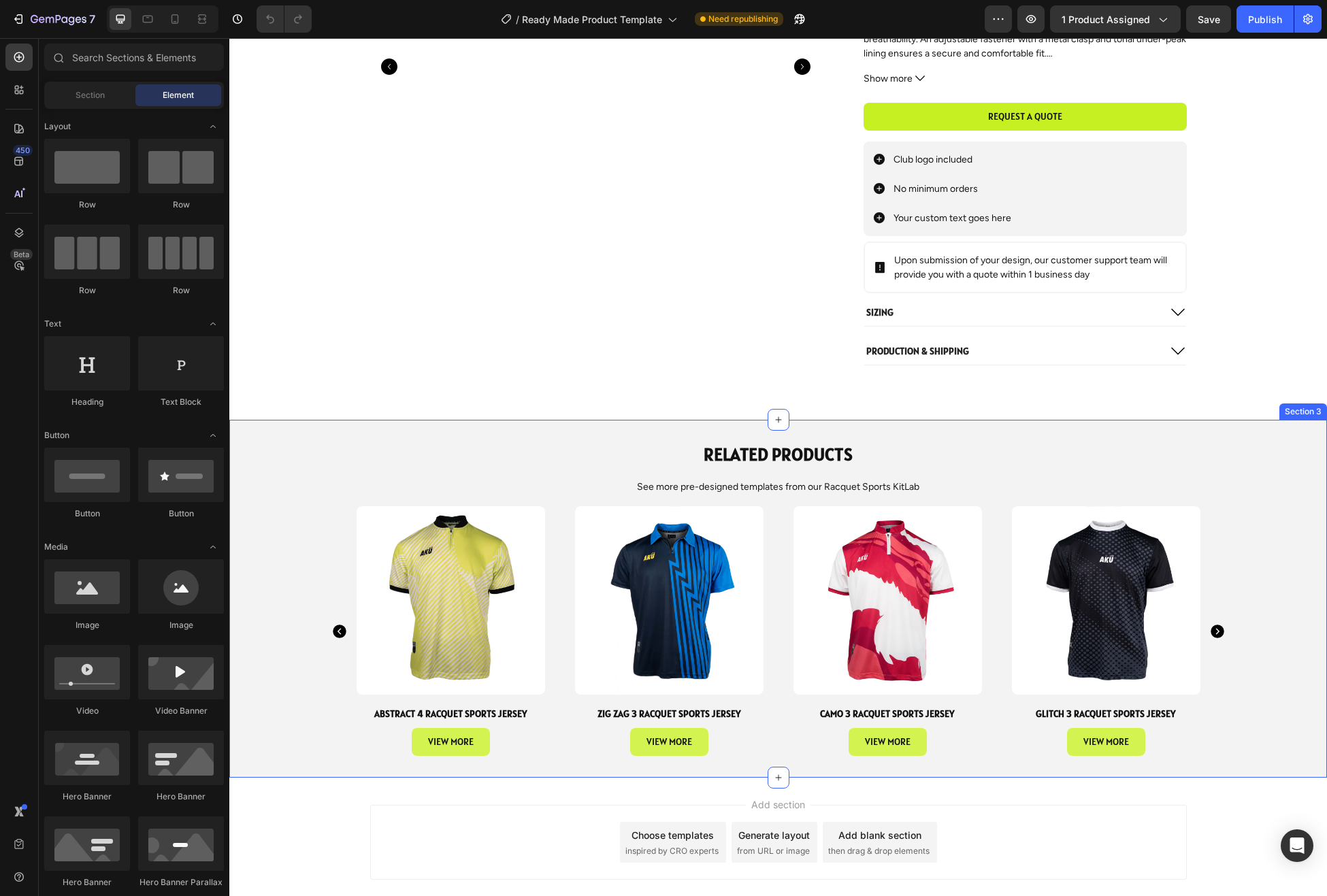
scroll to position [363, 0]
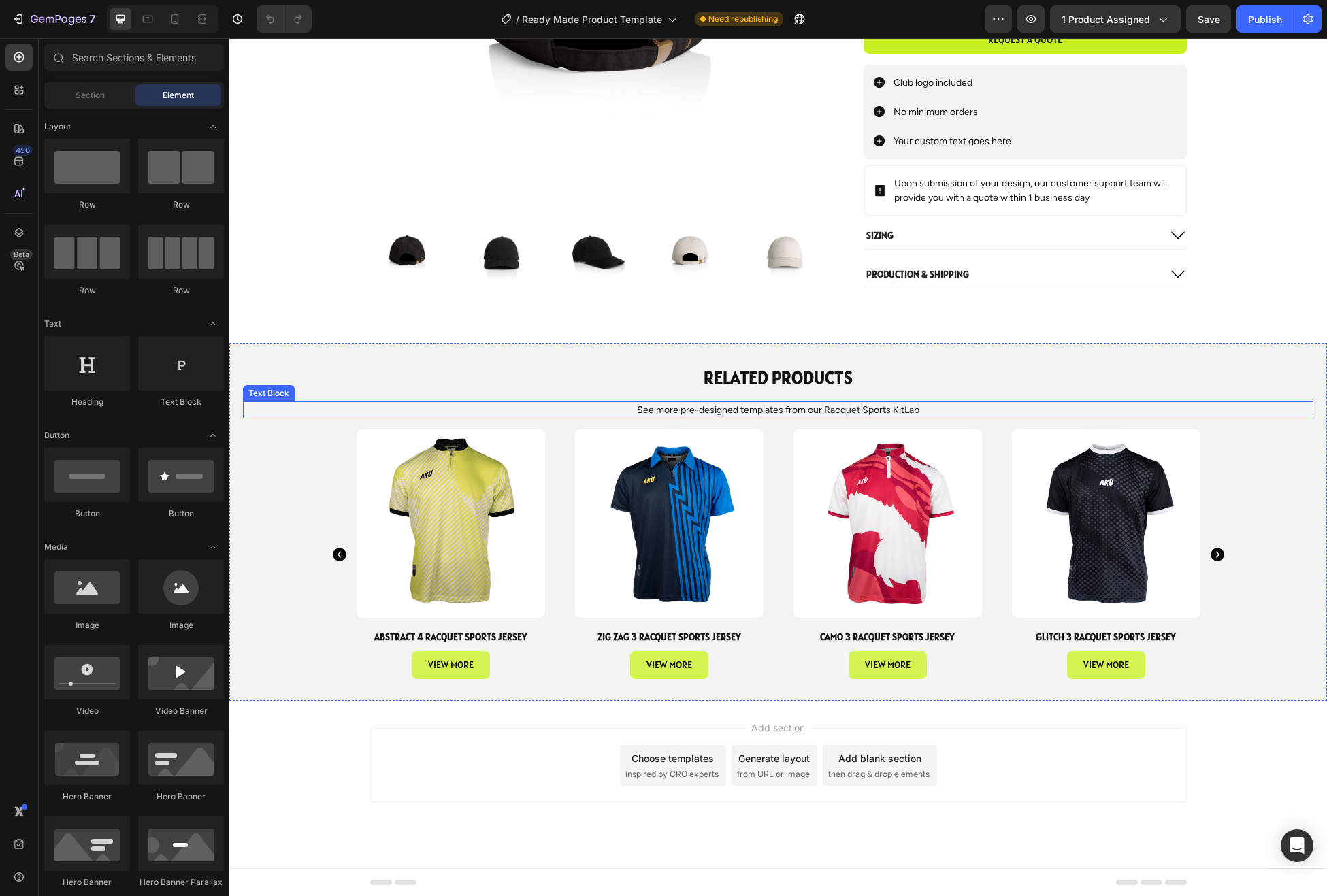
click at [843, 408] on p "See more pre-designed templates from our Racquet Sports KitLab" at bounding box center [778, 410] width 1068 height 15
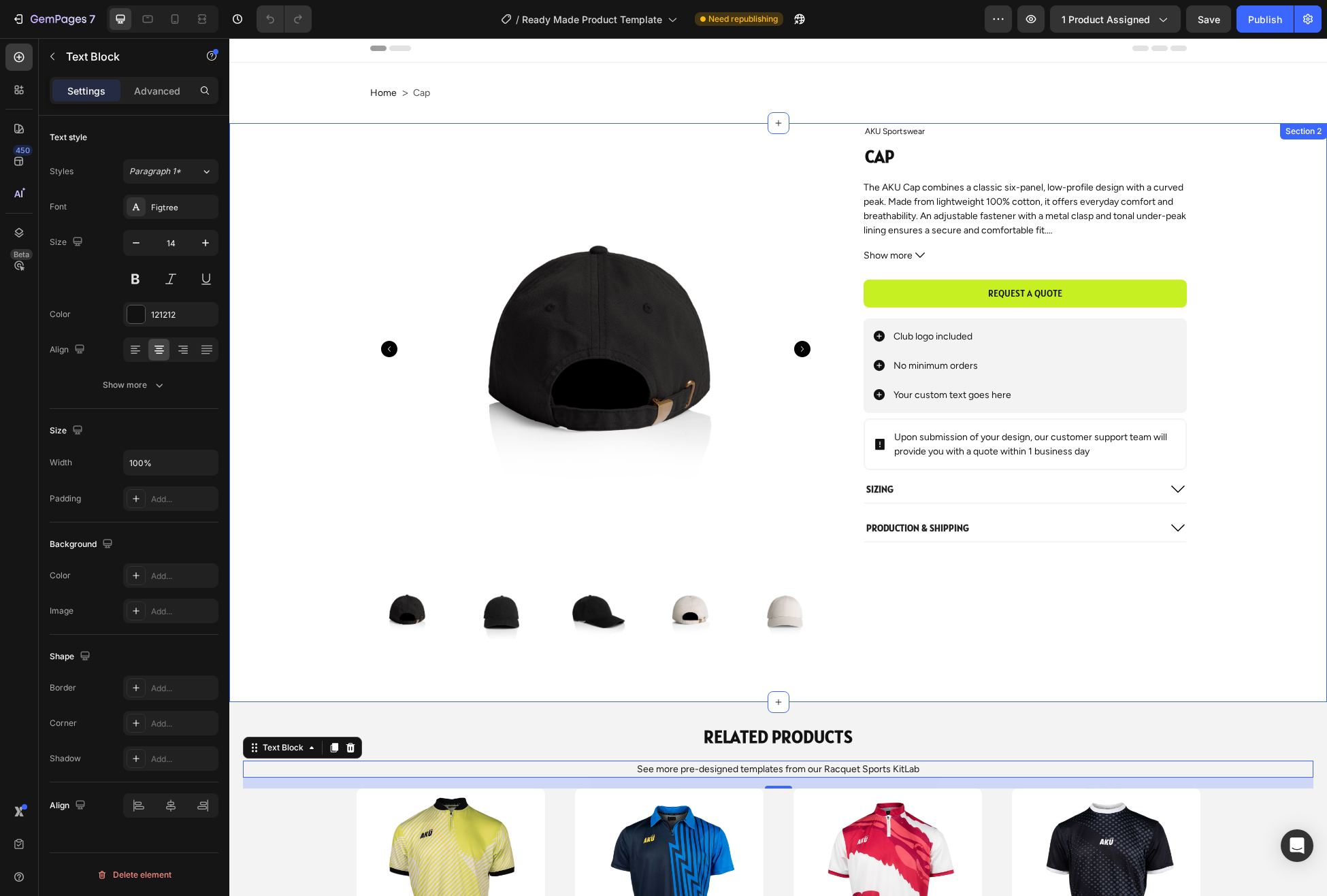
scroll to position [0, 0]
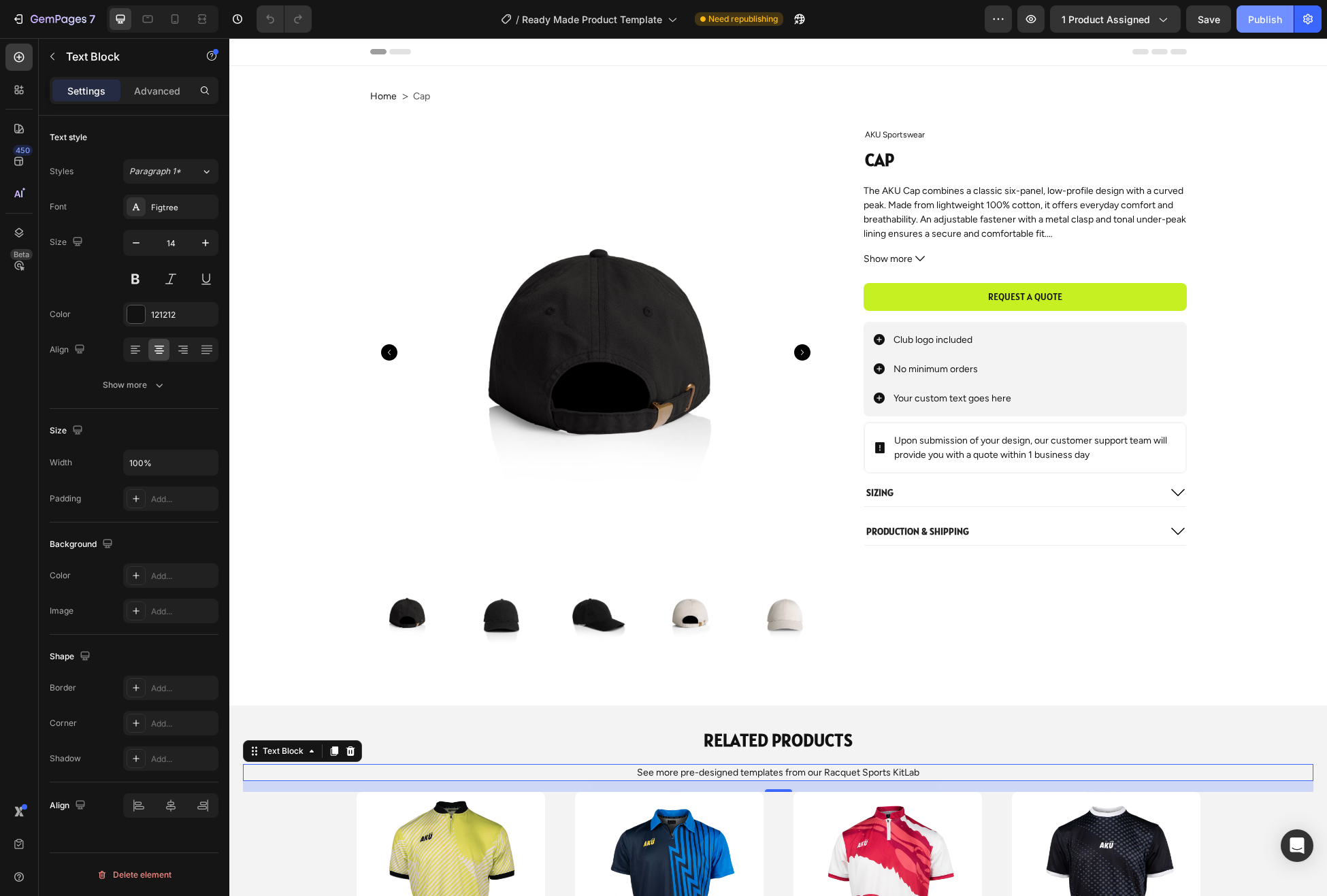
click at [1254, 20] on div "Publish" at bounding box center [1265, 20] width 34 height 15
click at [1175, 495] on icon at bounding box center [1178, 492] width 16 height 16
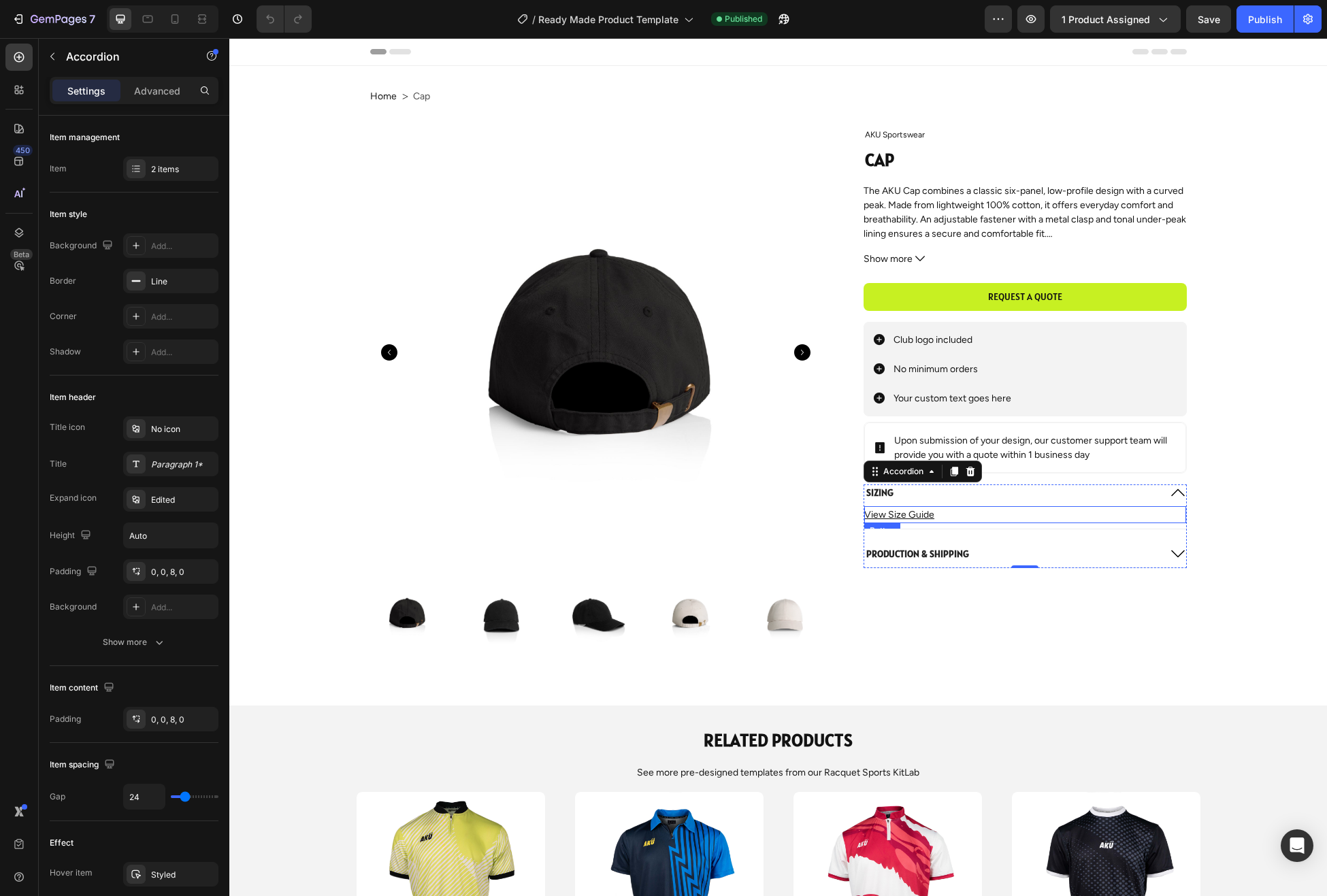
click at [956, 518] on div "View Size Guide Button" at bounding box center [1025, 515] width 321 height 17
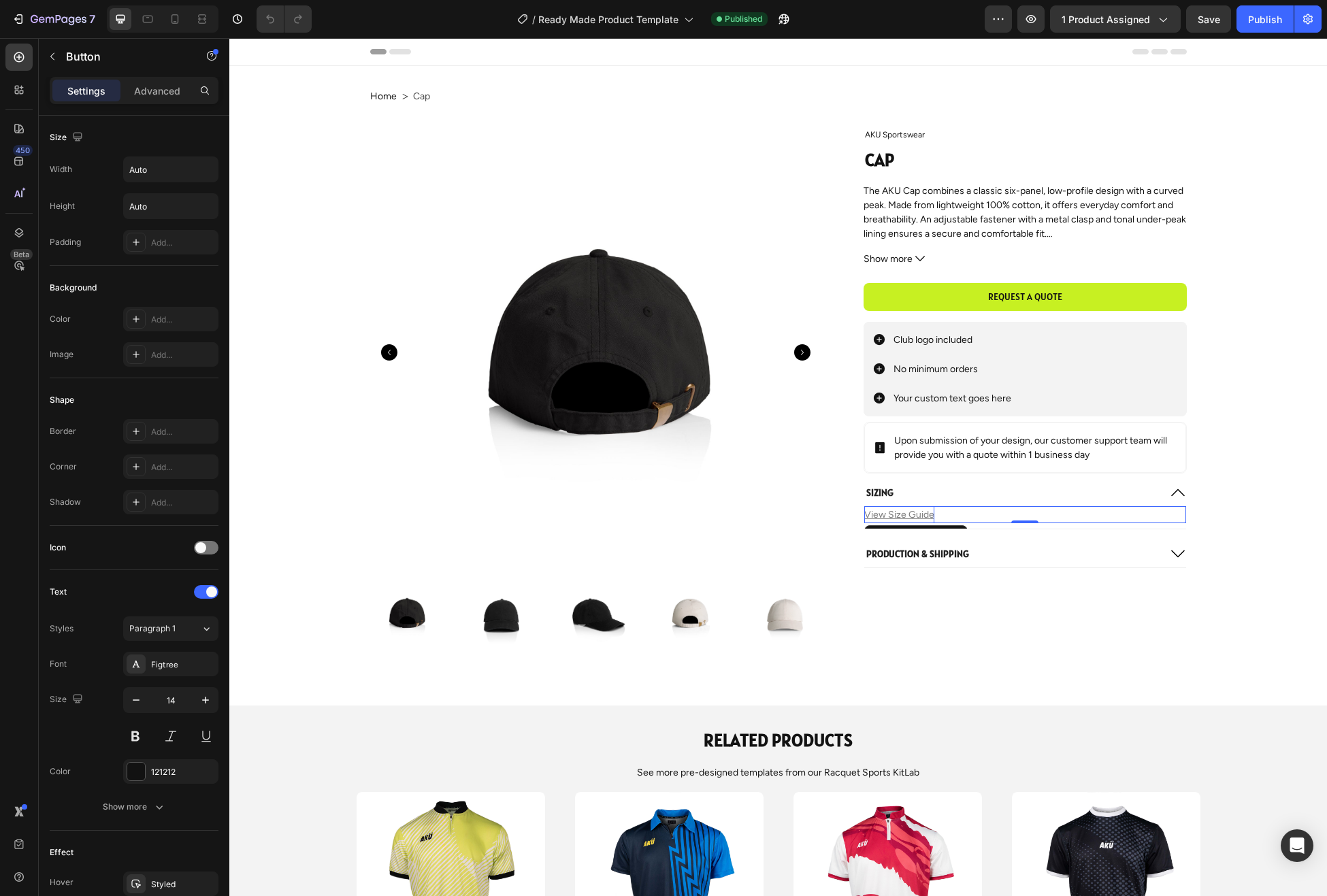
click at [916, 513] on u "View Size Guide" at bounding box center [899, 514] width 70 height 12
click at [1232, 485] on div "Product Images AKU Sportswear Product Vendor Cap Product Title The AKU Cap comb…" at bounding box center [778, 389] width 1071 height 525
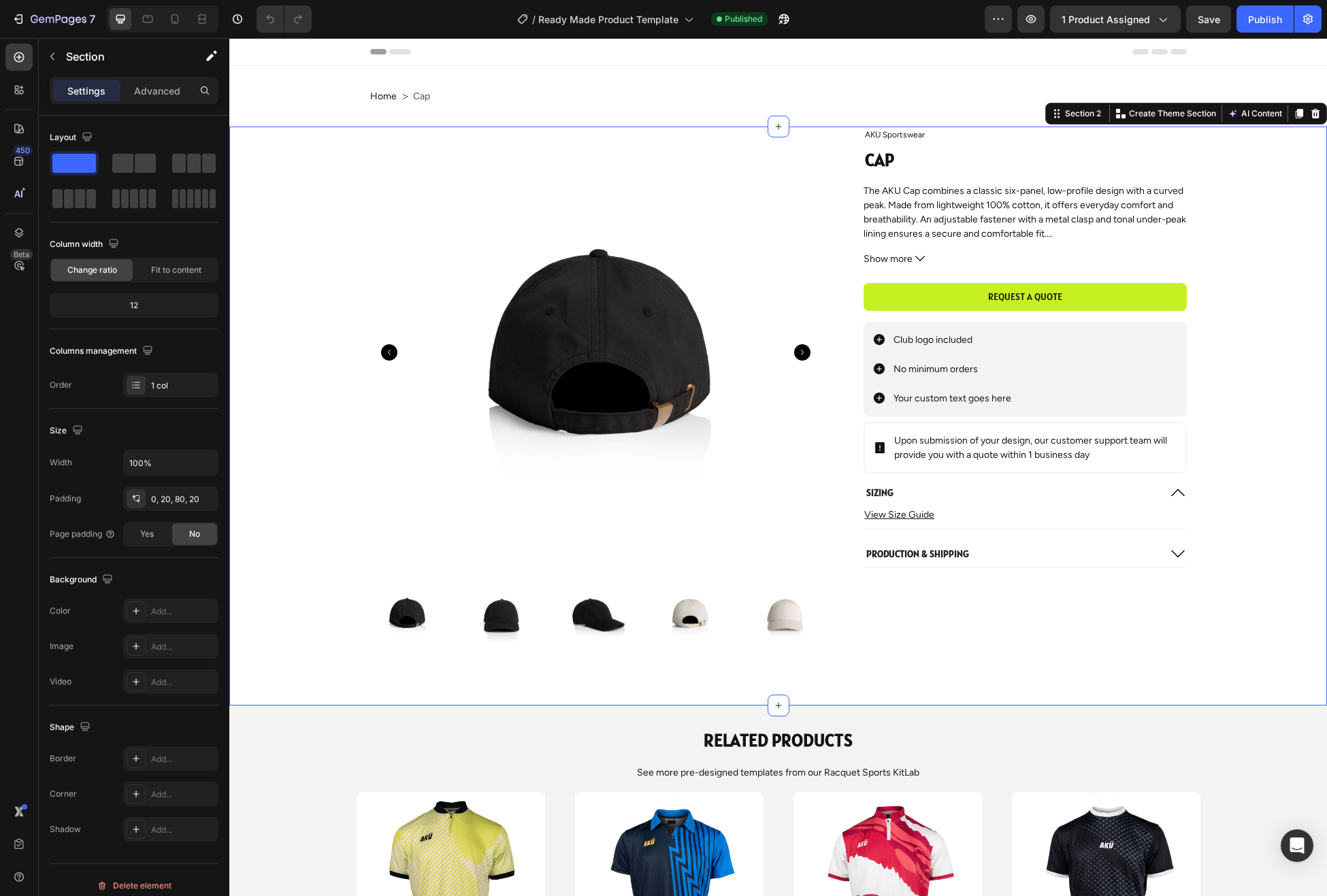
click at [909, 23] on div "/ Ready Made Product Template Published" at bounding box center [654, 19] width 662 height 27
click at [52, 59] on icon "button" at bounding box center [52, 56] width 4 height 8
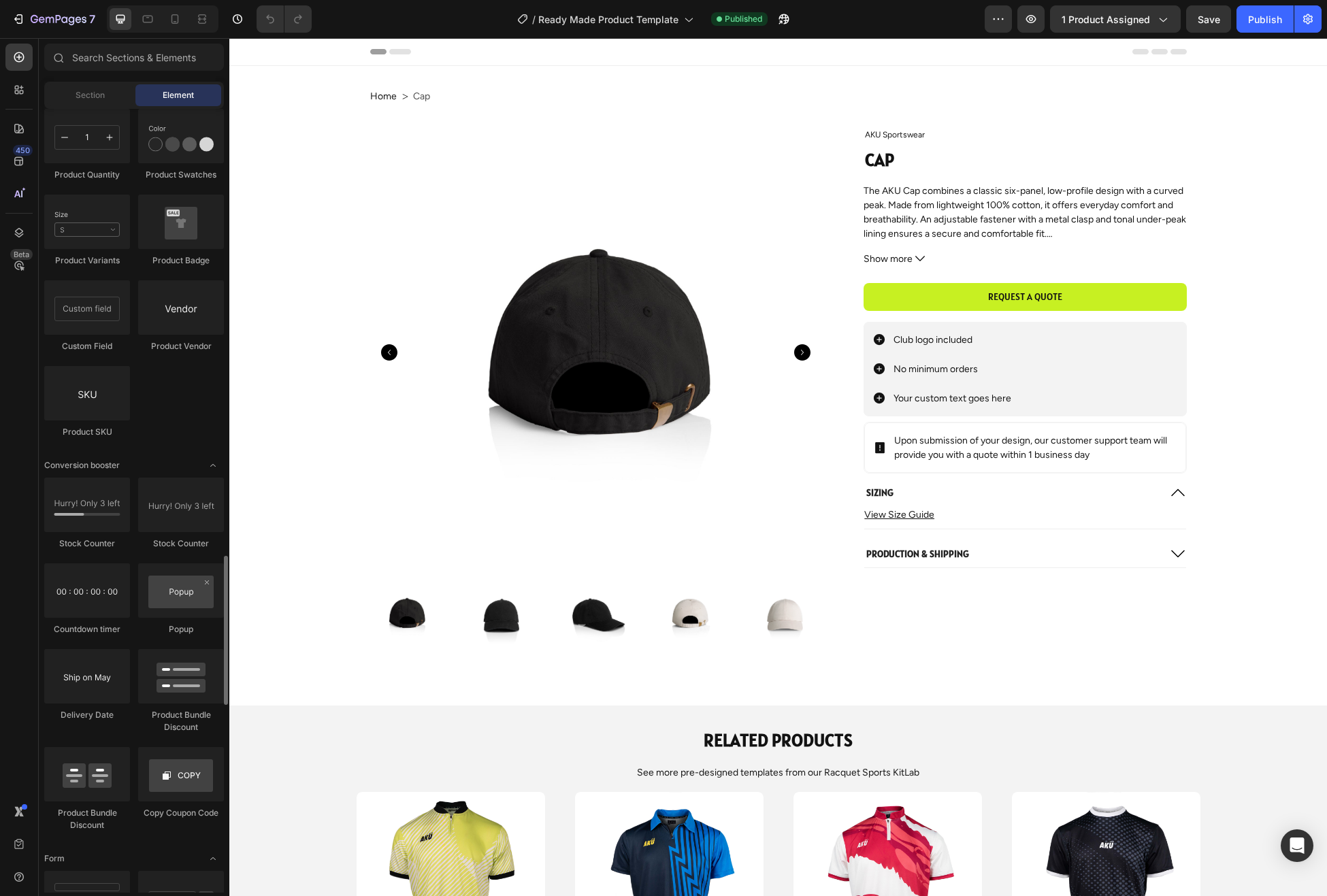
scroll to position [2455, 0]
drag, startPoint x: 420, startPoint y: 625, endPoint x: 939, endPoint y: 509, distance: 531.8
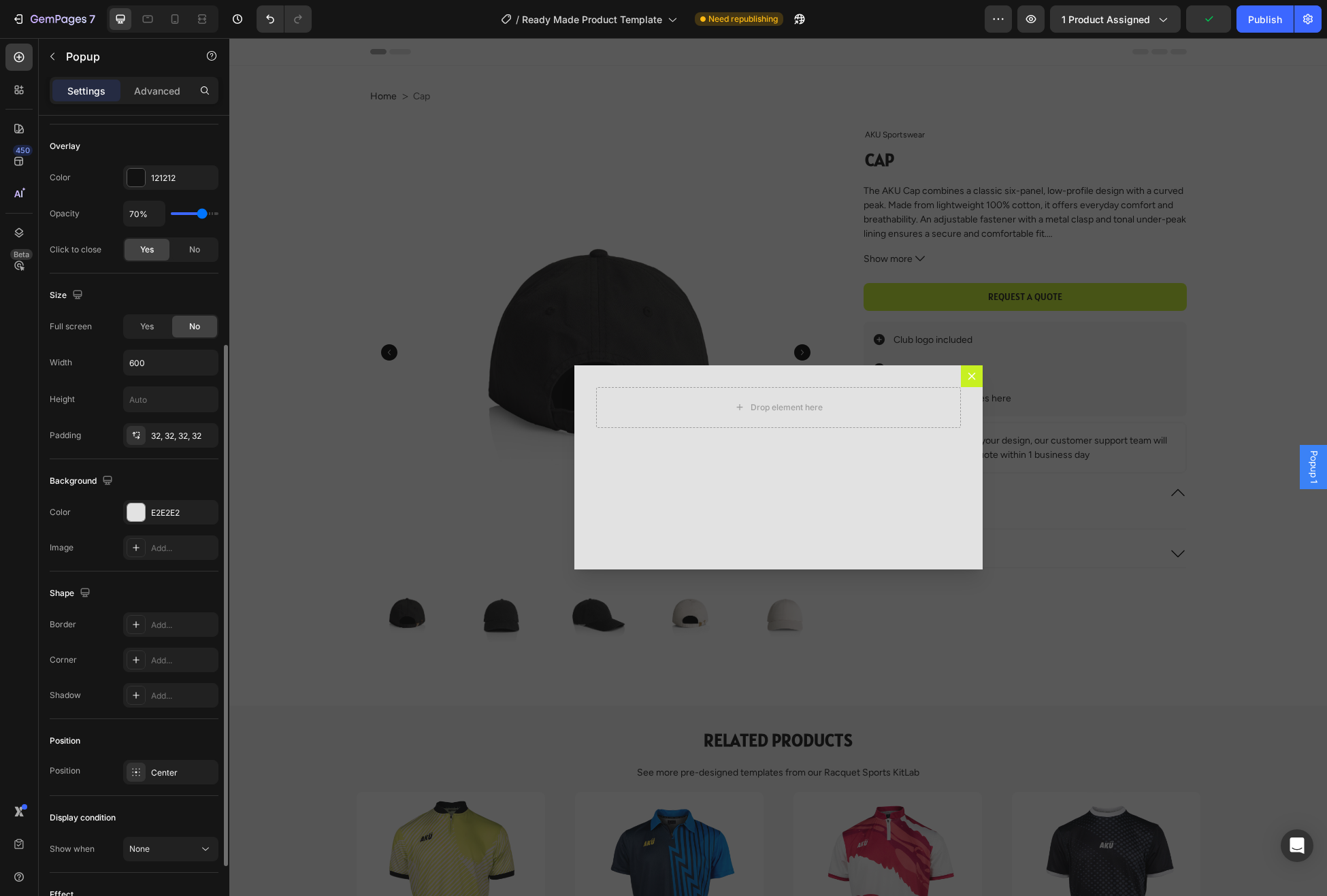
scroll to position [369, 0]
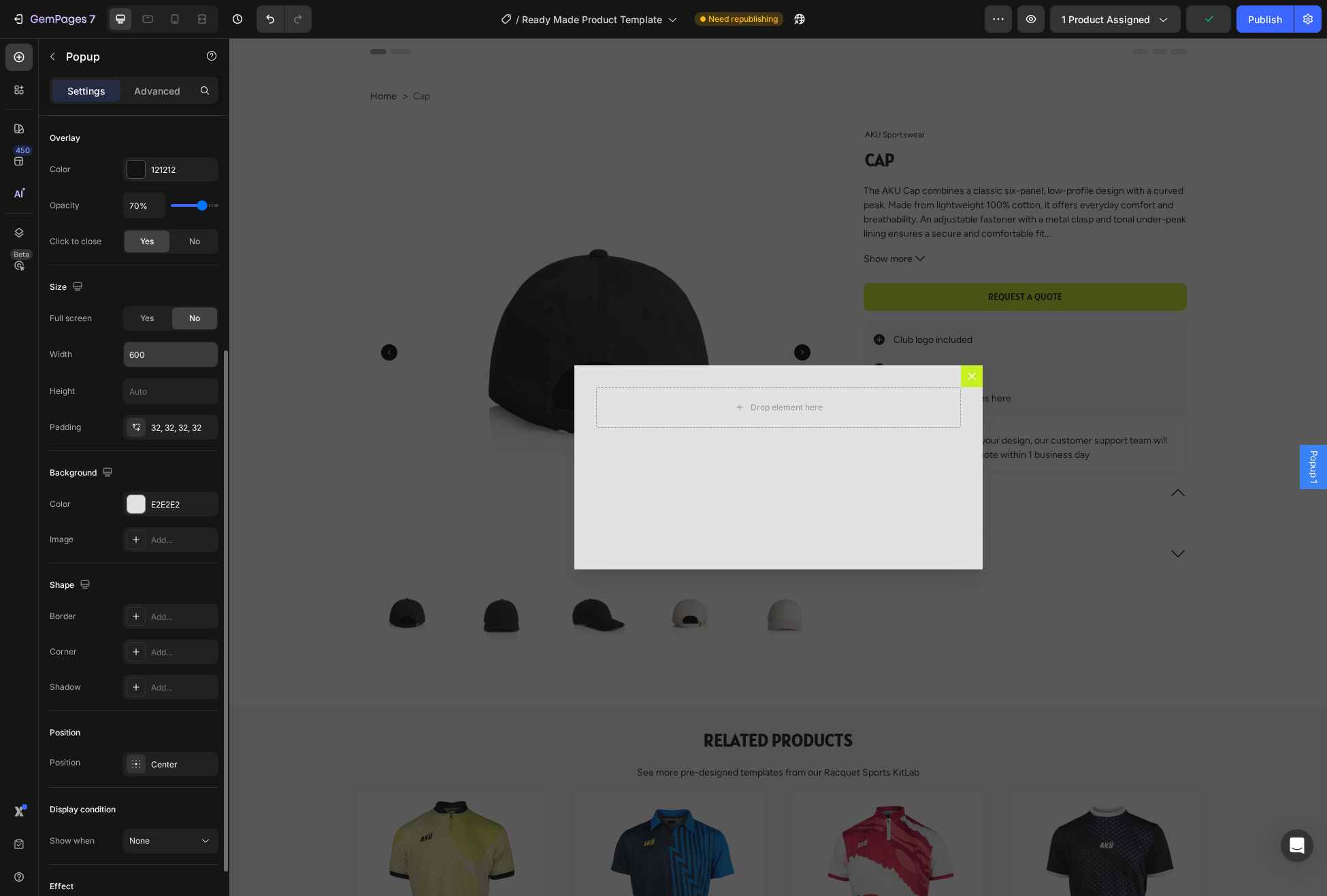
click at [162, 356] on input "600" at bounding box center [171, 354] width 94 height 24
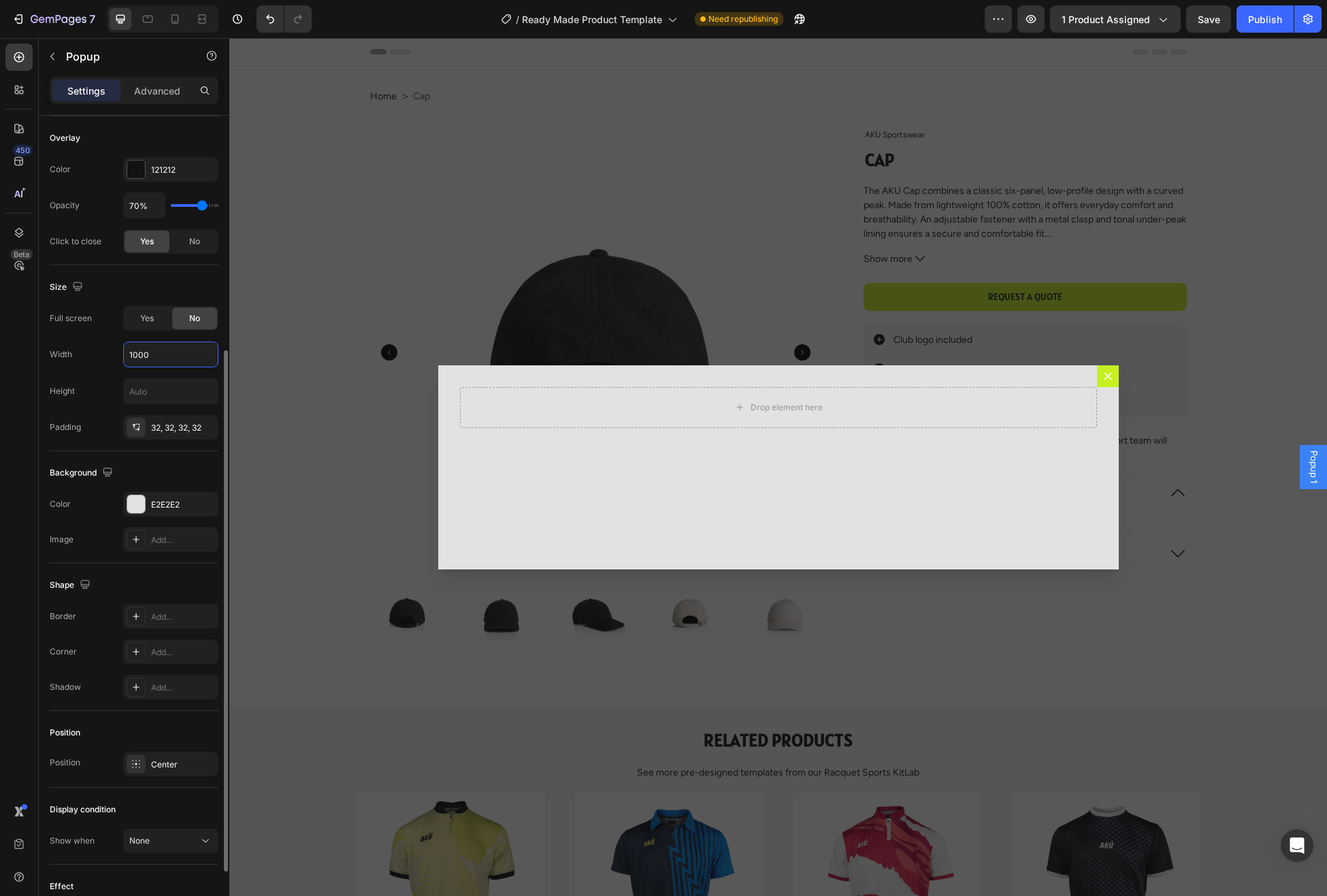
scroll to position [470, 0]
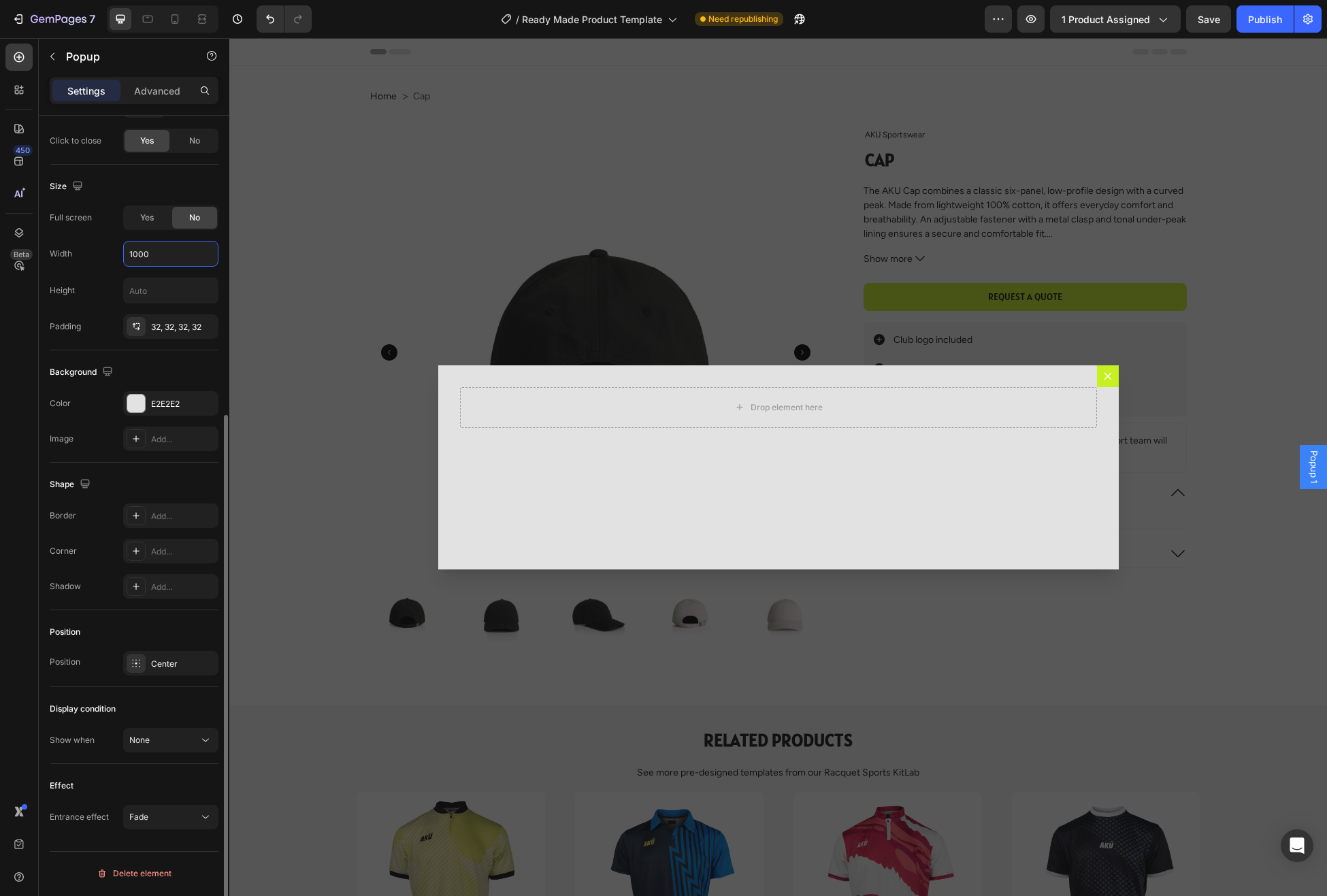
type input "1000"
click at [76, 293] on div "Height" at bounding box center [134, 290] width 169 height 26
click at [44, 56] on button "button" at bounding box center [52, 56] width 22 height 22
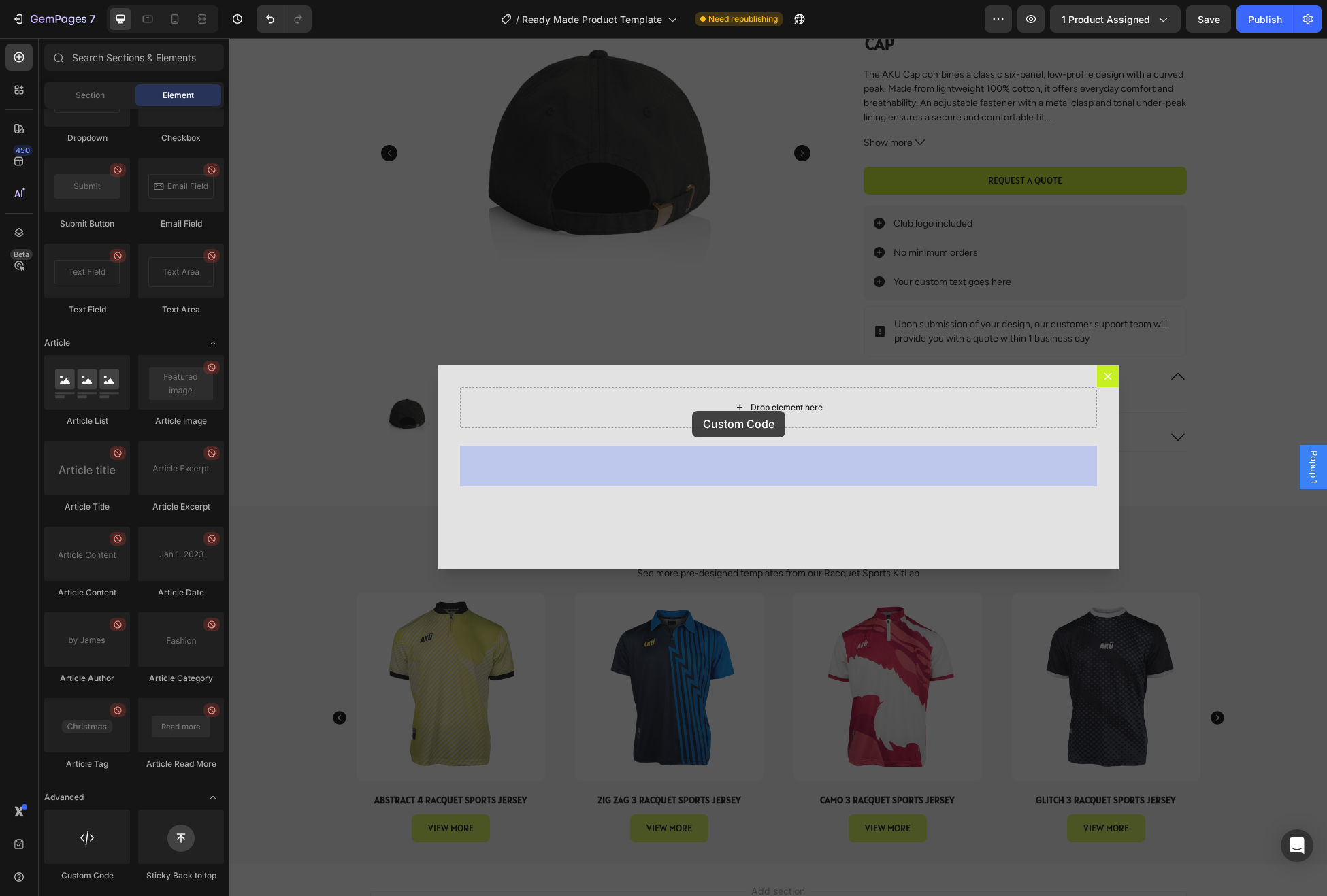
scroll to position [257, 0]
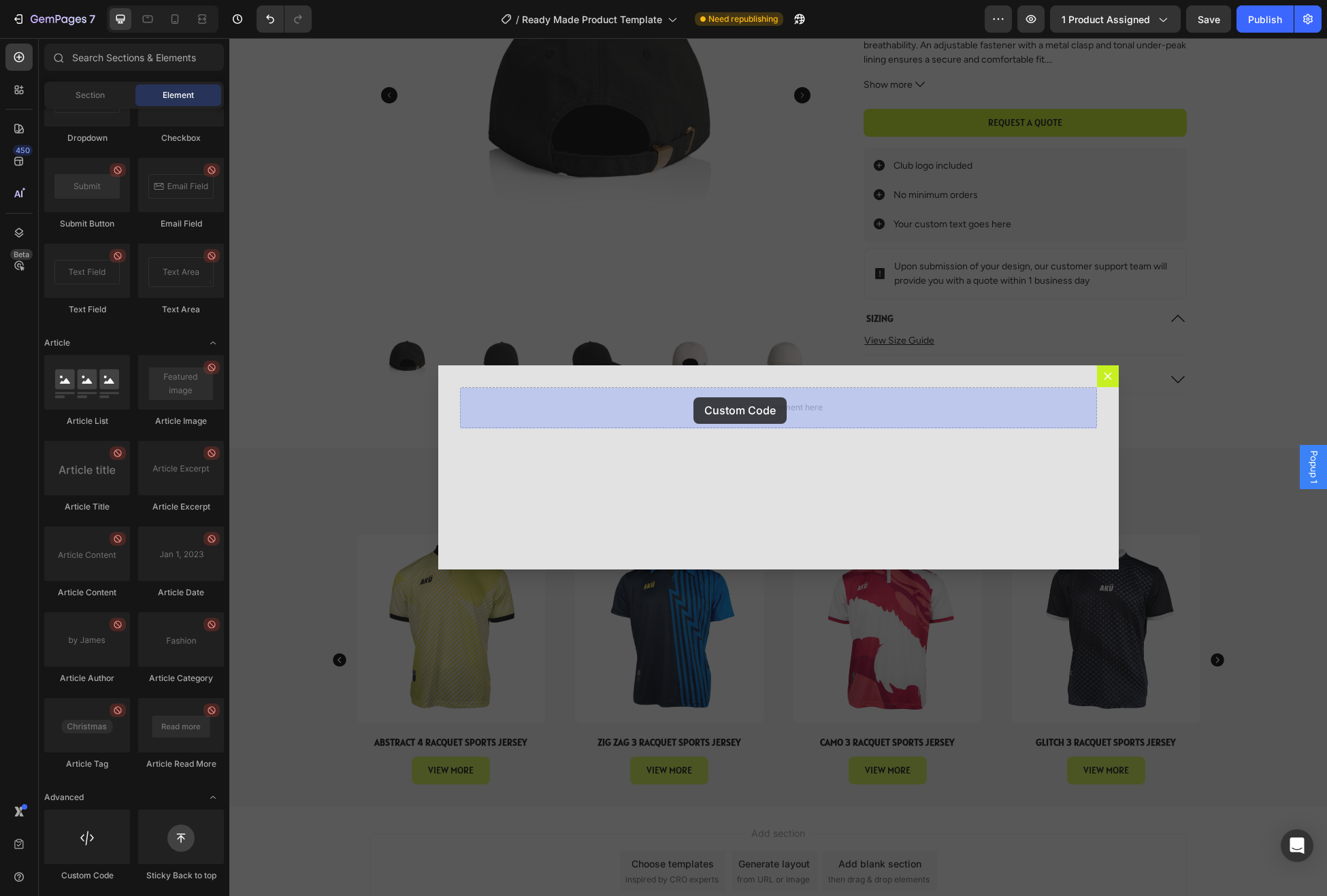
drag, startPoint x: 323, startPoint y: 872, endPoint x: 693, endPoint y: 397, distance: 602.1
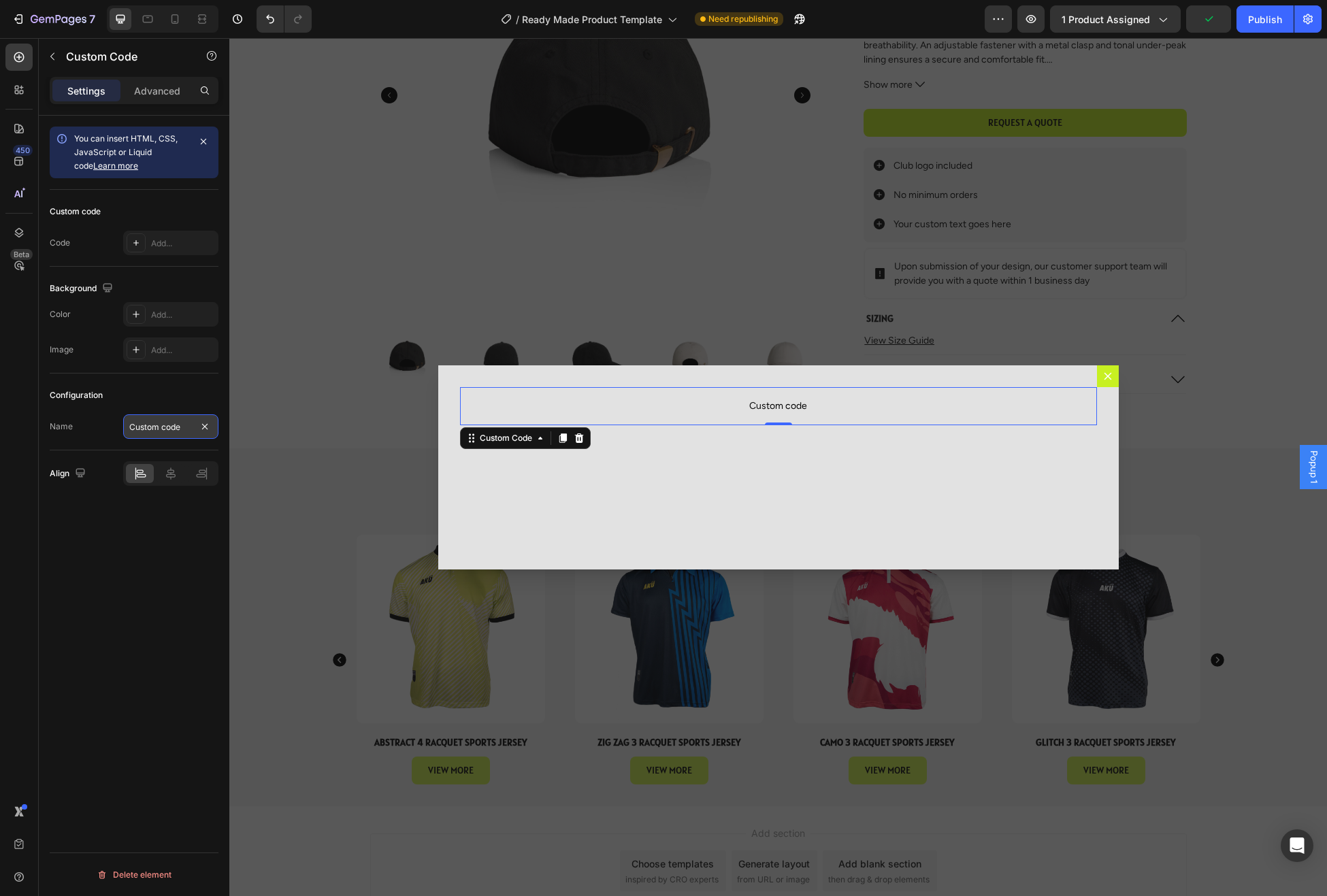
click at [169, 428] on input "Custom code" at bounding box center [171, 426] width 95 height 24
type input "Size Guide"
click at [54, 58] on icon "button" at bounding box center [52, 56] width 11 height 11
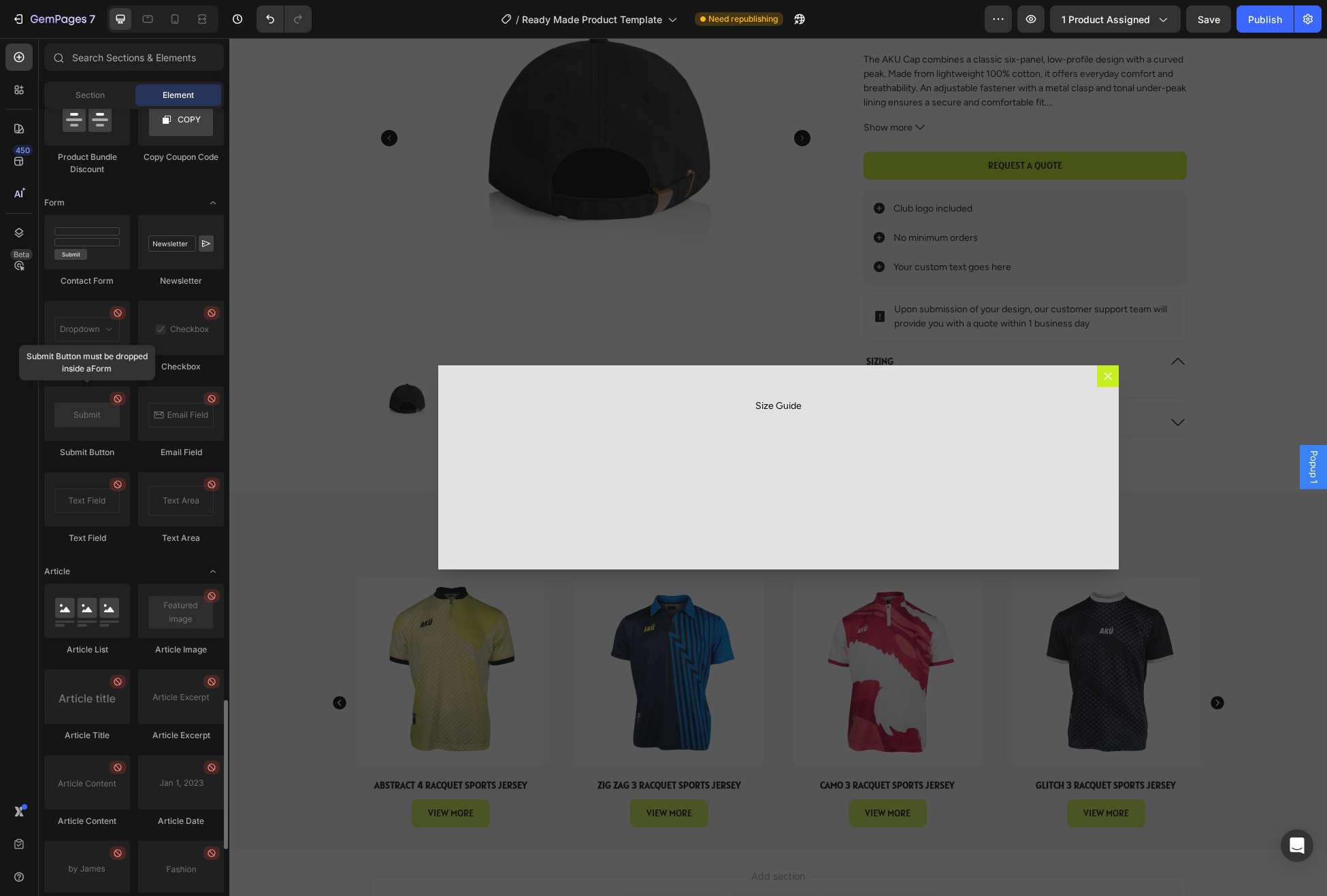
scroll to position [211, 0]
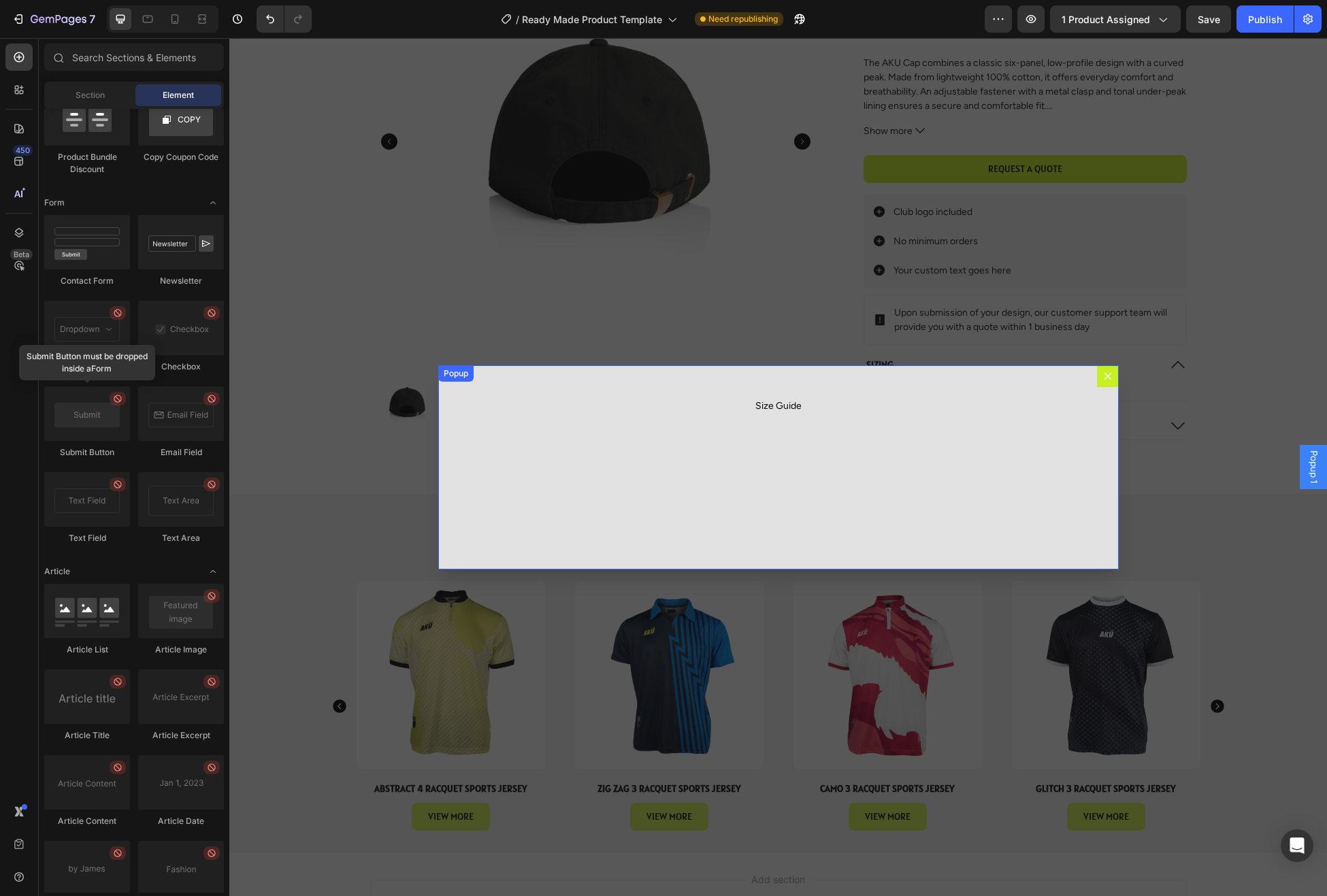
click at [643, 375] on div "Size Guide Size Guide" at bounding box center [778, 467] width 681 height 204
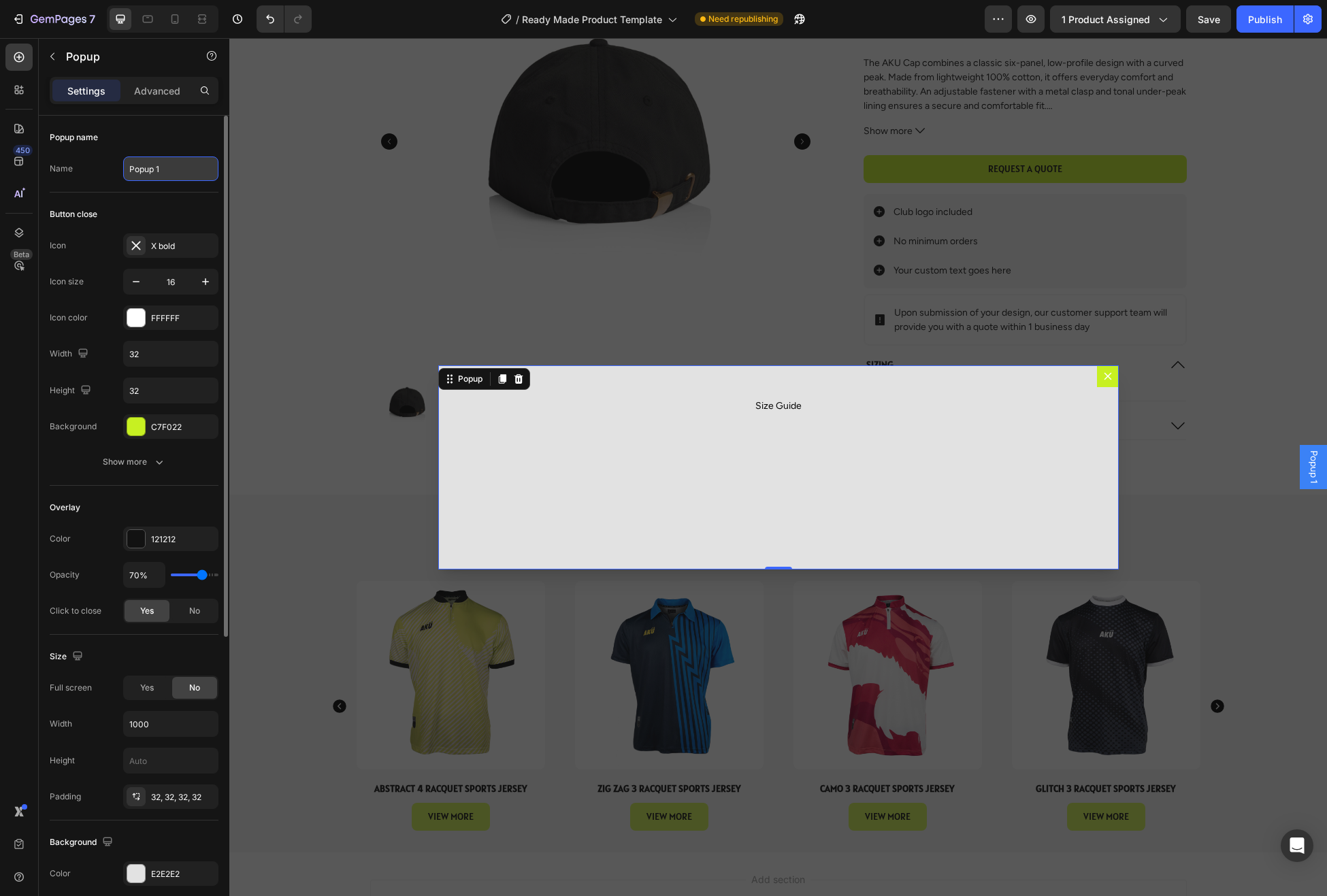
click at [162, 167] on input "Popup 1" at bounding box center [171, 169] width 95 height 24
type input "Size Guide Pop Up"
click at [109, 166] on div "Name Size Guide Pop Up" at bounding box center [134, 169] width 169 height 24
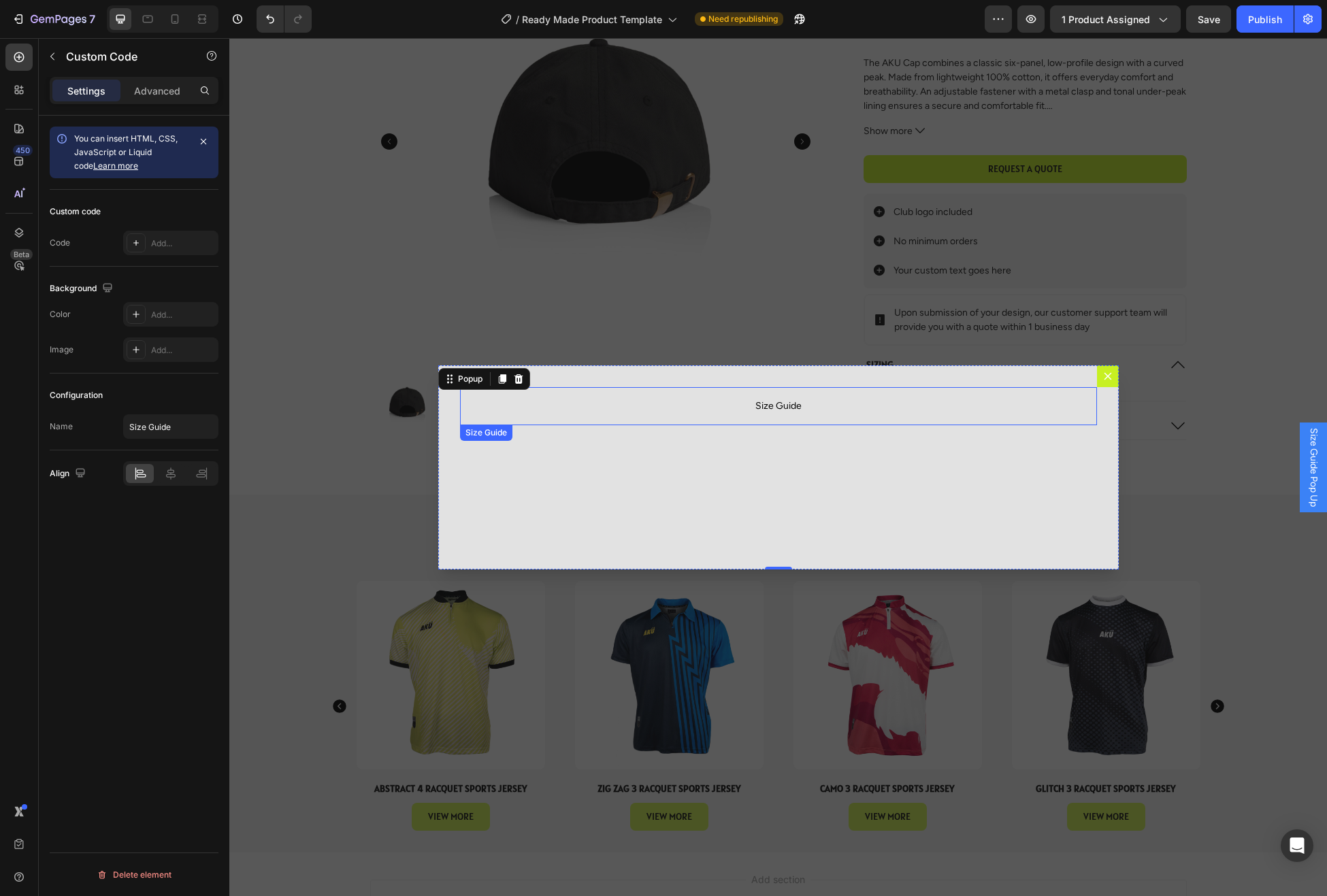
click at [763, 410] on span "Size Guide" at bounding box center [778, 405] width 637 height 16
click at [159, 245] on div "Add..." at bounding box center [183, 244] width 64 height 13
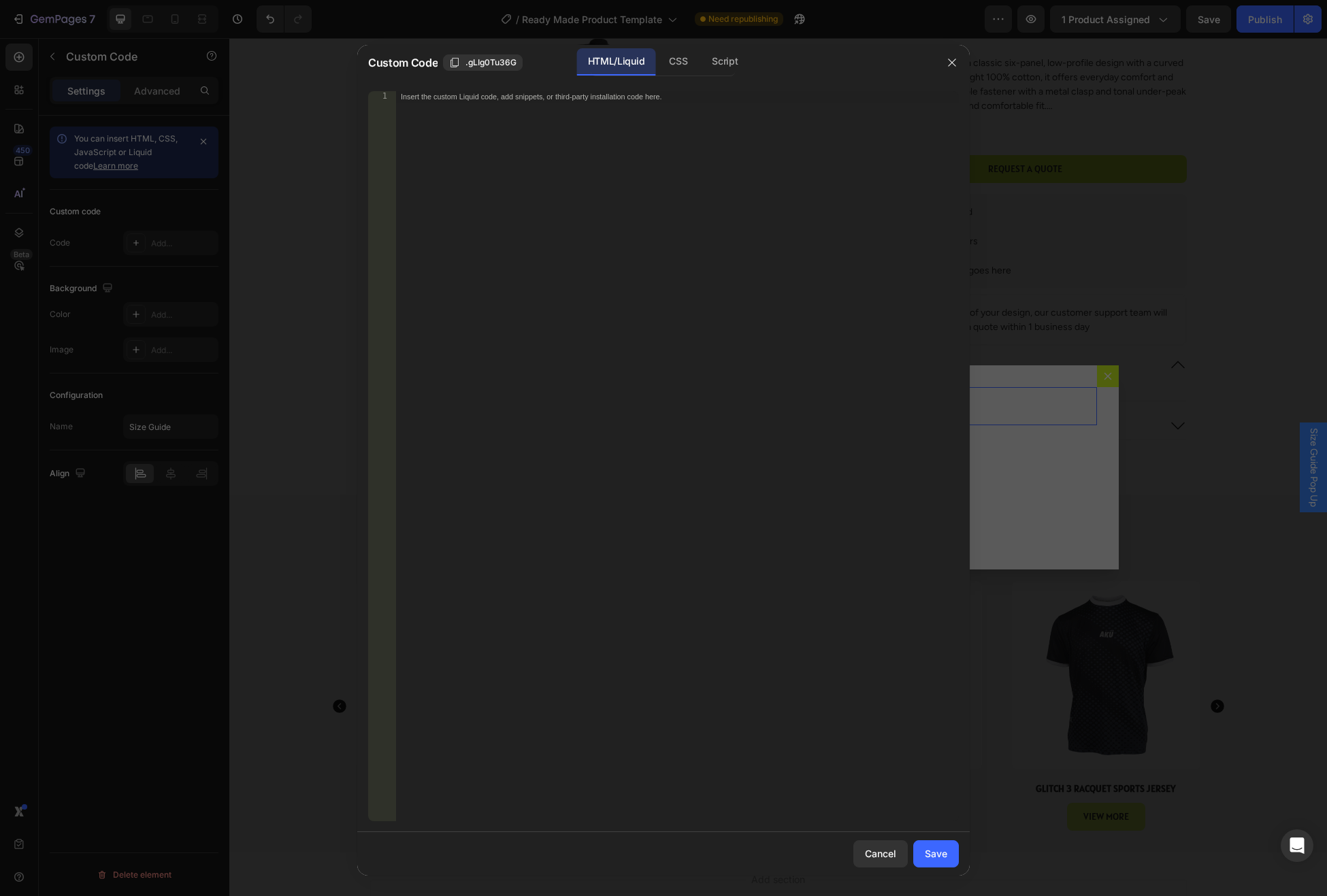
click at [629, 252] on div "Insert the custom Liquid code, add snippets, or third-party installation code h…" at bounding box center [677, 468] width 564 height 754
click at [548, 206] on div "Insert the custom Liquid code, add snippets, or third-party installation code h…" at bounding box center [677, 468] width 564 height 754
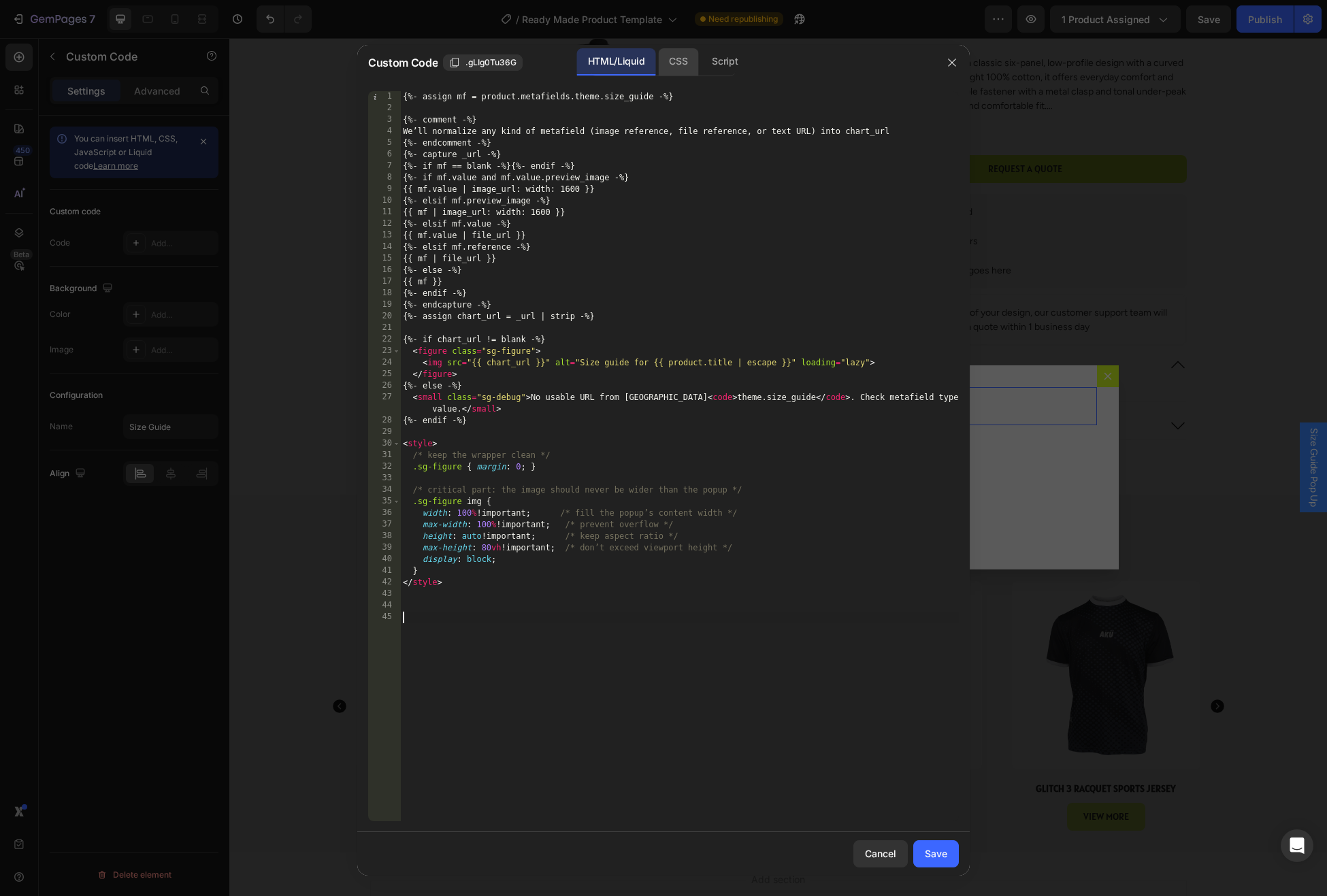
click at [689, 63] on div "CSS" at bounding box center [678, 61] width 40 height 27
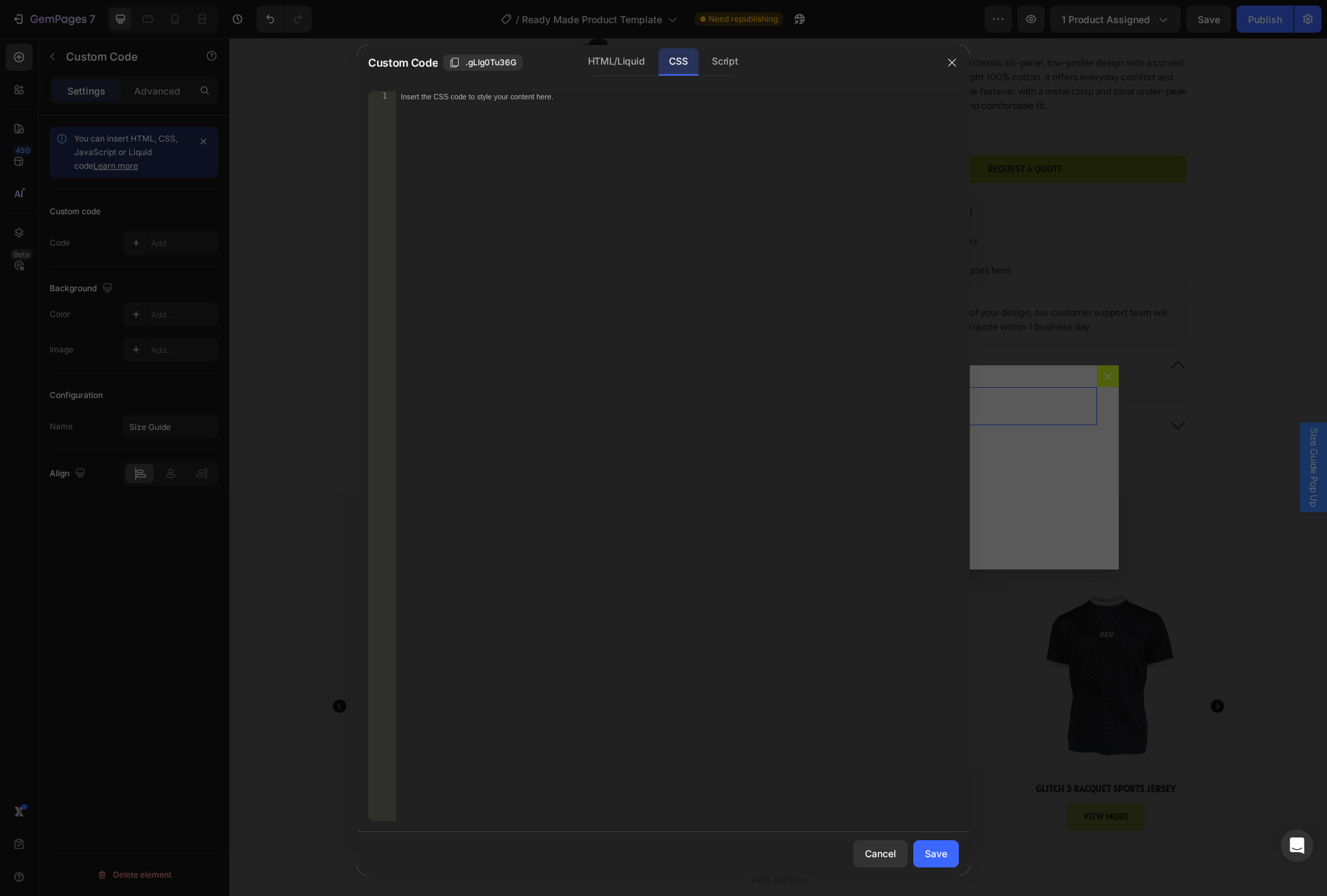
click at [598, 151] on div "Insert the CSS code to style your content here." at bounding box center [677, 468] width 564 height 754
click at [944, 856] on div "Save" at bounding box center [936, 853] width 22 height 15
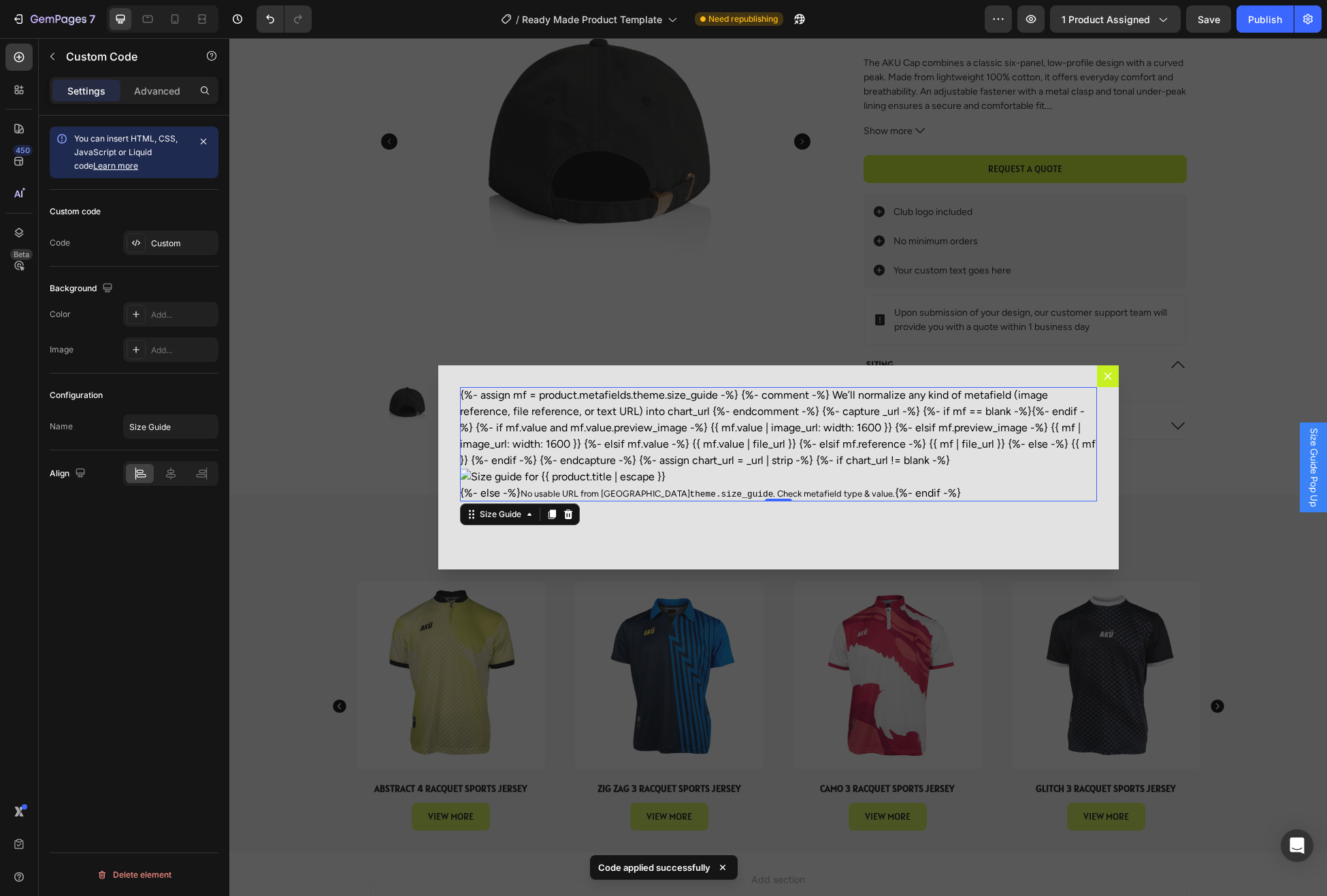
click at [121, 634] on div "You can insert HTML, CSS, JavaScript or Liquid code Learn more Custom code Code…" at bounding box center [134, 525] width 190 height 819
click at [1202, 20] on span "Save" at bounding box center [1209, 20] width 22 height 12
click at [1109, 377] on icon "Dialog content" at bounding box center [1107, 376] width 8 height 8
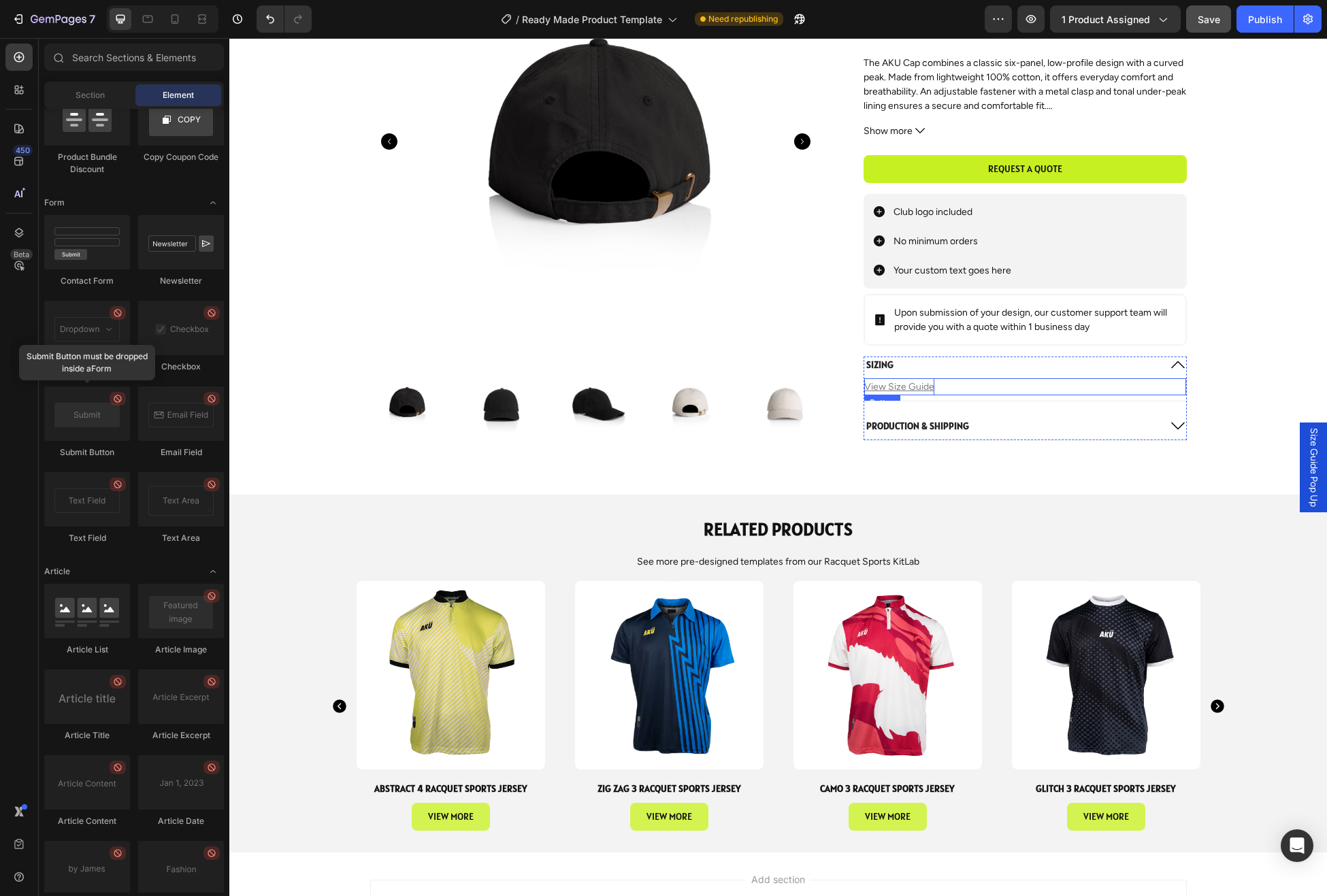
click at [912, 387] on u "View Size Guide" at bounding box center [899, 387] width 70 height 12
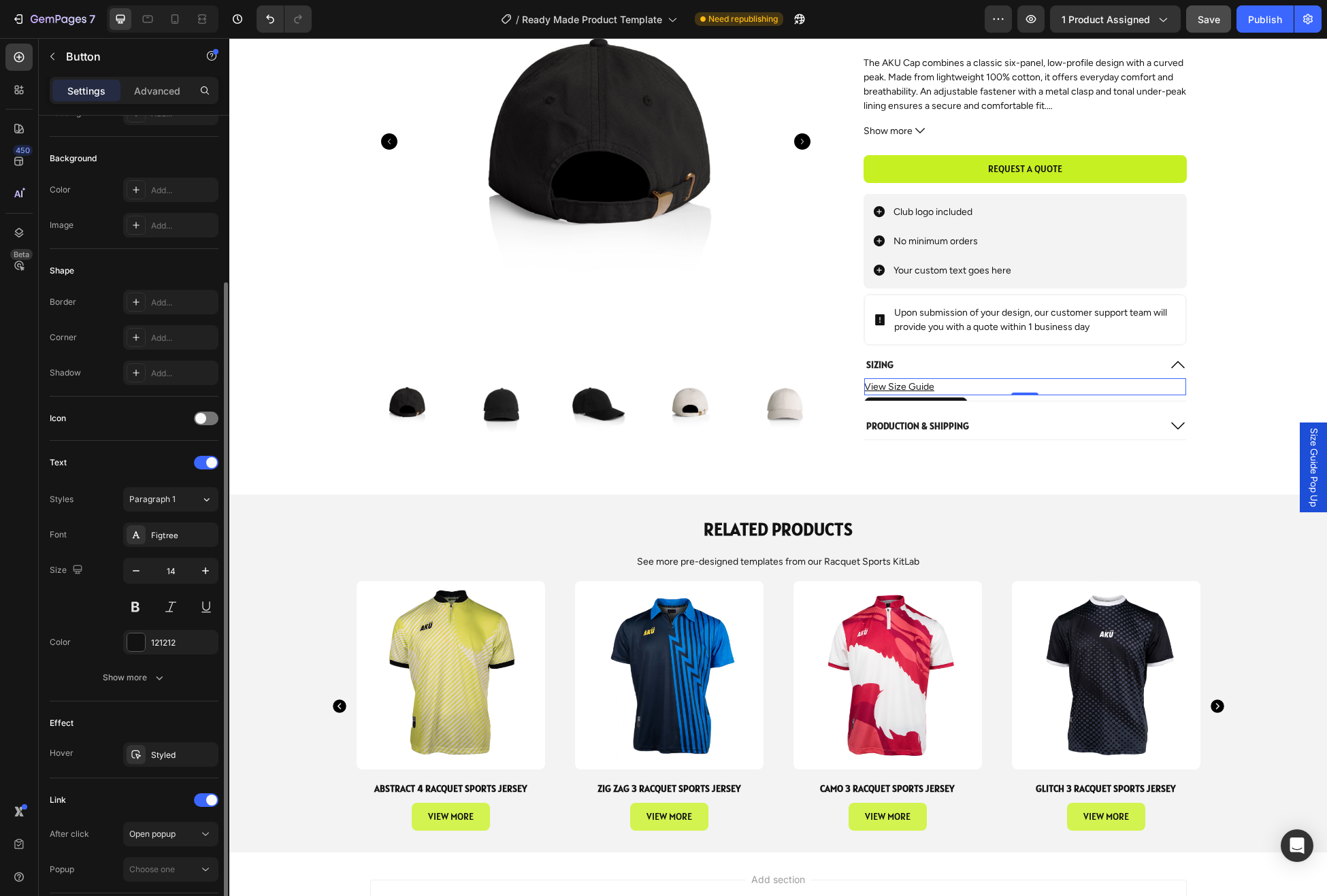
scroll to position [227, 0]
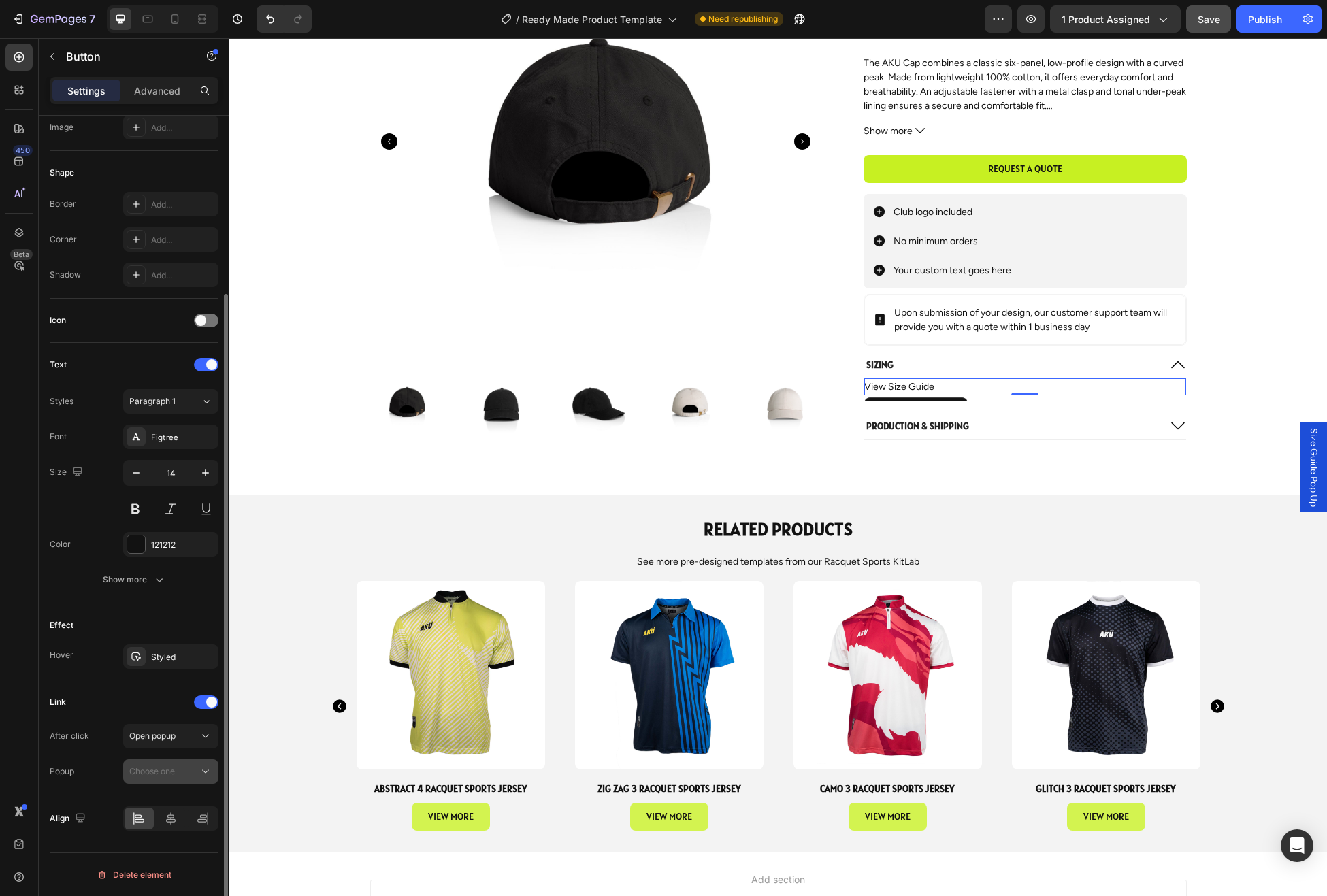
click at [175, 777] on span "Choose one" at bounding box center [152, 772] width 45 height 13
click at [169, 806] on span "Size Guide Pop Up" at bounding box center [165, 805] width 72 height 13
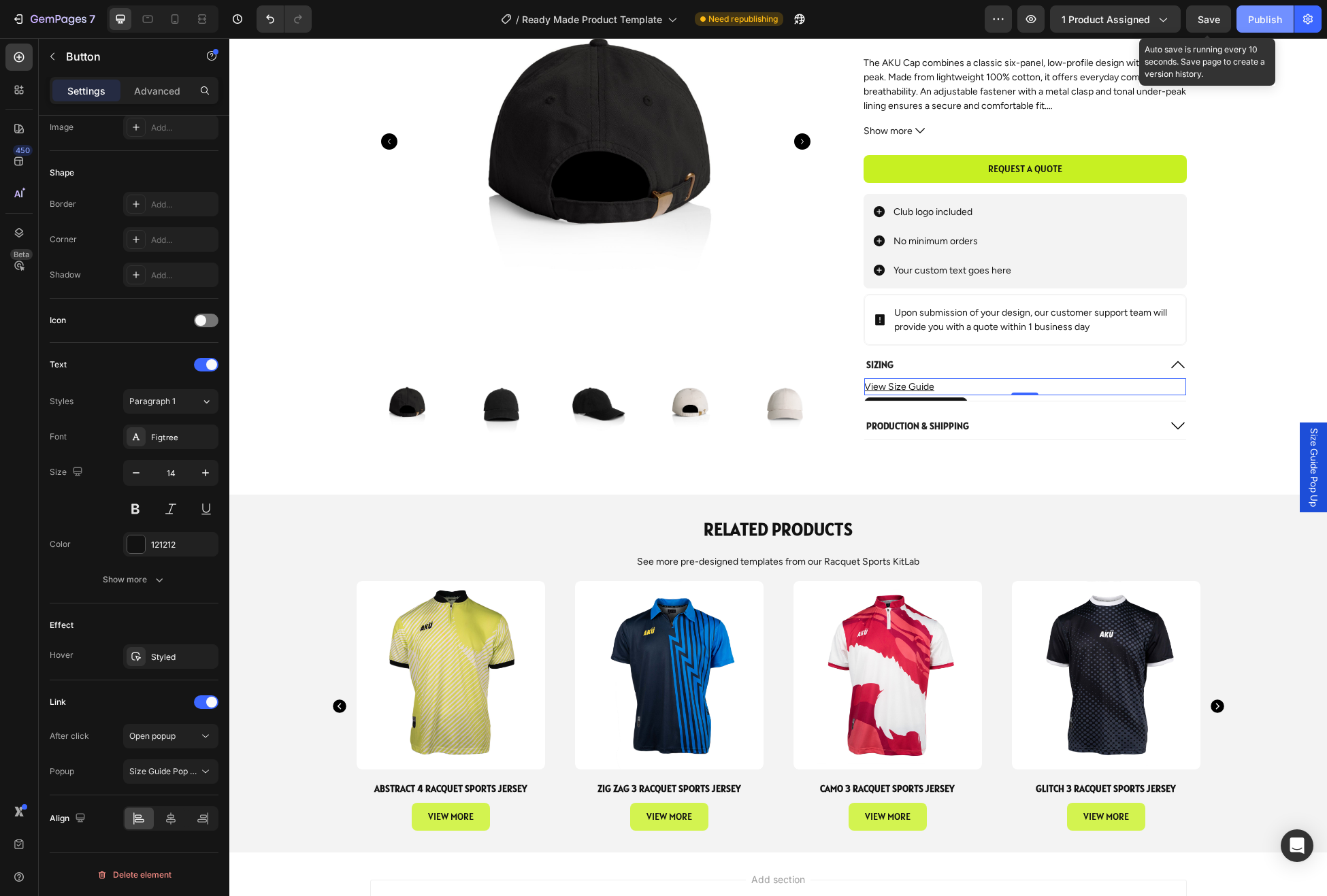
drag, startPoint x: 1201, startPoint y: 15, endPoint x: 1251, endPoint y: 30, distance: 52.2
click at [1202, 15] on span "Save" at bounding box center [1209, 20] width 22 height 12
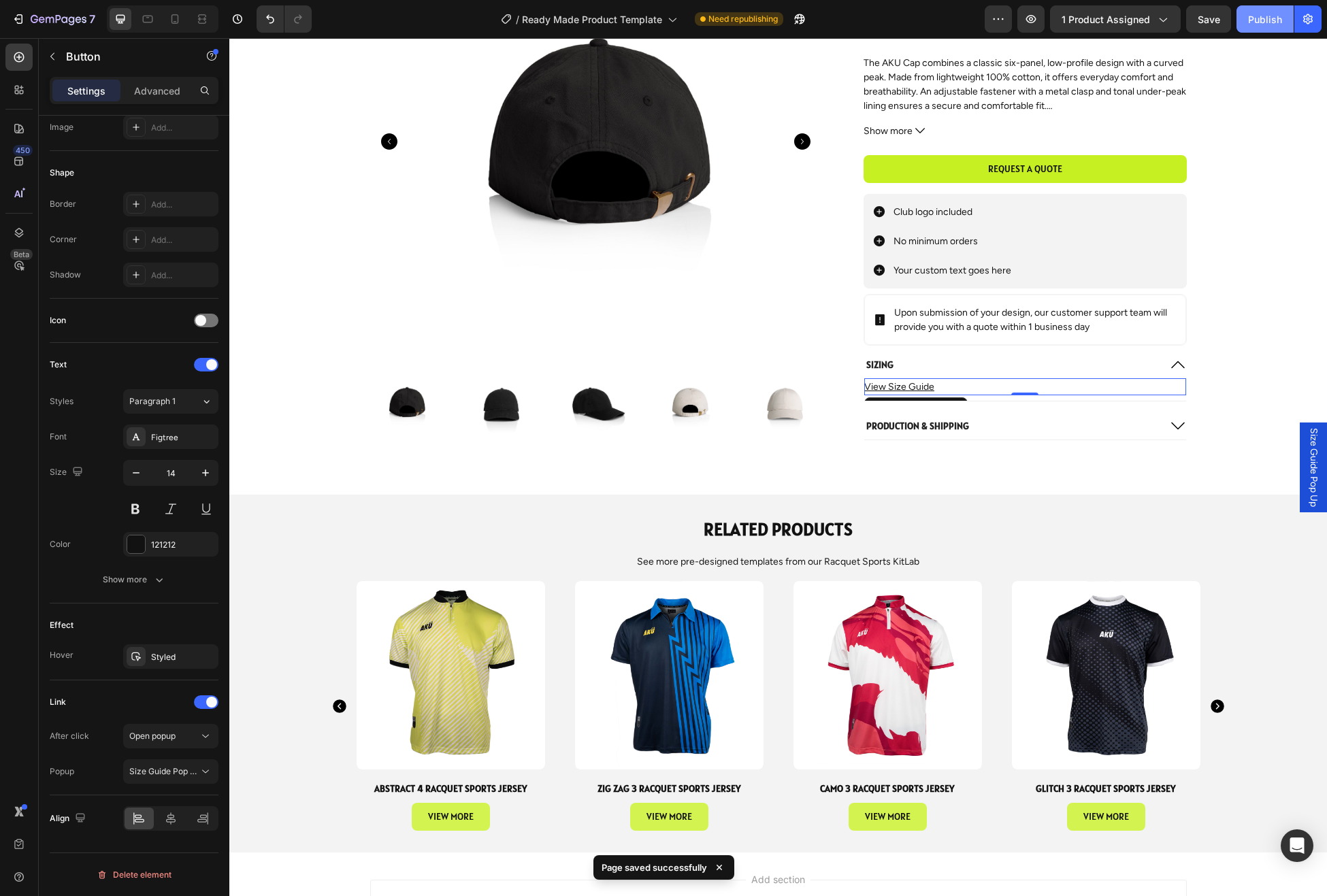
click at [1259, 19] on div "Publish" at bounding box center [1265, 20] width 34 height 15
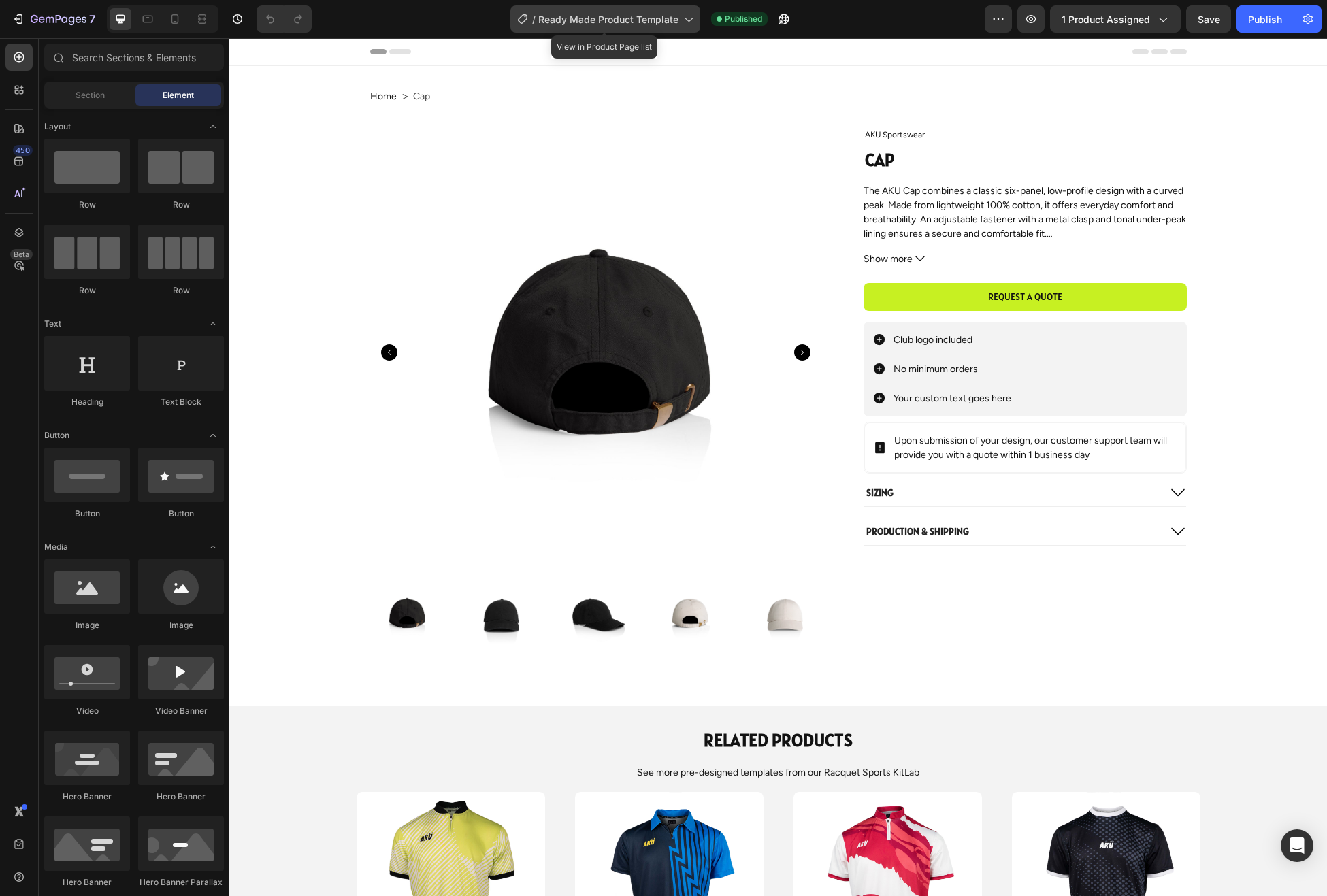
click at [657, 20] on span "Ready Made Product Template" at bounding box center [608, 20] width 140 height 15
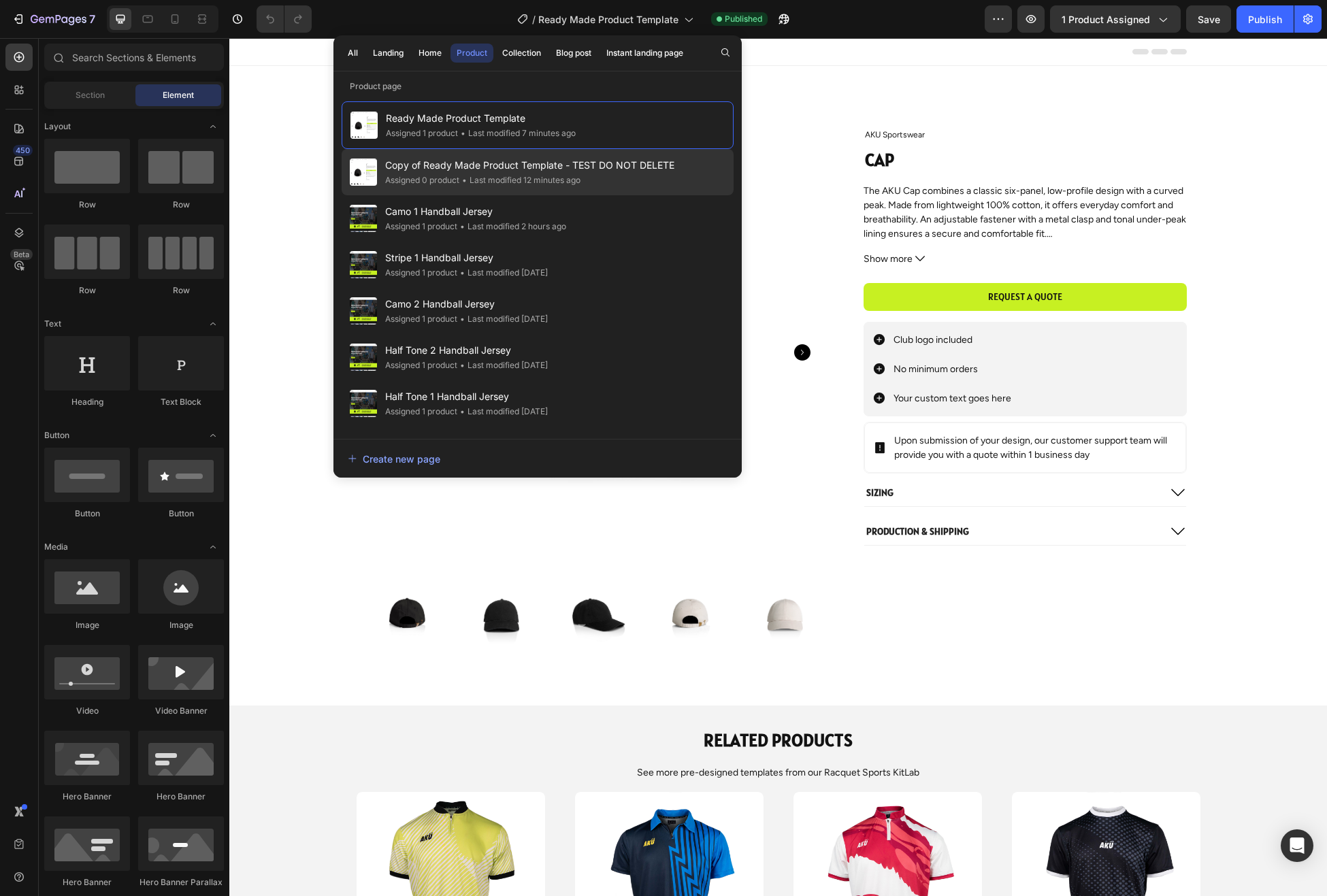
click at [473, 173] on div "• Last modified 12 minutes ago" at bounding box center [520, 180] width 121 height 14
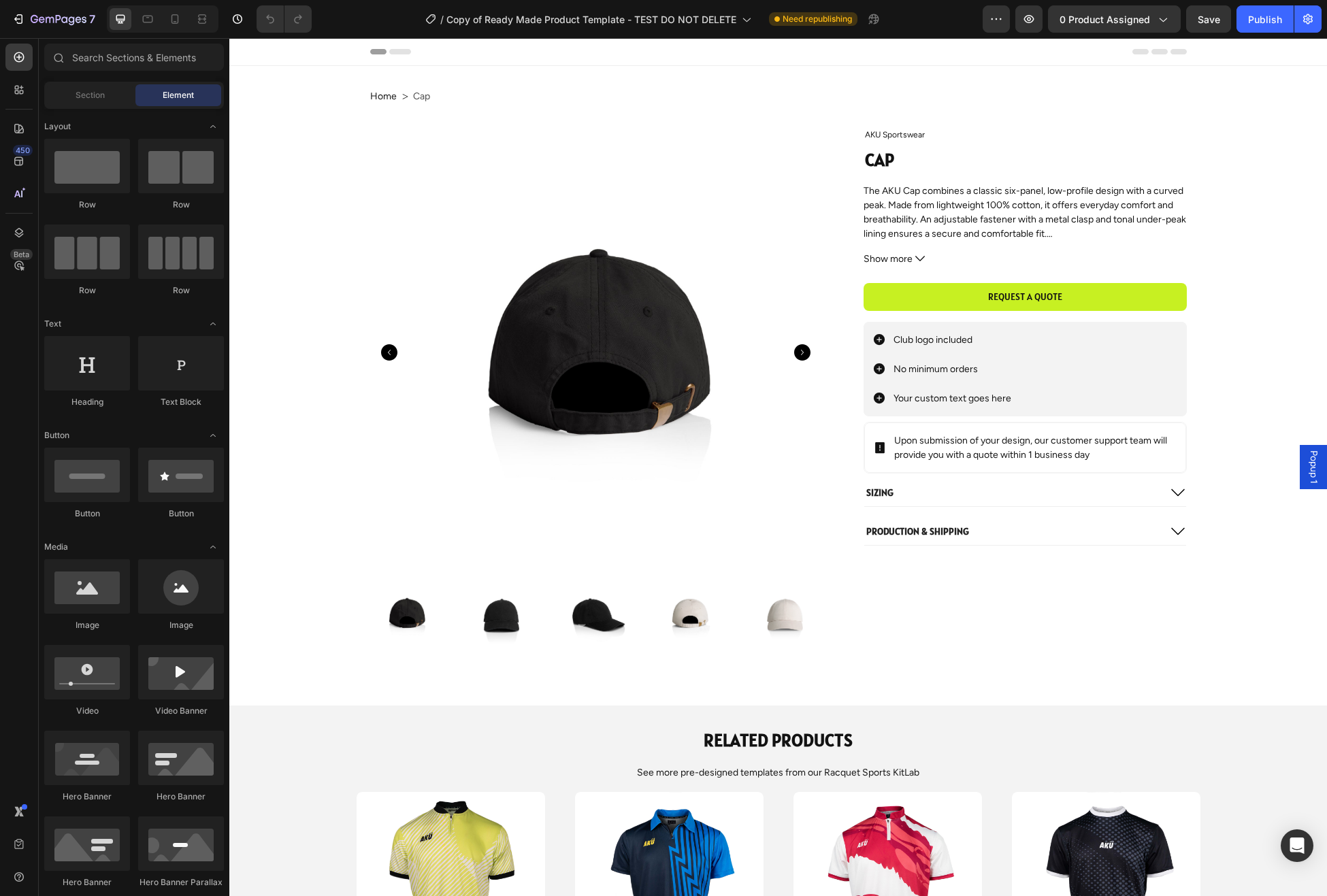
click at [1310, 468] on span "Popup 1" at bounding box center [1314, 467] width 14 height 33
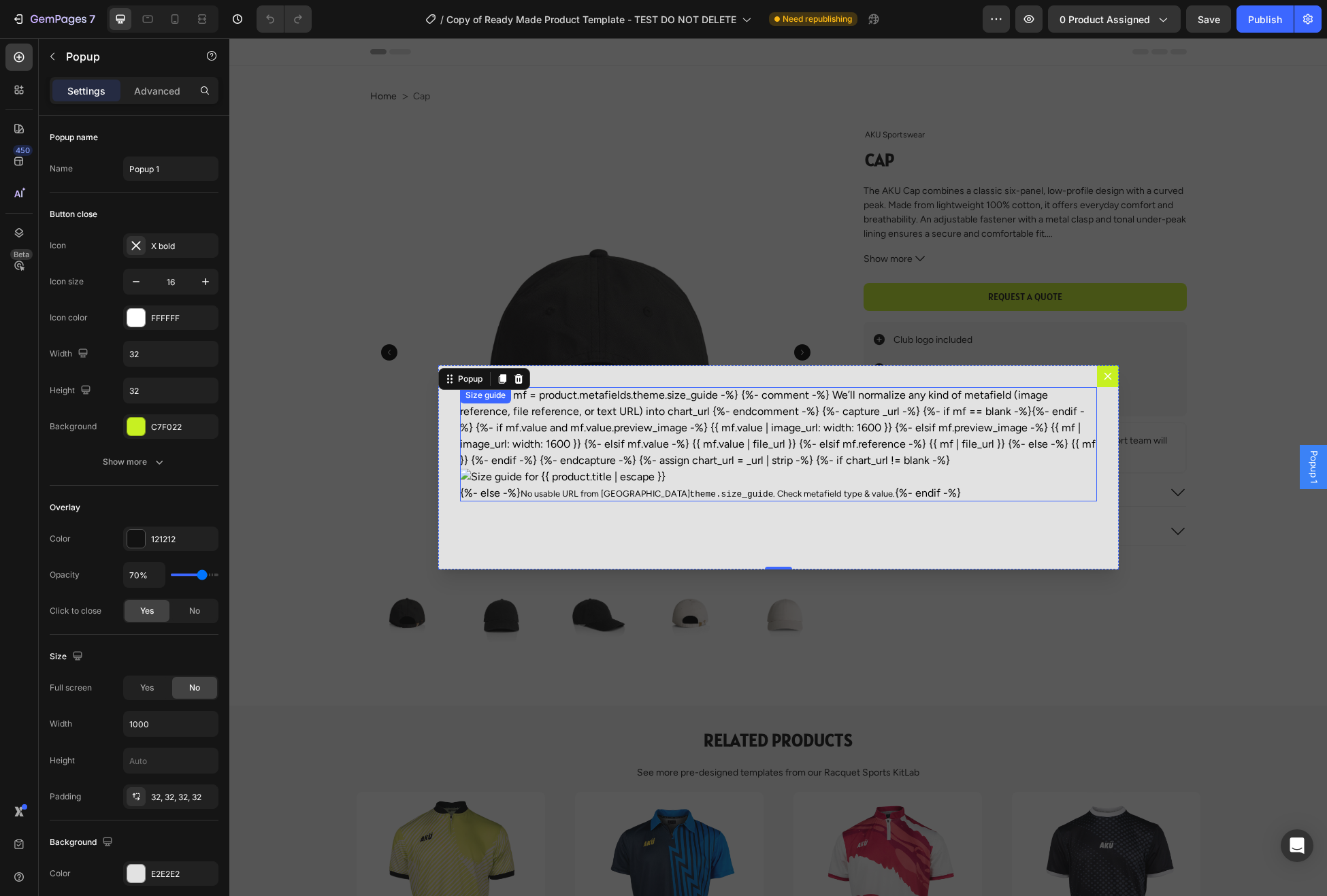
click at [636, 445] on div "{%- assign mf = product.metafields.theme.size_guide -%} {%- comment -%} We’ll n…" at bounding box center [778, 445] width 637 height 114
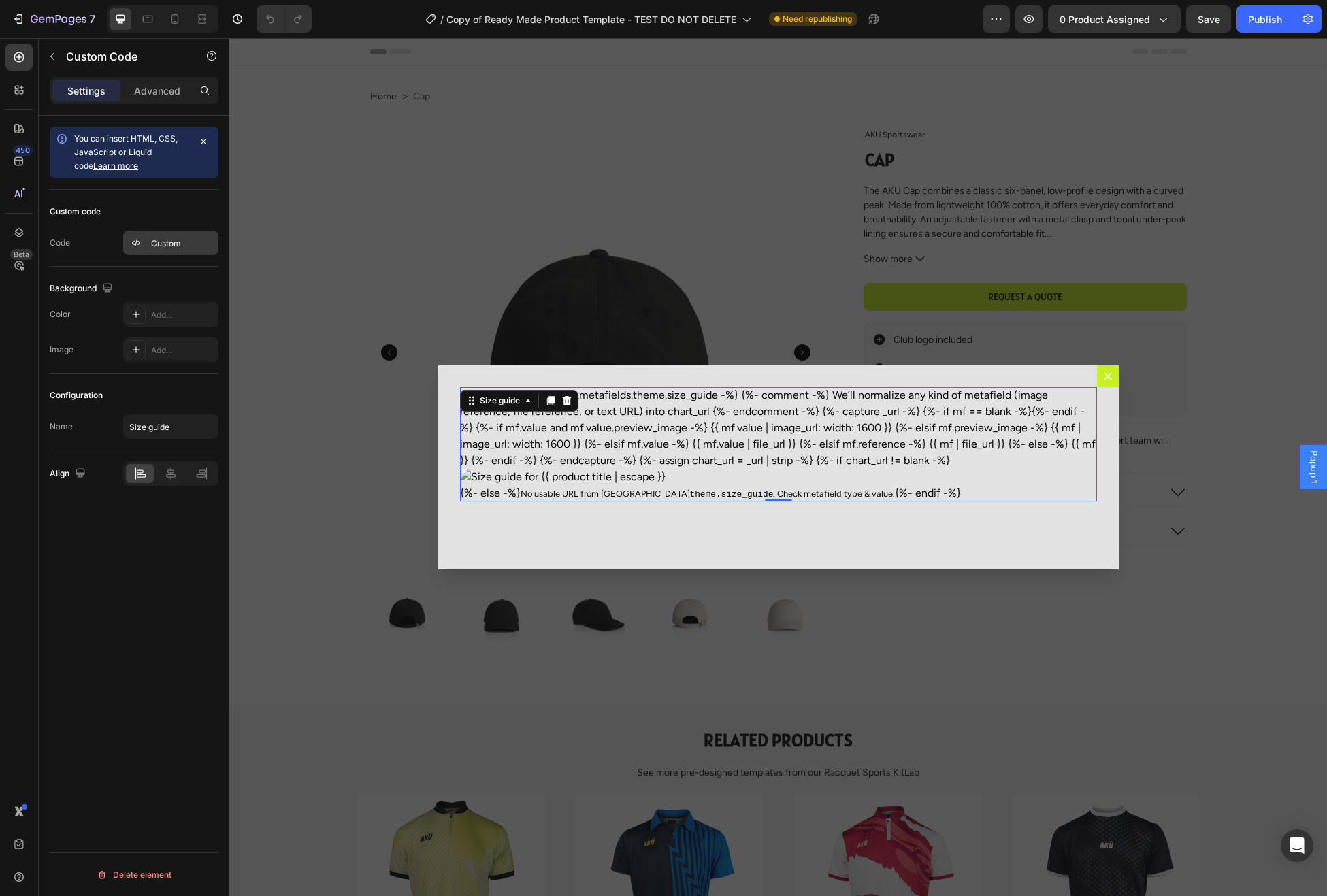
click at [173, 246] on div "Custom" at bounding box center [183, 244] width 64 height 13
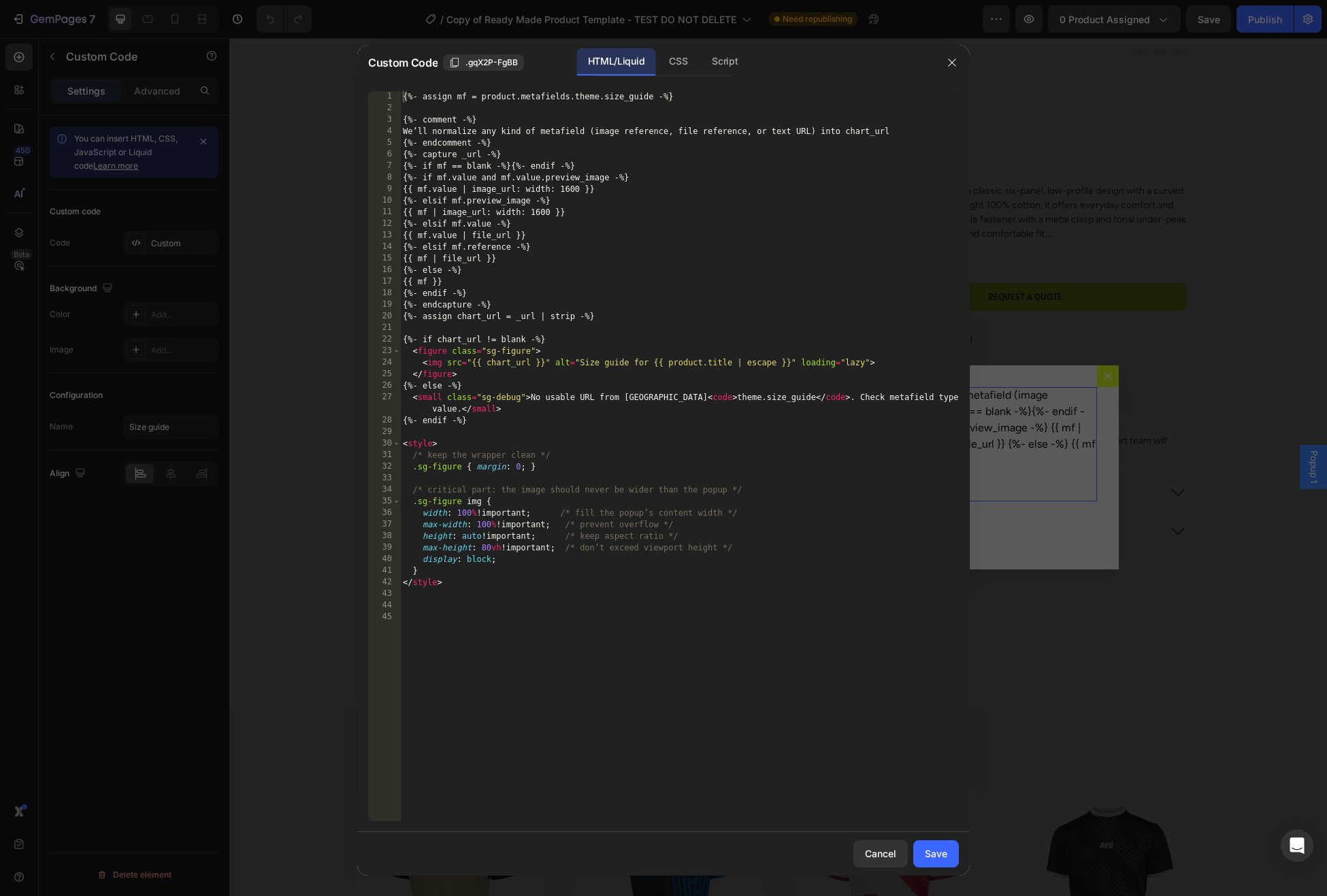
type textarea "{{ mf.value | file_url }}"
click at [521, 241] on div "{%- assign mf = product.metafields.theme.size_guide -%} {%- comment -%} We’ll n…" at bounding box center [680, 468] width 559 height 754
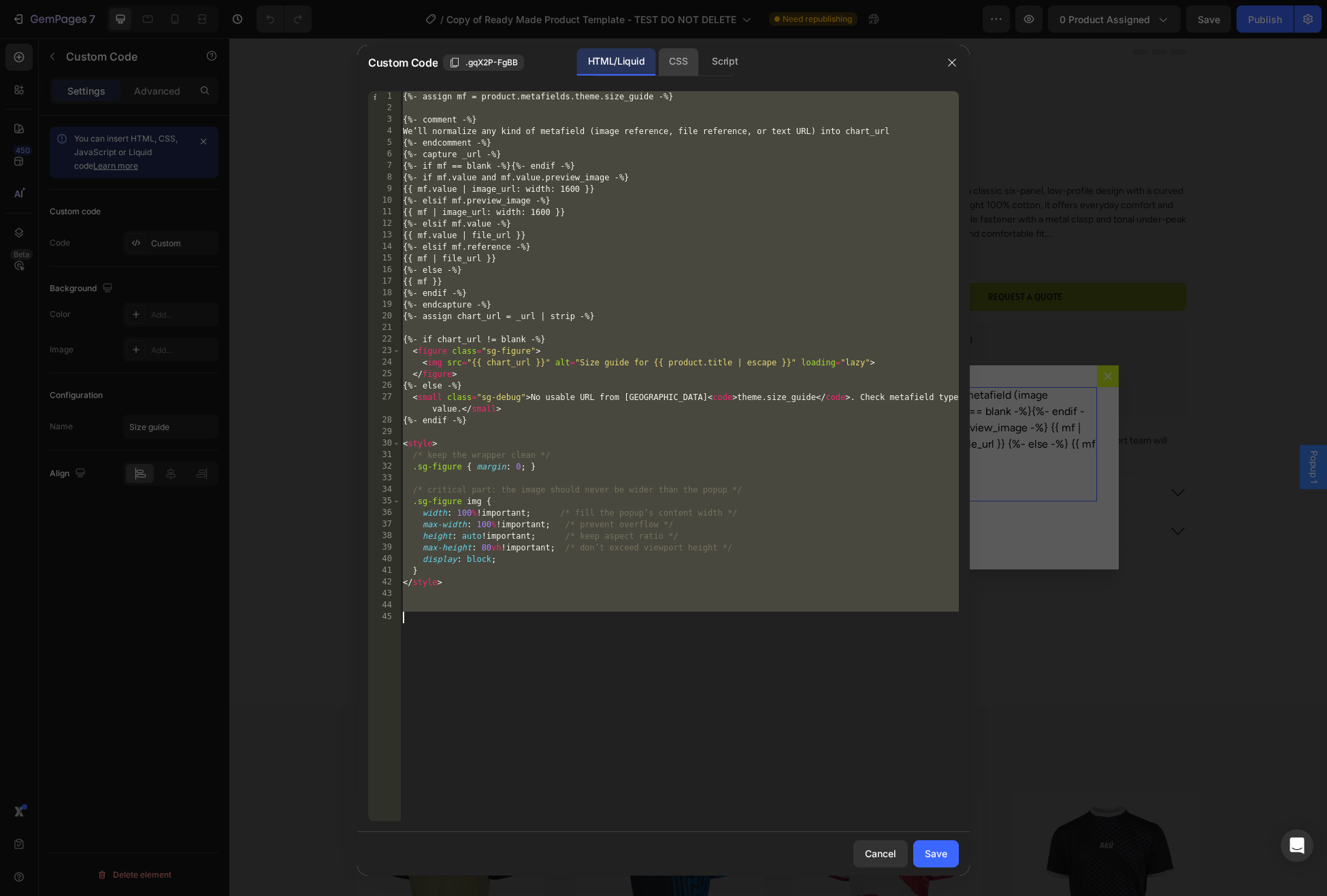
click at [675, 68] on div "CSS" at bounding box center [678, 61] width 40 height 27
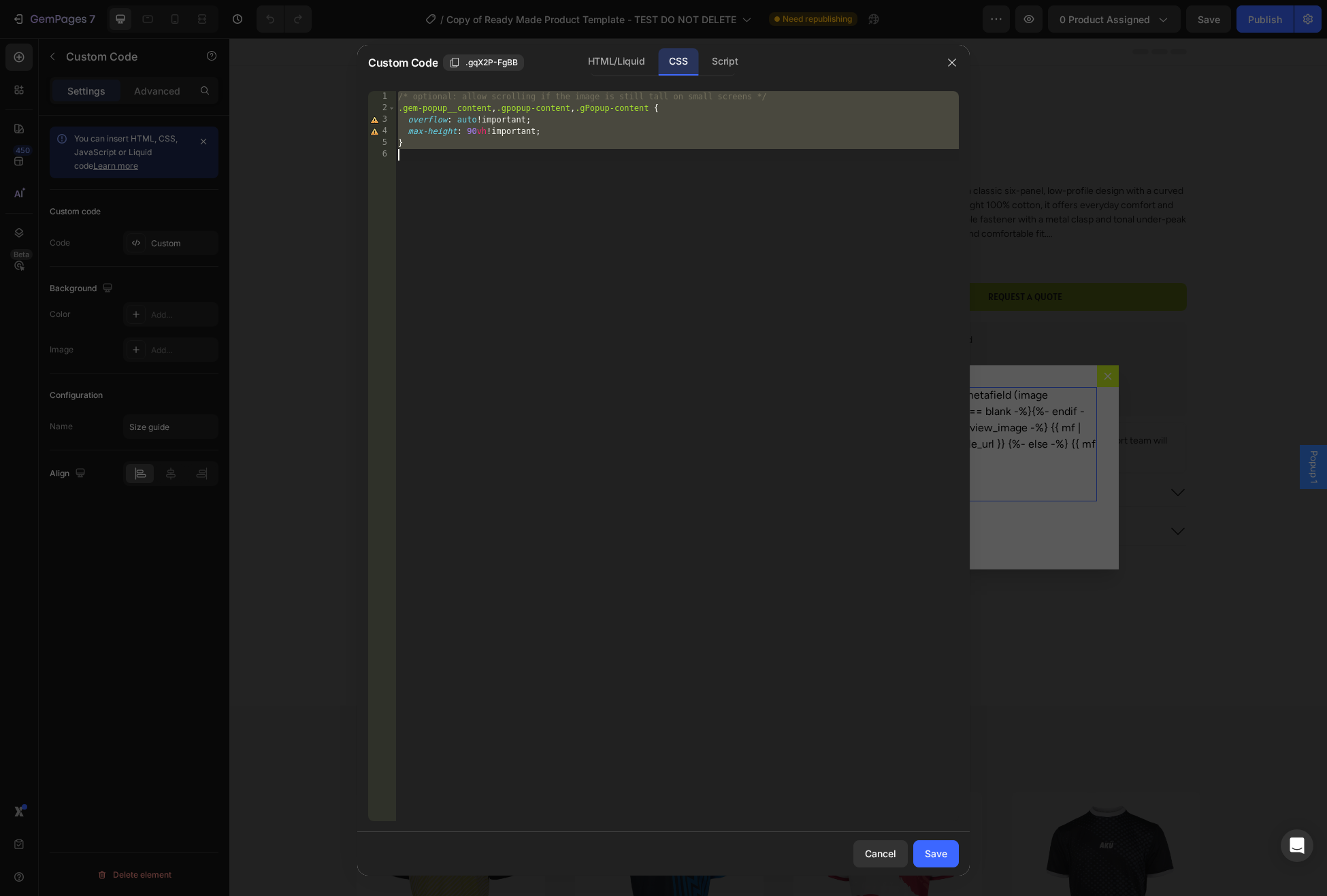
click at [565, 140] on div "/* optional: allow scrolling if the image is still tall on small screens */ .ge…" at bounding box center [677, 468] width 564 height 754
type textarea "}"
